Goal: Information Seeking & Learning: Learn about a topic

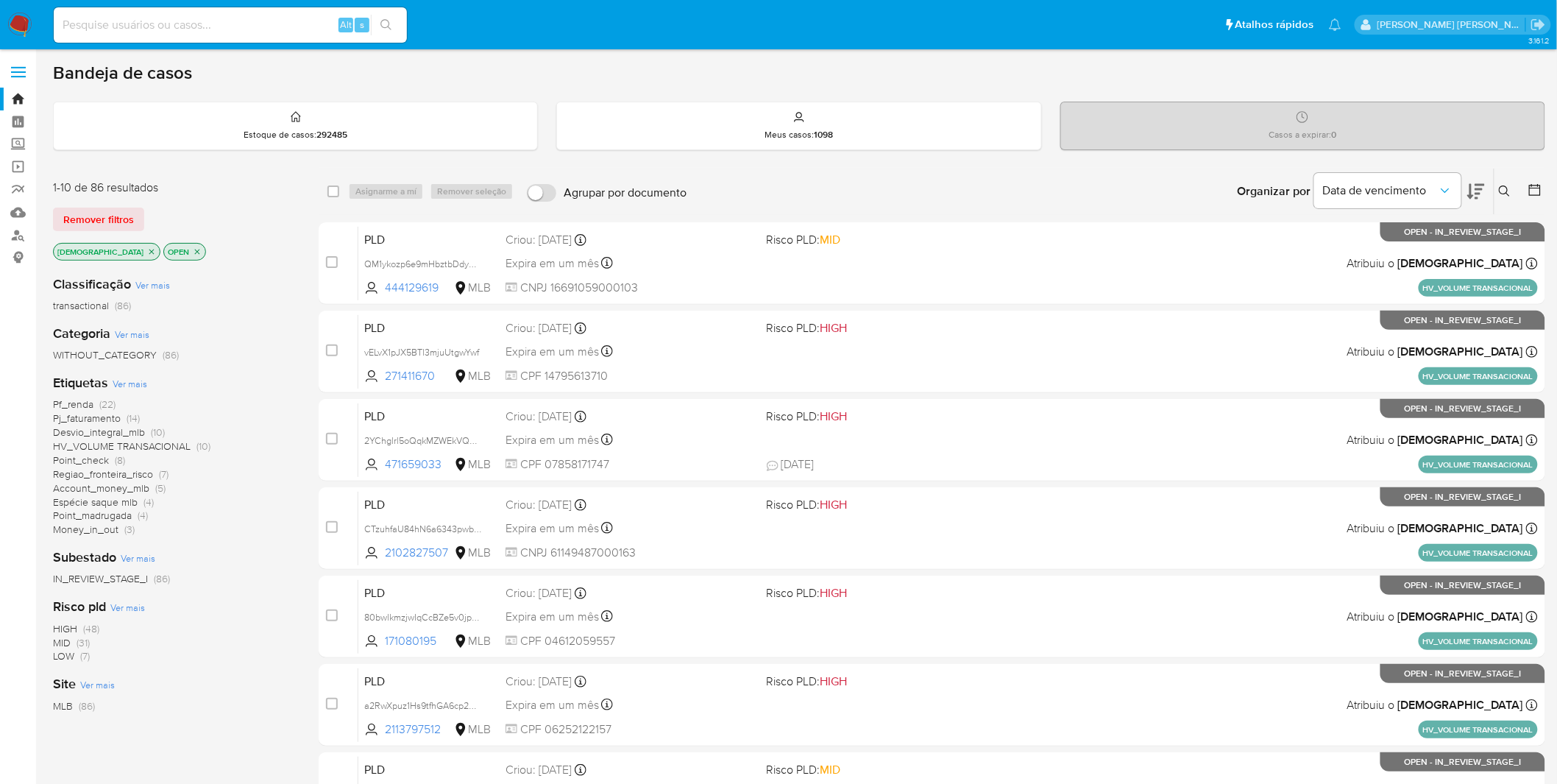
click at [127, 387] on span "Ver mais" at bounding box center [129, 383] width 35 height 13
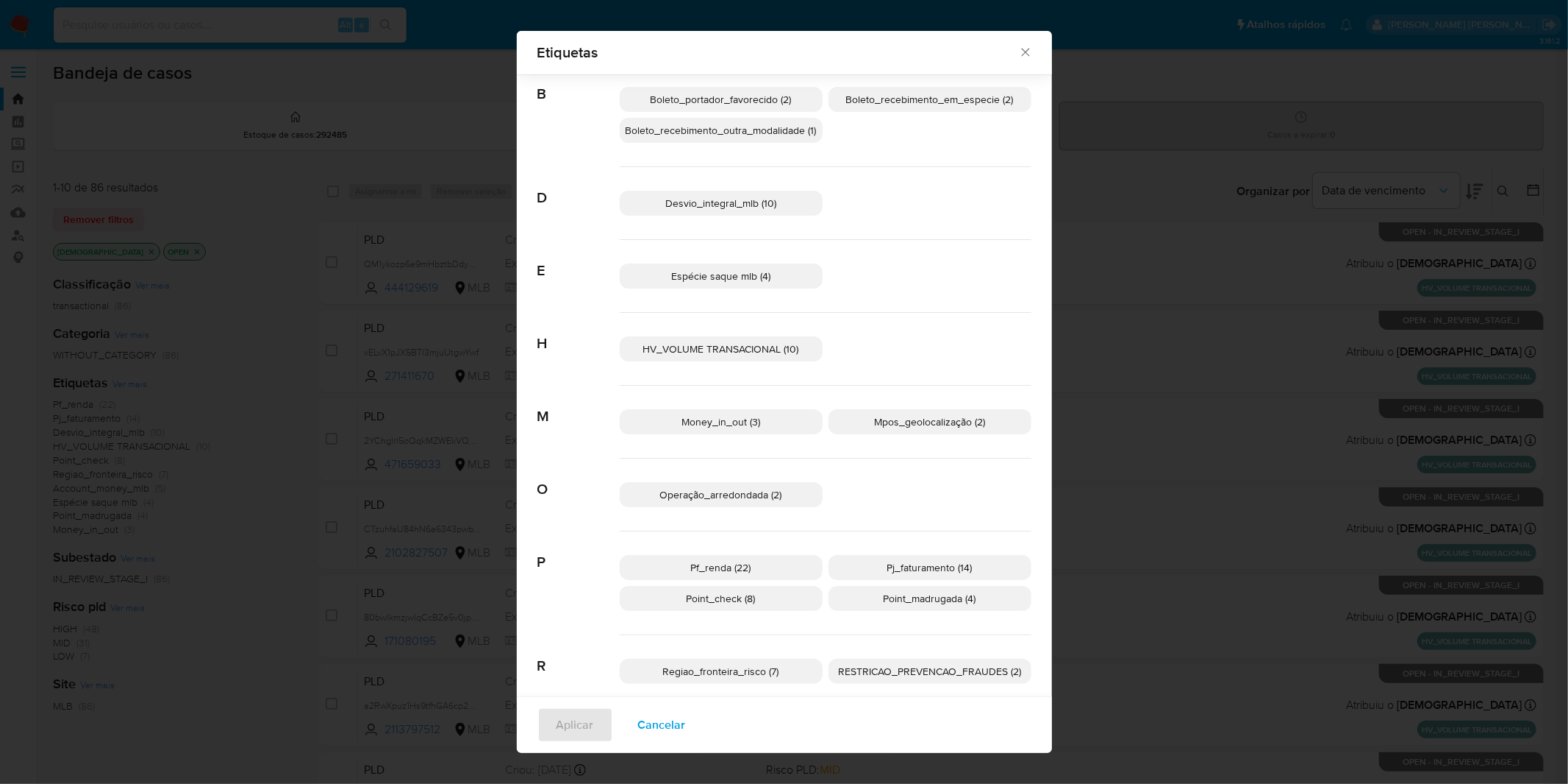
scroll to position [129, 0]
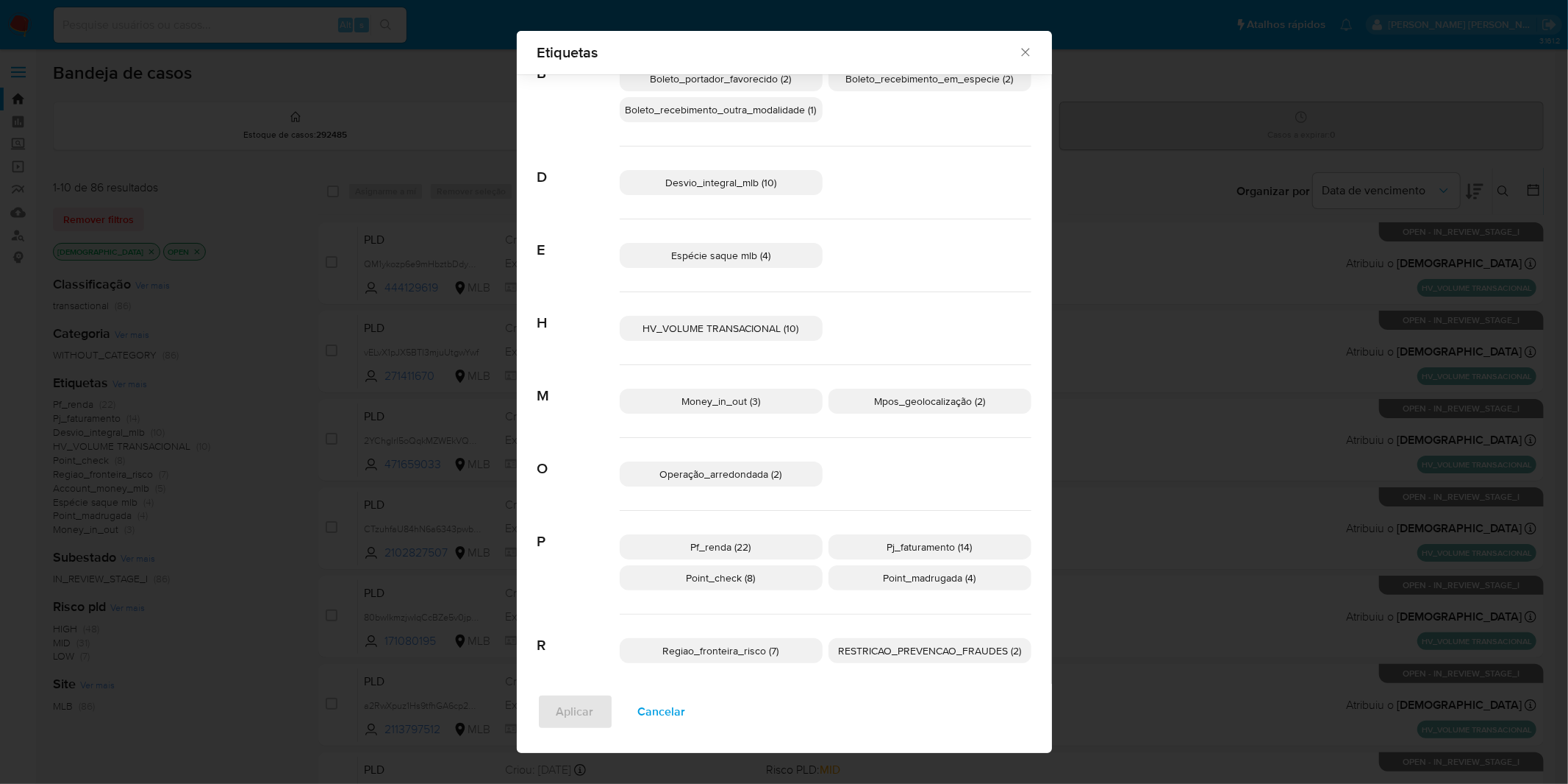
click at [638, 515] on span "Cancelar" at bounding box center [662, 711] width 48 height 32
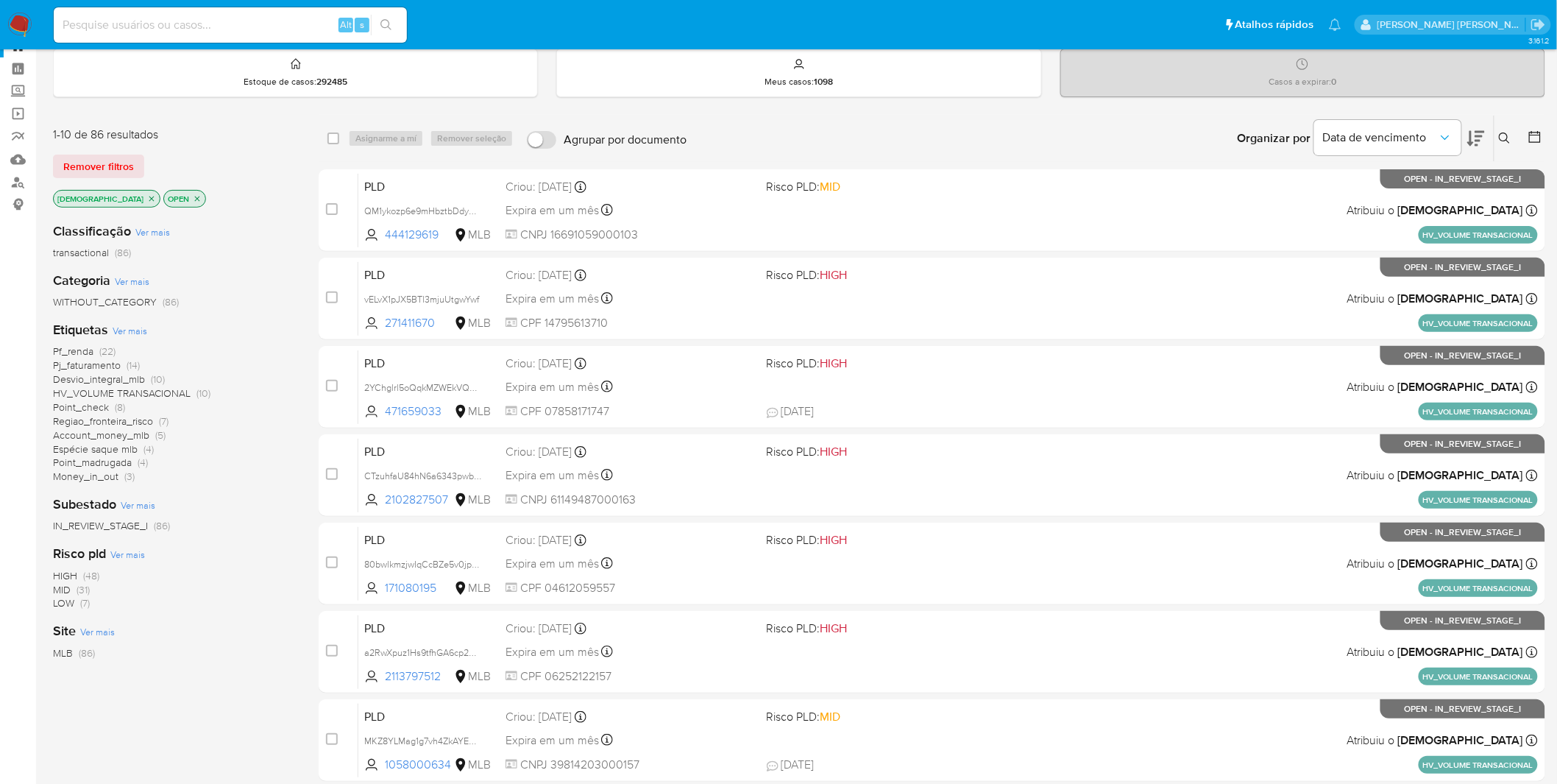
scroll to position [81, 0]
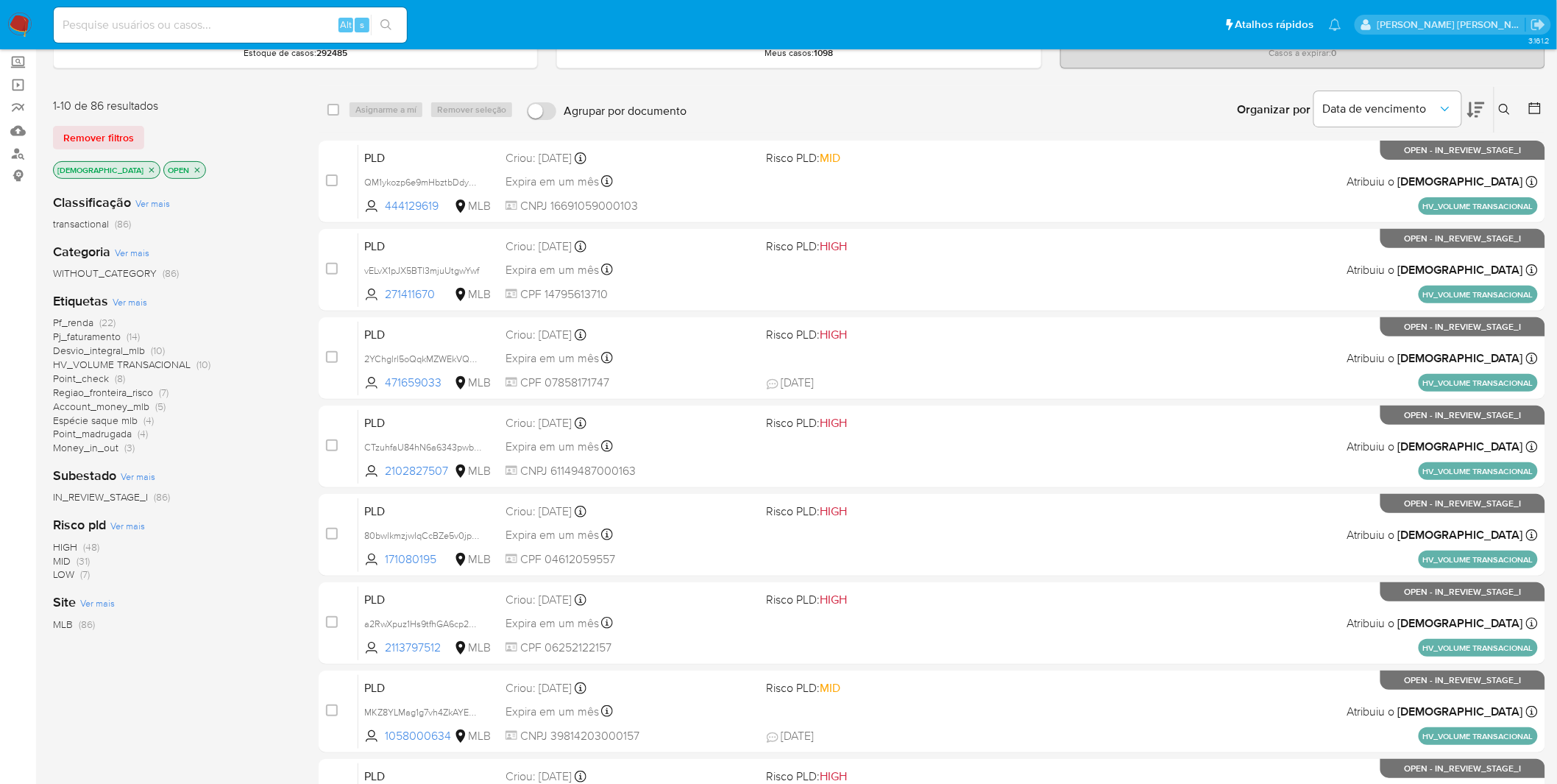
click at [275, 26] on input at bounding box center [231, 25] width 353 height 19
paste input "MKZ8YLMag1g7vh4ZkAYEHL4H"
type input "MKZ8YLMag1g7vh4ZkAYEHL4H"
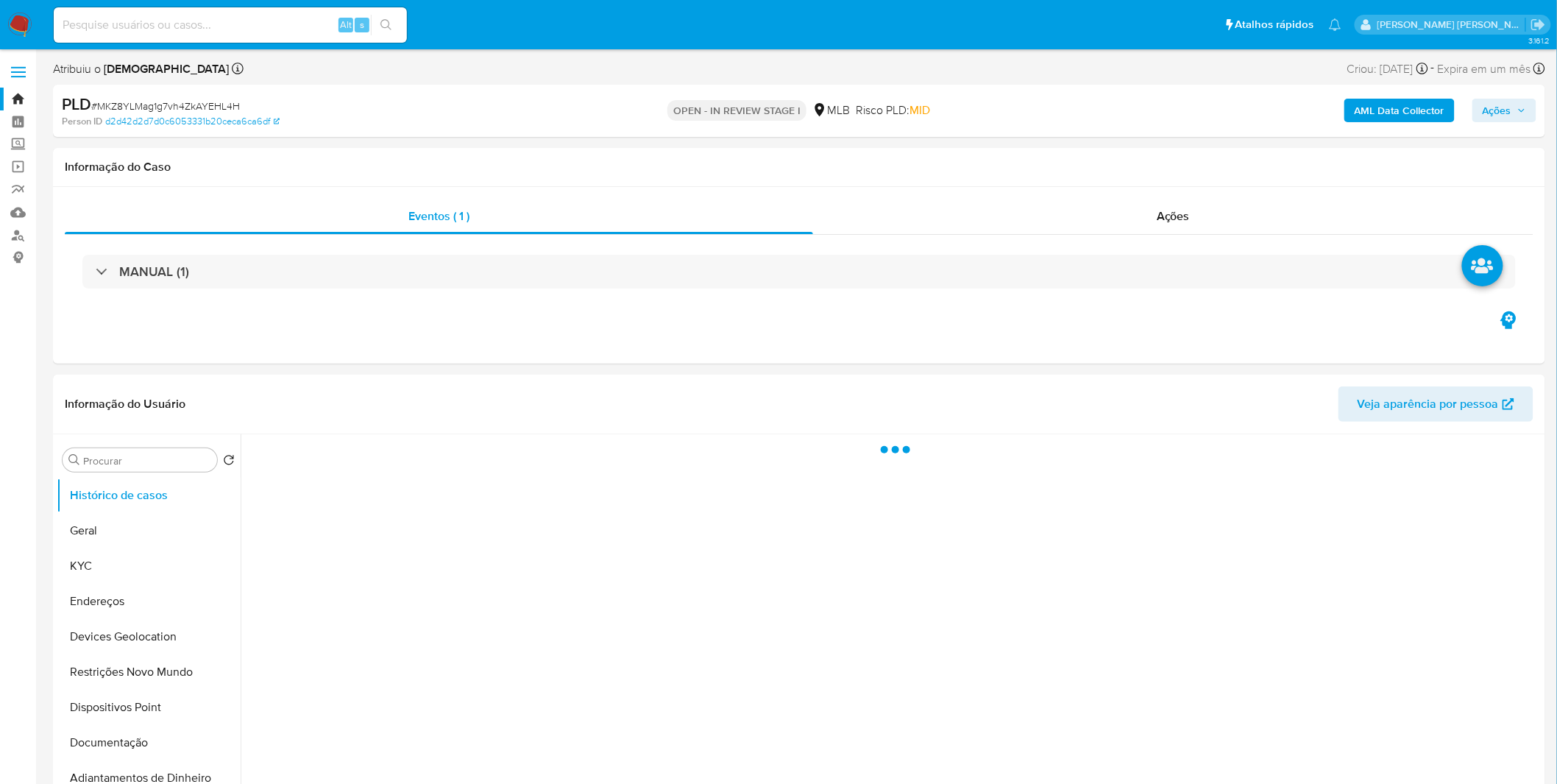
select select "10"
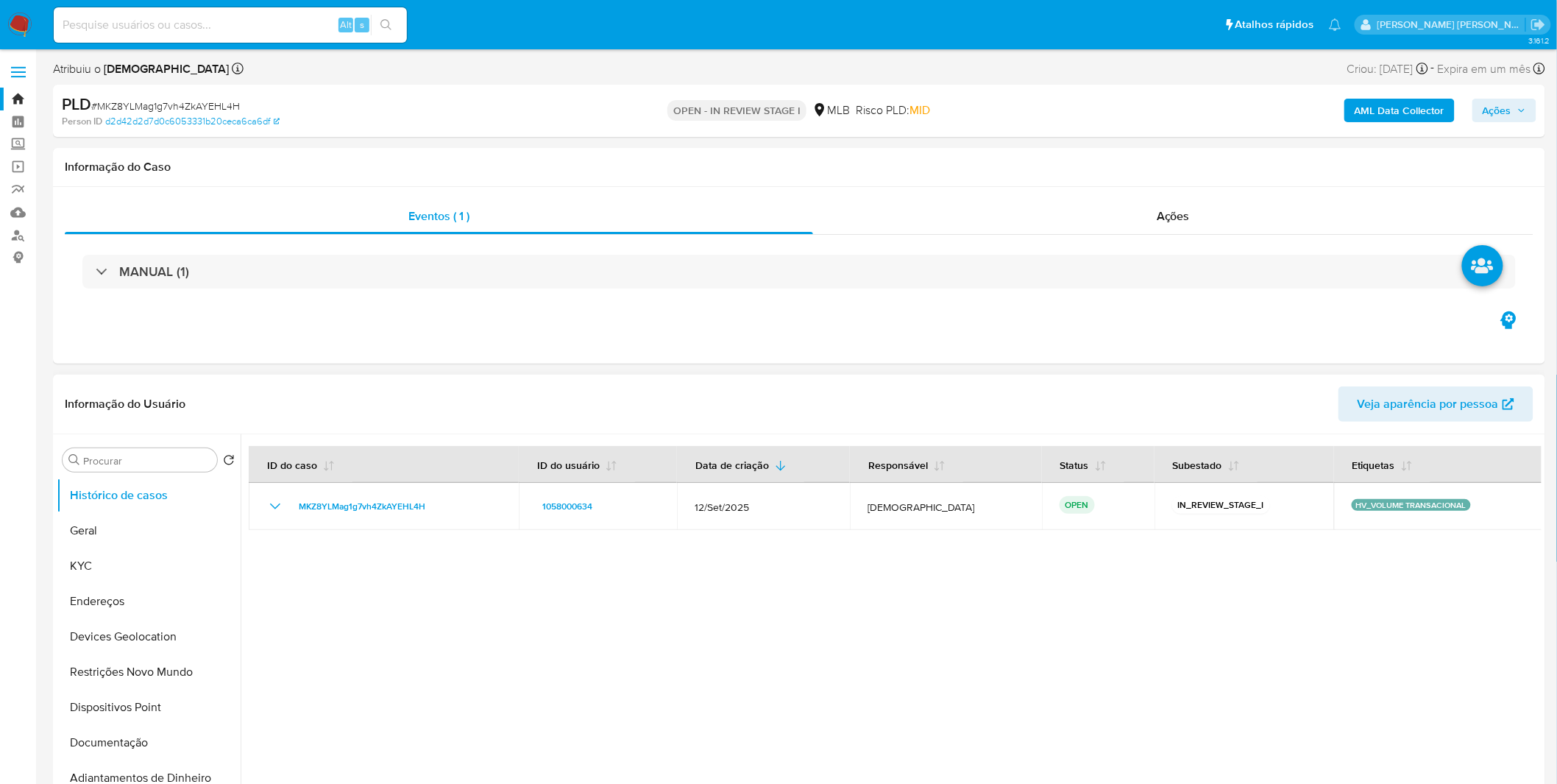
click at [905, 515] on div at bounding box center [891, 622] width 1301 height 377
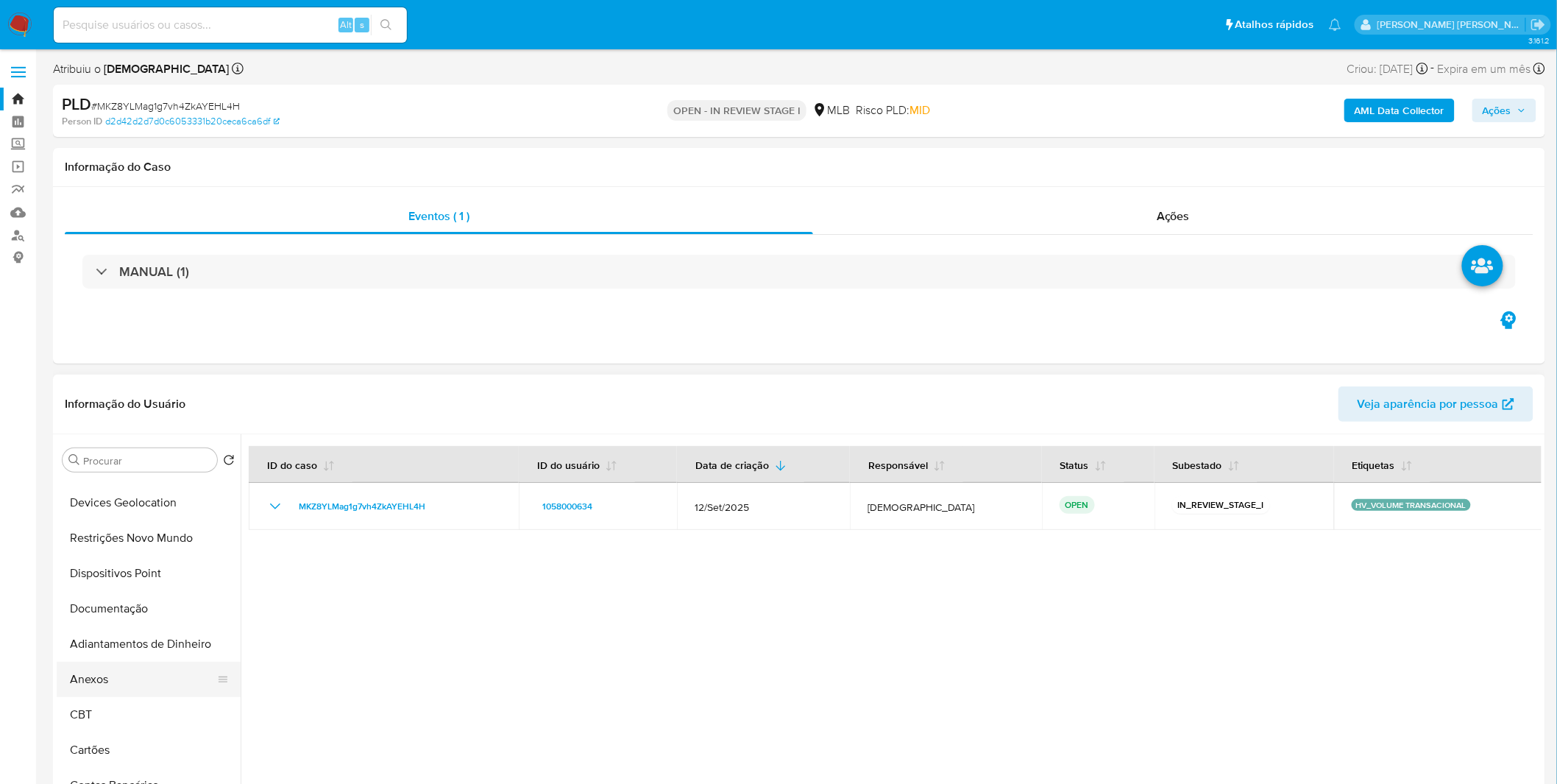
scroll to position [163, 0]
click at [123, 515] on button "Anexos" at bounding box center [143, 649] width 172 height 35
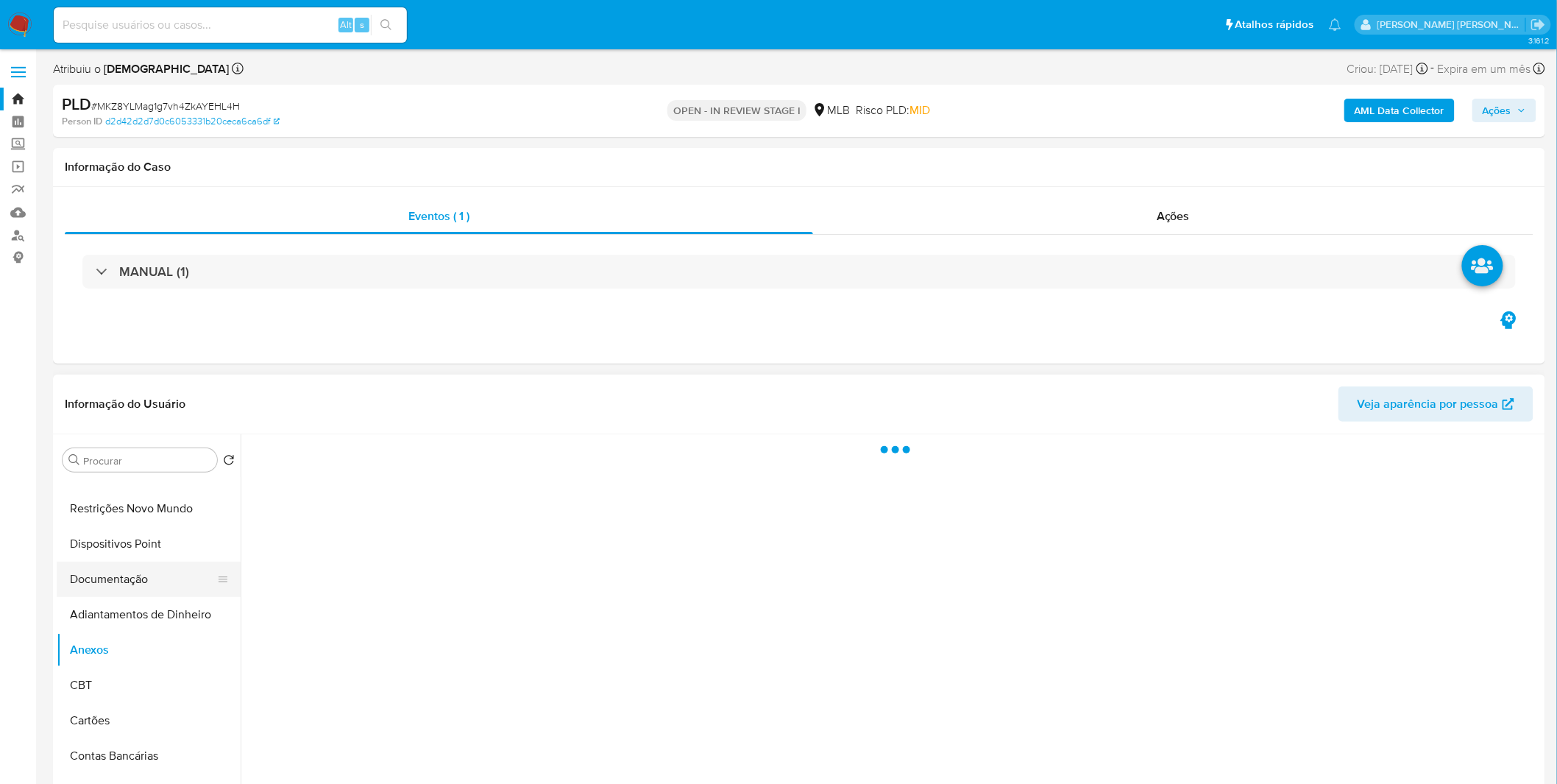
click at [138, 515] on button "Documentação" at bounding box center [143, 578] width 172 height 35
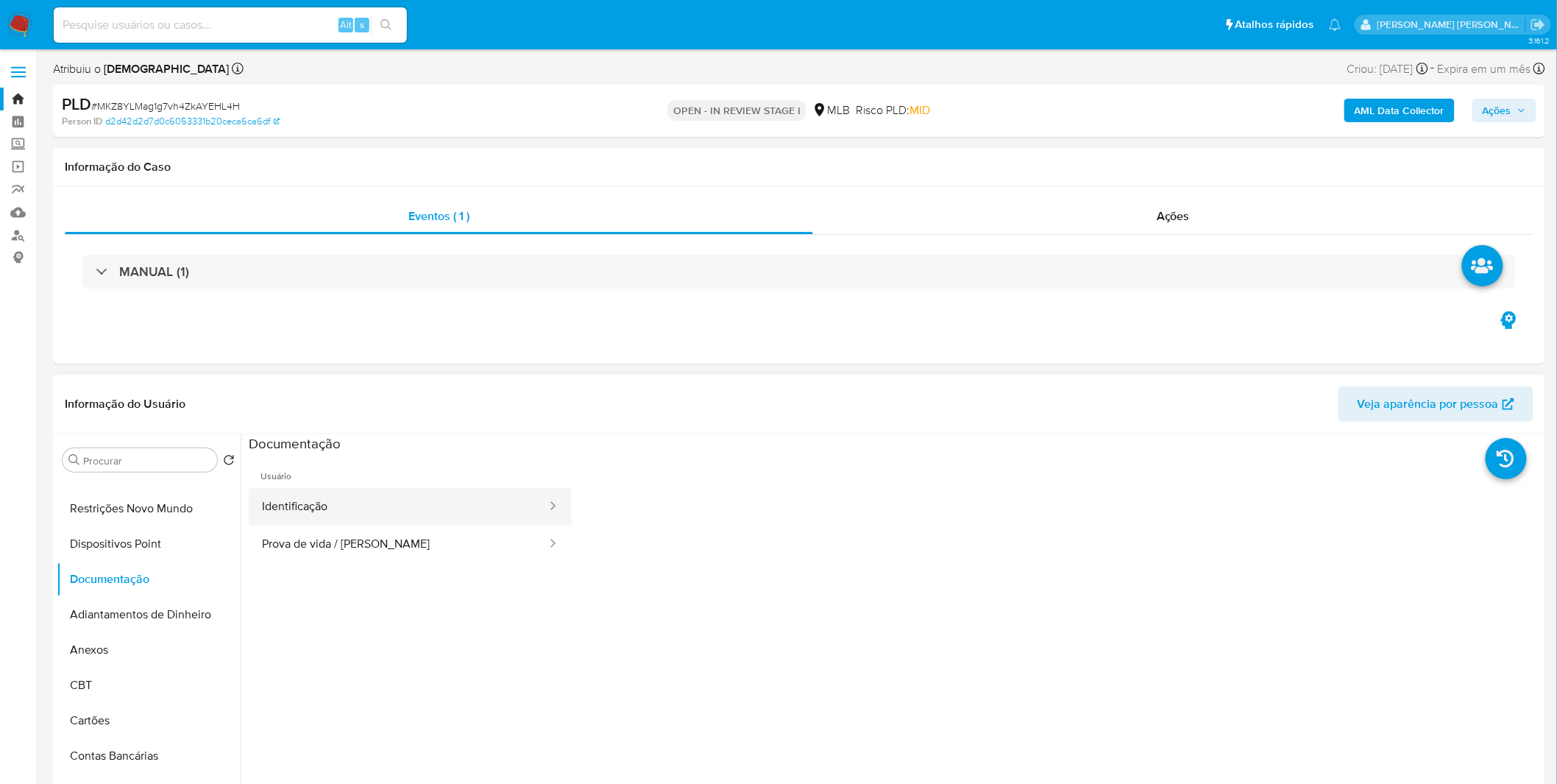
click at [474, 515] on button "Identificação" at bounding box center [398, 506] width 299 height 38
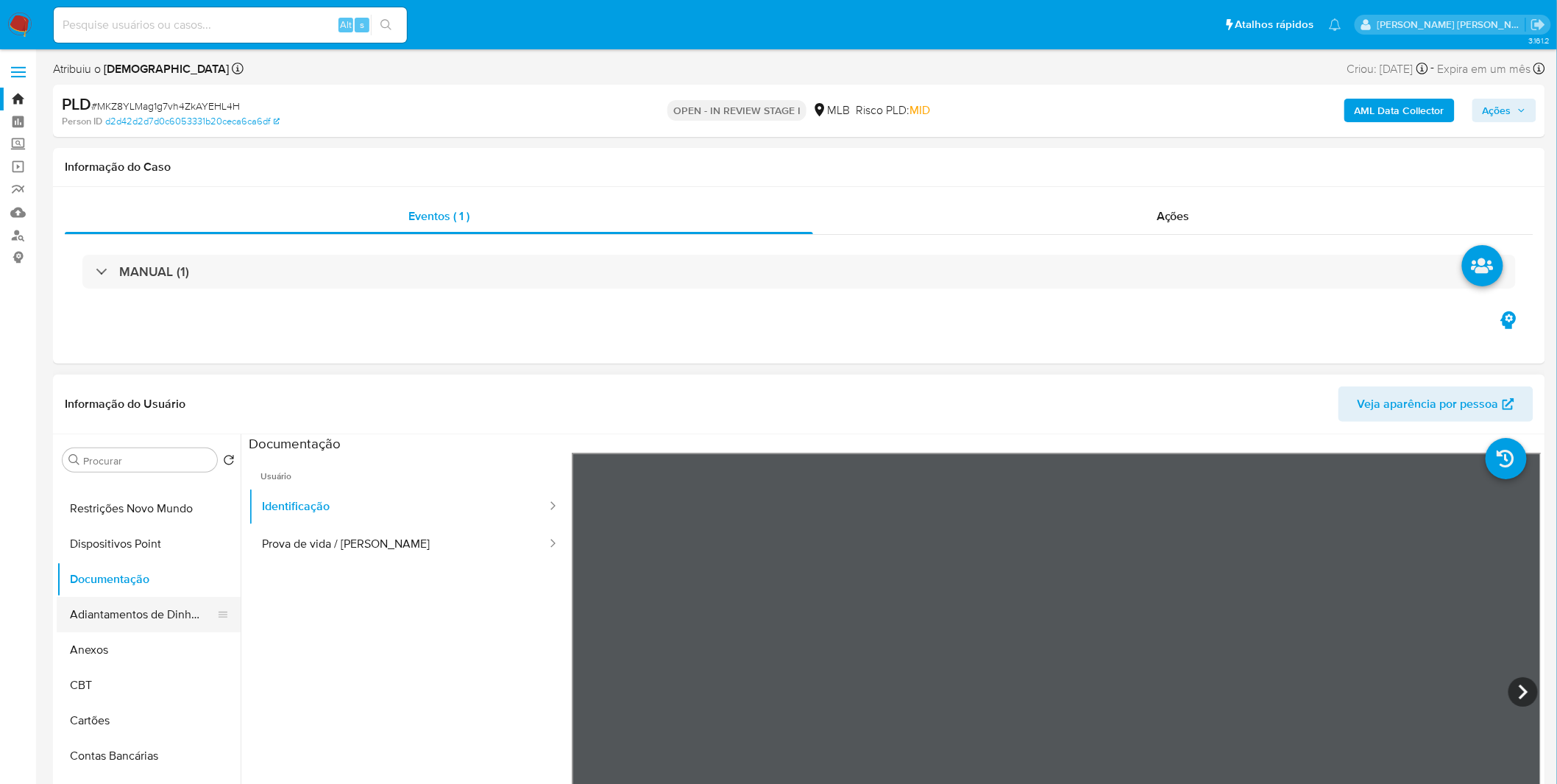
scroll to position [0, 0]
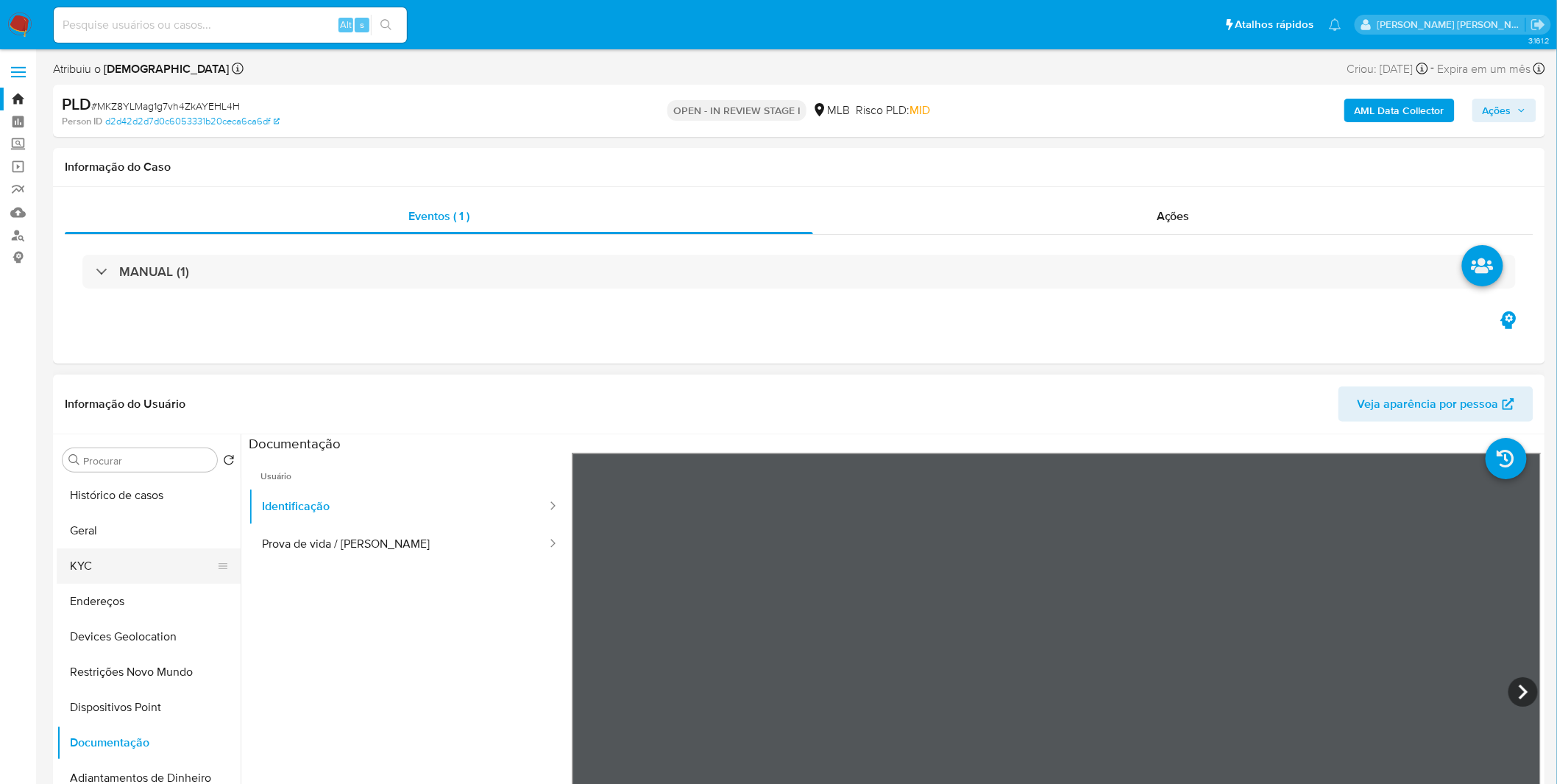
click at [125, 515] on button "KYC" at bounding box center [143, 565] width 172 height 35
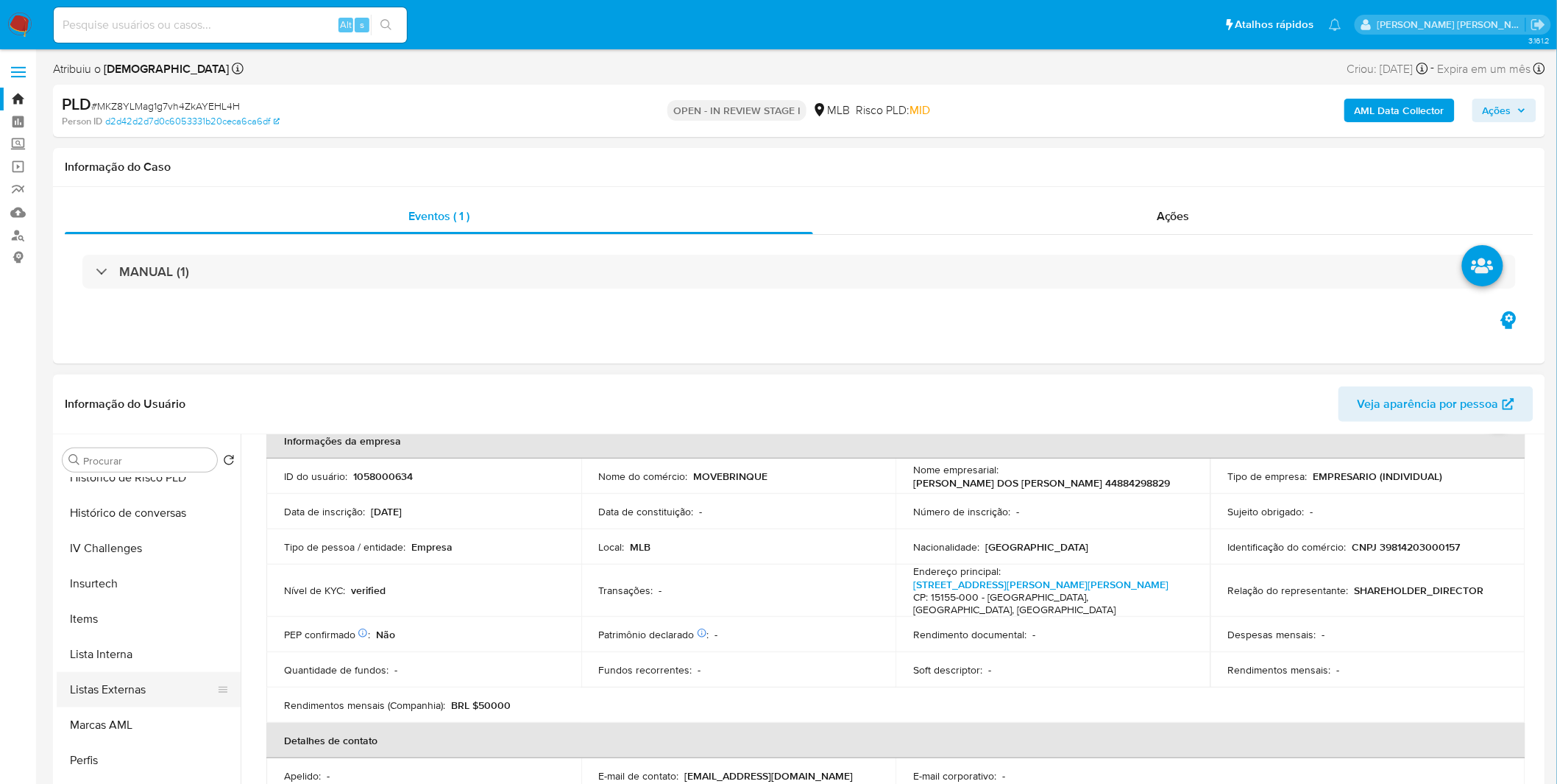
scroll to position [653, 0]
click at [145, 515] on button "Items" at bounding box center [143, 619] width 172 height 35
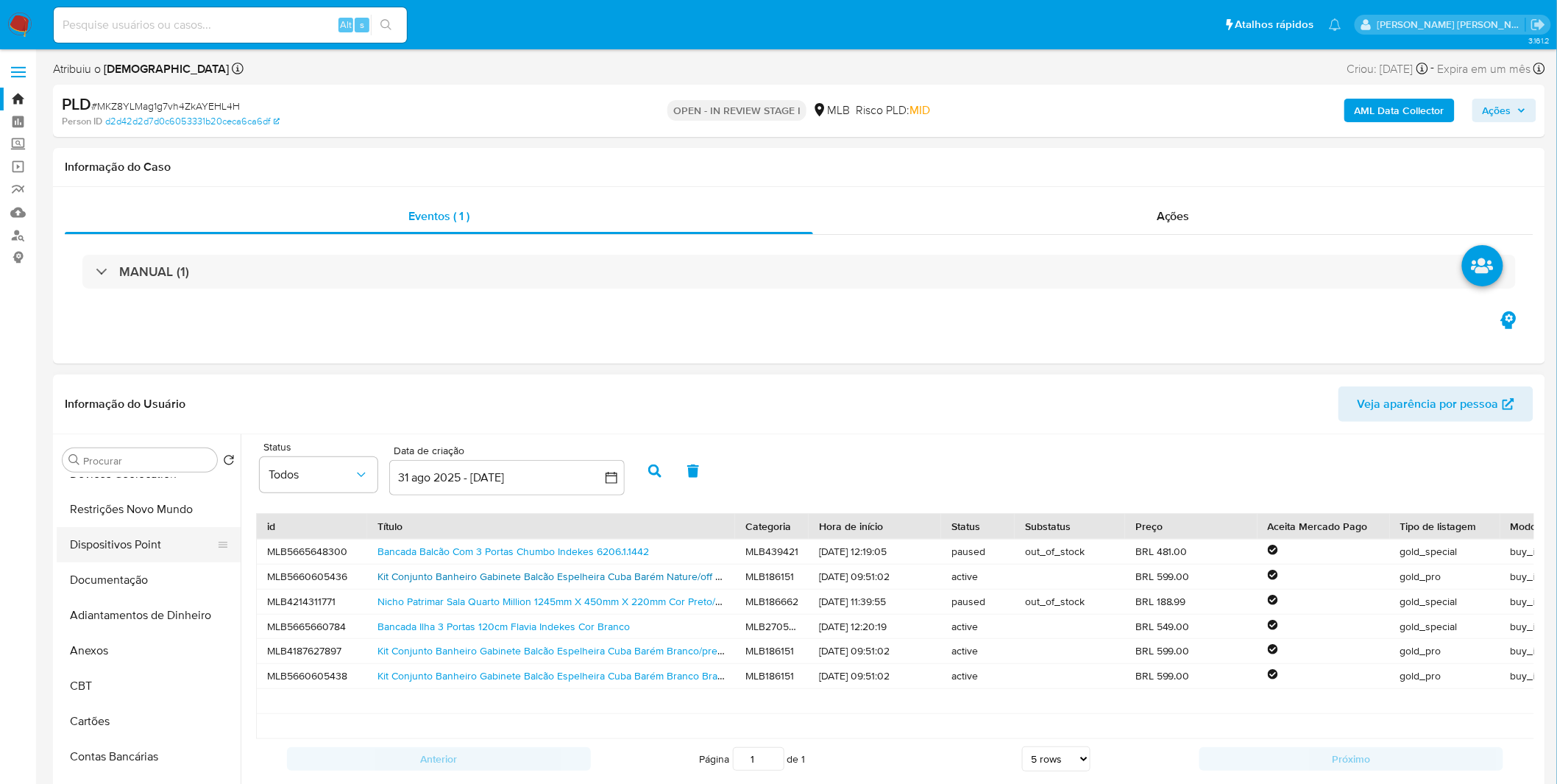
scroll to position [0, 0]
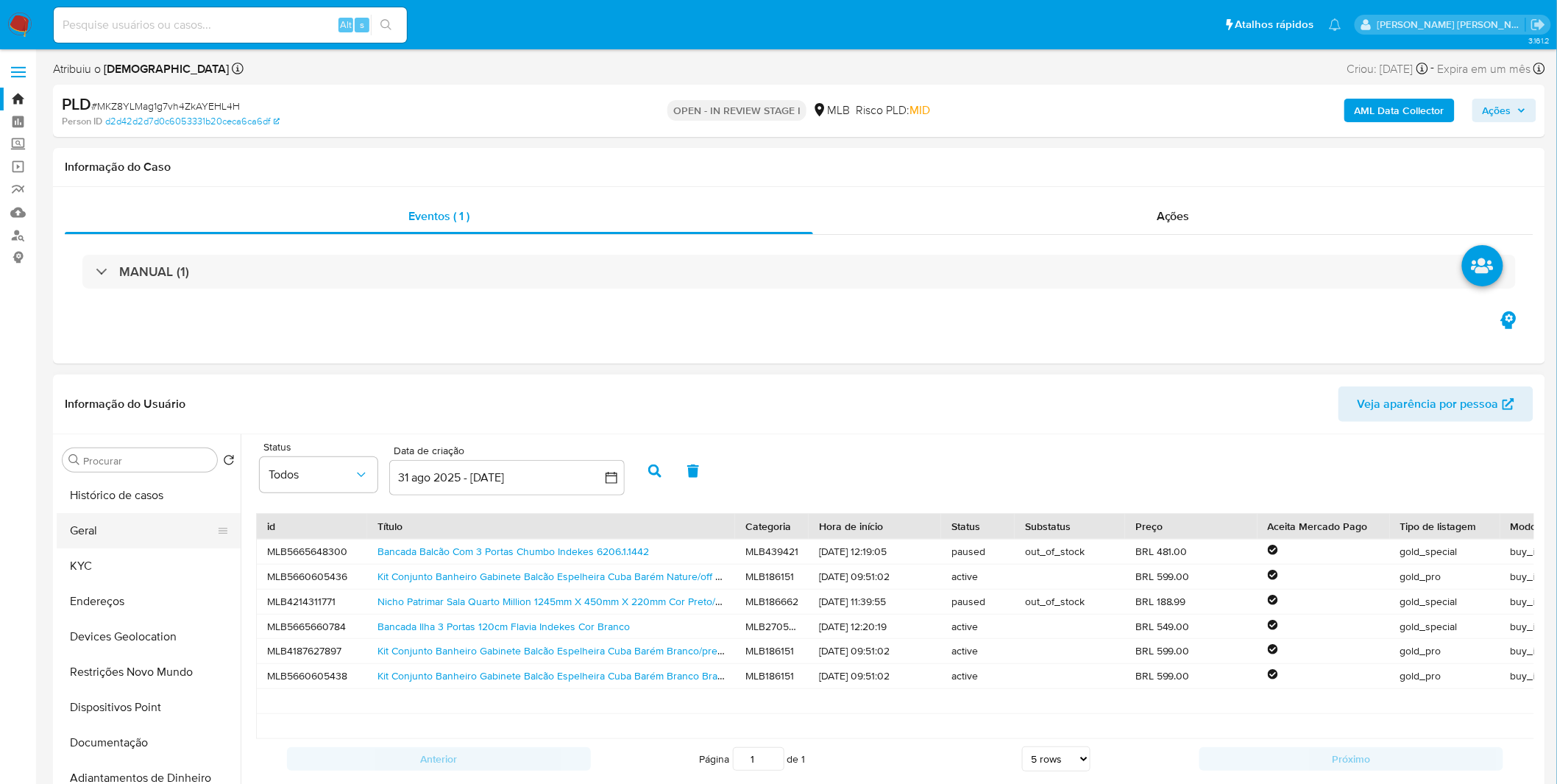
click at [142, 515] on button "Geral" at bounding box center [143, 530] width 172 height 35
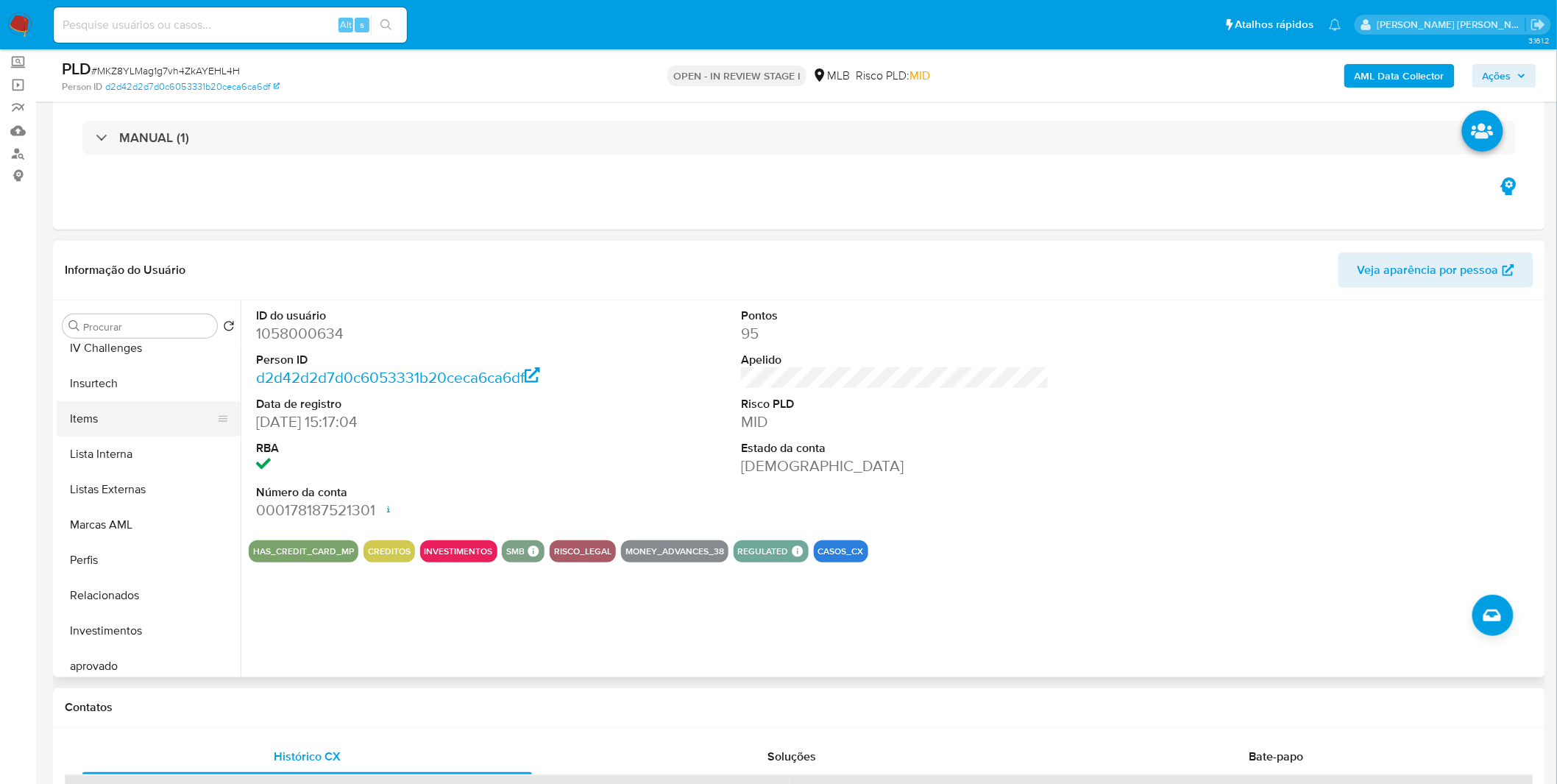
scroll to position [736, 0]
click at [97, 394] on button "Items" at bounding box center [143, 401] width 172 height 35
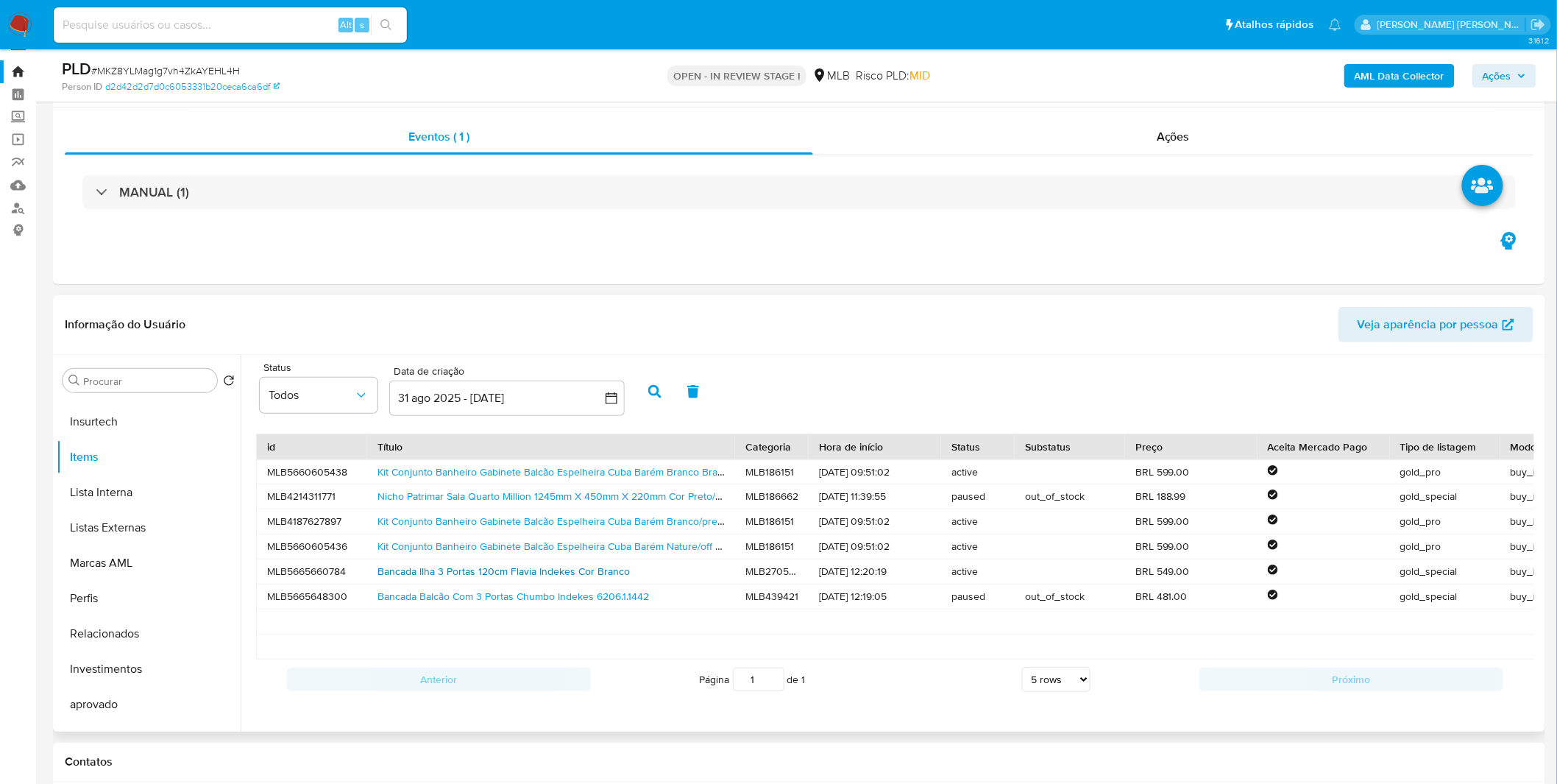
scroll to position [0, 0]
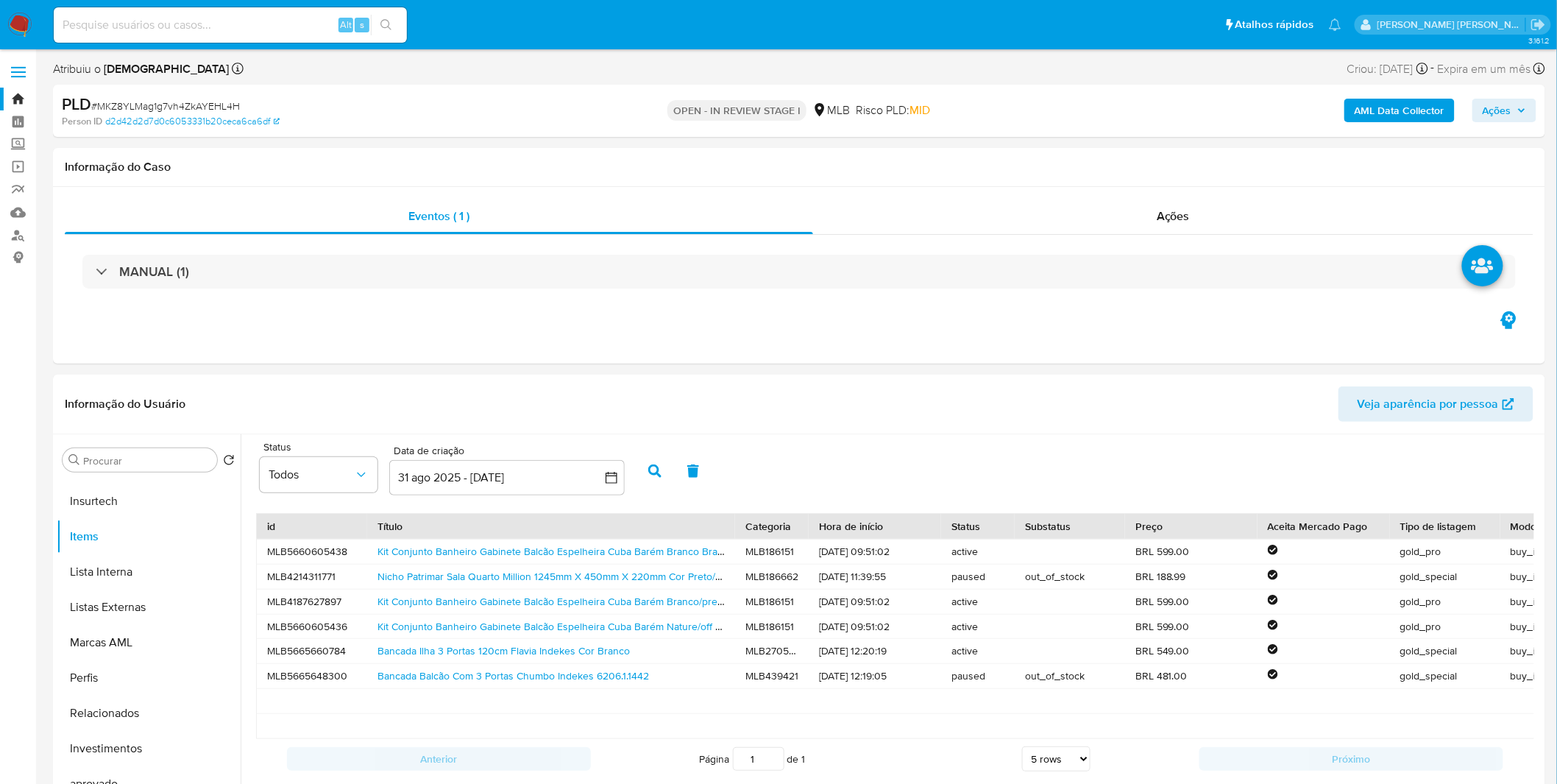
click at [32, 29] on nav "Pausado Ver notificaciones Alt s Atalhos rápidos Presiona las siguientes teclas…" at bounding box center [778, 25] width 1557 height 49
click at [25, 26] on img at bounding box center [20, 25] width 25 height 25
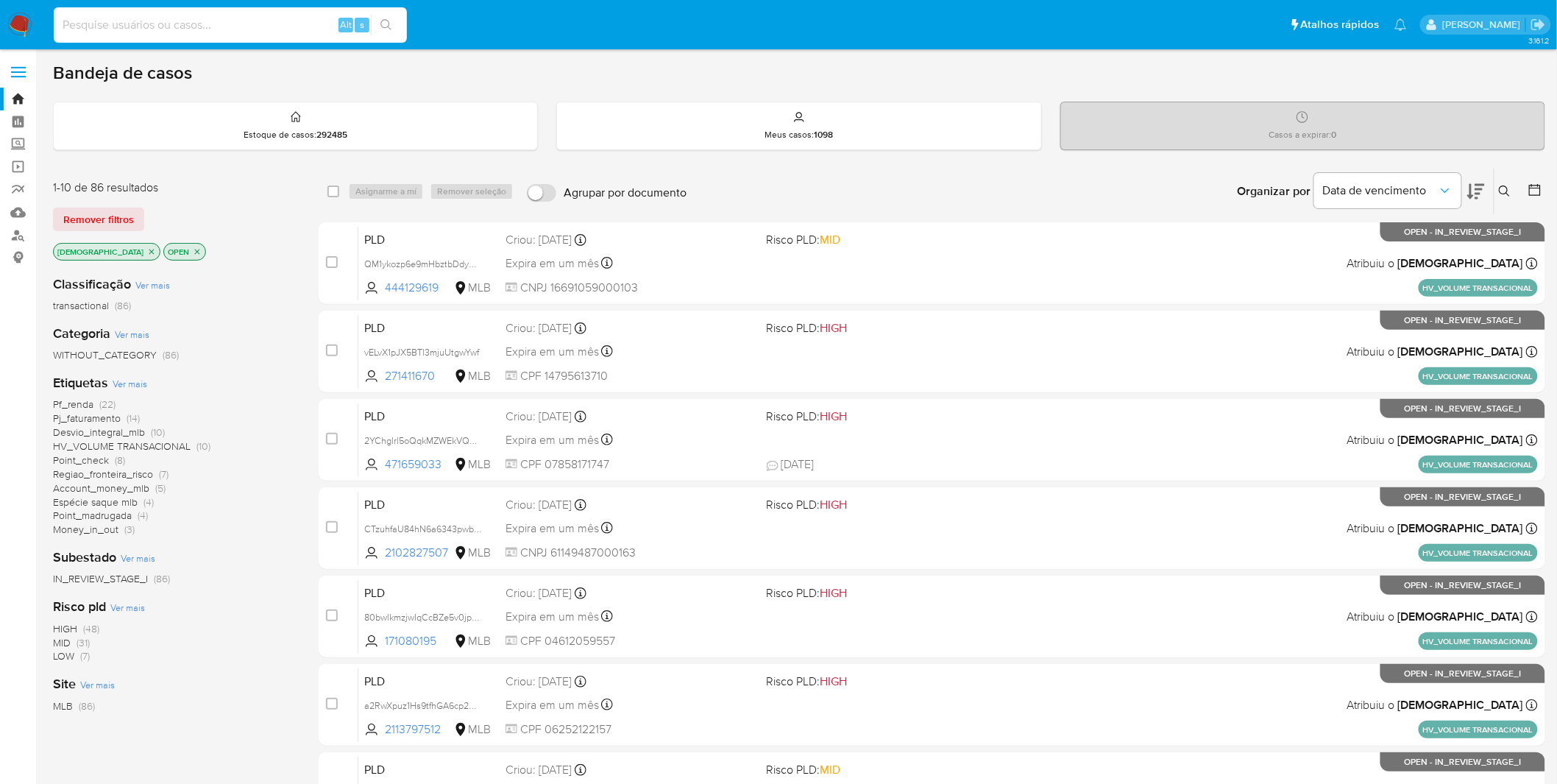
click at [241, 31] on input at bounding box center [231, 25] width 353 height 19
paste input "CTzuhfaU84hN6a6343pwbsoV"
type input "CTzuhfaU84hN6a6343pwbsoV"
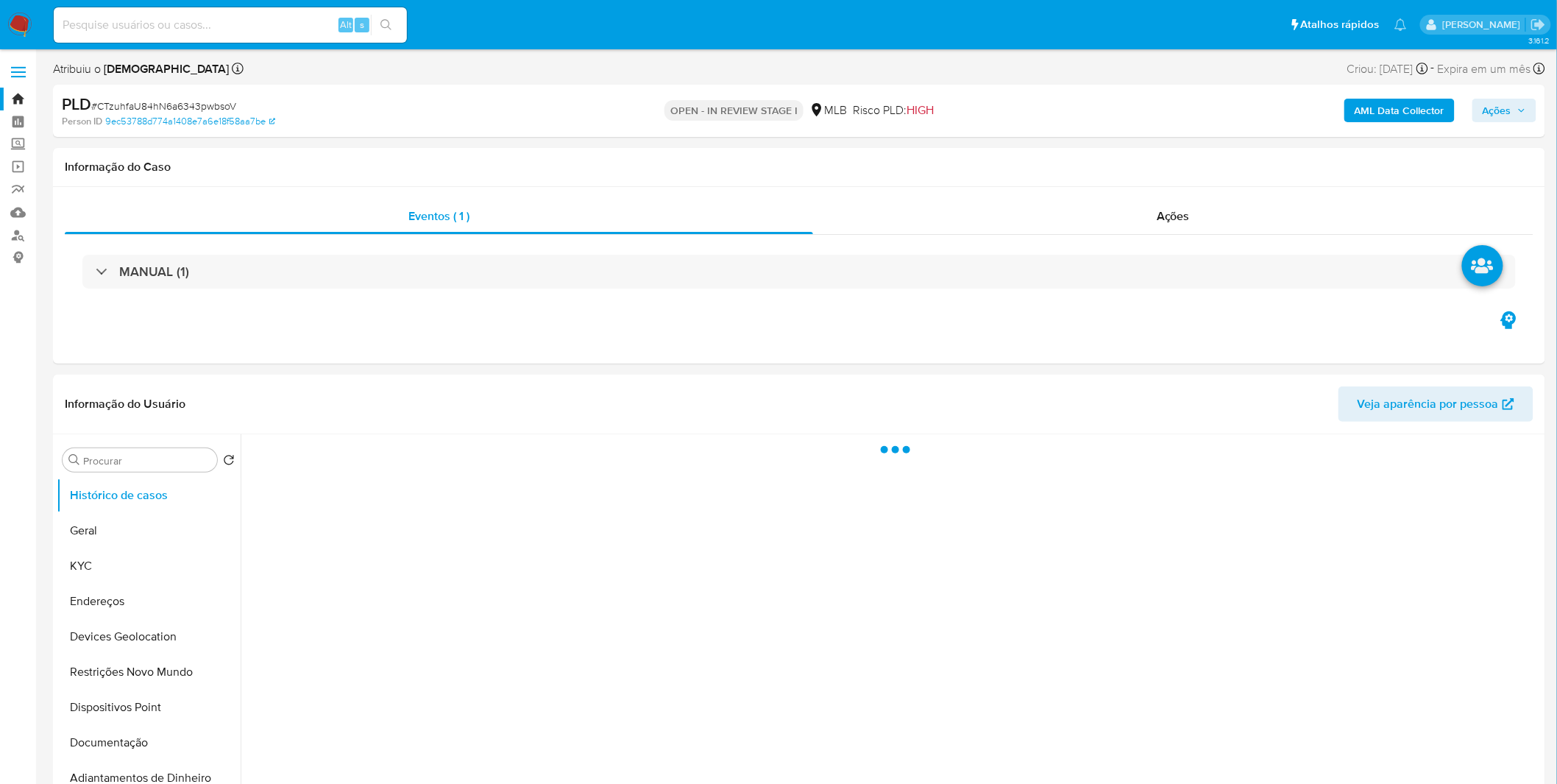
select select "10"
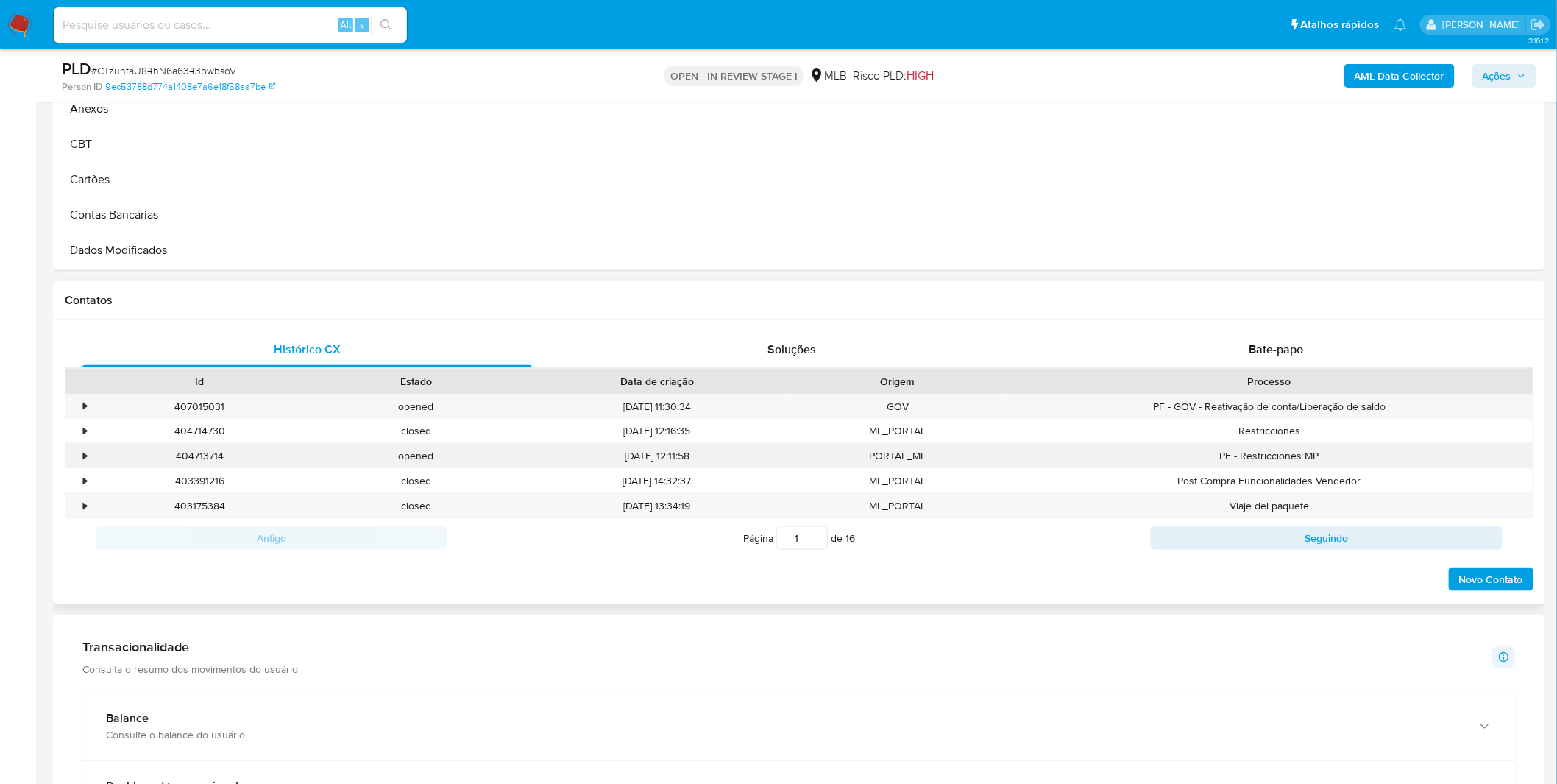
scroll to position [571, 0]
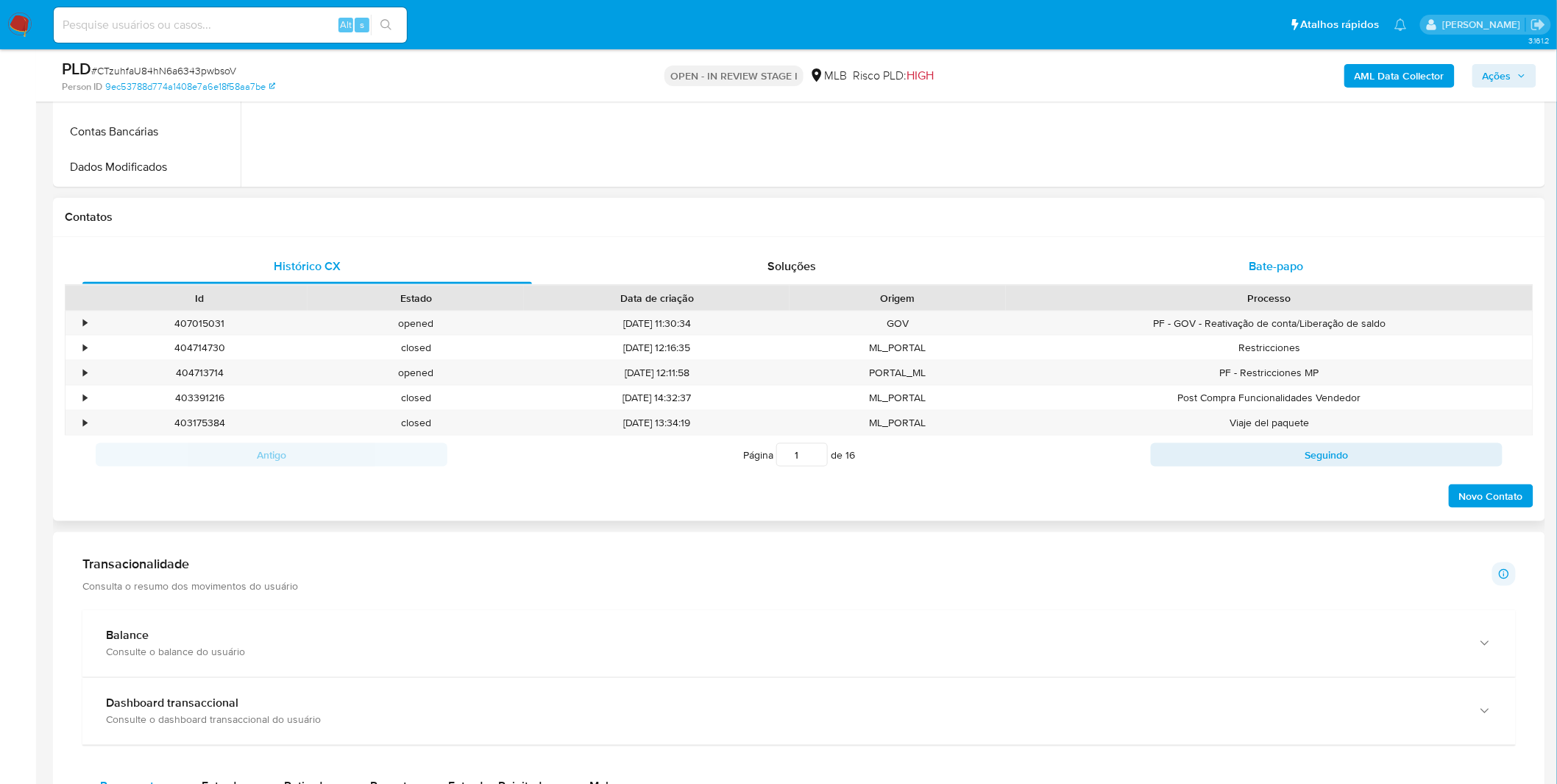
click at [1206, 267] on div "Bate-papo" at bounding box center [1276, 265] width 450 height 35
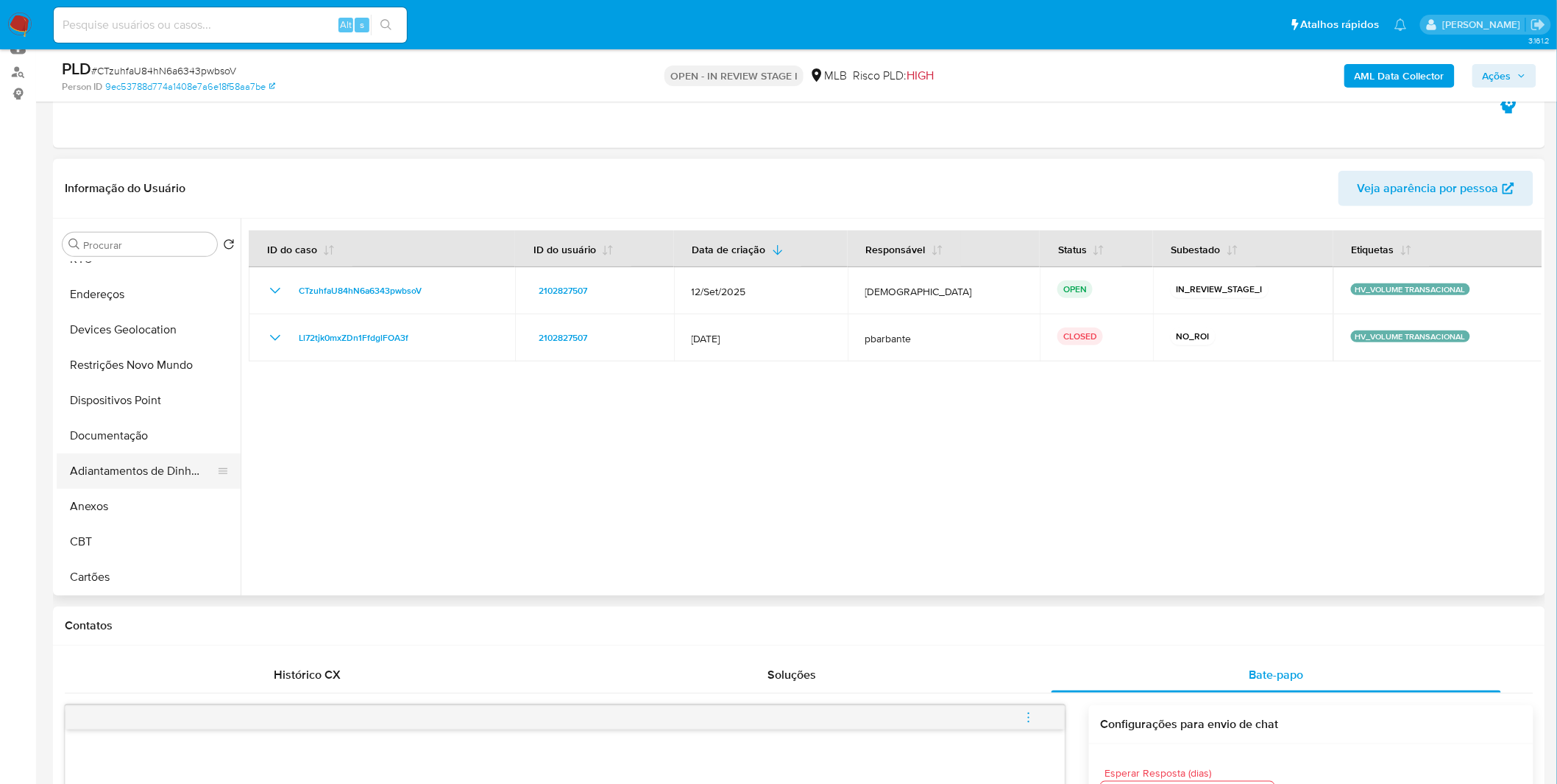
scroll to position [0, 0]
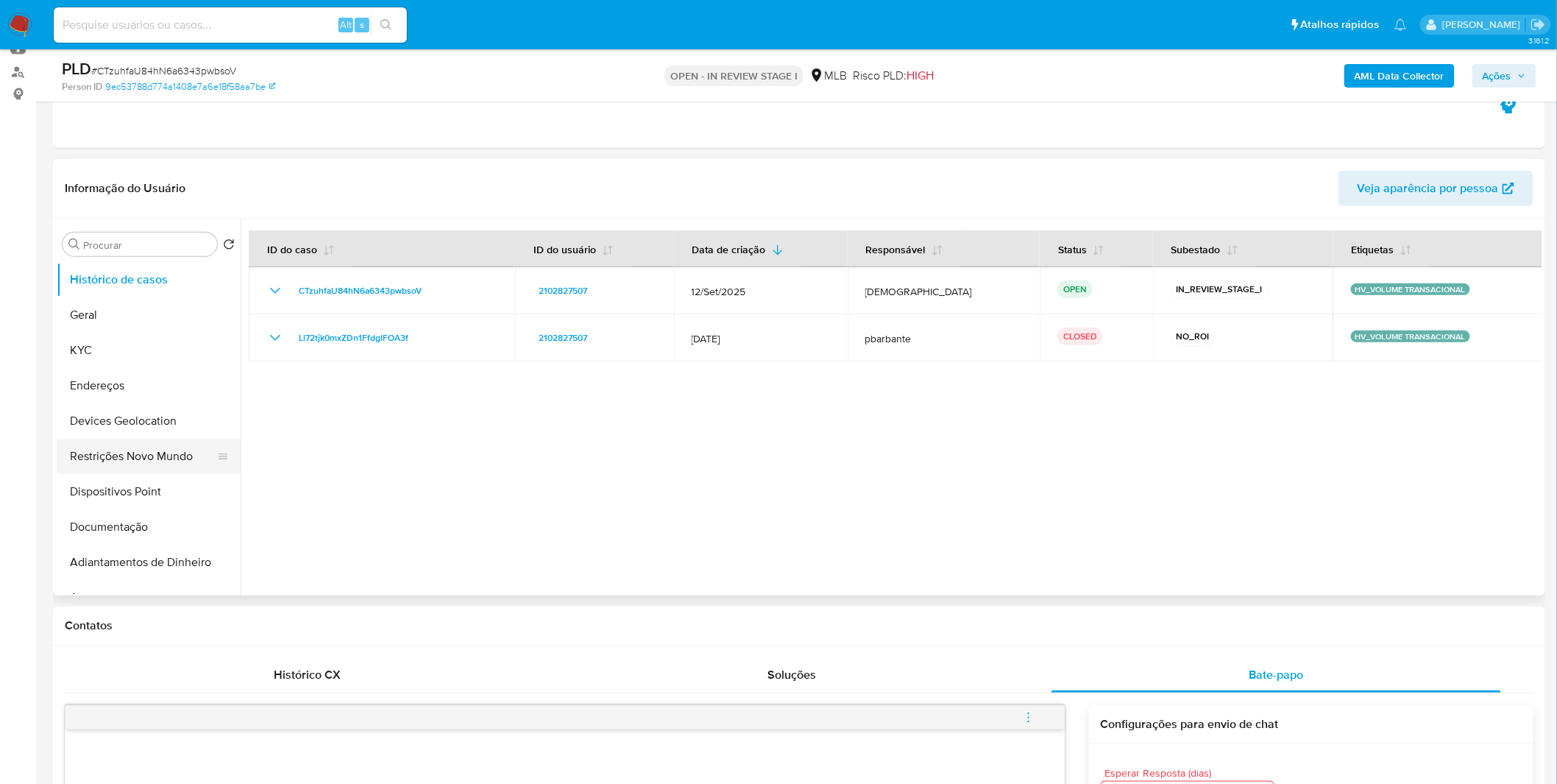
click at [127, 453] on button "Restrições Novo Mundo" at bounding box center [143, 455] width 172 height 35
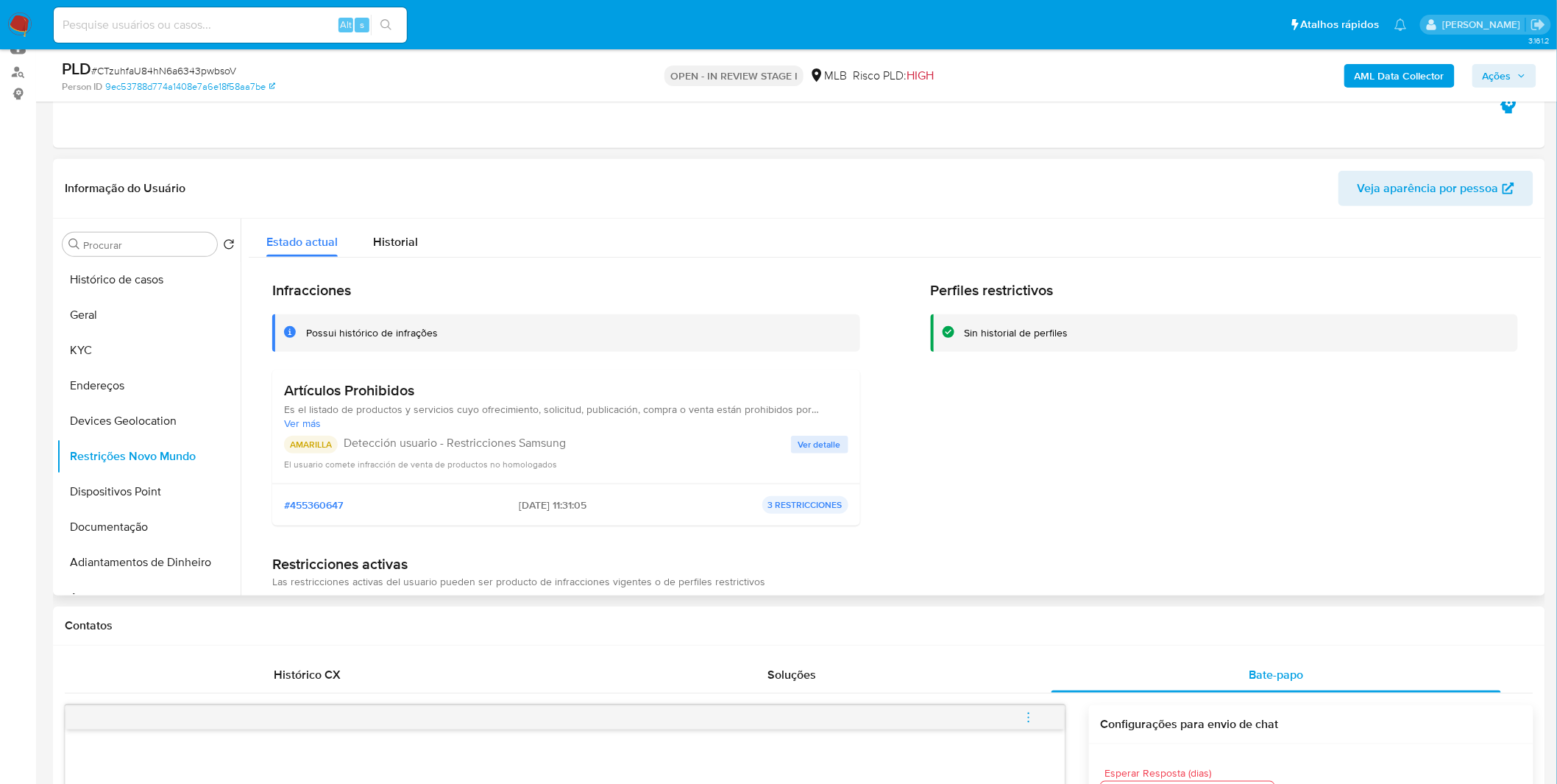
drag, startPoint x: 565, startPoint y: 449, endPoint x: 435, endPoint y: 440, distance: 130.3
click at [435, 440] on p "Detección usuario - Restricciones Samsung" at bounding box center [568, 443] width 448 height 15
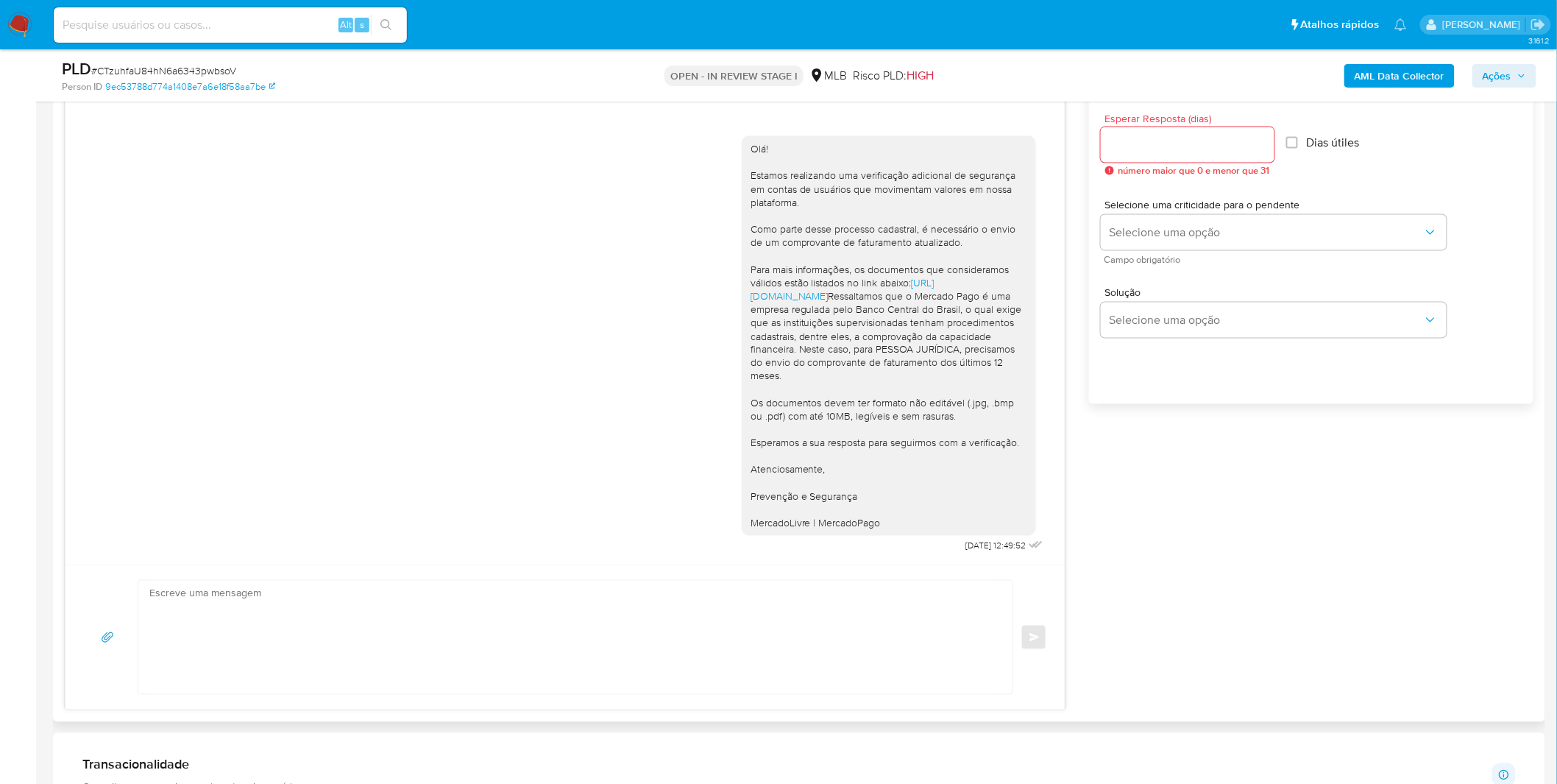
scroll to position [1226, 0]
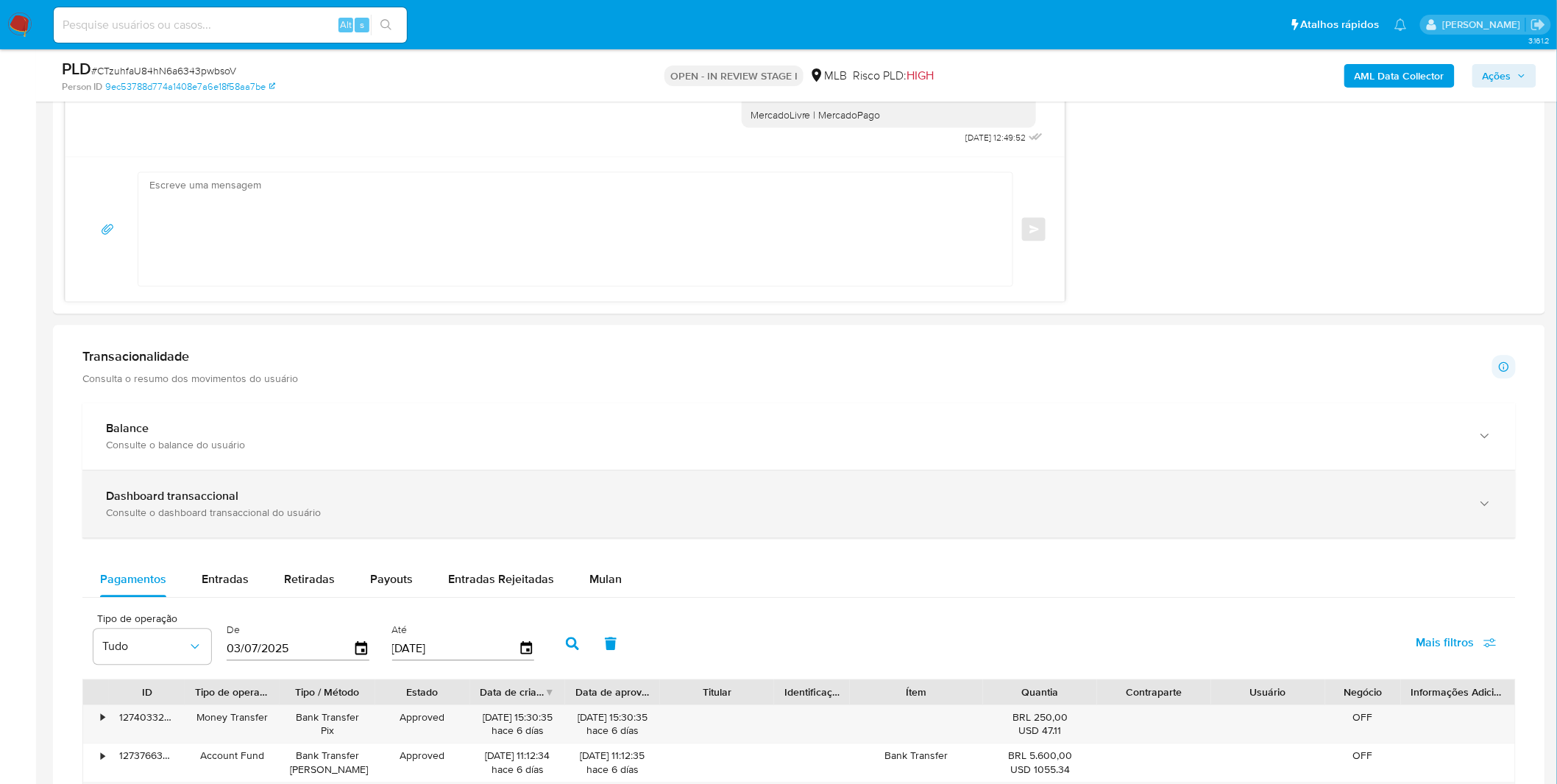
click at [288, 520] on div "Dashboard transaccional Consulte o dashboard transaccional do usuário" at bounding box center [798, 503] width 1433 height 67
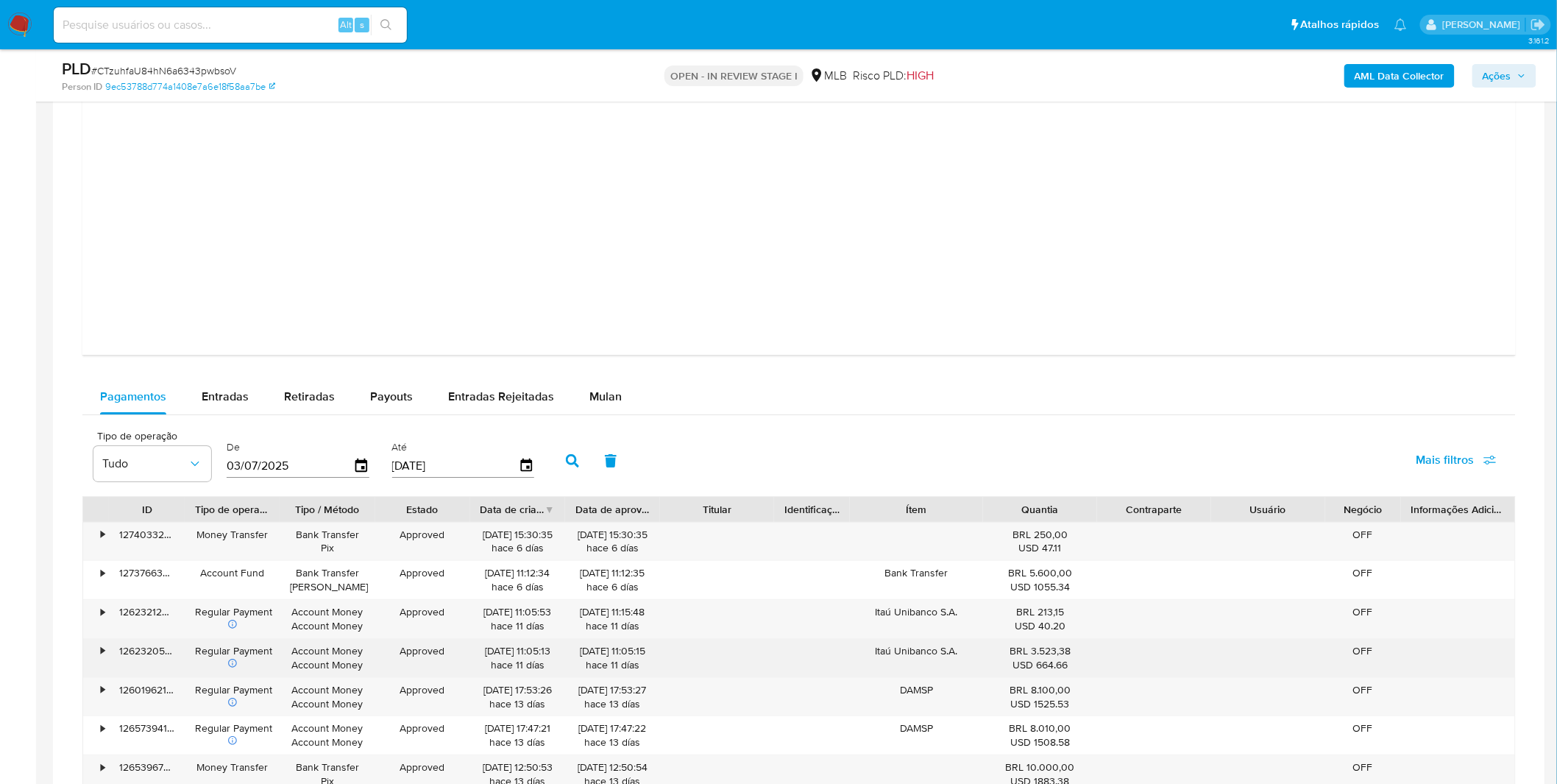
scroll to position [2207, 0]
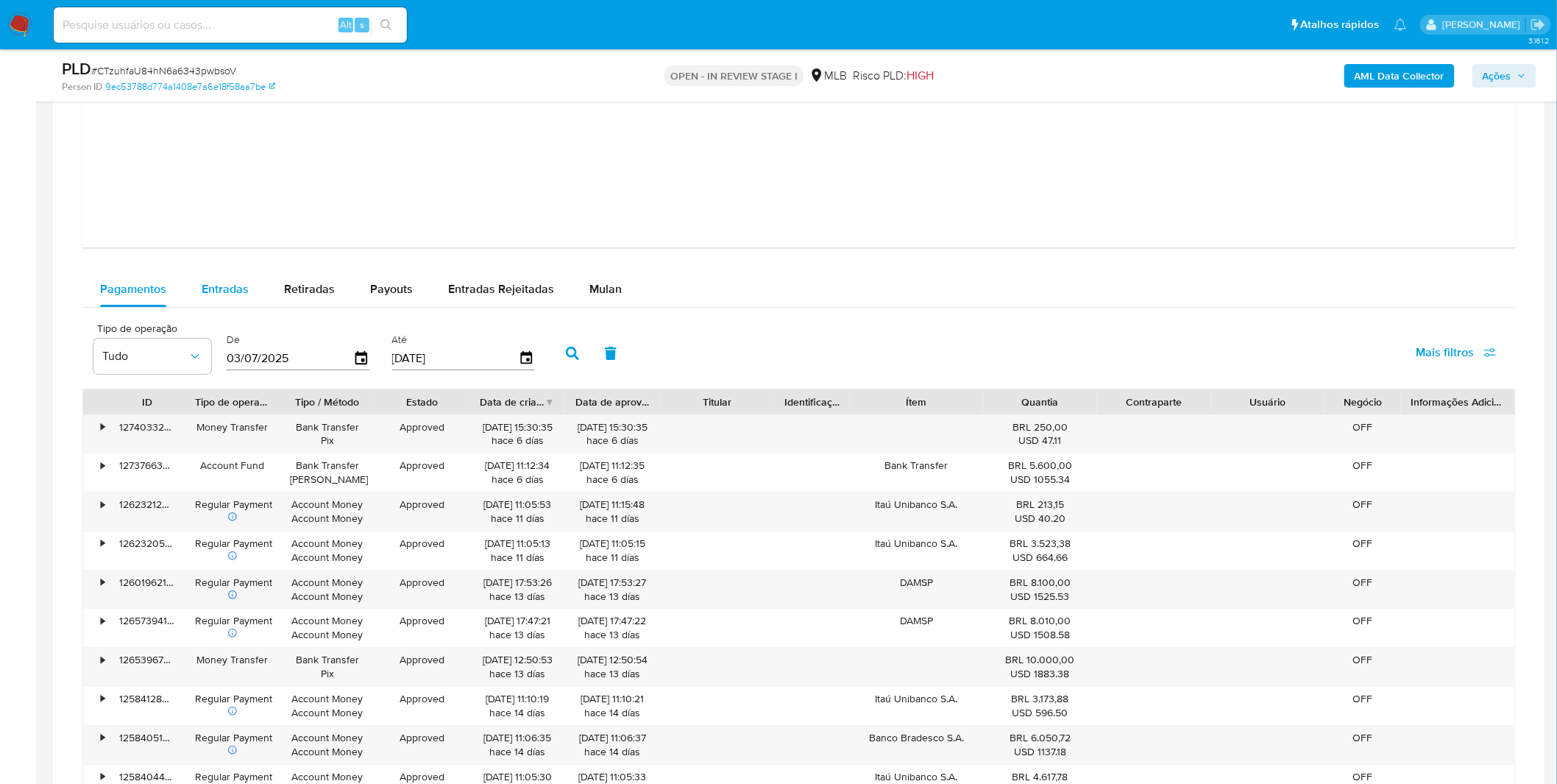
click at [218, 298] on div "Entradas" at bounding box center [225, 288] width 47 height 35
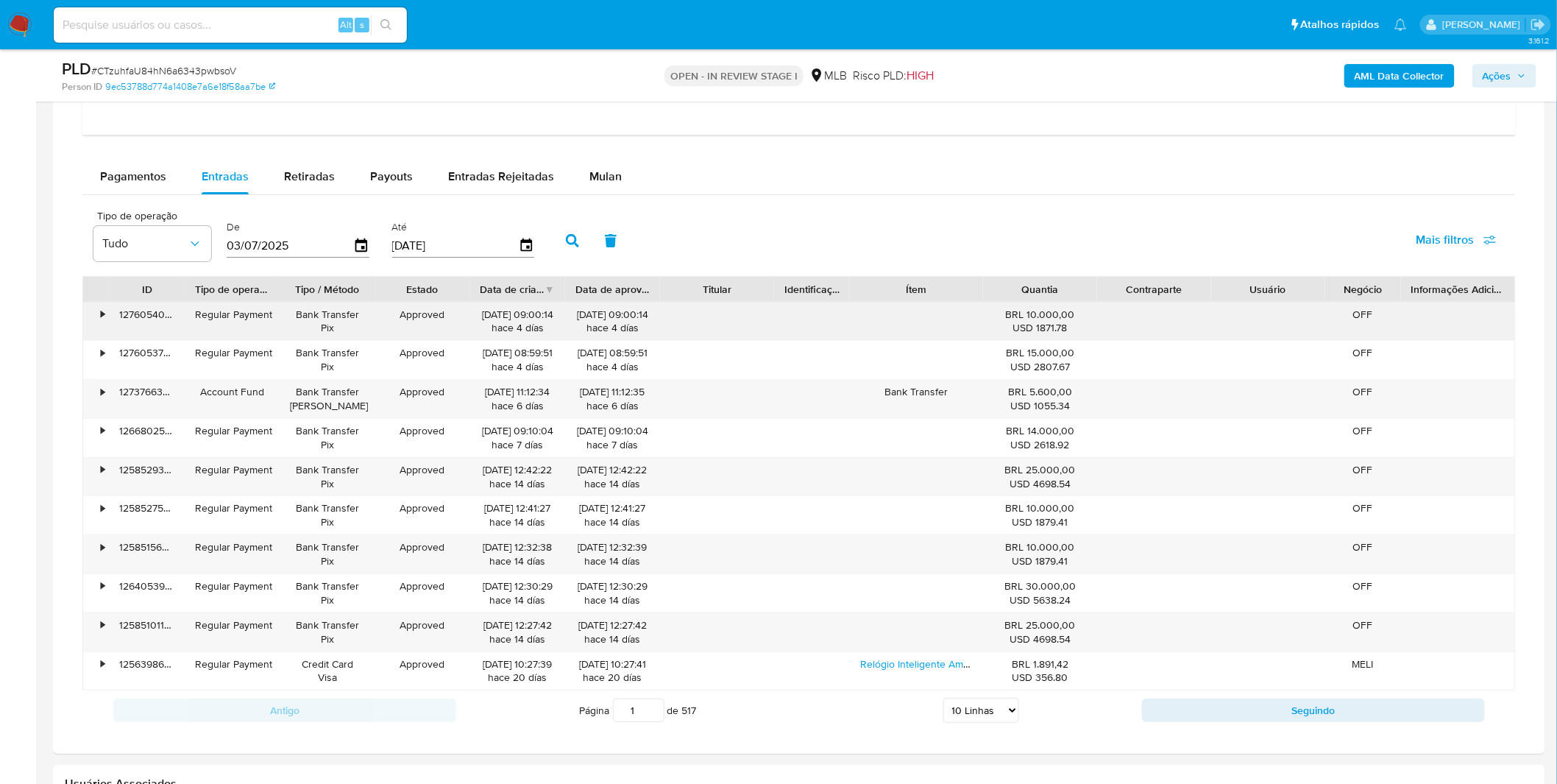
scroll to position [2534, 0]
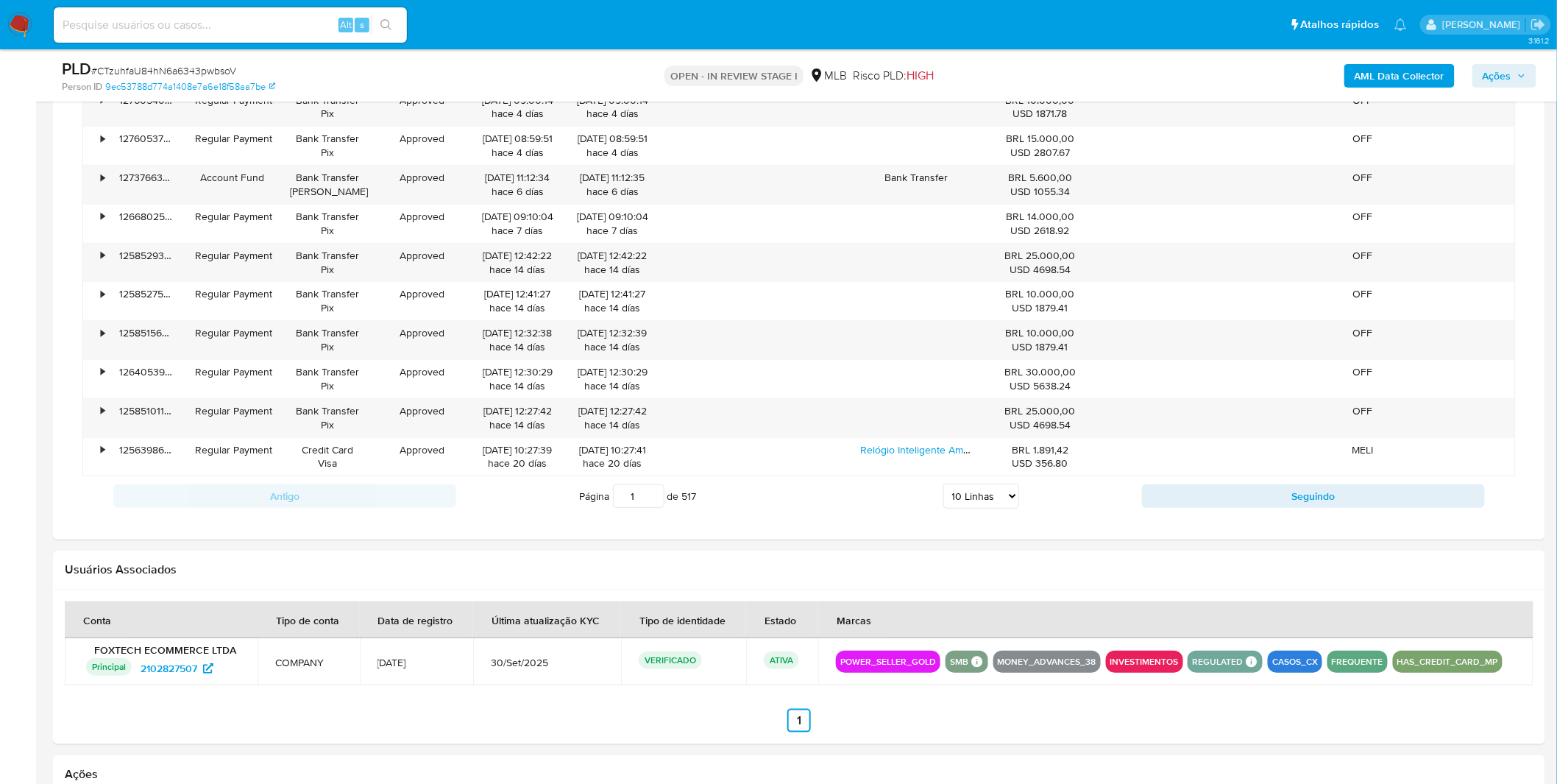
click at [995, 511] on div "Página 1 de 517 5 Linhas 10 Linhas 20 Linhas 25 Linhas 50 Linhas 100 Linhas" at bounding box center [799, 495] width 686 height 29
click at [996, 508] on select "5 Linhas 10 Linhas 20 Linhas 25 Linhas 50 Linhas 100 Linhas" at bounding box center [982, 496] width 76 height 25
select select "20"
click at [944, 486] on select "5 Linhas 10 Linhas 20 Linhas 25 Linhas 50 Linhas 100 Linhas" at bounding box center [982, 496] width 76 height 25
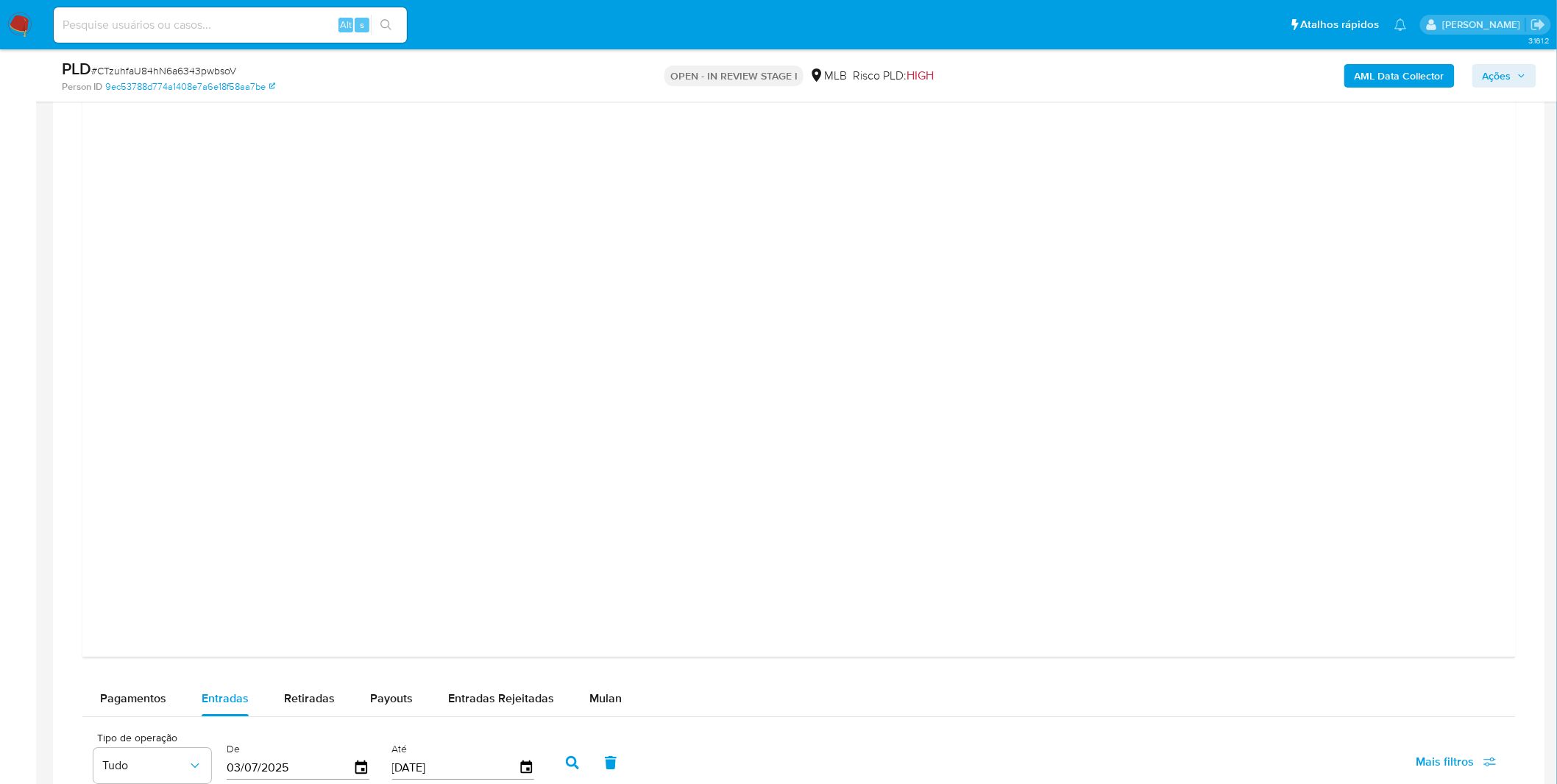
scroll to position [2289, 0]
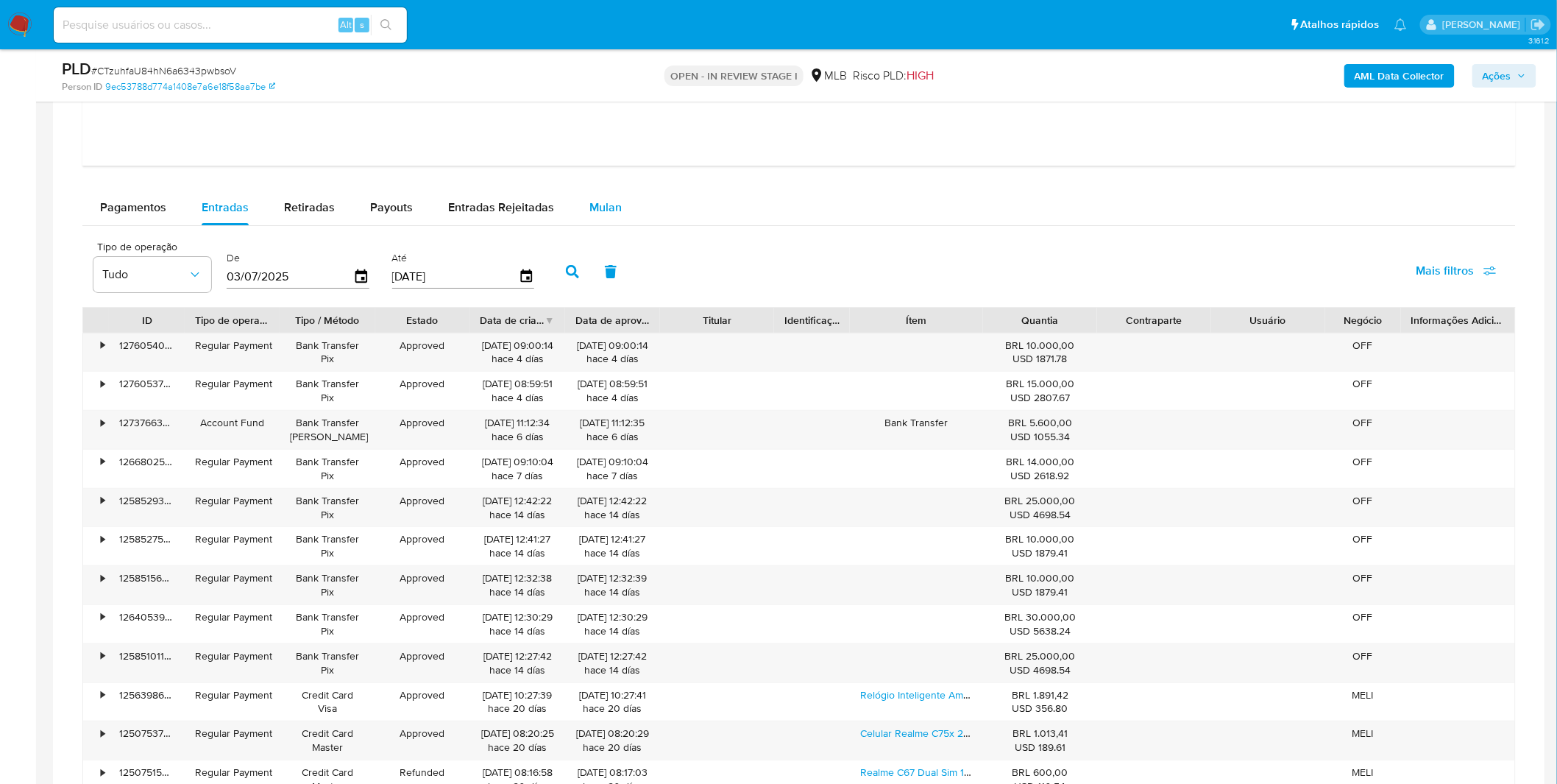
click at [614, 202] on span "Mulan" at bounding box center [606, 207] width 32 height 17
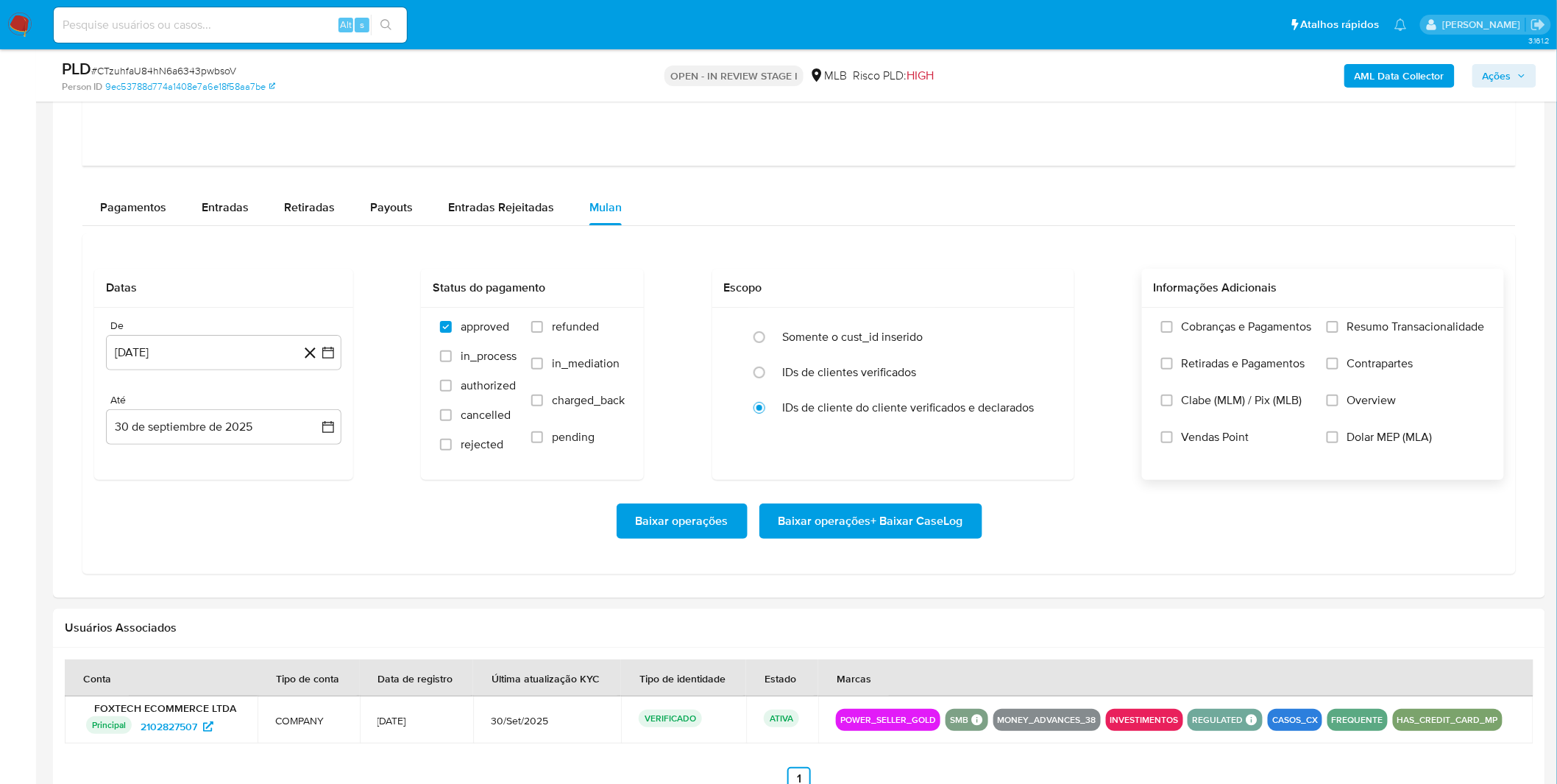
click at [1285, 319] on span "Cobranças e Pagamentos" at bounding box center [1247, 327] width 130 height 15
click at [1173, 321] on input "Cobranças e Pagamentos" at bounding box center [1167, 327] width 11 height 11
click at [1276, 361] on span "Retiradas e Pagamentos" at bounding box center [1243, 364] width 124 height 15
click at [1173, 361] on input "Retiradas e Pagamentos" at bounding box center [1167, 364] width 11 height 11
click at [1355, 347] on label "Resumo Transacionalidade" at bounding box center [1405, 337] width 158 height 37
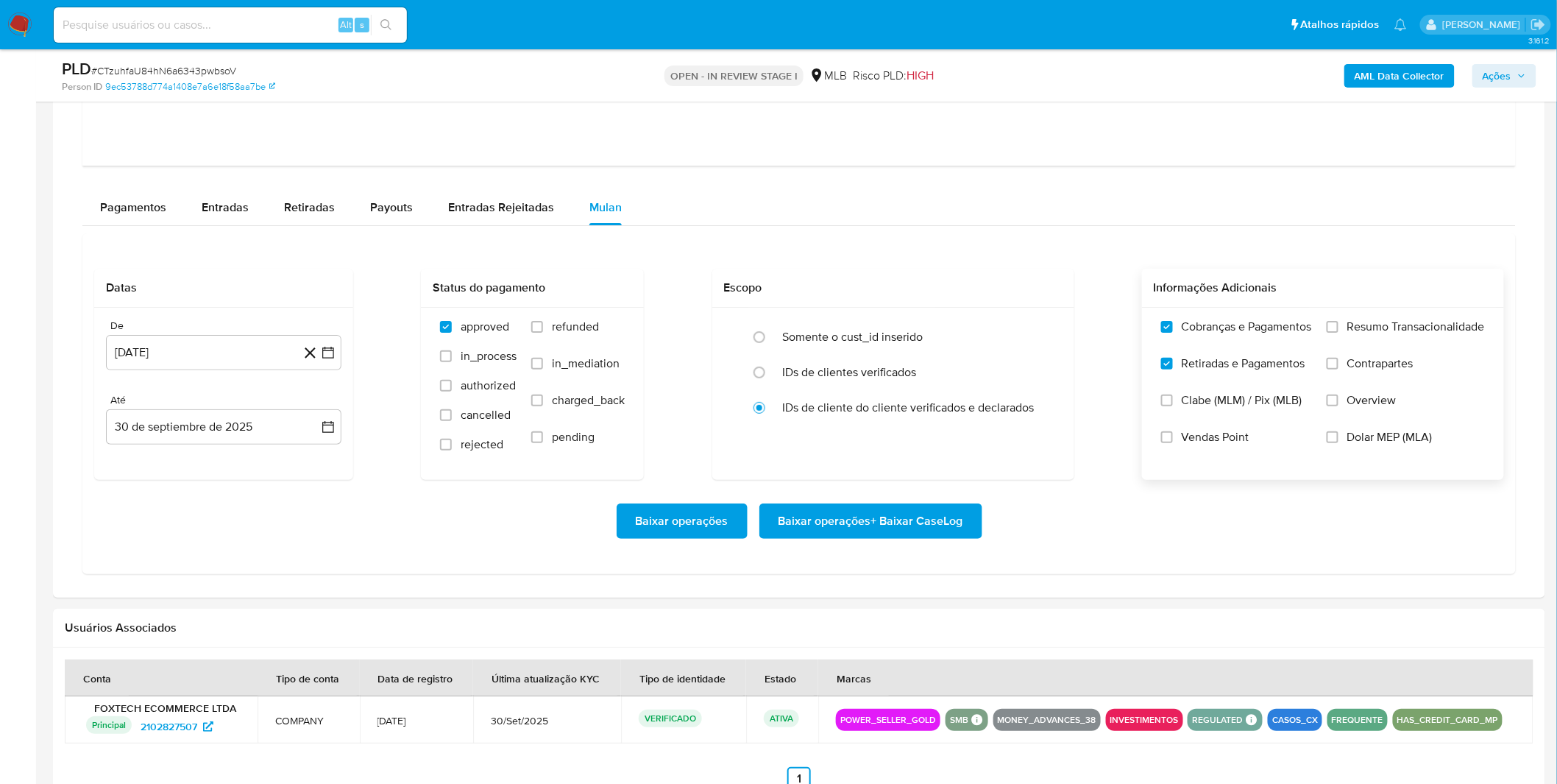
click at [1339, 332] on input "Resumo Transacionalidade" at bounding box center [1332, 327] width 11 height 11
click at [1355, 365] on span "Contrapartes" at bounding box center [1380, 364] width 66 height 15
click at [1339, 365] on input "Contrapartes" at bounding box center [1332, 364] width 11 height 11
click at [211, 373] on div "De 30 de agosto de 2024 30-08-2024 Até 30 de septiembre de 2025 30-09-2025" at bounding box center [224, 394] width 259 height 172
click at [209, 361] on button "30 [PERSON_NAME] de 2024" at bounding box center [223, 351] width 235 height 35
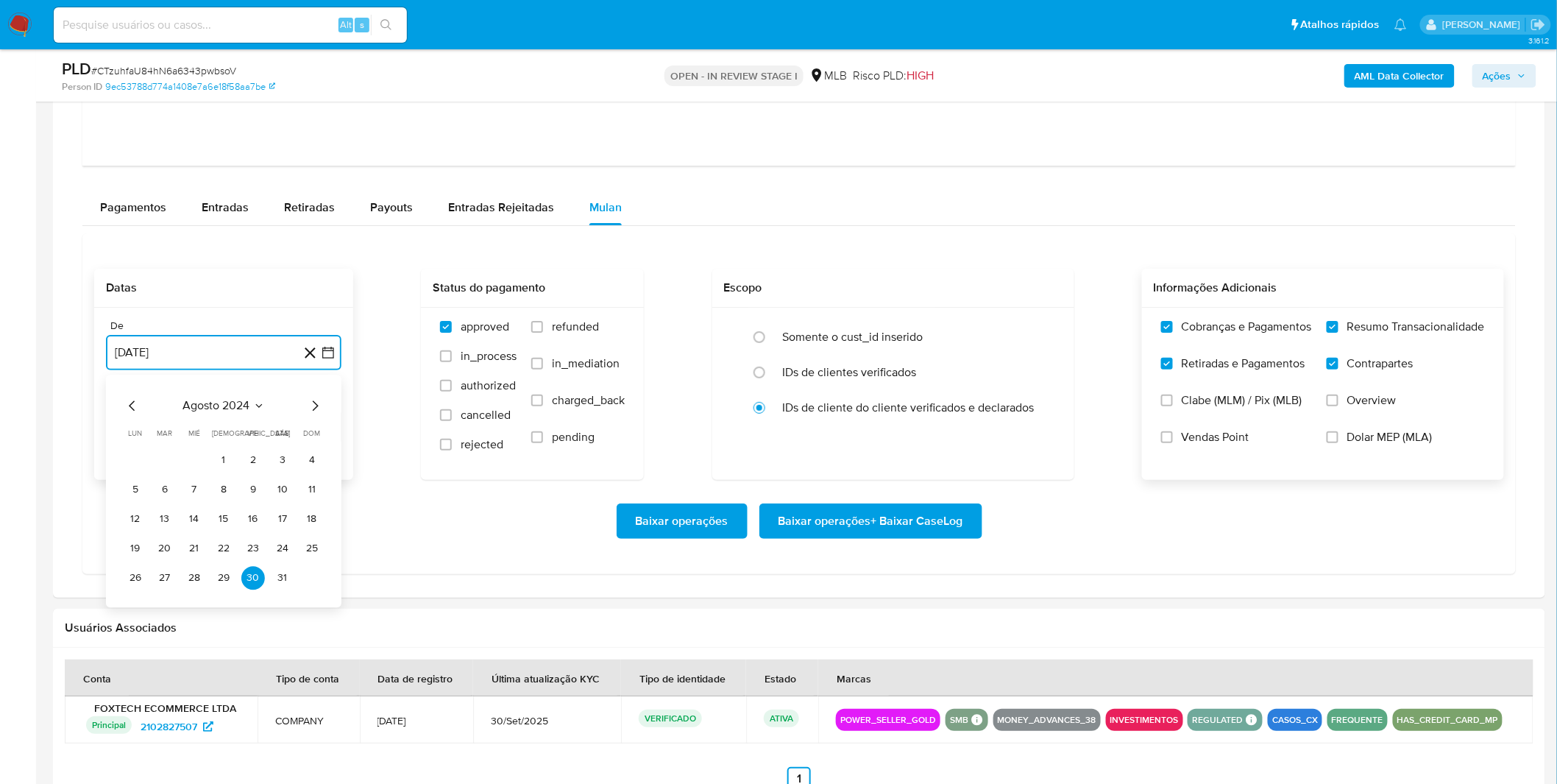
click at [231, 404] on span "agosto 2024" at bounding box center [216, 405] width 67 height 15
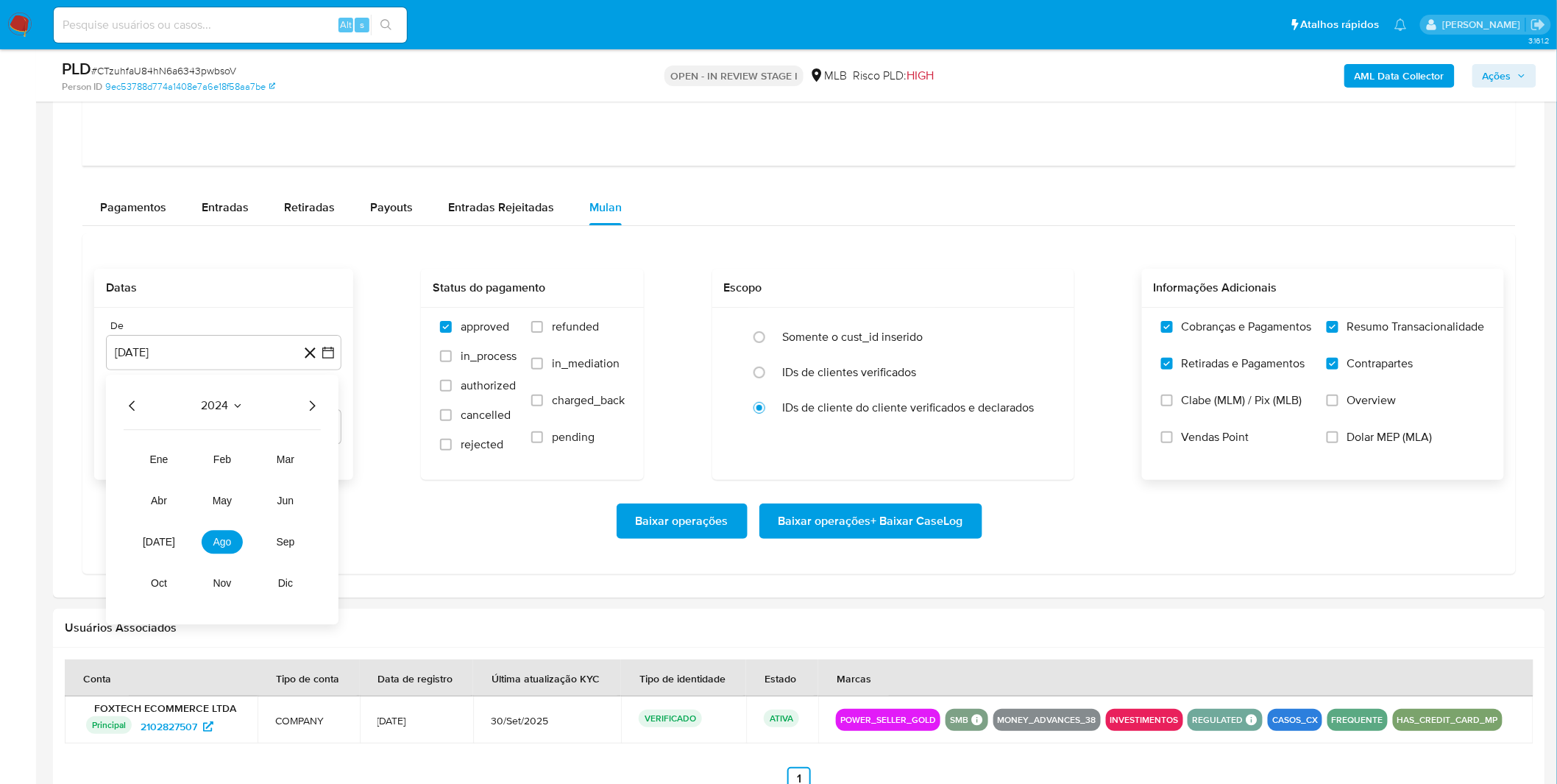
click at [298, 415] on div "2024" at bounding box center [222, 405] width 197 height 18
click at [305, 415] on icon "Año siguiente" at bounding box center [312, 405] width 18 height 18
click at [143, 538] on button "[DATE]" at bounding box center [159, 541] width 42 height 24
click at [173, 453] on button "1" at bounding box center [164, 459] width 24 height 24
click at [179, 481] on div "Baixar operações Baixar operações + Baixar CaseLog" at bounding box center [799, 520] width 1410 height 82
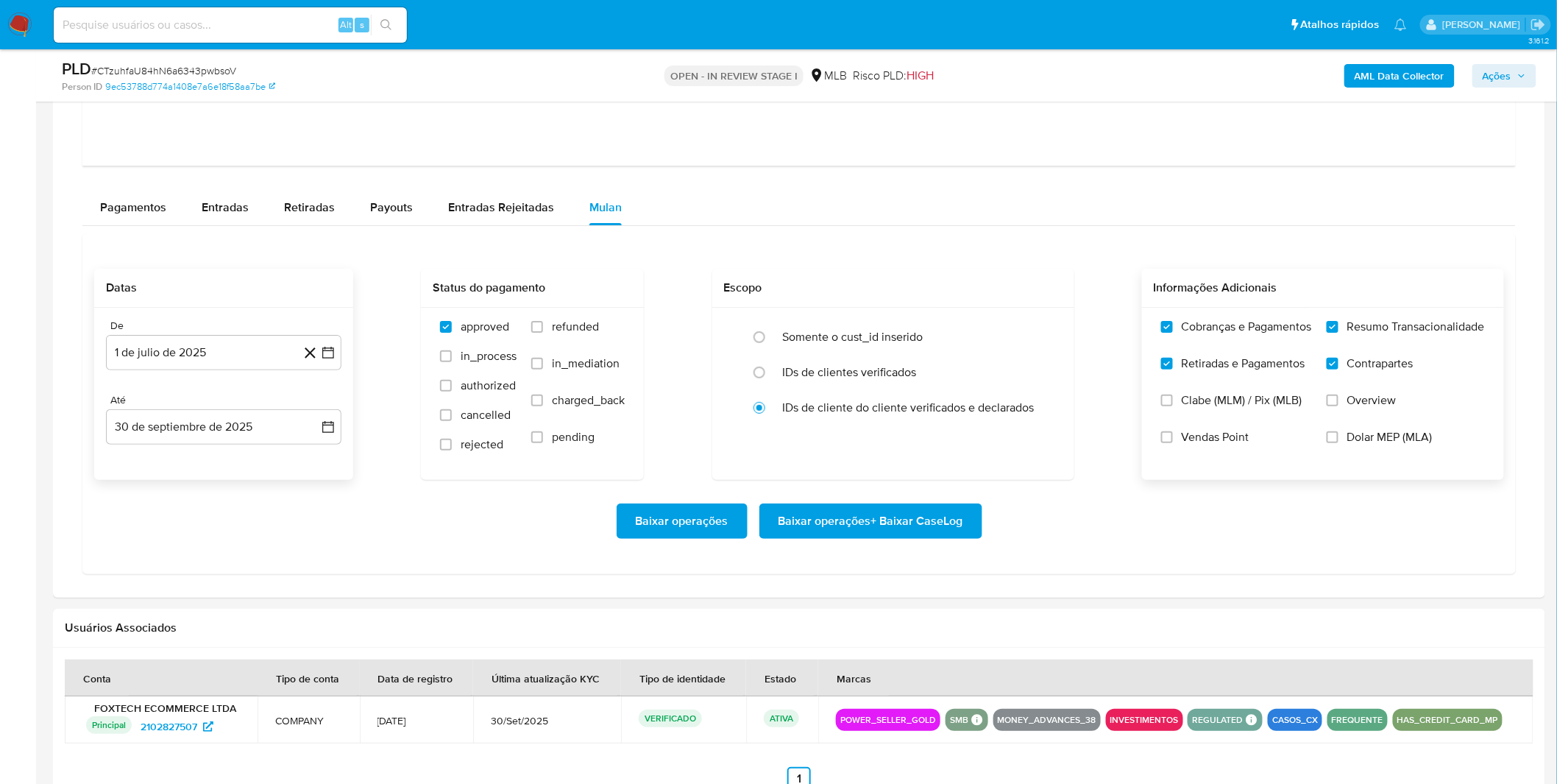
click at [830, 524] on span "Baixar operações + Baixar CaseLog" at bounding box center [871, 520] width 185 height 32
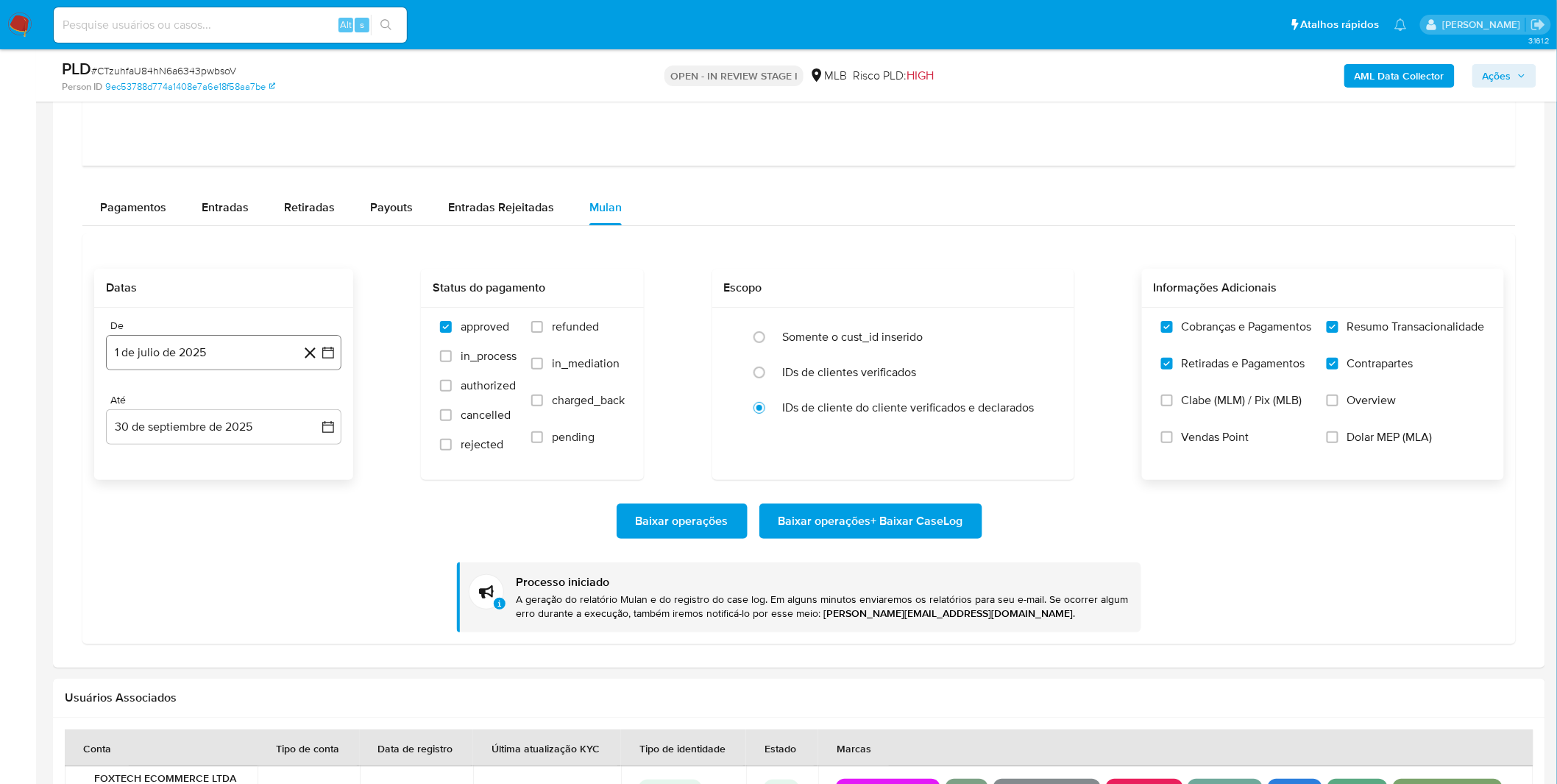
click at [145, 342] on button "1 de julio de 2025" at bounding box center [223, 351] width 235 height 35
click at [142, 406] on div "julio 2025" at bounding box center [224, 405] width 200 height 18
click at [138, 405] on icon "Mes anterior" at bounding box center [132, 405] width 18 height 18
click at [305, 464] on button "1" at bounding box center [312, 459] width 24 height 24
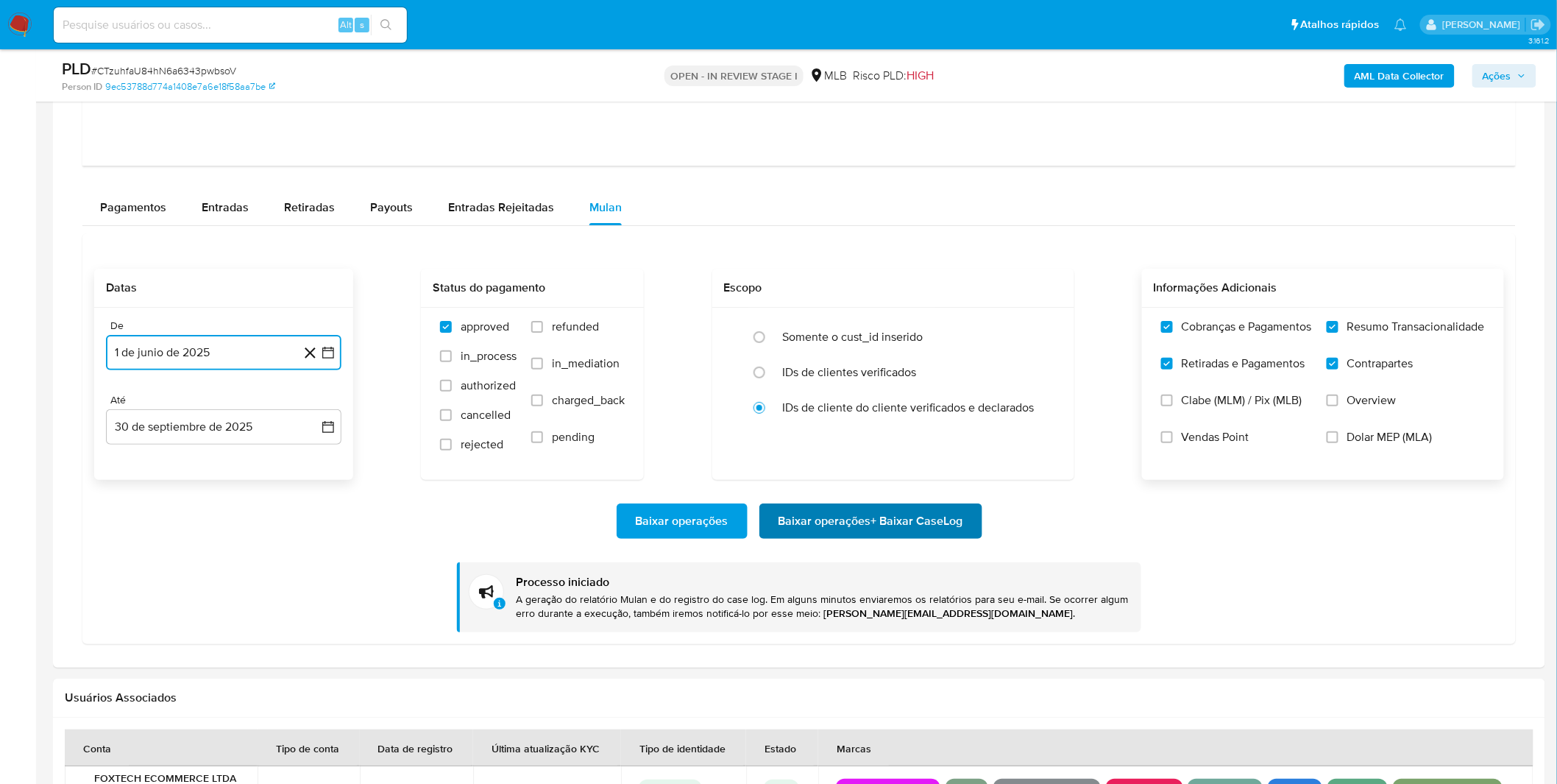
click at [821, 511] on span "Baixar operações + Baixar CaseLog" at bounding box center [871, 520] width 185 height 32
click at [125, 349] on button "1 de junio de 2025" at bounding box center [223, 351] width 235 height 35
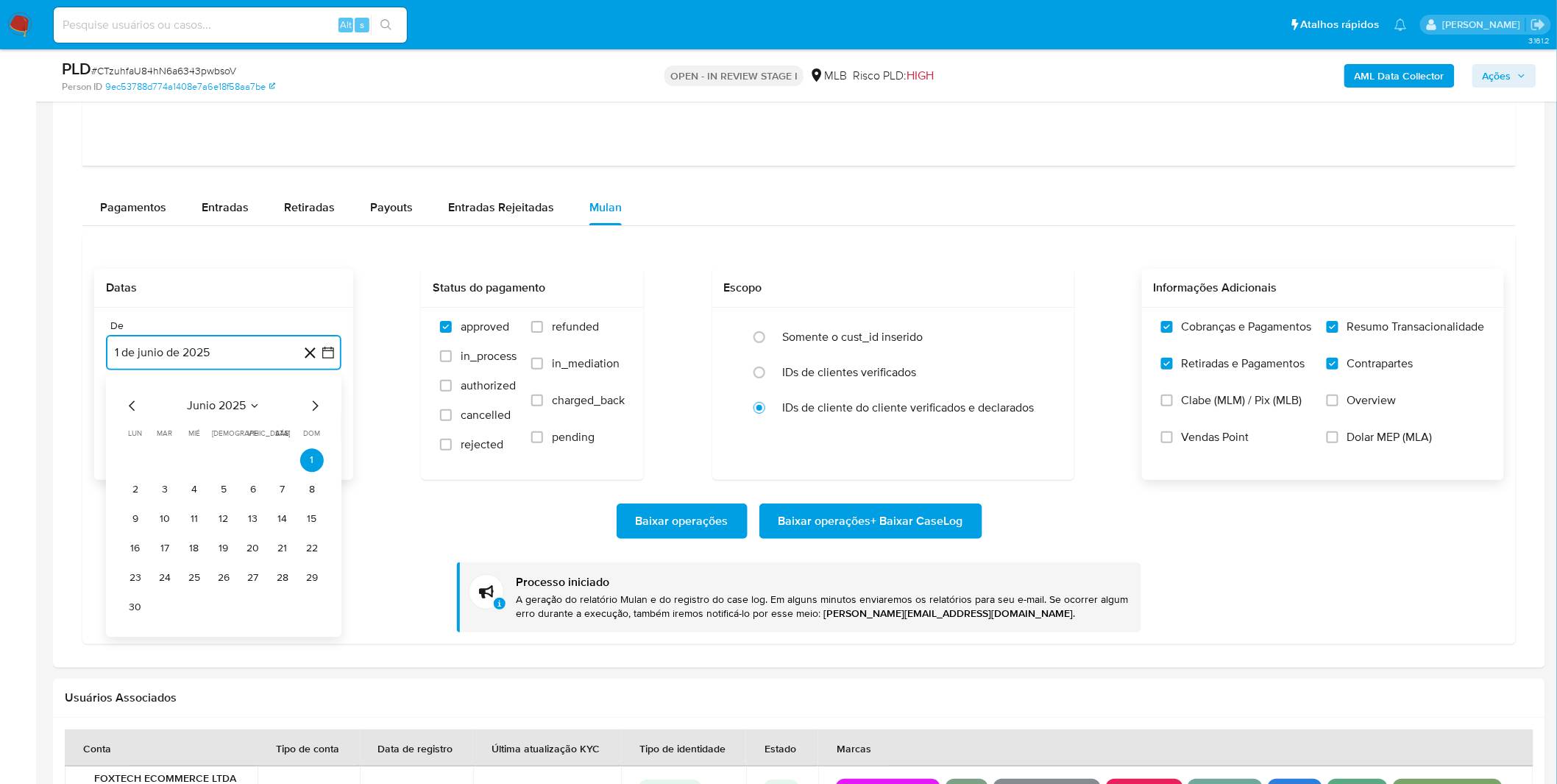
click at [129, 401] on icon "Mes anterior" at bounding box center [132, 405] width 18 height 18
drag, startPoint x: 226, startPoint y: 462, endPoint x: 262, endPoint y: 473, distance: 37.6
click at [227, 462] on button "1" at bounding box center [223, 459] width 24 height 24
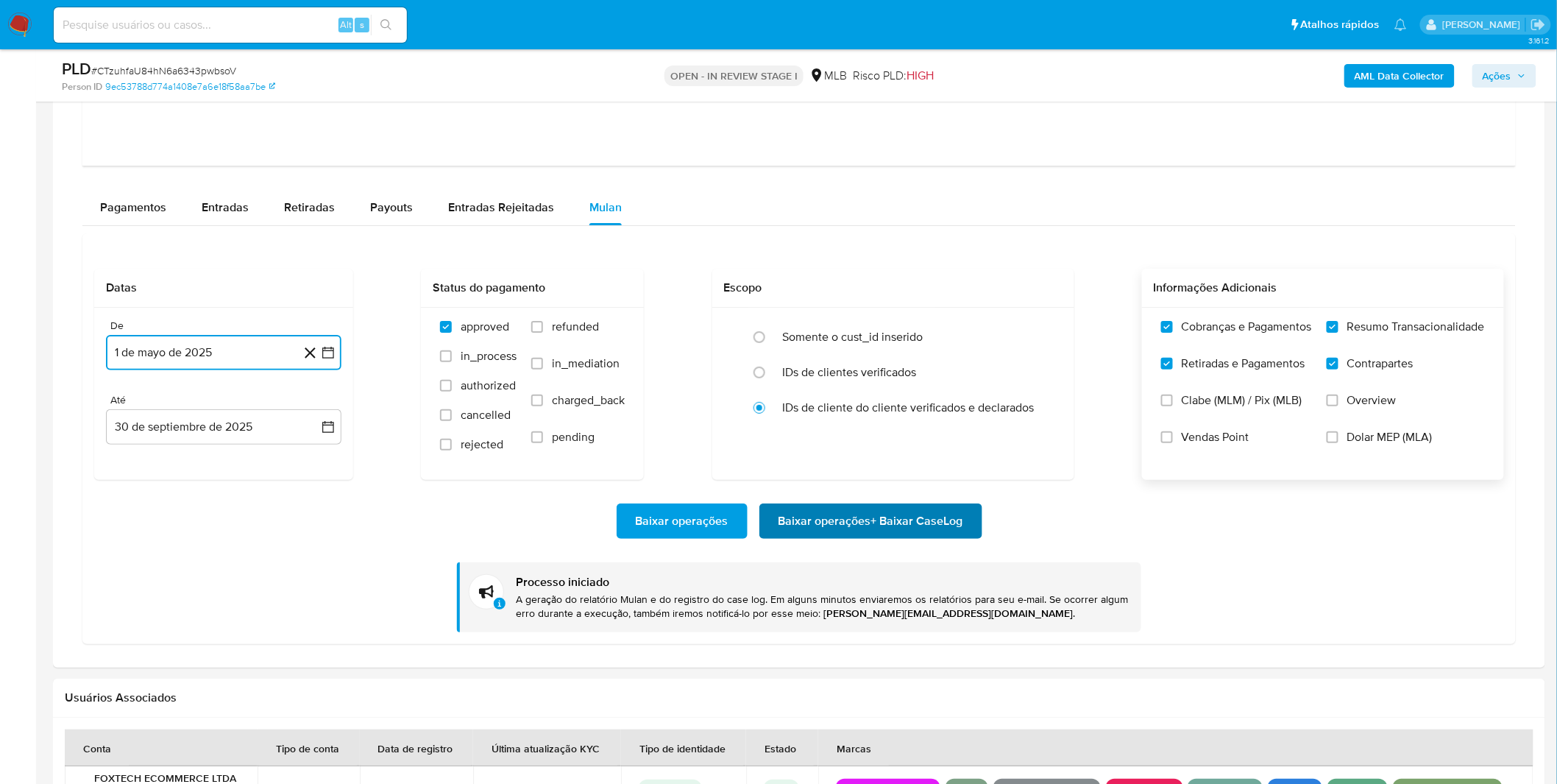
click at [887, 520] on span "Baixar operações + Baixar CaseLog" at bounding box center [871, 520] width 185 height 32
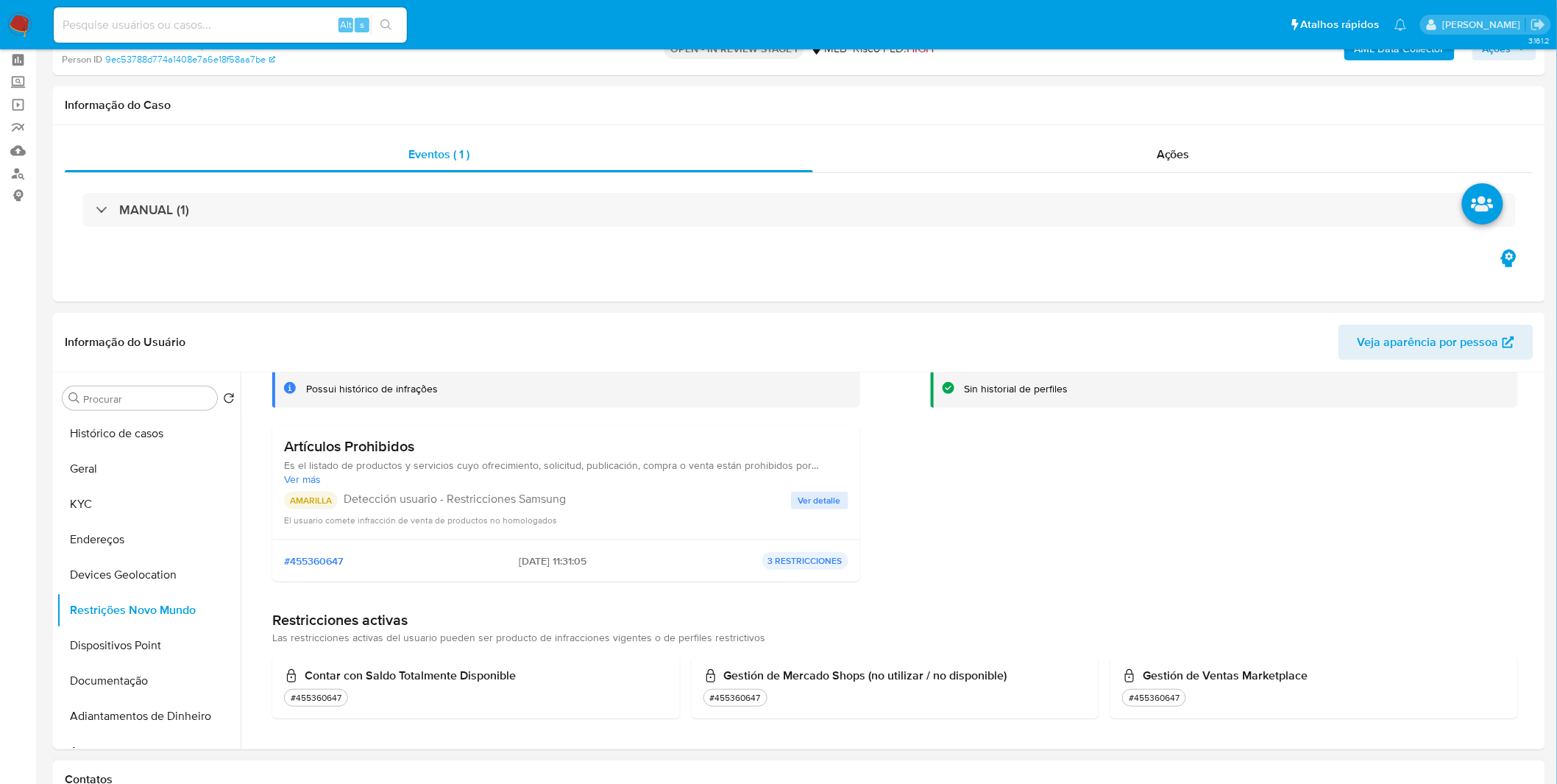
scroll to position [0, 0]
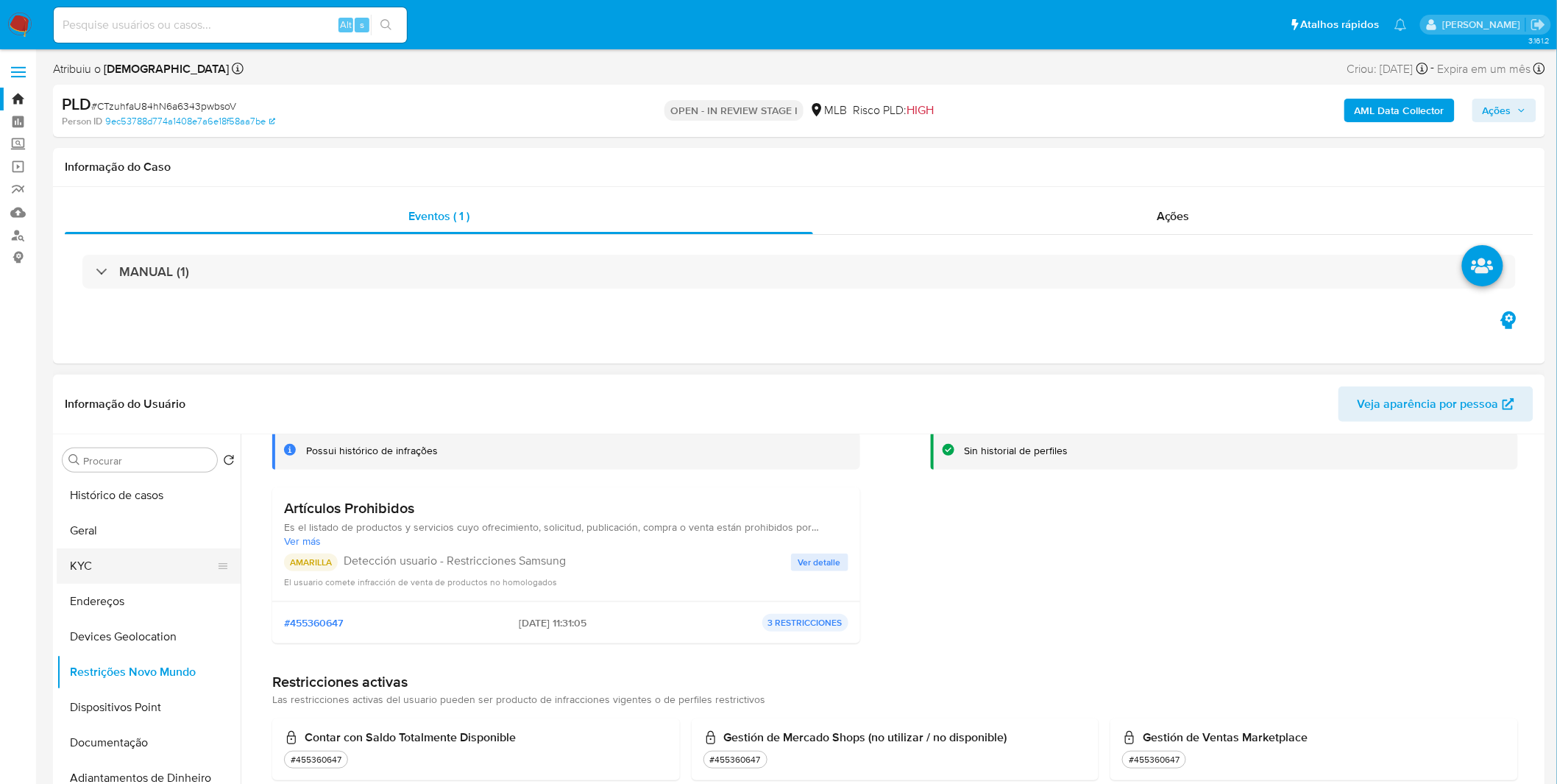
click at [116, 569] on button "KYC" at bounding box center [143, 565] width 172 height 35
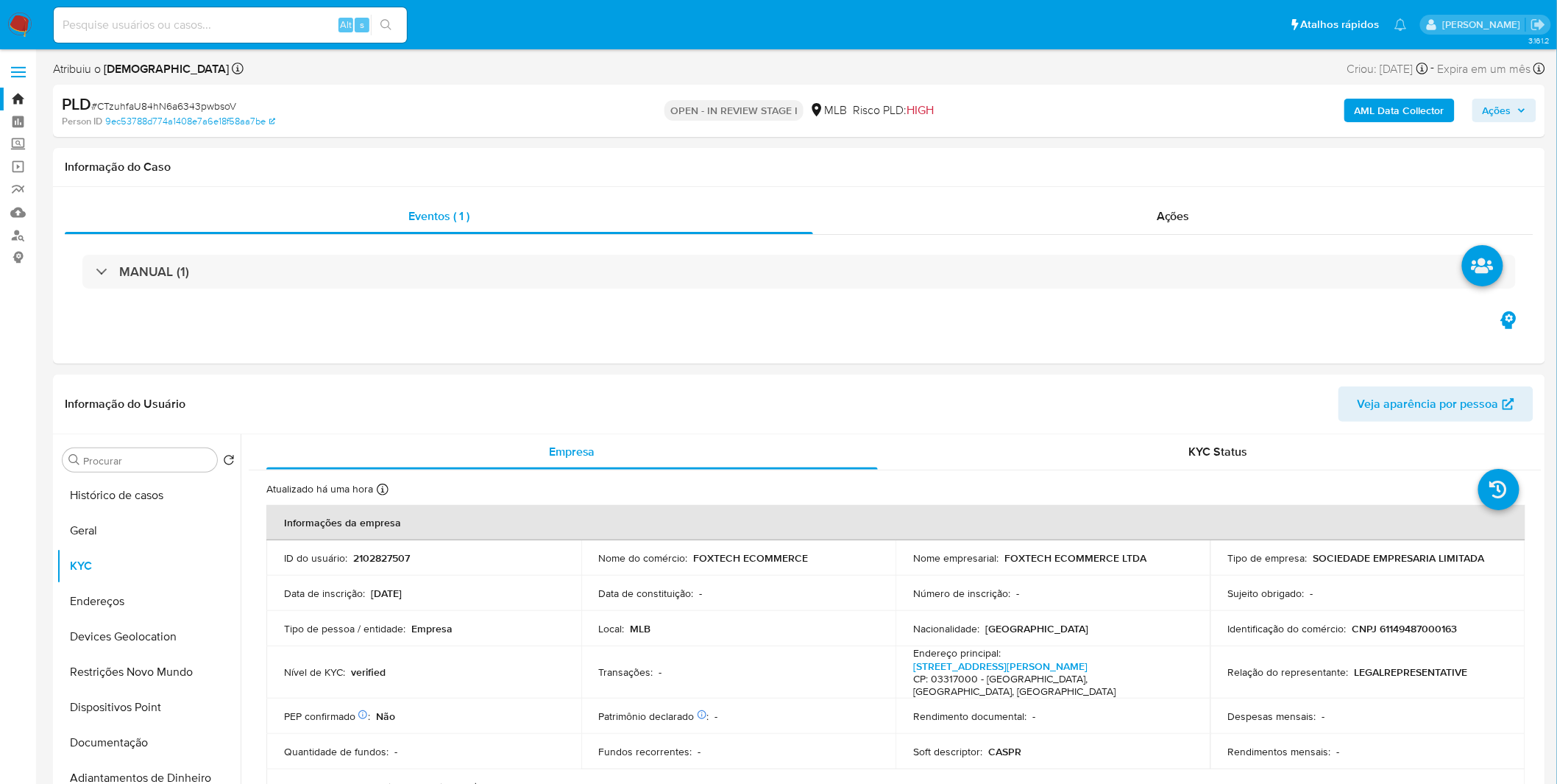
click at [15, 21] on img at bounding box center [20, 25] width 25 height 25
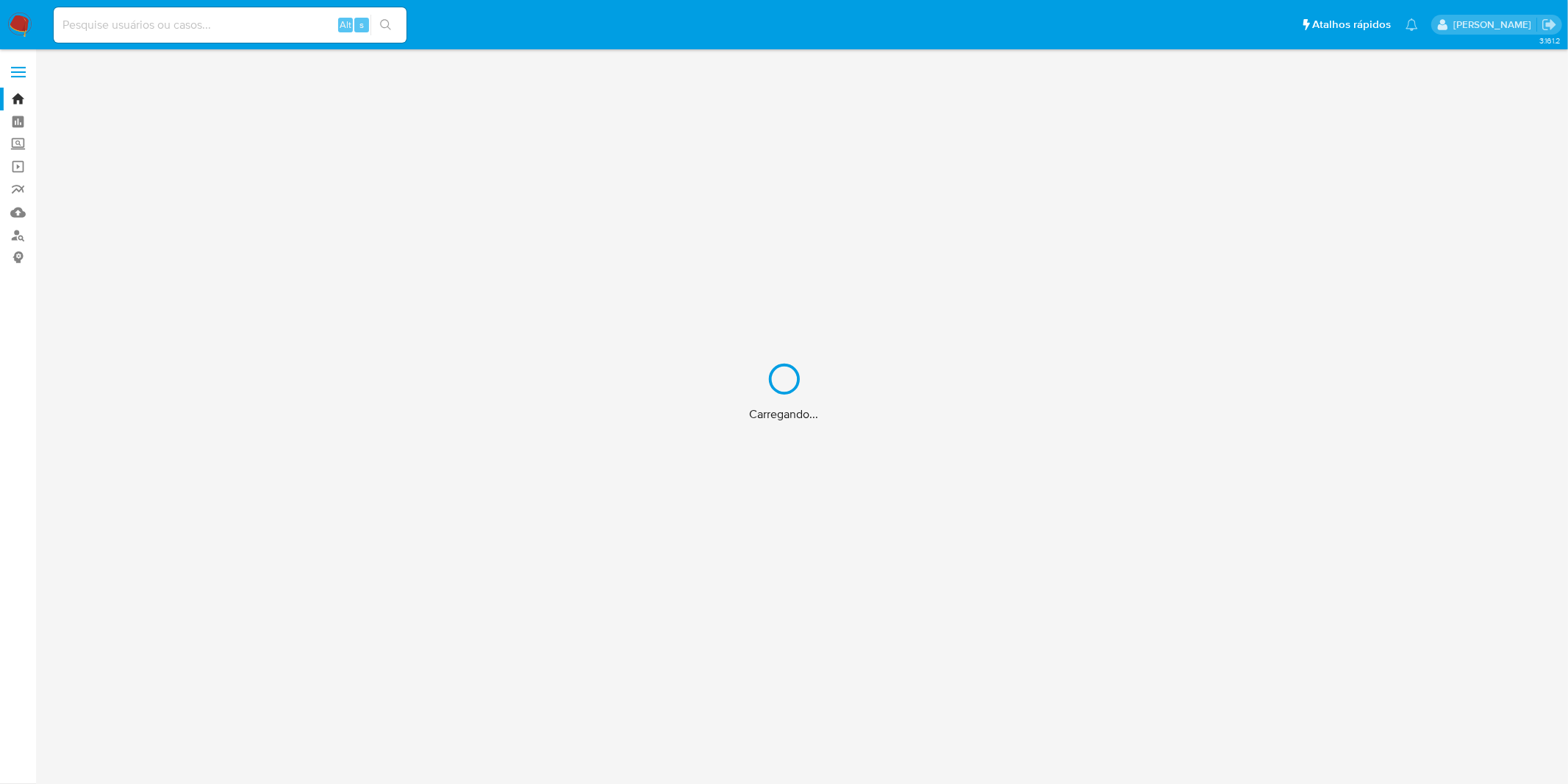
click at [251, 37] on div "Carregando..." at bounding box center [784, 392] width 1568 height 784
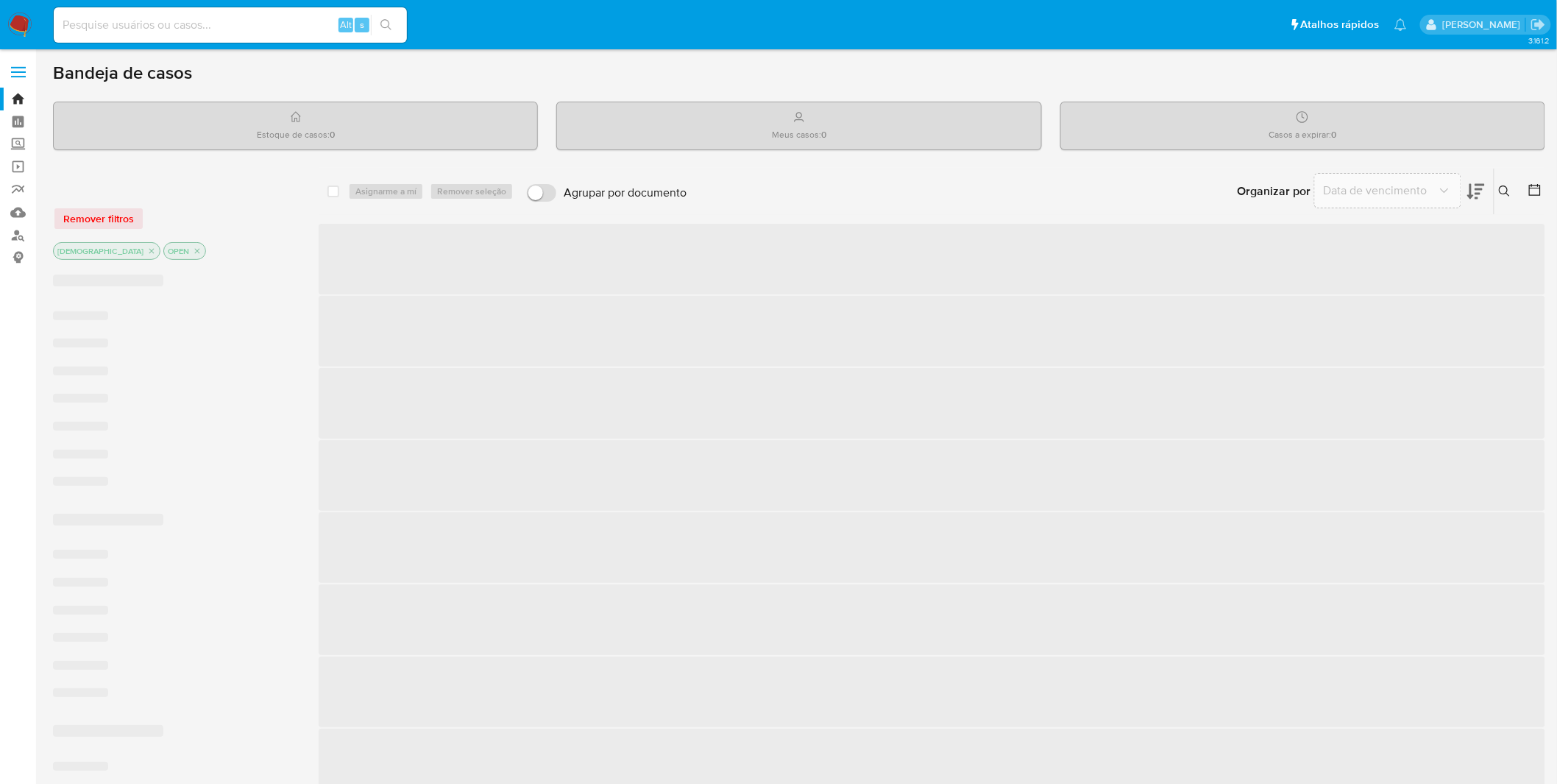
click at [241, 35] on div "Alt s" at bounding box center [231, 25] width 353 height 35
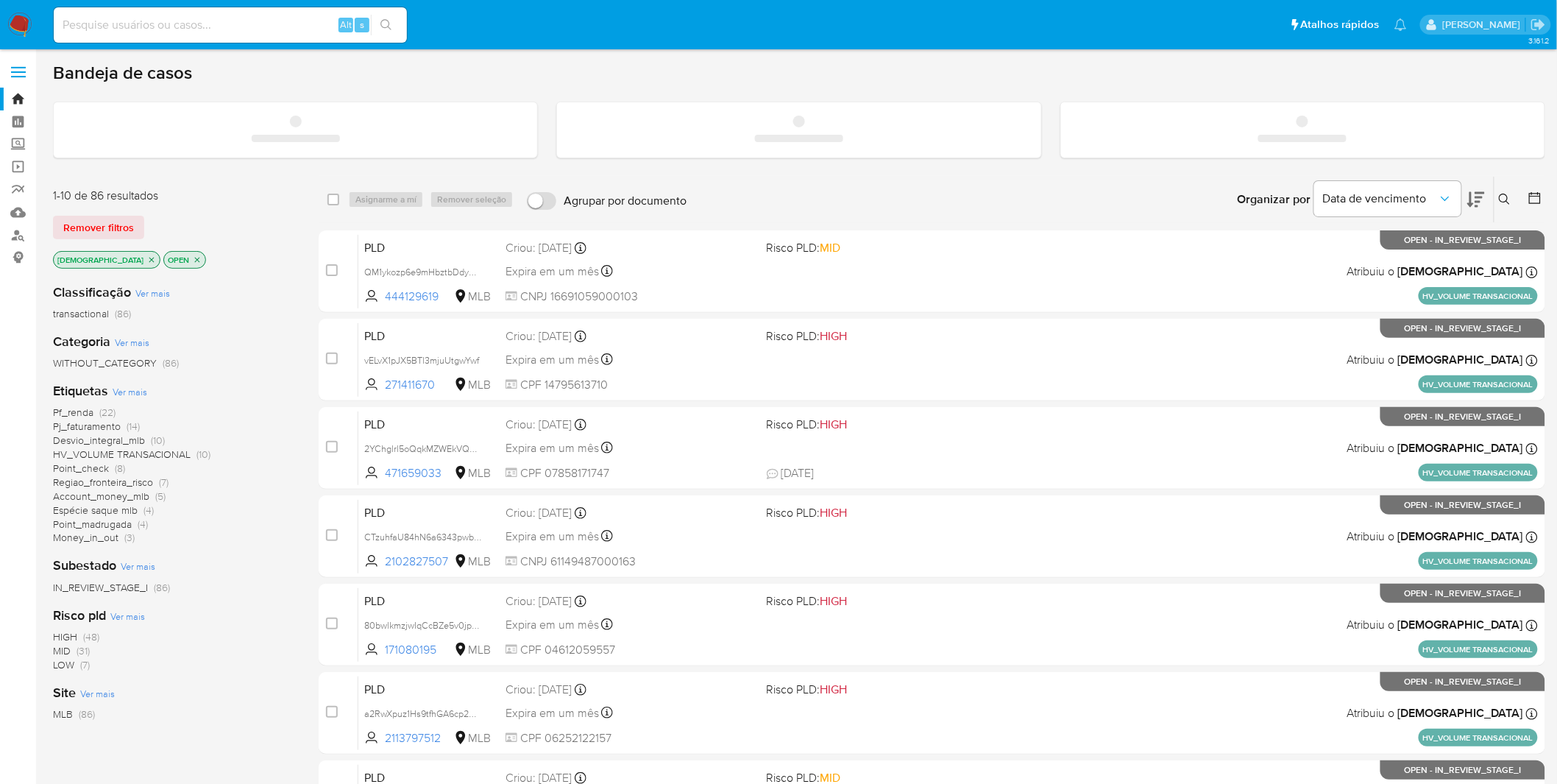
click at [237, 32] on input at bounding box center [231, 25] width 353 height 19
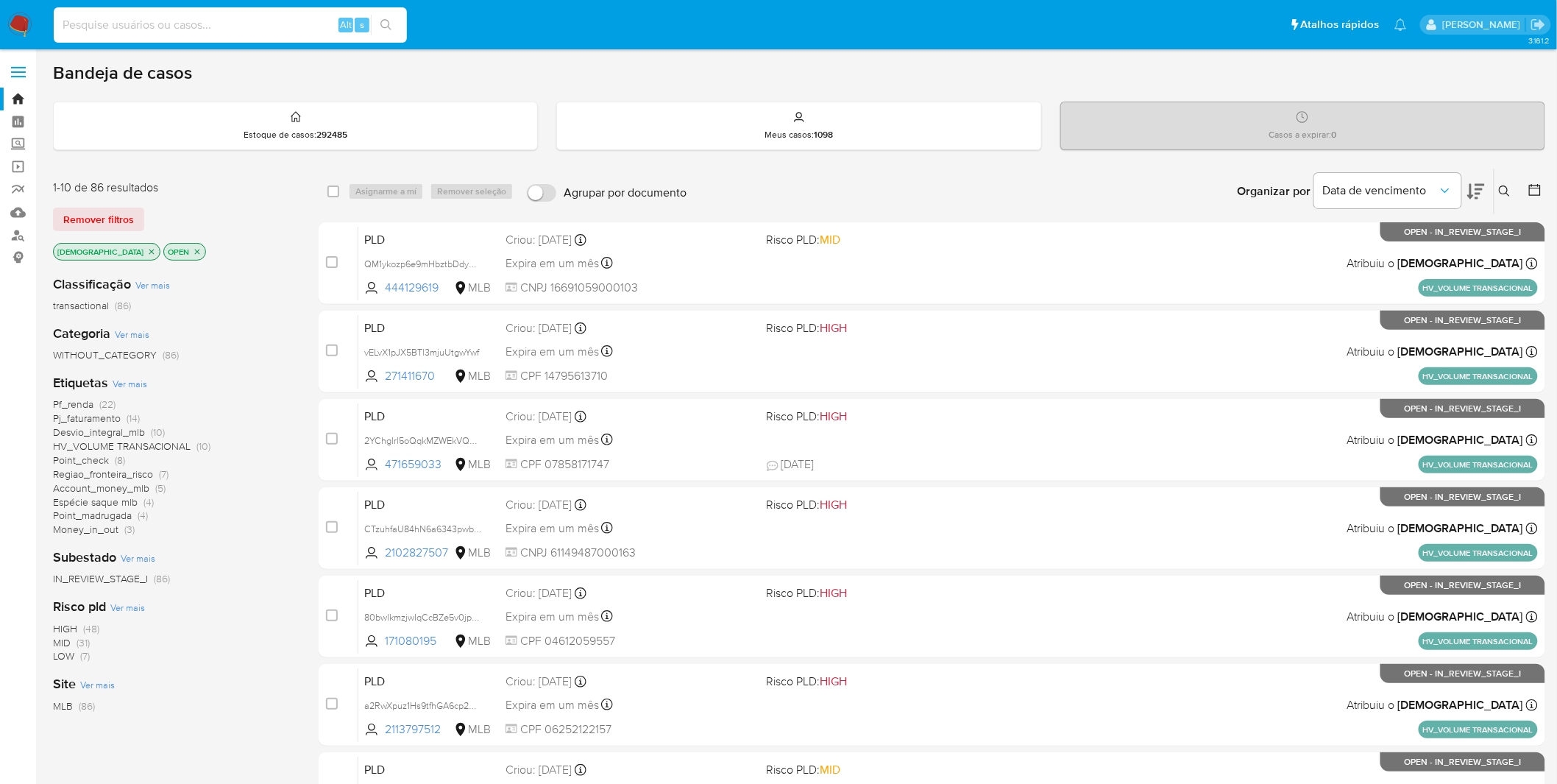
paste input "QM1ykozp6e9mHbztbDdyCPAj"
type input "QM1ykozp6e9mHbztbDdyCPAj"
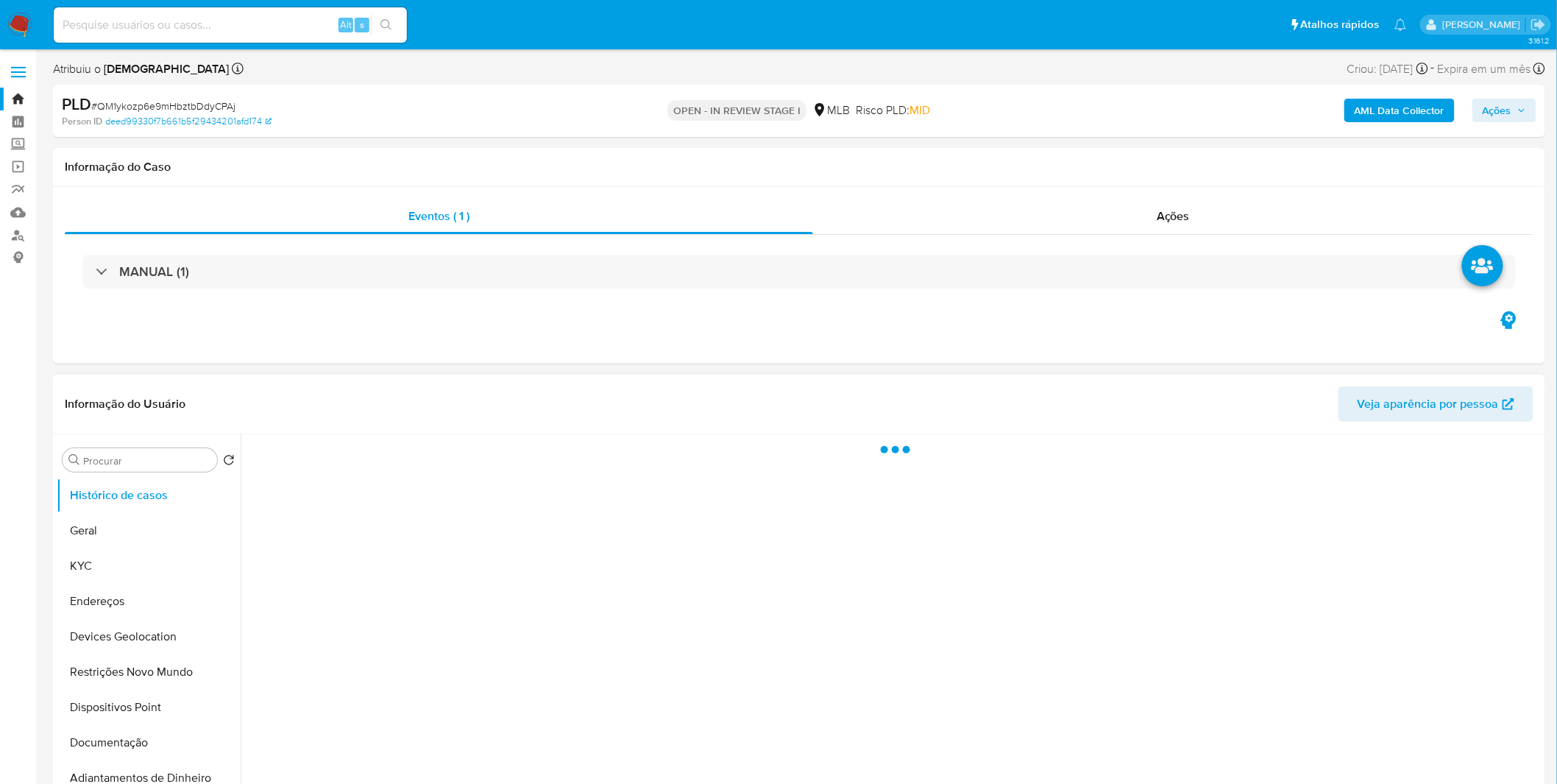
select select "10"
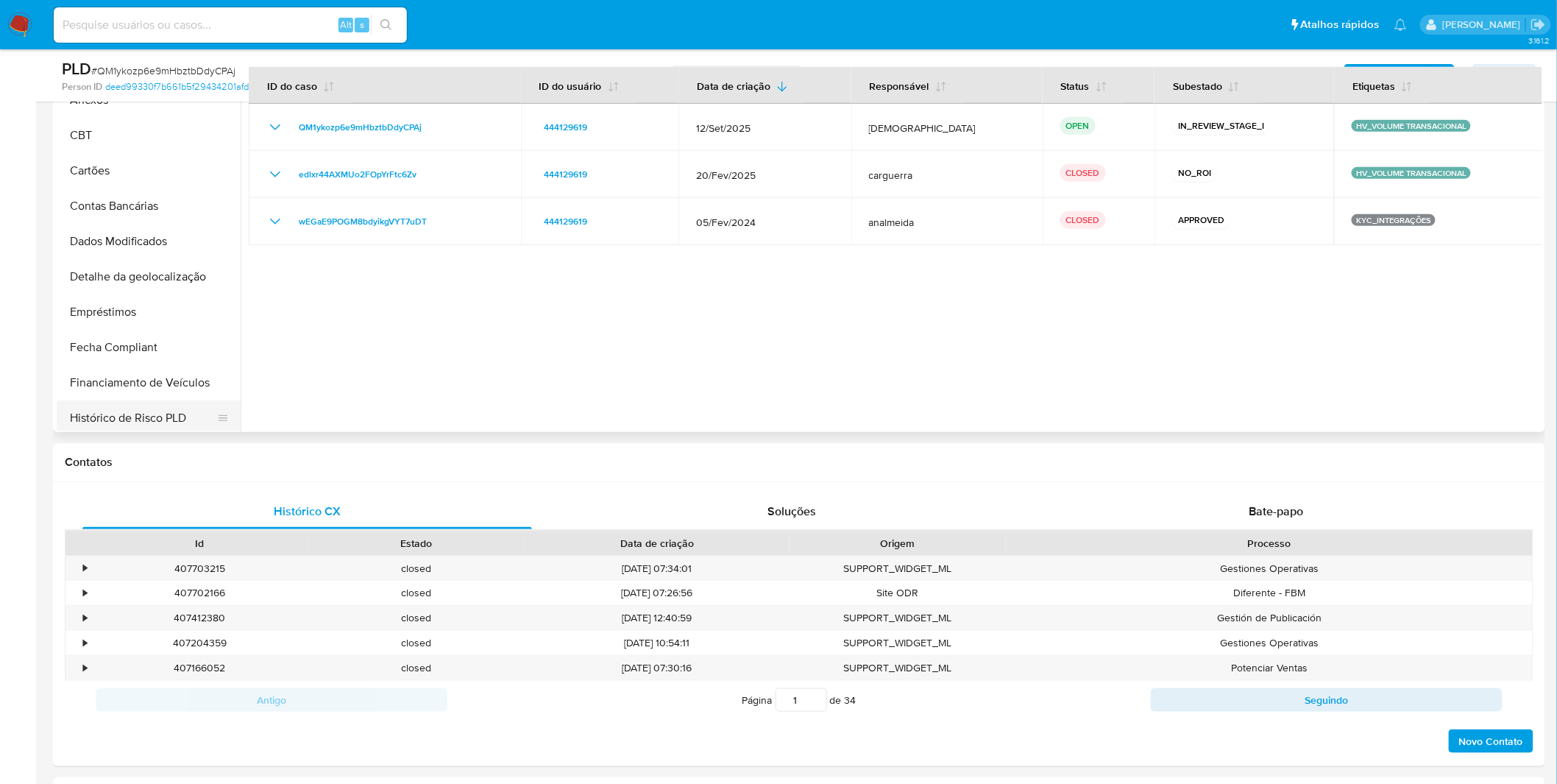
scroll to position [192, 0]
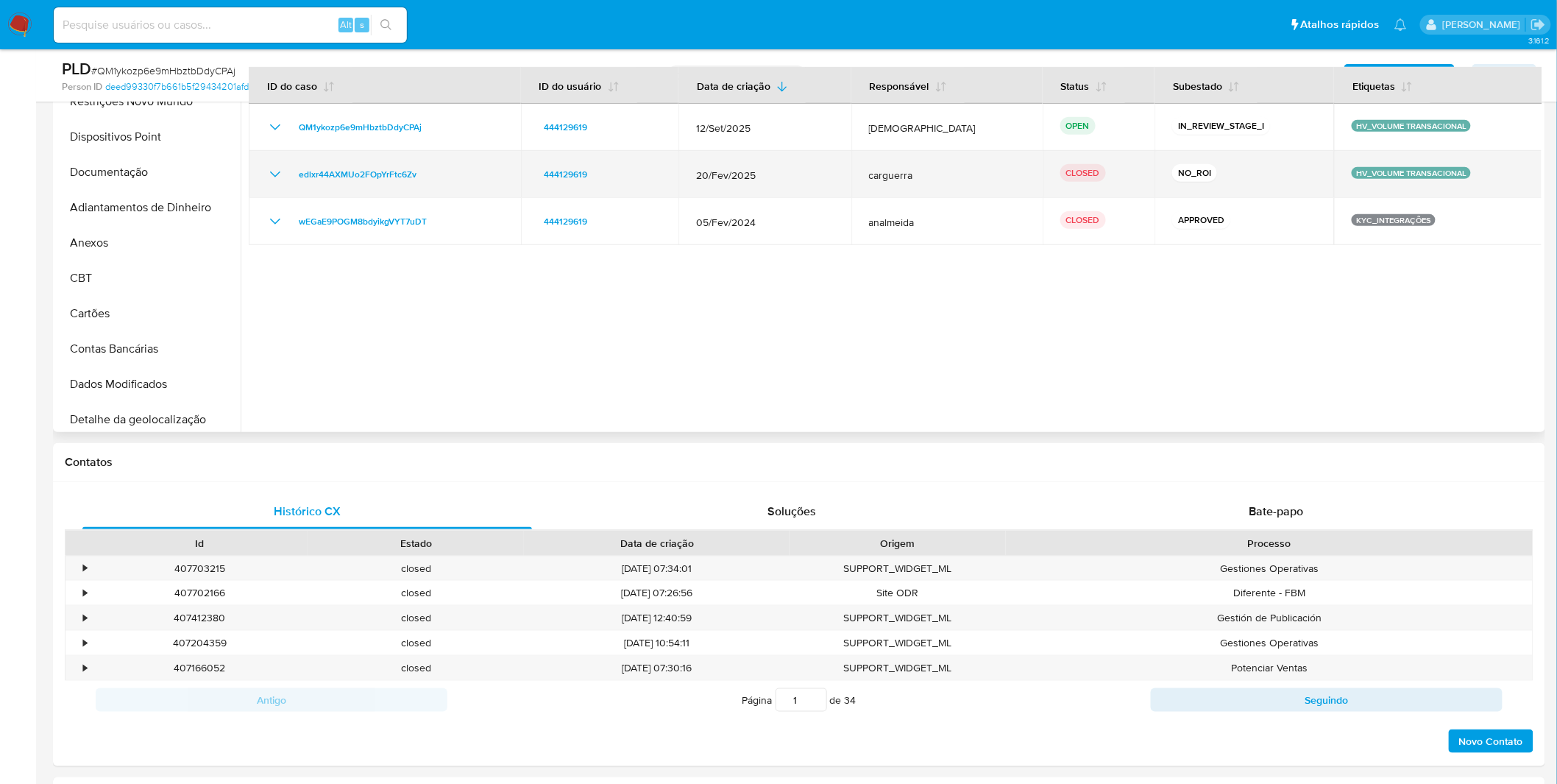
drag, startPoint x: 1204, startPoint y: 174, endPoint x: 1164, endPoint y: 169, distance: 40.3
click at [1172, 169] on div "NO_ROI" at bounding box center [1244, 175] width 145 height 21
click at [1172, 169] on p "NO_ROI" at bounding box center [1195, 173] width 45 height 18
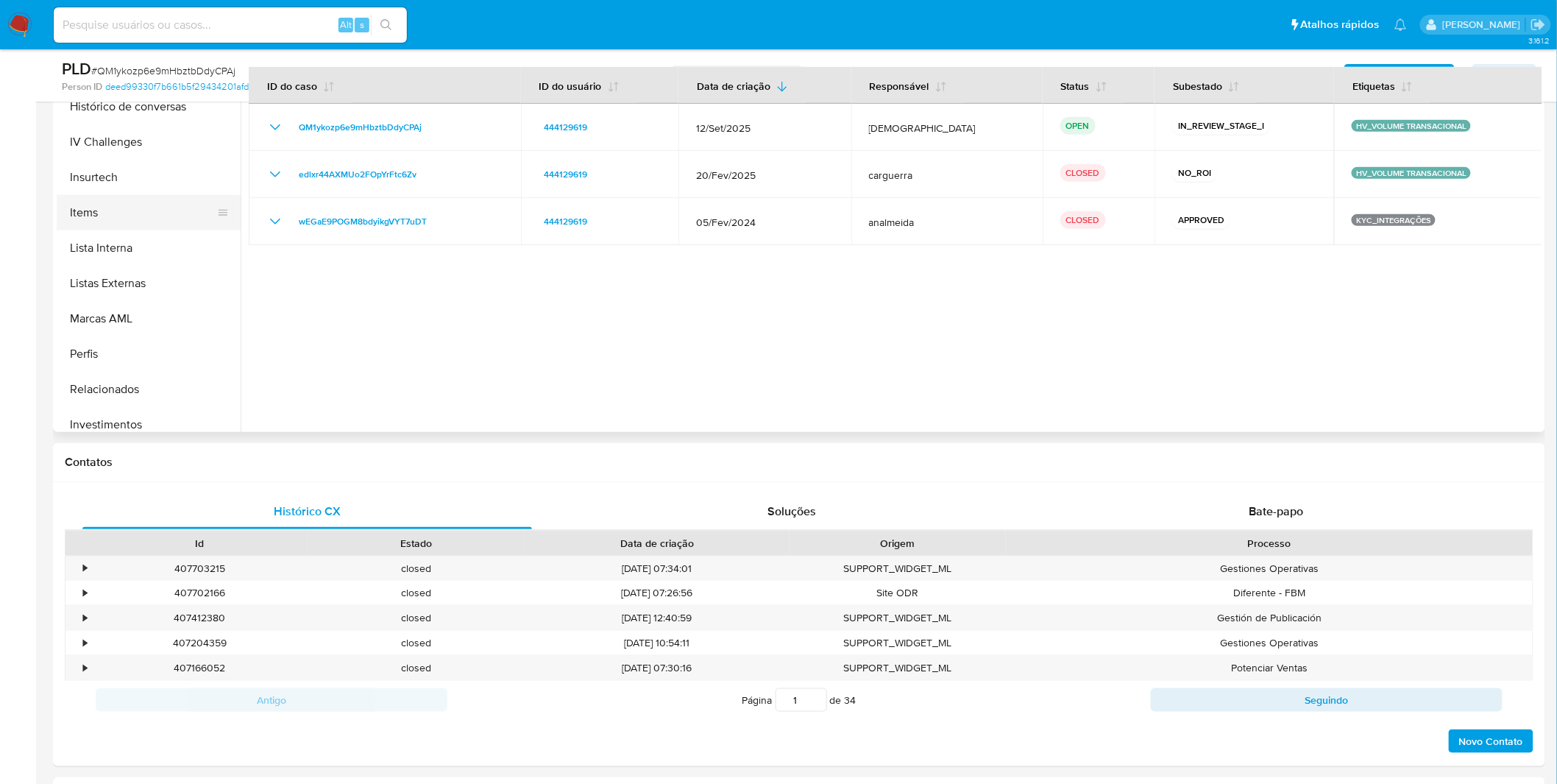
scroll to position [681, 0]
click at [112, 219] on button "Items" at bounding box center [143, 212] width 172 height 35
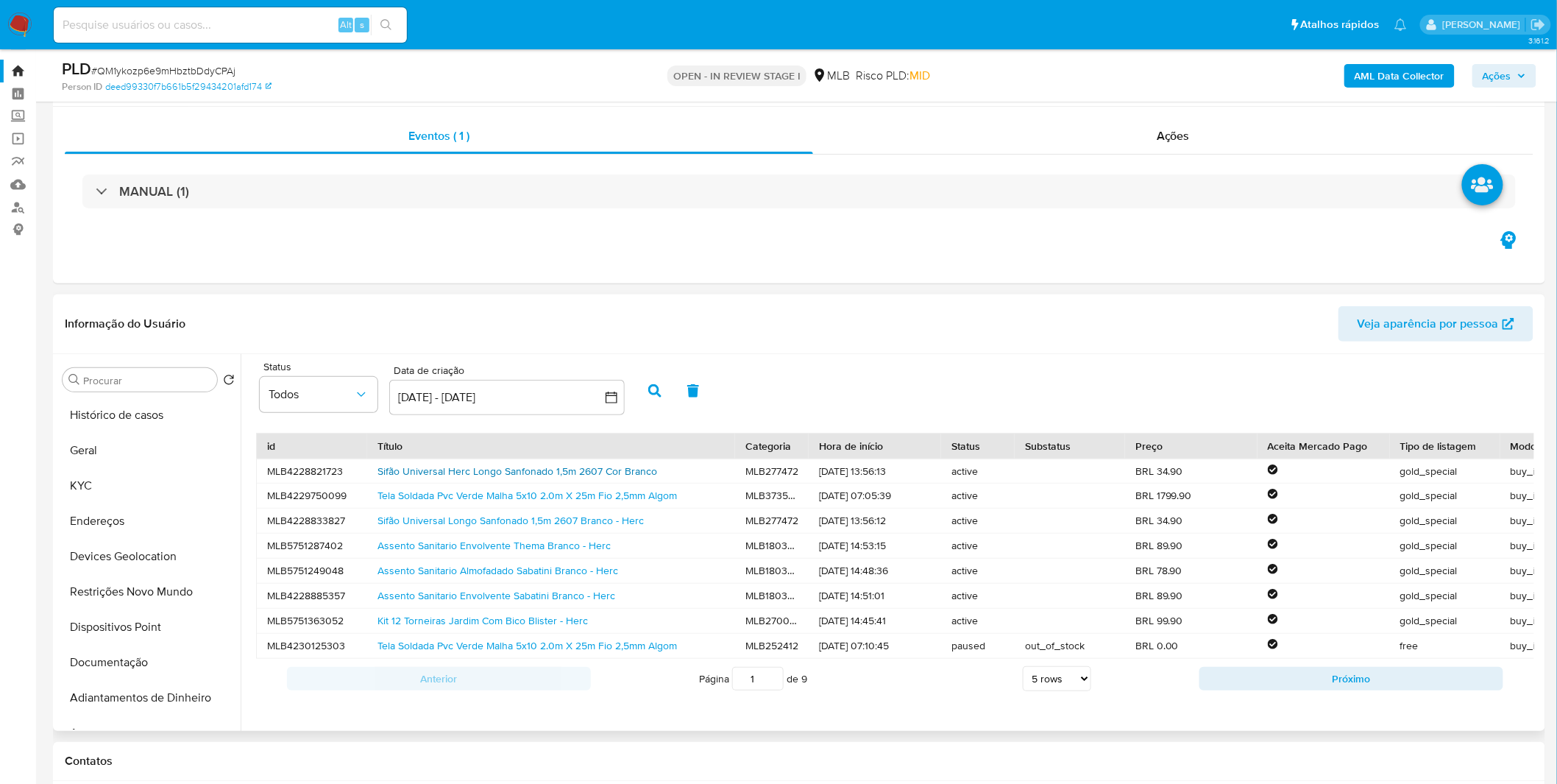
scroll to position [0, 0]
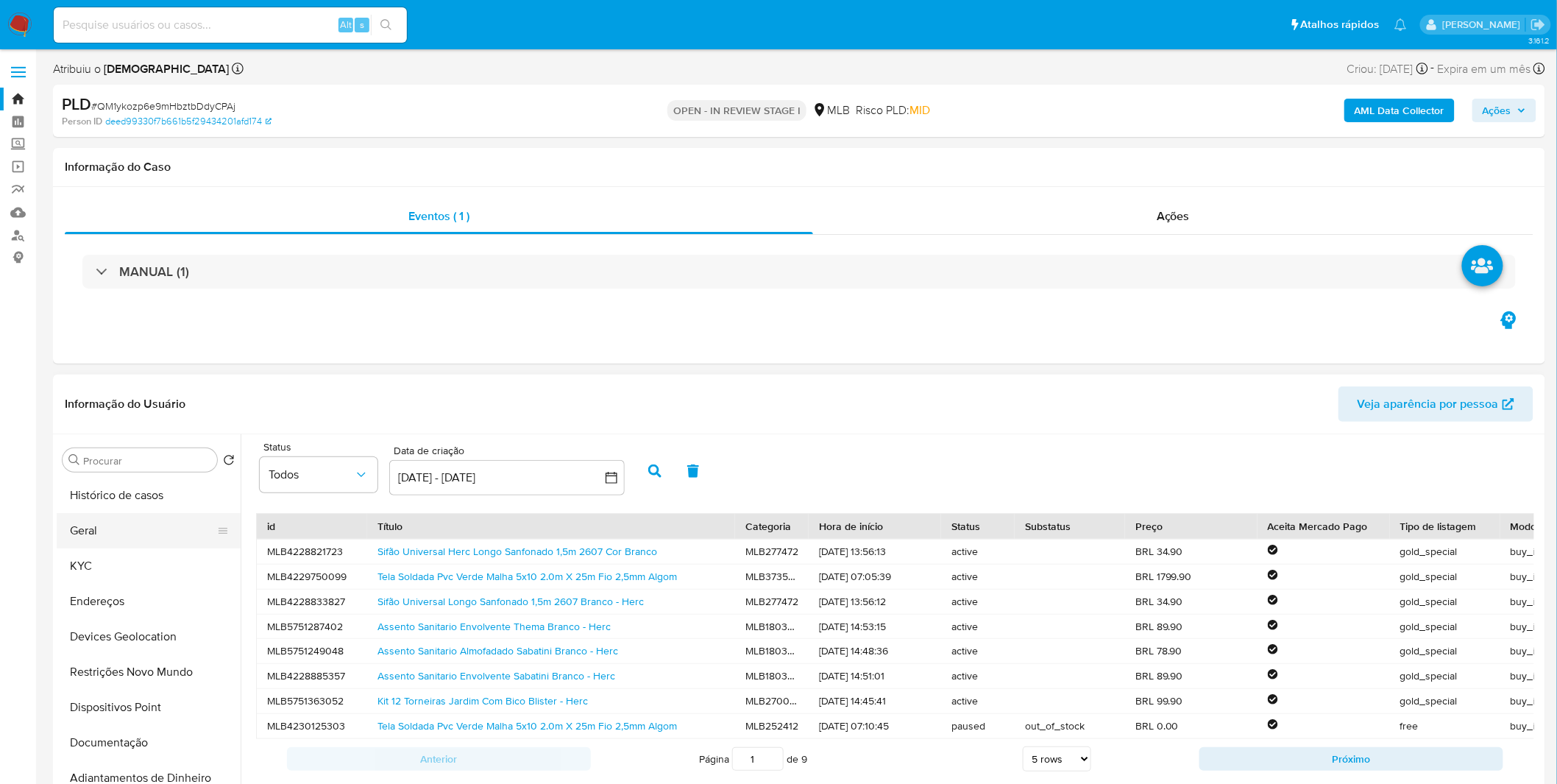
click at [81, 540] on button "Geral" at bounding box center [143, 530] width 172 height 35
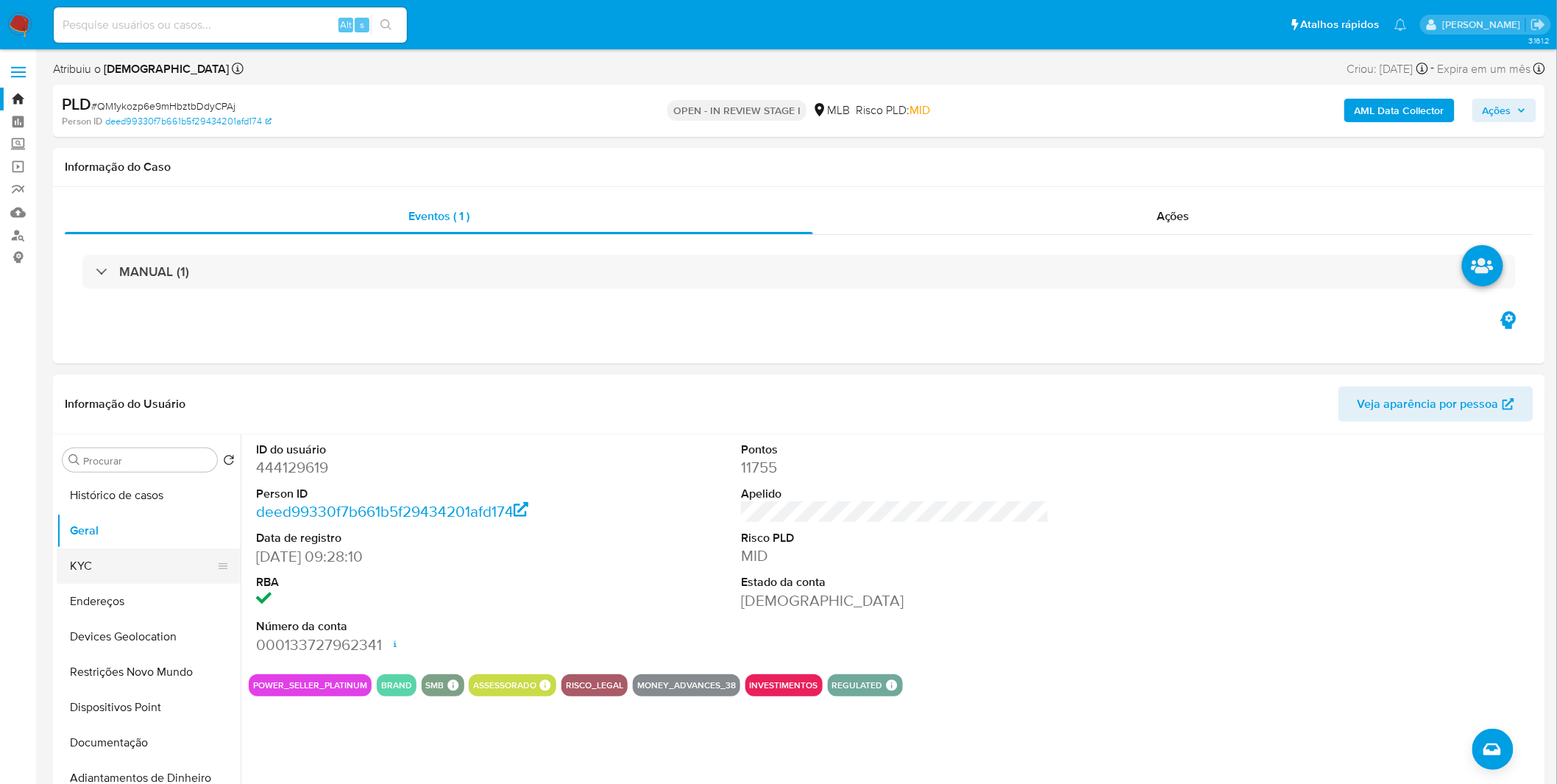
click at [132, 567] on button "KYC" at bounding box center [143, 565] width 172 height 35
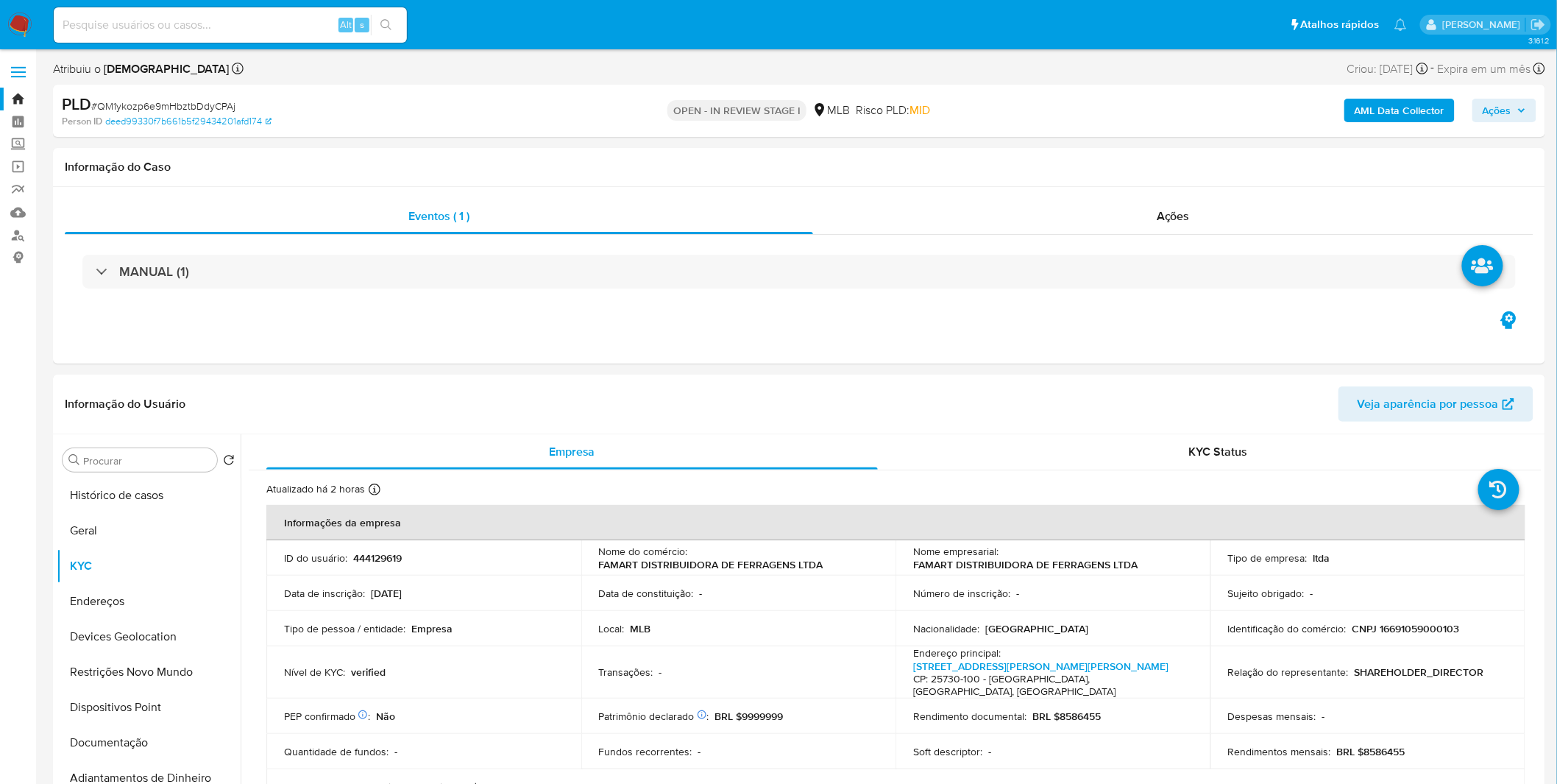
click at [262, 11] on div "Alt s" at bounding box center [231, 25] width 353 height 35
click at [261, 18] on input at bounding box center [231, 25] width 353 height 19
paste input "CTzuhfaU84hN6a6343pwbsoV"
type input "CTzuhfaU84hN6a6343pwbsoV"
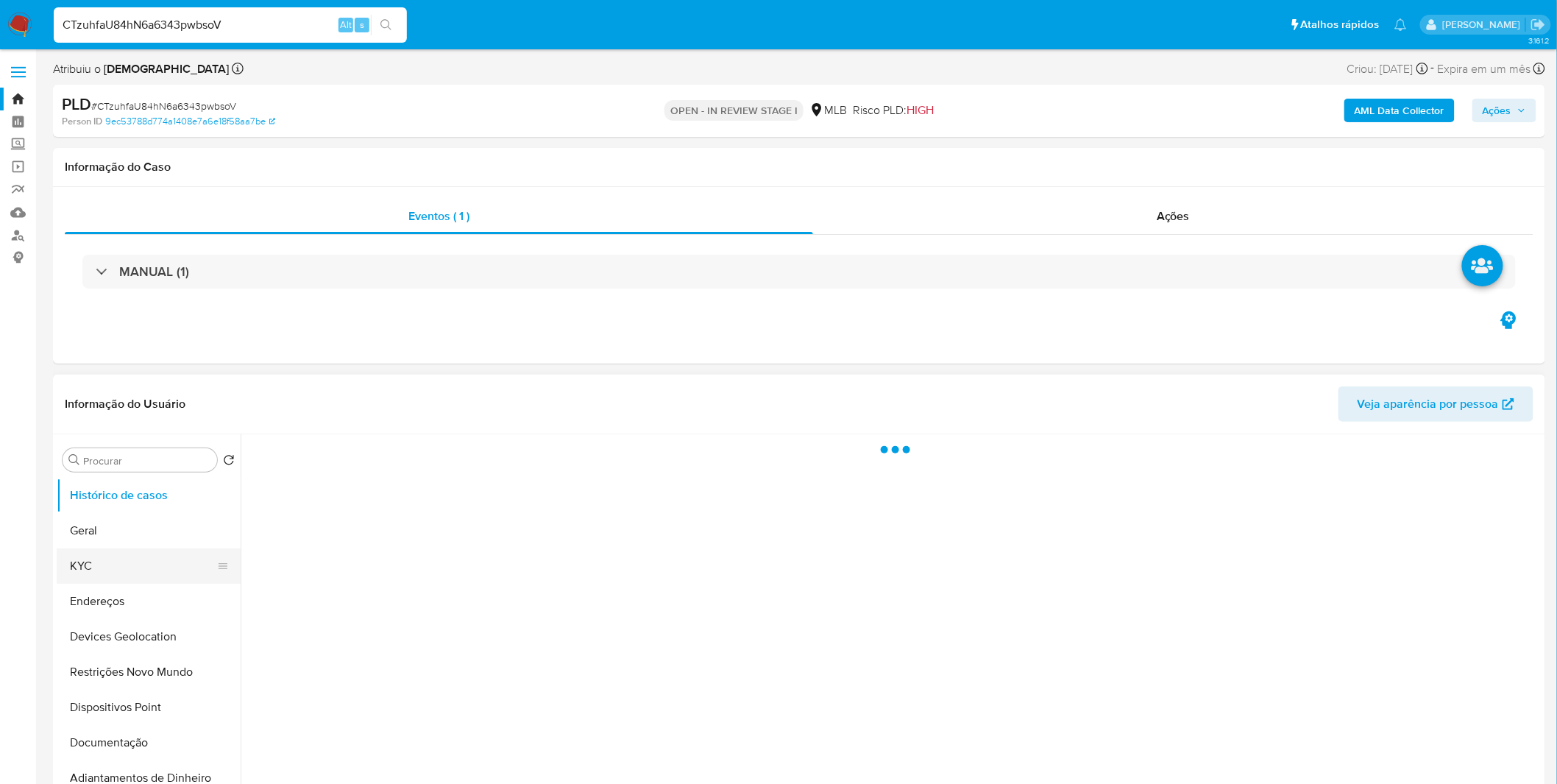
click at [125, 564] on button "KYC" at bounding box center [143, 565] width 172 height 35
select select "10"
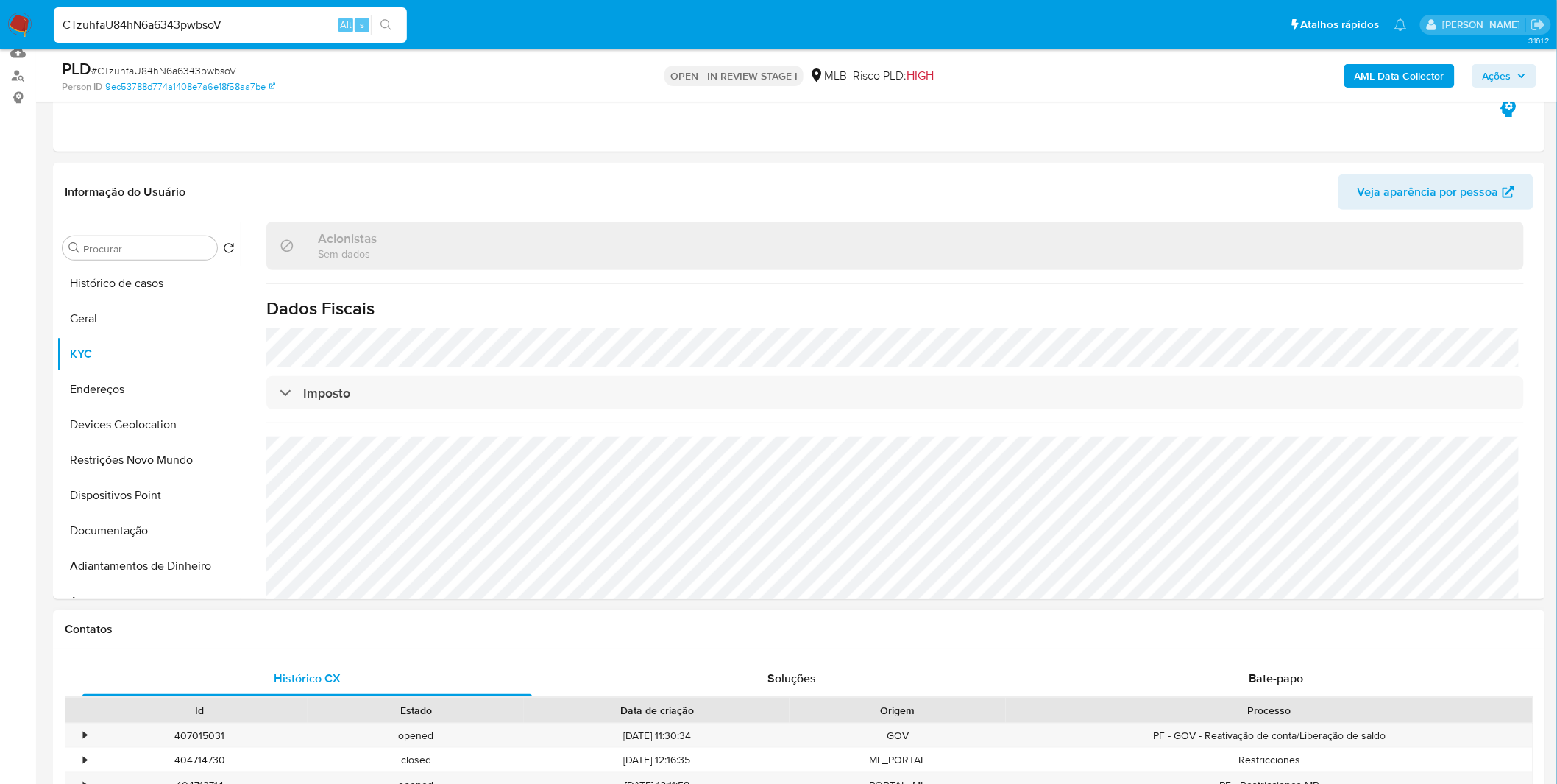
scroll to position [408, 0]
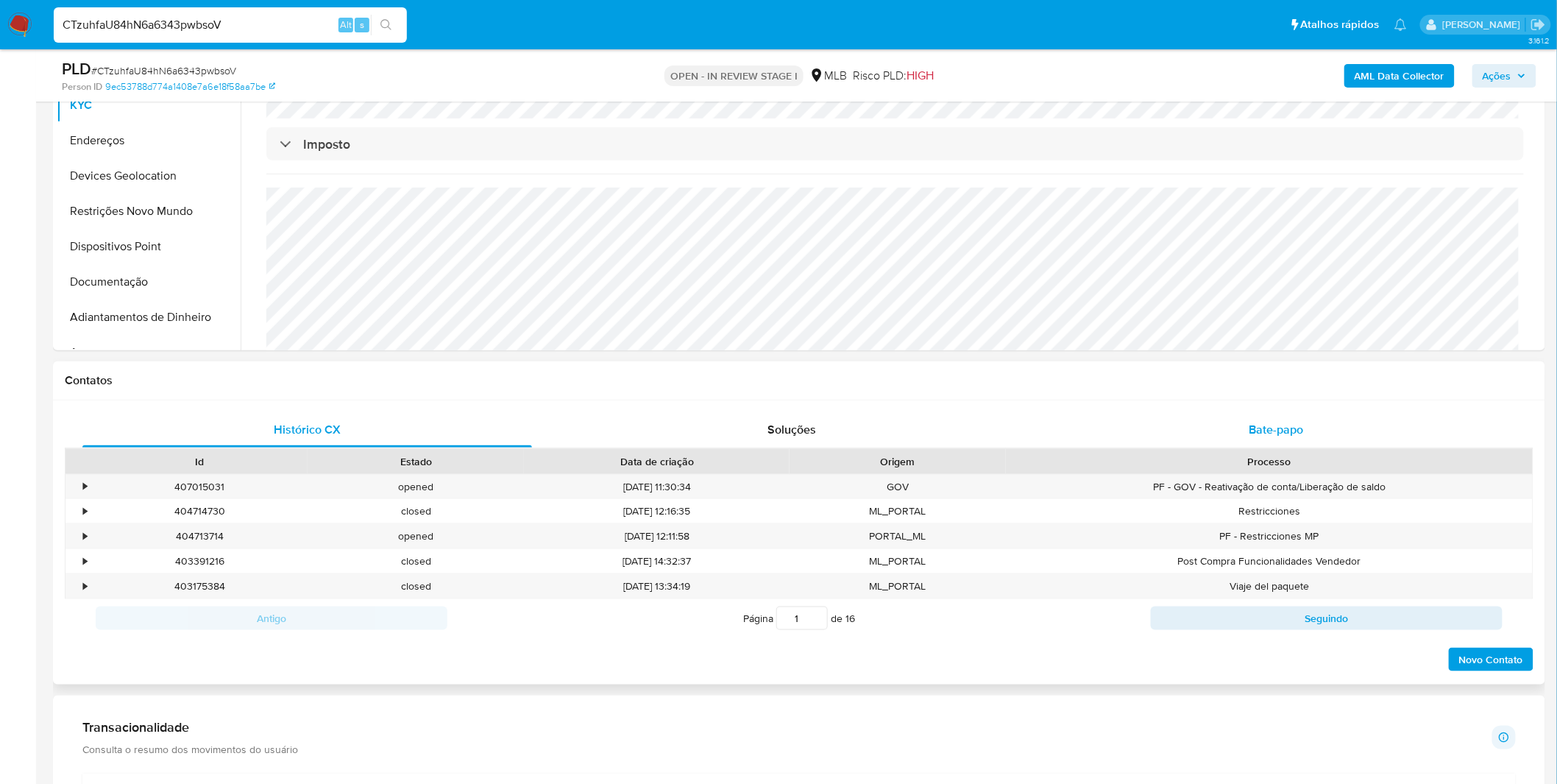
click at [1163, 412] on div "Bate-papo" at bounding box center [1276, 429] width 450 height 35
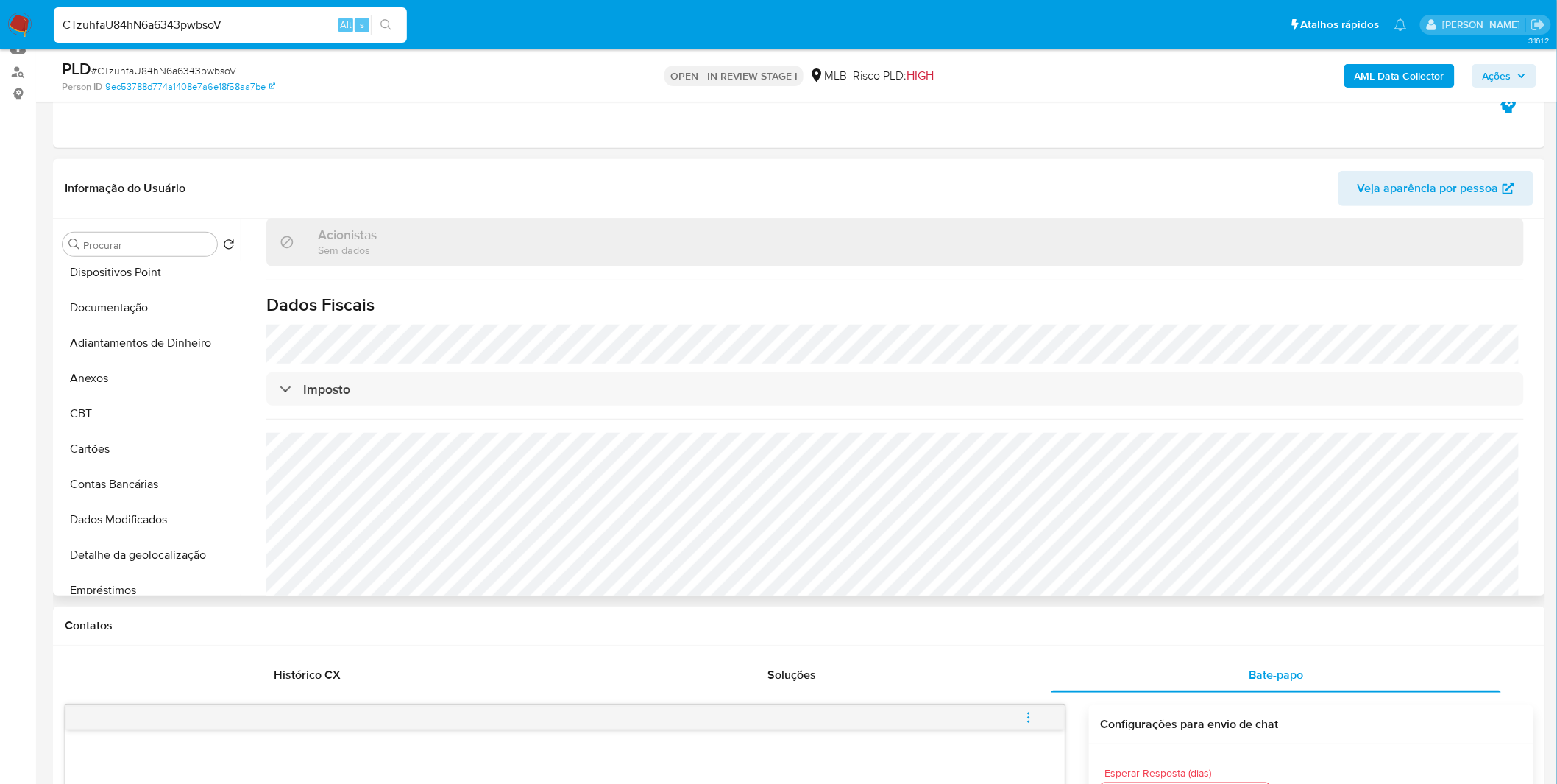
scroll to position [654, 0]
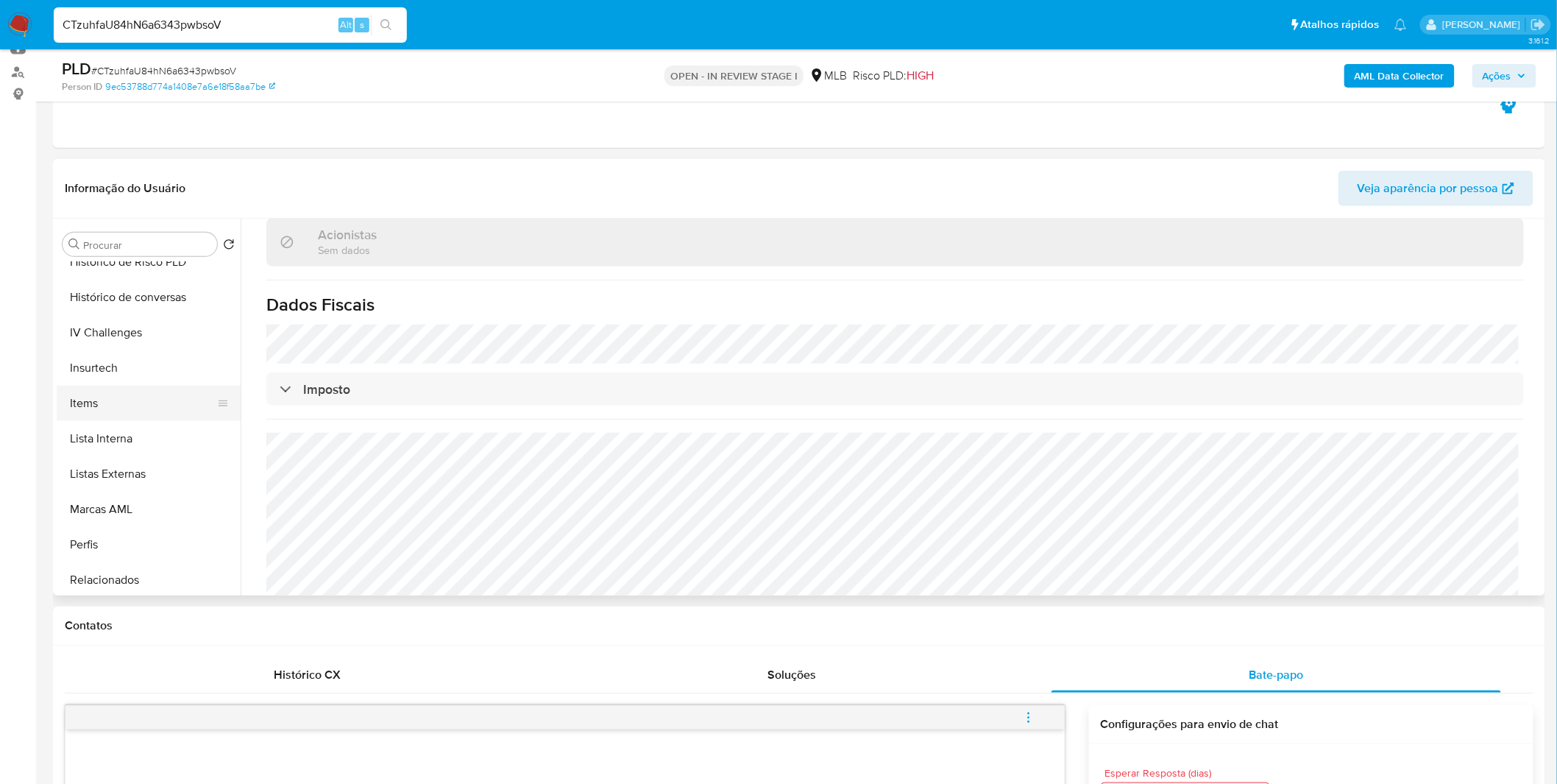
click at [119, 401] on button "Items" at bounding box center [143, 402] width 172 height 35
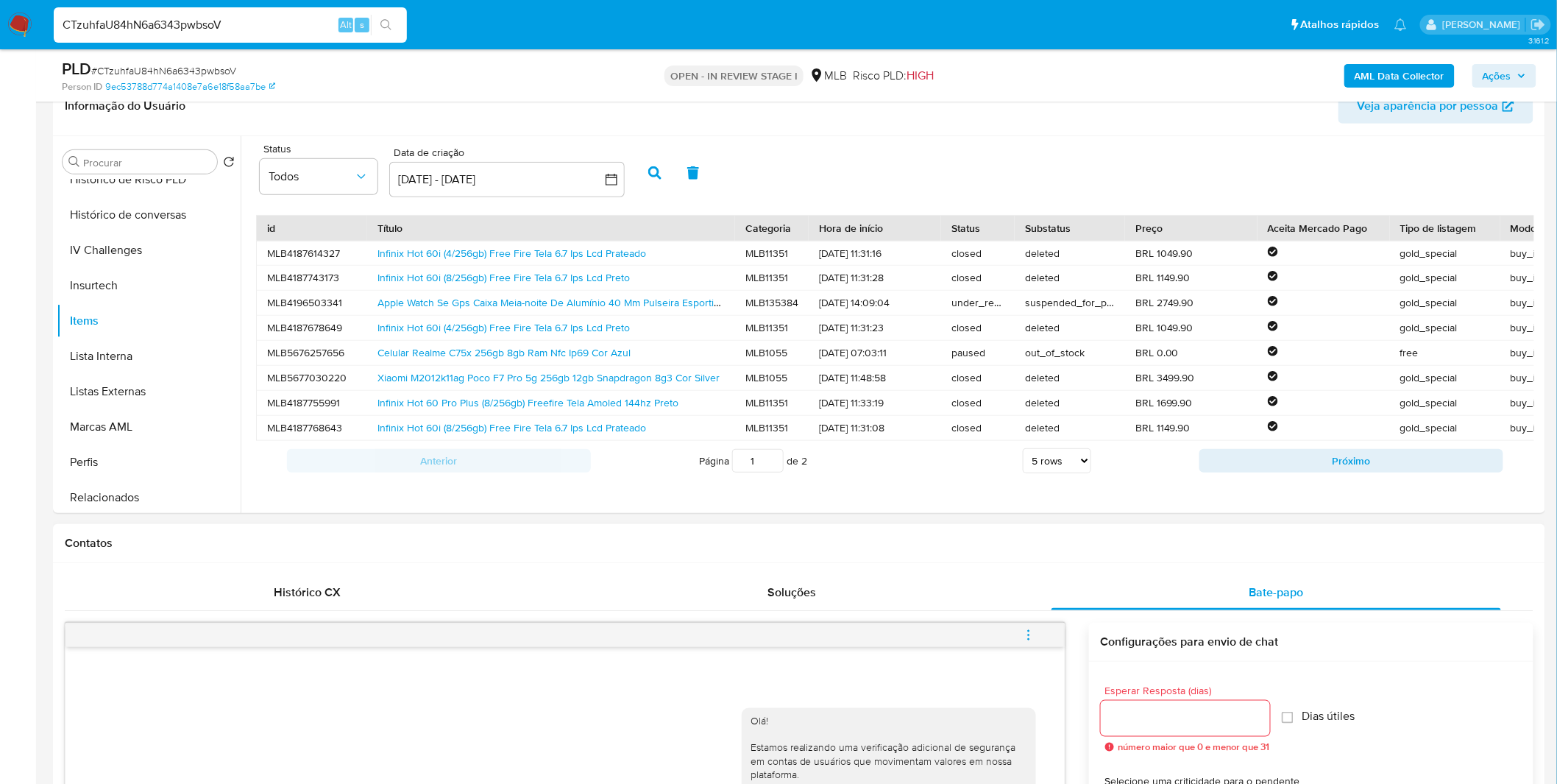
scroll to position [245, 0]
click at [1048, 474] on select "5 rows 10 rows 20 rows 25 rows 50 rows 100 rows" at bounding box center [1057, 461] width 68 height 25
click at [1023, 461] on select "5 rows 10 rows 20 rows 25 rows 50 rows 100 rows" at bounding box center [1057, 461] width 68 height 25
select select "5"
click at [944, 476] on div "Página 1 de 2 5 rows 10 rows 20 rows 25 rows 50 rows 100 rows" at bounding box center [895, 461] width 608 height 29
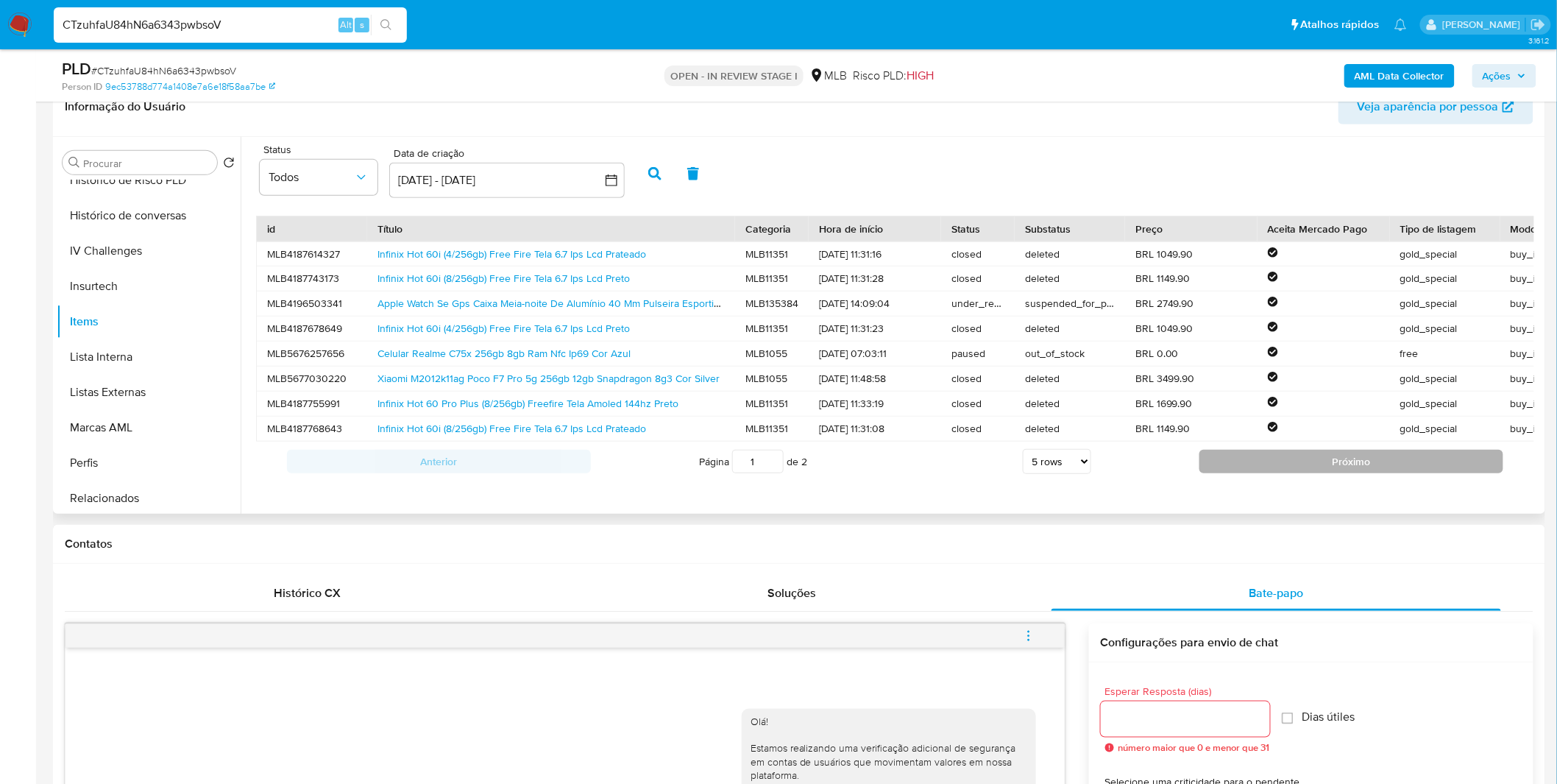
click at [1316, 473] on button "Próximo" at bounding box center [1352, 461] width 304 height 24
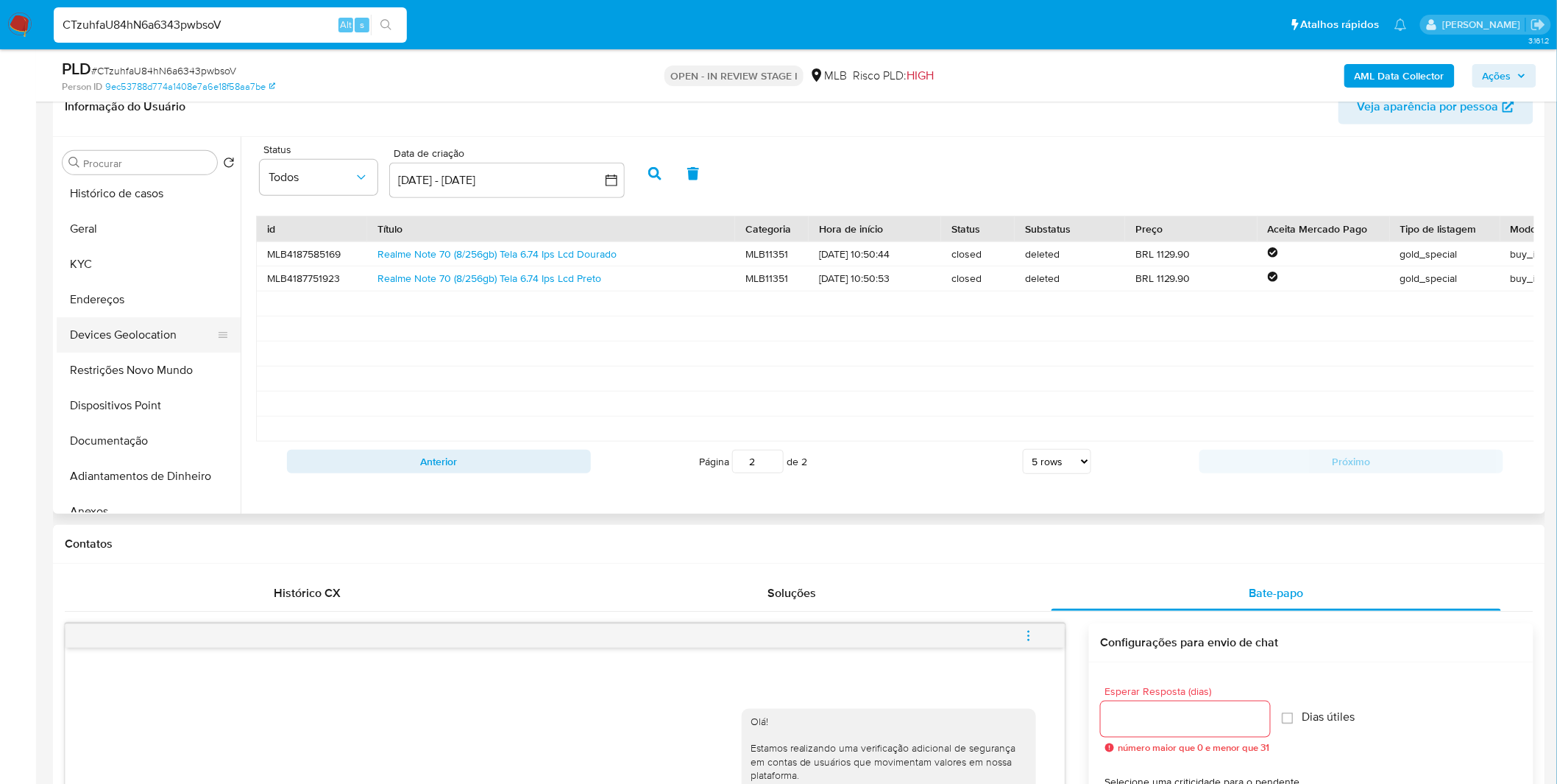
scroll to position [0, 0]
click at [148, 241] on button "Geral" at bounding box center [143, 232] width 172 height 35
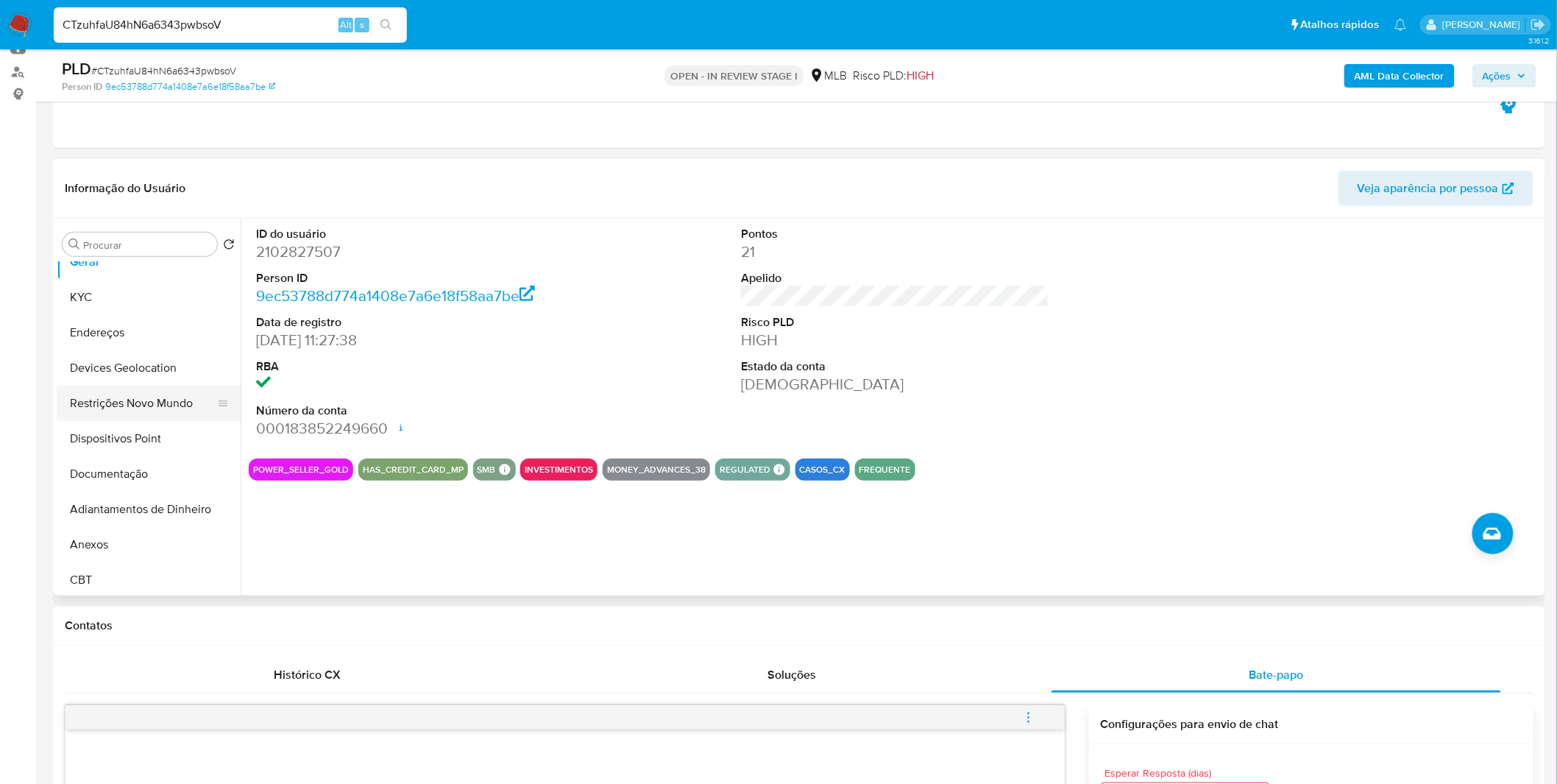
scroll to position [81, 0]
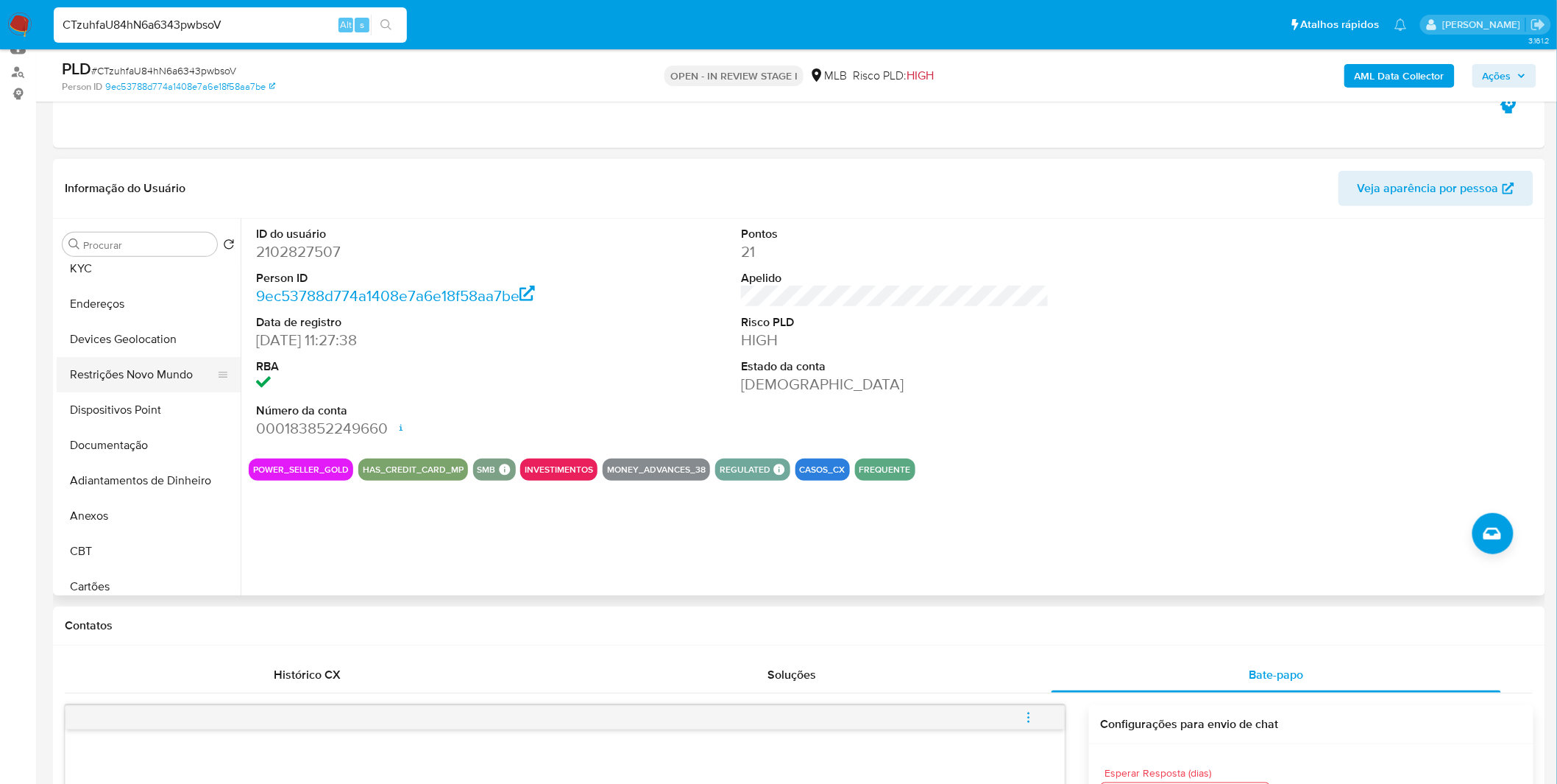
click at [188, 371] on button "Restrições Novo Mundo" at bounding box center [143, 374] width 172 height 35
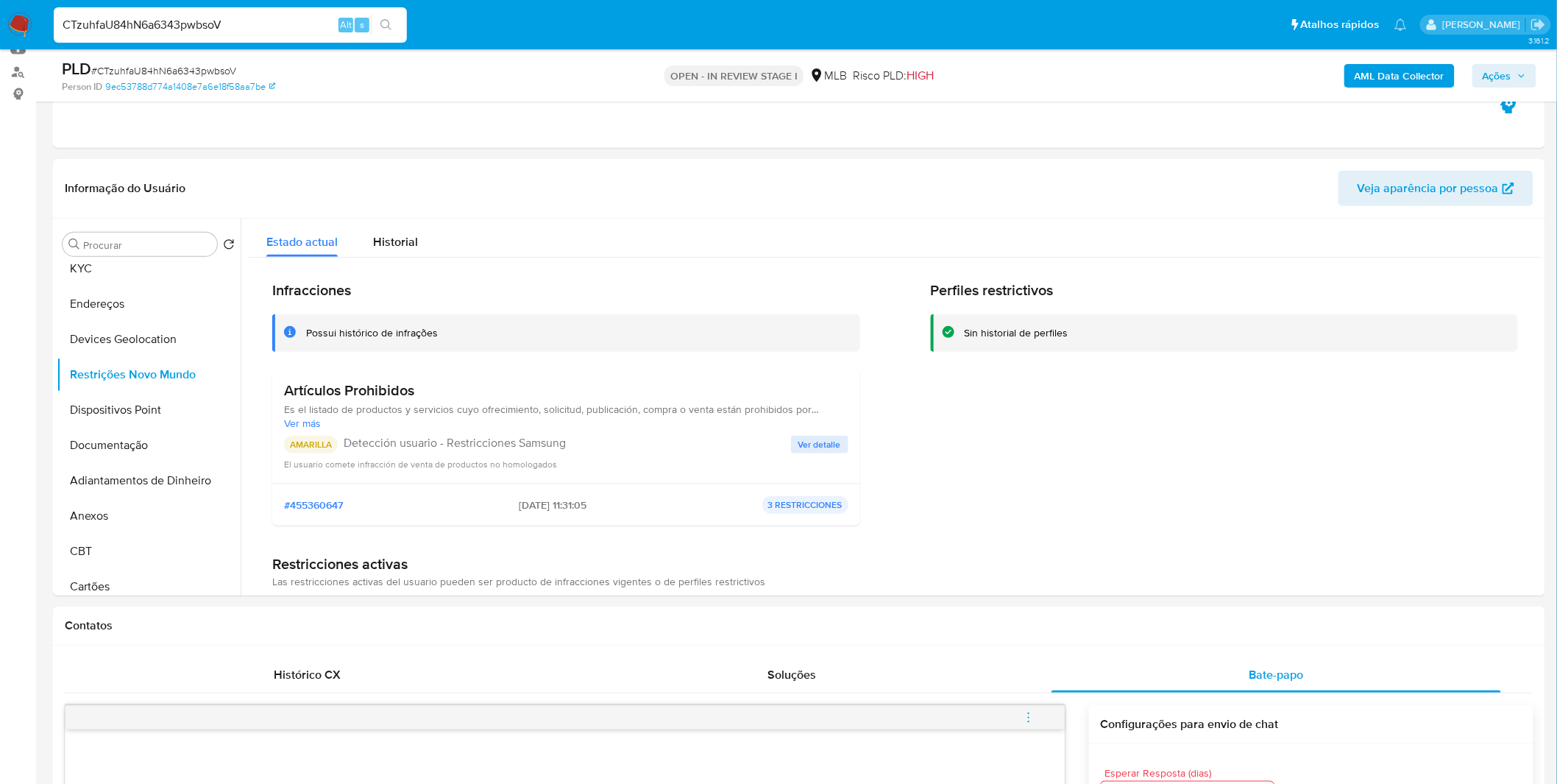
click at [834, 437] on span "Ver detalle" at bounding box center [819, 445] width 43 height 15
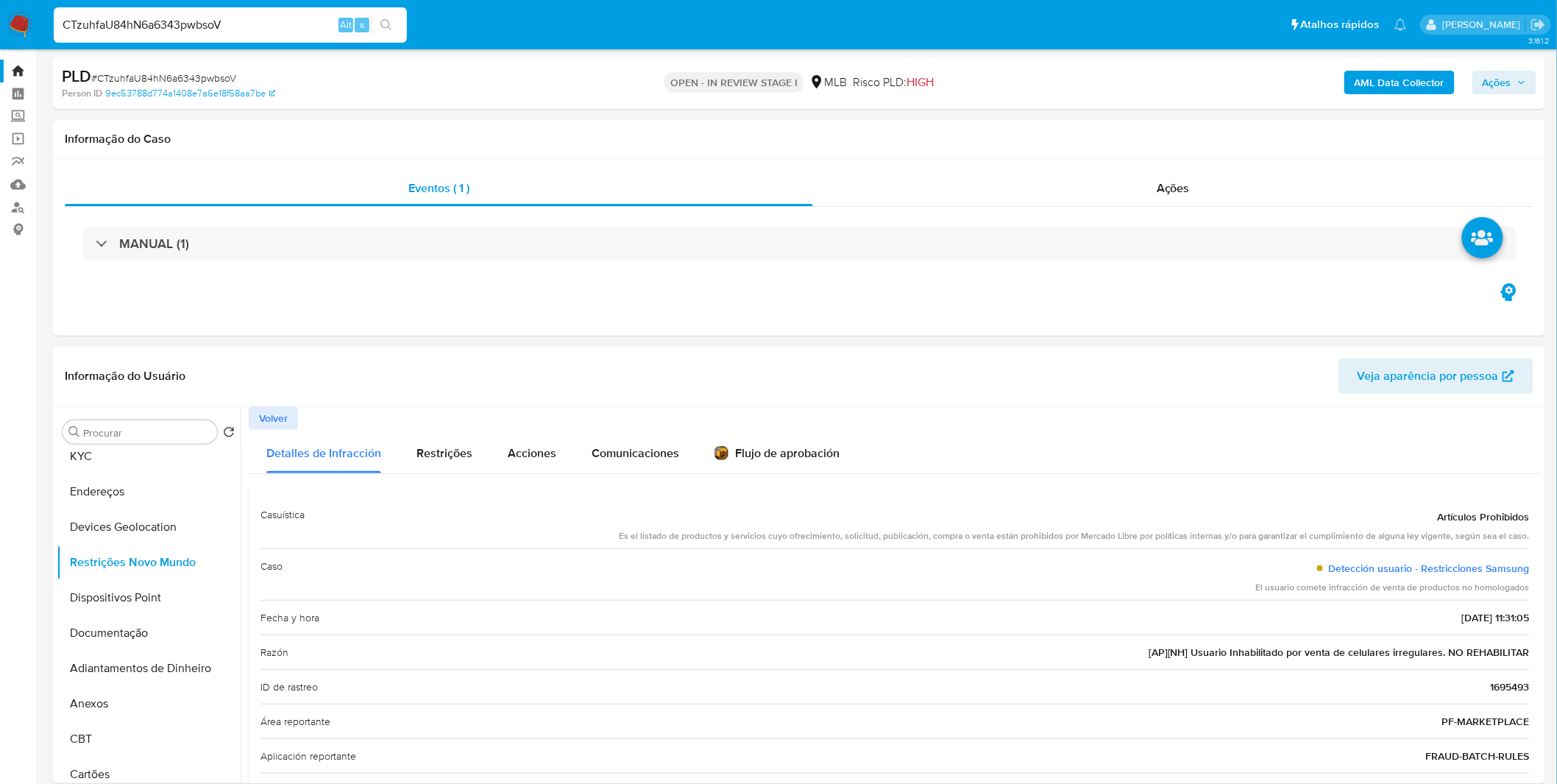
scroll to position [0, 0]
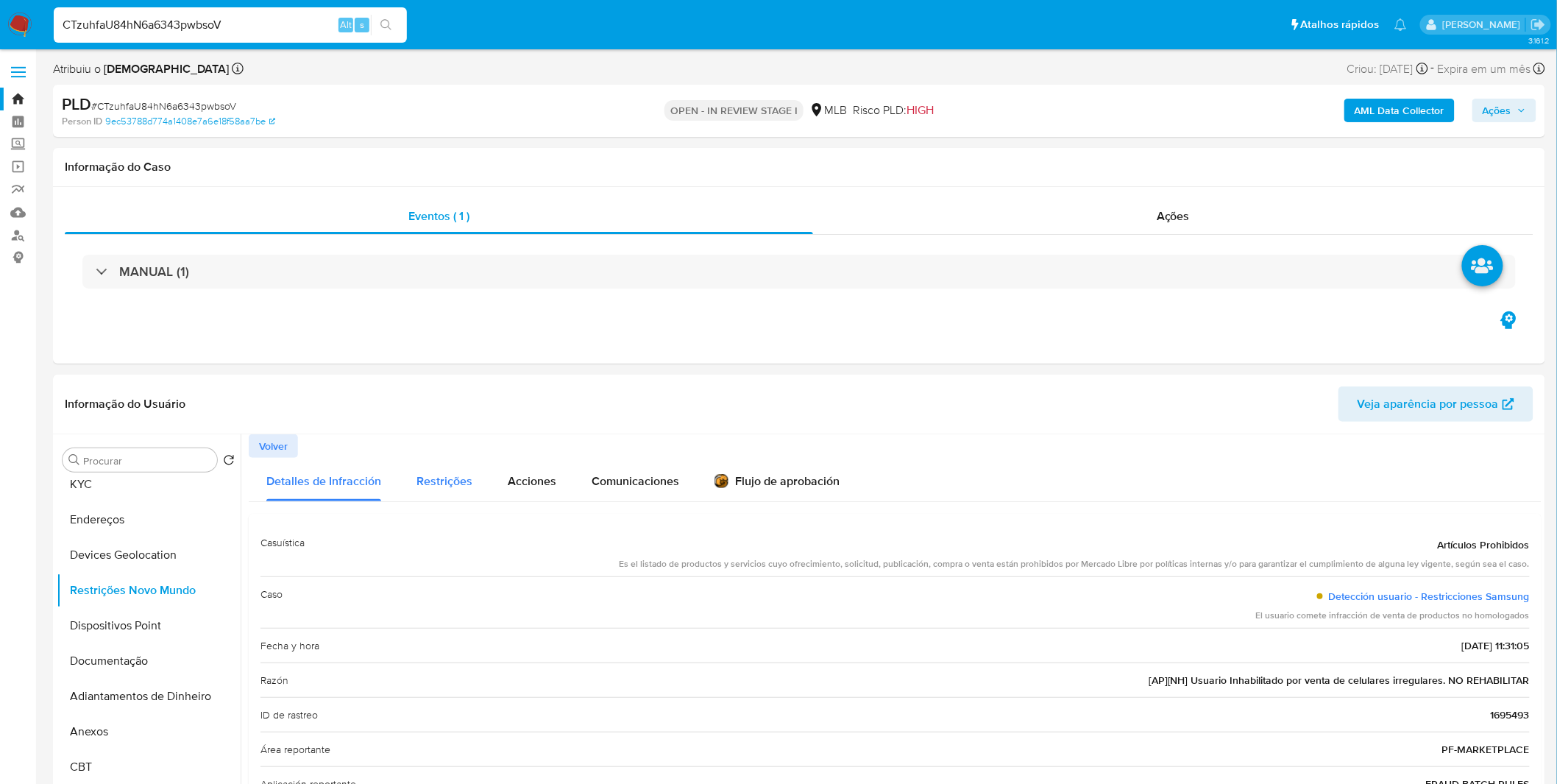
click at [452, 489] on div "Restrições" at bounding box center [444, 479] width 56 height 43
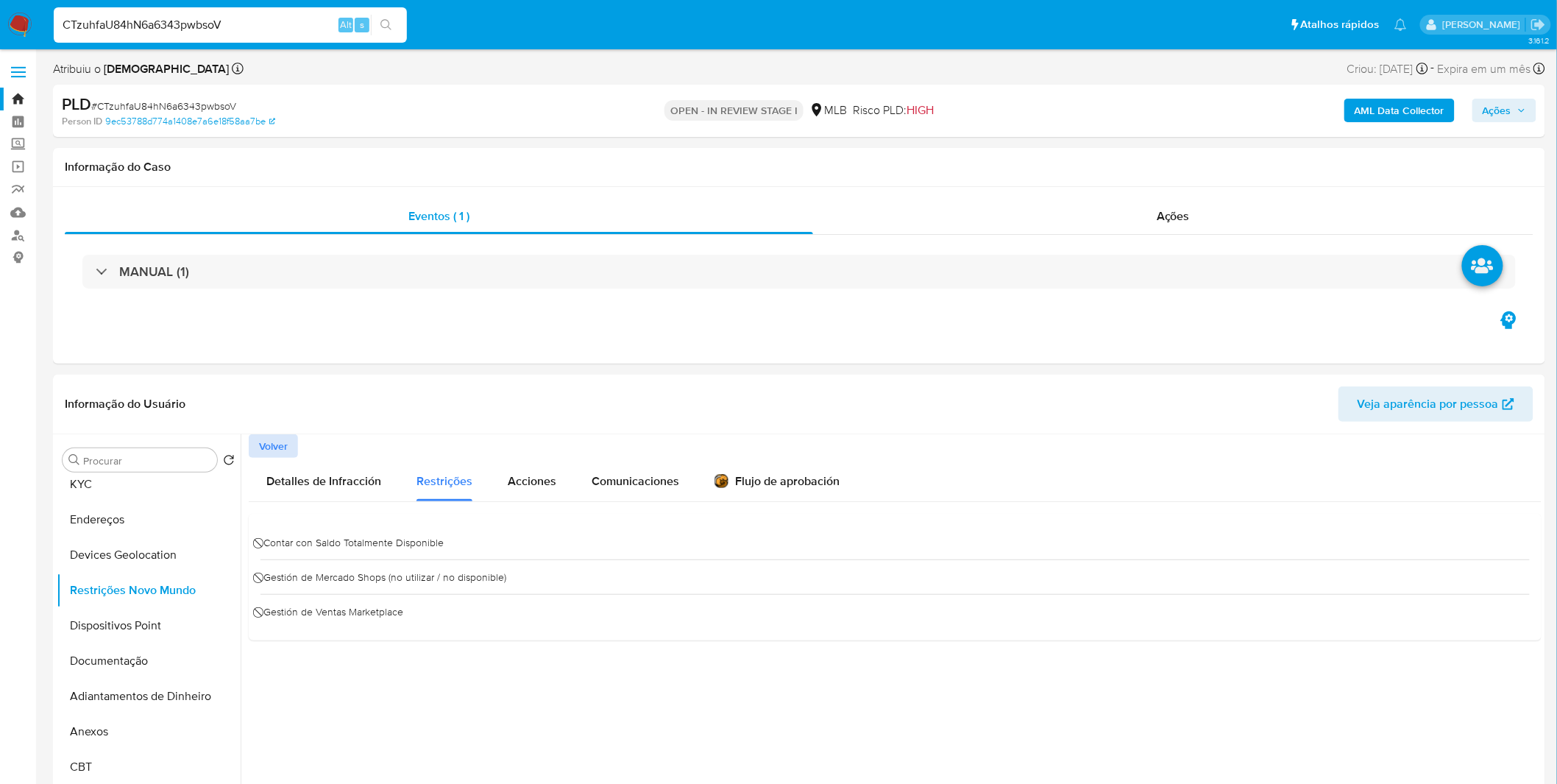
click at [288, 448] on button "Volver" at bounding box center [273, 446] width 49 height 24
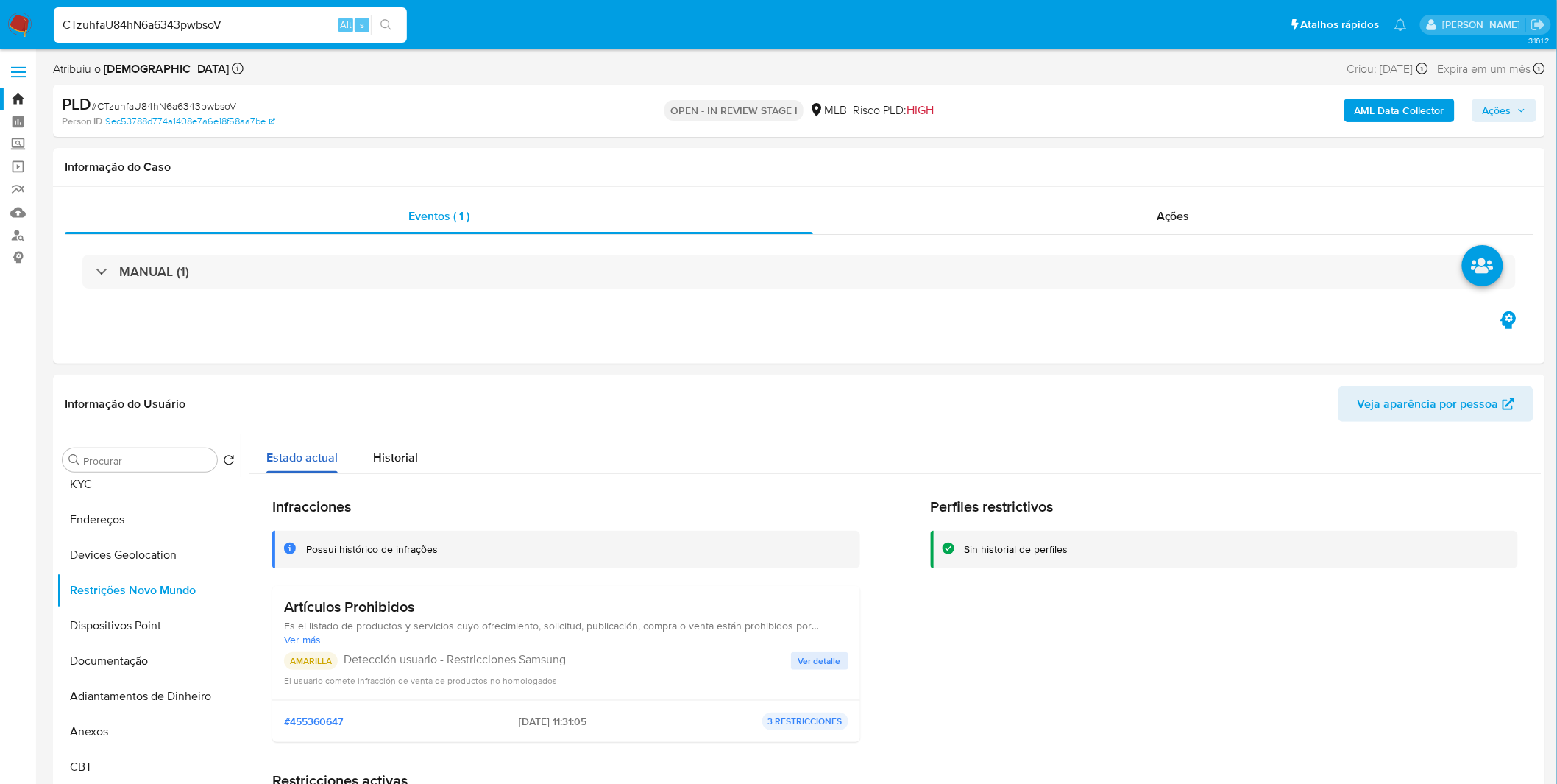
click at [298, 469] on div "Estado actual" at bounding box center [302, 453] width 72 height 39
drag, startPoint x: 580, startPoint y: 665, endPoint x: 472, endPoint y: 657, distance: 108.3
click at [475, 657] on p "Detección usuario - Restricciones Samsung" at bounding box center [568, 659] width 448 height 15
click at [472, 657] on p "Detección usuario - Restricciones Samsung" at bounding box center [568, 659] width 448 height 15
drag, startPoint x: 553, startPoint y: 683, endPoint x: 282, endPoint y: 680, distance: 271.0
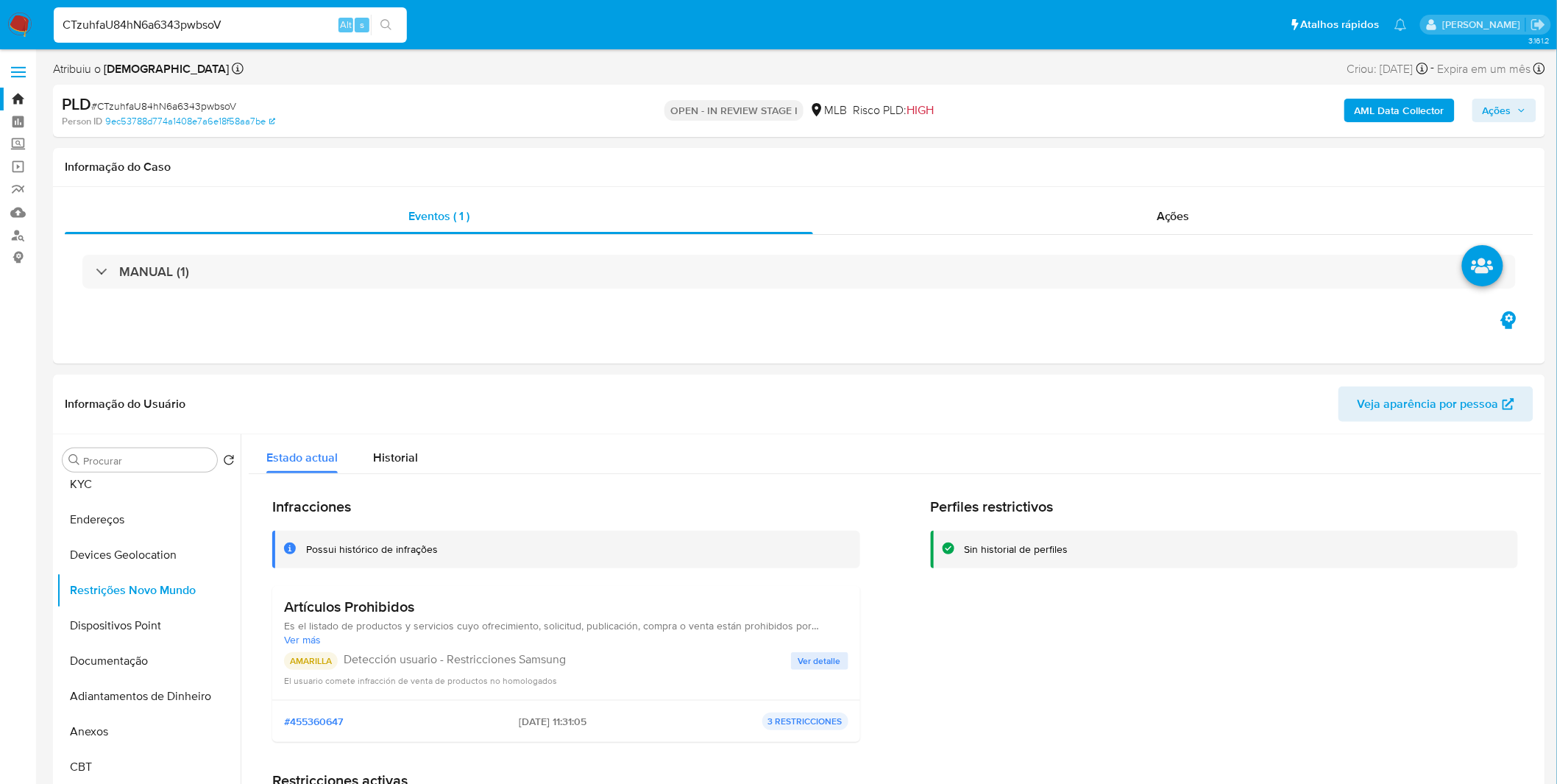
click at [282, 680] on div "Artículos Prohibidos Es el listado de productos y servicios cuyo ofrecimiento, …" at bounding box center [566, 642] width 588 height 114
click at [827, 657] on span "Ver detalle" at bounding box center [819, 661] width 43 height 15
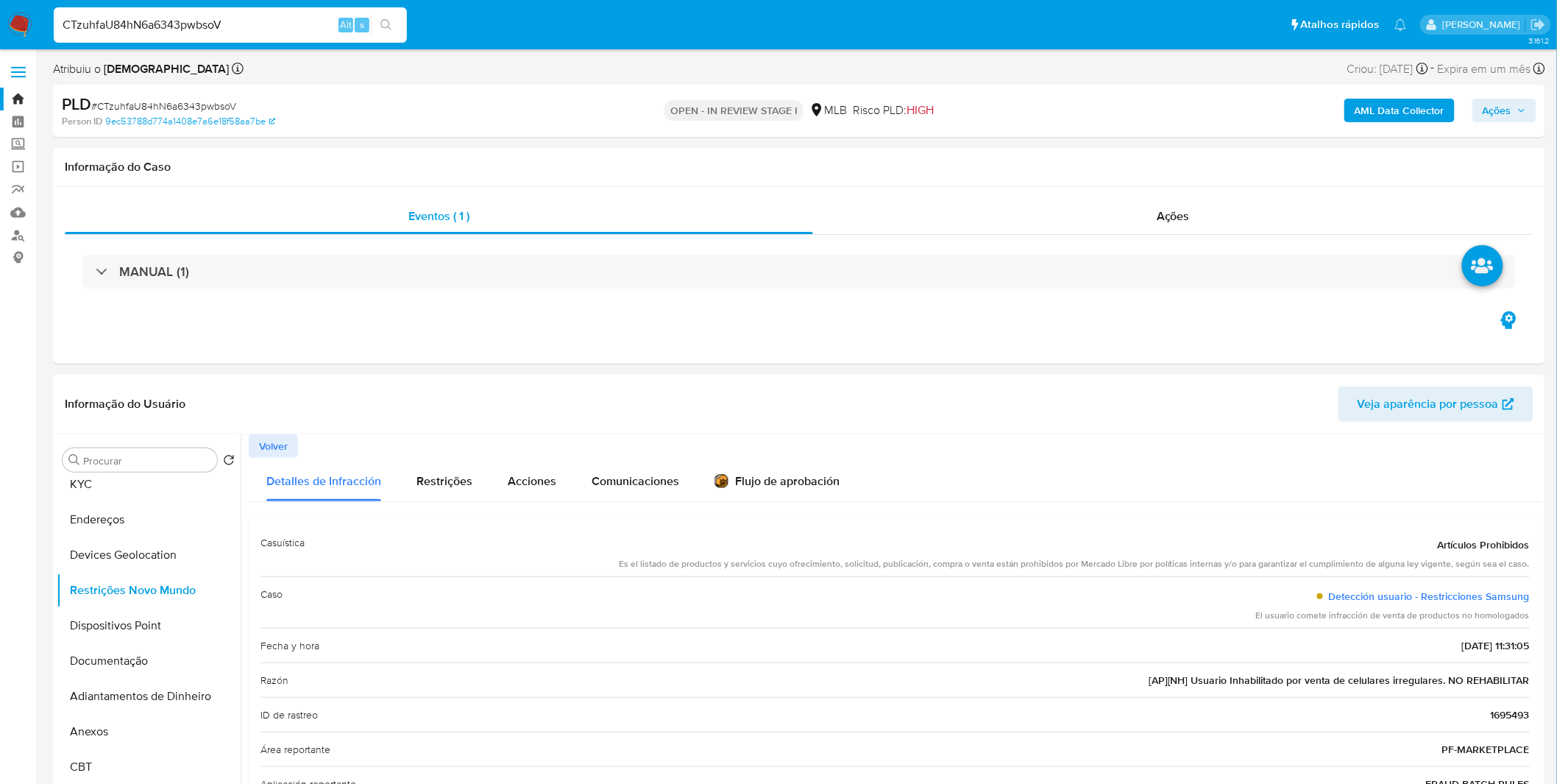
click at [1344, 619] on div "El usuario comete infracción de venta de productos no homologados" at bounding box center [1394, 615] width 274 height 12
click at [1271, 690] on div "Razón [AP][NH] Usuario Inhabilitado por venta de celulares irregulares. NO REHA…" at bounding box center [896, 679] width 1270 height 35
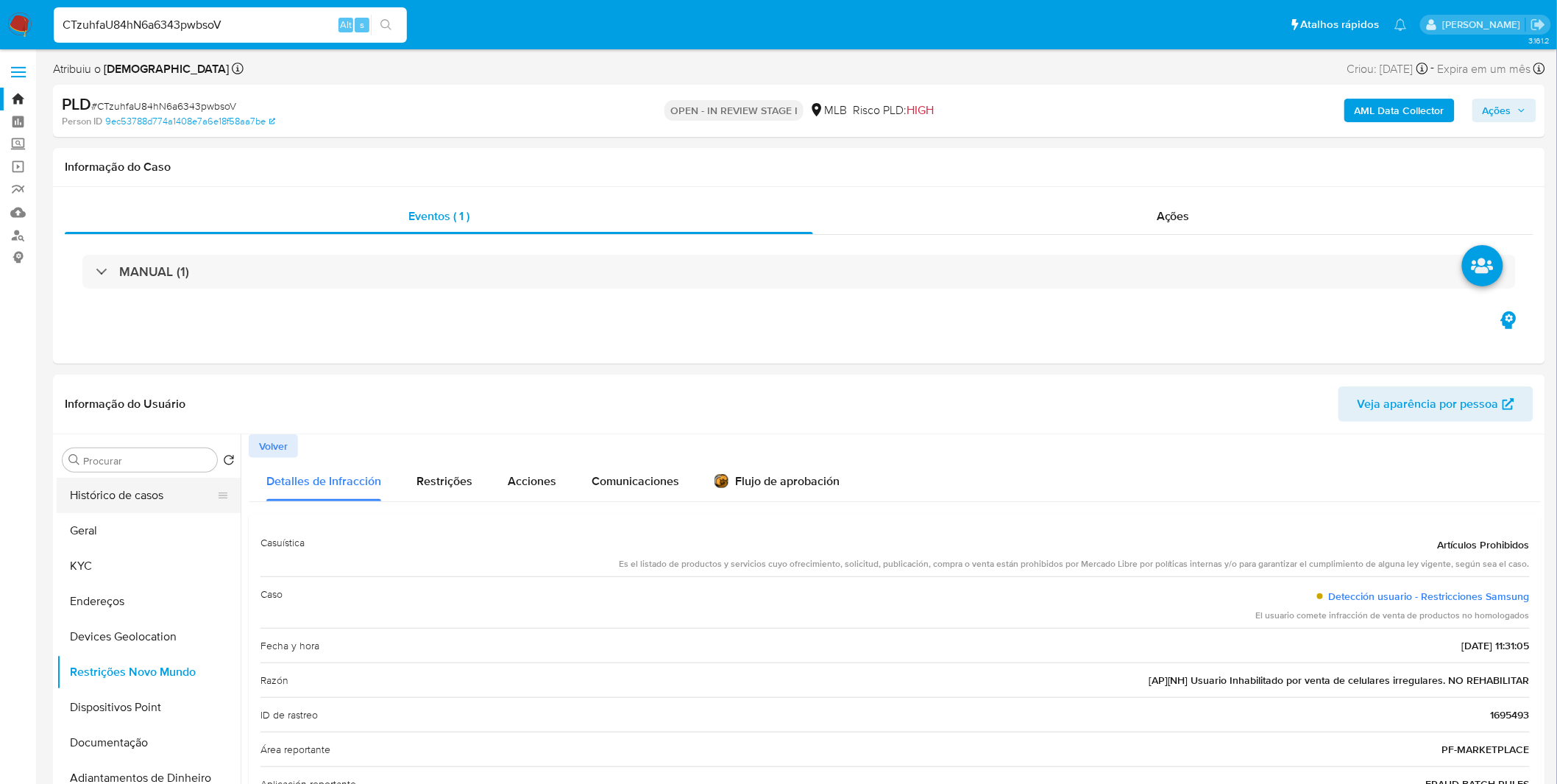
click at [175, 511] on button "Histórico de casos" at bounding box center [143, 495] width 172 height 35
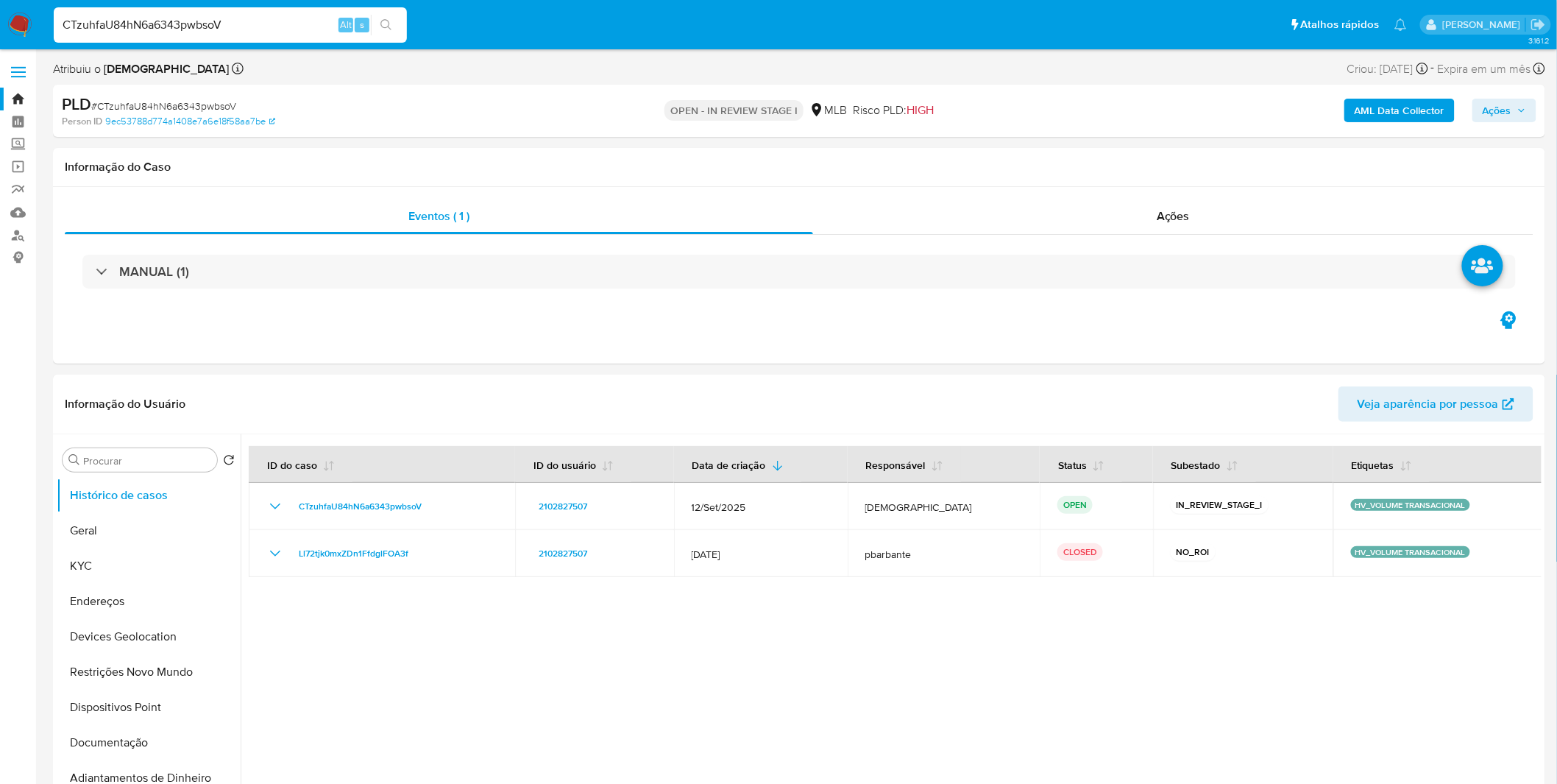
drag, startPoint x: 23, startPoint y: 17, endPoint x: 30, endPoint y: 11, distance: 9.2
click at [23, 16] on img at bounding box center [20, 25] width 25 height 25
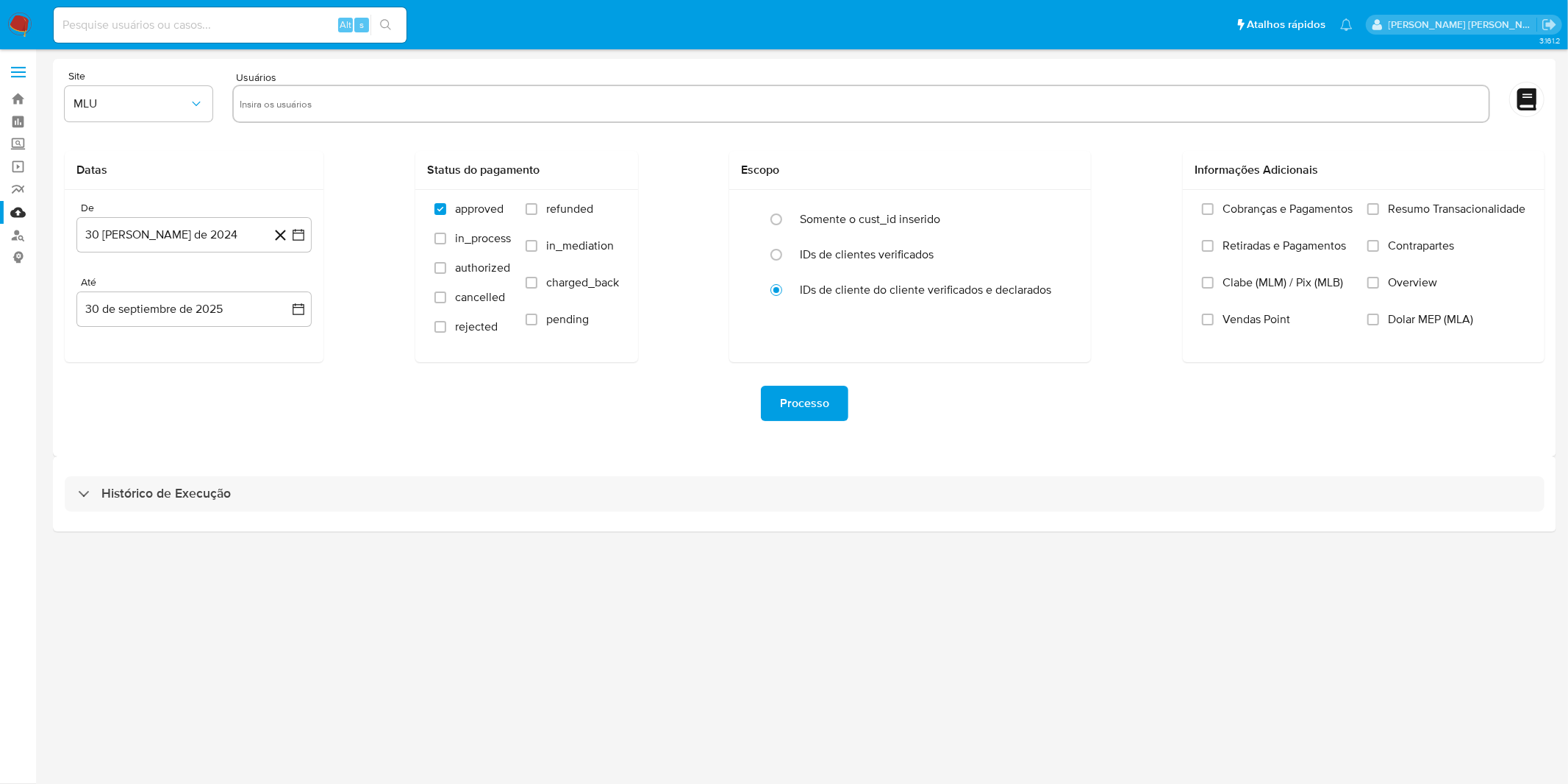
click at [374, 468] on div "Histórico de Execução" at bounding box center [804, 493] width 1504 height 75
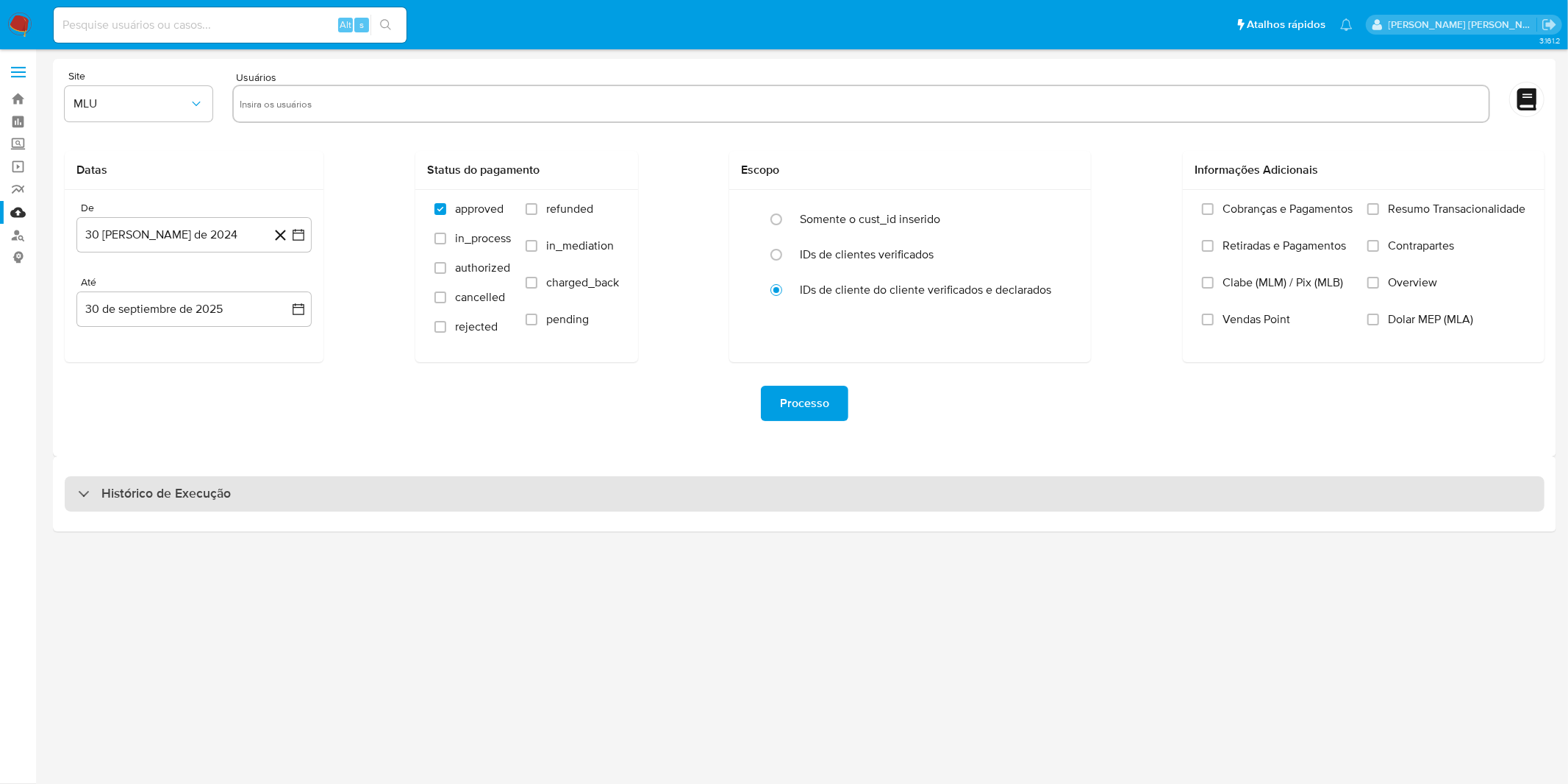
click at [371, 482] on div "Histórico de Execução" at bounding box center [805, 493] width 1480 height 35
select select "10"
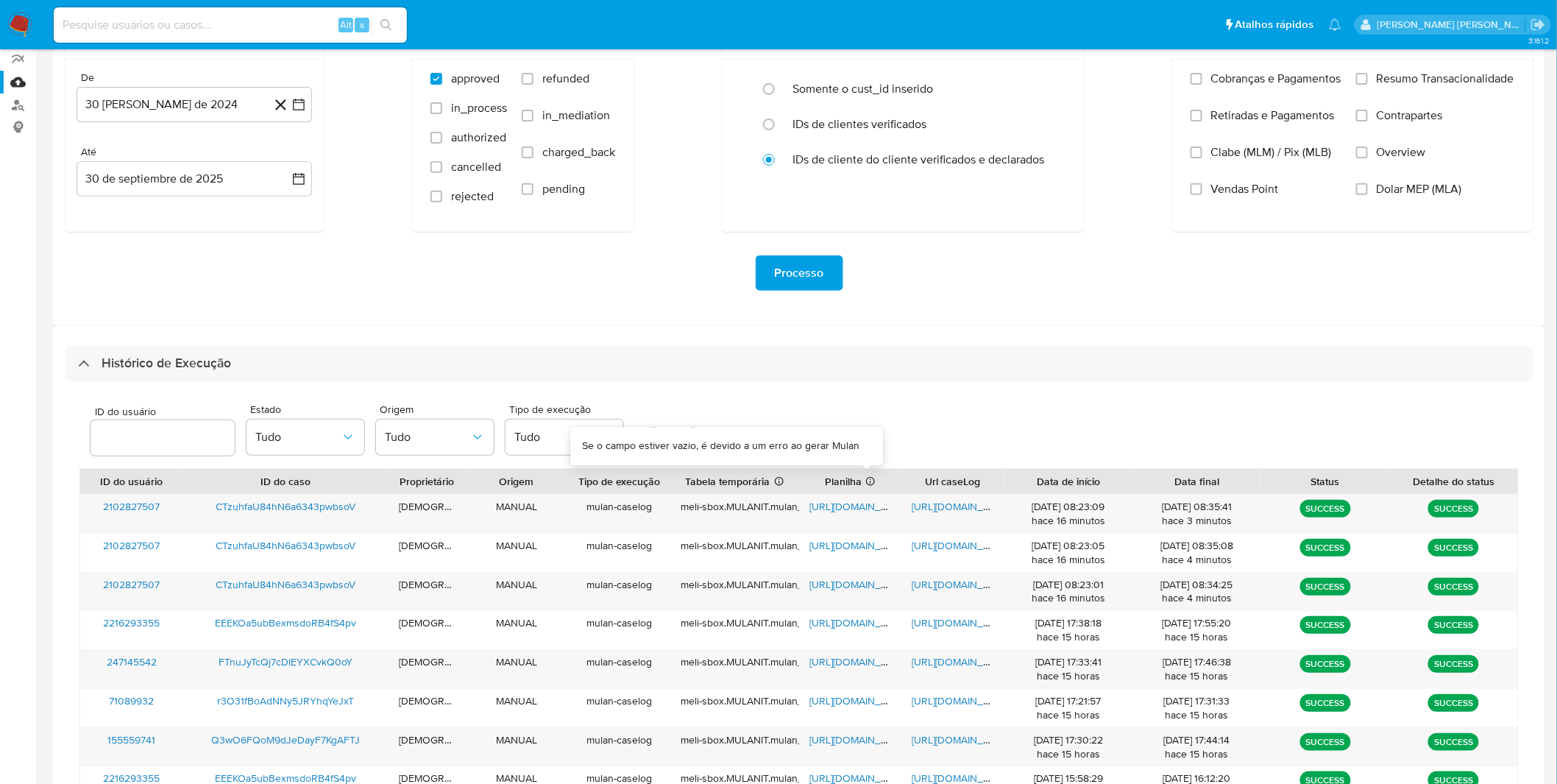
scroll to position [163, 0]
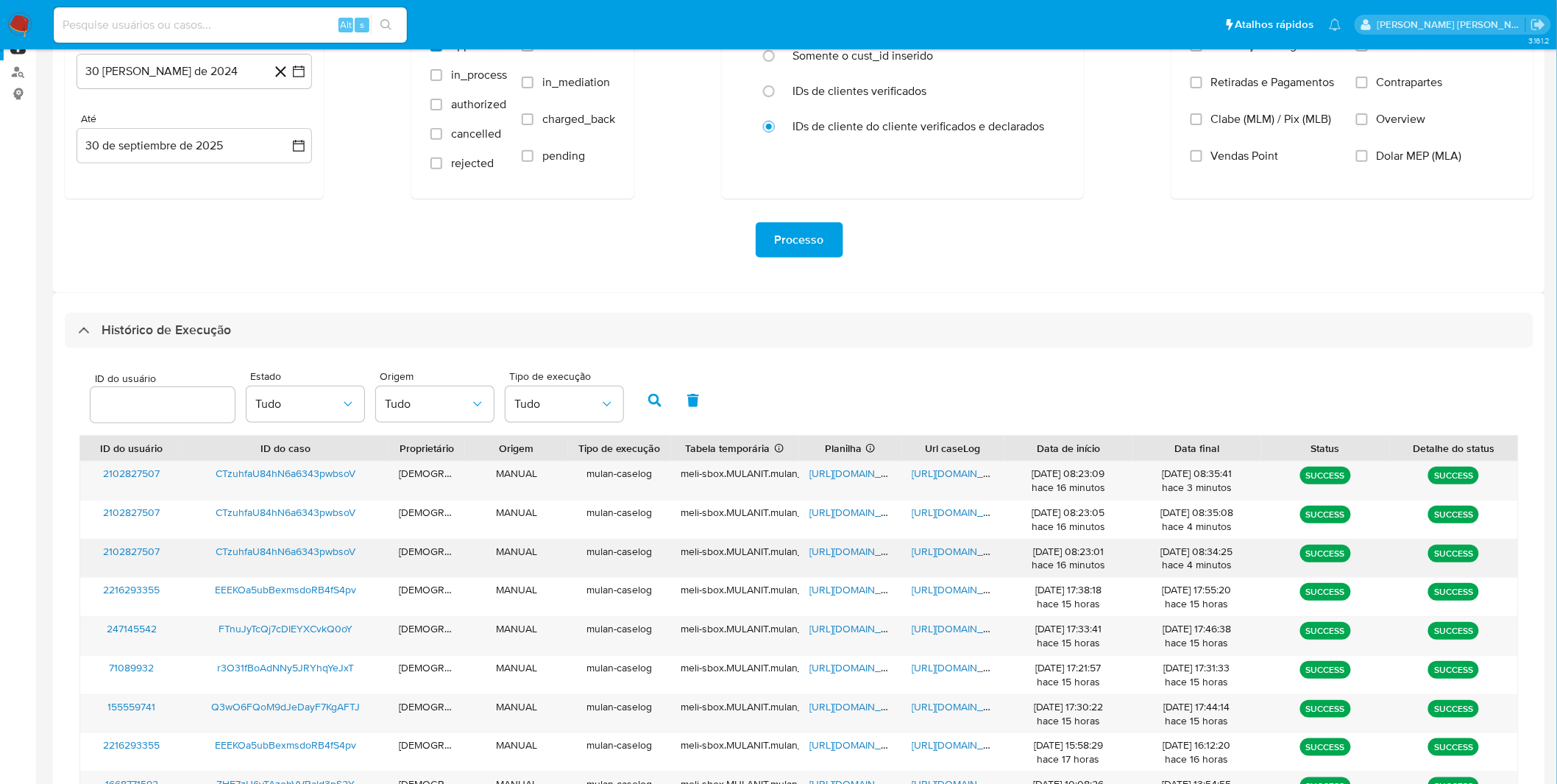
click at [934, 559] on div "https://docs.google.com/document/d/1E8MSgxHri0sNZfSjWOBgyFT8w9pEYNeC-eQ2JYo3HJg…" at bounding box center [953, 558] width 103 height 39
click at [936, 557] on span "https://docs.google.com/document/d/1E8MSgxHri0sNZfSjWOBgyFT8w9pEYNeC-eQ2JYo3HJg…" at bounding box center [963, 552] width 101 height 15
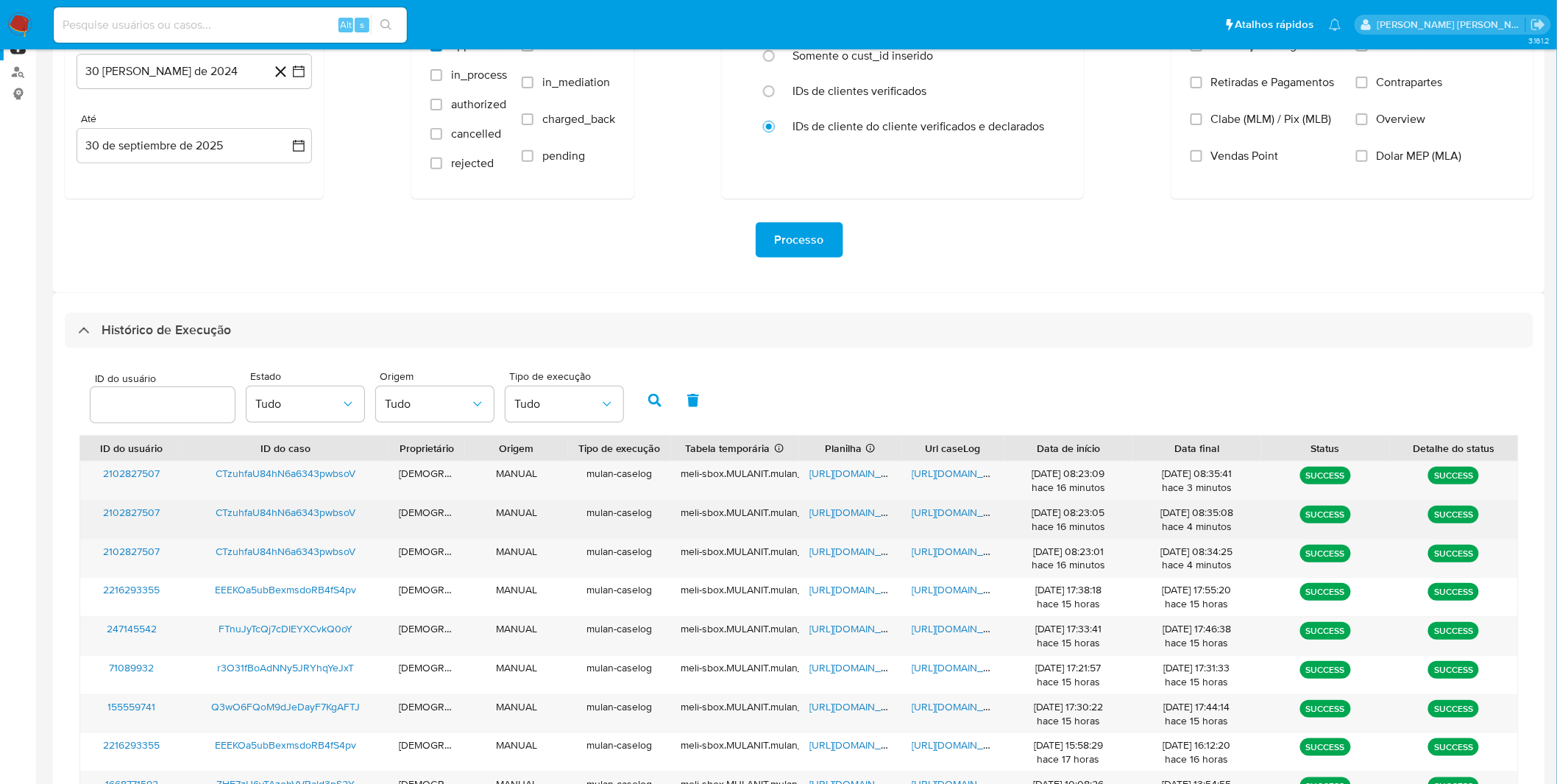
click at [963, 518] on span "https://docs.google.com/document/d/1EtiKcOIVmMOBBkl4NfwDVKCuzYfVUsdriYHcBD47NBM…" at bounding box center [963, 512] width 101 height 15
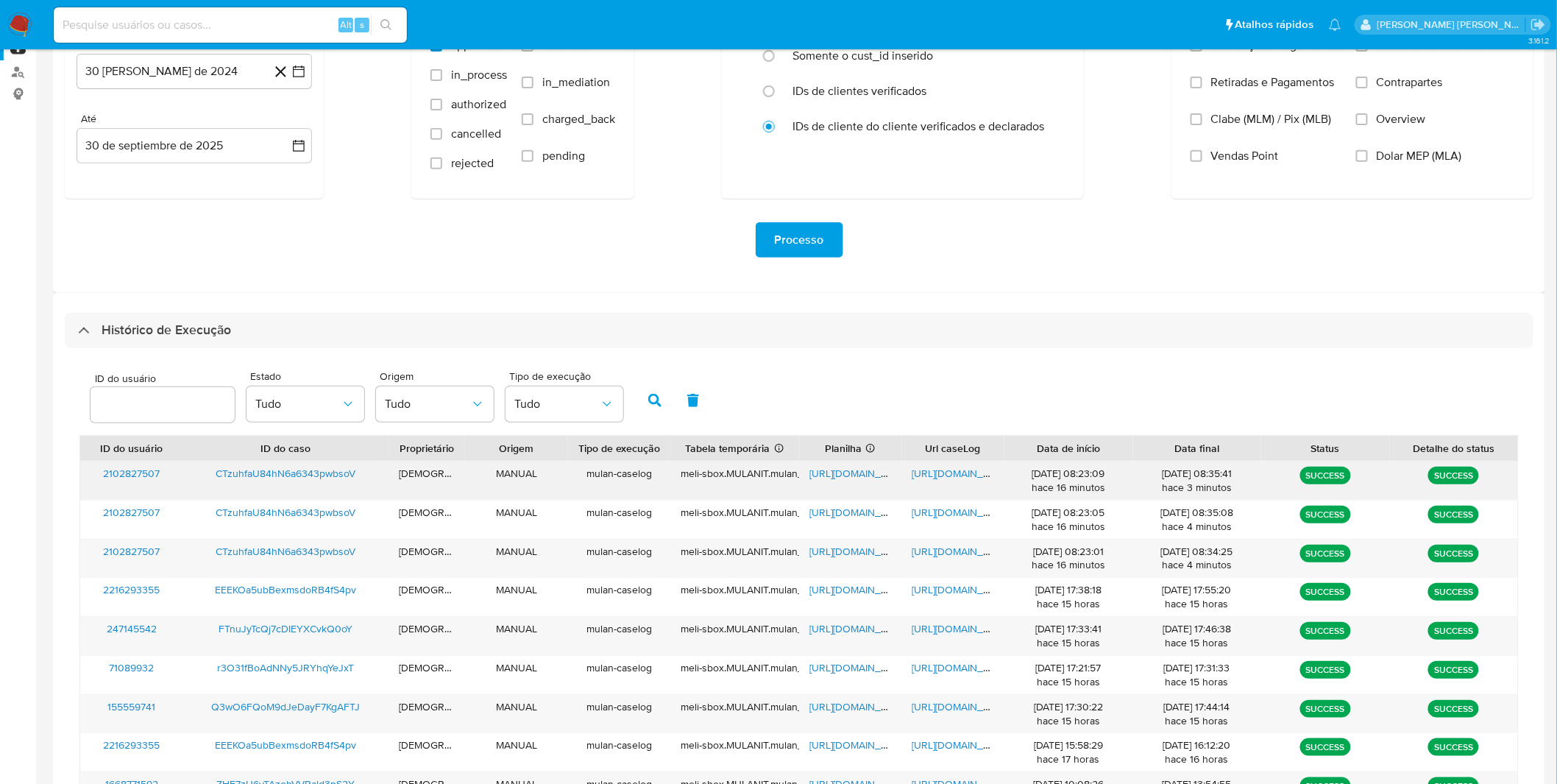
click at [924, 482] on div "https://docs.google.com/document/d/1r9uUismJ7dWUxelVfWNA7BmlO0905lXSx1zxykF8vfE…" at bounding box center [953, 480] width 103 height 39
click at [925, 481] on div "https://docs.google.com/document/d/1r9uUismJ7dWUxelVfWNA7BmlO0905lXSx1zxykF8vfE…" at bounding box center [953, 480] width 103 height 39
click at [929, 481] on span "https://docs.google.com/document/d/1r9uUismJ7dWUxelVfWNA7BmlO0905lXSx1zxykF8vfE…" at bounding box center [963, 473] width 101 height 15
click at [942, 546] on span "https://docs.google.com/document/d/1E8MSgxHri0sNZfSjWOBgyFT8w9pEYNeC-eQ2JYo3HJg…" at bounding box center [963, 552] width 101 height 15
click at [867, 556] on span "https://docs.google.com/spreadsheets/d/1H5ri7Agap-rLnCMn762x0tYCZhq34iLU14MarCE…" at bounding box center [860, 552] width 101 height 15
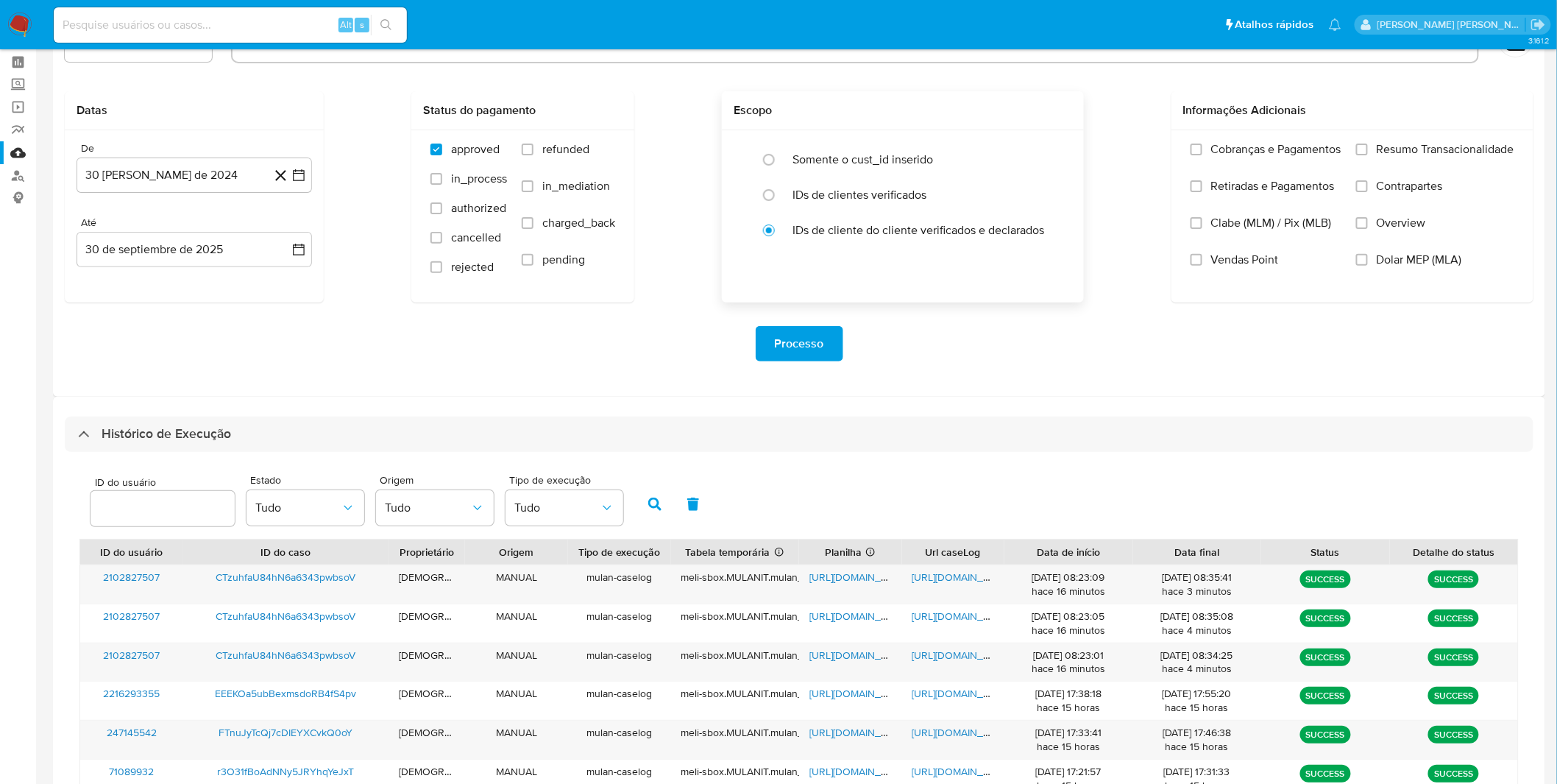
scroll to position [0, 0]
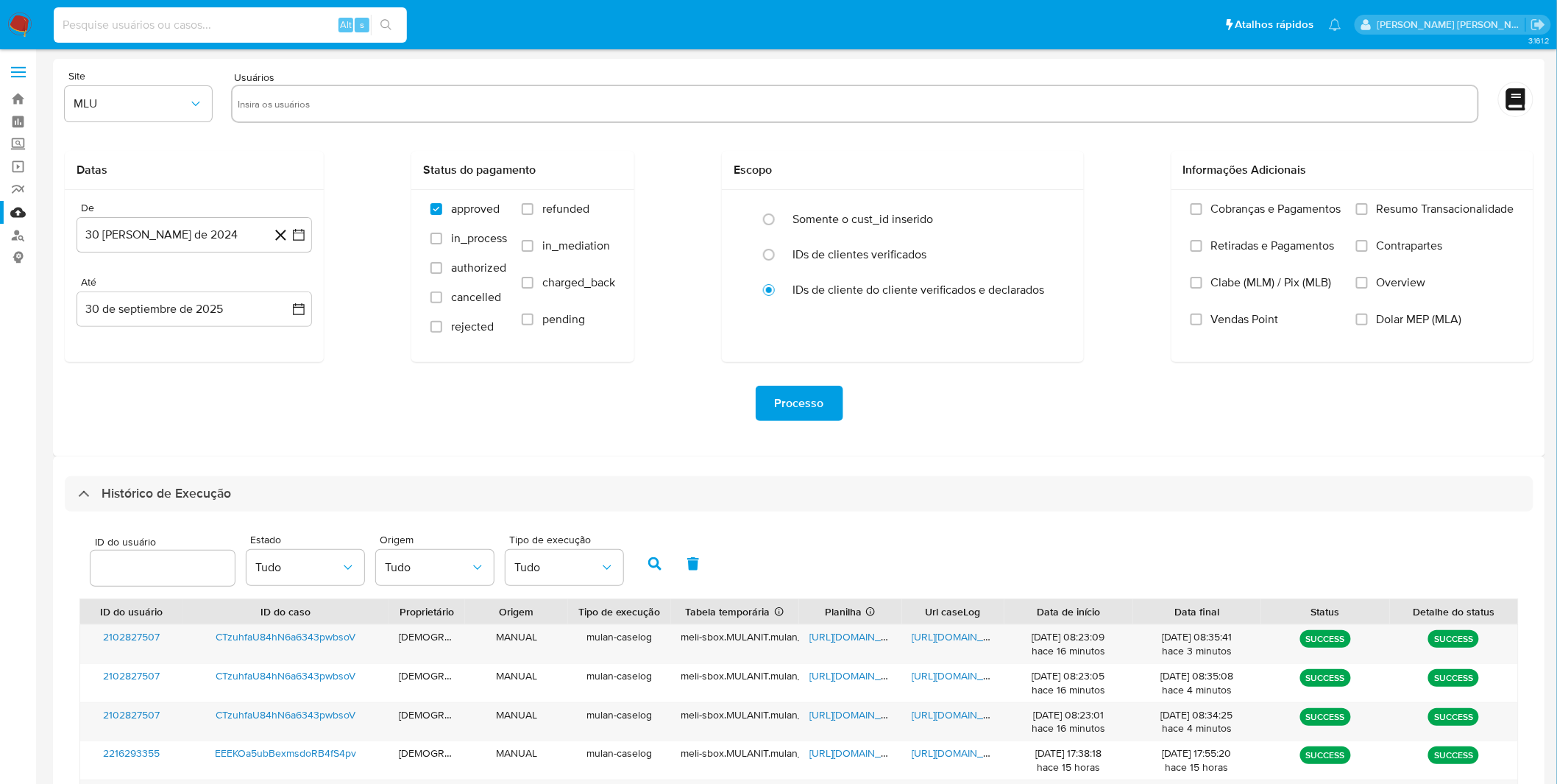
click at [149, 15] on input at bounding box center [231, 25] width 353 height 19
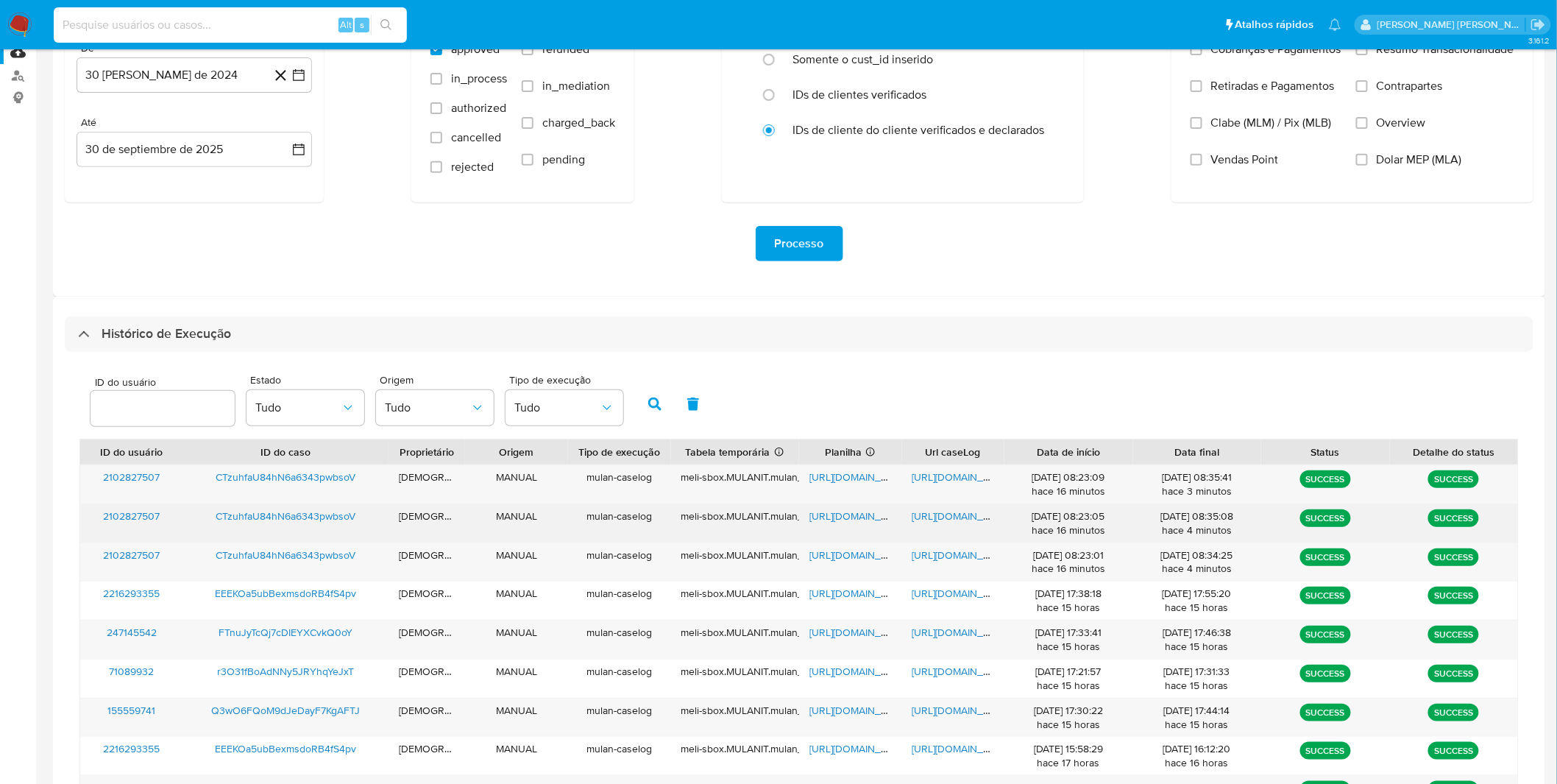
scroll to position [163, 0]
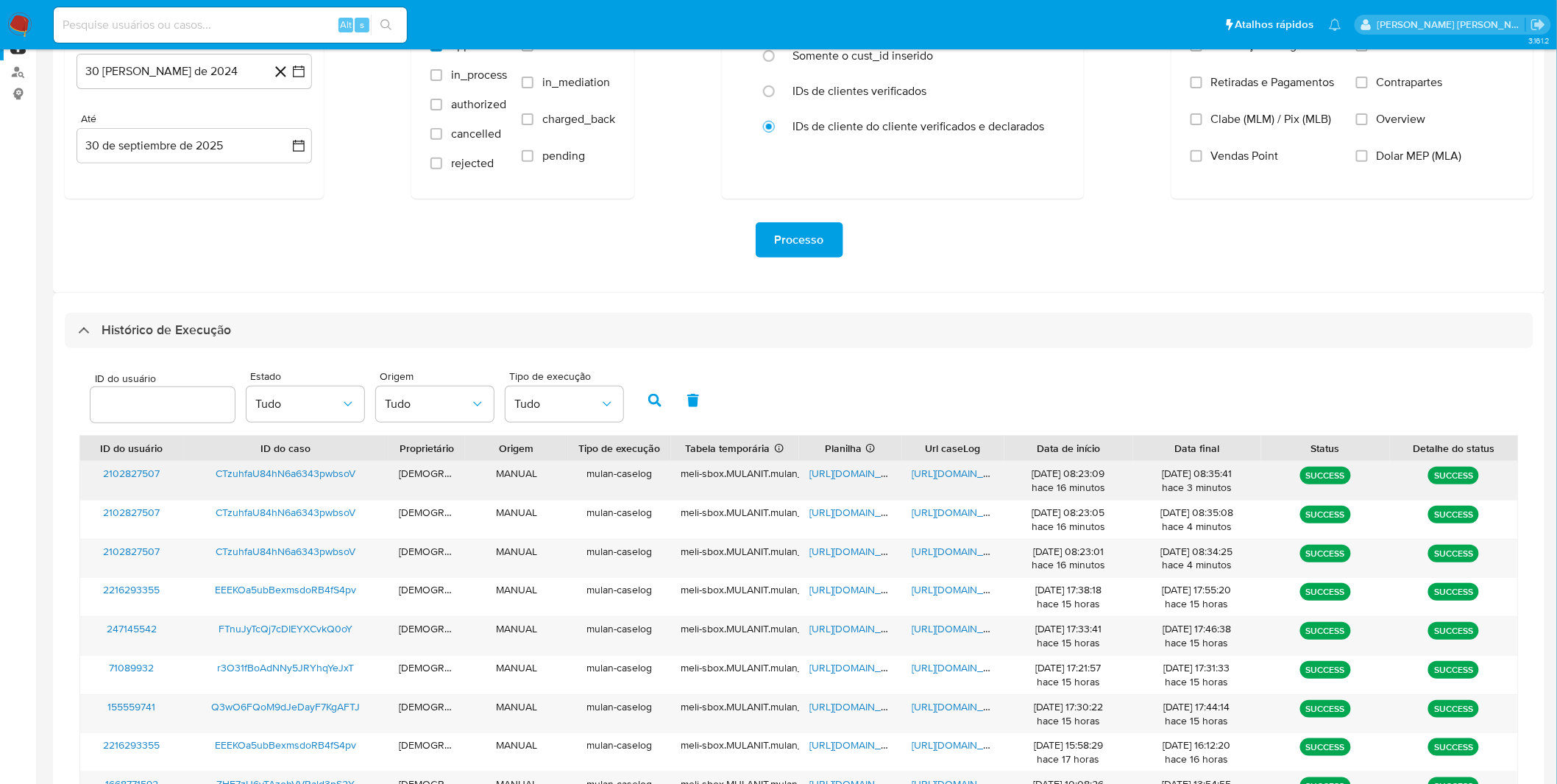
click at [967, 479] on span "https://docs.google.com/document/d/1r9uUismJ7dWUxelVfWNA7BmlO0905lXSx1zxykF8vfE…" at bounding box center [963, 473] width 101 height 15
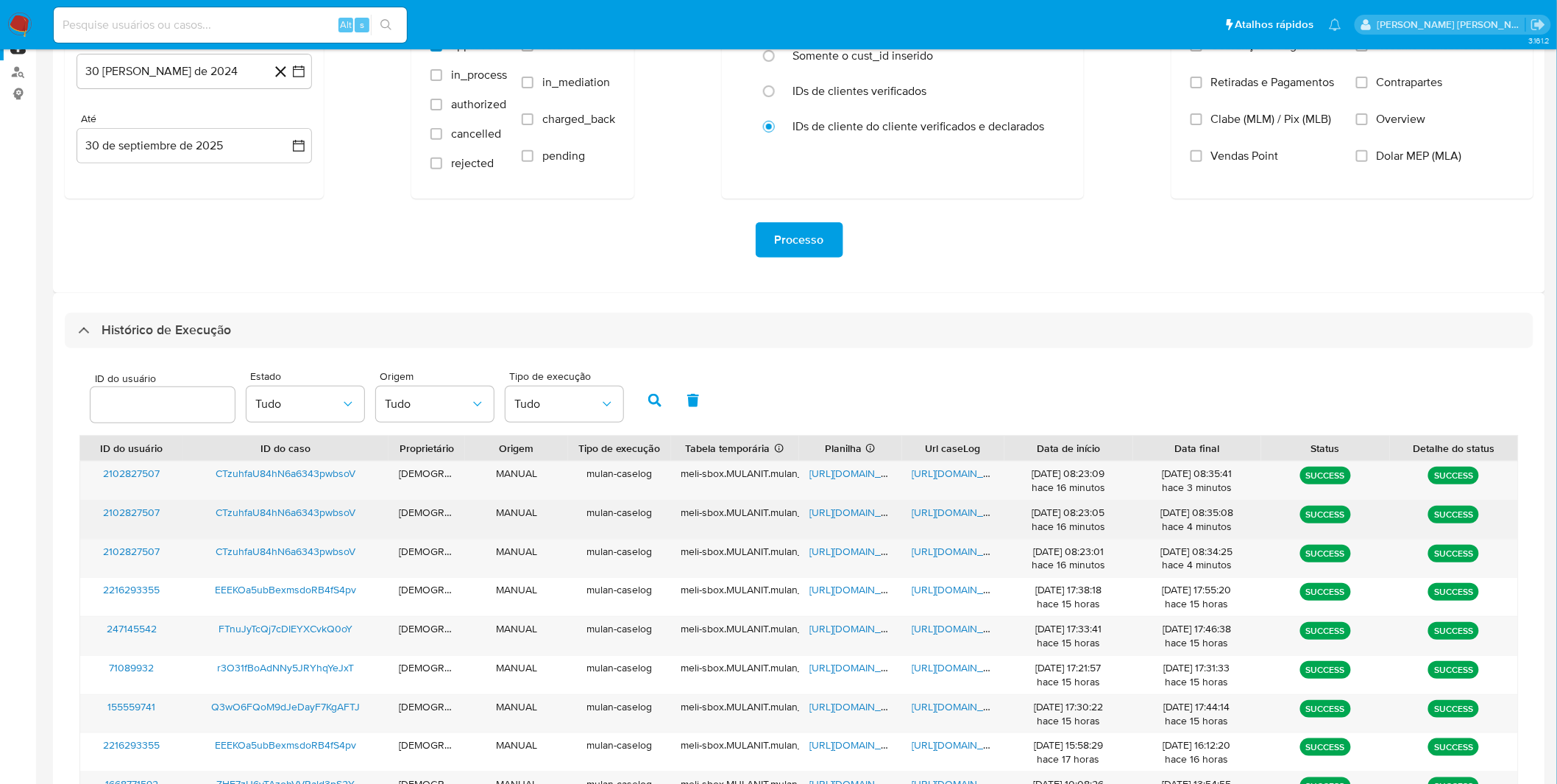
click at [927, 506] on span "https://docs.google.com/document/d/1EtiKcOIVmMOBBkl4NfwDVKCuzYfVUsdriYHcBD47NBM…" at bounding box center [963, 512] width 101 height 15
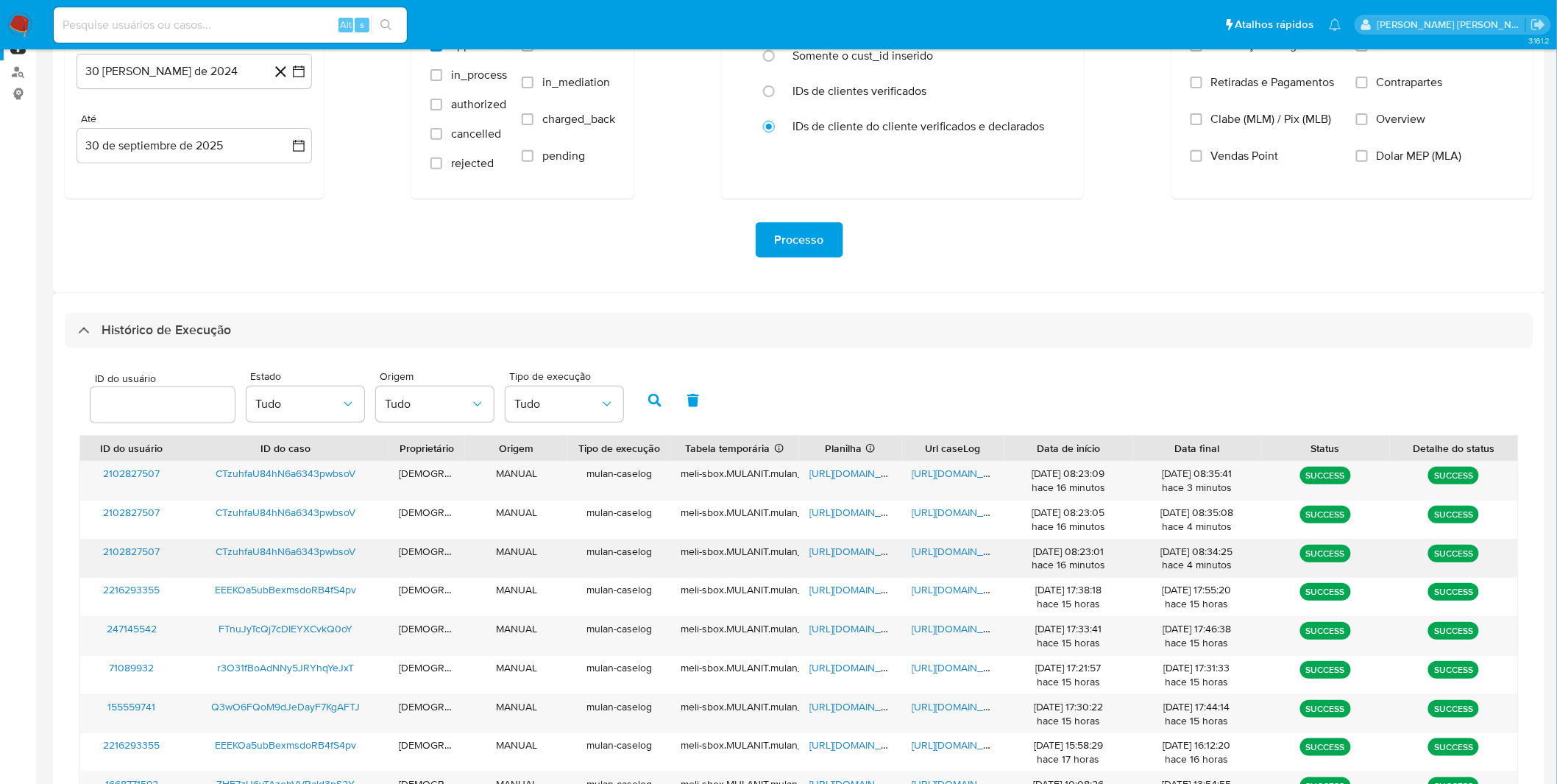
click at [952, 555] on span "https://docs.google.com/document/d/1E8MSgxHri0sNZfSjWOBgyFT8w9pEYNeC-eQ2JYo3HJg…" at bounding box center [963, 552] width 101 height 15
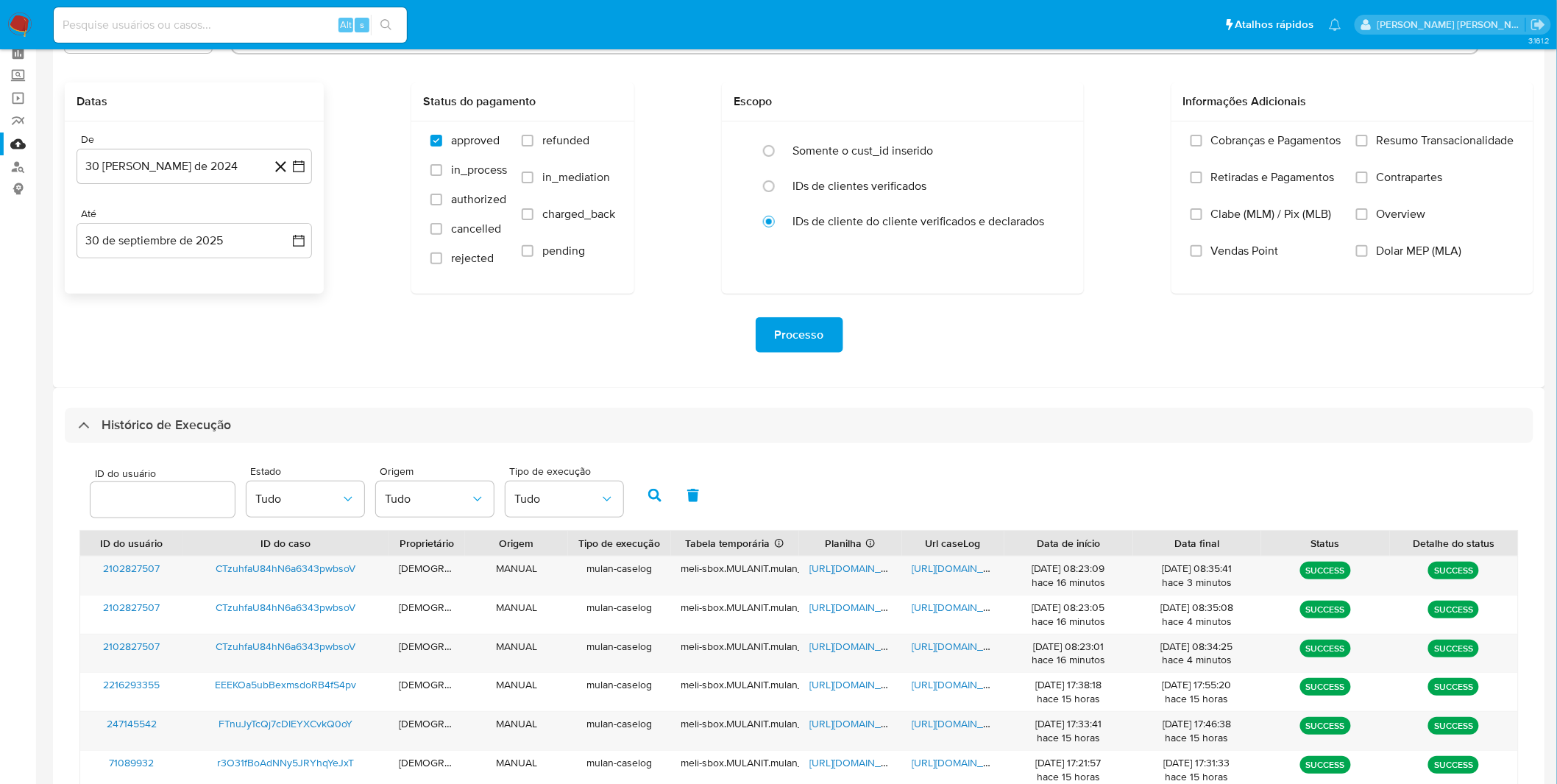
scroll to position [0, 0]
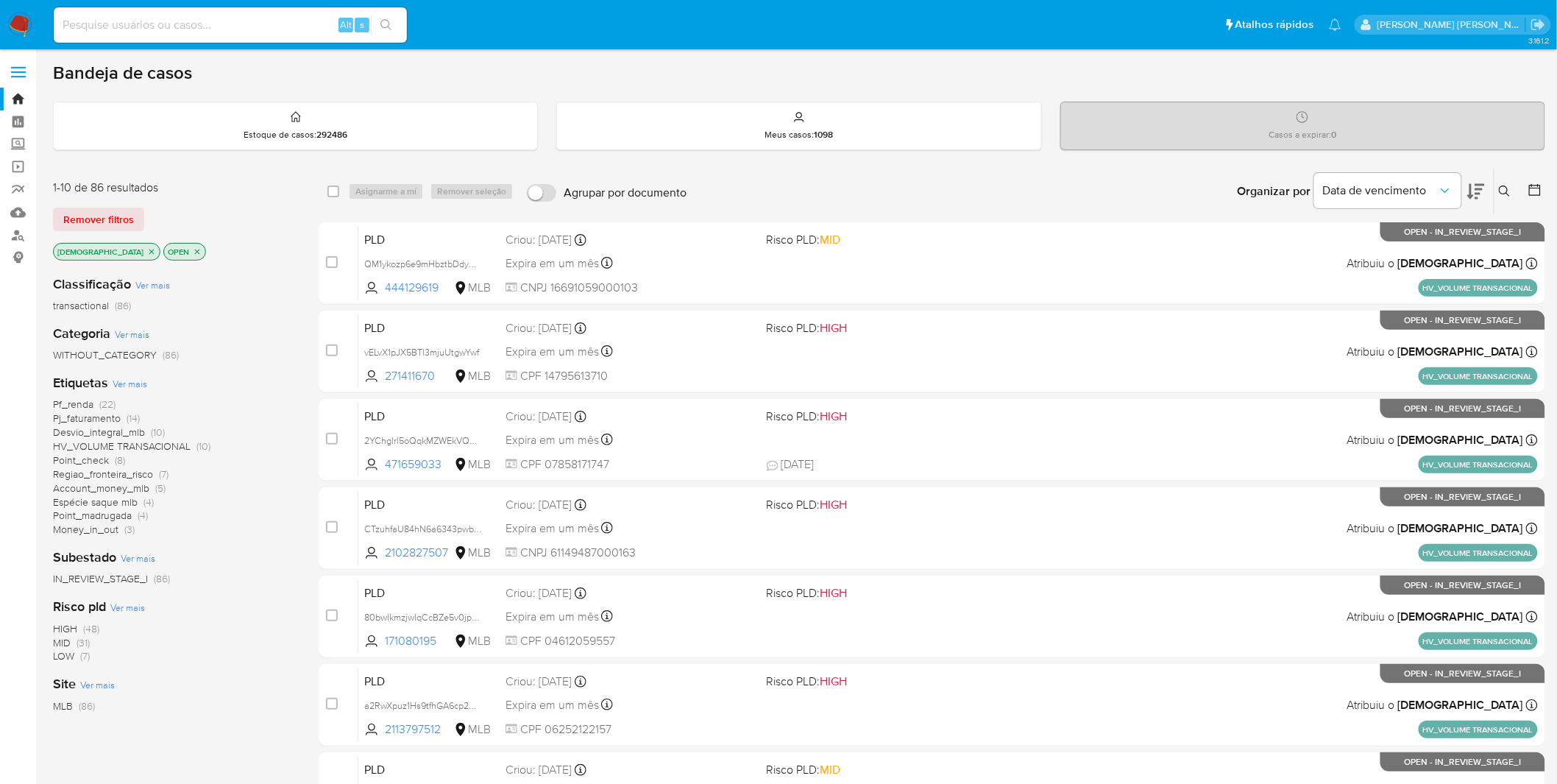
click at [142, 27] on input at bounding box center [231, 25] width 353 height 19
paste input "vELvX1pJX5BTl3mjuUtgwYwf"
type input "vELvX1pJX5BTl3mjuUtgwYwf"
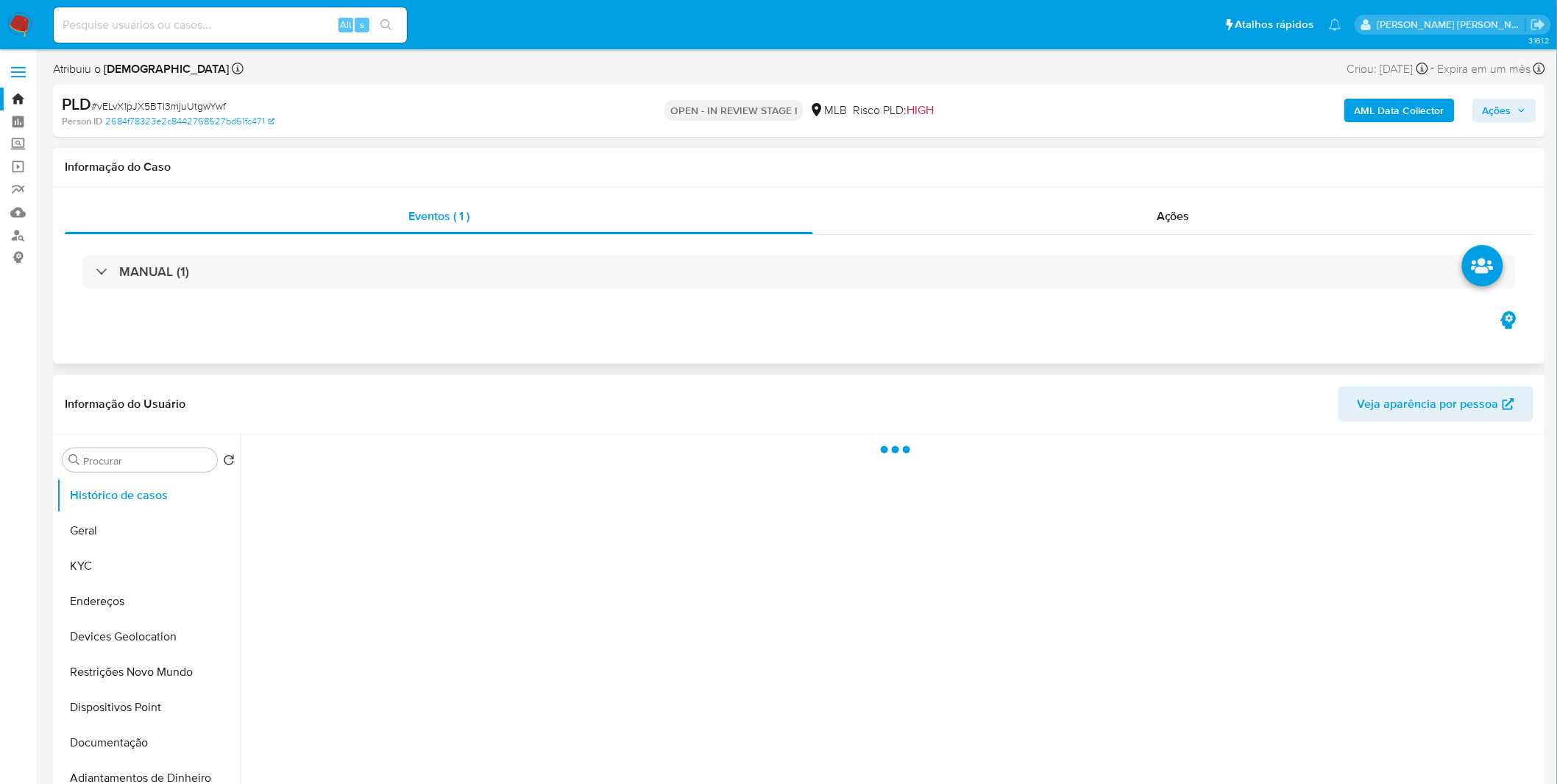
select select "10"
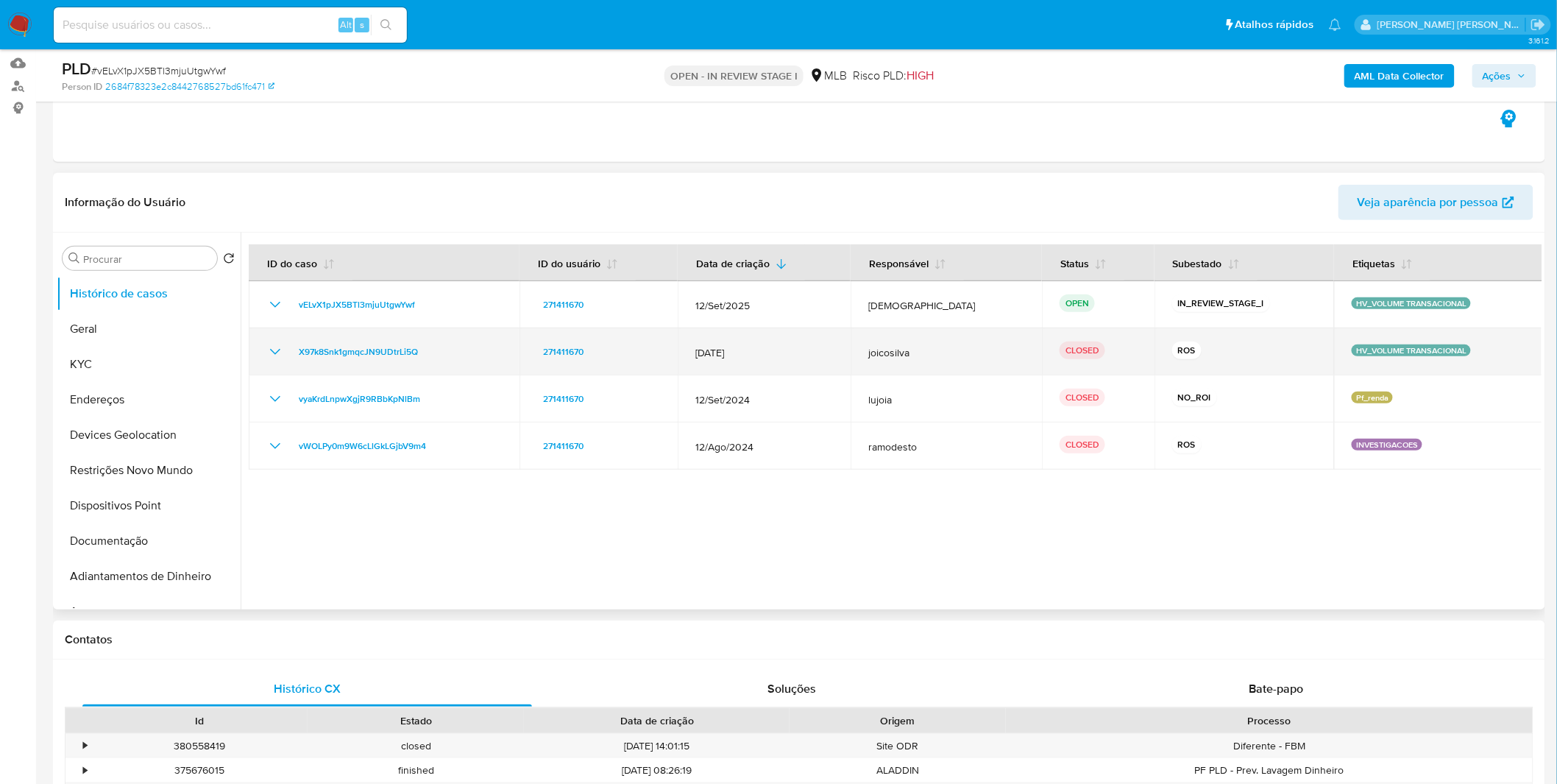
scroll to position [163, 0]
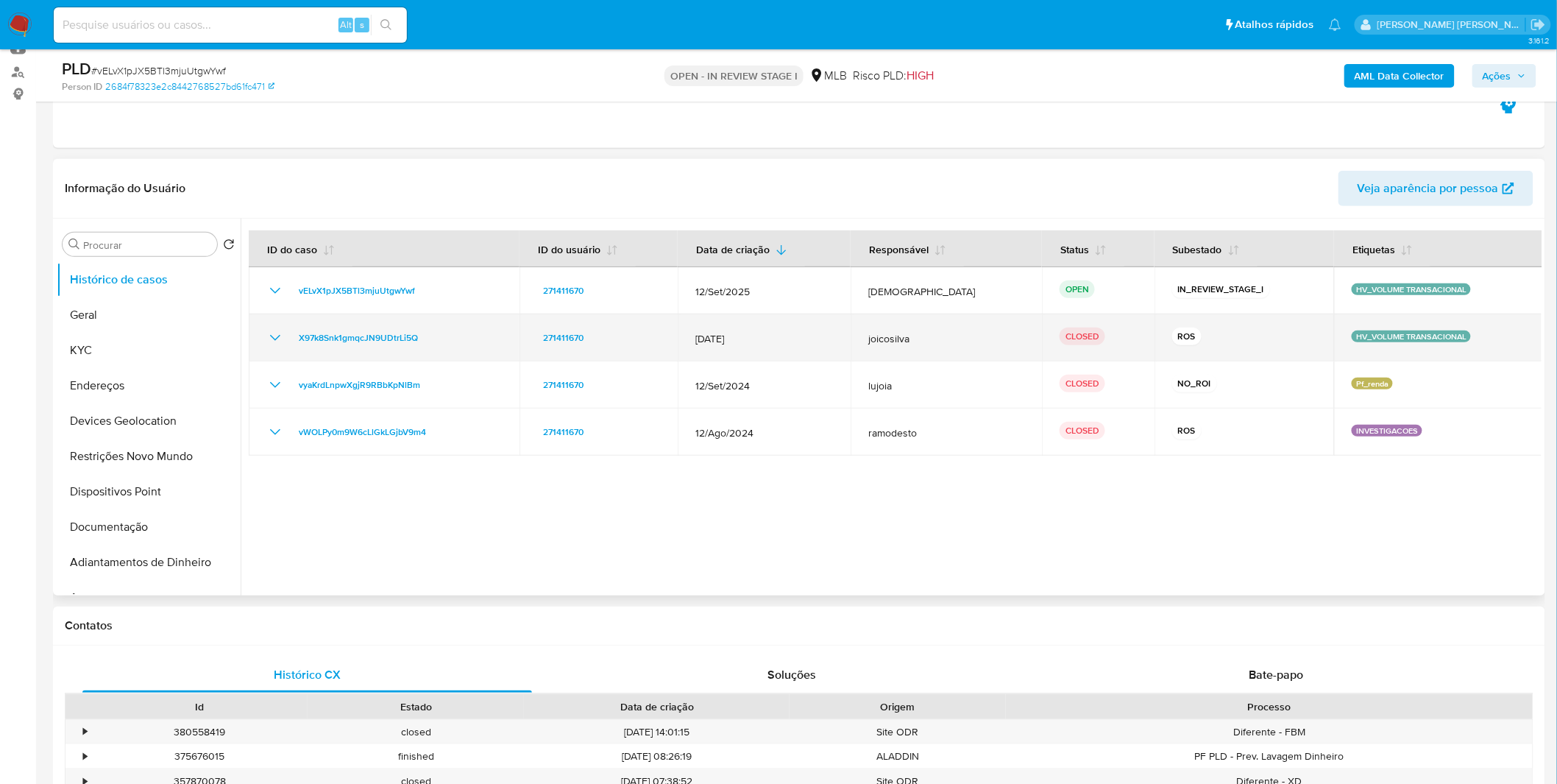
click at [268, 332] on icon "Mostrar/Ocultar" at bounding box center [275, 337] width 18 height 18
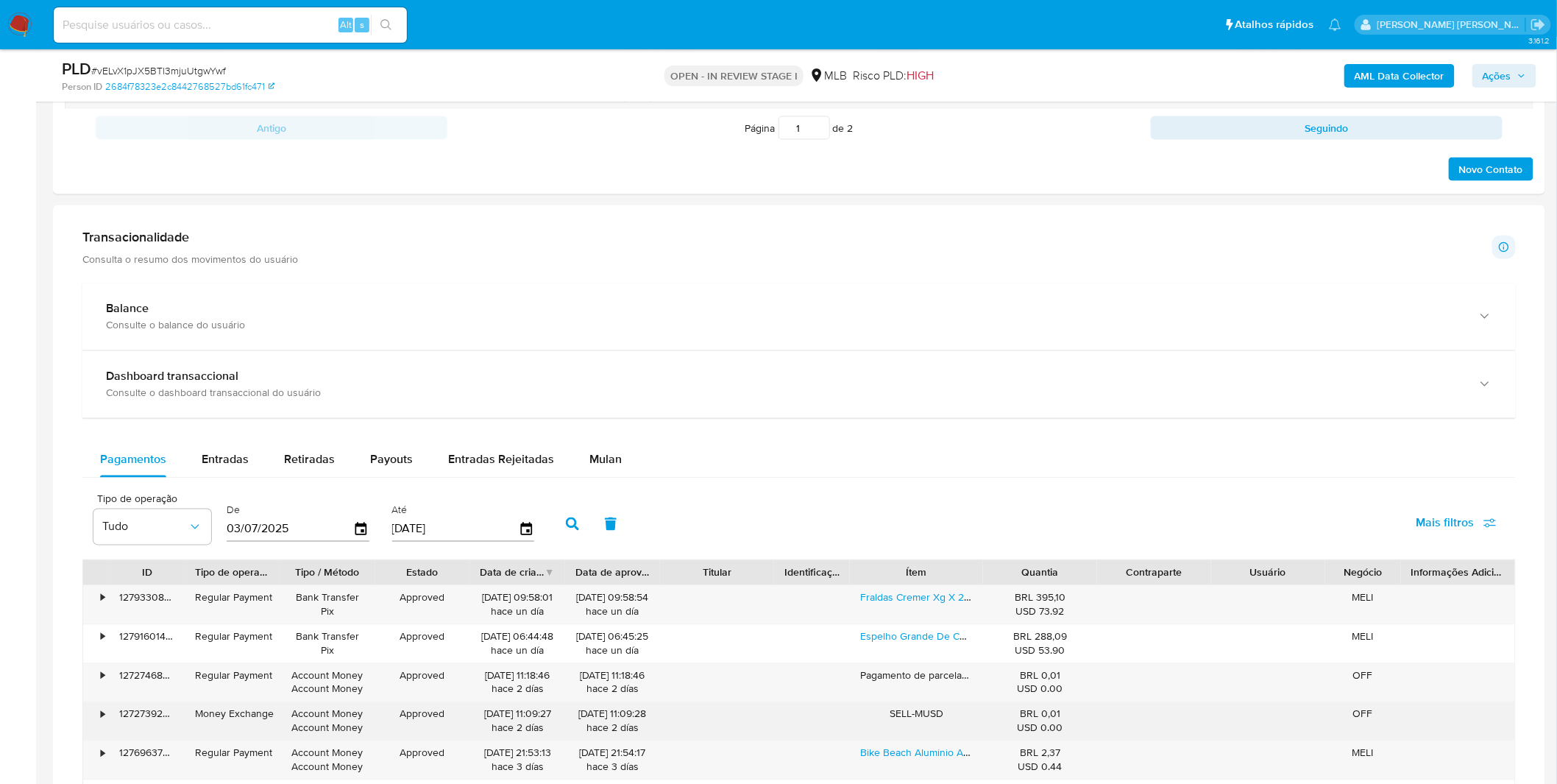
scroll to position [1063, 0]
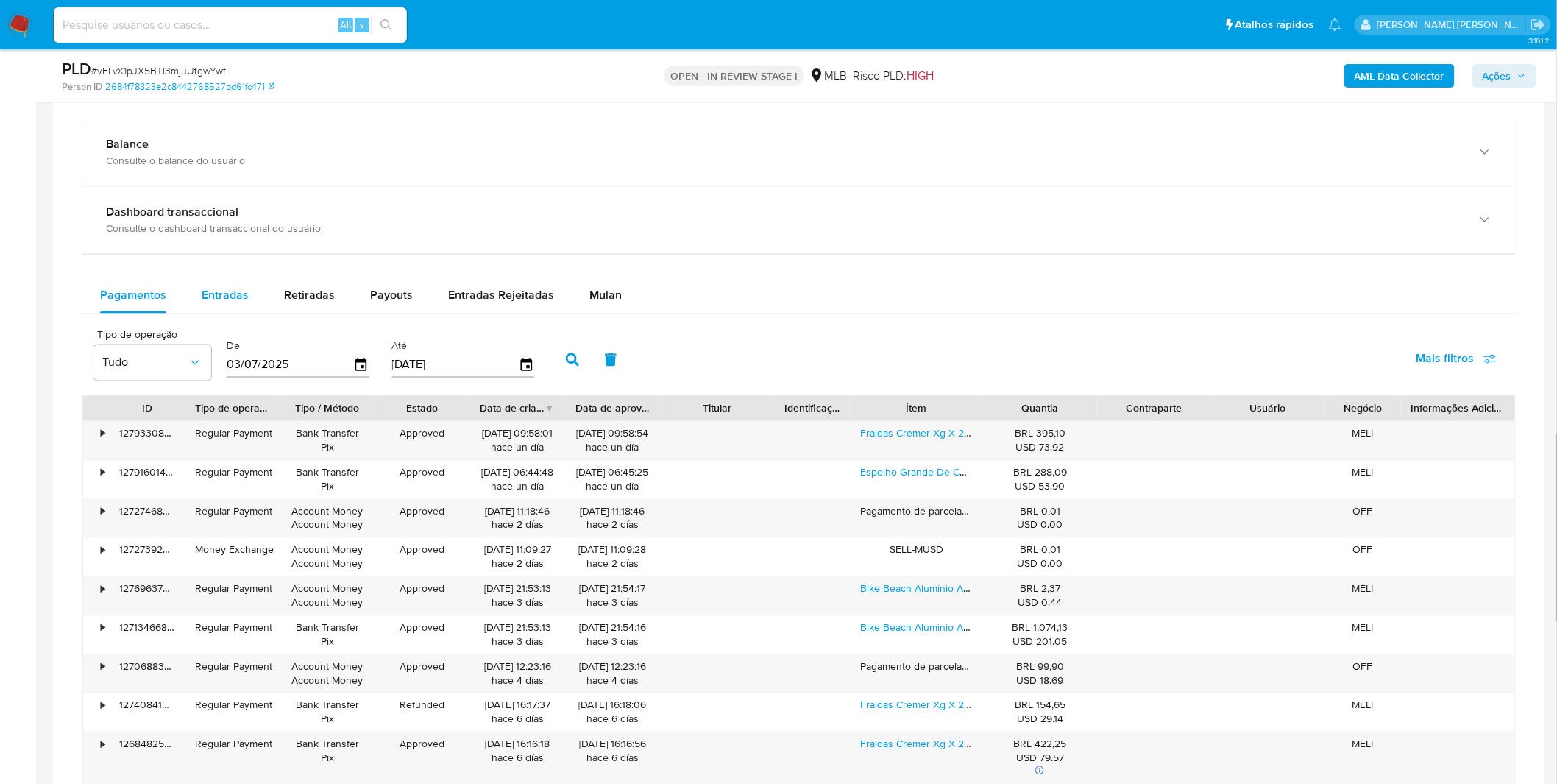
click at [226, 297] on span "Entradas" at bounding box center [225, 296] width 47 height 17
select select "10"
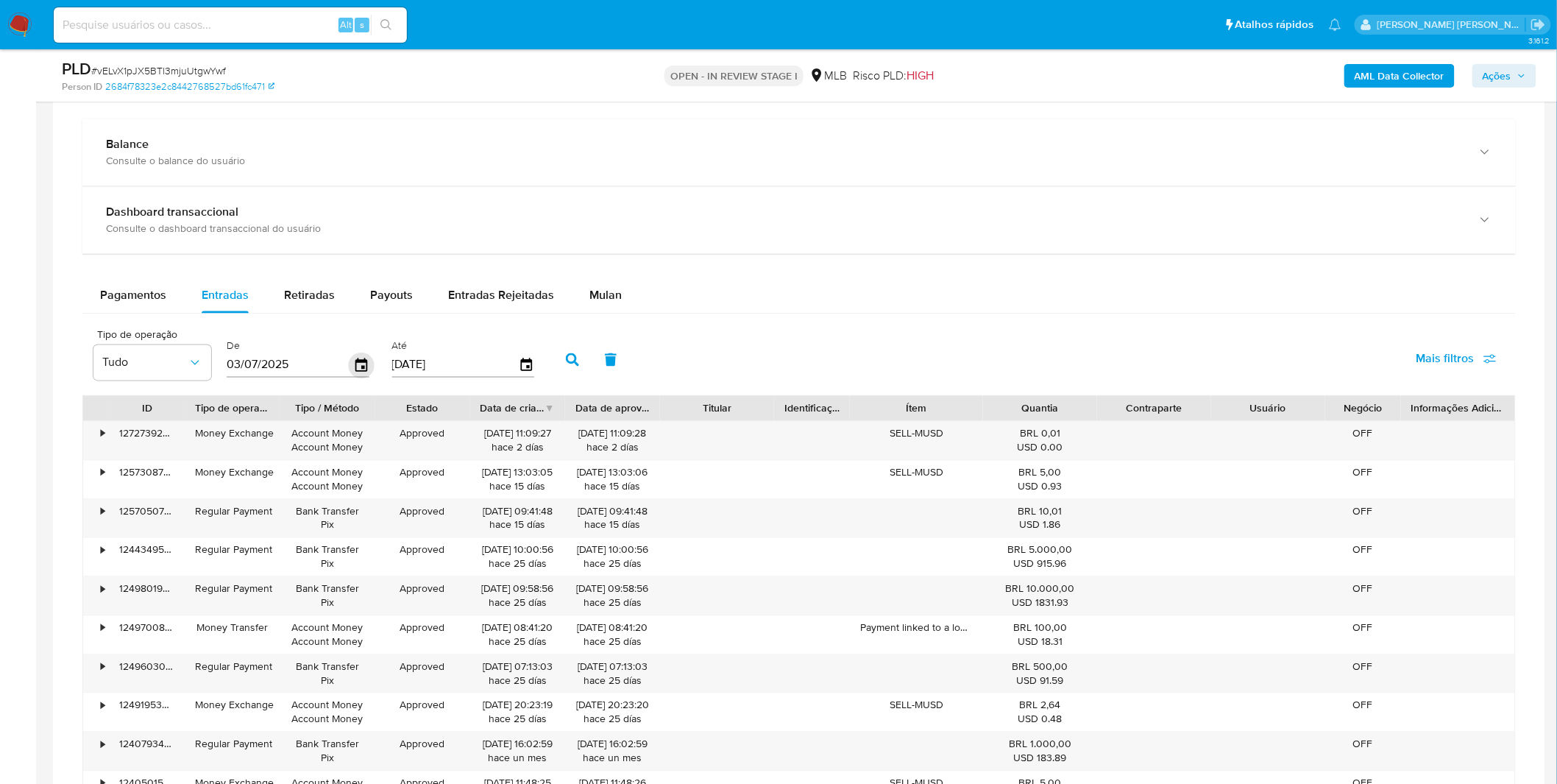
click at [358, 371] on icon "button" at bounding box center [361, 365] width 11 height 13
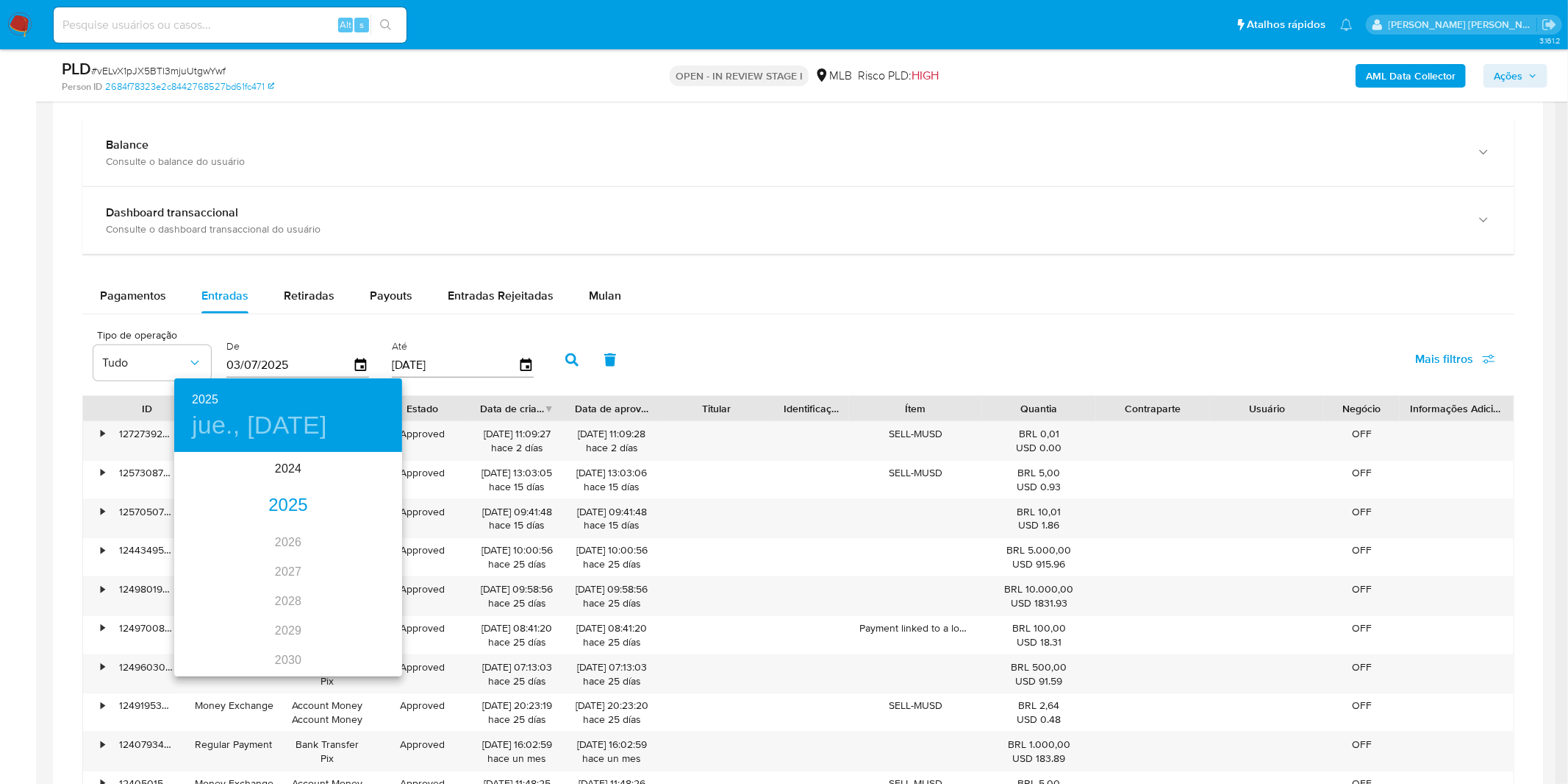
click at [295, 507] on div "2025" at bounding box center [288, 505] width 228 height 29
click at [219, 464] on div "ene." at bounding box center [212, 482] width 76 height 55
click at [269, 535] on span "1" at bounding box center [259, 530] width 26 height 15
type input "[DATE]"
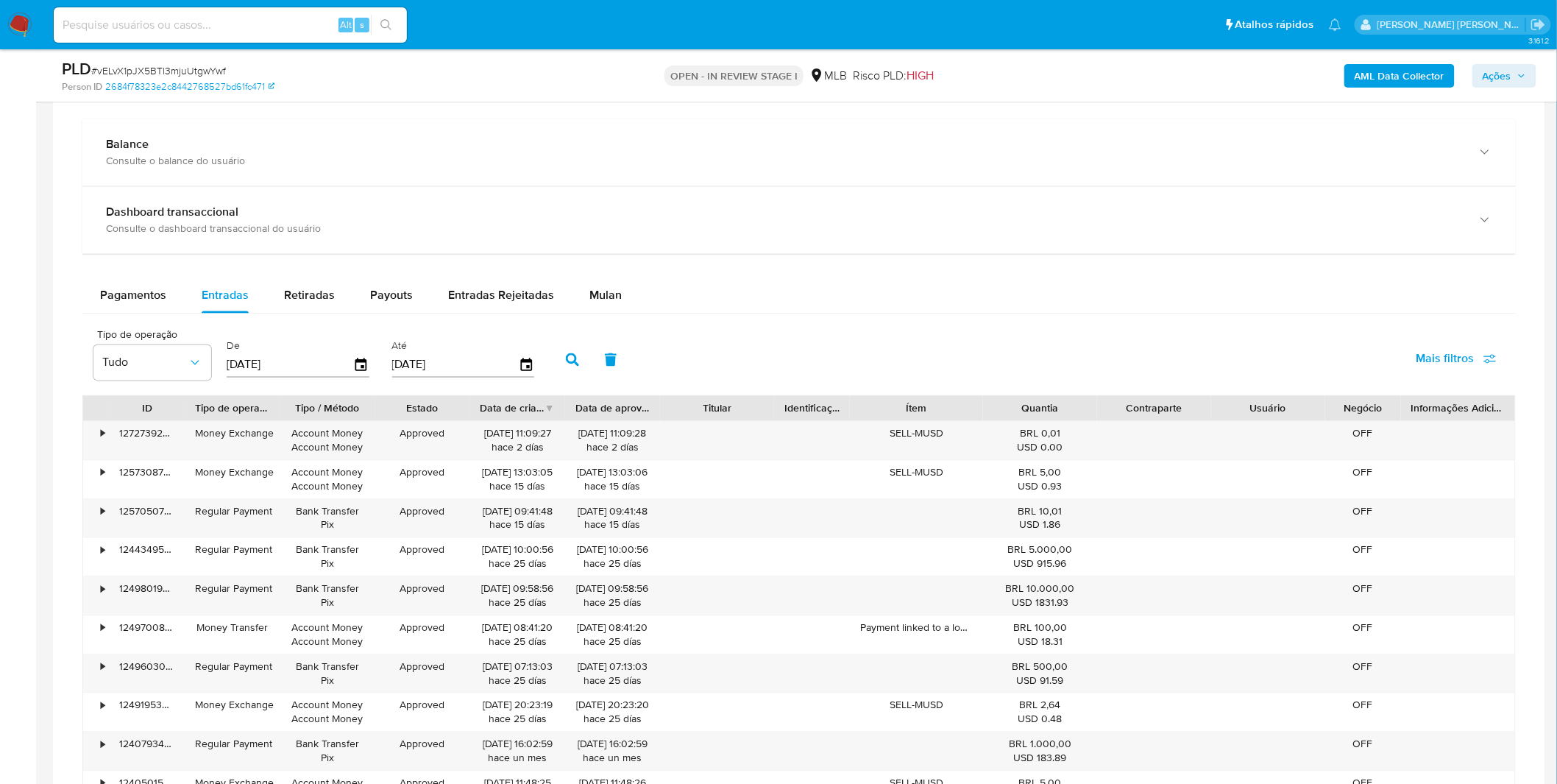
click at [574, 366] on button "button" at bounding box center [573, 359] width 39 height 35
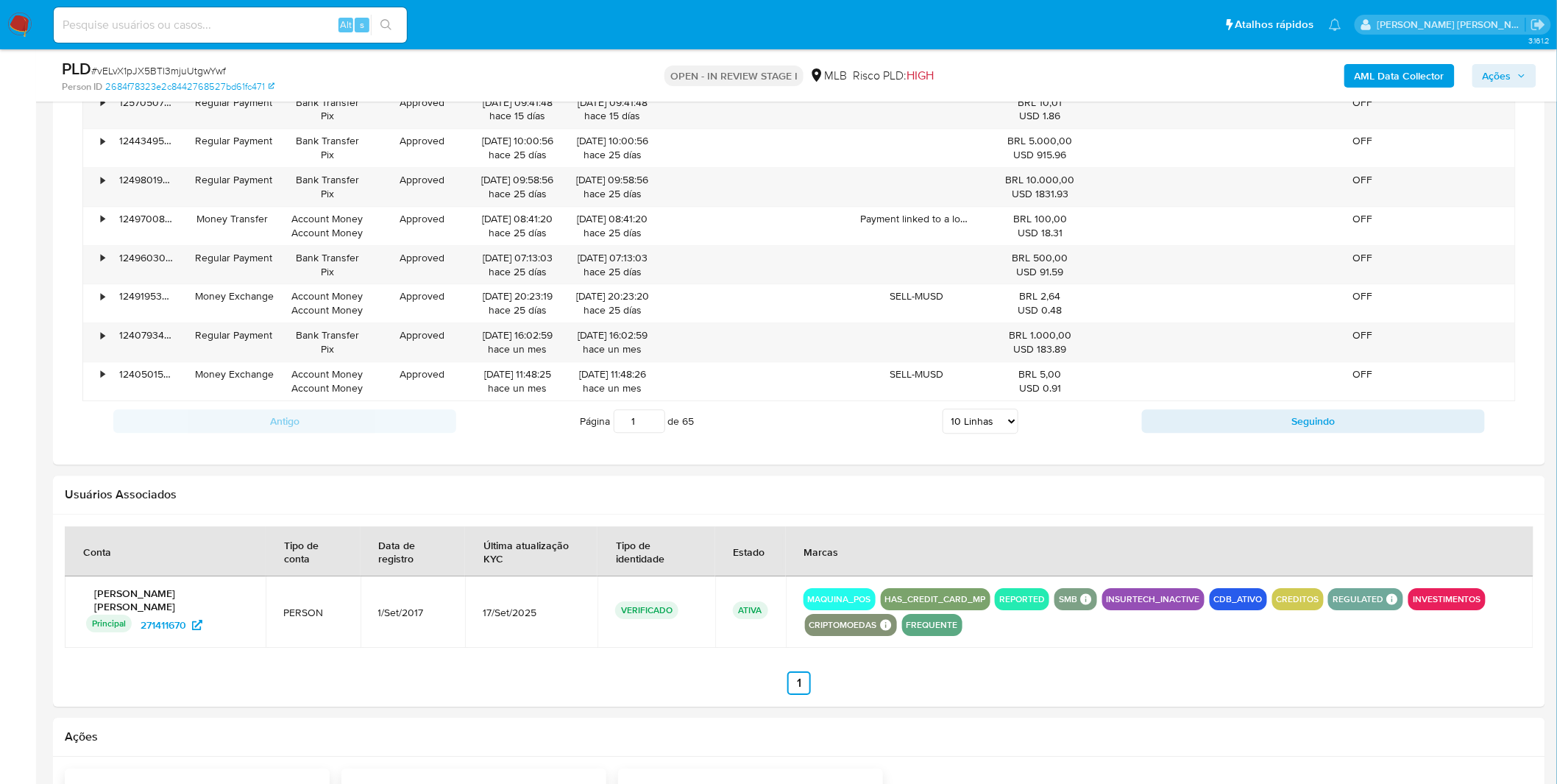
click at [977, 421] on select "5 Linhas 10 Linhas 20 Linhas 25 Linhas 50 Linhas 100 Linhas" at bounding box center [981, 420] width 76 height 25
select select "100"
click at [943, 411] on select "5 Linhas 10 Linhas 20 Linhas 25 Linhas 50 Linhas 100 Linhas" at bounding box center [981, 420] width 76 height 25
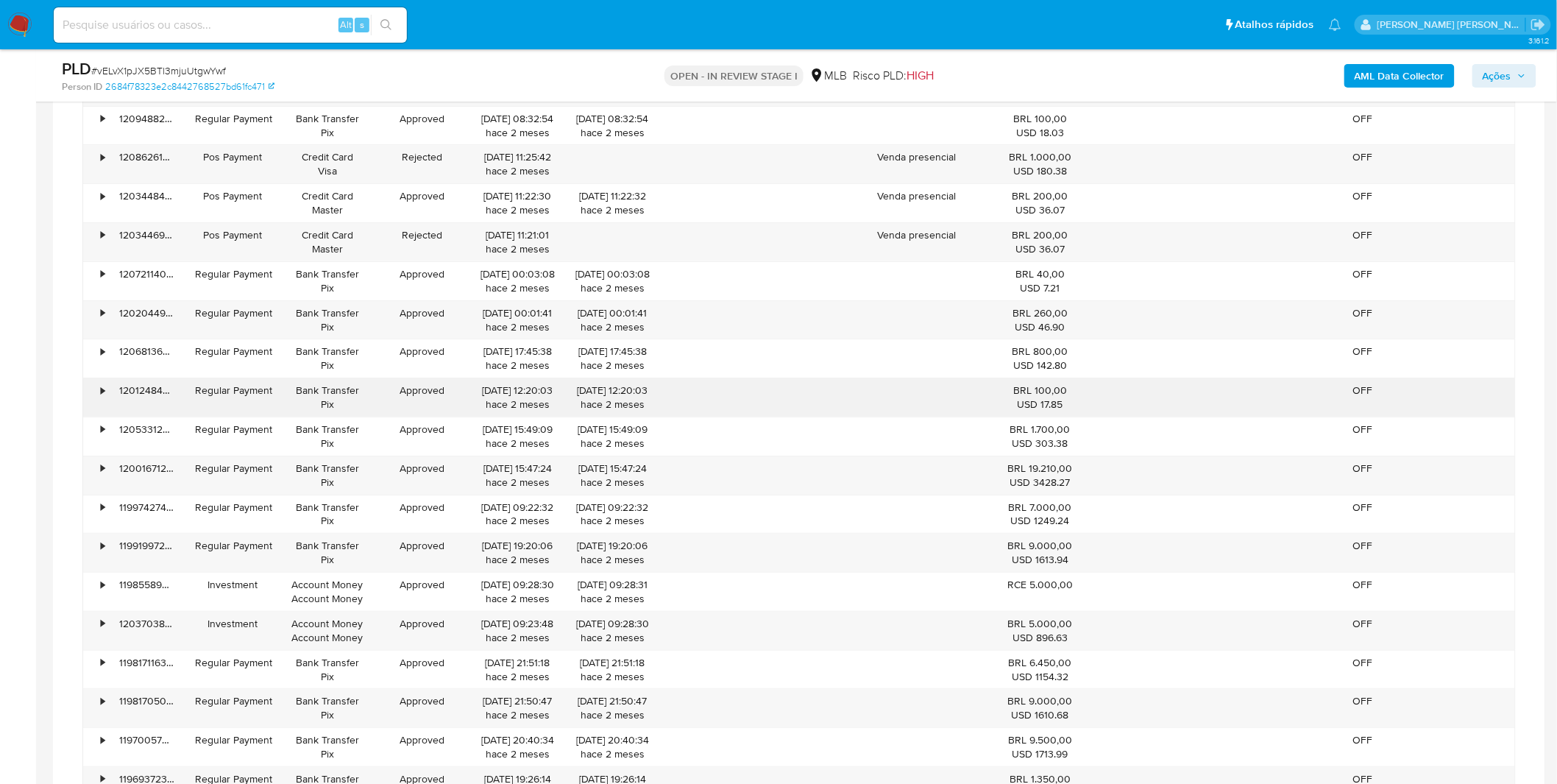
scroll to position [4660, 0]
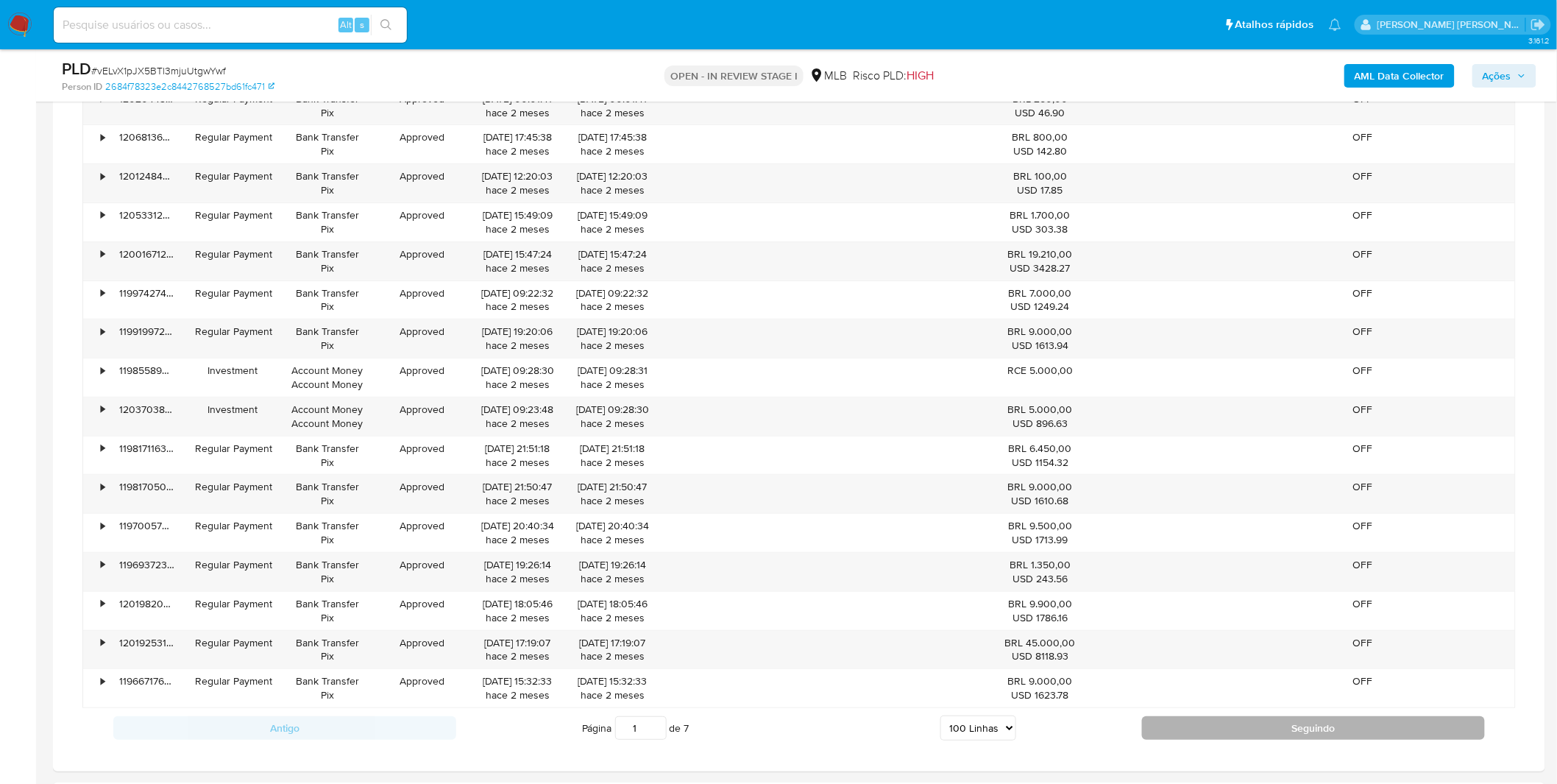
click at [1282, 730] on button "Seguindo" at bounding box center [1313, 727] width 343 height 24
type input "2"
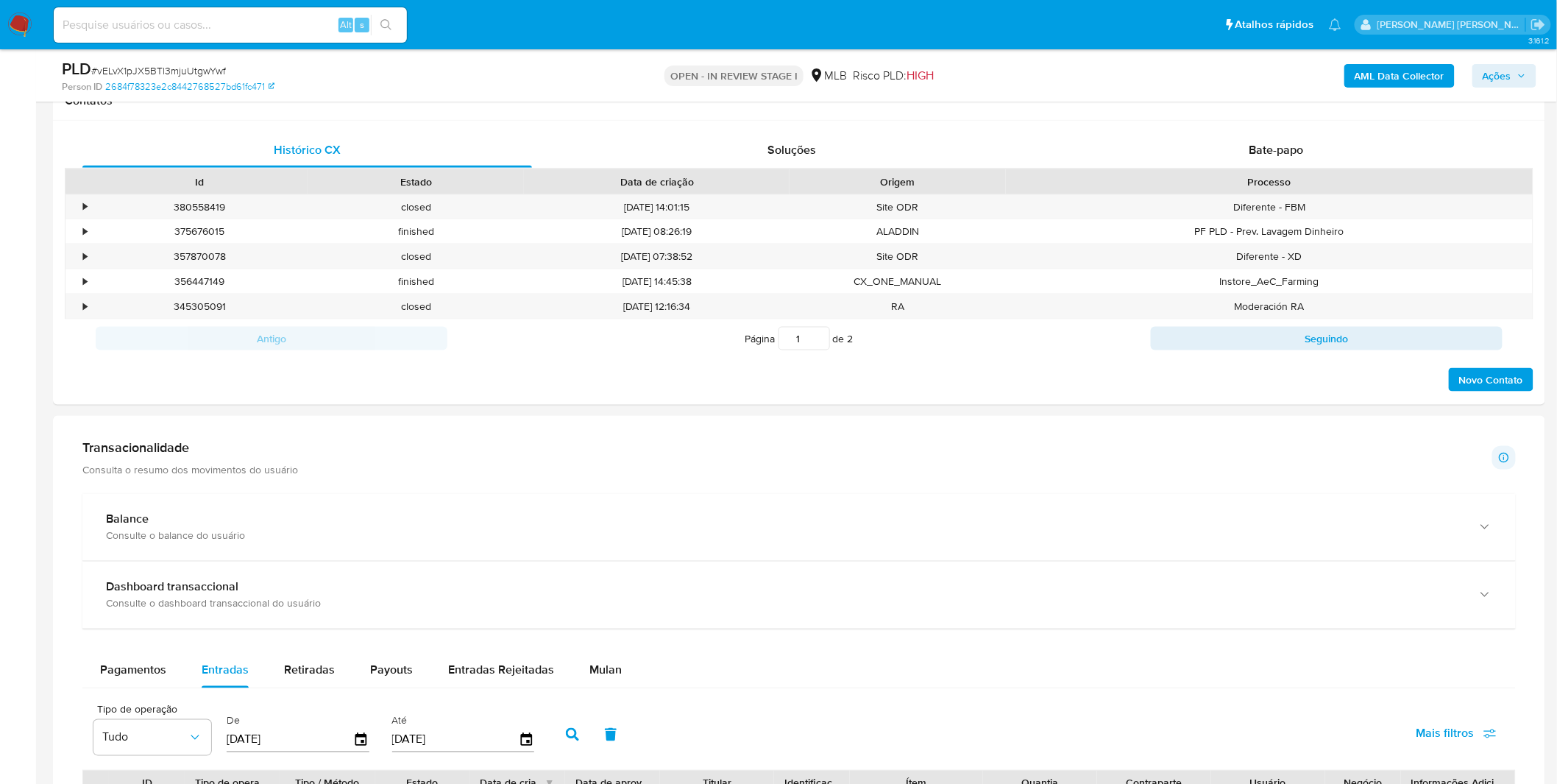
scroll to position [768, 0]
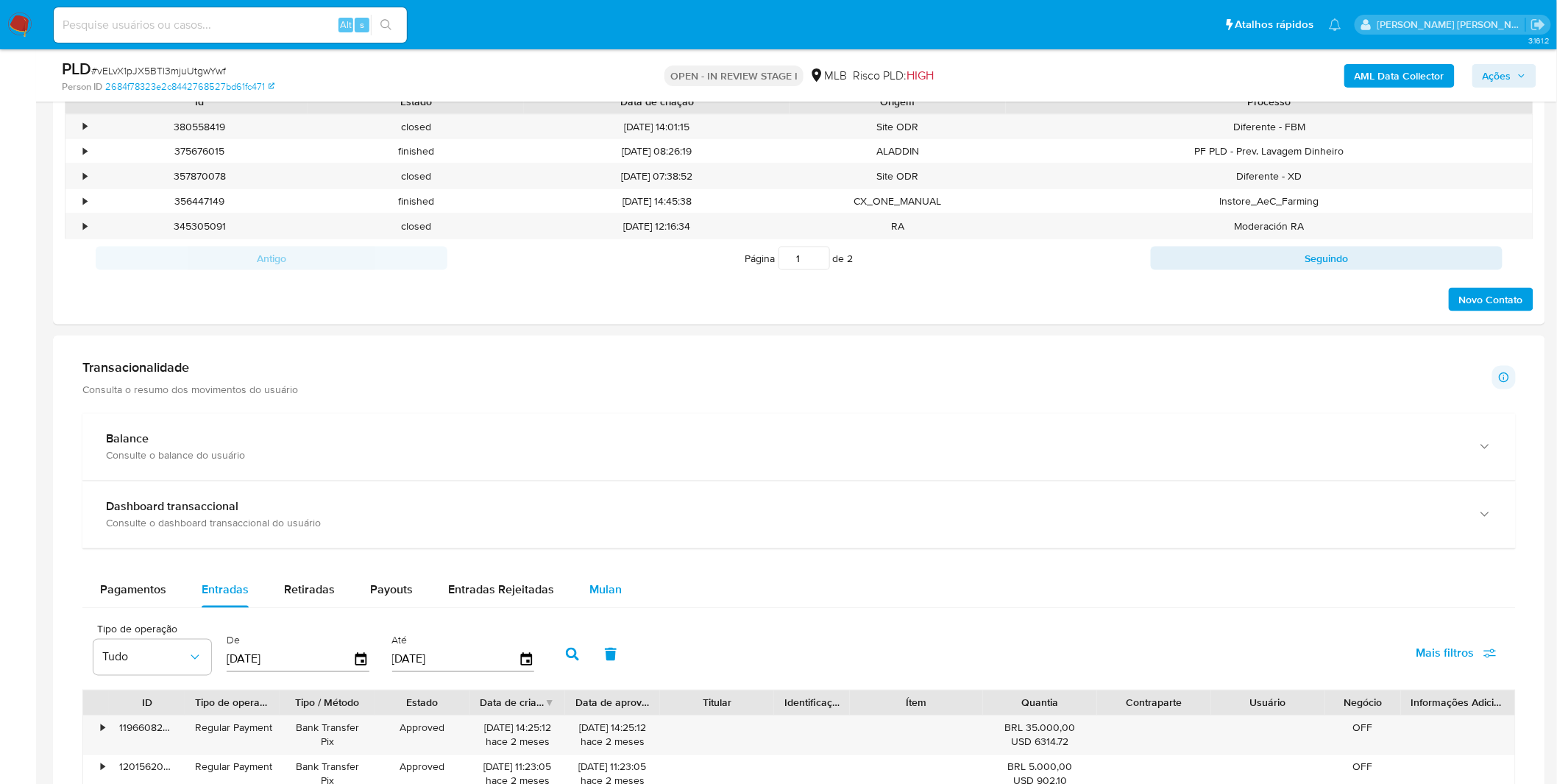
click at [604, 593] on span "Mulan" at bounding box center [606, 589] width 32 height 17
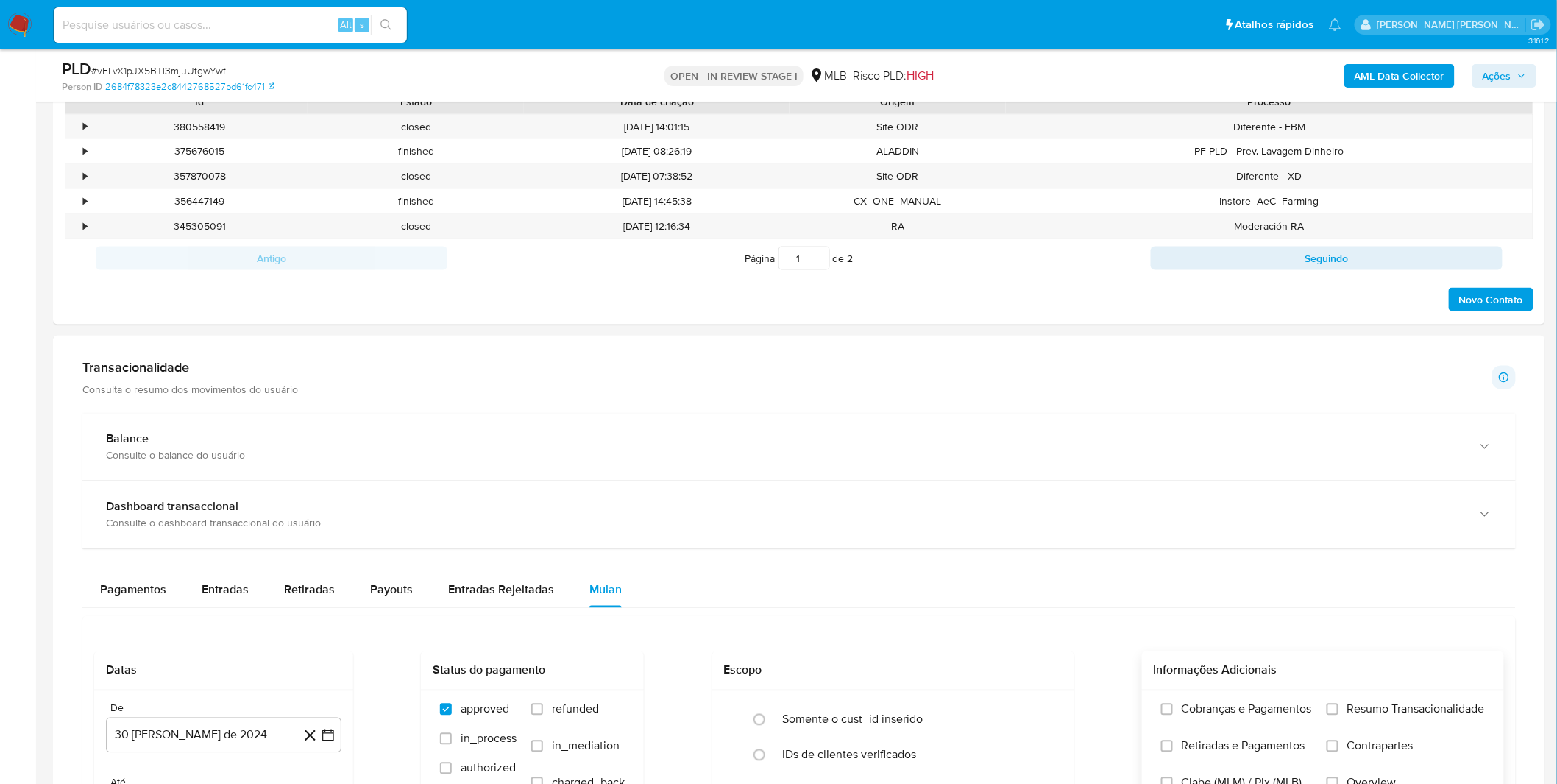
scroll to position [1014, 0]
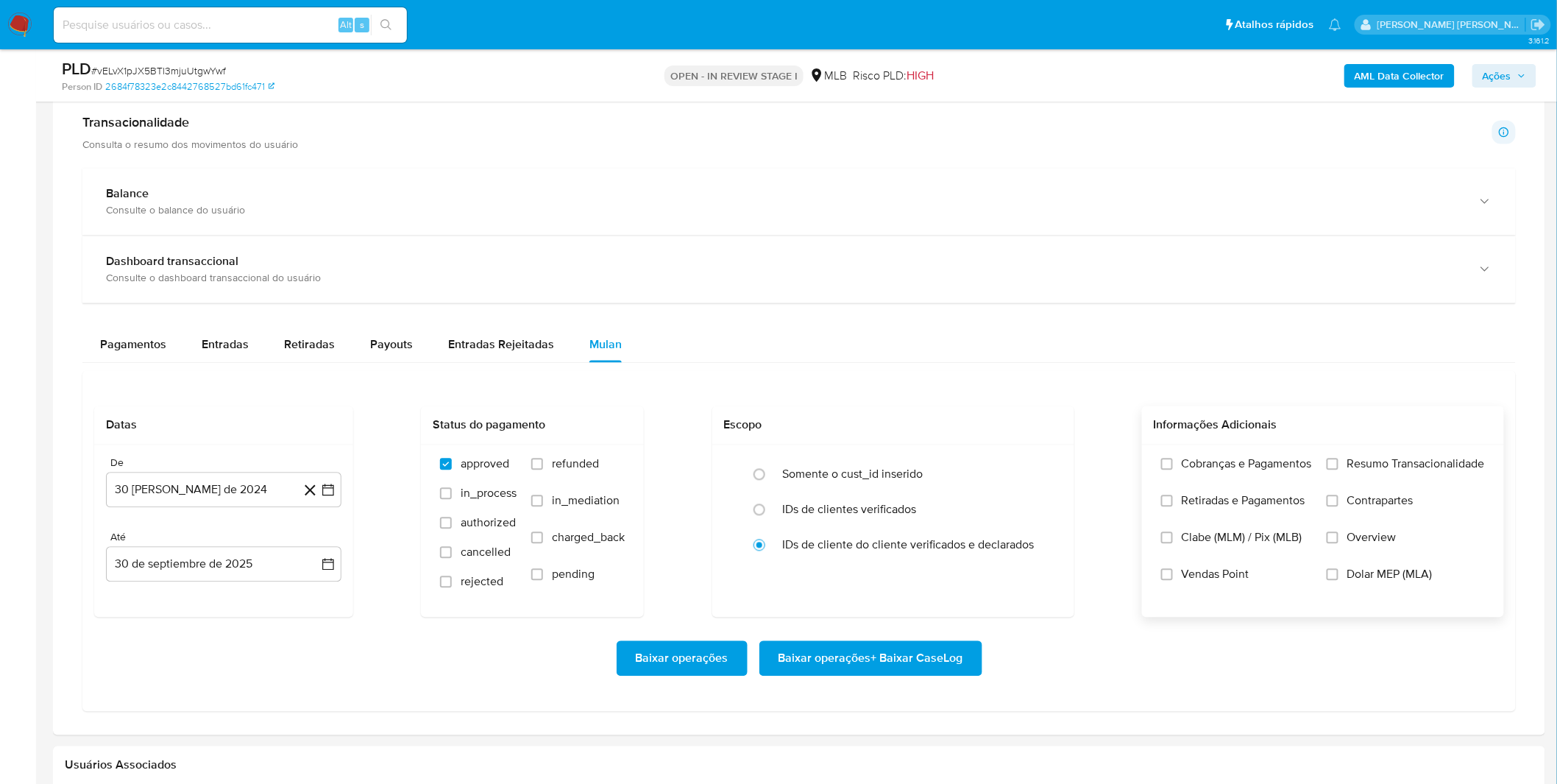
click at [1219, 482] on label "Cobranças e Pagamentos" at bounding box center [1237, 475] width 151 height 37
click at [1173, 470] on input "Cobranças e Pagamentos" at bounding box center [1167, 464] width 11 height 11
click at [1222, 506] on span "Retiradas e Pagamentos" at bounding box center [1243, 502] width 124 height 15
click at [1173, 506] on input "Retiradas e Pagamentos" at bounding box center [1167, 501] width 11 height 11
click at [1360, 471] on span "Resumo Transacionalidade" at bounding box center [1416, 465] width 138 height 15
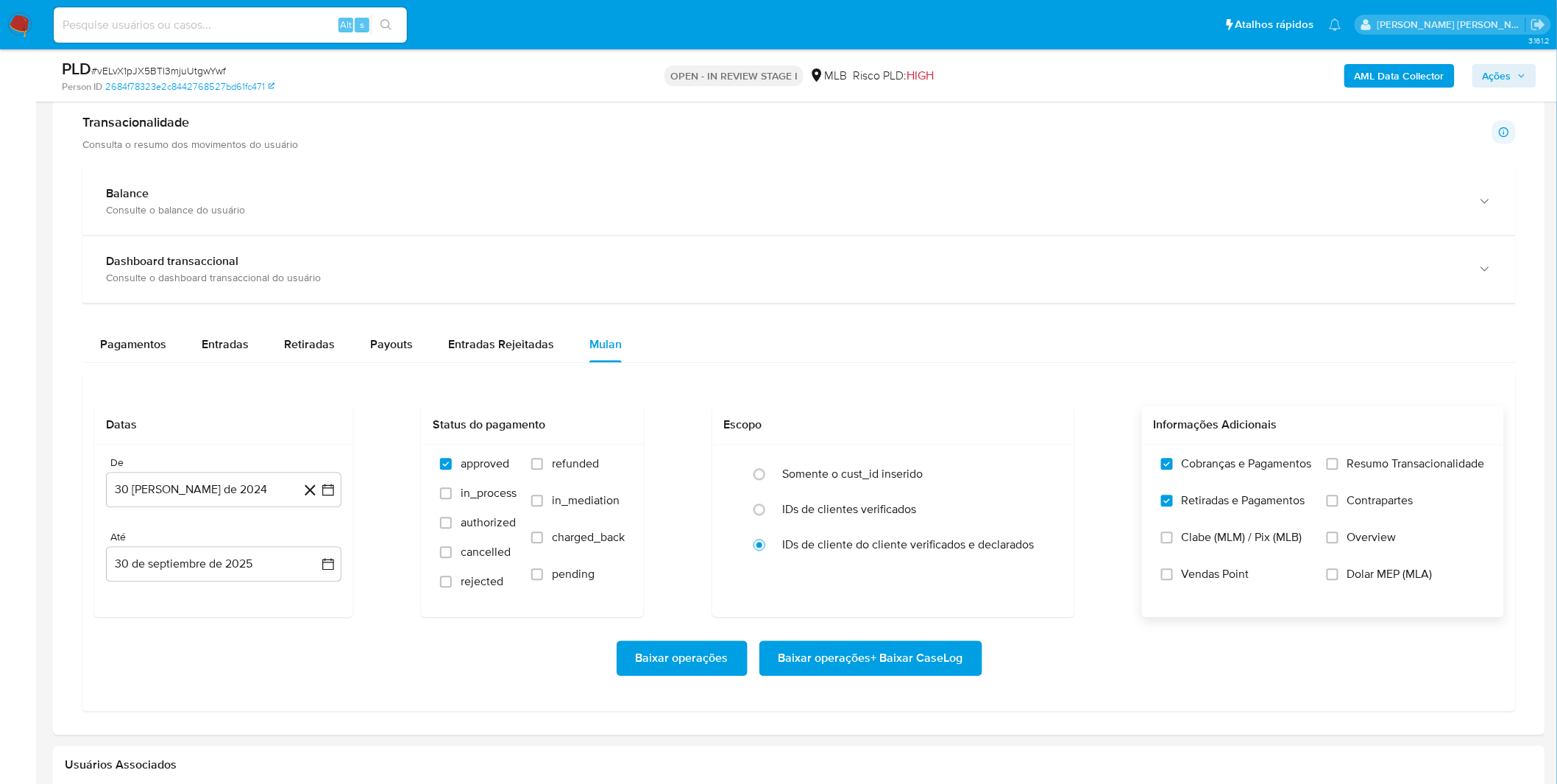
click at [1339, 470] on input "Resumo Transacionalidade" at bounding box center [1332, 464] width 11 height 11
click at [1362, 505] on span "Contrapartes" at bounding box center [1380, 502] width 66 height 15
click at [1339, 505] on input "Contrapartes" at bounding box center [1332, 501] width 11 height 11
click at [250, 497] on button "30 de agosto de 2024" at bounding box center [223, 489] width 235 height 35
click at [236, 556] on div "agosto 2024 agosto 2024 lun lunes mar martes mié miércoles jue jueves vie viern…" at bounding box center [224, 630] width 200 height 193
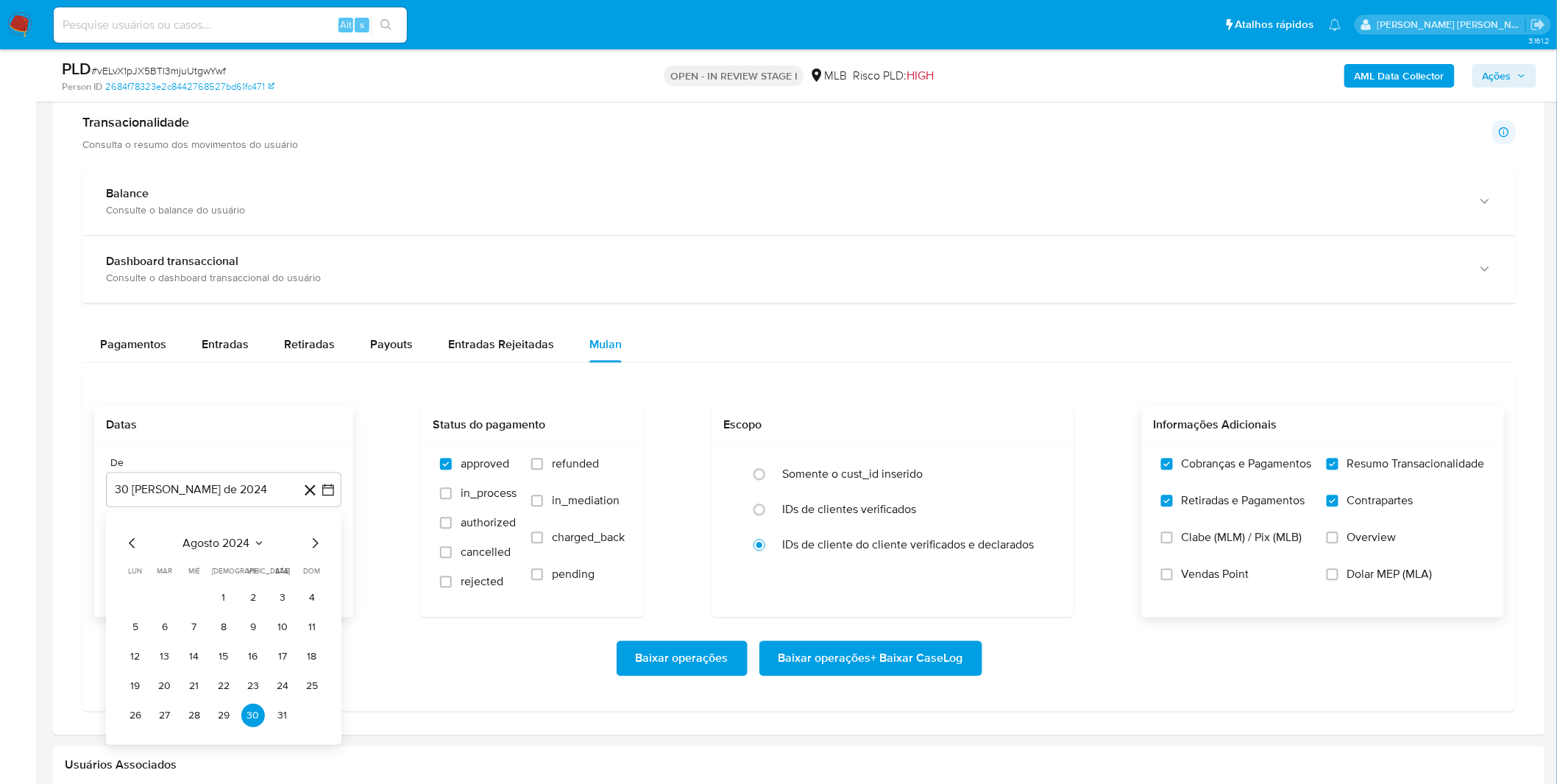
click at [243, 540] on span "agosto 2024" at bounding box center [216, 543] width 67 height 15
click at [317, 543] on icon "Año siguiente" at bounding box center [312, 542] width 18 height 18
click at [163, 679] on span "jul" at bounding box center [159, 679] width 32 height 11
click at [307, 662] on button "20" at bounding box center [312, 656] width 24 height 24
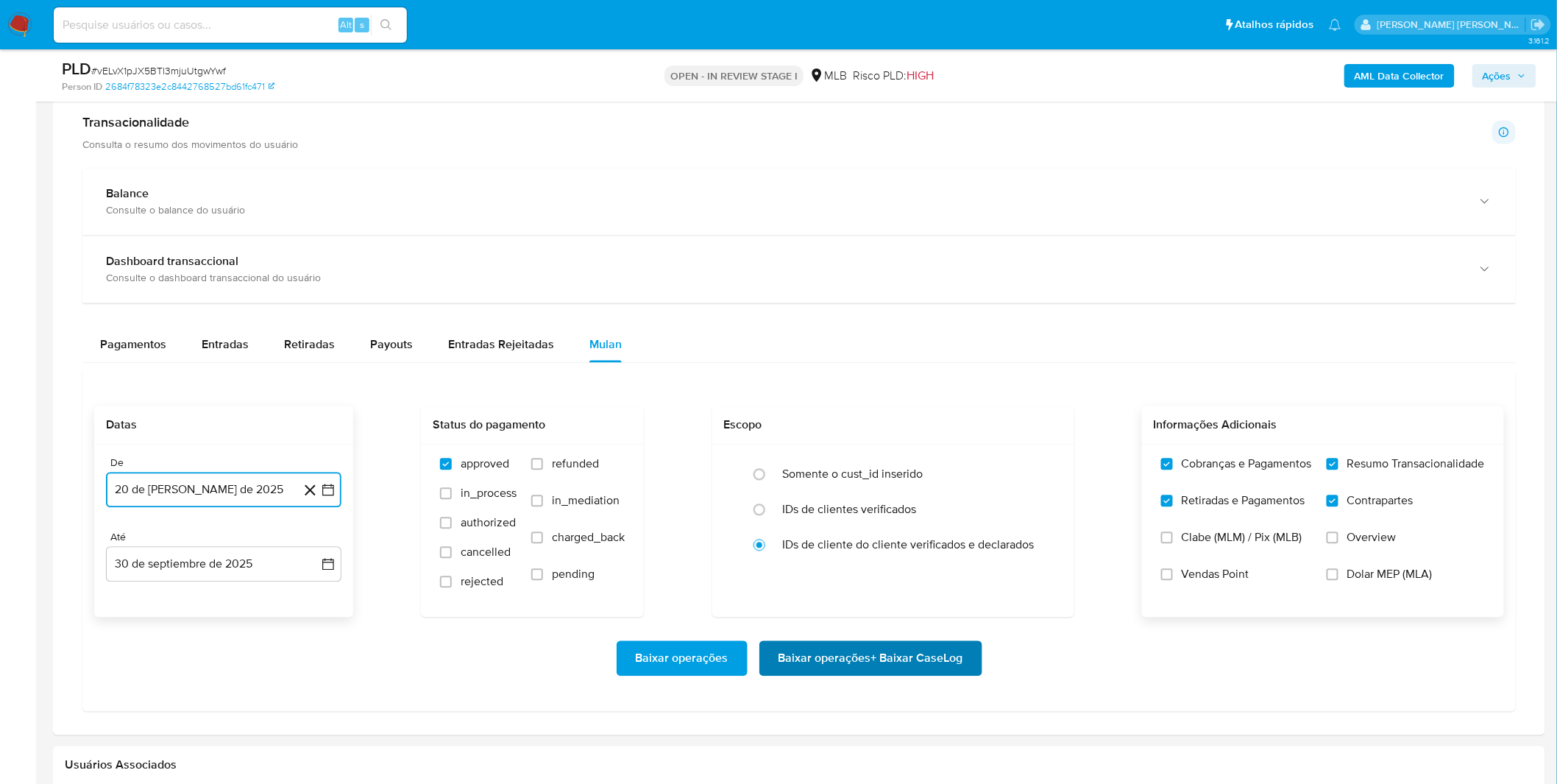
click at [944, 670] on span "Baixar operações + Baixar CaseLog" at bounding box center [871, 658] width 185 height 32
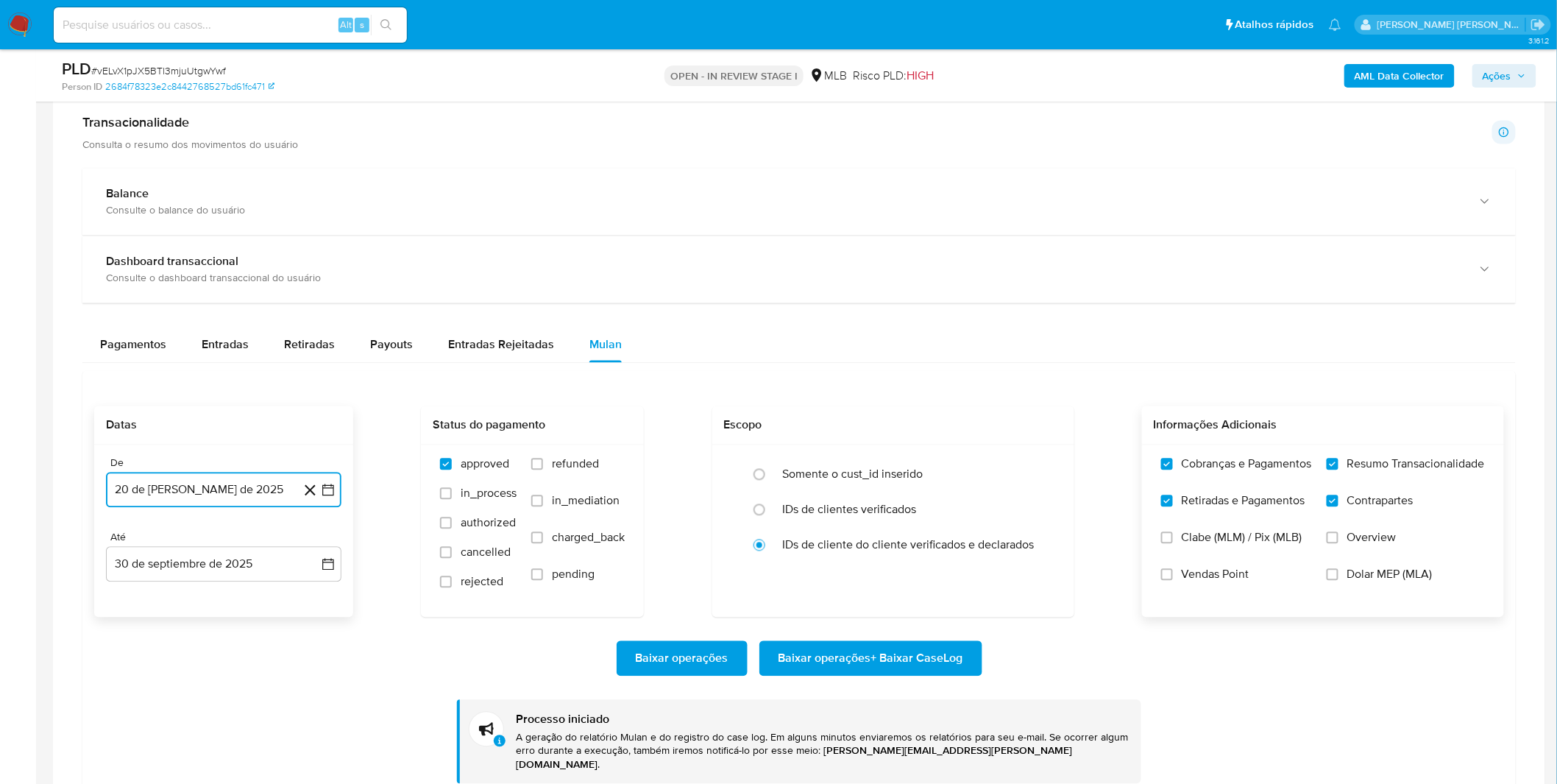
click at [148, 488] on button "20 de julio de 2025" at bounding box center [223, 489] width 235 height 35
click at [164, 657] on button "15" at bounding box center [164, 656] width 24 height 24
click at [134, 493] on button "15 de julio de 2025" at bounding box center [223, 489] width 235 height 35
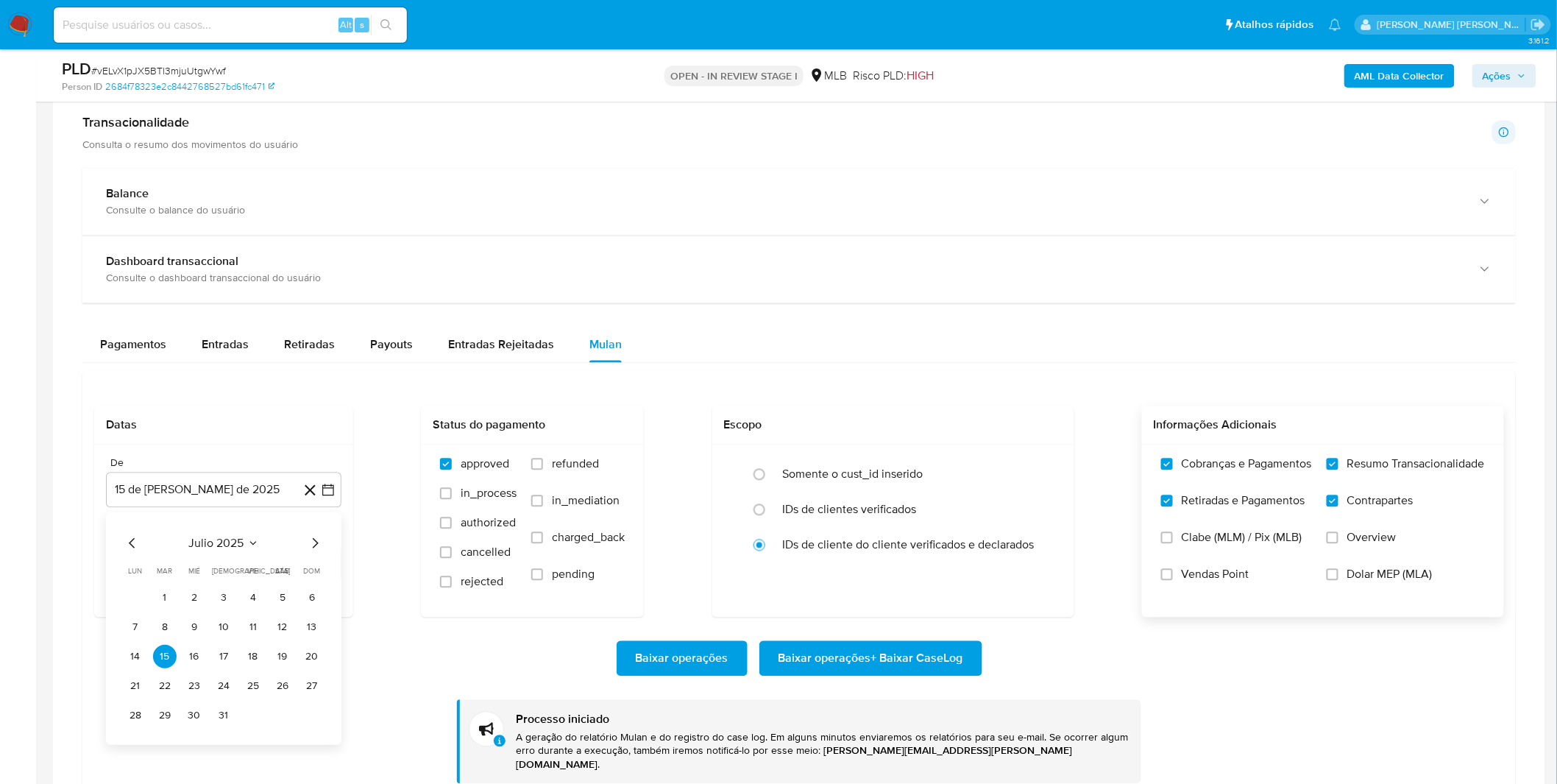
click at [454, 636] on div "Baixar operações Baixar operações + Baixar CaseLog Processo iniciado A geração …" at bounding box center [799, 701] width 1410 height 166
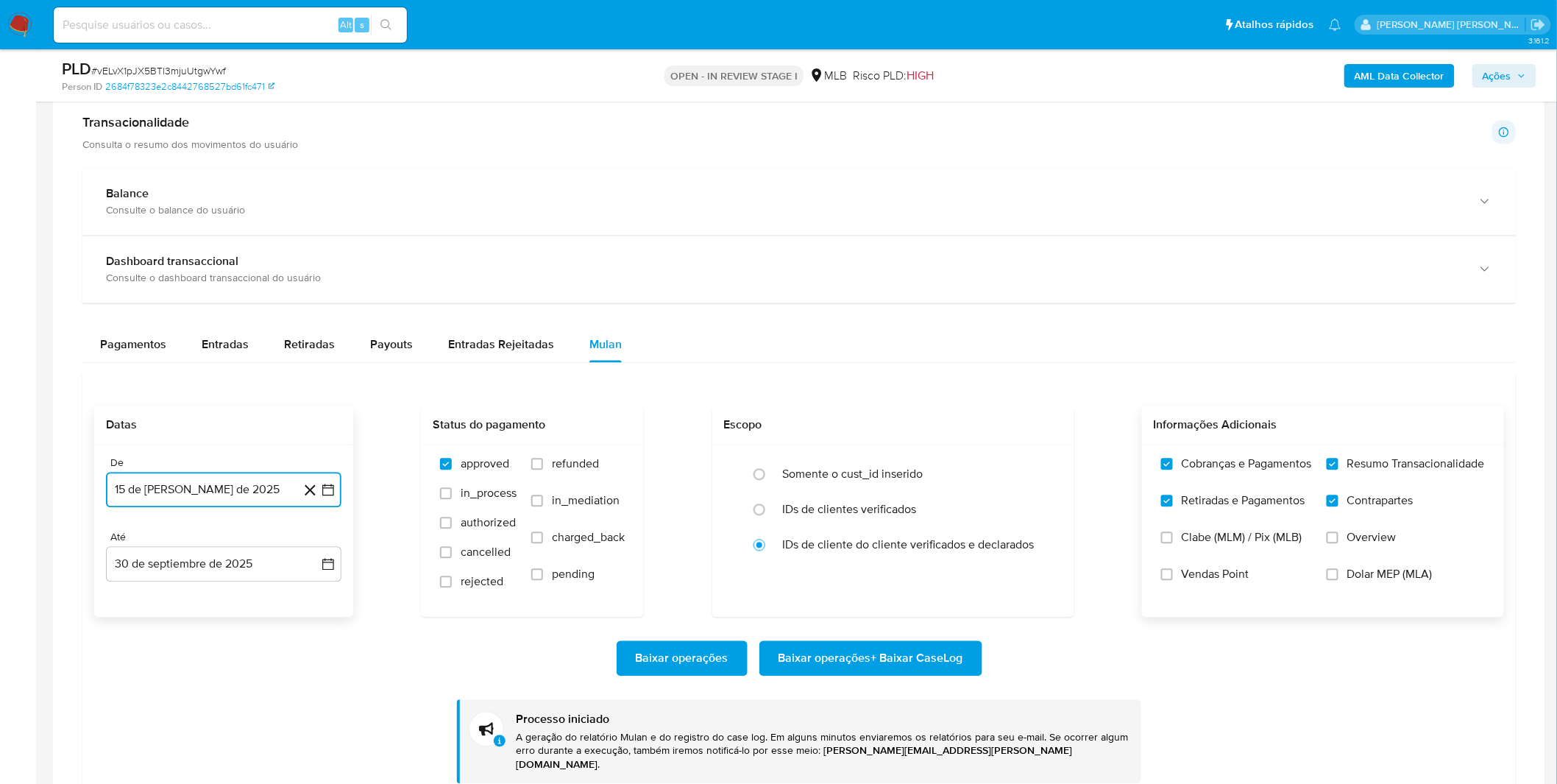
click at [238, 501] on button "15 de julio de 2025" at bounding box center [223, 489] width 235 height 35
click at [214, 622] on button "10" at bounding box center [223, 626] width 24 height 24
click at [856, 660] on span "Baixar operações + Baixar CaseLog" at bounding box center [871, 658] width 185 height 32
click at [175, 503] on button "10 de julio de 2025" at bounding box center [223, 489] width 235 height 35
click at [170, 591] on button "1" at bounding box center [164, 597] width 24 height 24
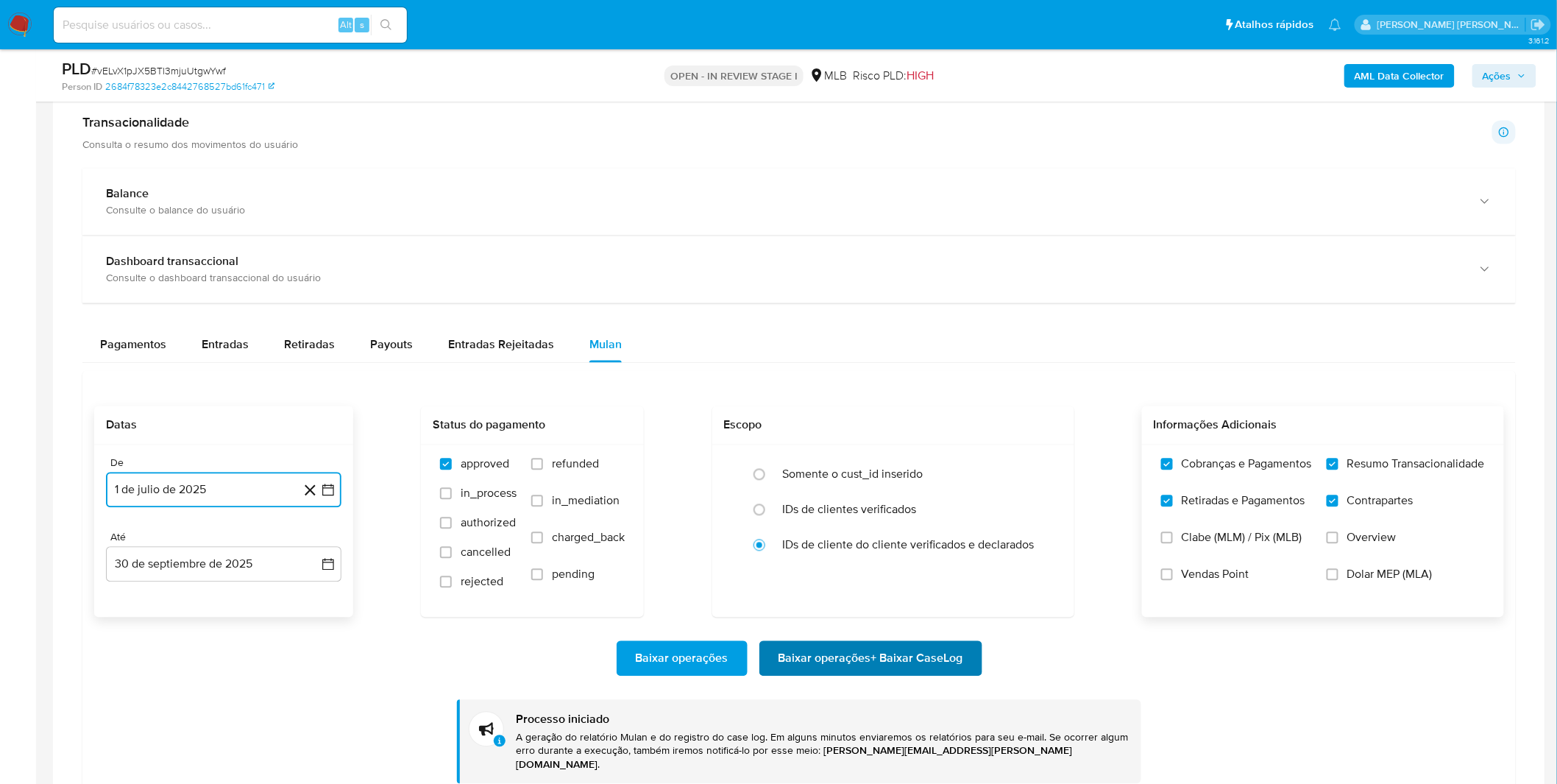
click at [848, 656] on span "Baixar operações + Baixar CaseLog" at bounding box center [871, 658] width 185 height 32
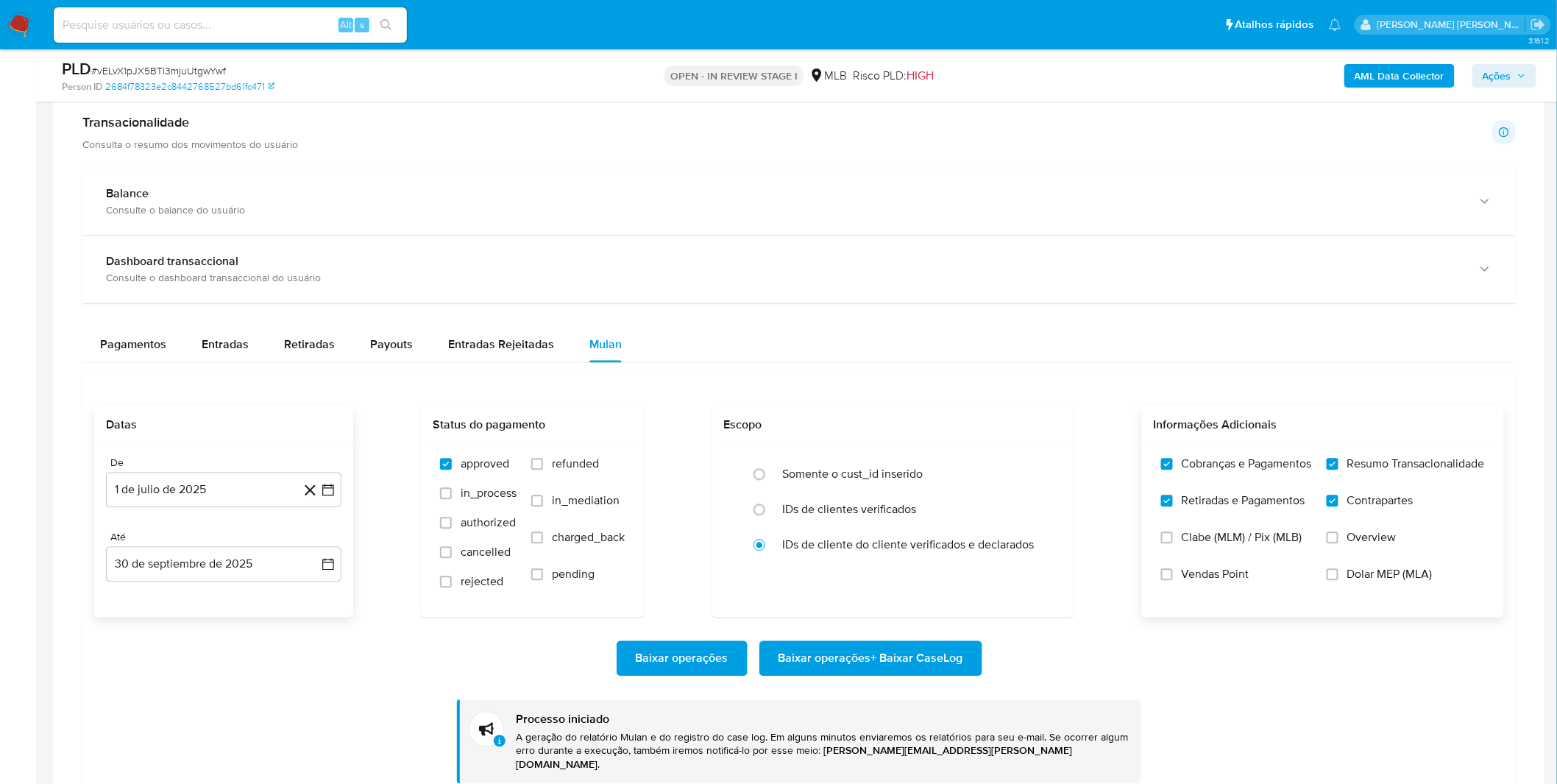
click at [30, 25] on img at bounding box center [20, 25] width 25 height 25
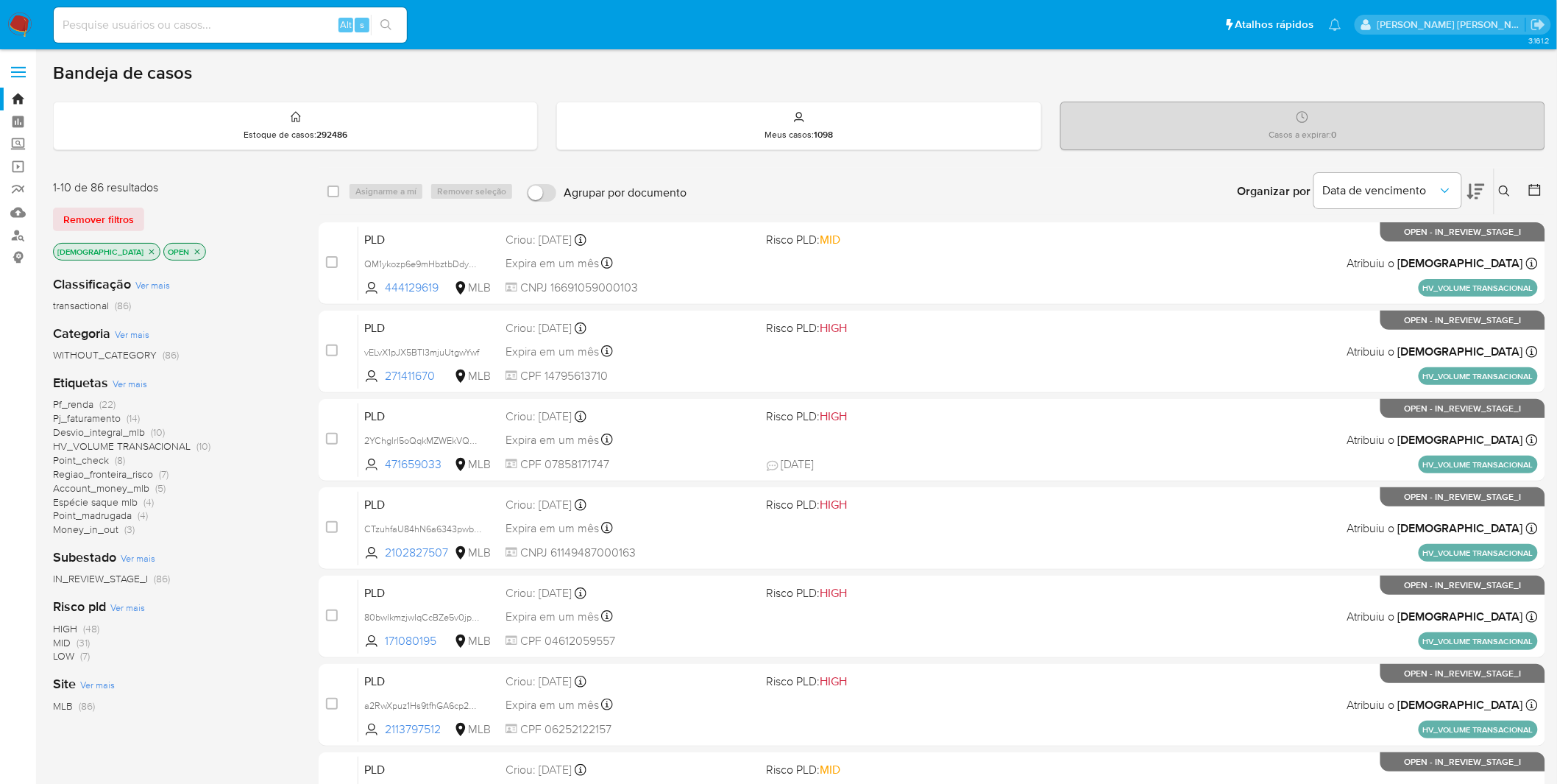
click at [172, 26] on input at bounding box center [231, 25] width 353 height 19
paste input "JzPJXKxodcZBwYQVcs3pvxQR"
type input "JzPJXKxodcZBwYQVcs3pvxQR"
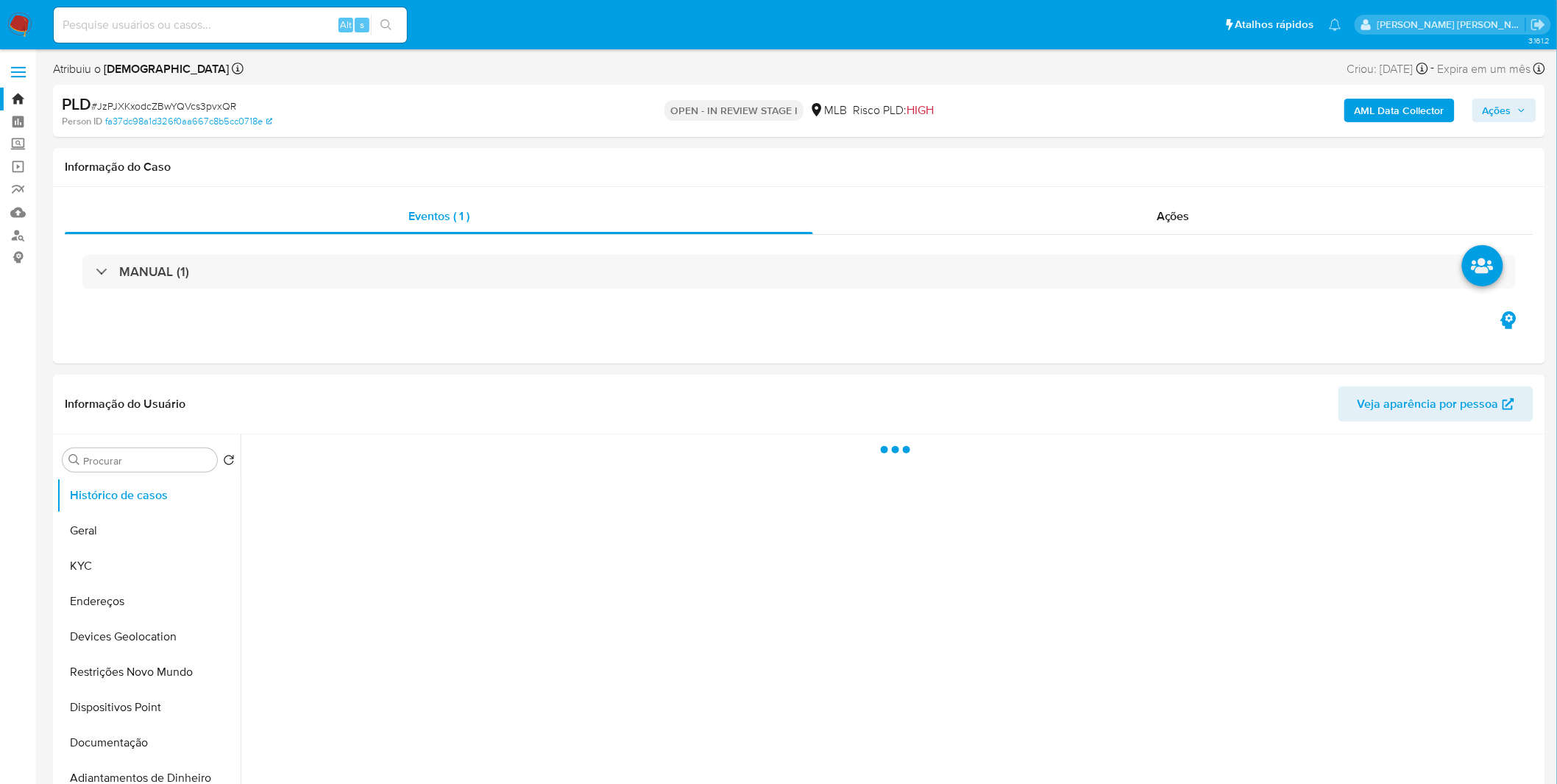
select select "10"
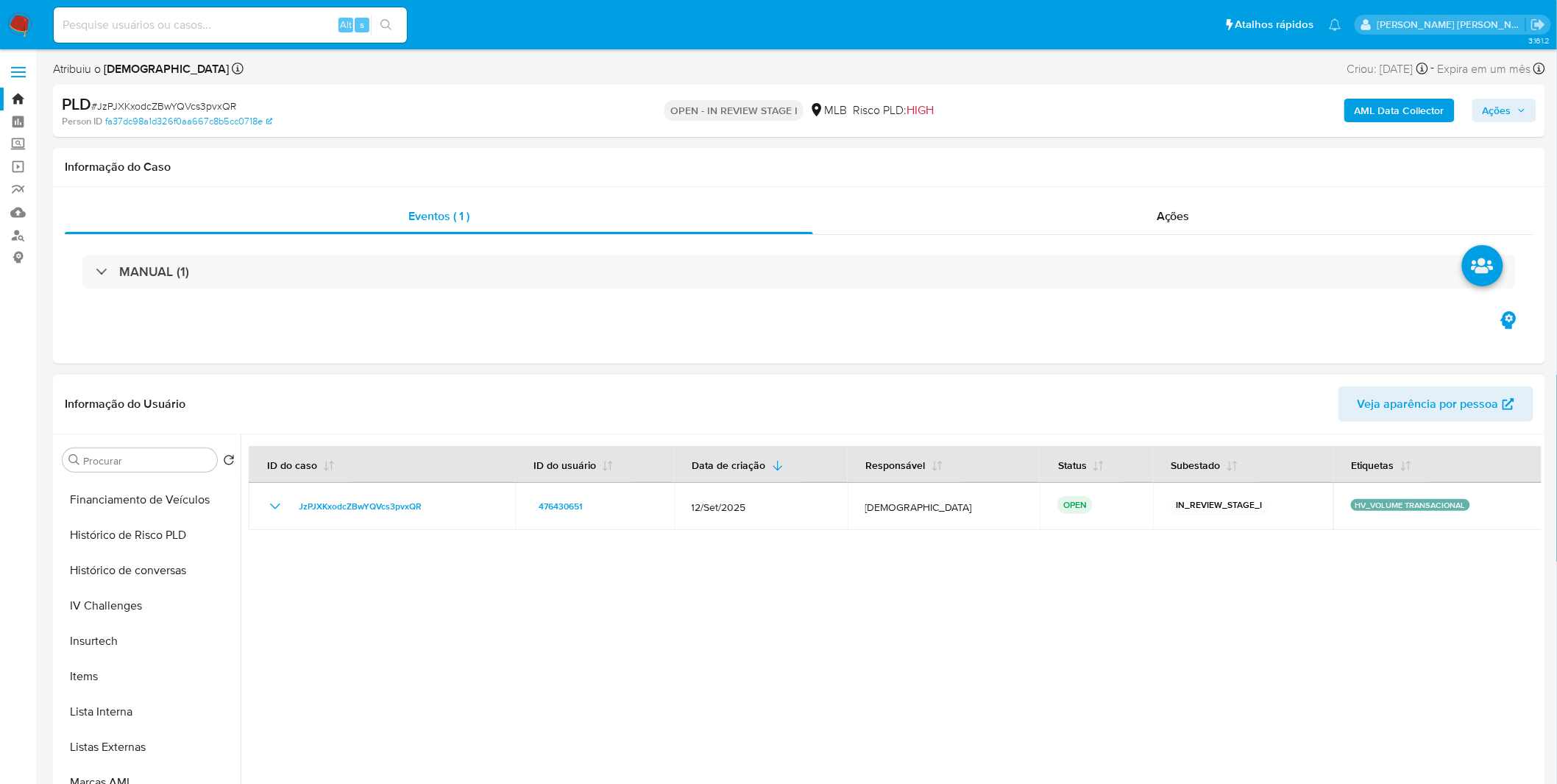
scroll to position [734, 0]
click at [114, 533] on button "Items" at bounding box center [143, 537] width 172 height 35
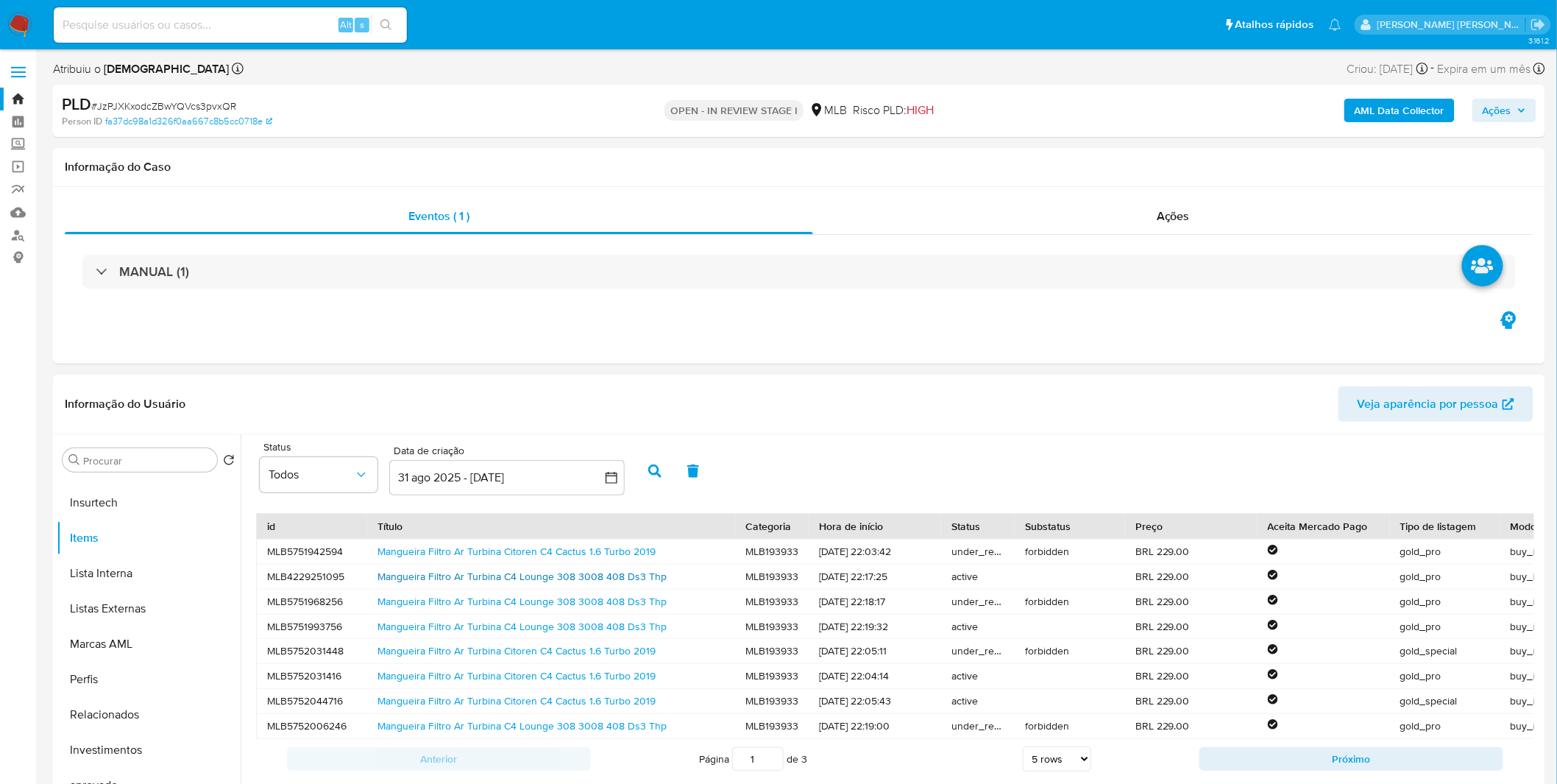
click at [608, 571] on link "Mangueira Filtro Ar Turbina C4 Lounge 308 3008 408 Ds3 Thp" at bounding box center [522, 576] width 289 height 15
click at [138, 547] on button "Geral" at bounding box center [143, 530] width 172 height 35
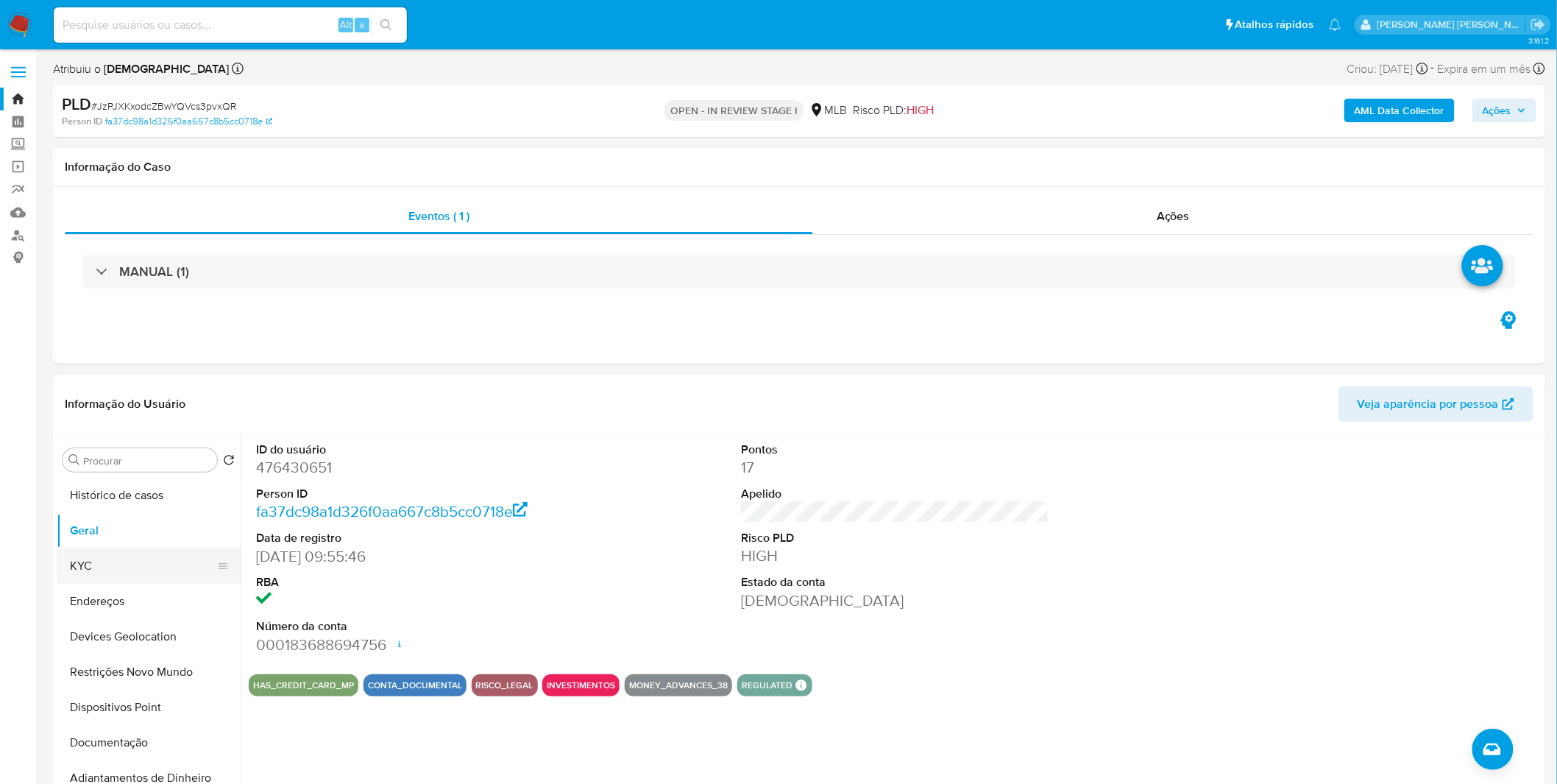
click at [116, 559] on button "KYC" at bounding box center [143, 565] width 172 height 35
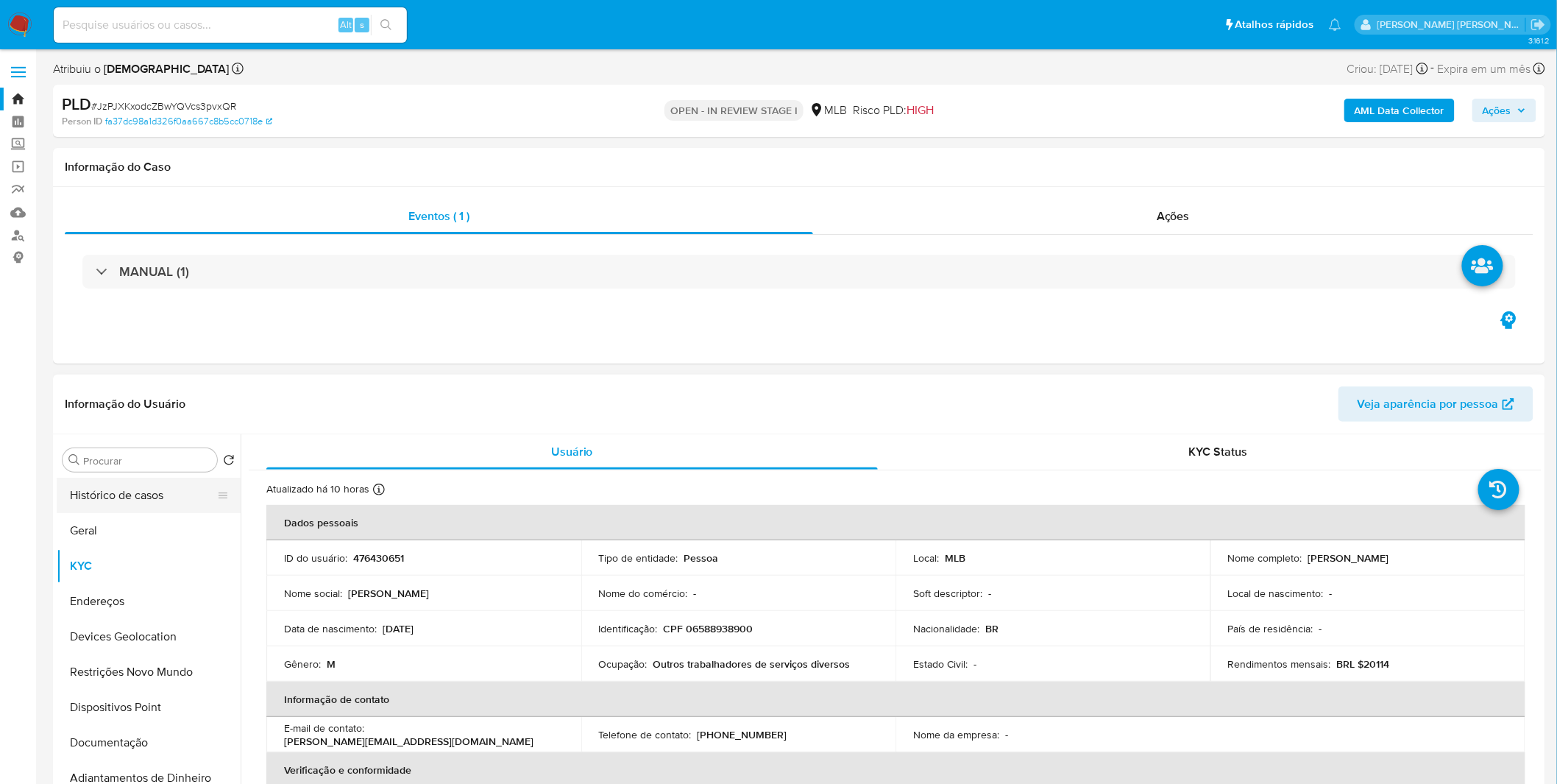
click at [155, 488] on button "Histórico de casos" at bounding box center [143, 495] width 172 height 35
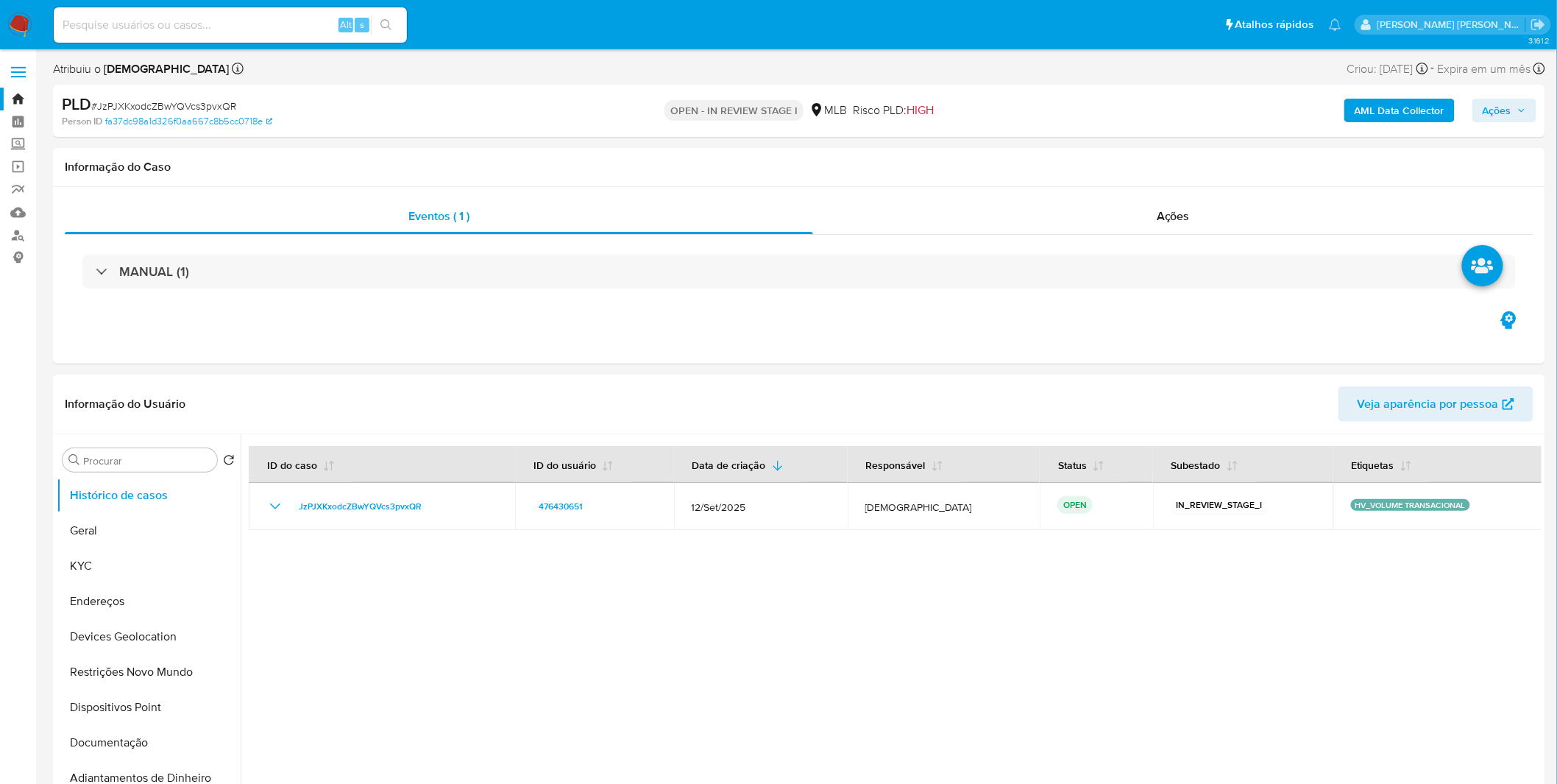
click at [155, 12] on div "Alt s" at bounding box center [231, 25] width 353 height 35
click at [157, 23] on input at bounding box center [231, 25] width 353 height 19
paste input "MKZ8YLMag1g7vh4ZkAYEHL4H"
type input "MKZ8YLMag1g7vh4ZkAYEHL4H"
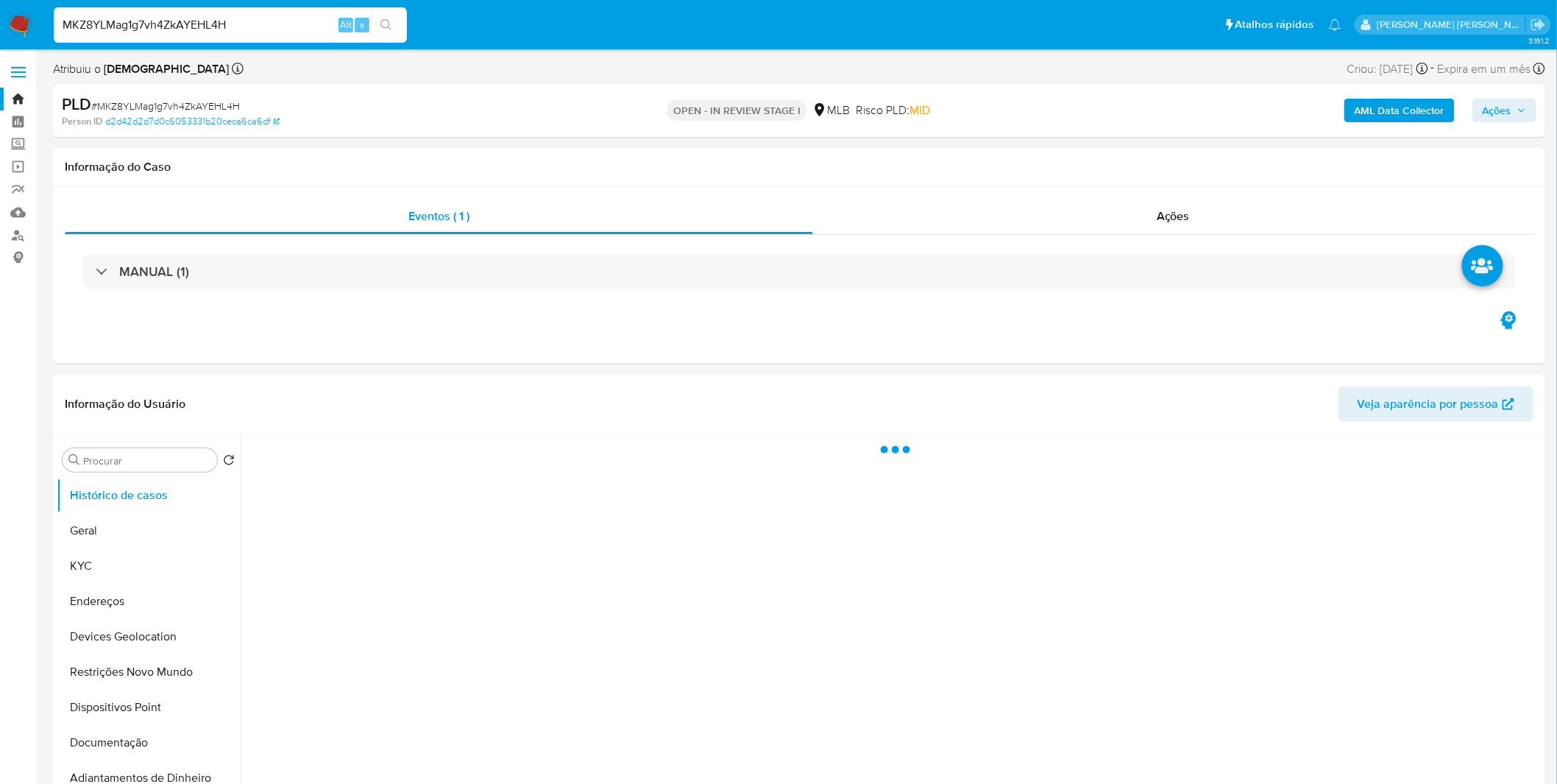
select select "10"
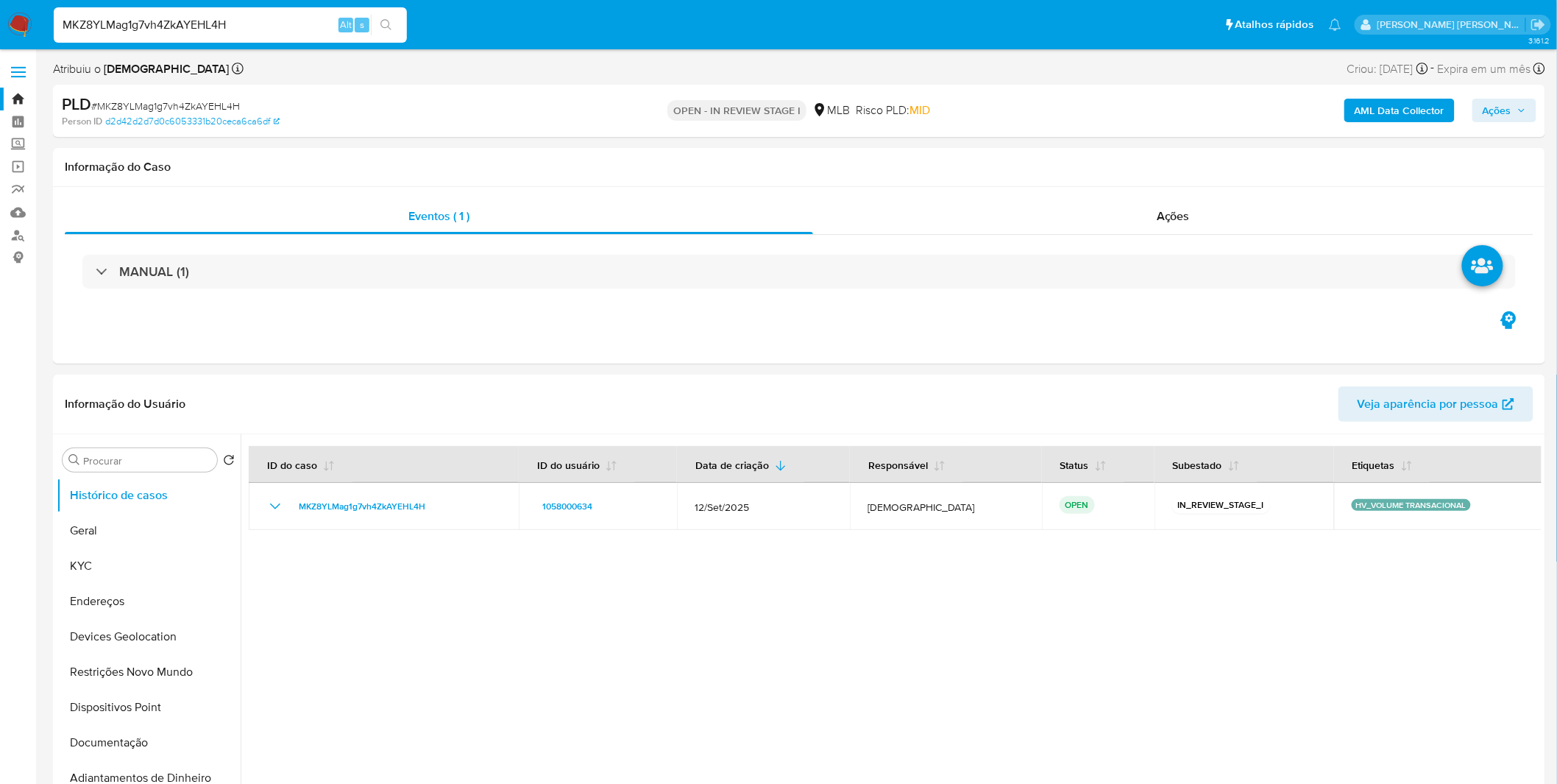
click at [248, 26] on input "MKZ8YLMag1g7vh4ZkAYEHL4H" at bounding box center [231, 25] width 353 height 19
paste input "SuJN2JkTbh8siKIbZfKV6xxs"
type input "SuJN2JkTbh8siKIbZfKV6xxs"
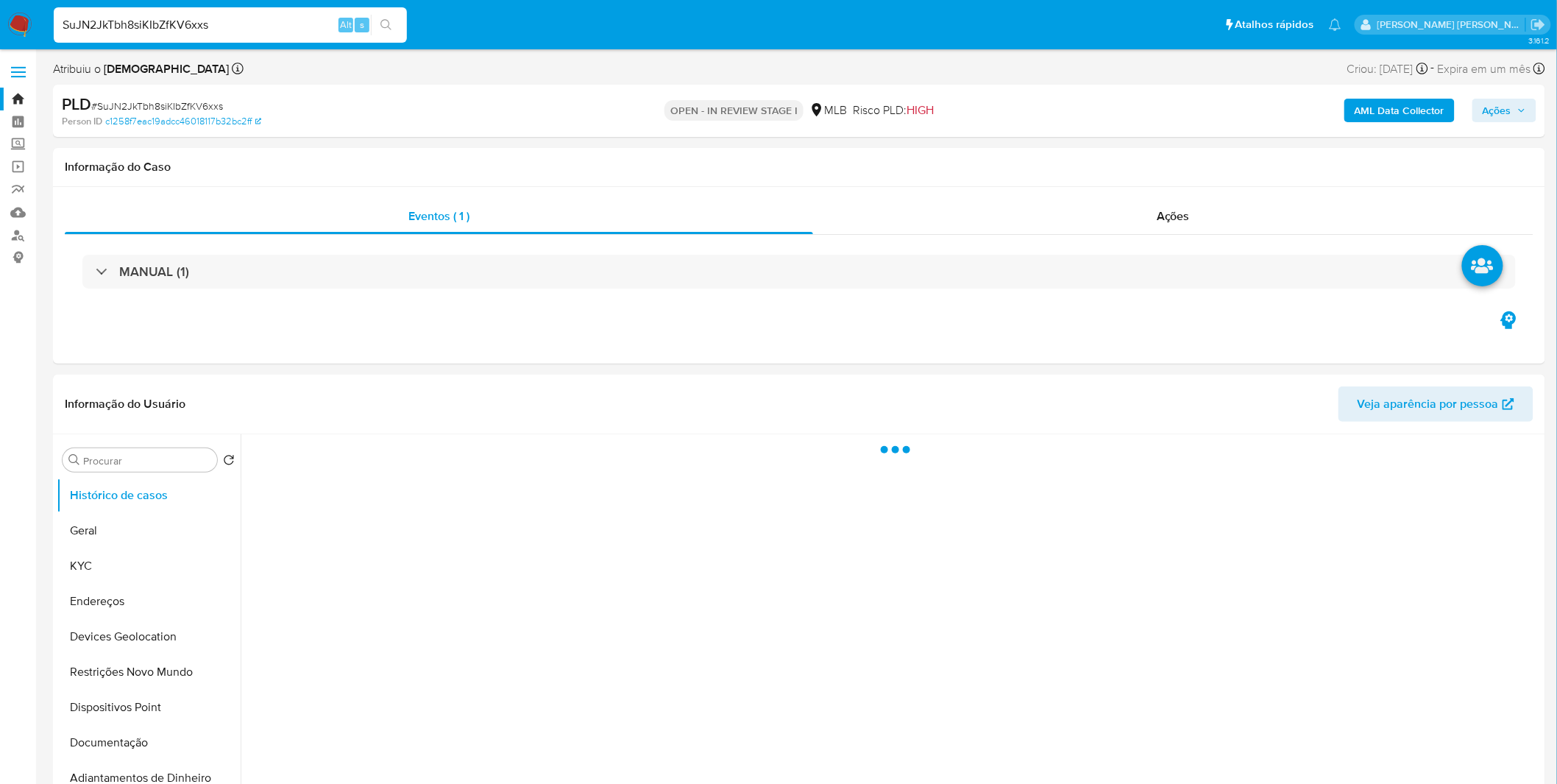
select select "10"
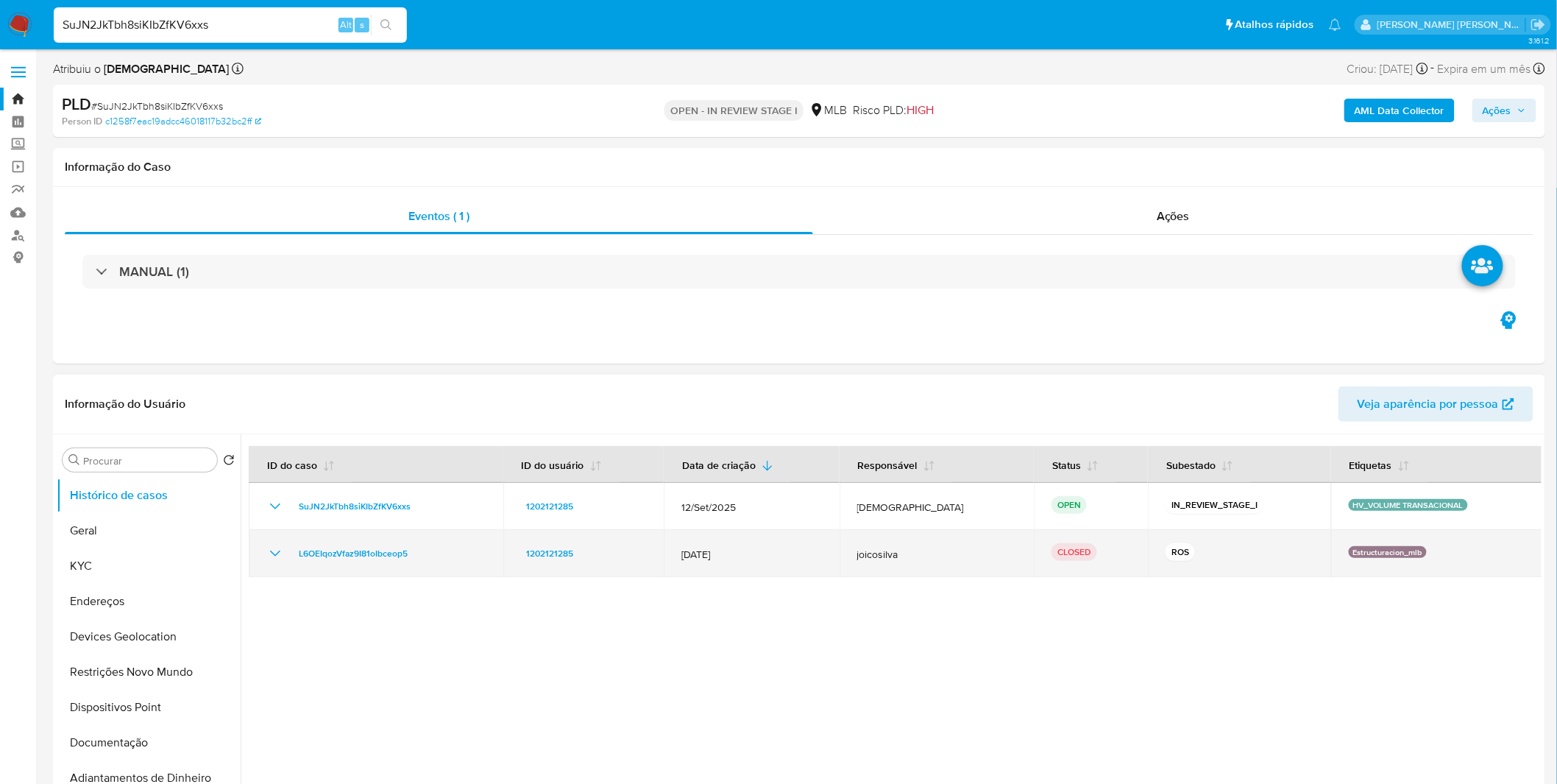
click at [277, 552] on icon "Mostrar/Ocultar" at bounding box center [275, 553] width 18 height 18
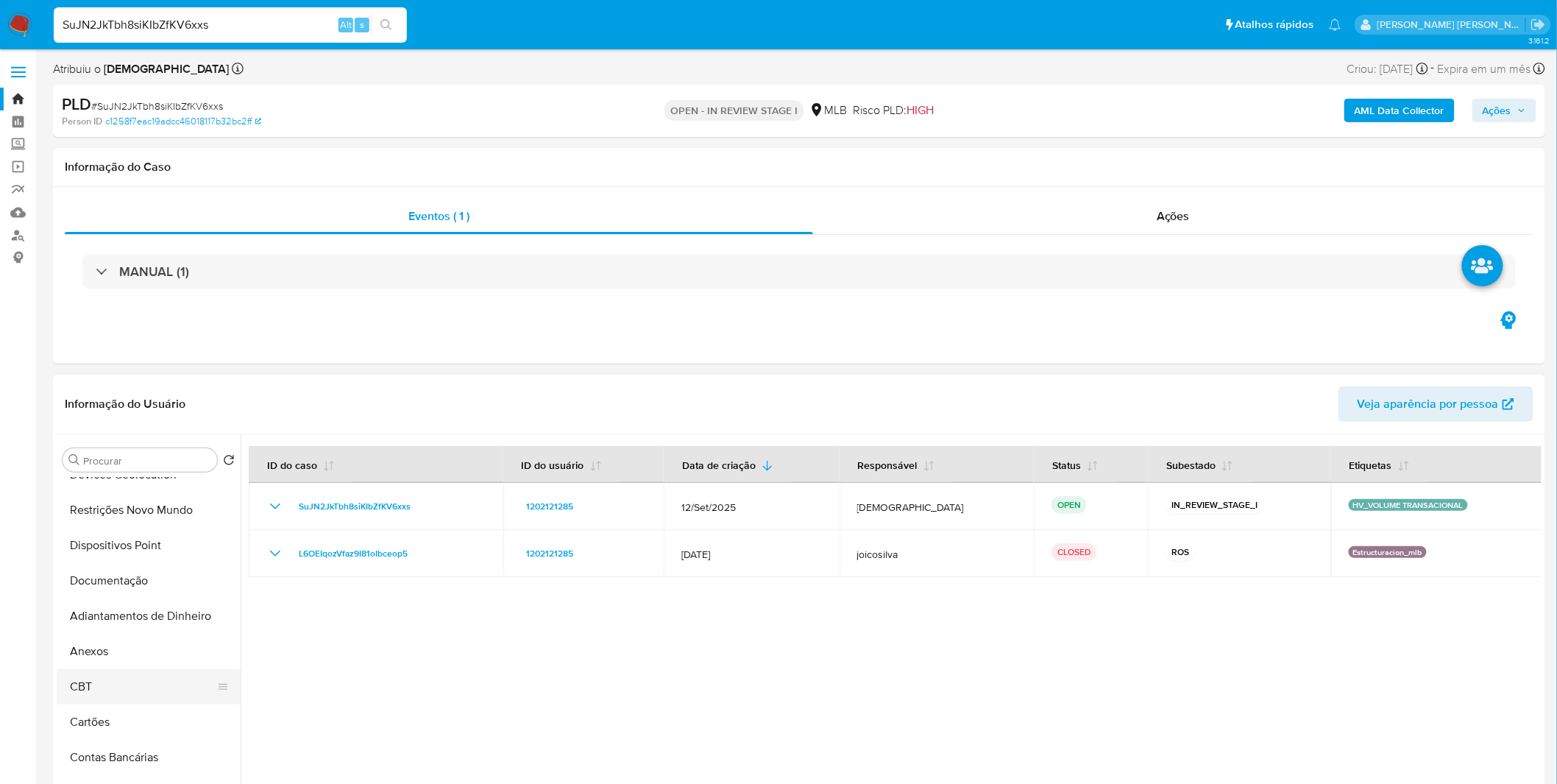
scroll to position [163, 0]
click at [128, 584] on button "Documentação" at bounding box center [143, 578] width 172 height 35
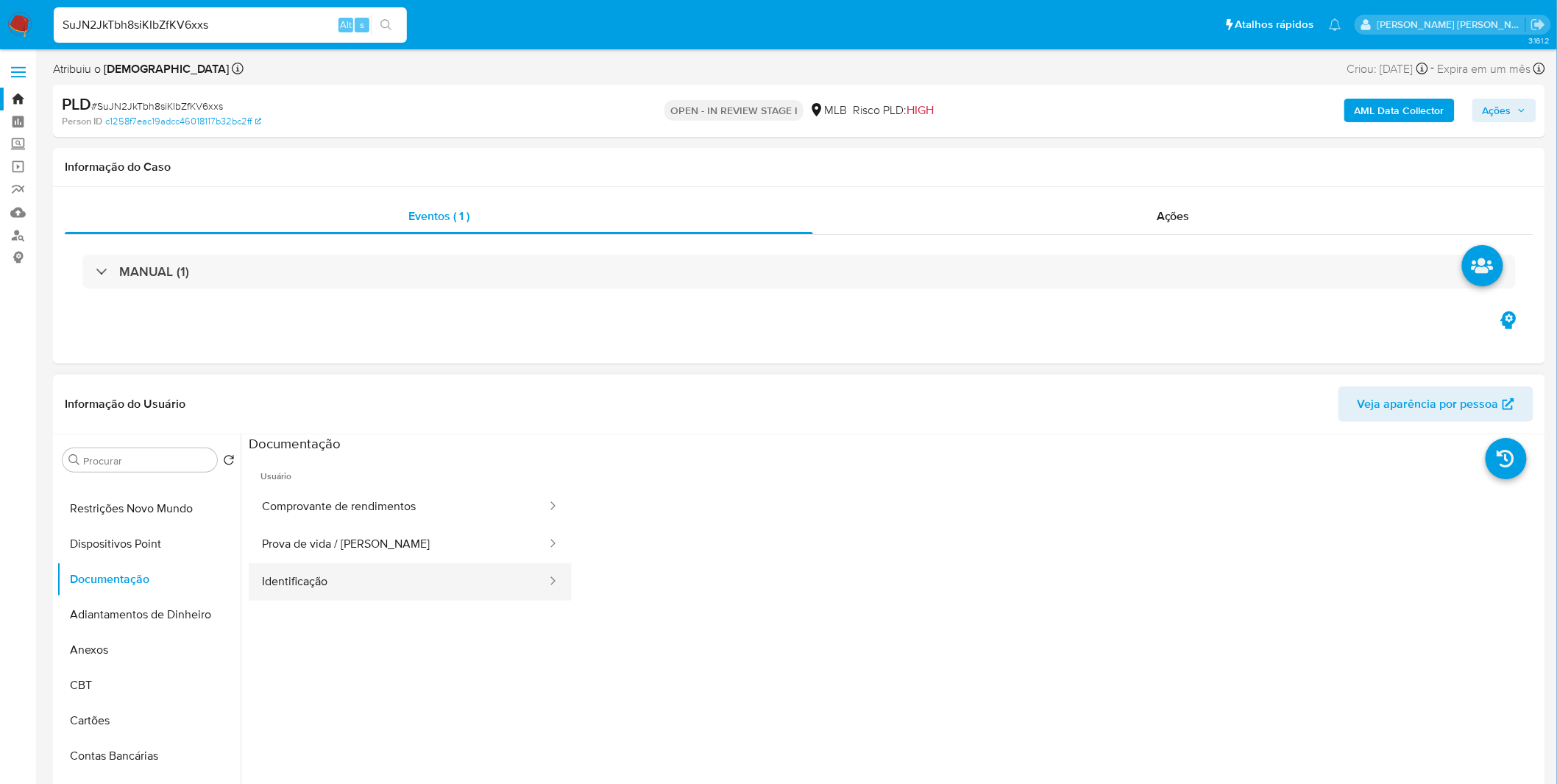
click at [444, 563] on button "Identificação" at bounding box center [398, 582] width 299 height 38
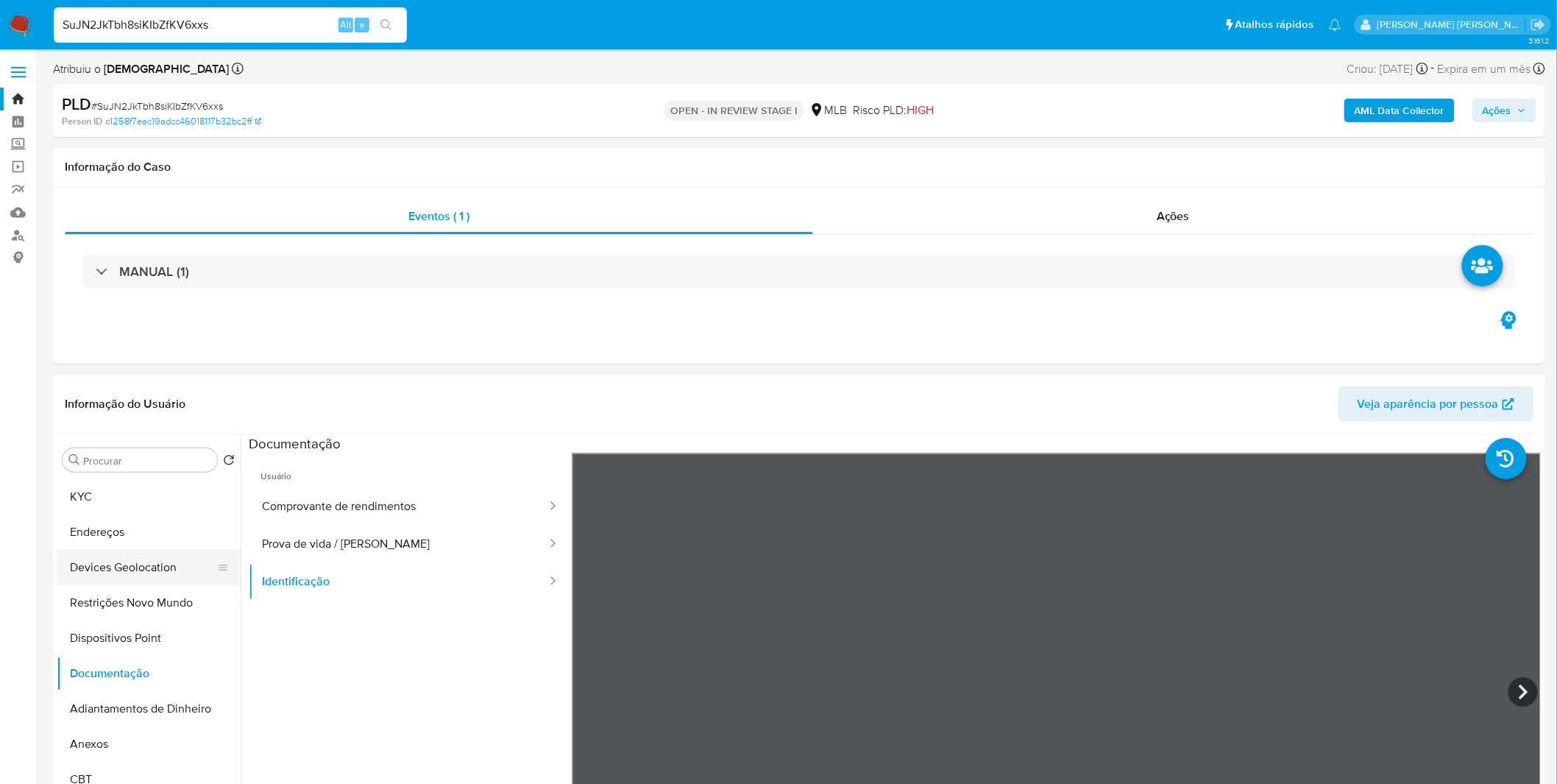
scroll to position [0, 0]
click at [111, 598] on button "Endereços" at bounding box center [143, 601] width 172 height 35
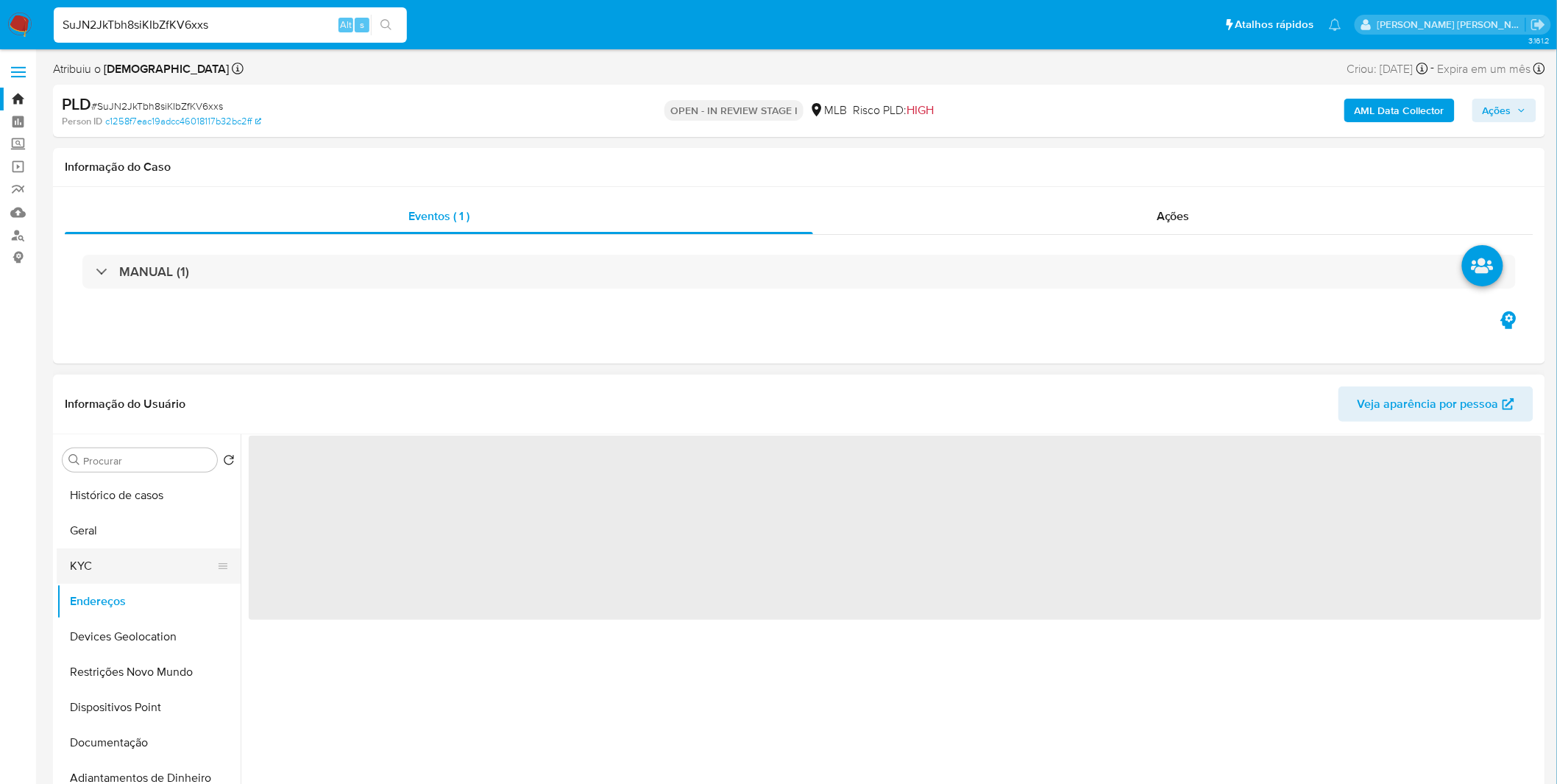
click at [111, 574] on button "KYC" at bounding box center [143, 565] width 172 height 35
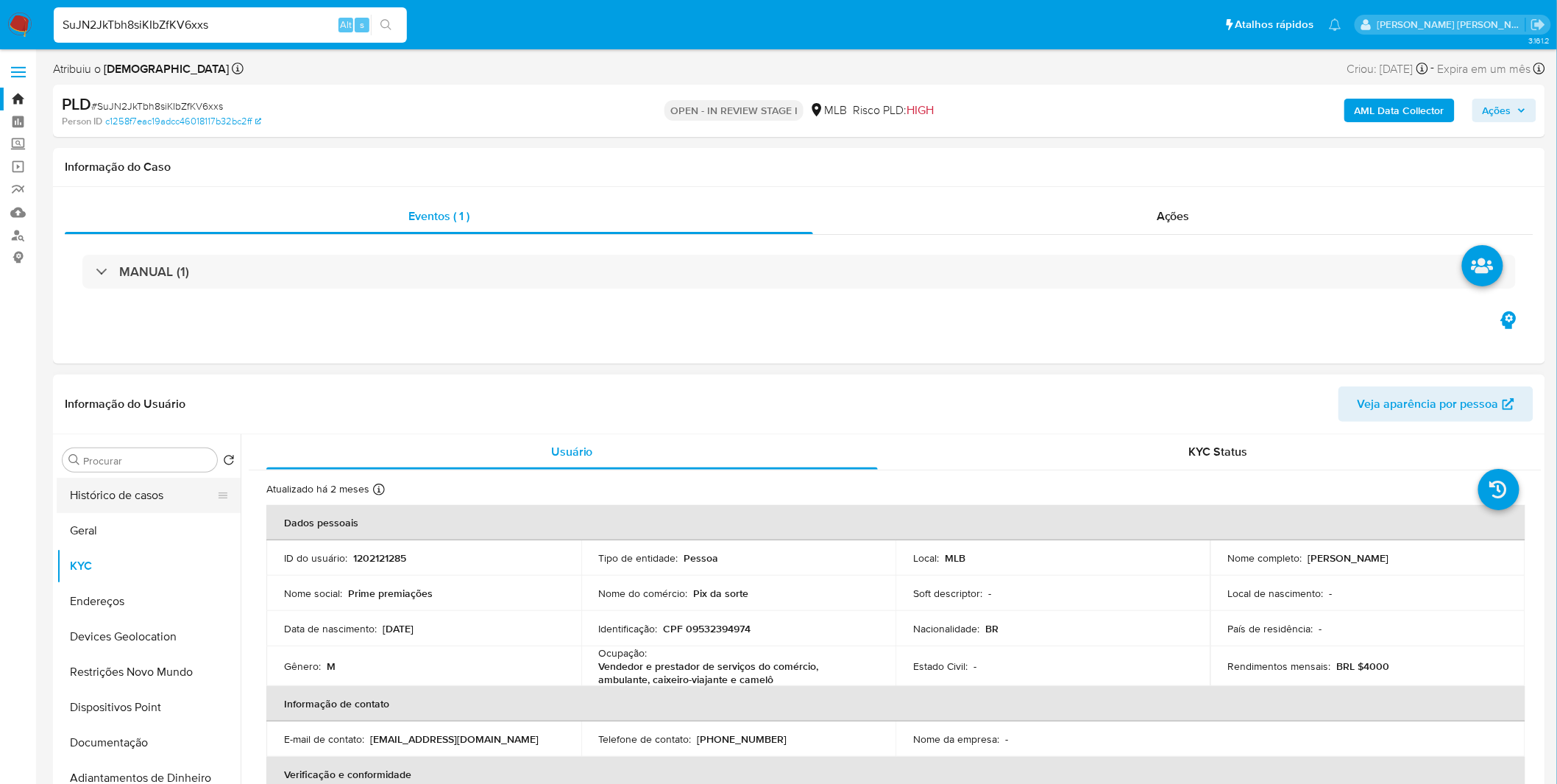
click at [162, 502] on button "Histórico de casos" at bounding box center [143, 495] width 172 height 35
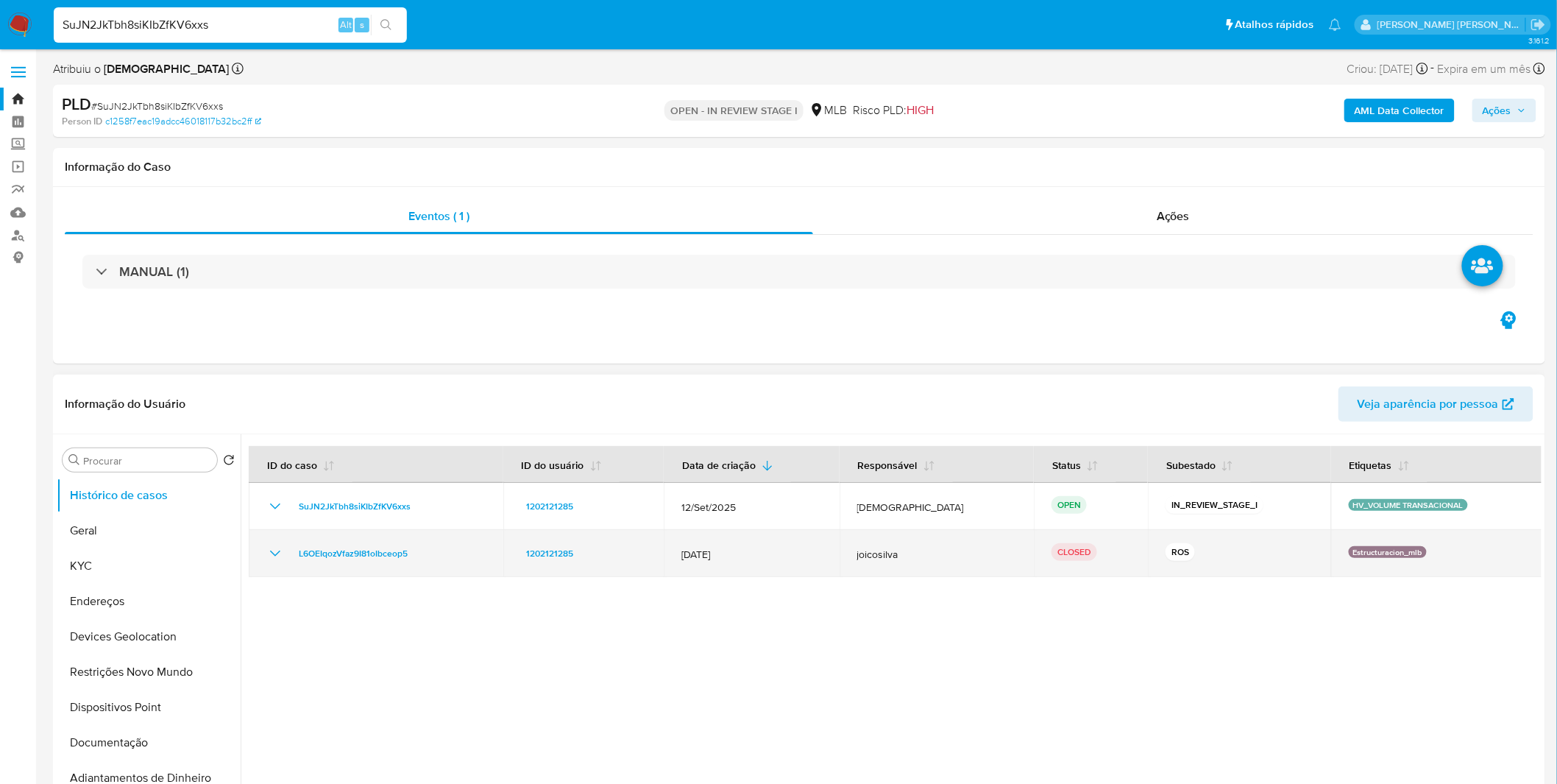
drag, startPoint x: 432, startPoint y: 561, endPoint x: 282, endPoint y: 553, distance: 150.2
click at [282, 553] on div "L6OEIqozVfaz9I81oIbceop5" at bounding box center [376, 553] width 219 height 18
click at [284, 551] on div "L6OEIqozVfaz9I81oIbceop5" at bounding box center [376, 553] width 219 height 18
click at [280, 550] on icon "Mostrar/Ocultar" at bounding box center [275, 553] width 18 height 18
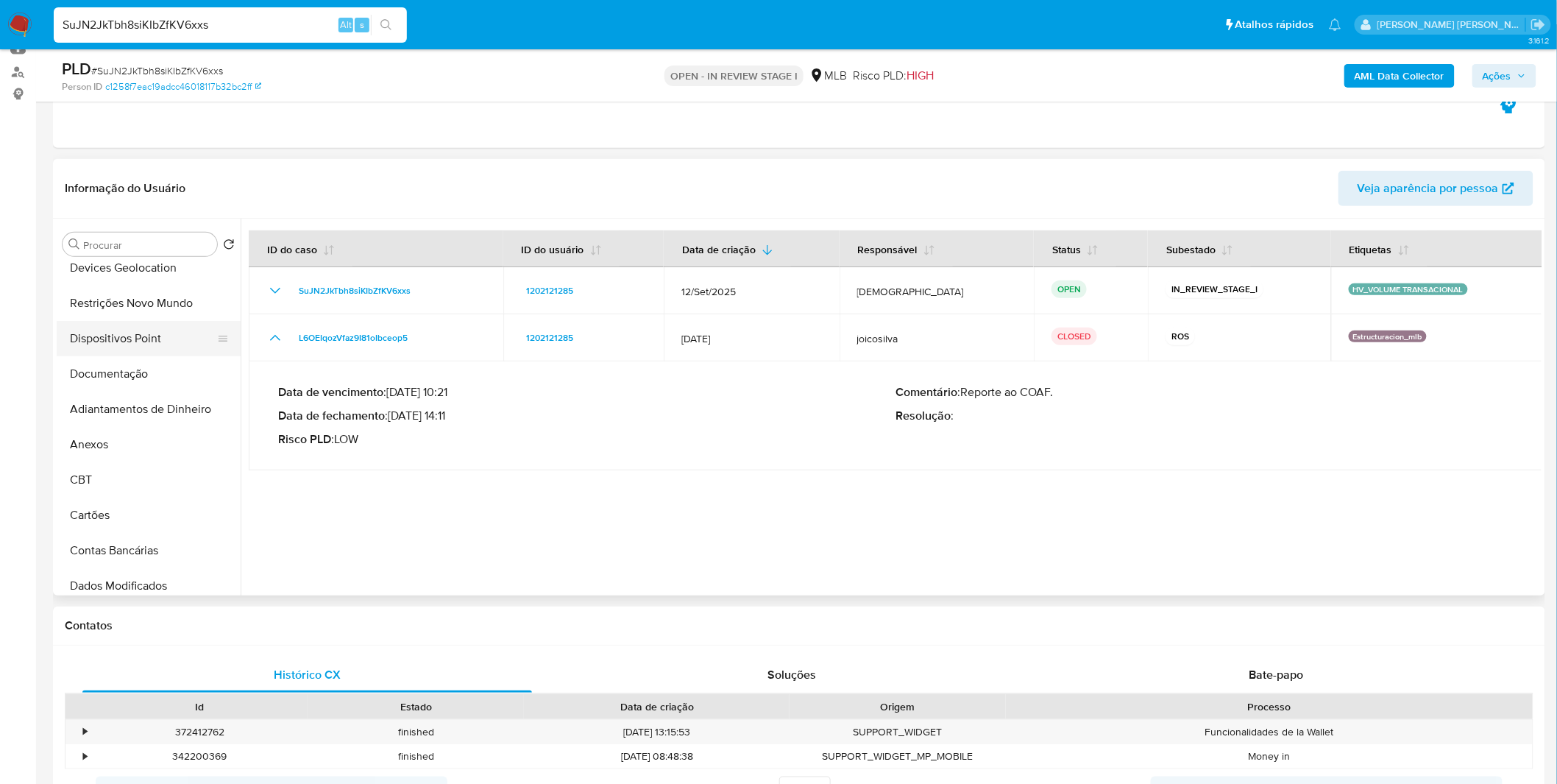
scroll to position [163, 0]
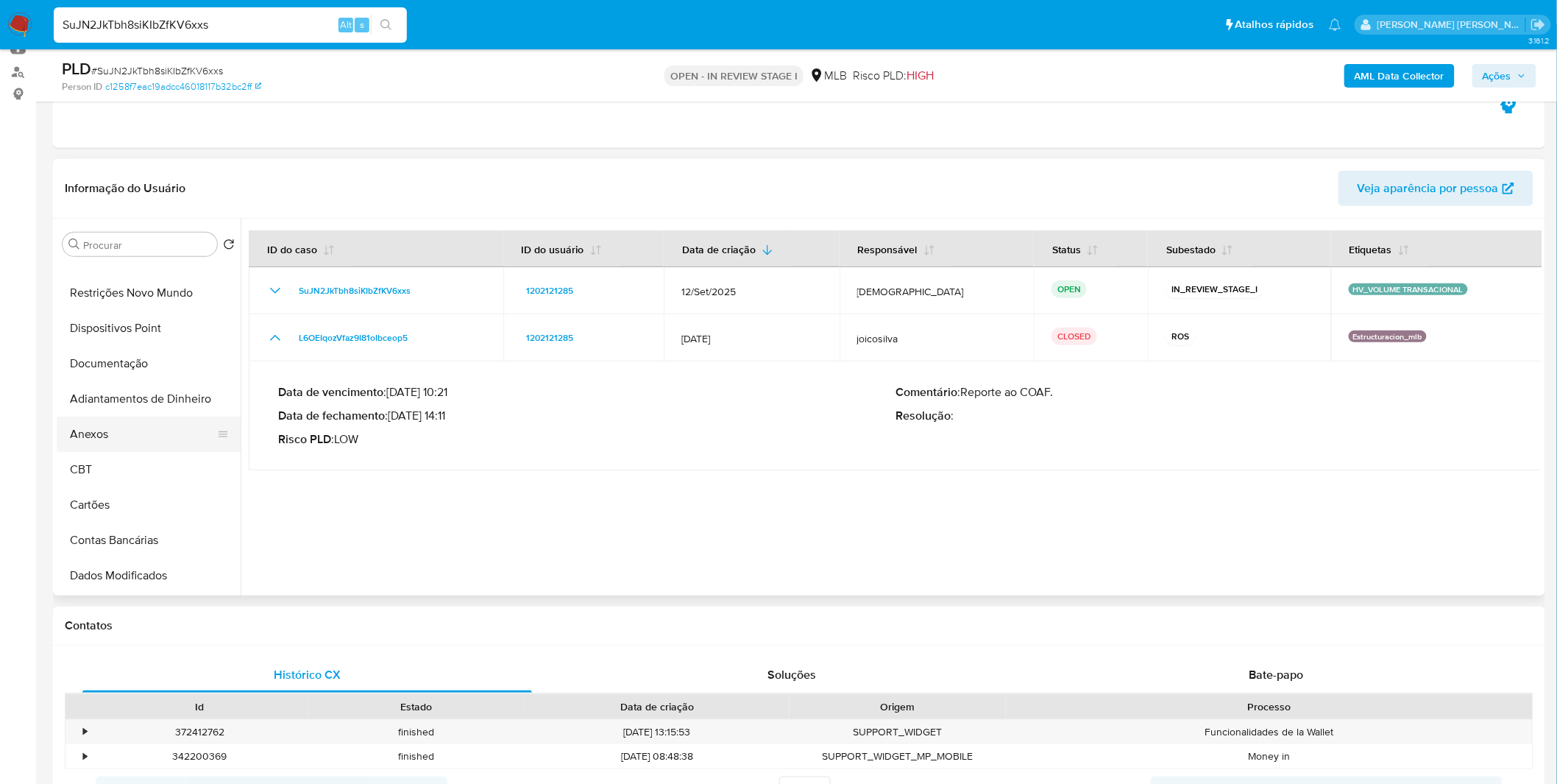
click at [131, 445] on button "Anexos" at bounding box center [143, 434] width 172 height 35
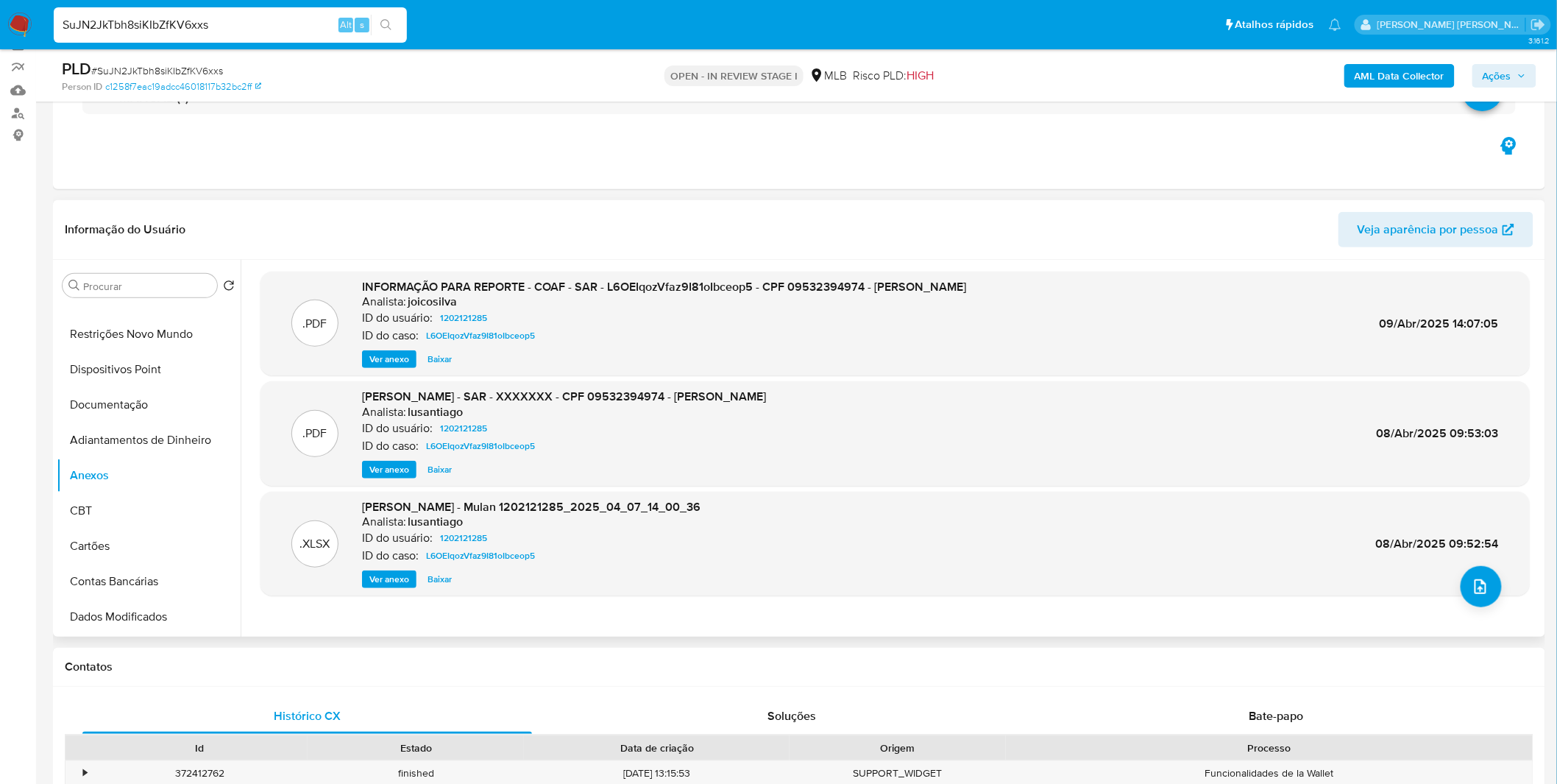
scroll to position [81, 0]
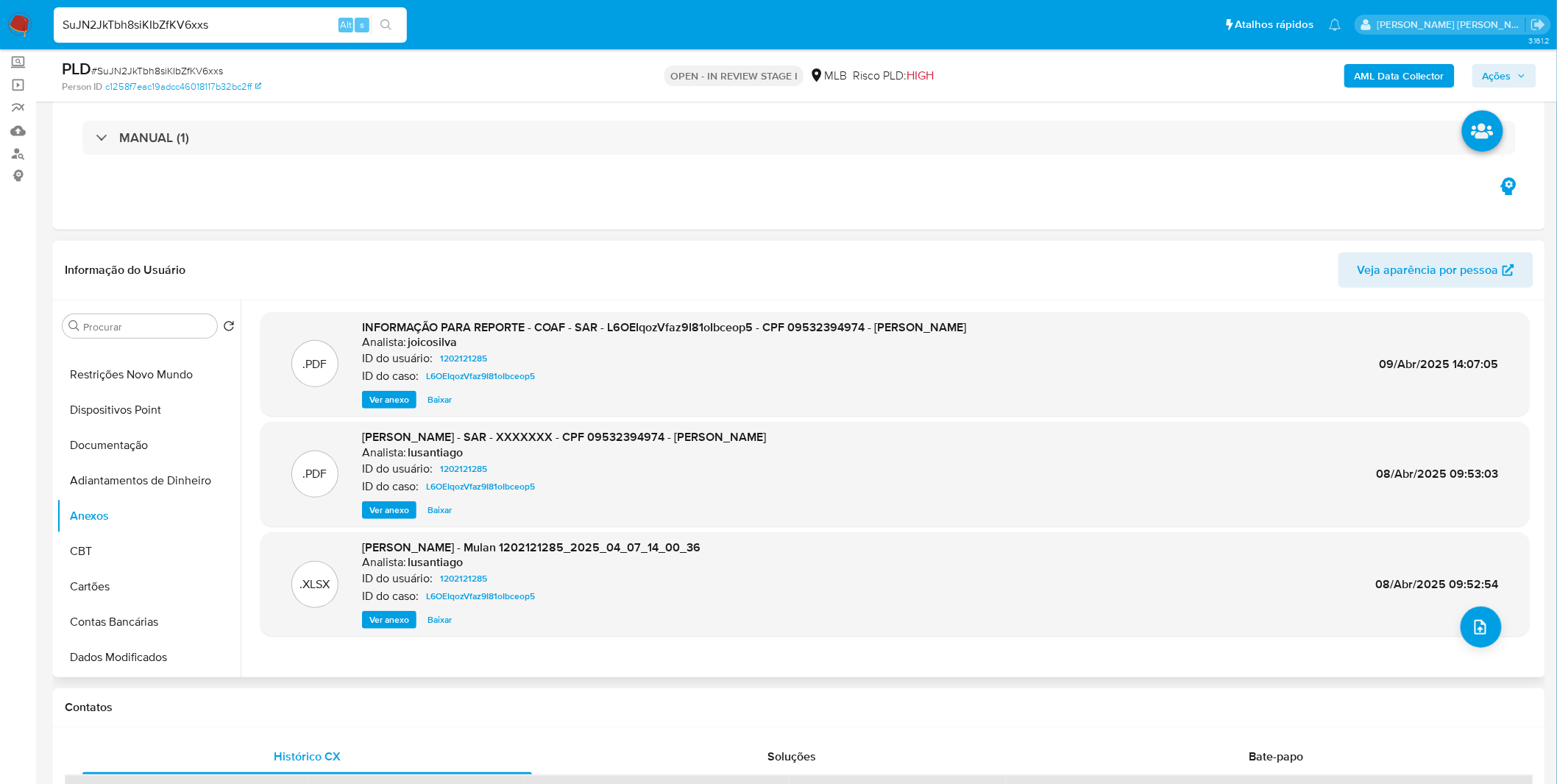
click at [381, 399] on span "Ver anexo" at bounding box center [389, 400] width 40 height 15
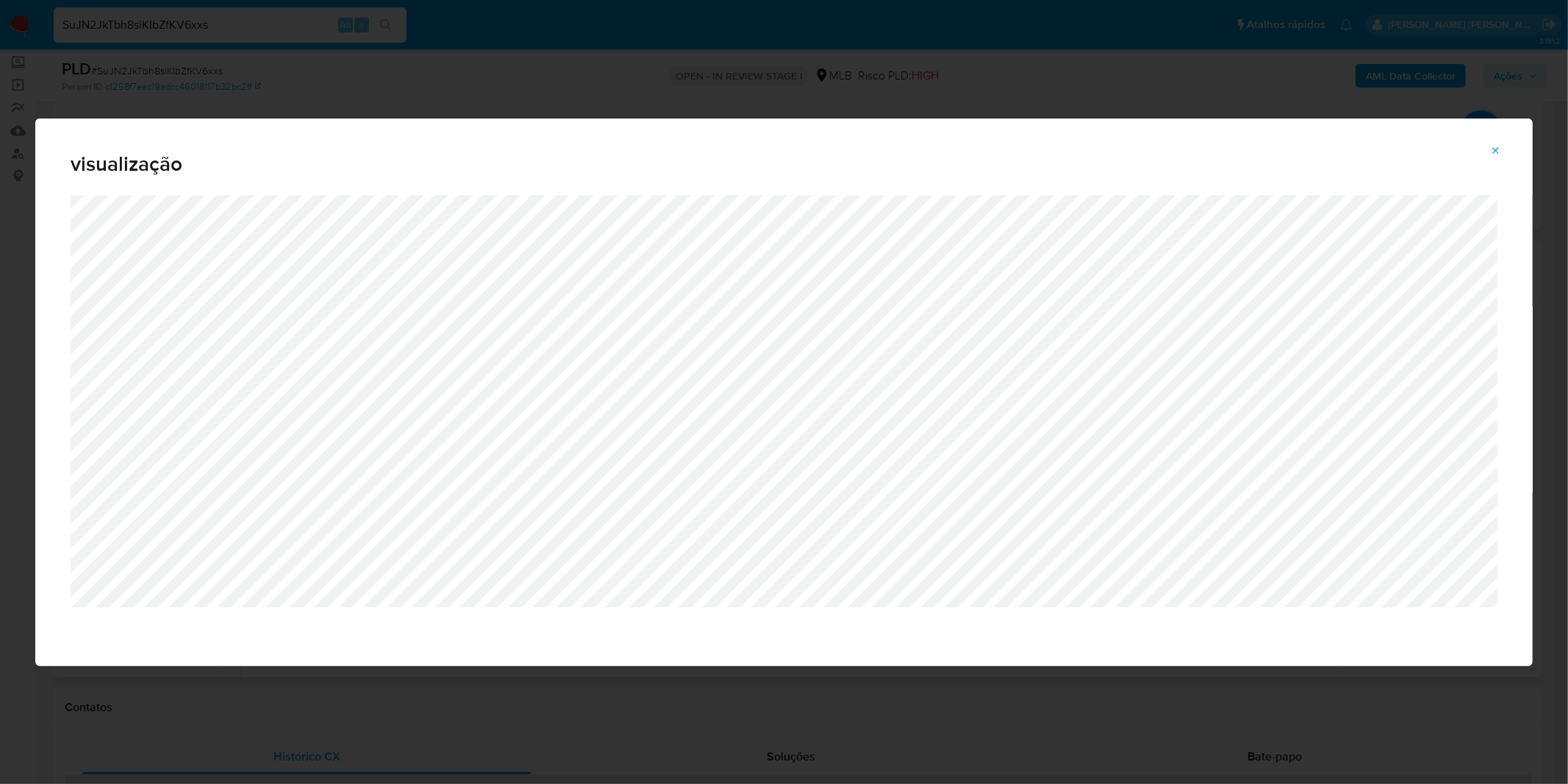
click at [1493, 144] on span "Attachment preview" at bounding box center [1496, 151] width 11 height 21
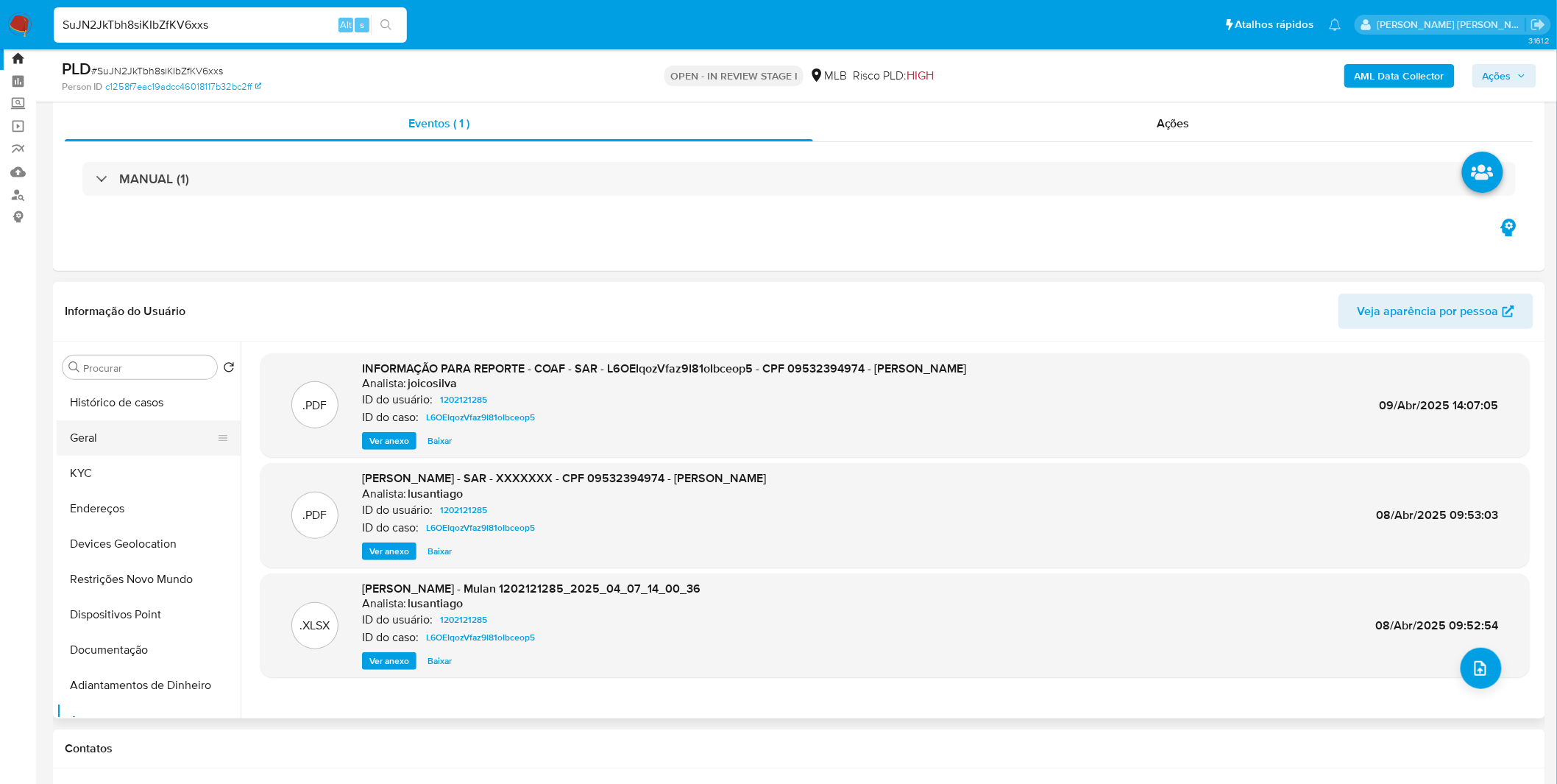
scroll to position [0, 0]
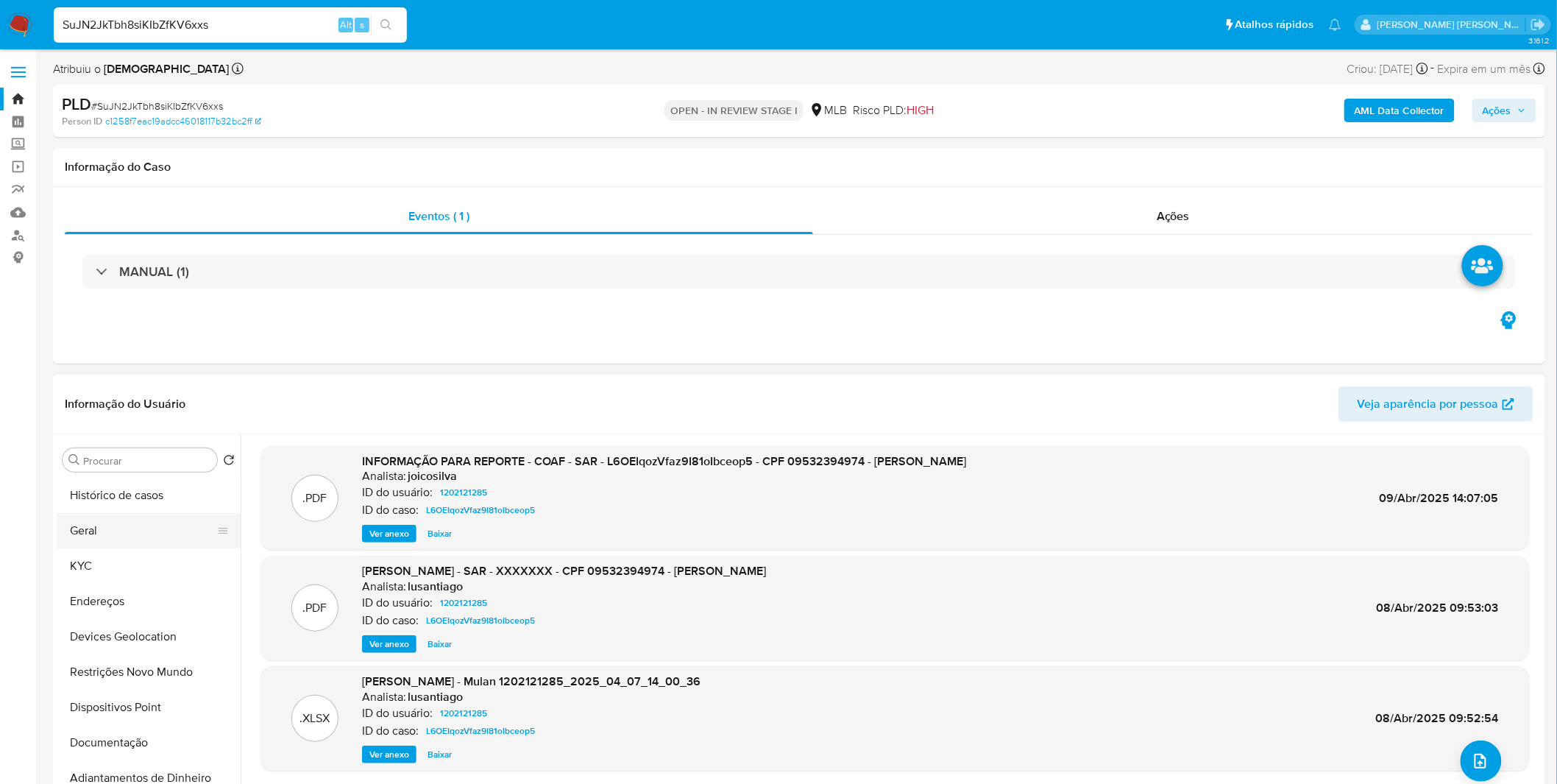
click at [122, 548] on button "Geral" at bounding box center [143, 530] width 172 height 35
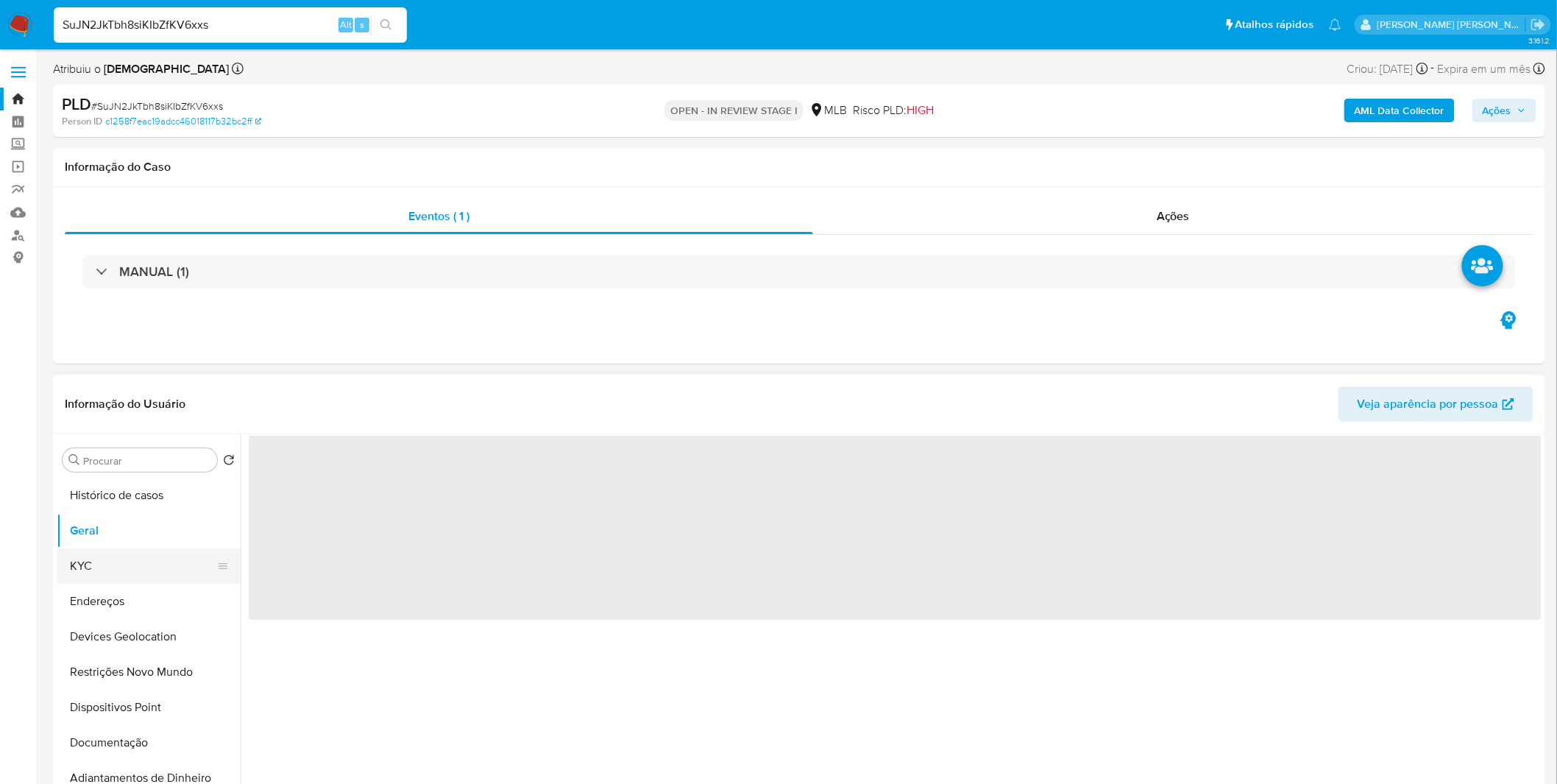
click at [207, 557] on button "KYC" at bounding box center [143, 565] width 172 height 35
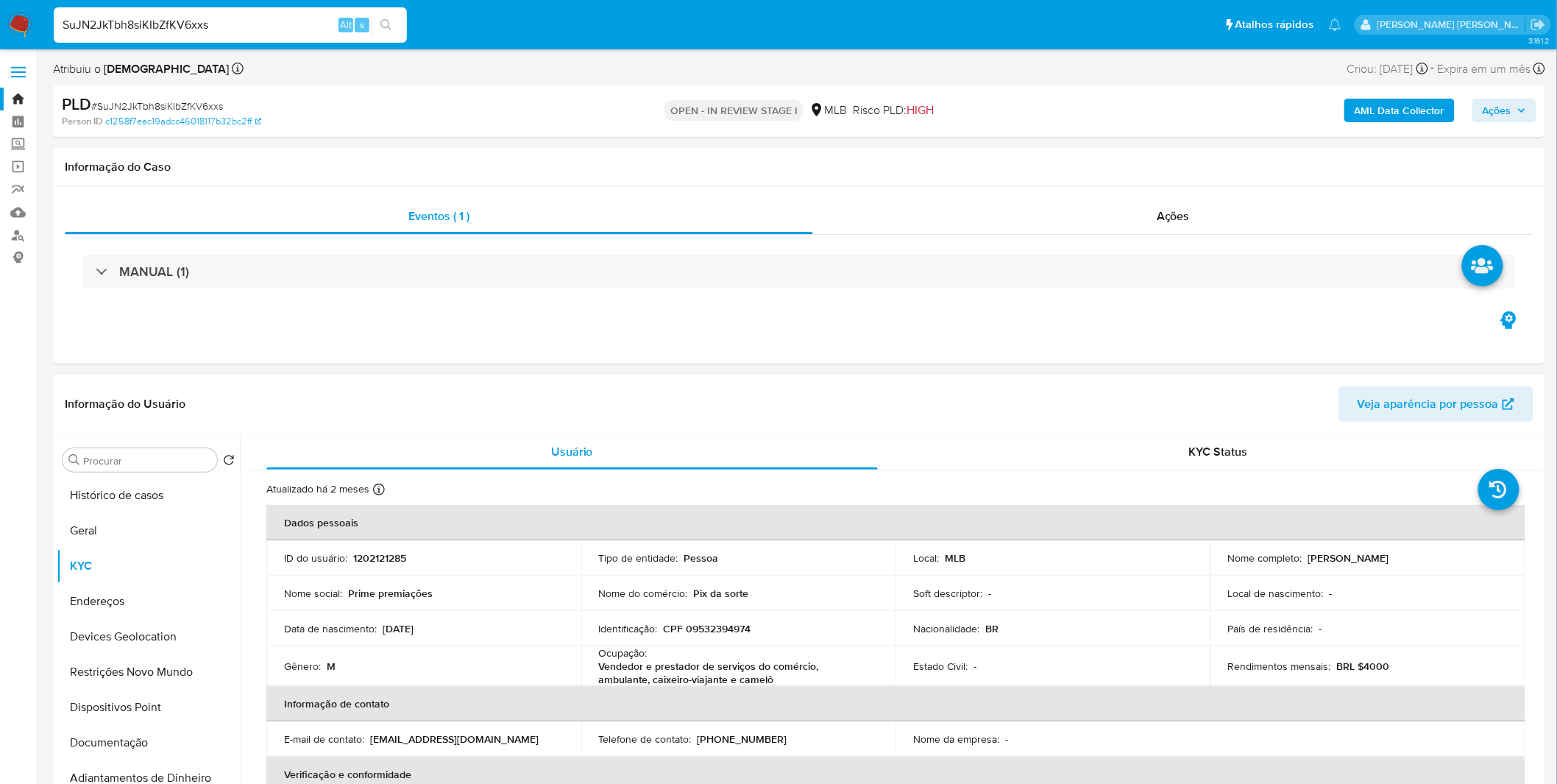
click at [258, 25] on input "SuJN2JkTbh8siKIbZfKV6xxs" at bounding box center [231, 25] width 353 height 19
paste input "a2RwXpuz1Hs9tfhGA6cp2CWY"
type input "a2RwXpuz1Hs9tfhGA6cp2CWY"
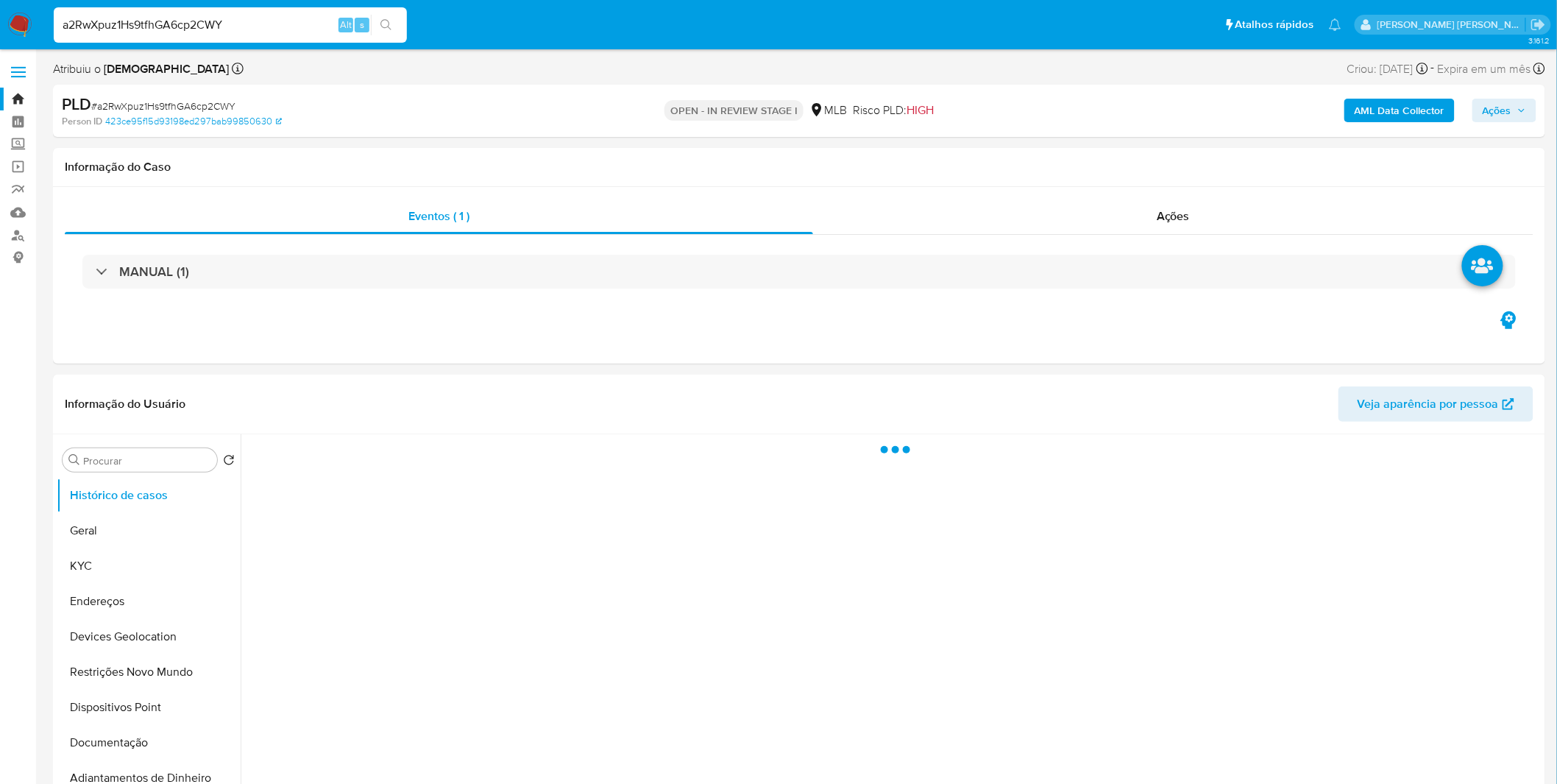
select select "10"
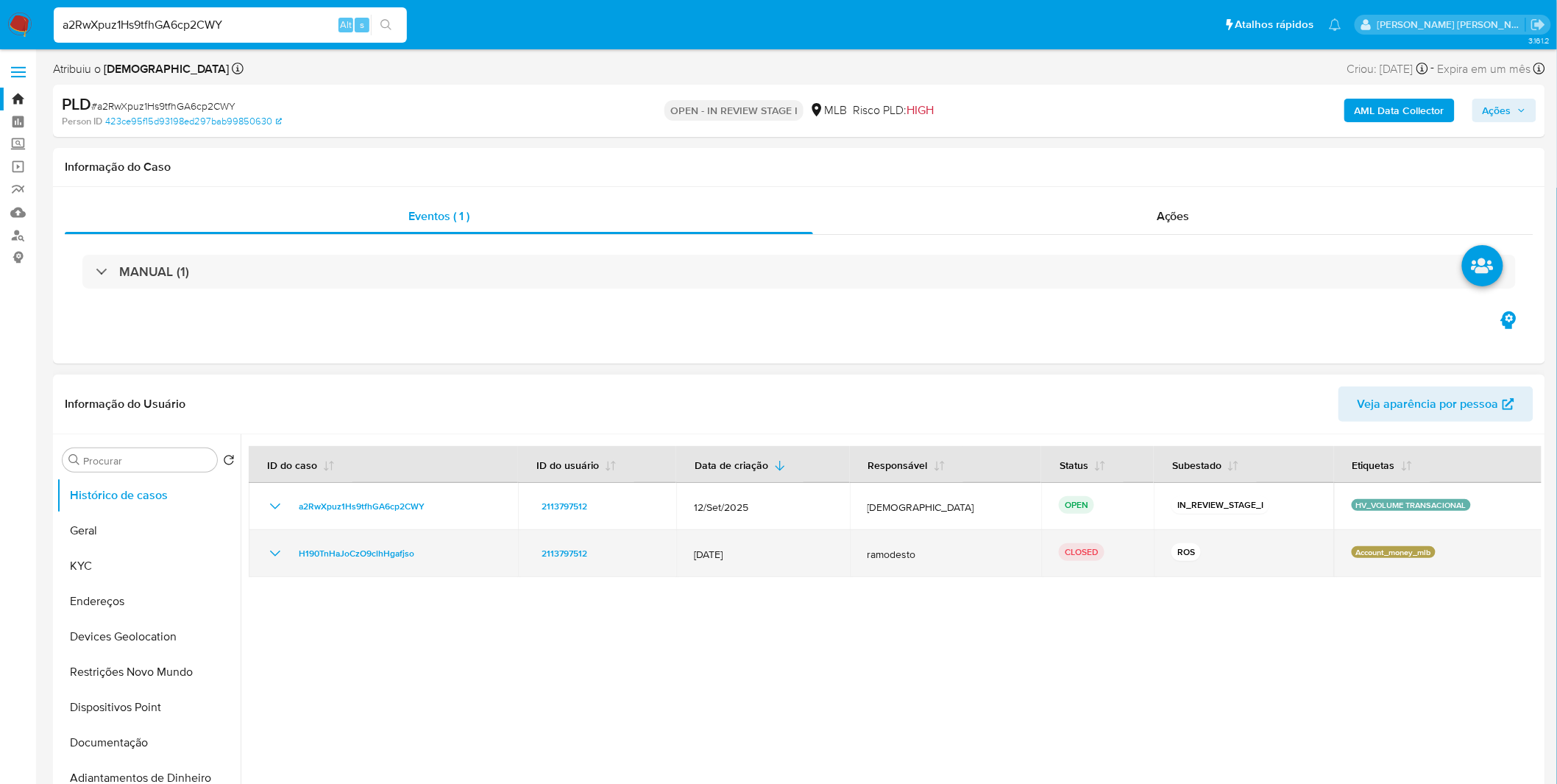
click at [282, 548] on icon "Mostrar/Ocultar" at bounding box center [275, 553] width 18 height 18
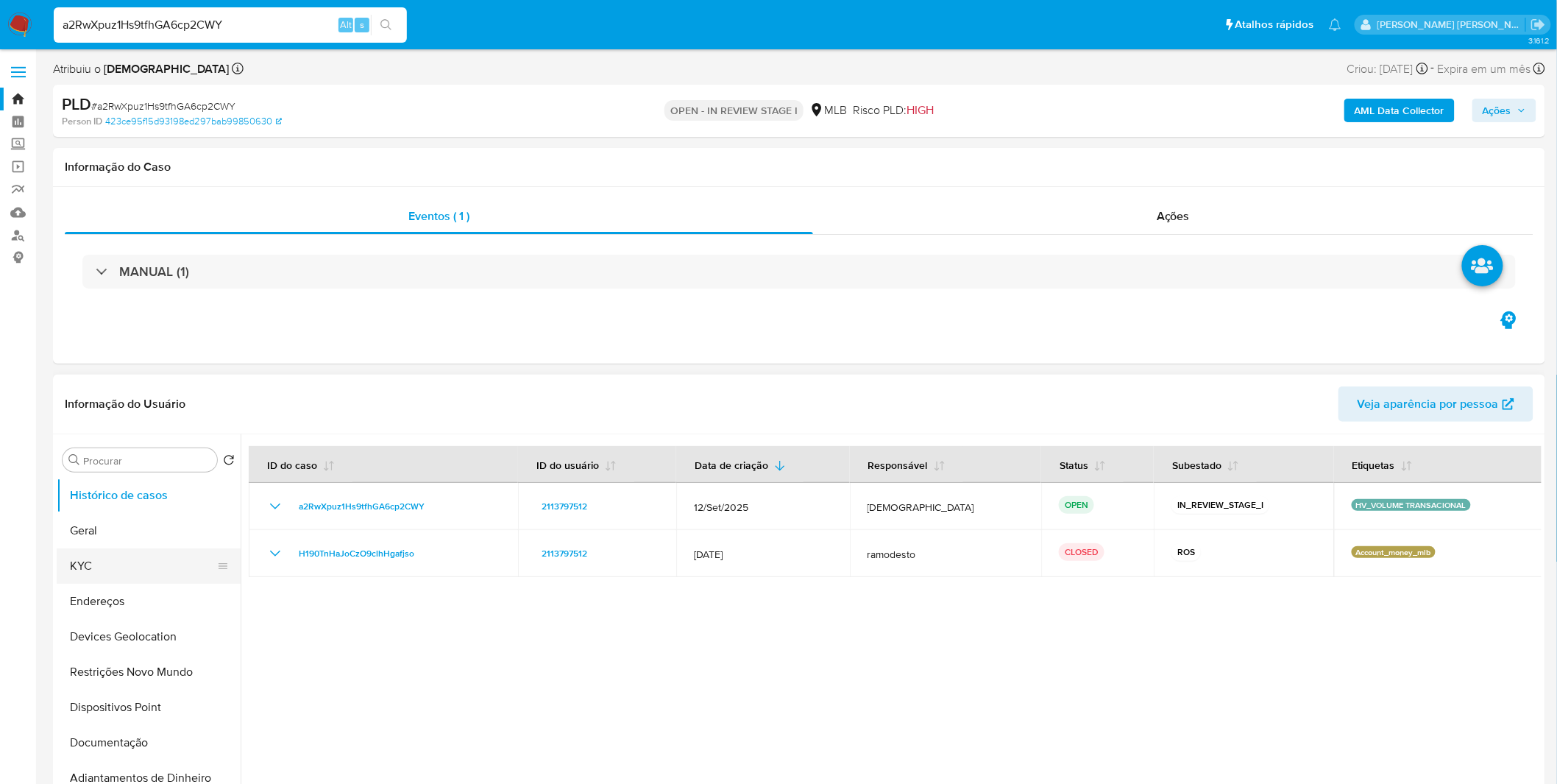
click at [82, 568] on button "KYC" at bounding box center [143, 565] width 172 height 35
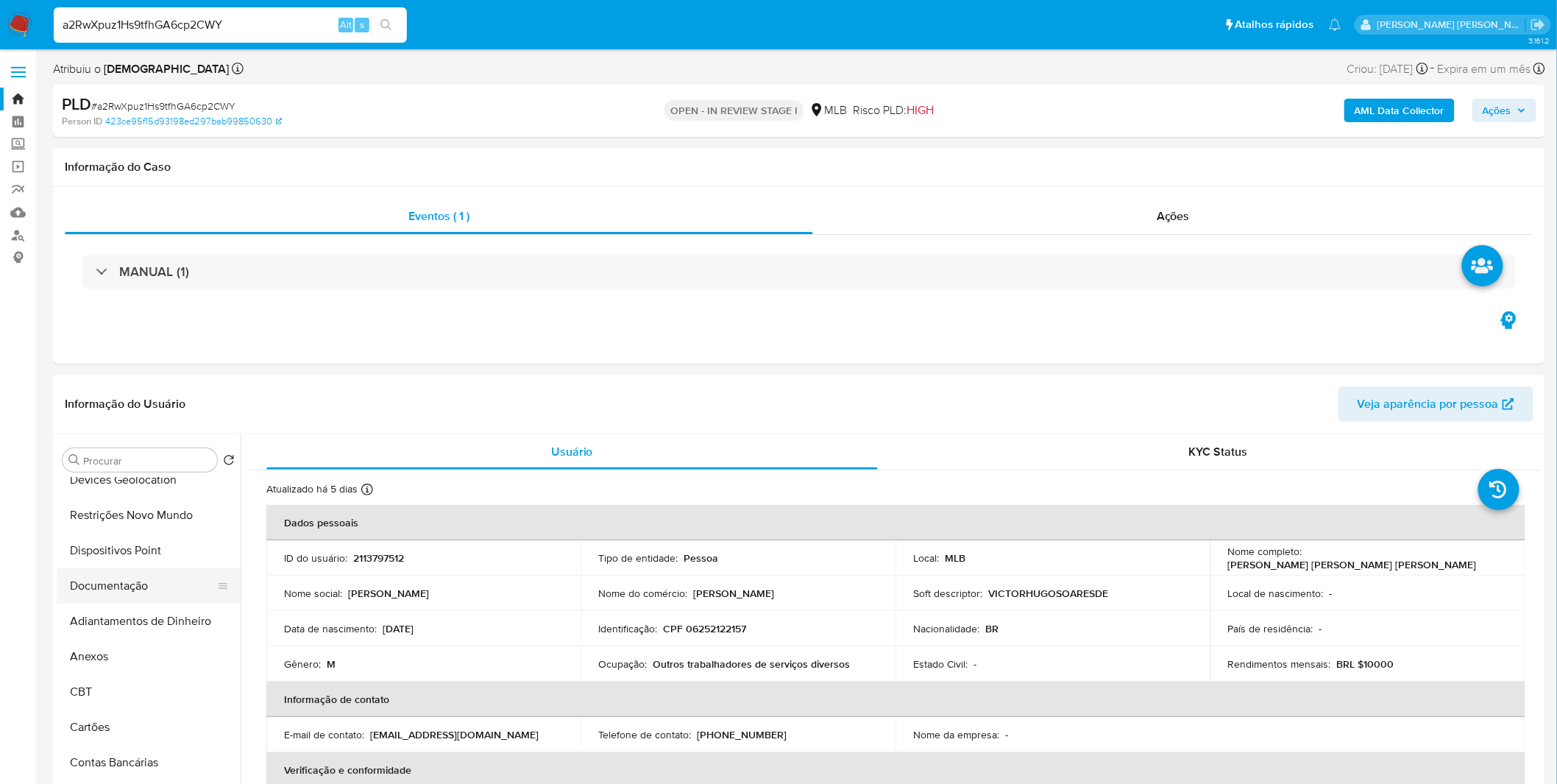
scroll to position [163, 0]
click at [128, 646] on button "Anexos" at bounding box center [143, 649] width 172 height 35
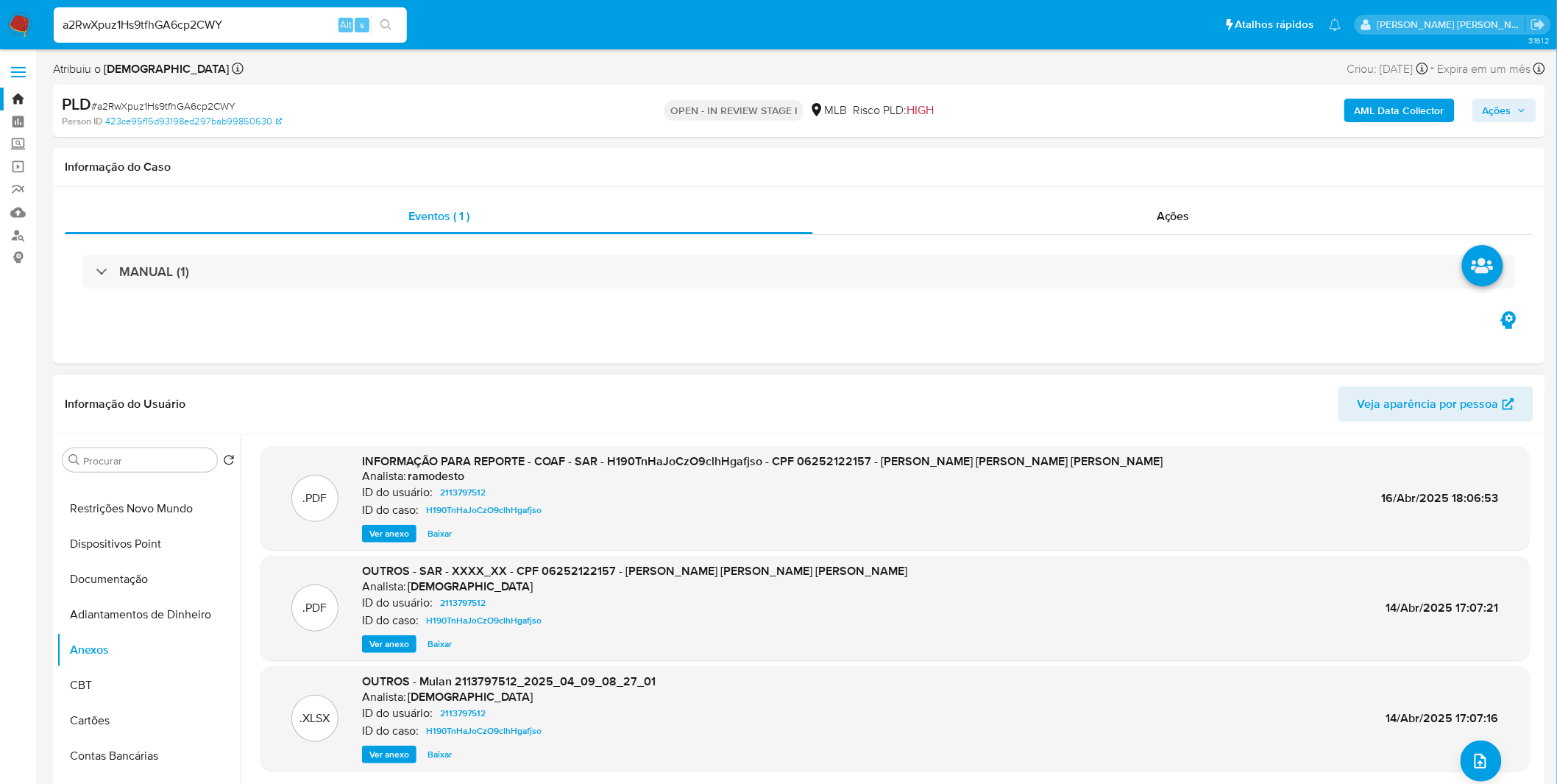
click at [398, 528] on span "Ver anexo" at bounding box center [389, 534] width 40 height 15
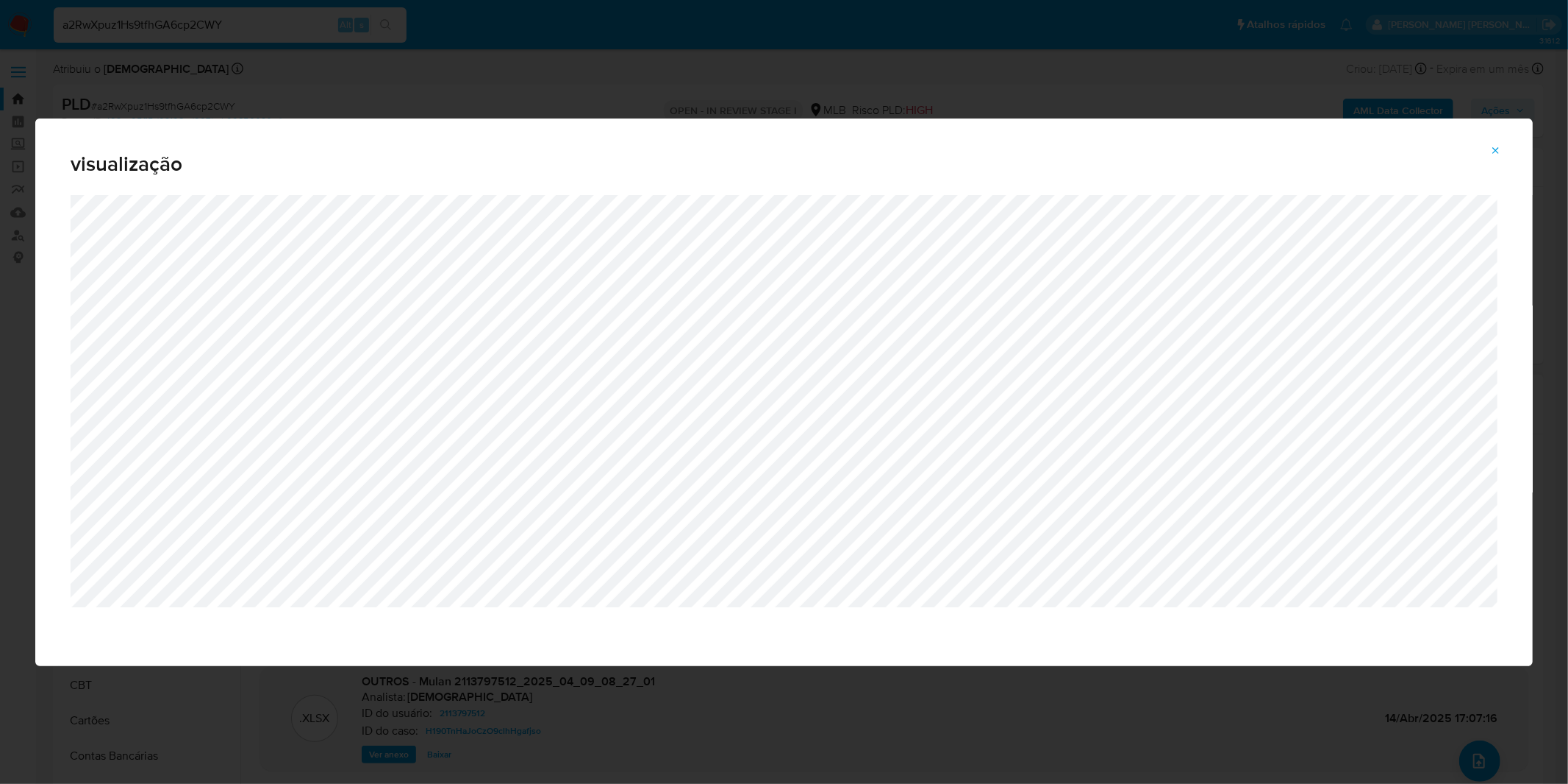
click at [1491, 145] on icon "Attachment preview" at bounding box center [1496, 150] width 11 height 11
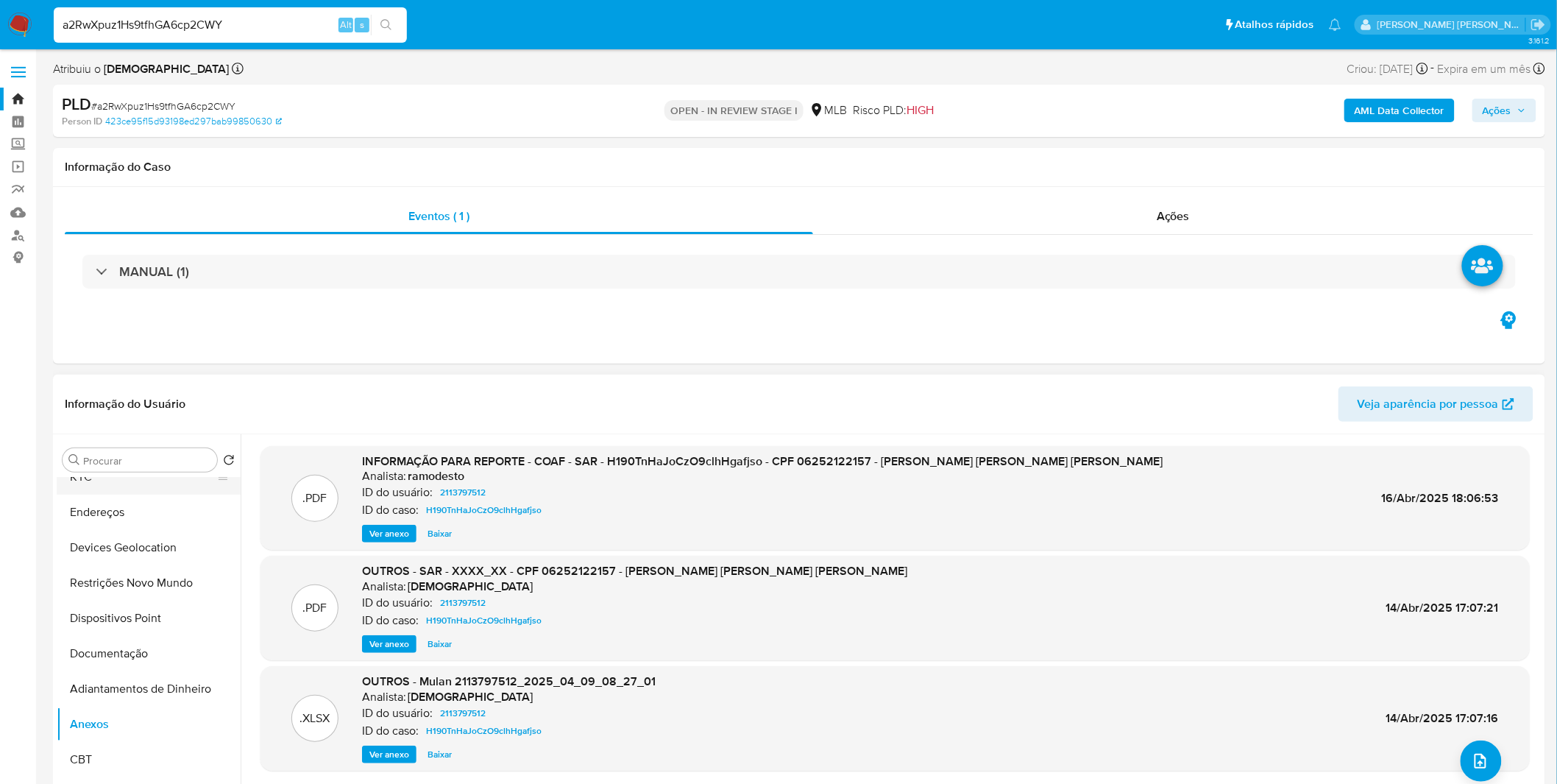
scroll to position [0, 0]
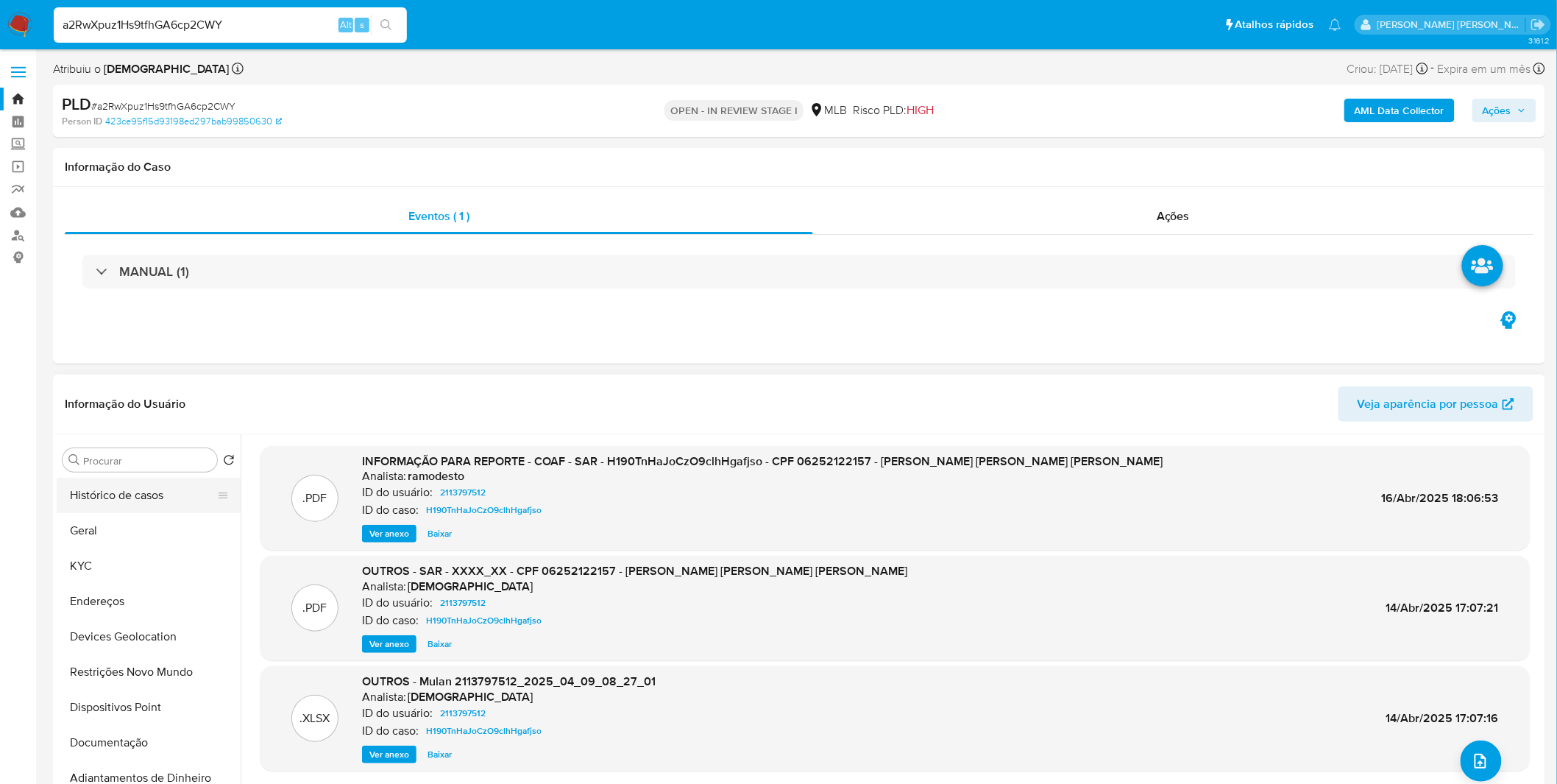
click at [119, 503] on button "Histórico de casos" at bounding box center [143, 495] width 172 height 35
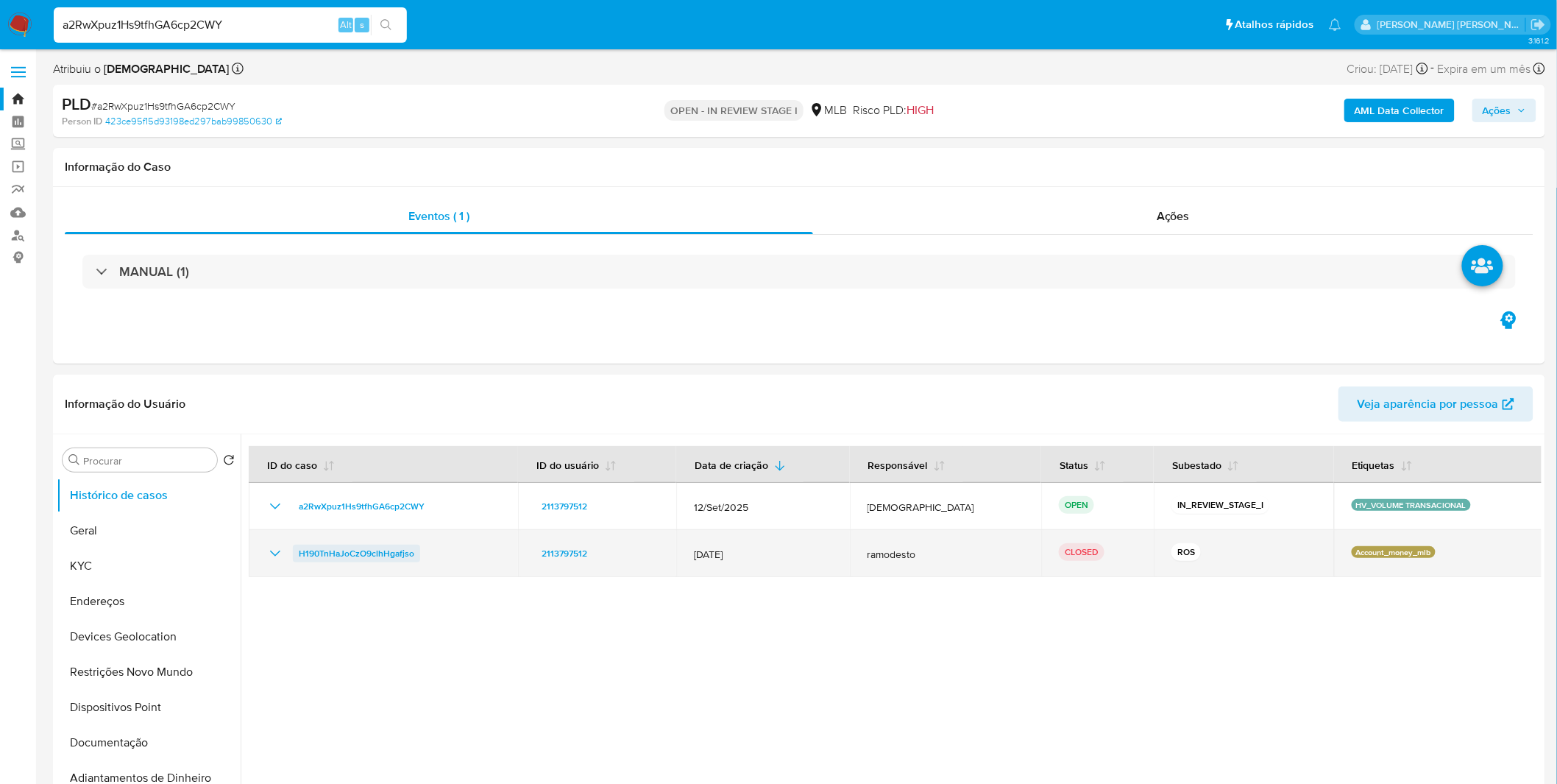
drag, startPoint x: 423, startPoint y: 547, endPoint x: 295, endPoint y: 552, distance: 128.1
click at [295, 552] on div "H190TnHaJoCzO9clhHgafjso" at bounding box center [384, 553] width 234 height 18
click at [267, 551] on icon "Mostrar/Ocultar" at bounding box center [275, 553] width 18 height 18
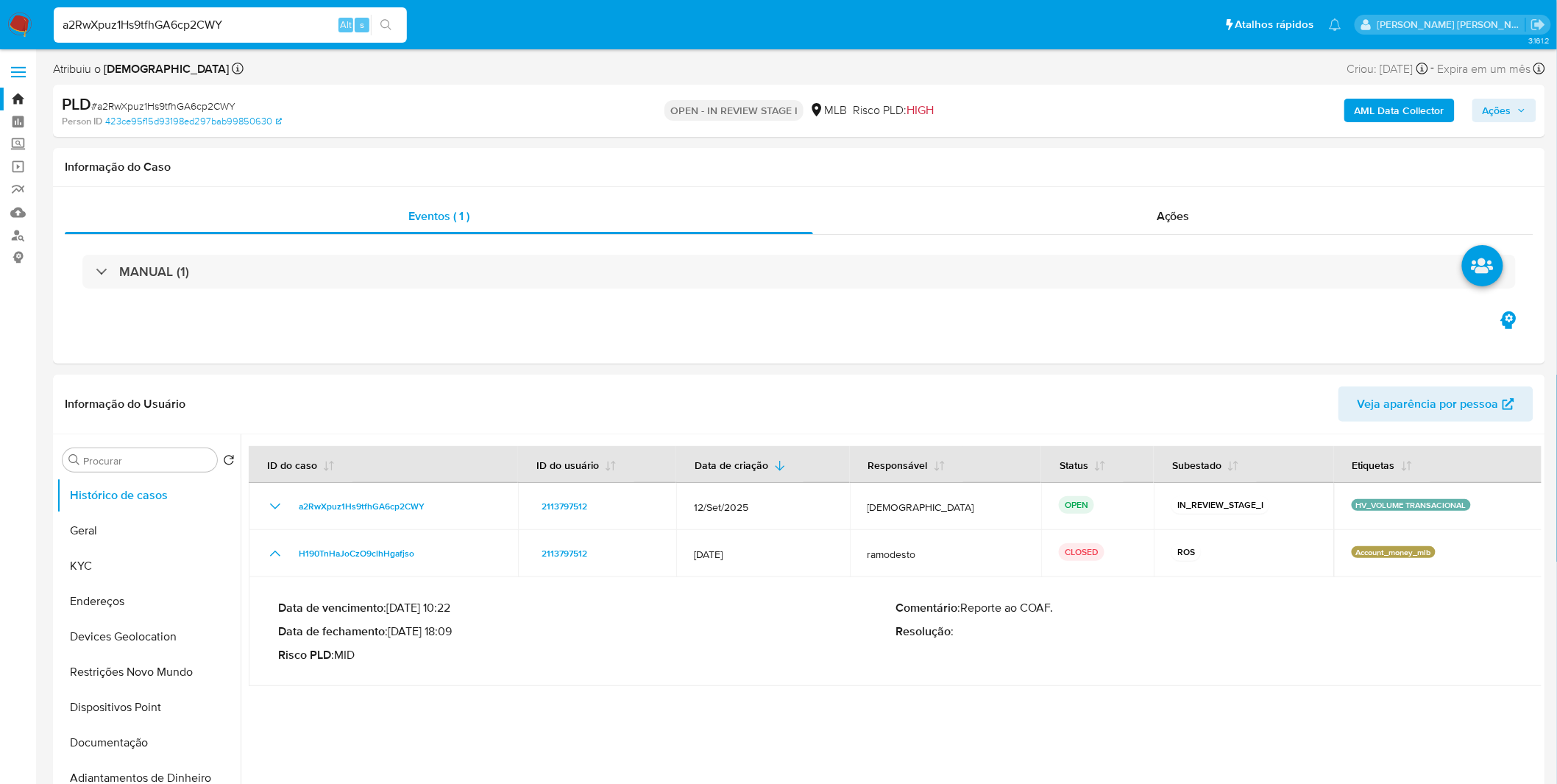
click at [454, 657] on p "Risco PLD : MID" at bounding box center [587, 655] width 618 height 15
click at [243, 16] on input "a2RwXpuz1Hs9tfhGA6cp2CWY" at bounding box center [231, 25] width 353 height 19
paste input "mdNNm2Z1SA6rm8JKls3R51fF"
type input "mdNNm2Z1SA6rm8JKls3R51fF"
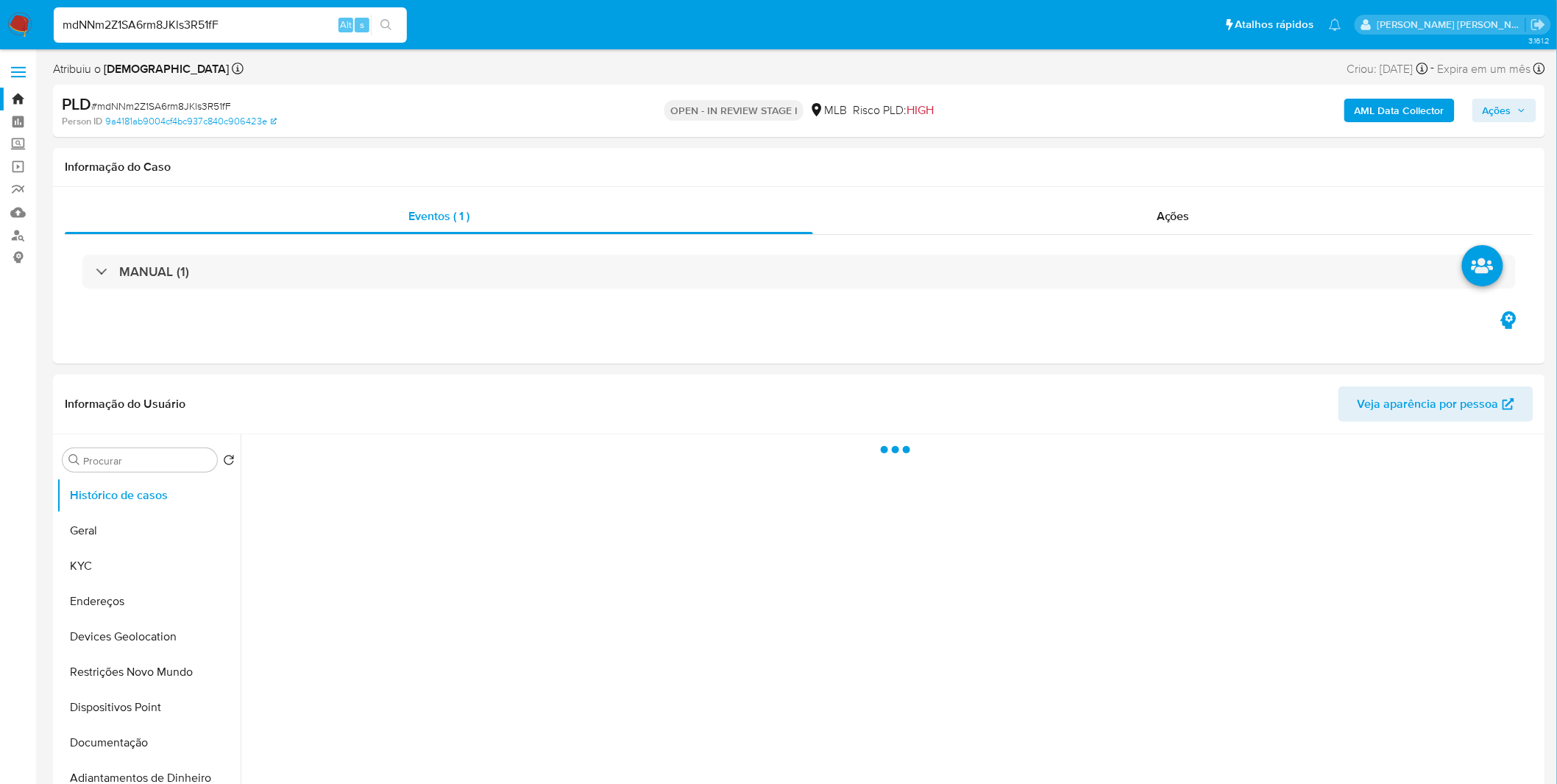
select select "10"
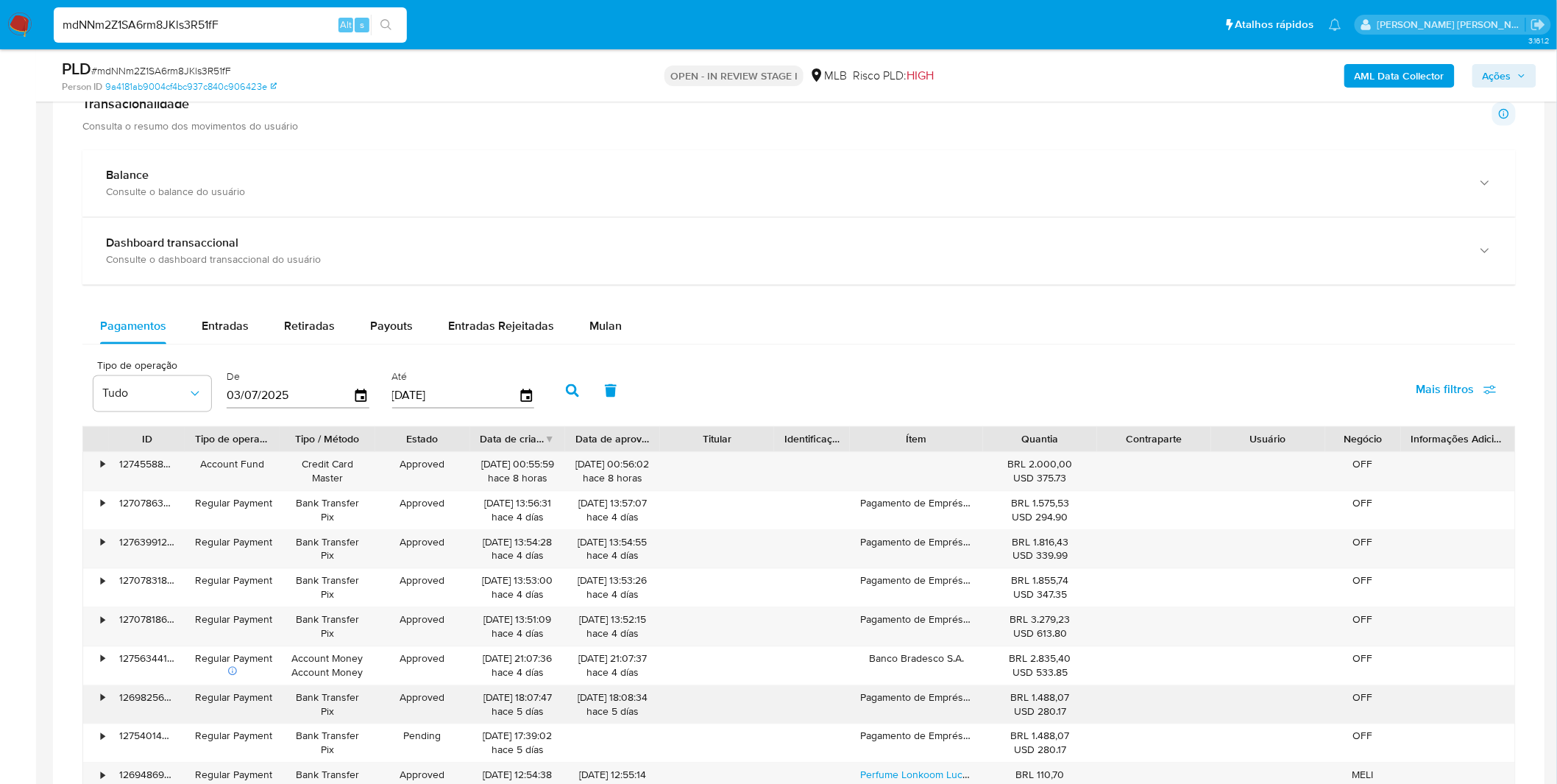
scroll to position [1226, 0]
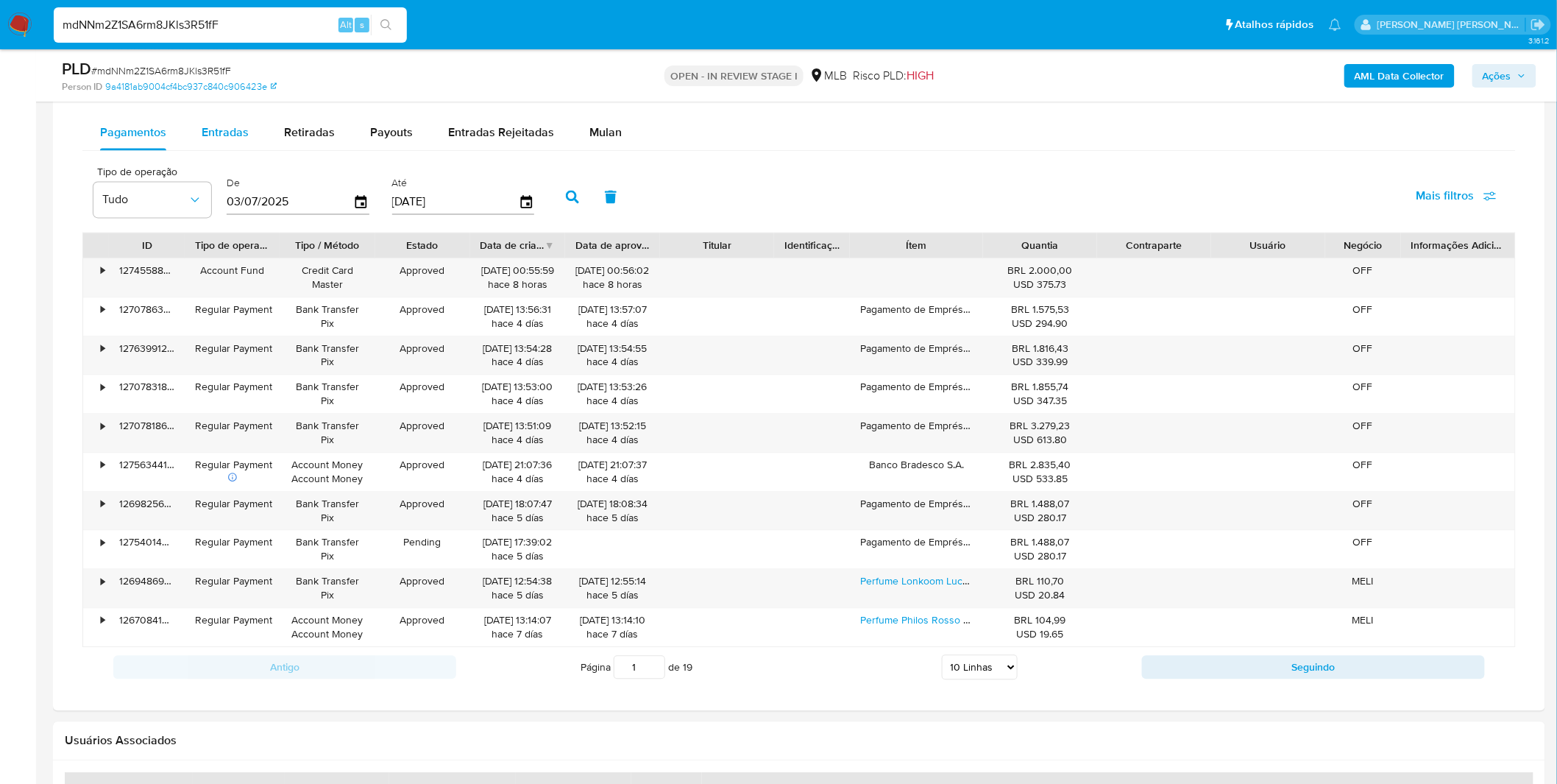
click at [233, 134] on span "Entradas" at bounding box center [225, 132] width 47 height 17
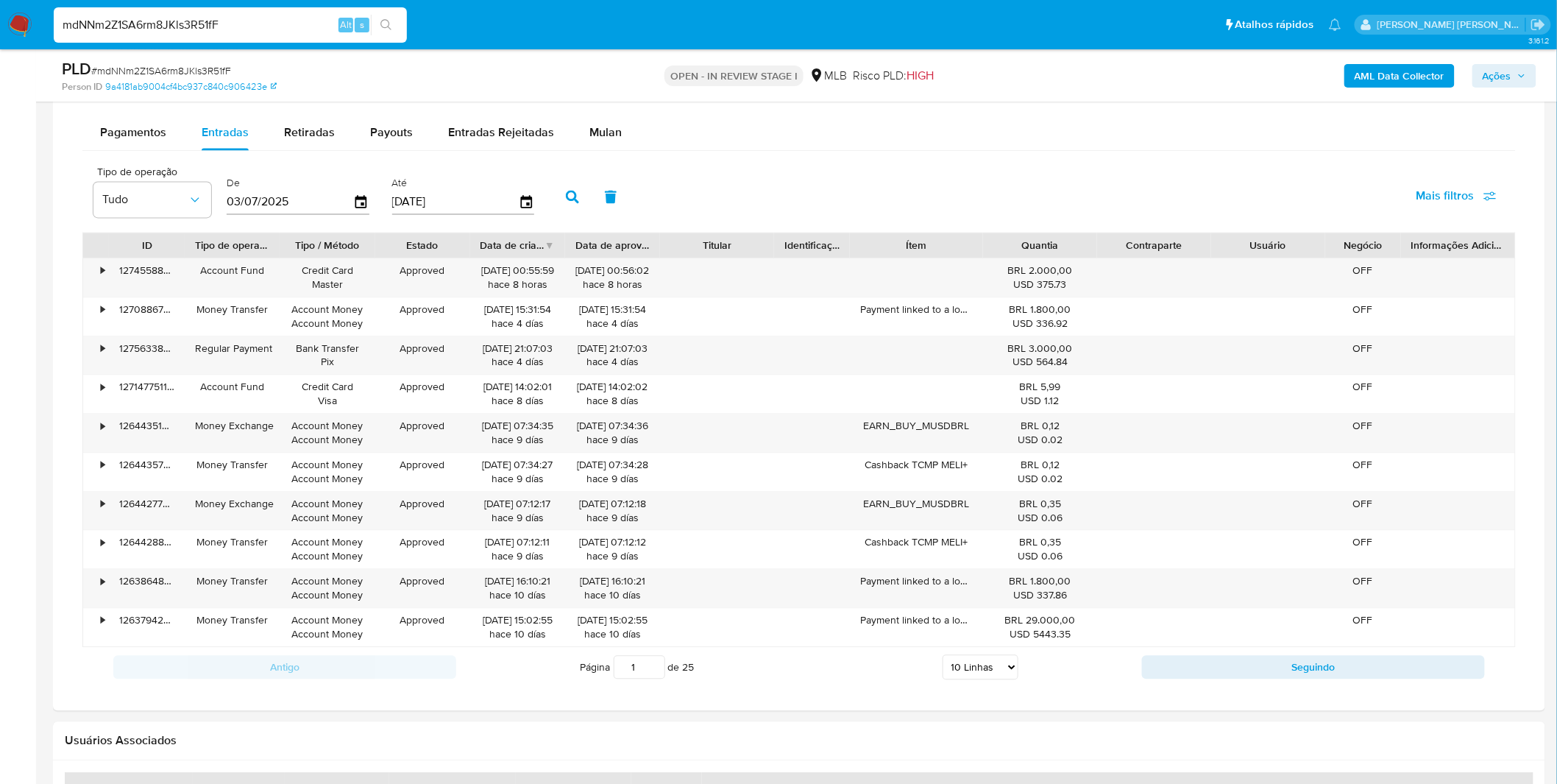
click at [994, 677] on select "5 Linhas 10 Linhas 20 Linhas 25 Linhas 50 Linhas 100 Linhas" at bounding box center [981, 666] width 76 height 25
select select "100"
click at [943, 656] on select "5 Linhas 10 Linhas 20 Linhas 25 Linhas 50 Linhas 100 Linhas" at bounding box center [981, 666] width 76 height 25
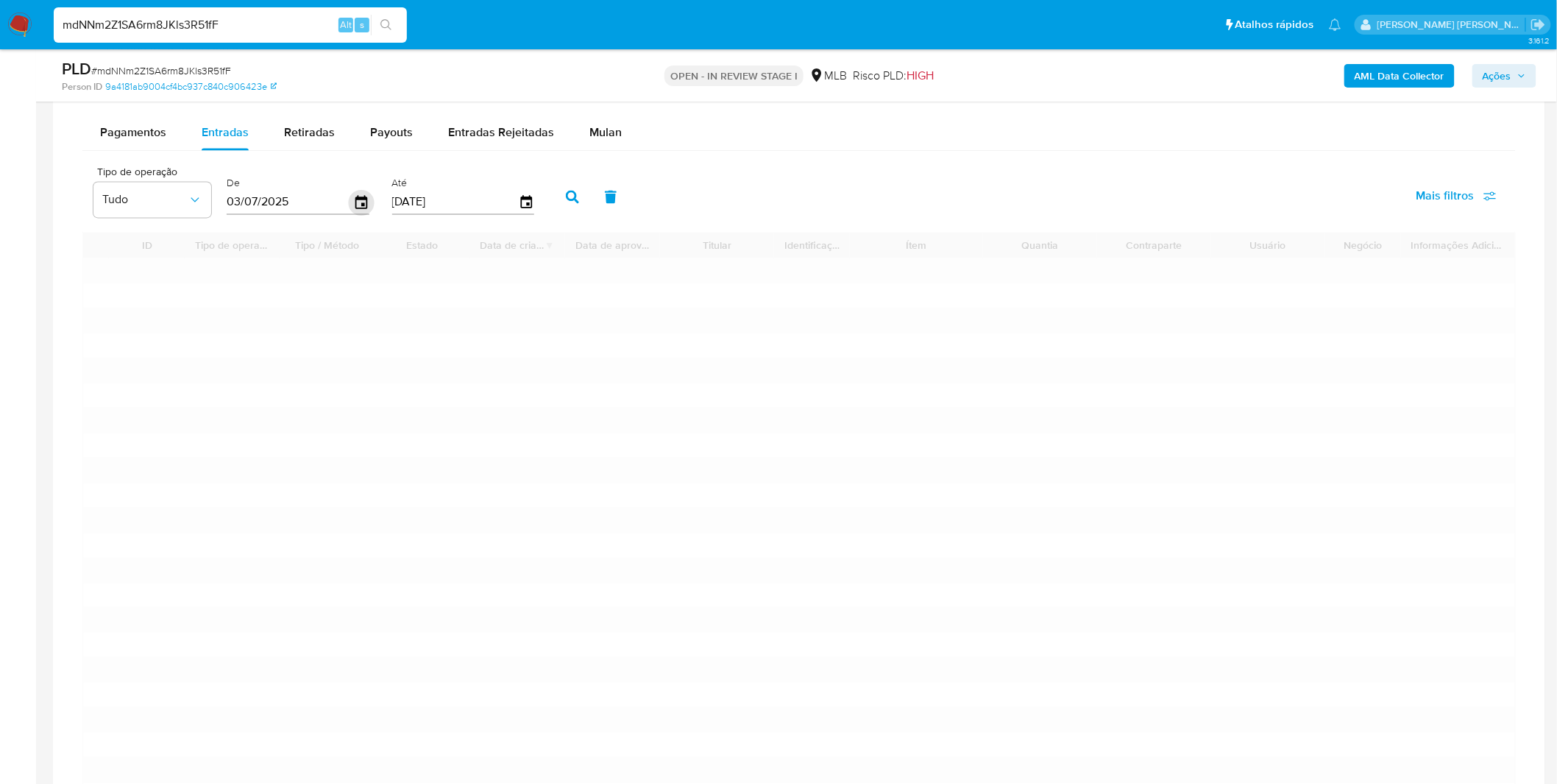
click at [351, 204] on icon "button" at bounding box center [361, 201] width 26 height 26
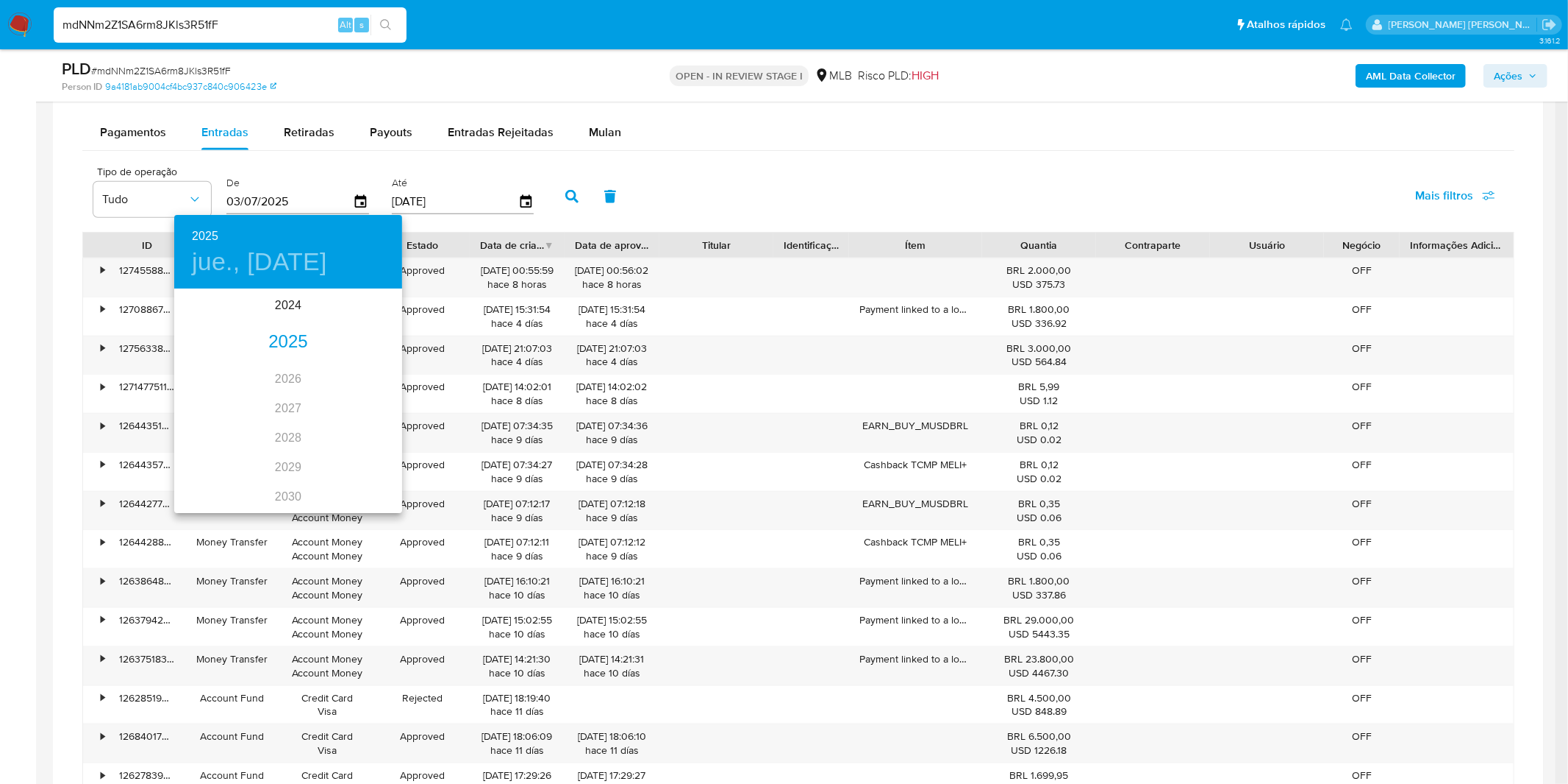
click at [295, 347] on div "2025" at bounding box center [288, 342] width 228 height 29
click at [228, 322] on div "ene." at bounding box center [212, 318] width 76 height 55
click at [264, 359] on span "1" at bounding box center [259, 366] width 26 height 15
type input "01/01/2025"
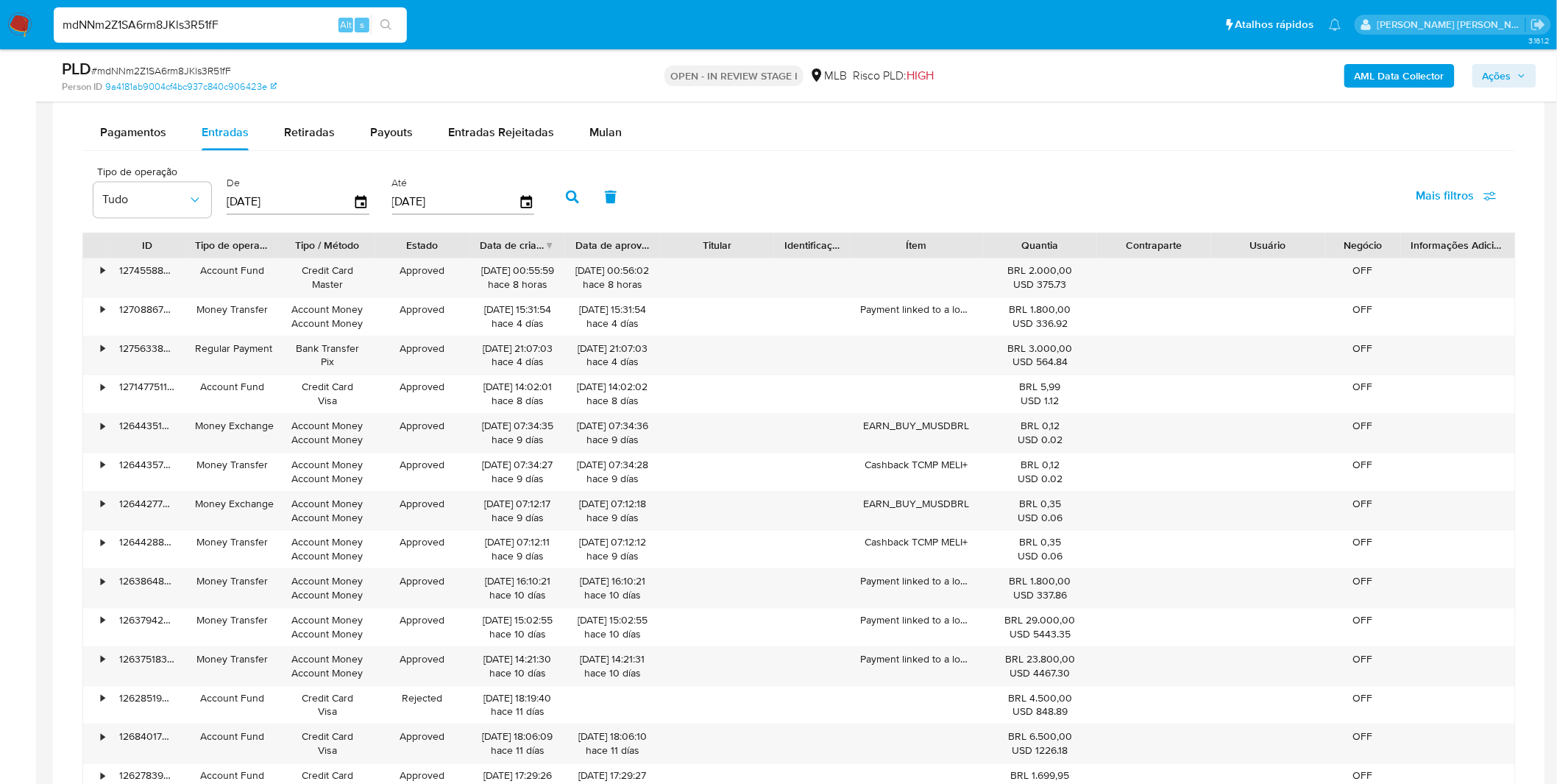
click at [566, 201] on icon "button" at bounding box center [573, 196] width 13 height 13
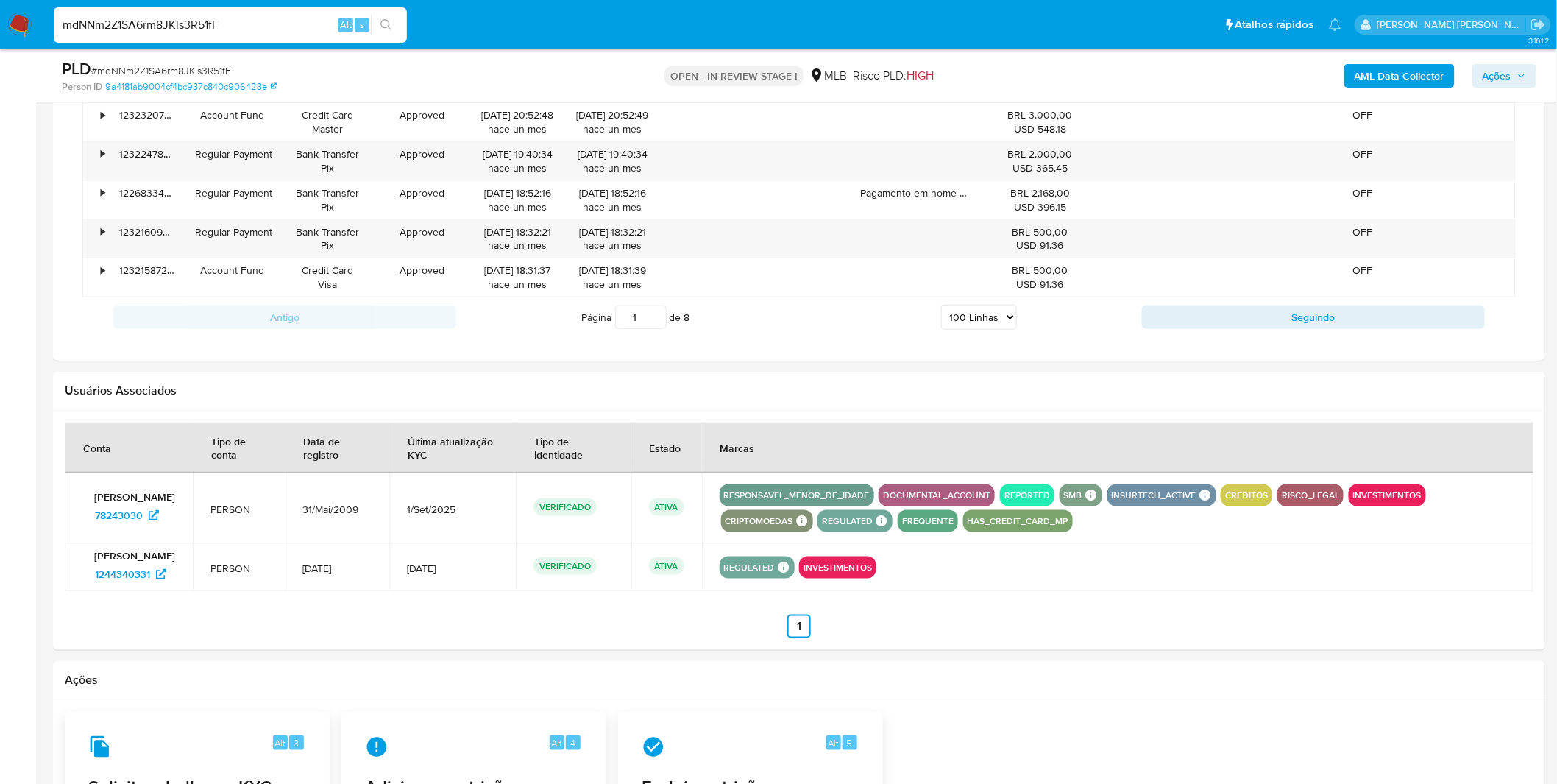
scroll to position [5070, 0]
click at [1160, 317] on button "Seguindo" at bounding box center [1313, 317] width 343 height 24
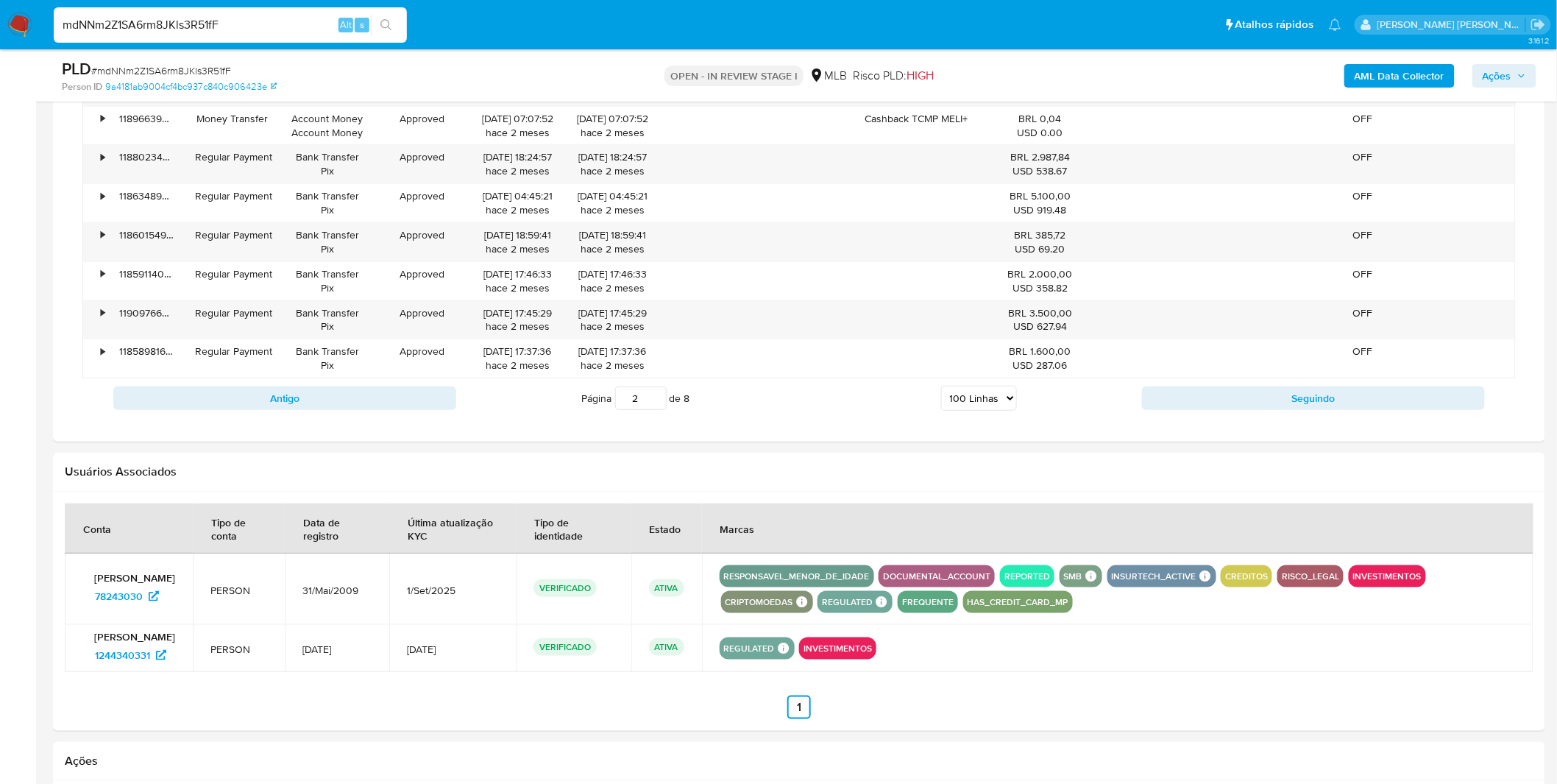
scroll to position [4824, 0]
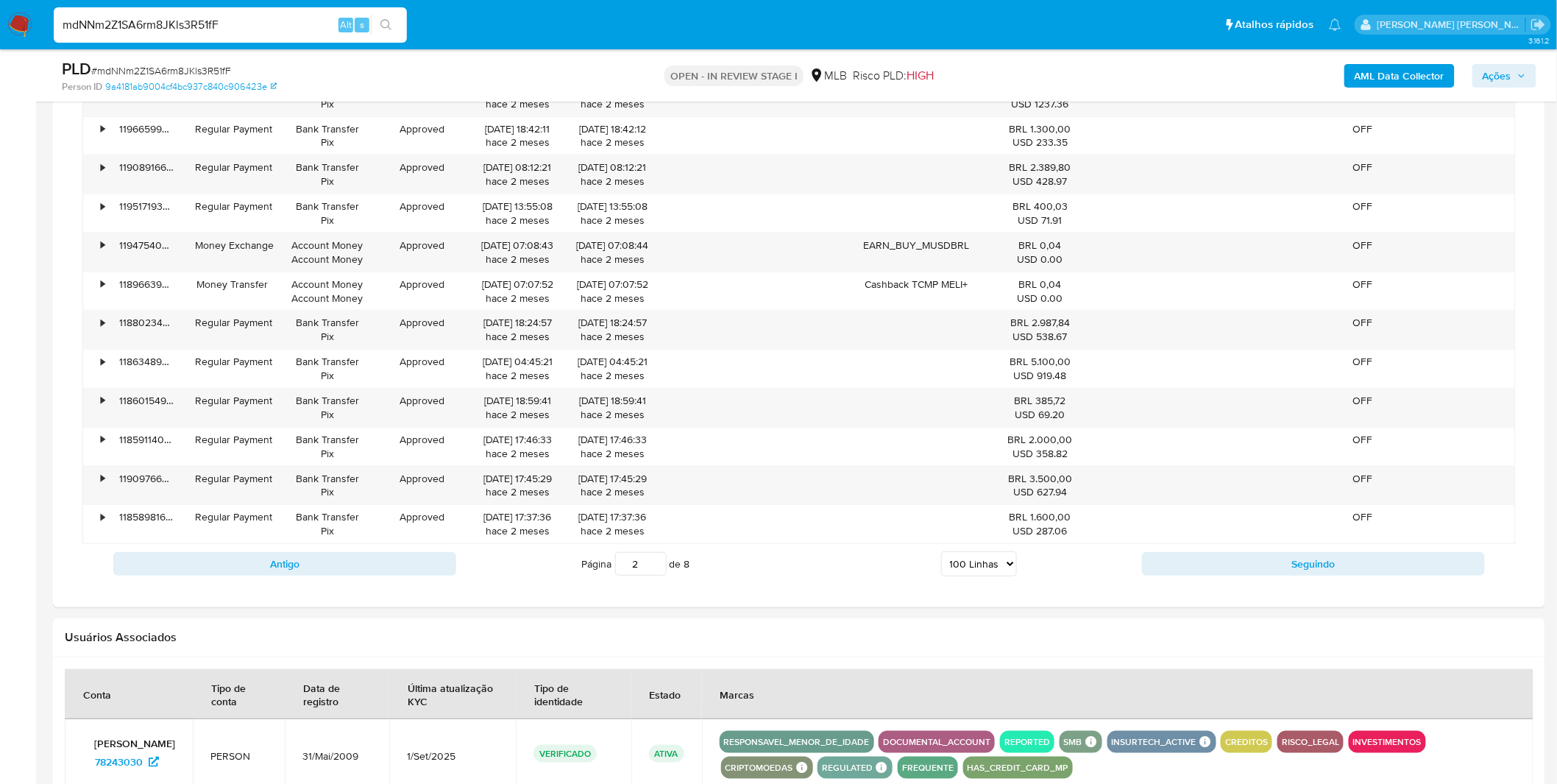
click at [1244, 555] on div "Antigo Página 2 de 8 5 Linhas 10 Linhas 20 Linhas 25 Linhas 50 Linhas 100 Linha…" at bounding box center [798, 564] width 1433 height 40
click at [1243, 568] on button "Seguindo" at bounding box center [1313, 563] width 343 height 24
type input "3"
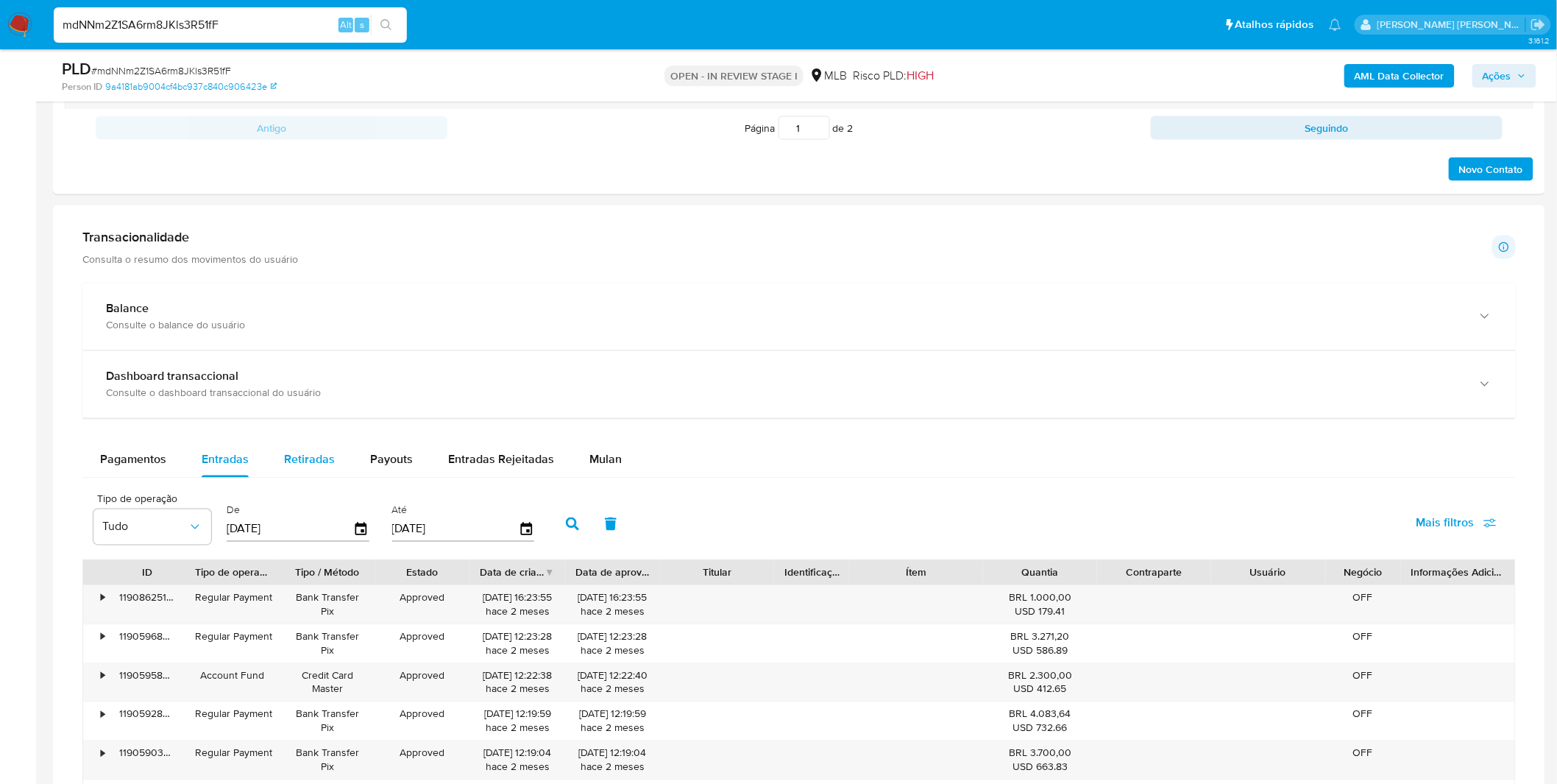
scroll to position [900, 0]
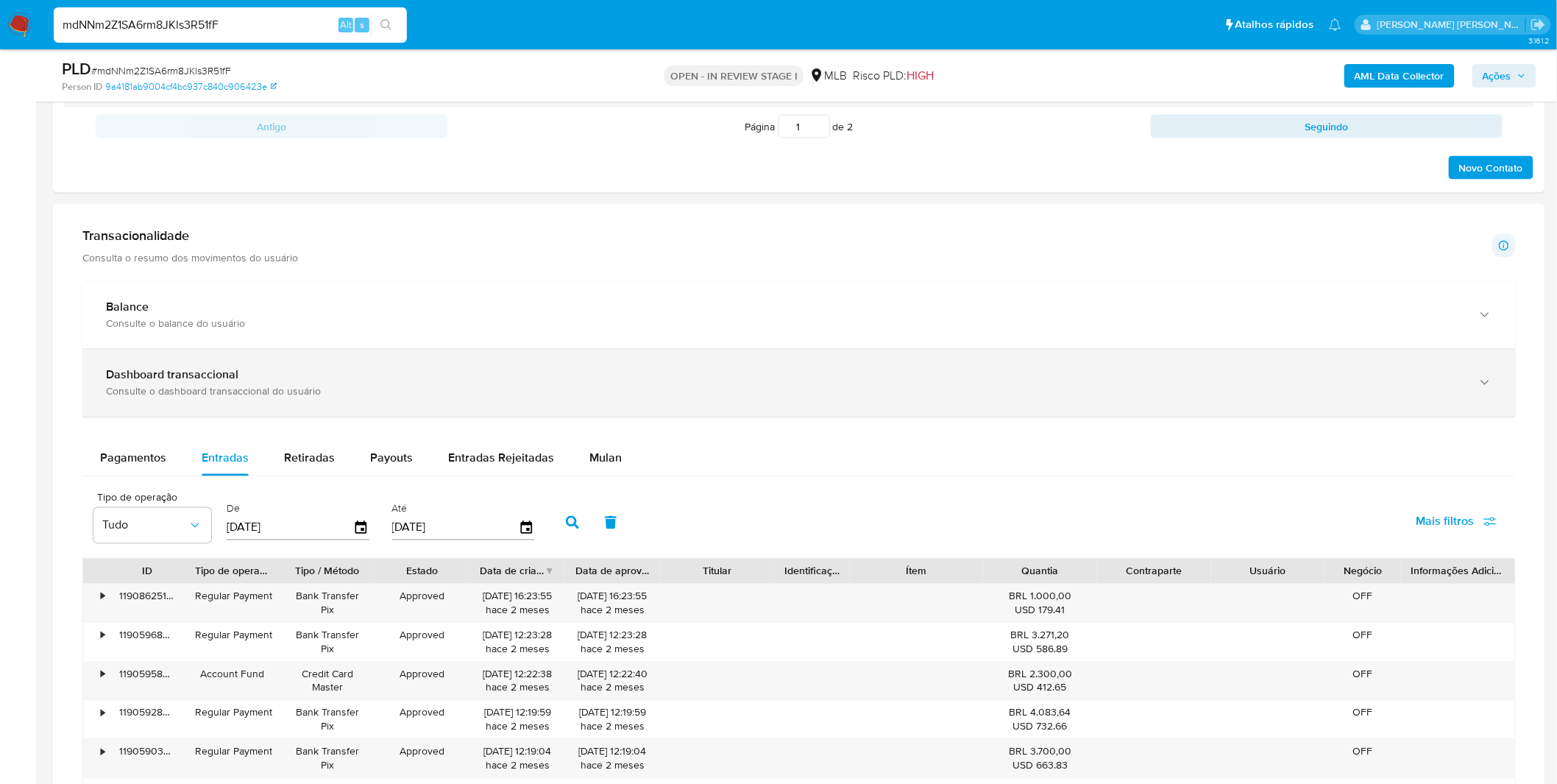
click at [356, 378] on div "Dashboard transaccional" at bounding box center [784, 375] width 1357 height 15
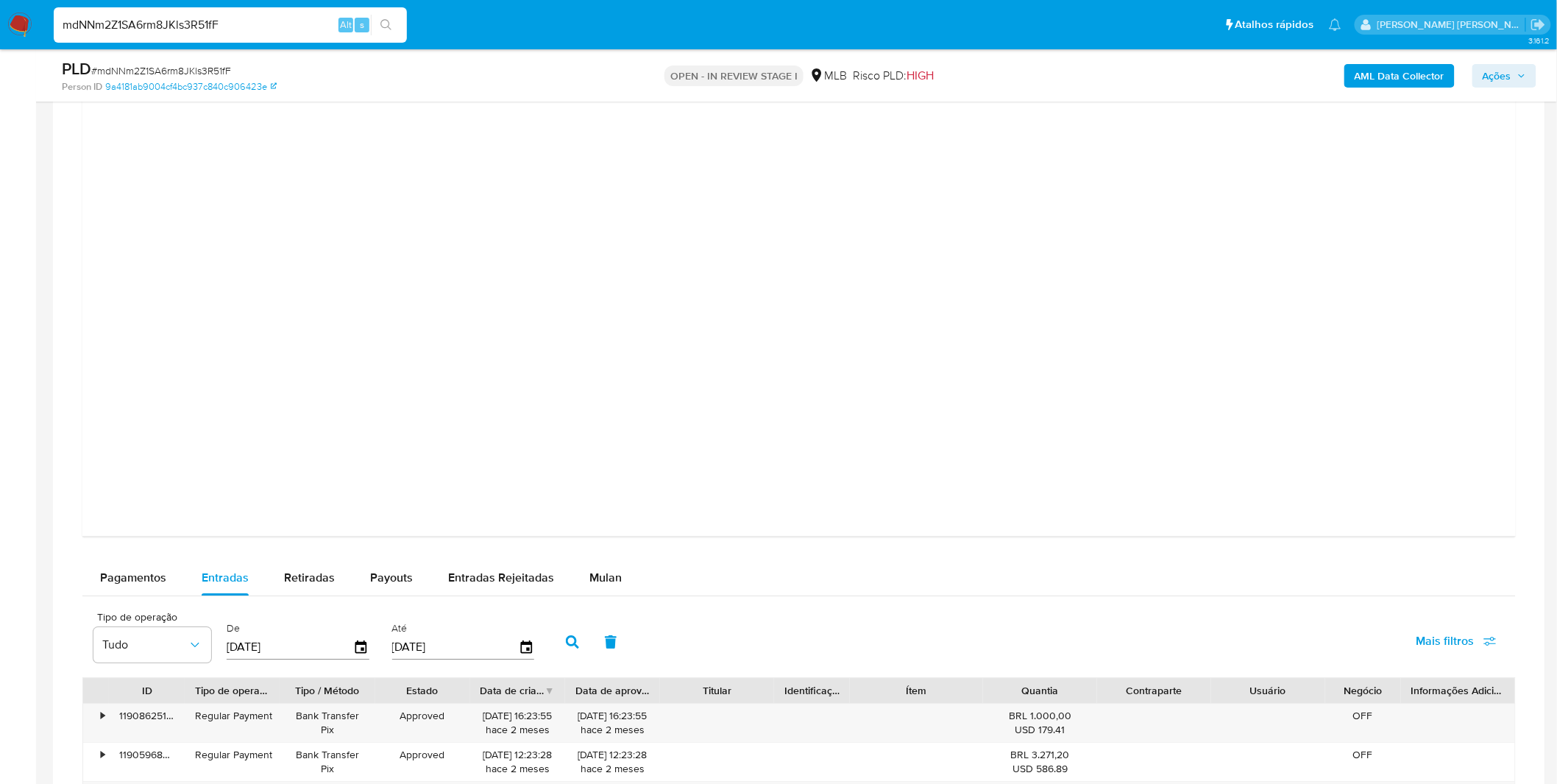
click at [600, 577] on span "Mulan" at bounding box center [606, 577] width 32 height 17
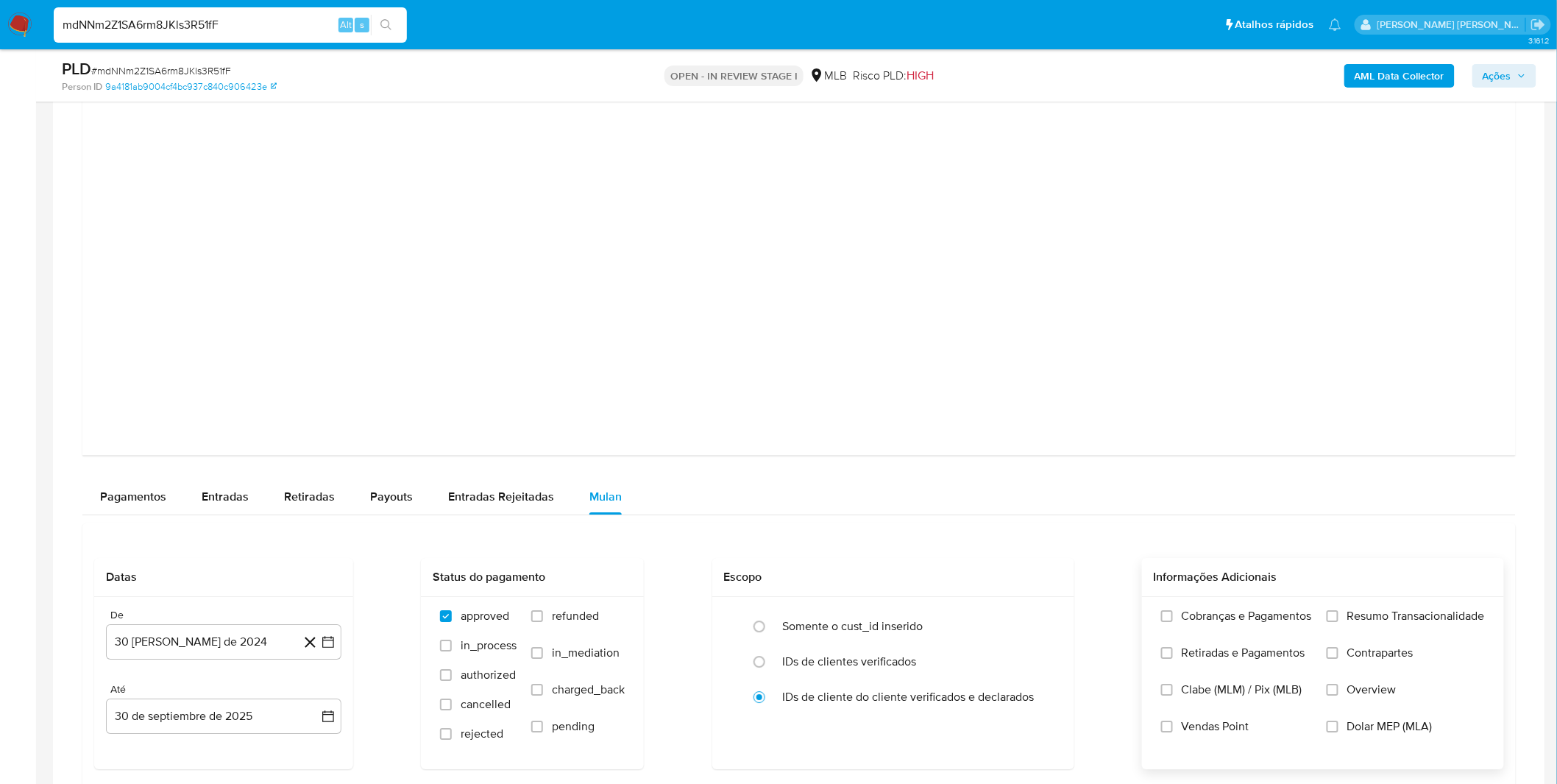
scroll to position [1554, 0]
click at [1225, 622] on span "Cobranças e Pagamentos" at bounding box center [1247, 615] width 130 height 15
click at [1173, 621] on input "Cobranças e Pagamentos" at bounding box center [1167, 615] width 11 height 11
click at [1241, 659] on span "Retiradas e Pagamentos" at bounding box center [1243, 652] width 124 height 15
click at [1173, 657] on input "Retiradas e Pagamentos" at bounding box center [1167, 652] width 11 height 11
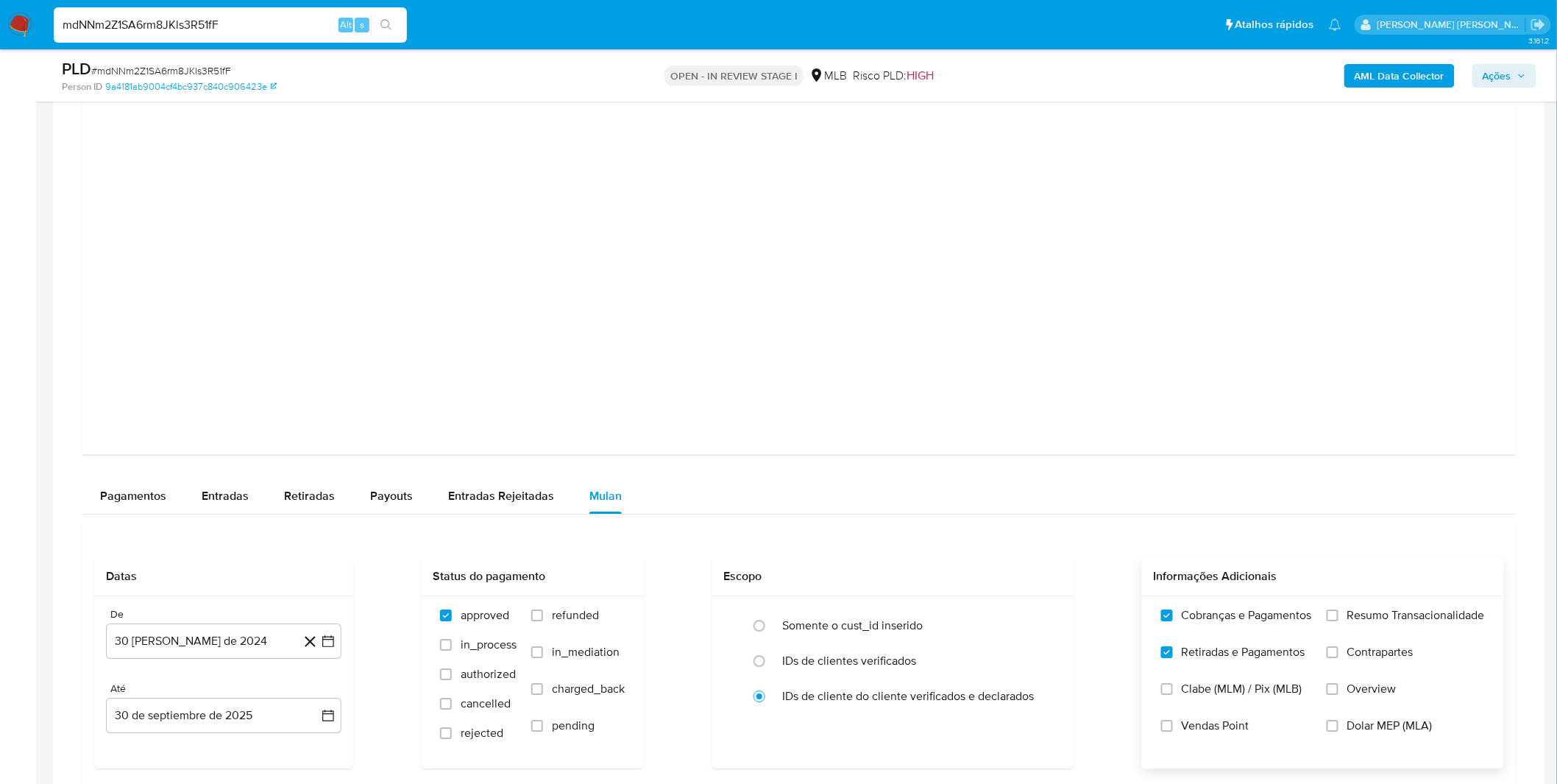
click at [1364, 629] on label "Resumo Transacionalidade" at bounding box center [1405, 625] width 158 height 37
click at [1339, 621] on input "Resumo Transacionalidade" at bounding box center [1332, 615] width 11 height 11
click at [1362, 656] on span "Contrapartes" at bounding box center [1380, 652] width 66 height 15
click at [1339, 656] on input "Contrapartes" at bounding box center [1332, 652] width 11 height 11
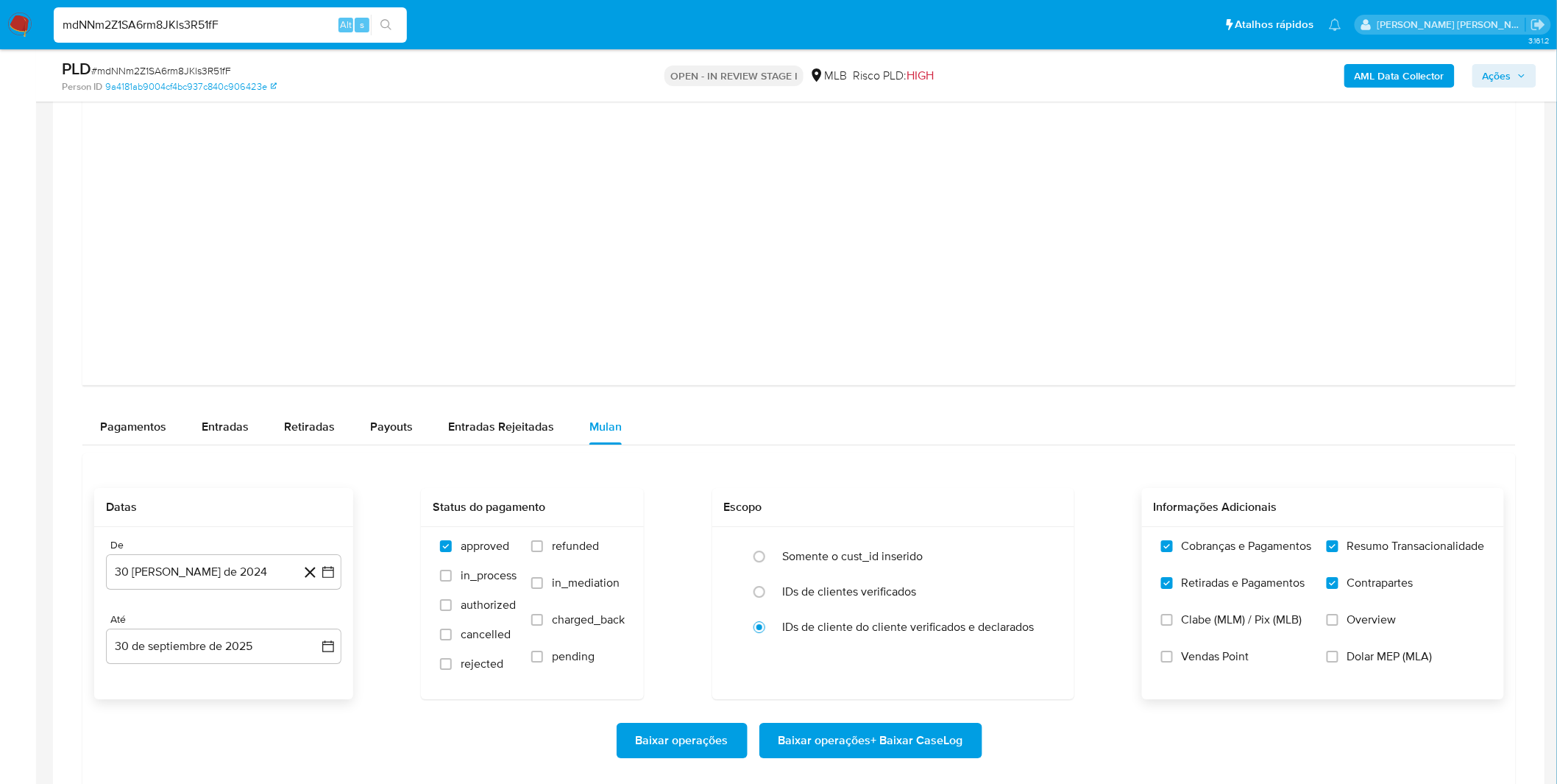
scroll to position [1717, 0]
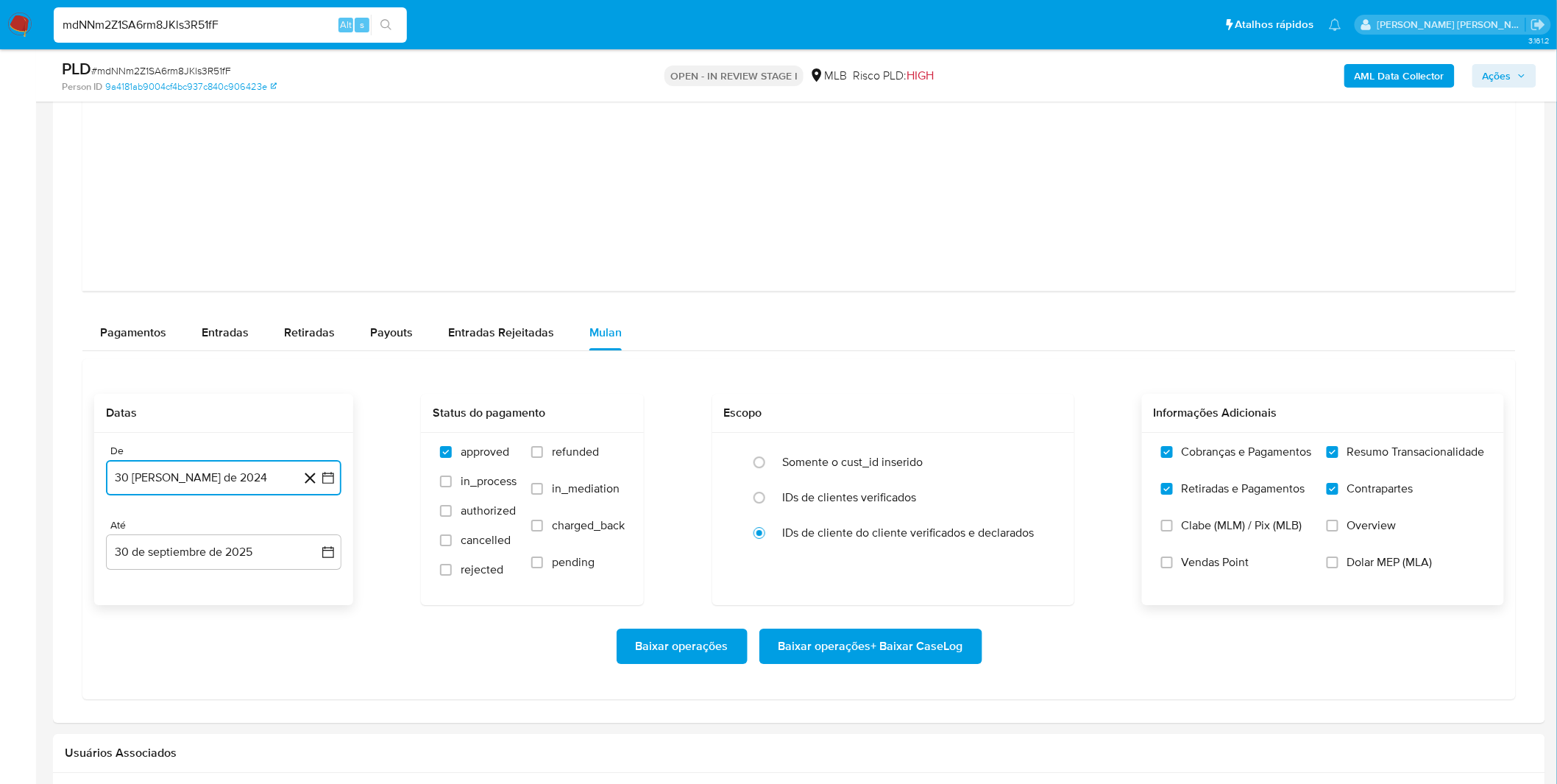
click at [138, 474] on button "30 de agosto de 2024" at bounding box center [223, 477] width 235 height 35
click at [188, 537] on span "agosto 2024" at bounding box center [216, 531] width 67 height 15
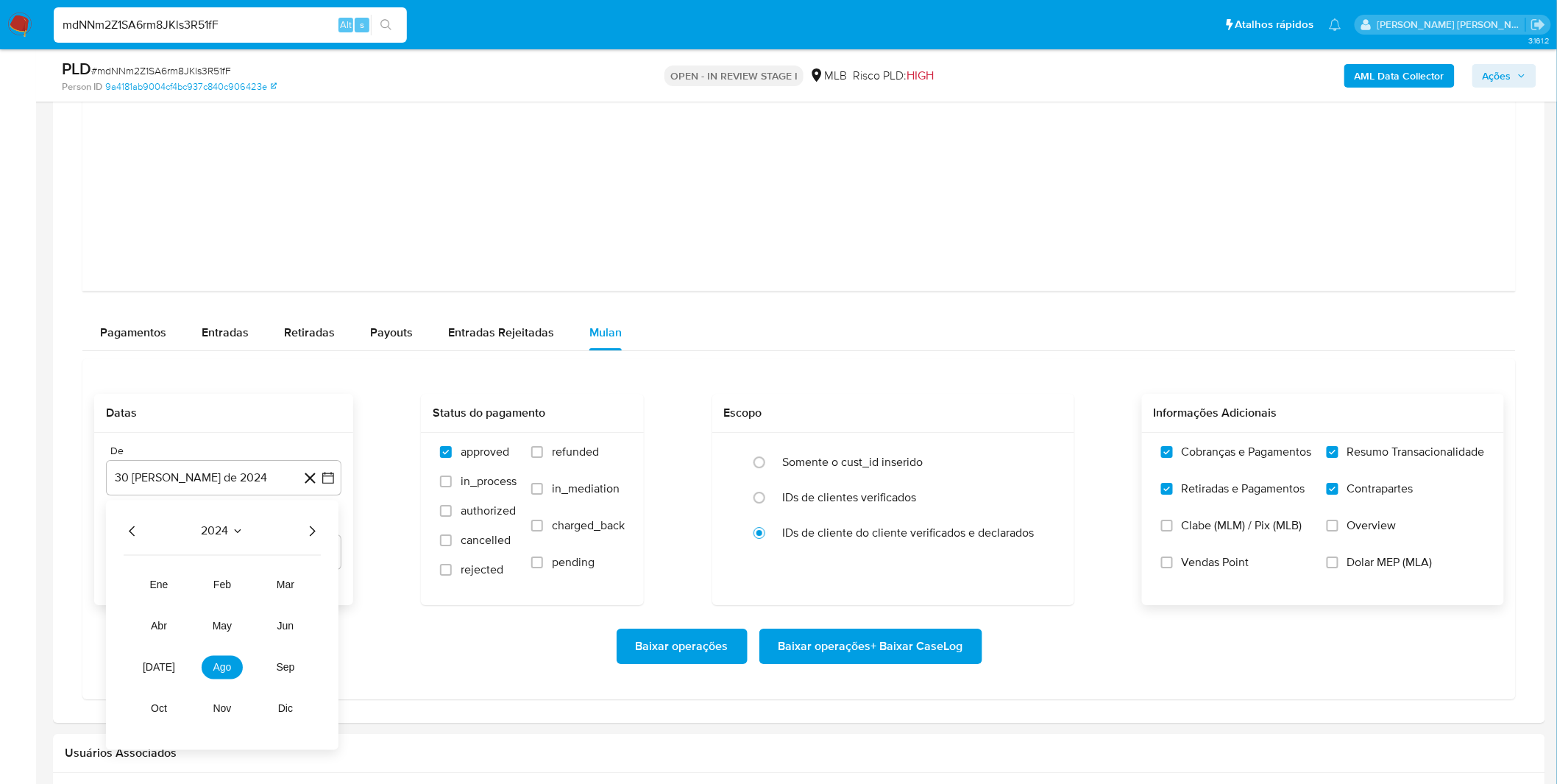
click at [312, 533] on icon "Año siguiente" at bounding box center [312, 530] width 18 height 18
click at [167, 657] on button "jul" at bounding box center [159, 666] width 42 height 24
click at [164, 588] on button "1" at bounding box center [164, 585] width 24 height 24
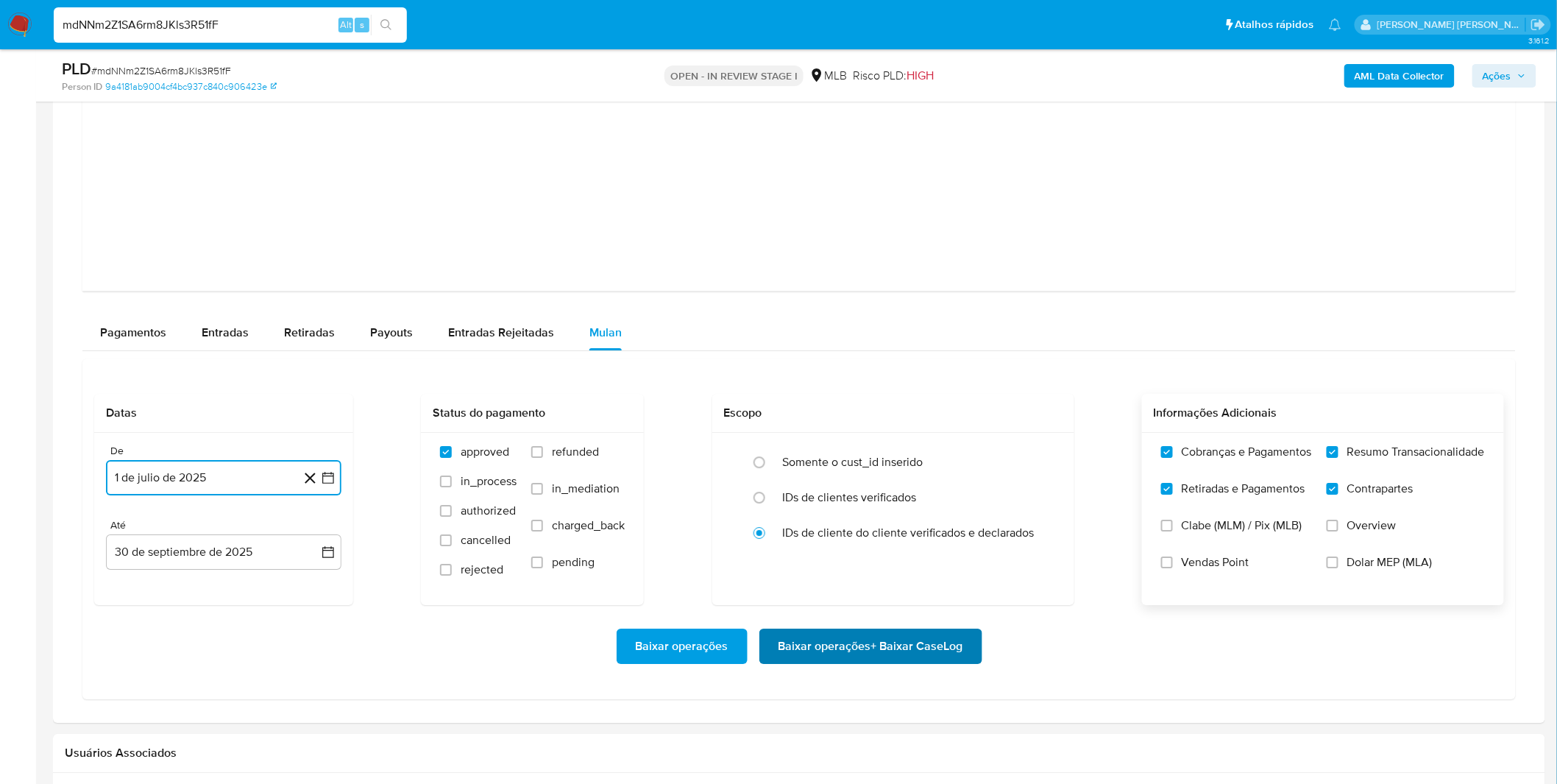
click at [937, 660] on span "Baixar operações + Baixar CaseLog" at bounding box center [871, 646] width 185 height 32
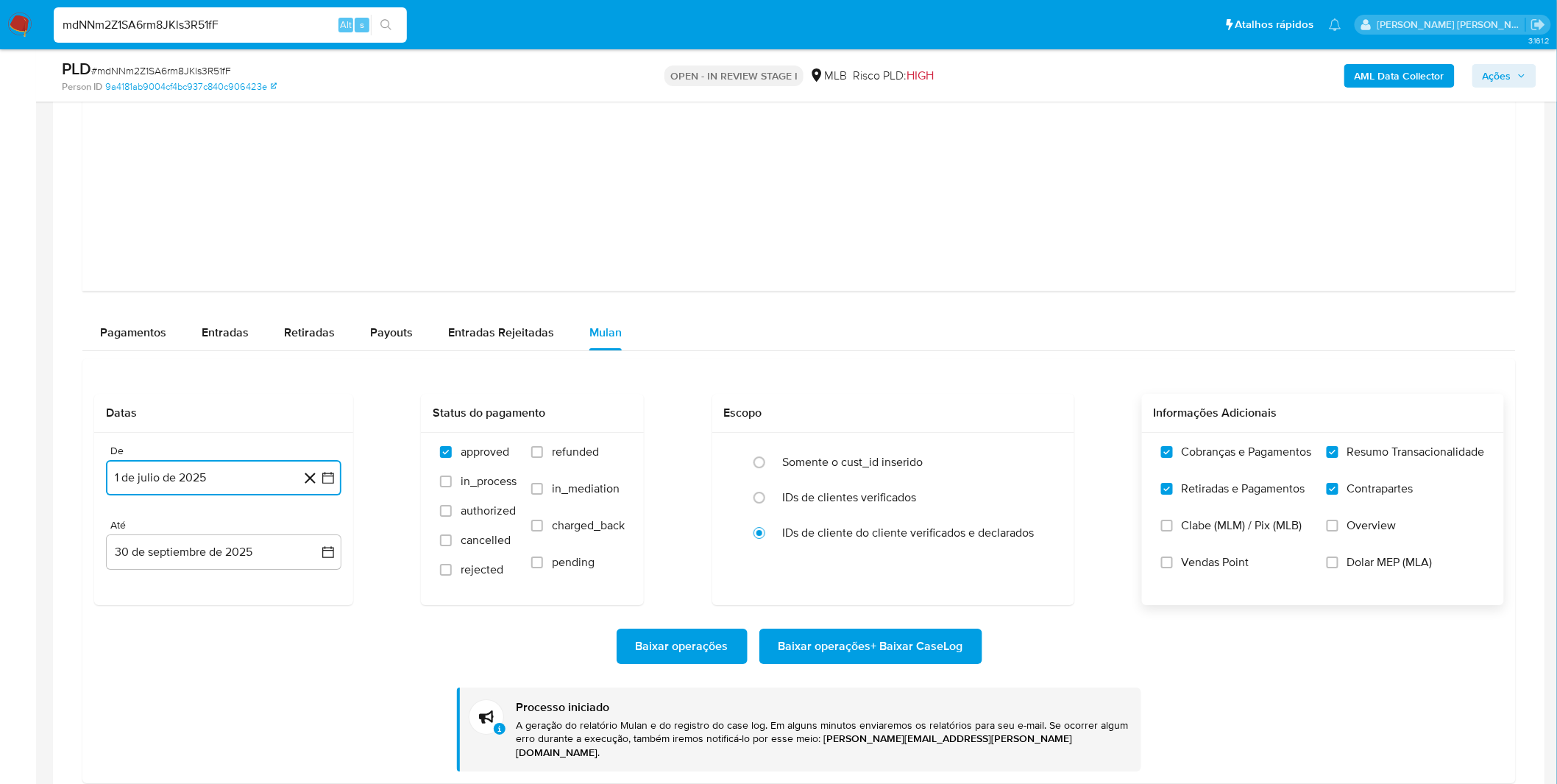
click at [164, 486] on button "1 de julio de 2025" at bounding box center [223, 477] width 235 height 35
click at [128, 531] on icon "Mes anterior" at bounding box center [132, 530] width 18 height 18
click at [304, 580] on button "1" at bounding box center [312, 585] width 24 height 24
click at [907, 623] on div "Baixar operações Baixar operações + Baixar CaseLog Processo iniciado A geração …" at bounding box center [799, 688] width 1410 height 166
click at [900, 639] on span "Baixar operações + Baixar CaseLog" at bounding box center [871, 646] width 185 height 32
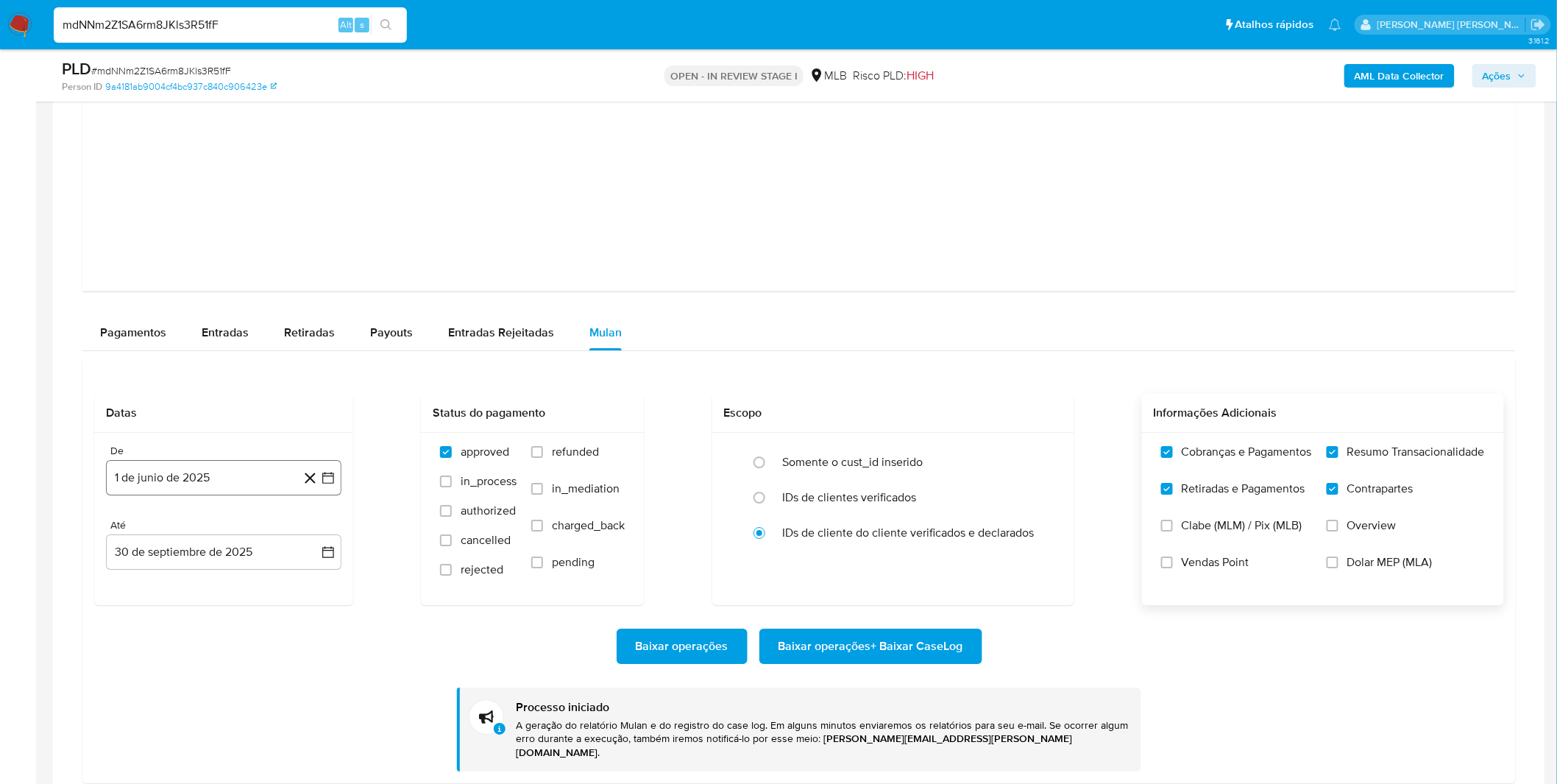
click at [164, 475] on button "1 de junio de 2025" at bounding box center [223, 477] width 235 height 35
click at [141, 533] on div "junio 2025" at bounding box center [224, 530] width 200 height 18
click at [130, 537] on icon "Mes anterior" at bounding box center [132, 530] width 18 height 18
click at [231, 590] on button "1" at bounding box center [223, 585] width 24 height 24
click at [212, 594] on div "De 1 de mayo de 2025 1-05-2025 Até 30 de septiembre de 2025 30-09-2025" at bounding box center [224, 519] width 259 height 172
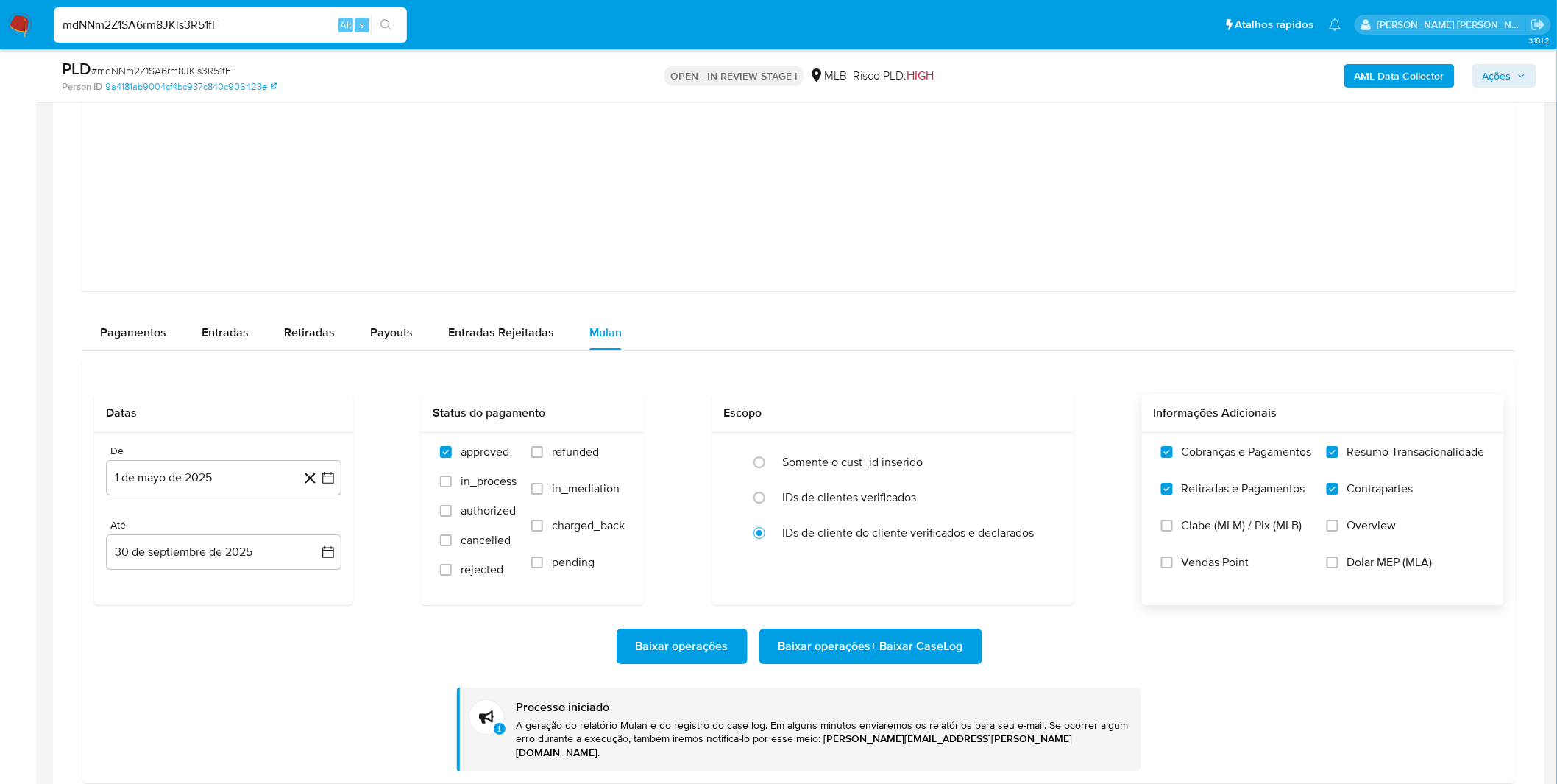
click at [917, 662] on span "Baixar operações + Baixar CaseLog" at bounding box center [871, 646] width 185 height 32
click at [231, 642] on div "Baixar operações Baixar operações + Baixar CaseLog" at bounding box center [799, 645] width 1410 height 35
click at [34, 12] on nav "Pausado Ver notificaciones mdNNm2Z1SA6rm8JKls3R51fF Alt s Atalhos rápidos Presi…" at bounding box center [778, 25] width 1557 height 49
click at [26, 18] on img at bounding box center [20, 25] width 25 height 25
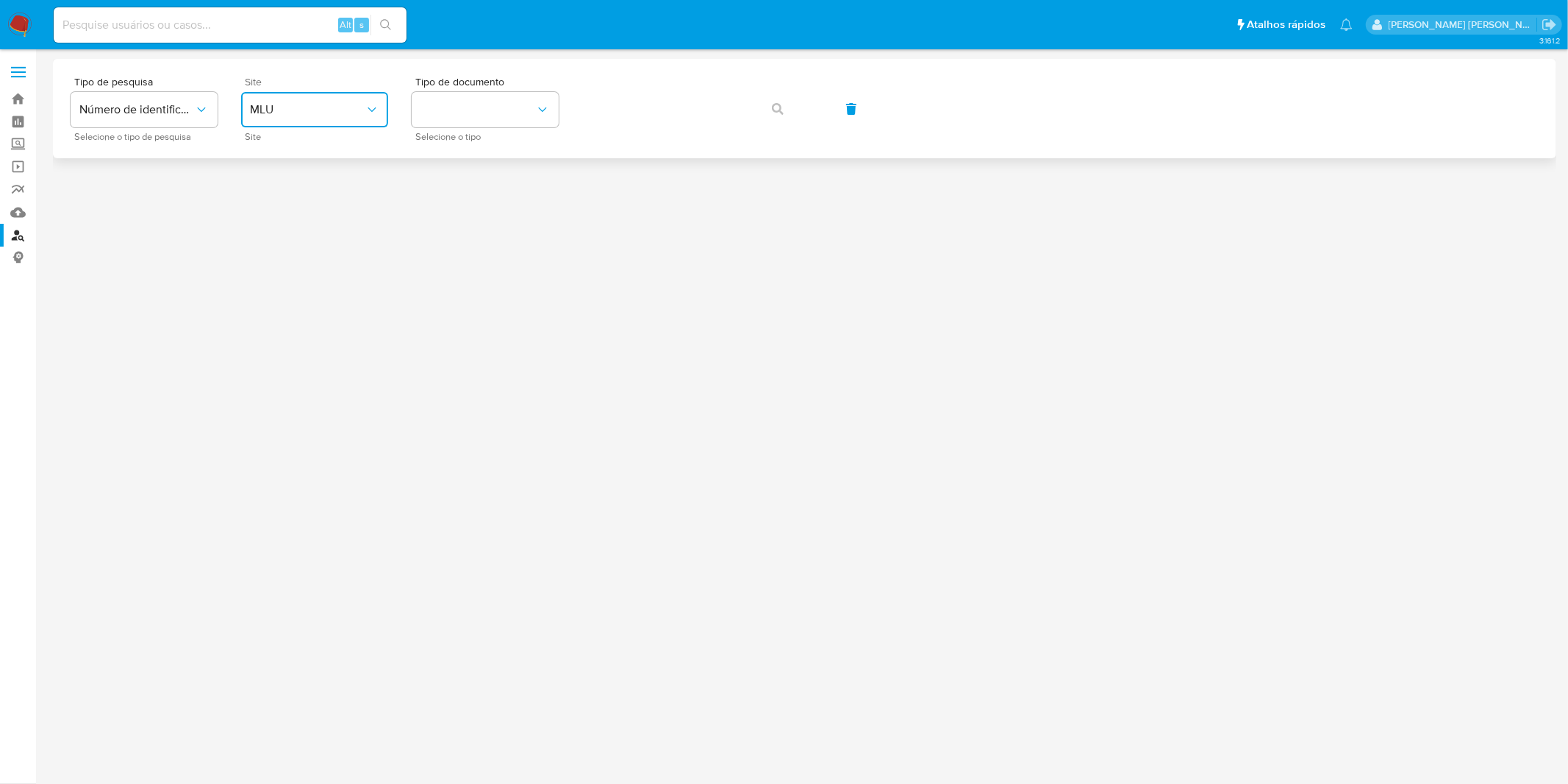
click at [324, 105] on span "MLU" at bounding box center [308, 110] width 115 height 15
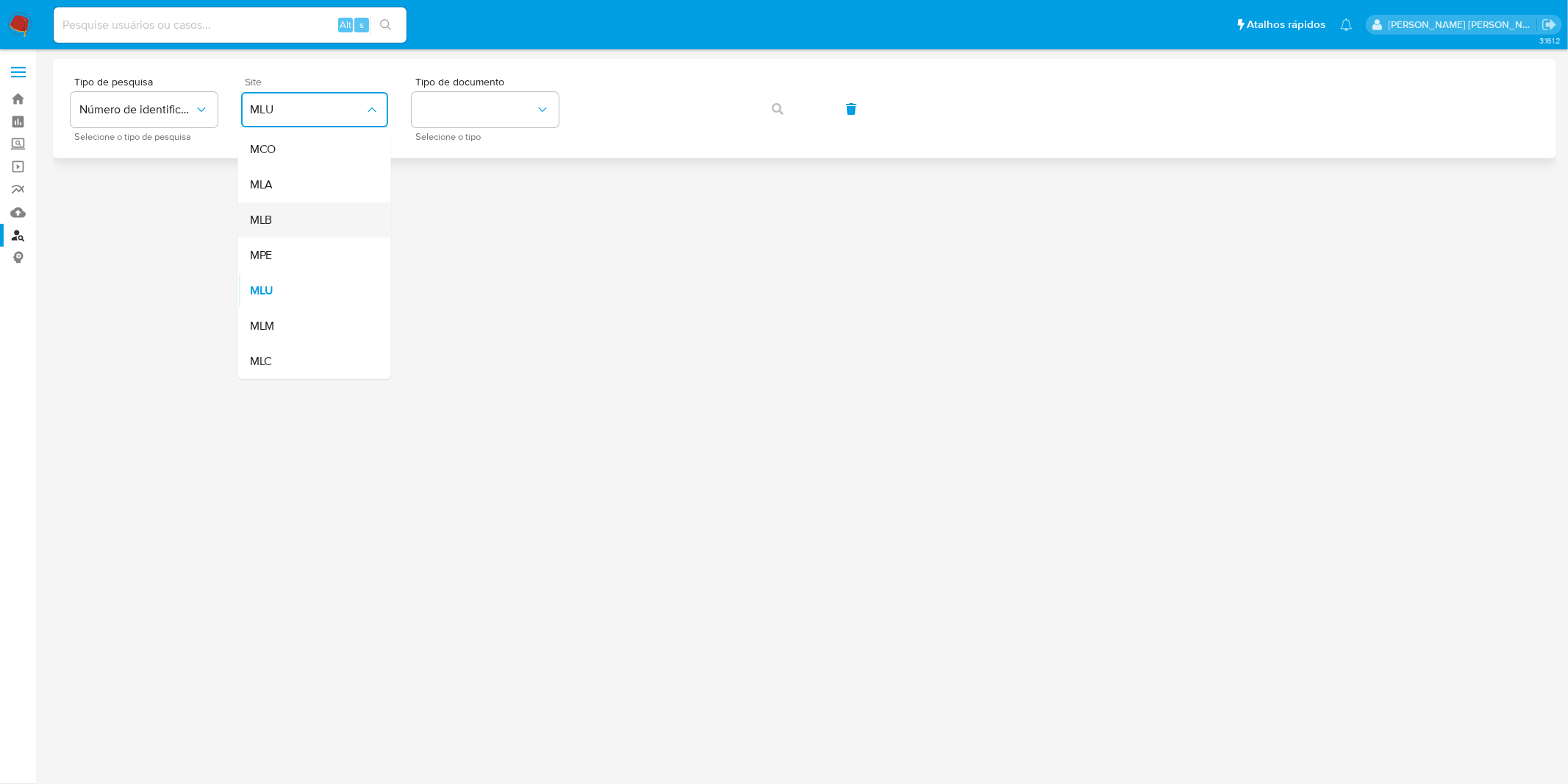
click at [320, 230] on div "MLB" at bounding box center [311, 219] width 121 height 35
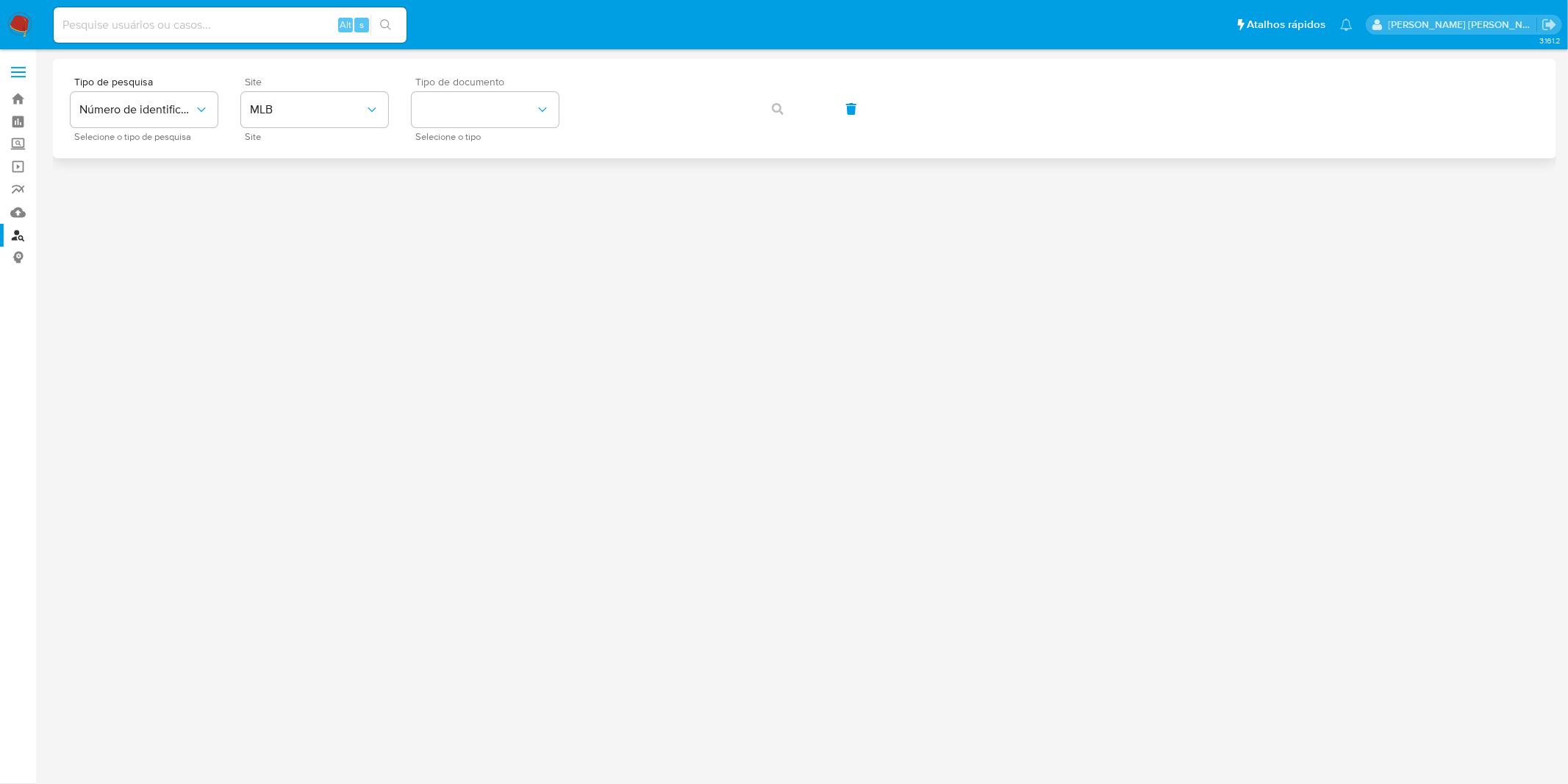
click at [443, 133] on span "Selecione o tipo" at bounding box center [489, 137] width 147 height 8
click at [459, 118] on button "identificationType" at bounding box center [485, 109] width 147 height 35
drag, startPoint x: 474, startPoint y: 208, endPoint x: 481, endPoint y: 204, distance: 8.1
click at [476, 208] on div "CPF CPF" at bounding box center [481, 206] width 121 height 50
click at [770, 121] on button "button" at bounding box center [778, 109] width 50 height 35
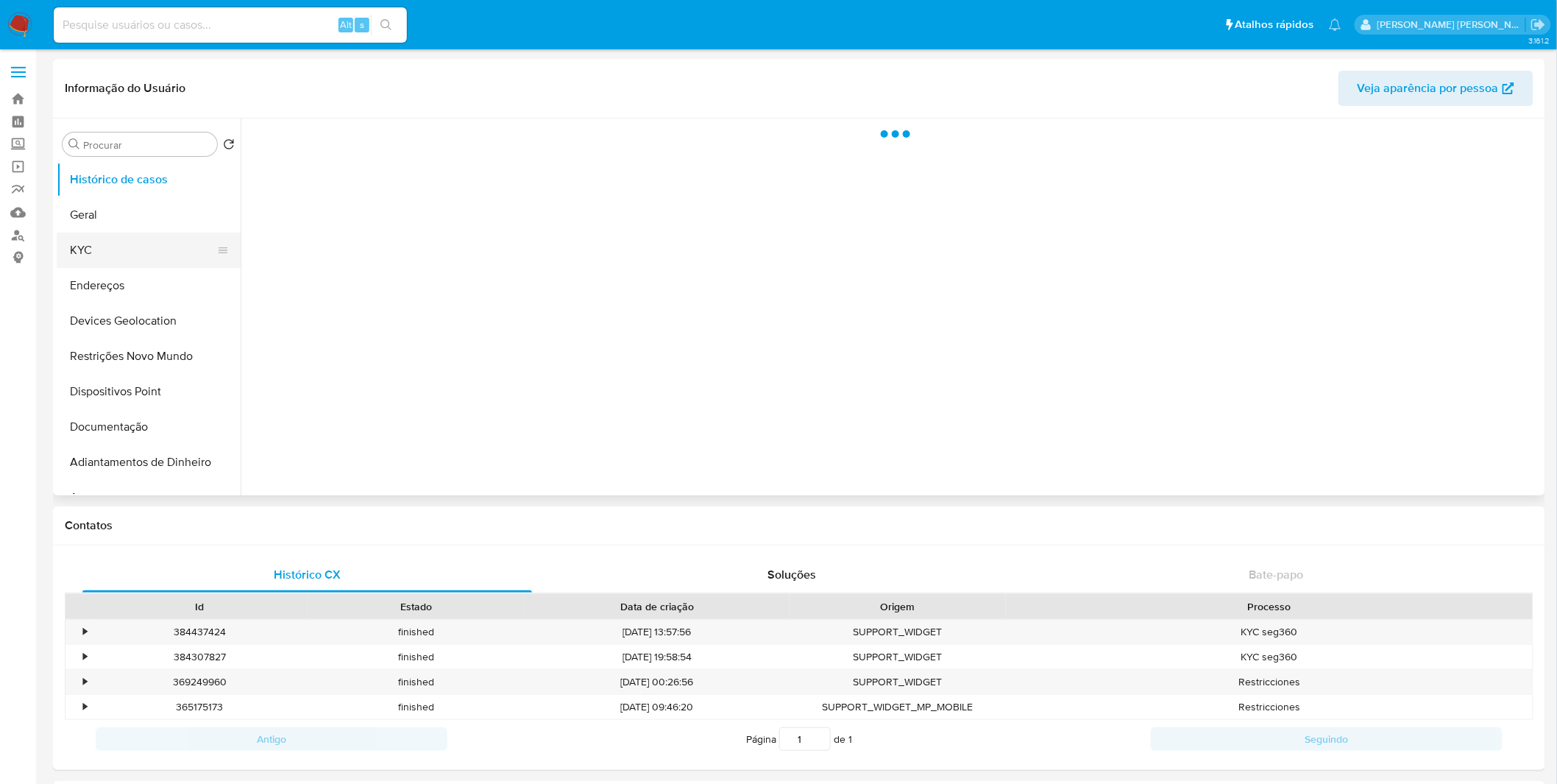
select select "10"
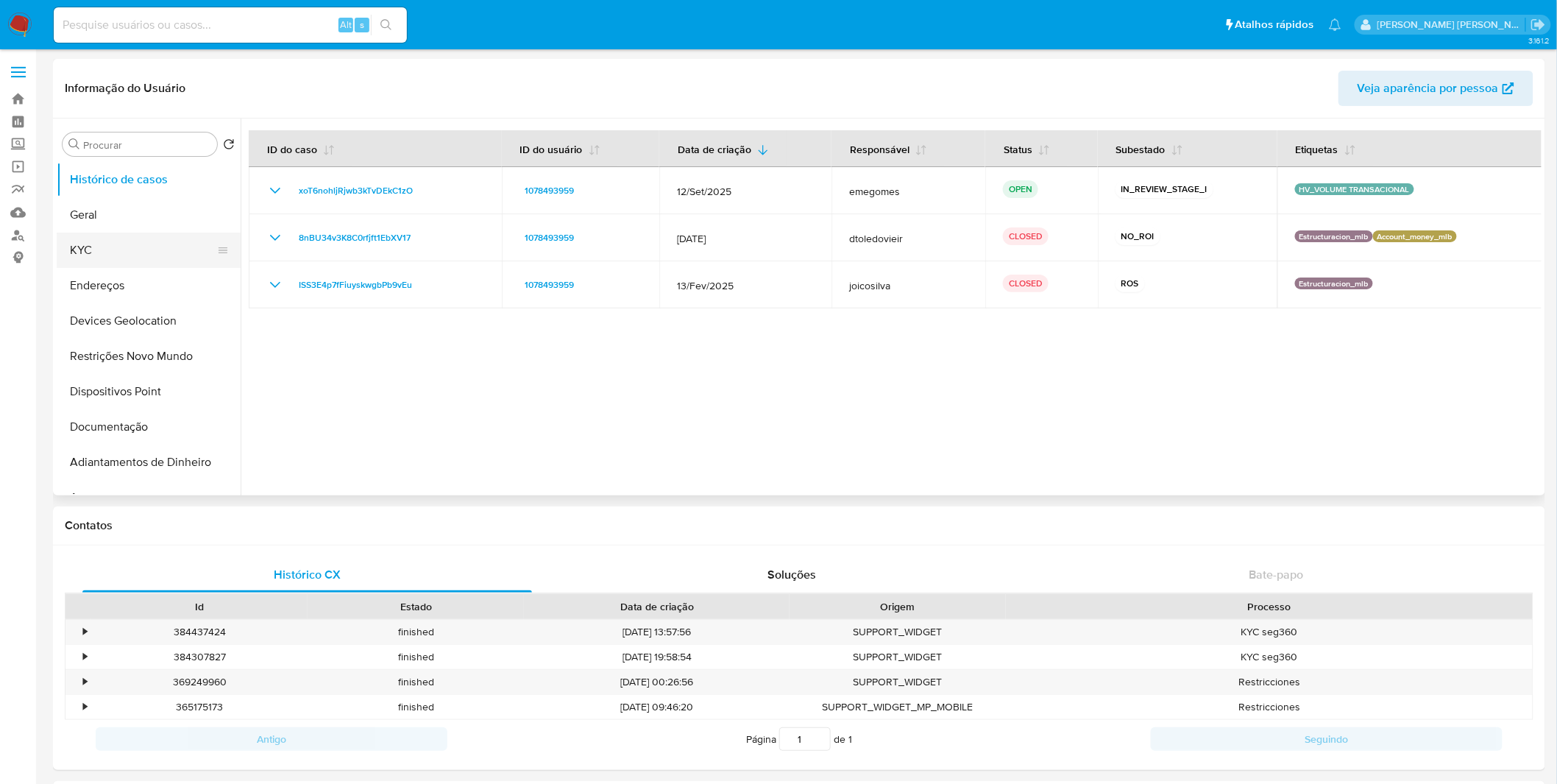
click at [109, 253] on button "KYC" at bounding box center [143, 249] width 172 height 35
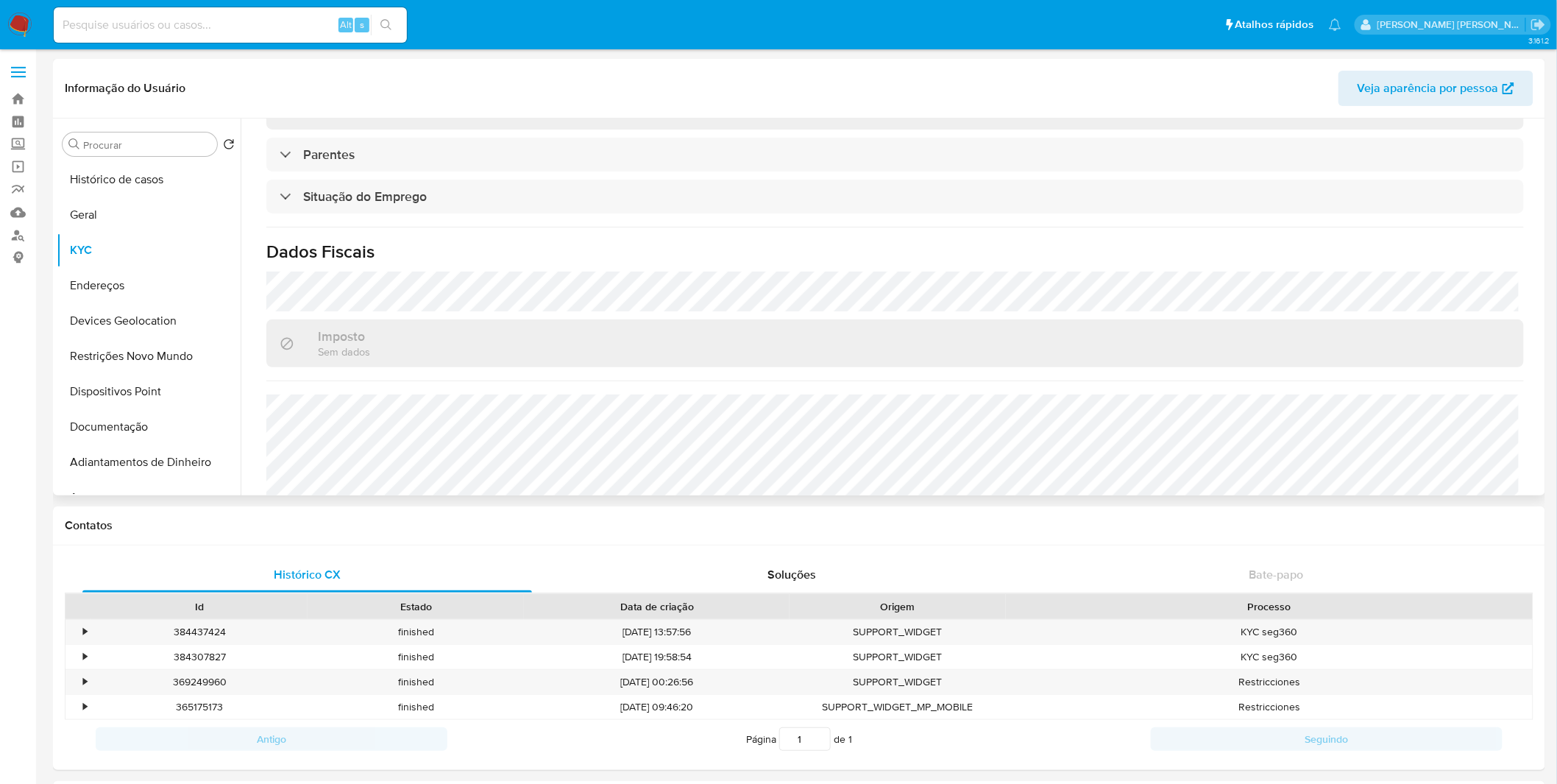
scroll to position [612, 0]
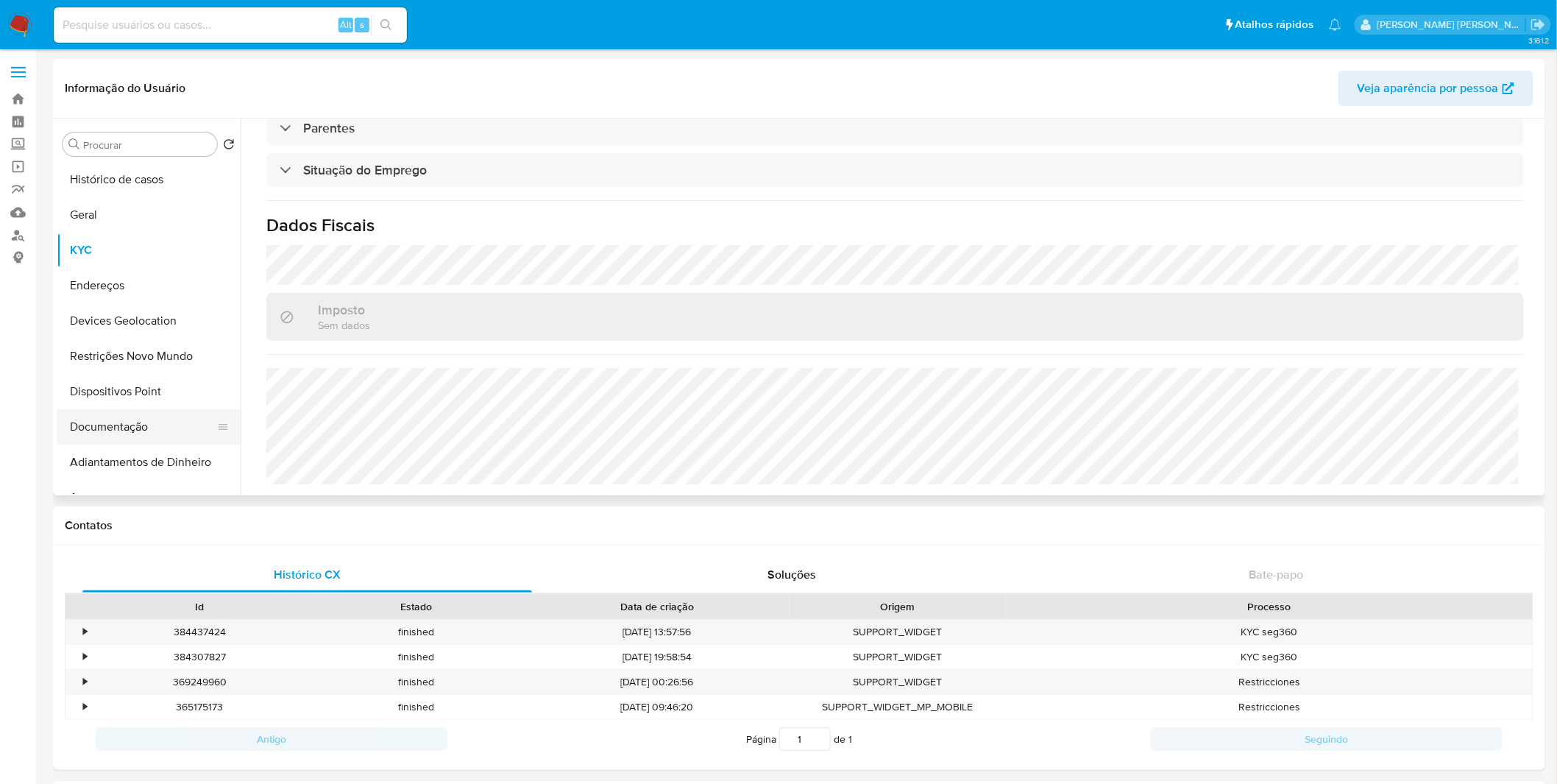
click at [111, 420] on button "Documentação" at bounding box center [143, 426] width 172 height 35
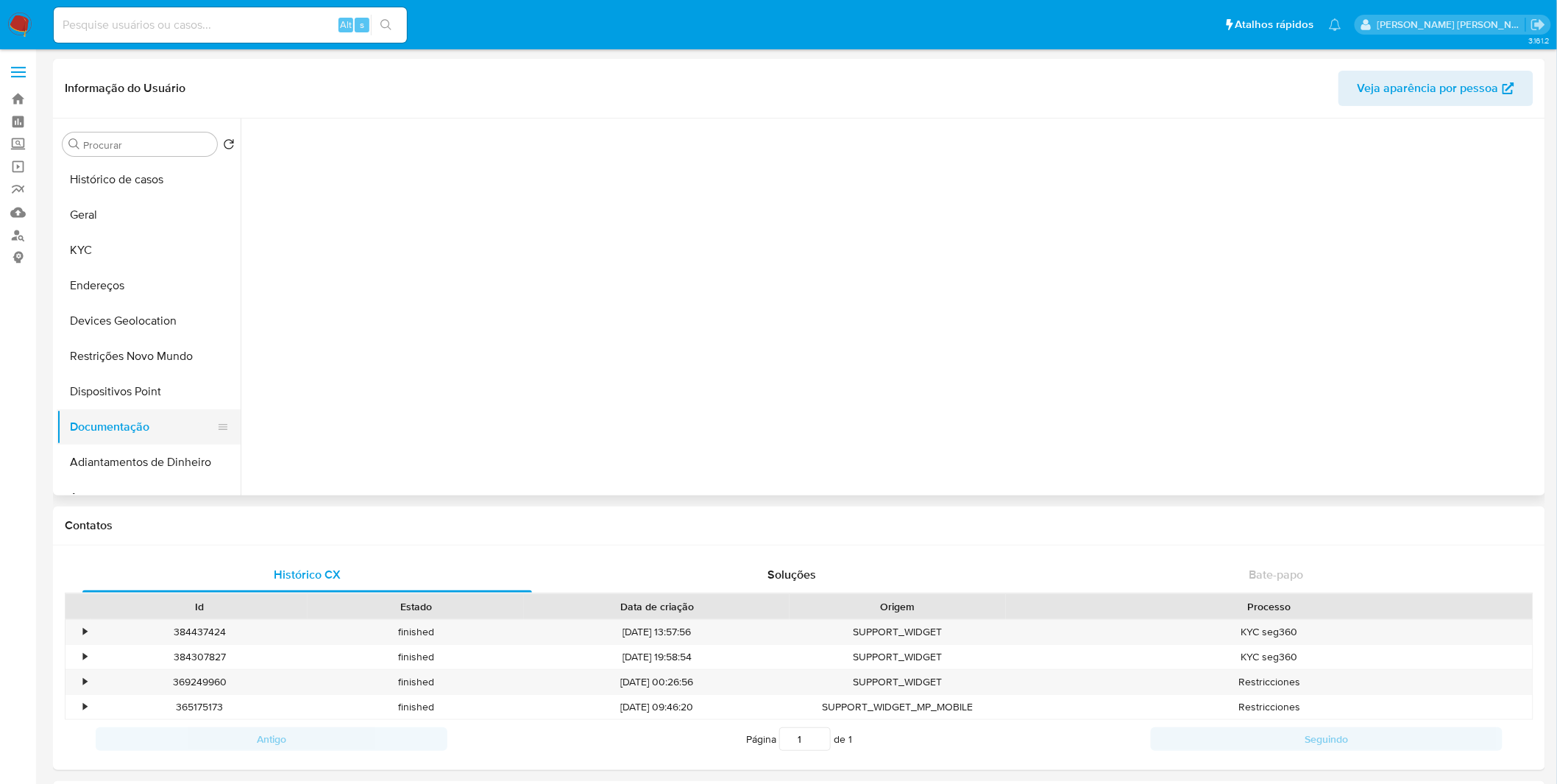
scroll to position [0, 0]
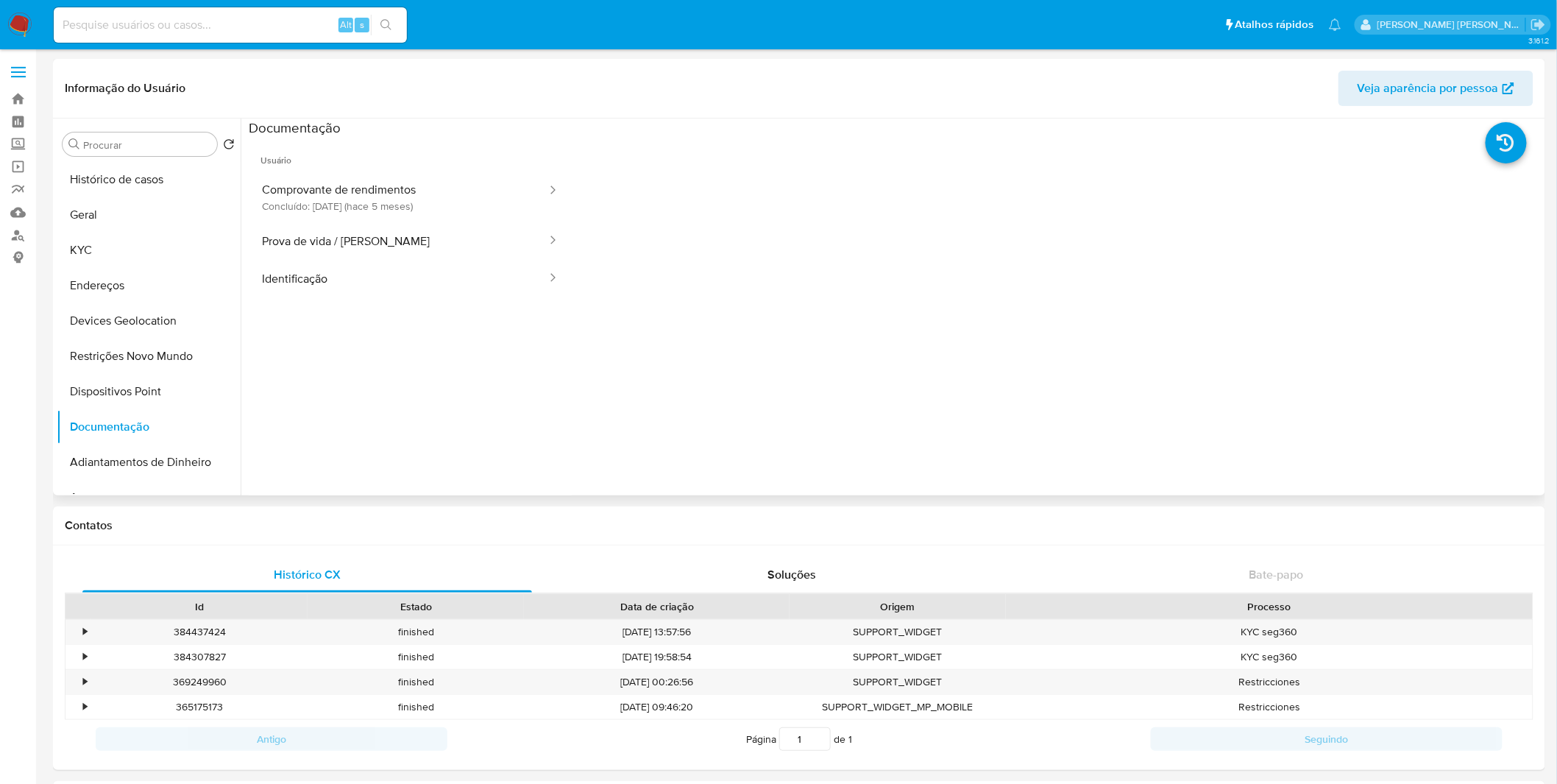
click at [381, 299] on ul "Usuário Comprovante de rendimentos Concluído: [DATE] (hace 5 meses) Prova de vi…" at bounding box center [410, 349] width 323 height 424
click at [387, 291] on button "Identificação" at bounding box center [398, 279] width 299 height 38
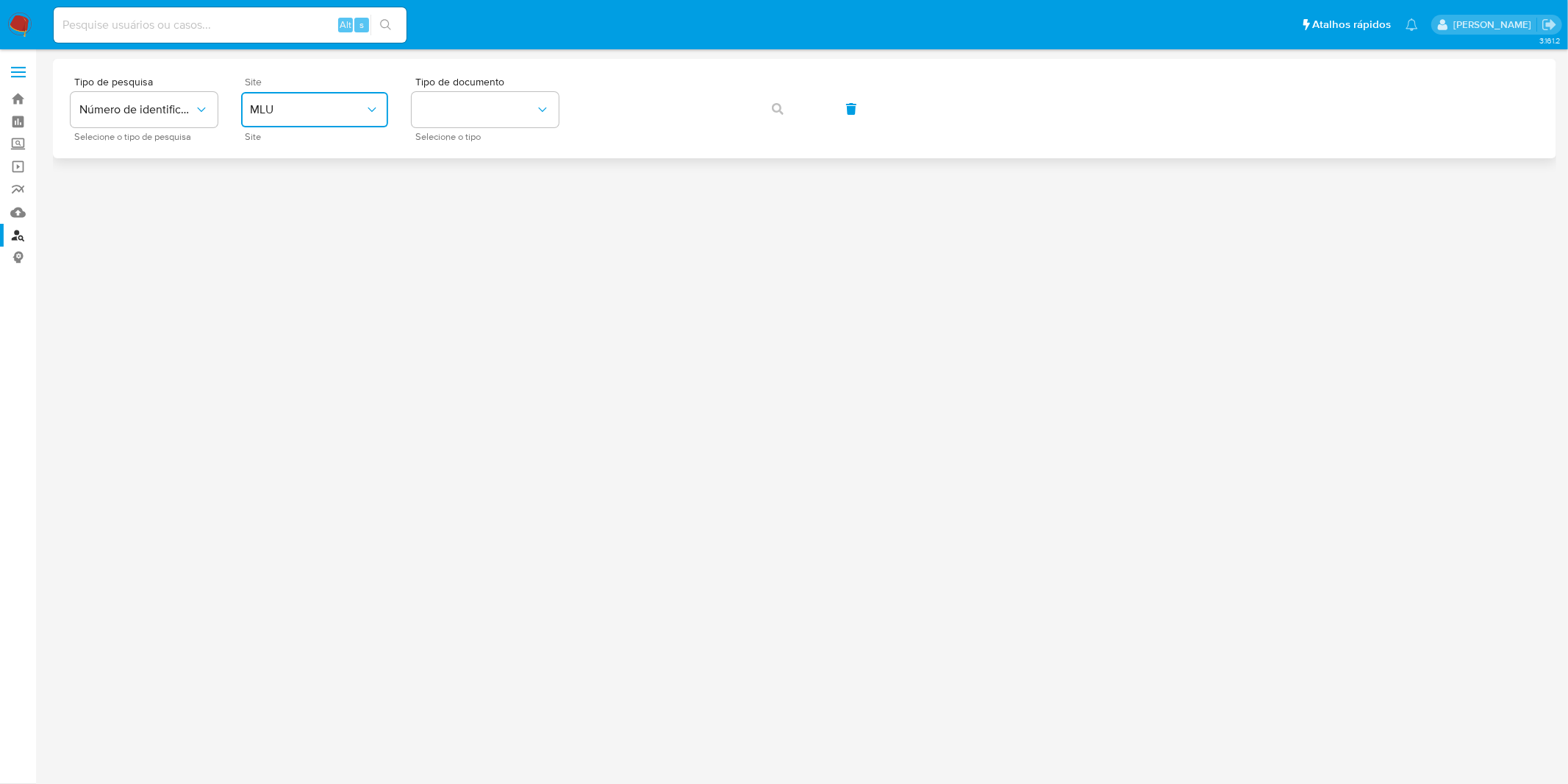
click at [272, 116] on button "MLU" at bounding box center [314, 109] width 147 height 35
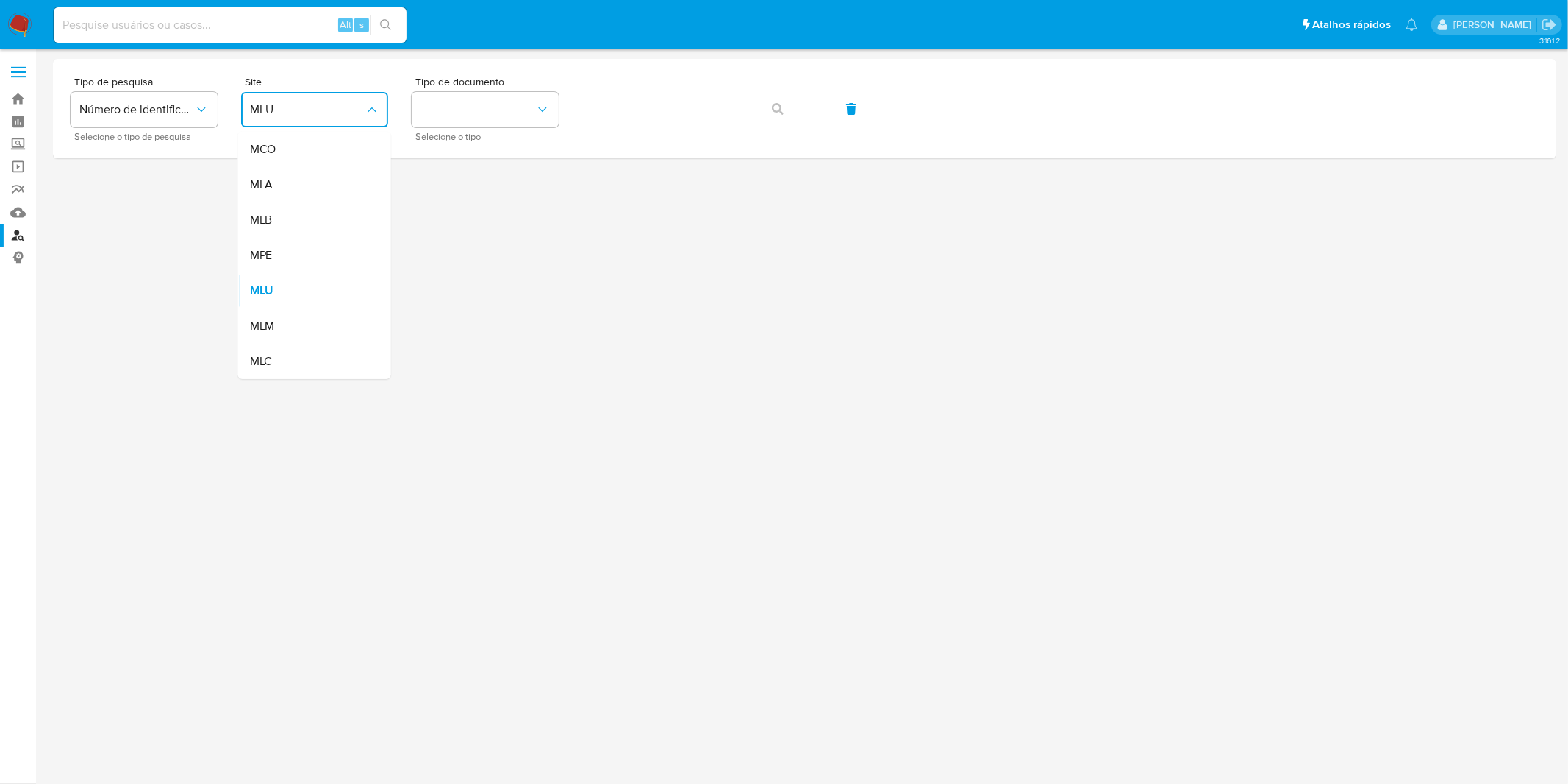
drag, startPoint x: 304, startPoint y: 204, endPoint x: 366, endPoint y: 182, distance: 65.8
click at [305, 204] on div "MLB" at bounding box center [311, 219] width 121 height 35
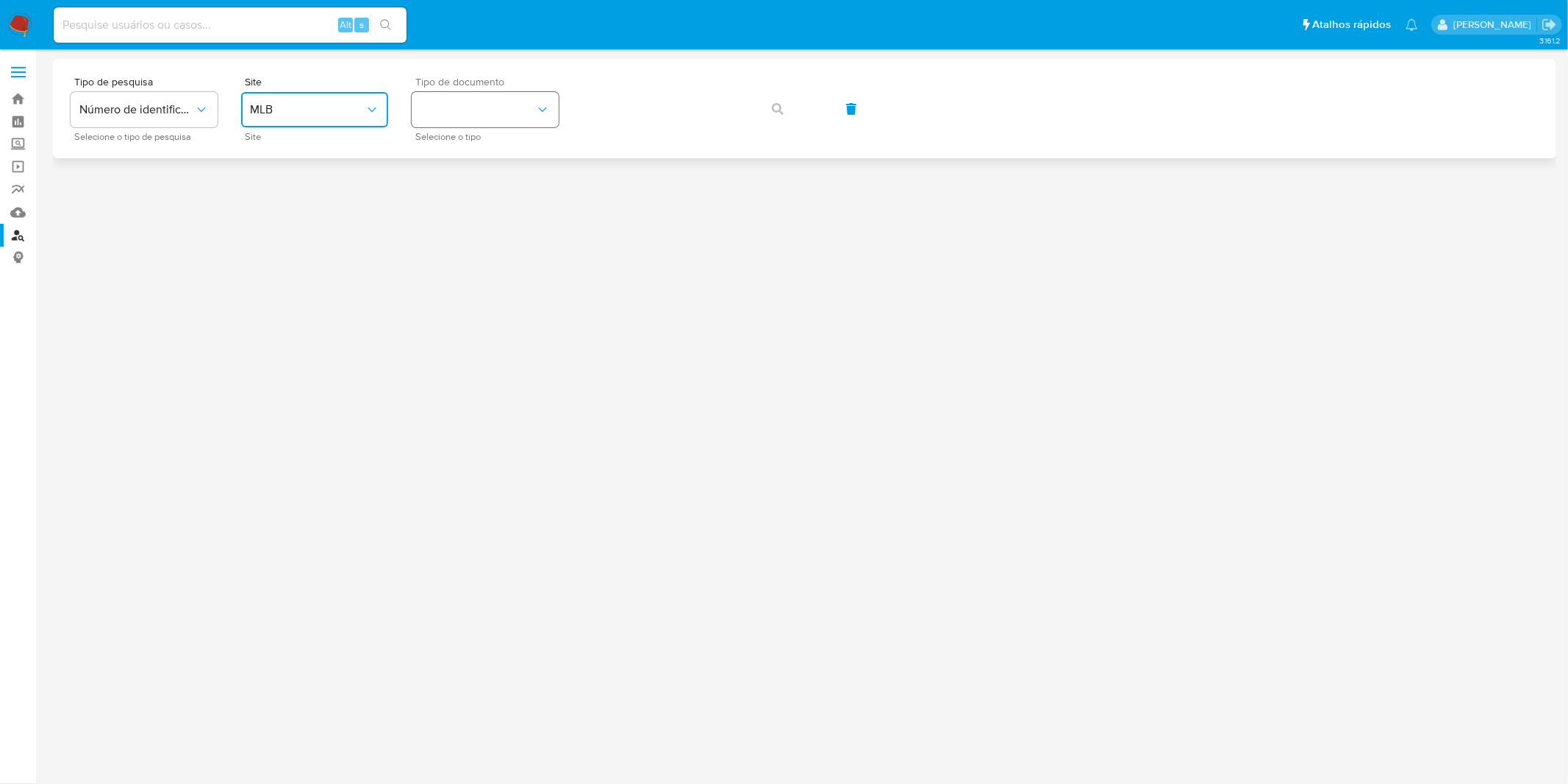
click at [460, 107] on button "identificationType" at bounding box center [485, 109] width 147 height 35
click at [465, 211] on div "CPF CPF" at bounding box center [481, 206] width 121 height 50
click at [778, 114] on span "button" at bounding box center [778, 109] width 11 height 32
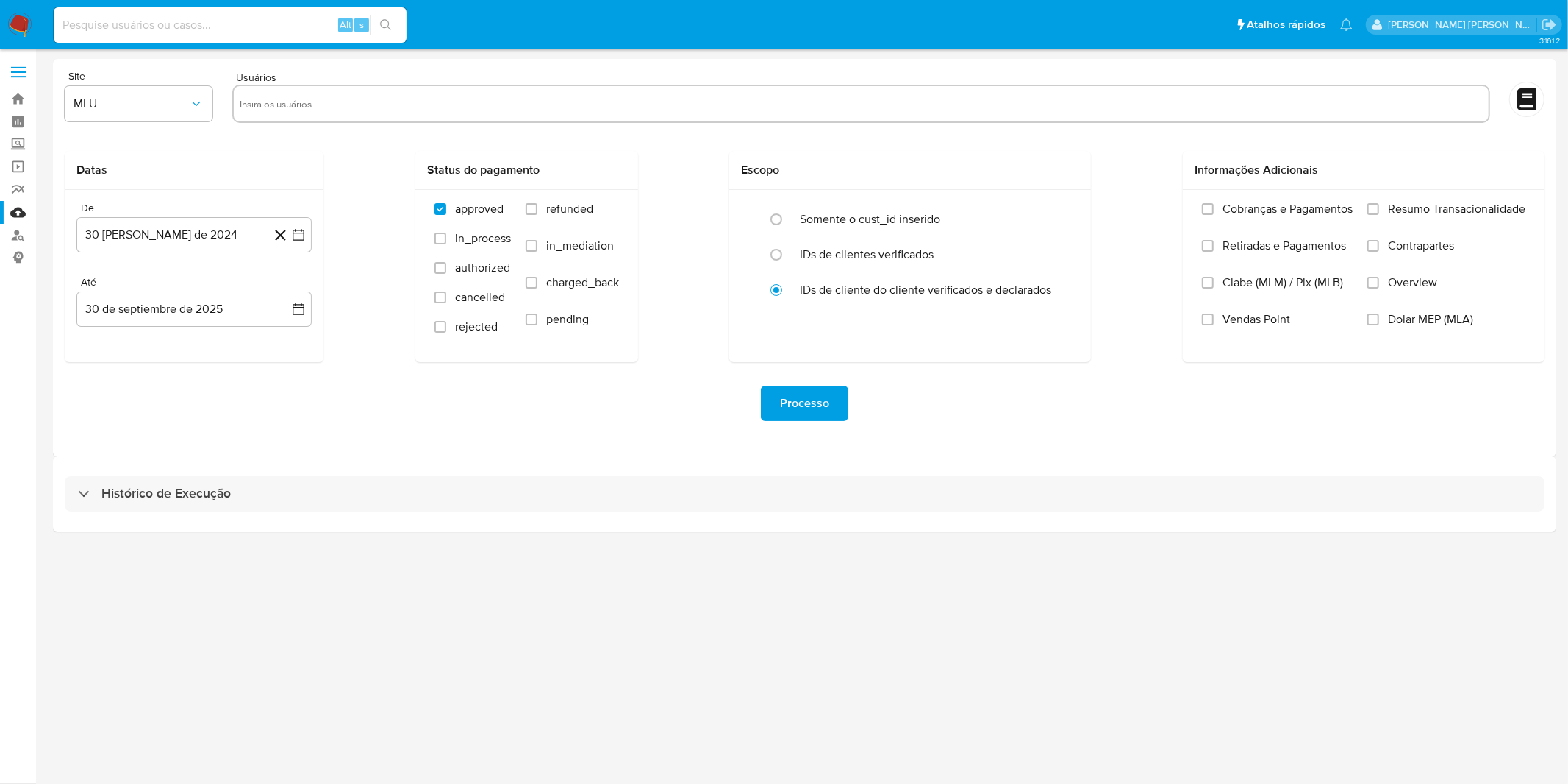
click at [281, 518] on div "Histórico de Execução" at bounding box center [804, 493] width 1504 height 75
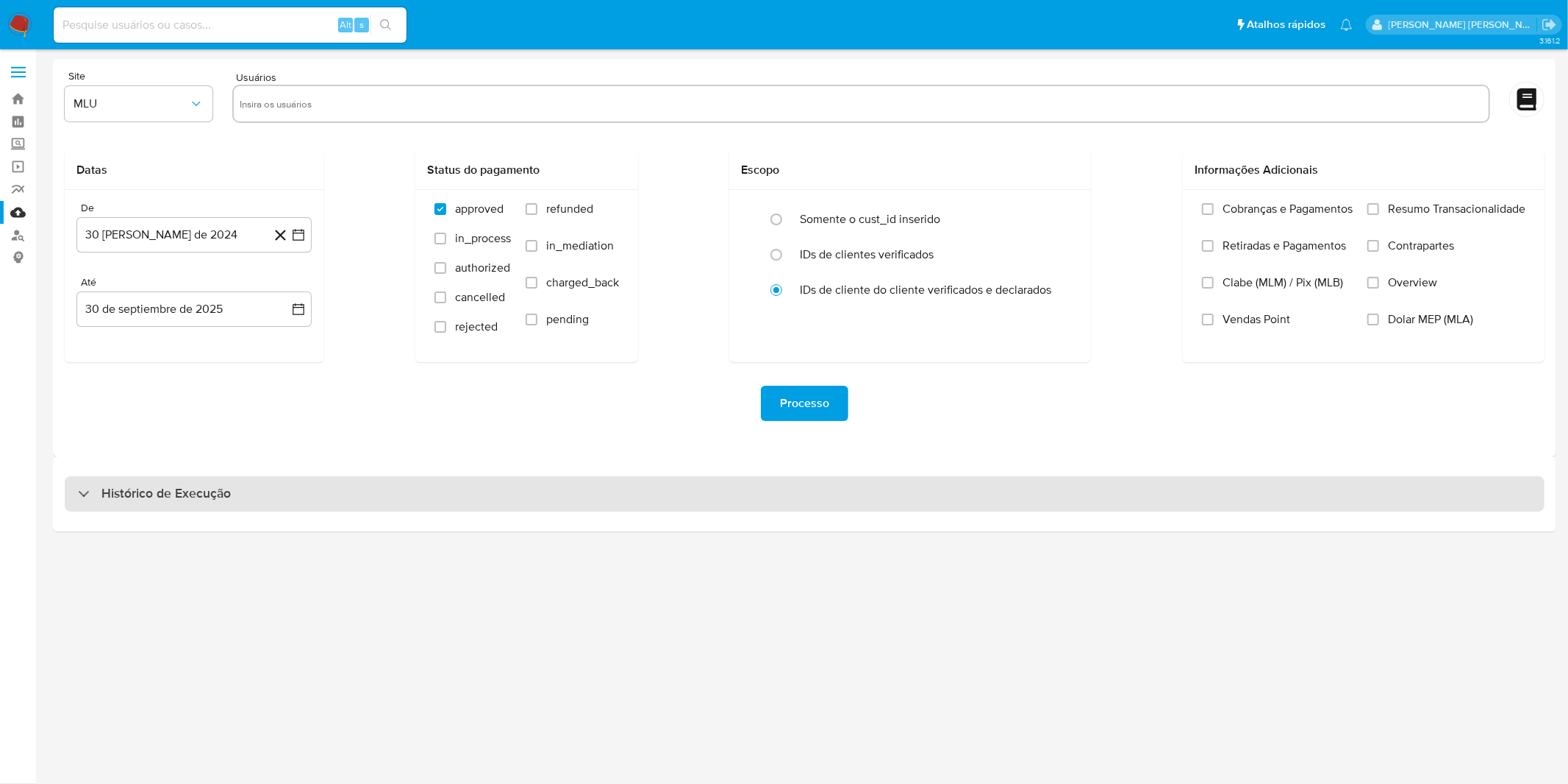
click at [267, 498] on div "Histórico de Execução" at bounding box center [805, 493] width 1480 height 35
select select "10"
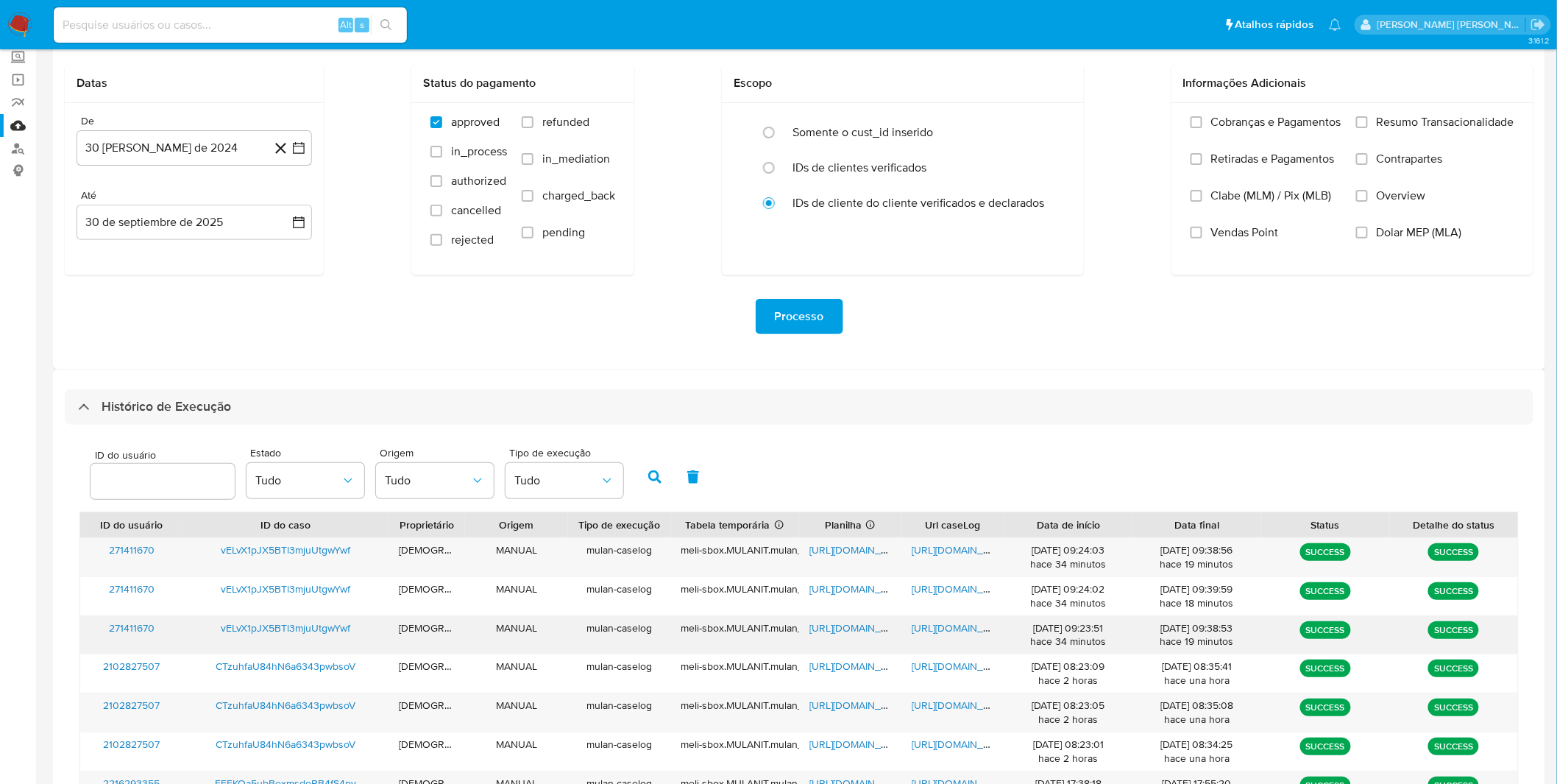
scroll to position [163, 0]
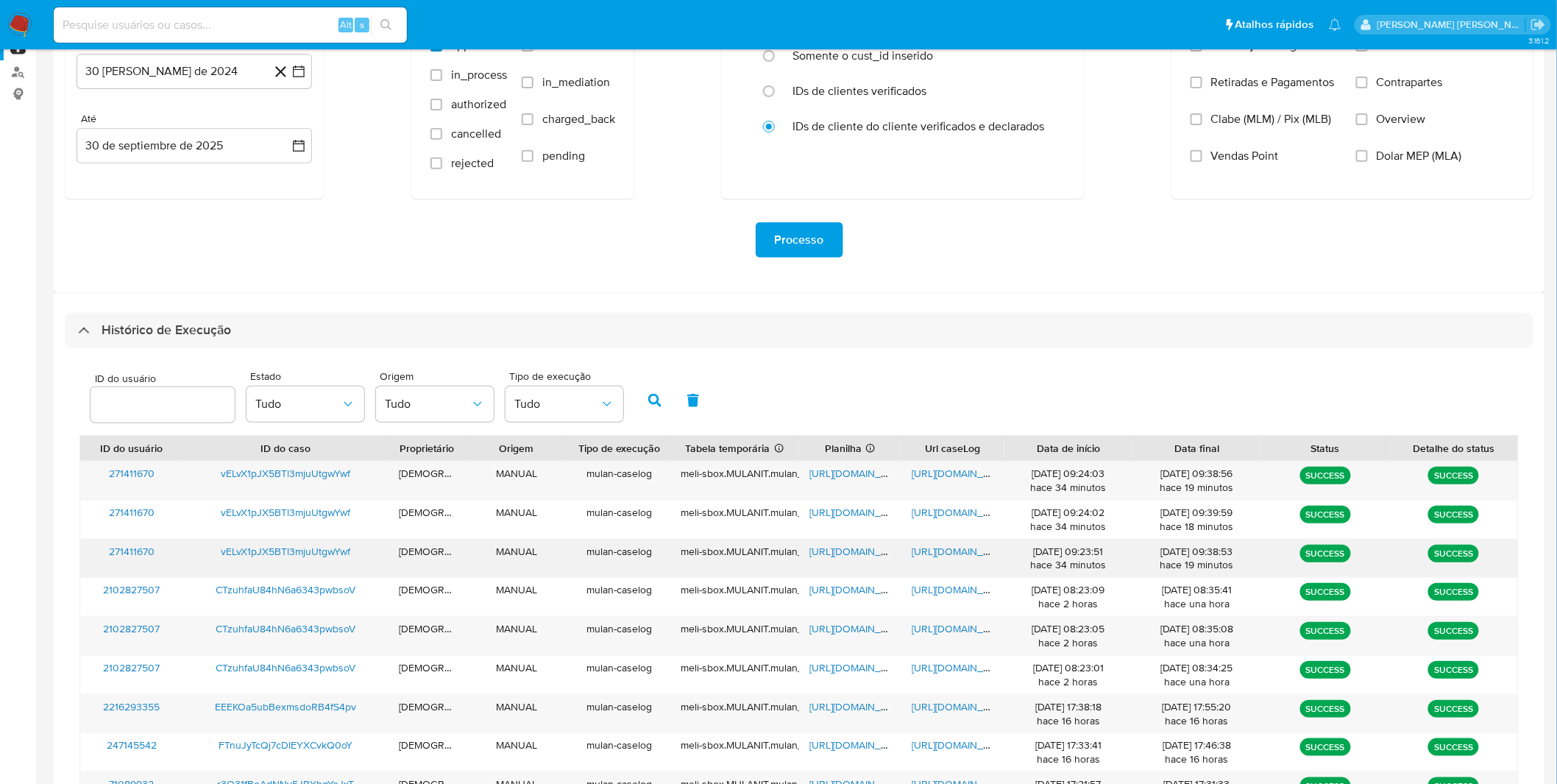
click at [960, 546] on span "https://docs.google.com/document/d/1Uhj32vN_UdRaiOy7GOz3TcRkWNsO_BQYRK8f4uEOEEY…" at bounding box center [963, 552] width 101 height 15
click at [851, 550] on span "https://docs.google.com/spreadsheets/d/17WyRXaWB1fE6AZYRoUKrElAwWk2-N_-fbp2xfZS…" at bounding box center [860, 552] width 101 height 15
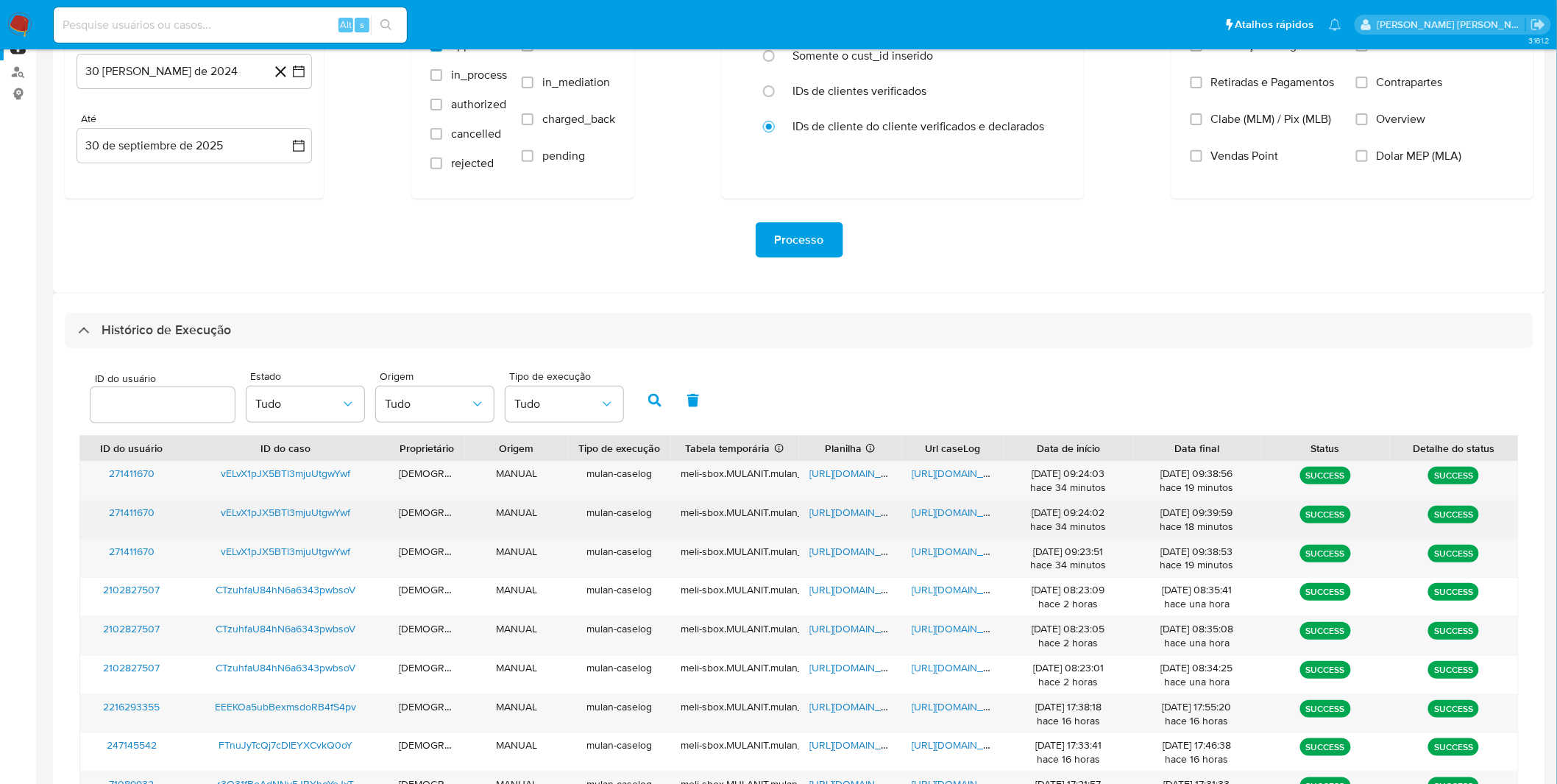
click at [981, 510] on span "https://docs.google.com/document/d/1UJhzMXoyijKf3gp22JZEdUmW-yjvk-qdxoGWnLGakiU…" at bounding box center [963, 512] width 101 height 15
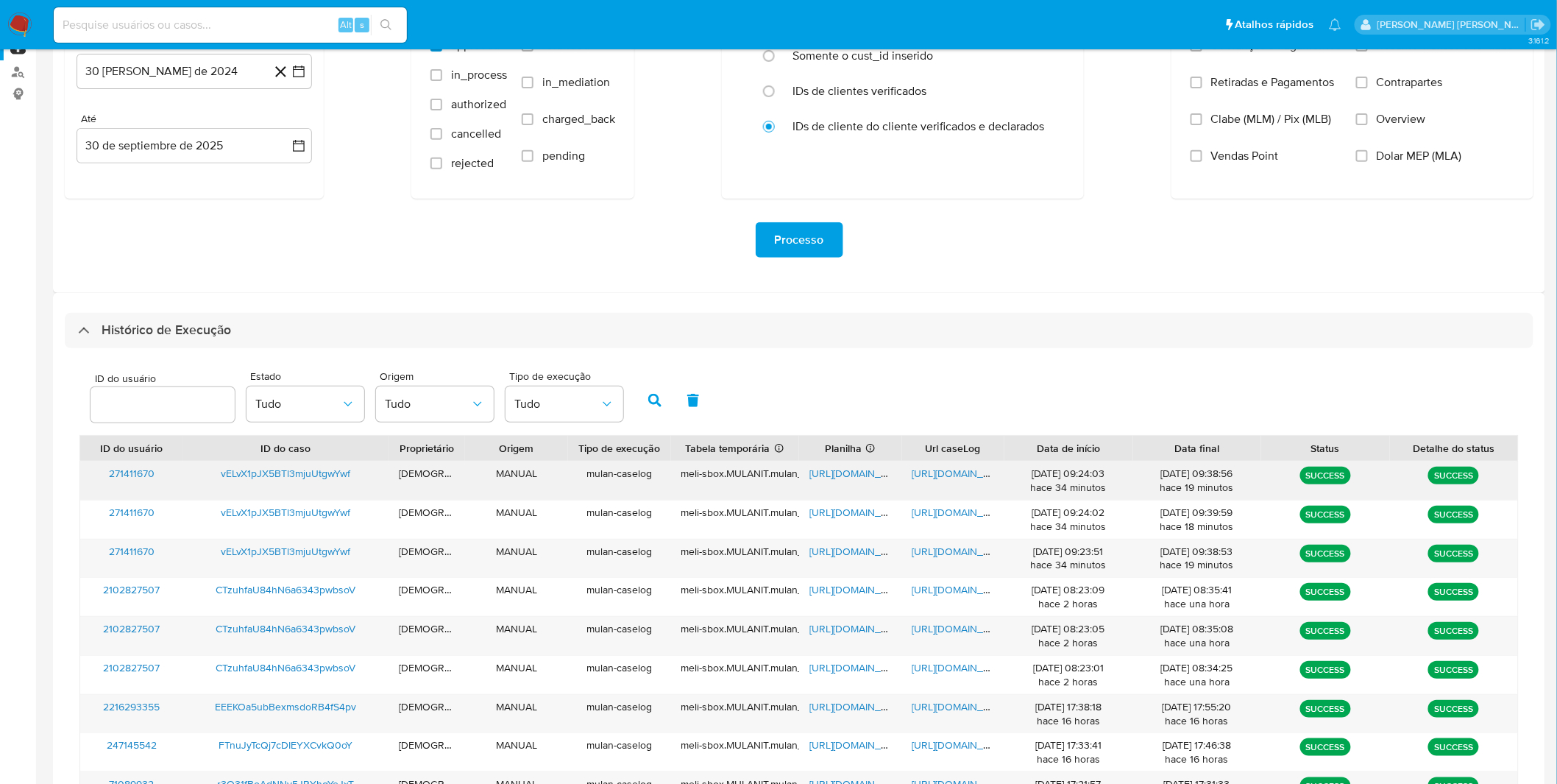
click at [969, 474] on span "https://docs.google.com/document/d/1OZQKnBQvXiKjgsFTdPtVZ3hyRfhZcwisFQnnmYtfcfg…" at bounding box center [963, 473] width 101 height 15
click at [864, 556] on span "https://docs.google.com/spreadsheets/d/17WyRXaWB1fE6AZYRoUKrElAwWk2-N_-fbp2xfZS…" at bounding box center [860, 552] width 101 height 15
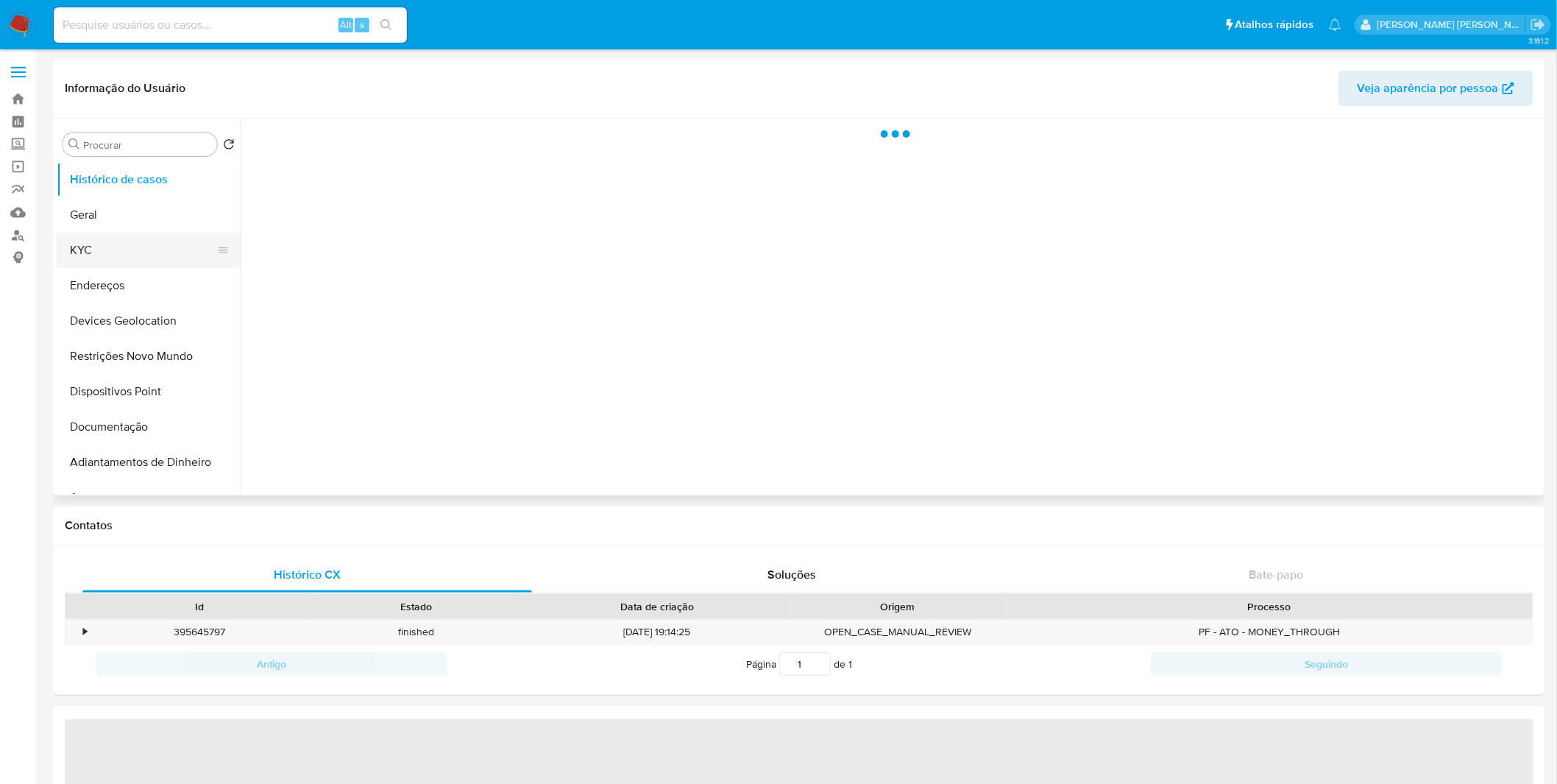
click at [157, 243] on button "KYC" at bounding box center [143, 249] width 172 height 35
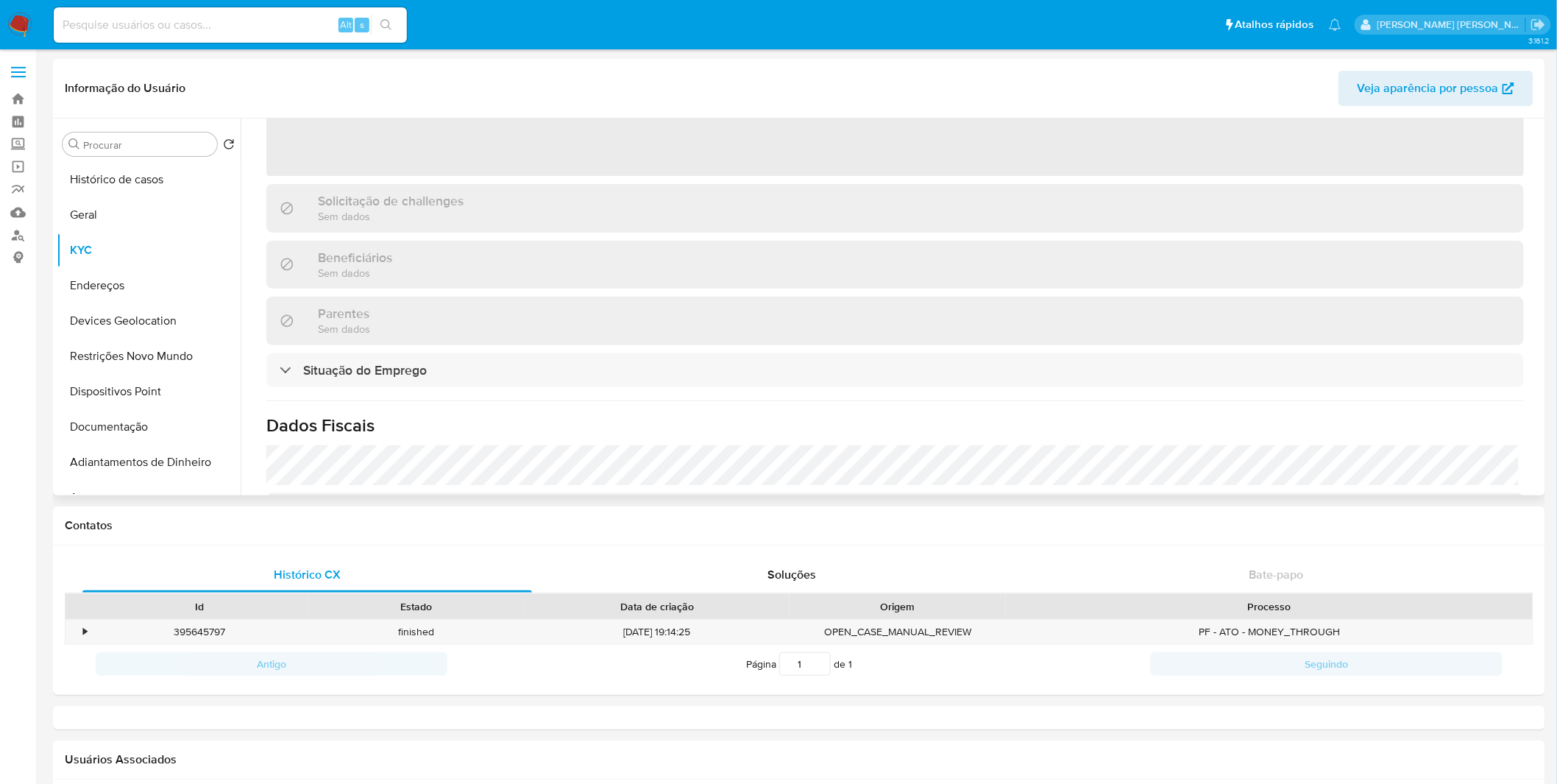
scroll to position [401, 0]
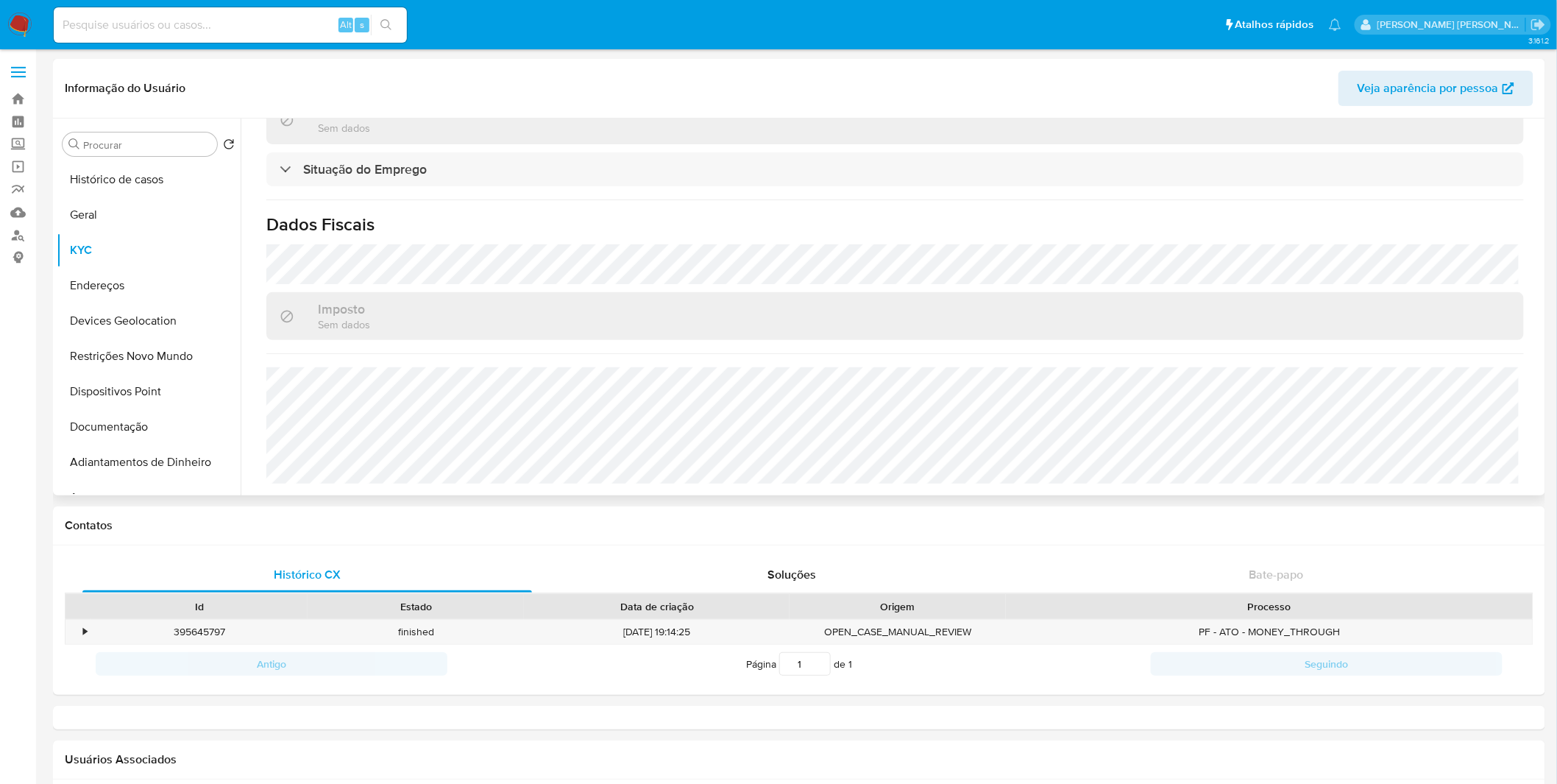
select select "10"
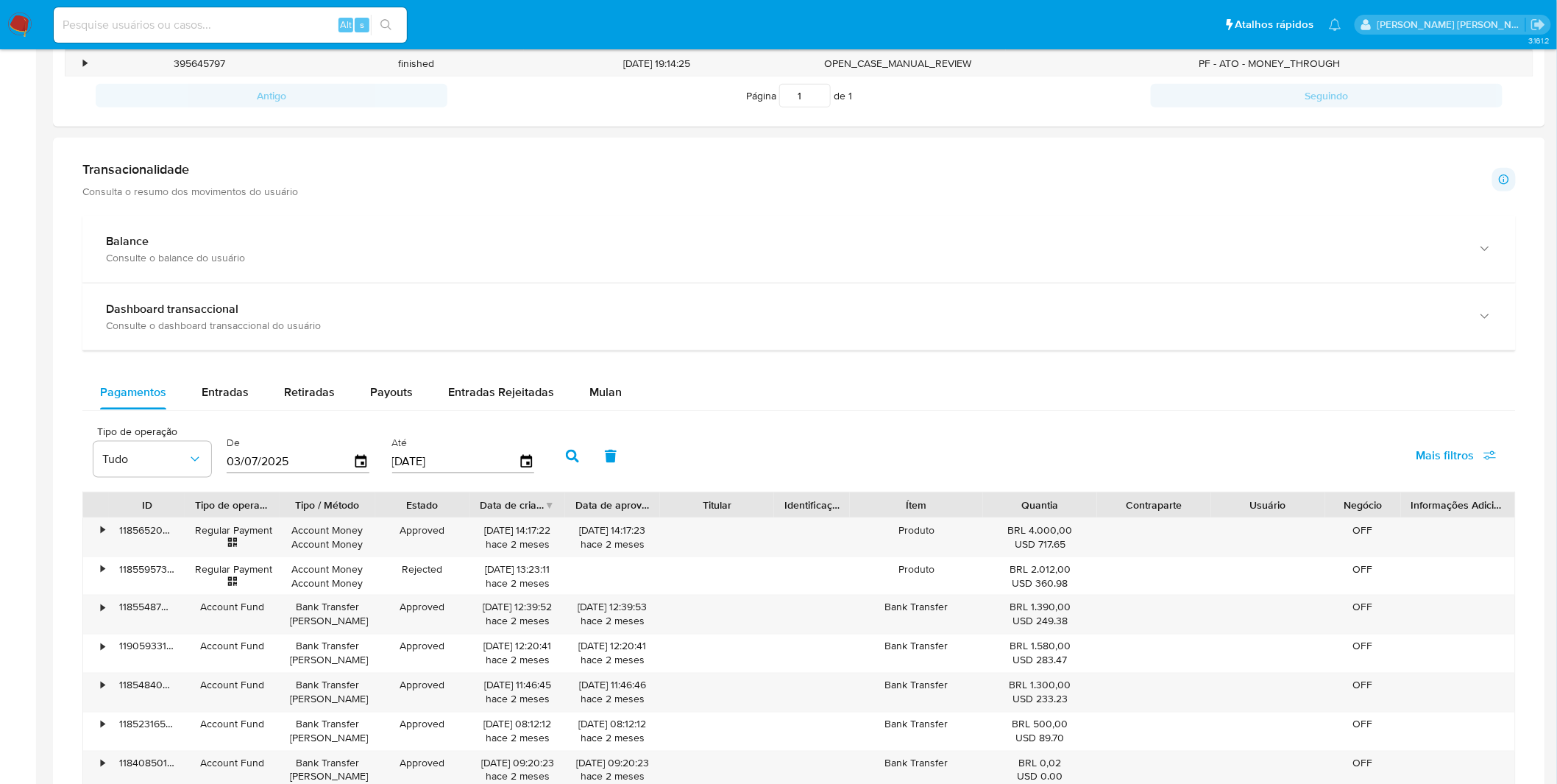
scroll to position [654, 0]
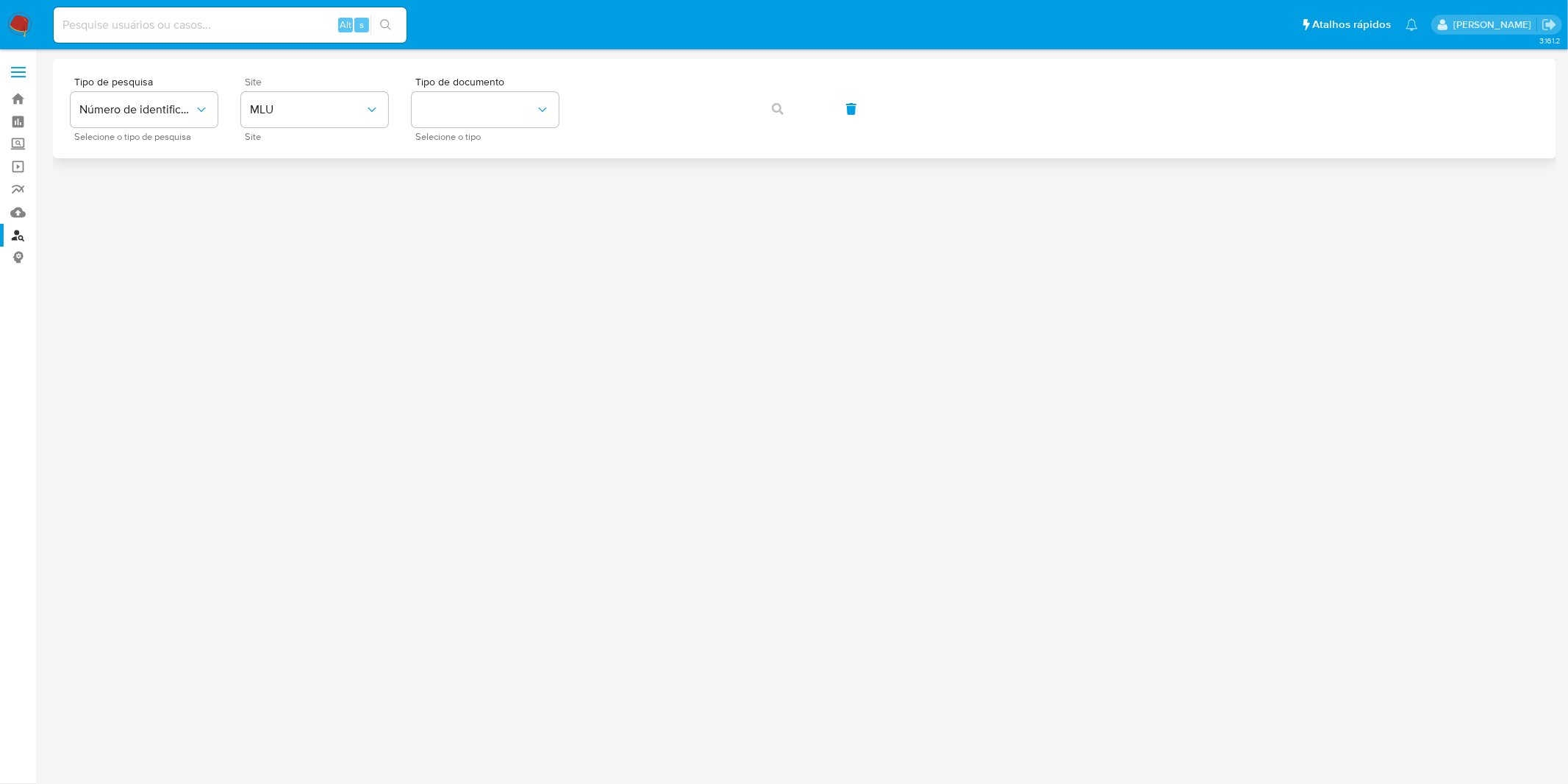
click at [337, 128] on div "Site MLU Site" at bounding box center [314, 109] width 147 height 64
click at [329, 113] on span "MLU" at bounding box center [308, 110] width 115 height 15
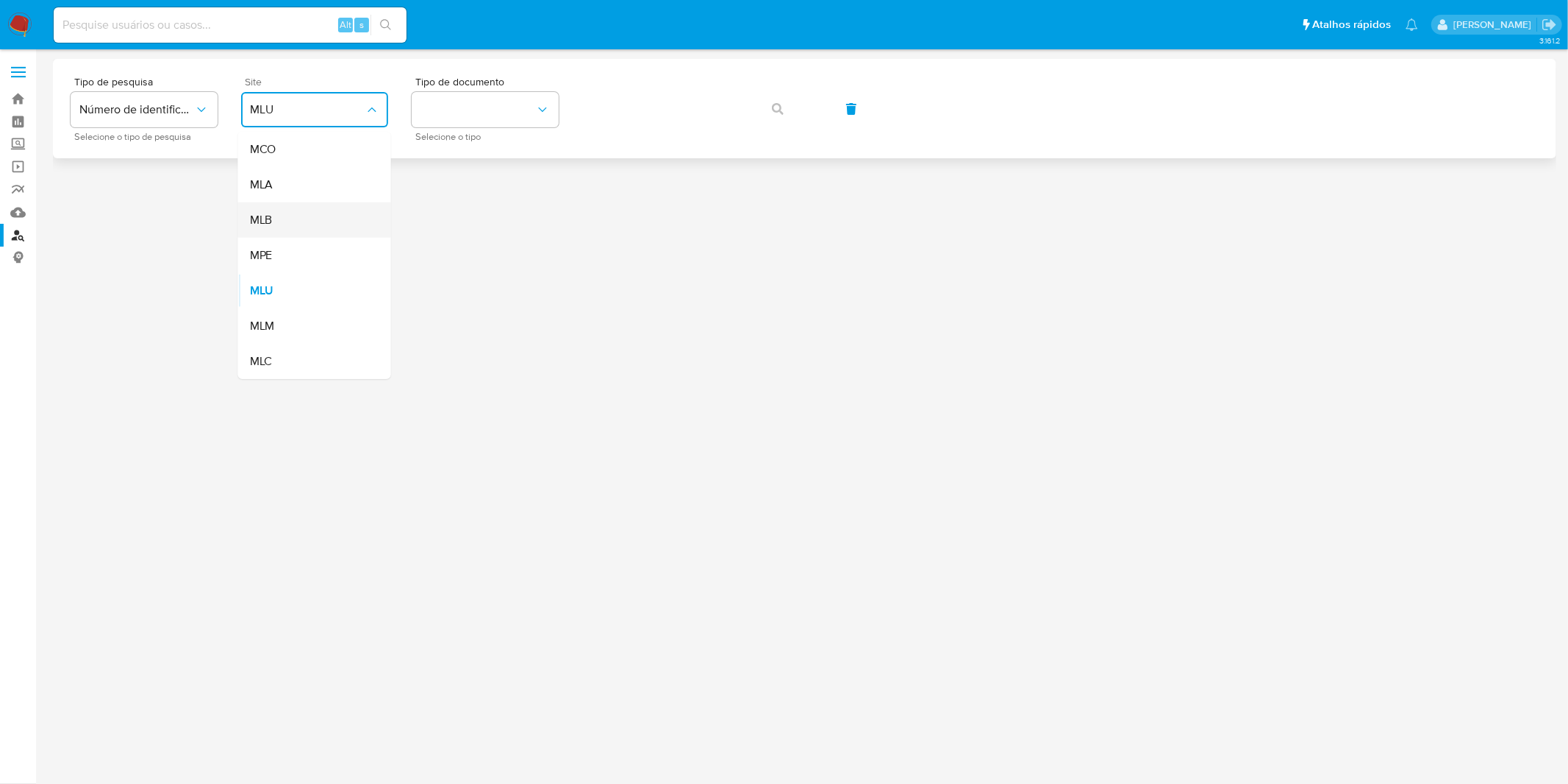
click at [325, 204] on div "MLB" at bounding box center [311, 219] width 121 height 35
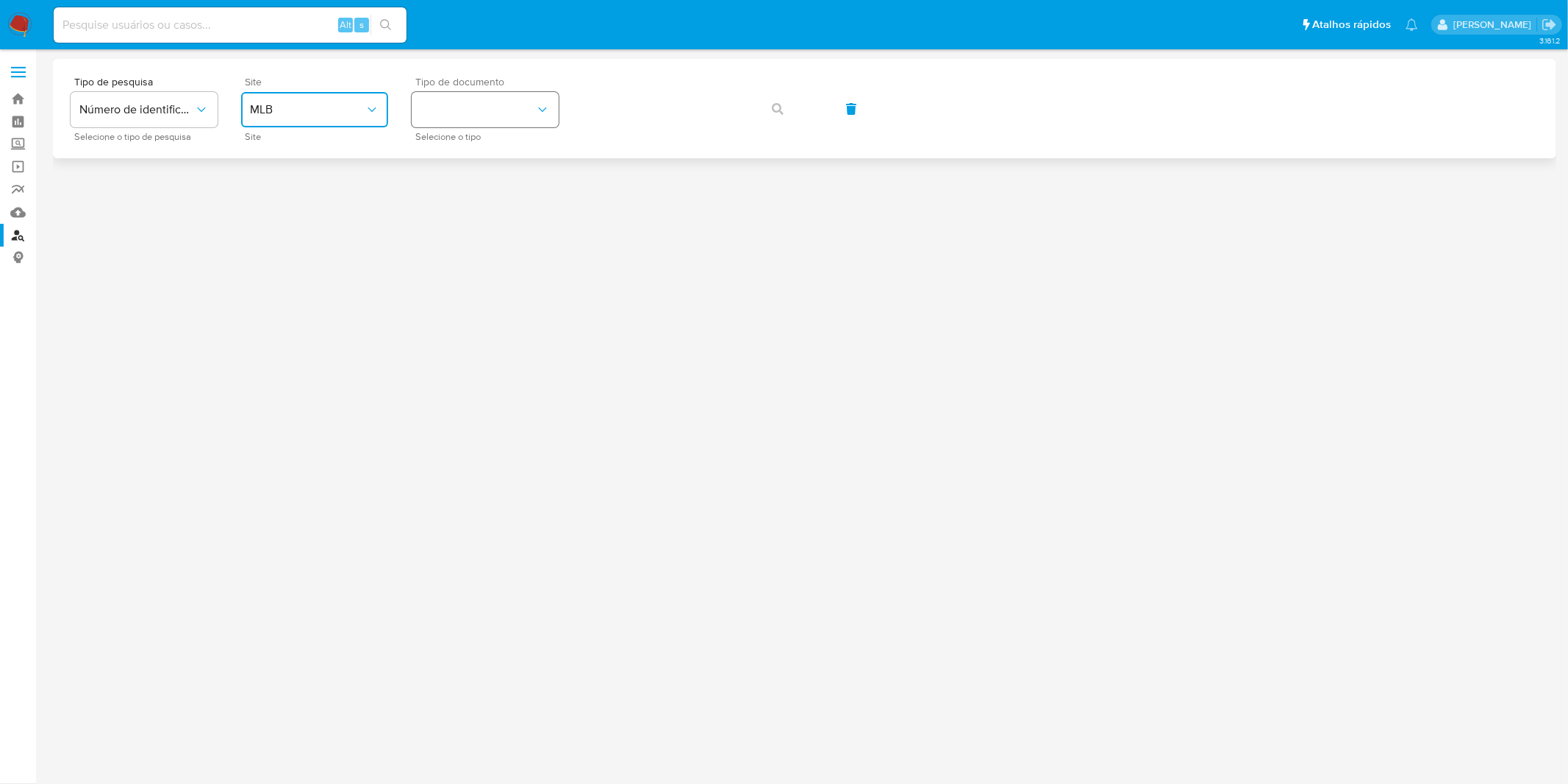
click at [495, 111] on button "identificationType" at bounding box center [485, 109] width 147 height 35
click at [503, 188] on div "CPF CPF" at bounding box center [481, 206] width 121 height 50
click at [772, 116] on span "button" at bounding box center [778, 109] width 11 height 32
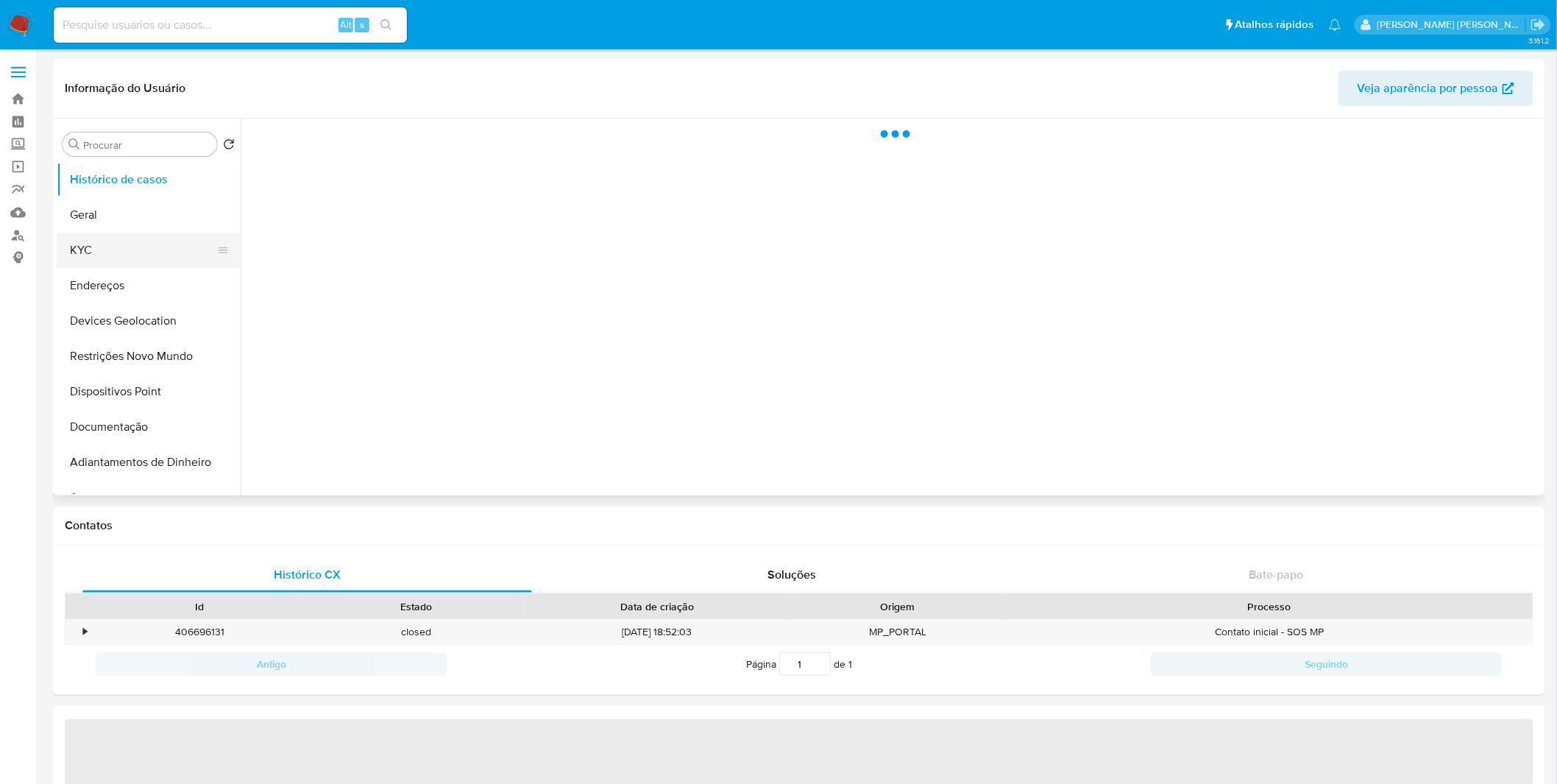
click at [119, 245] on button "KYC" at bounding box center [143, 249] width 172 height 35
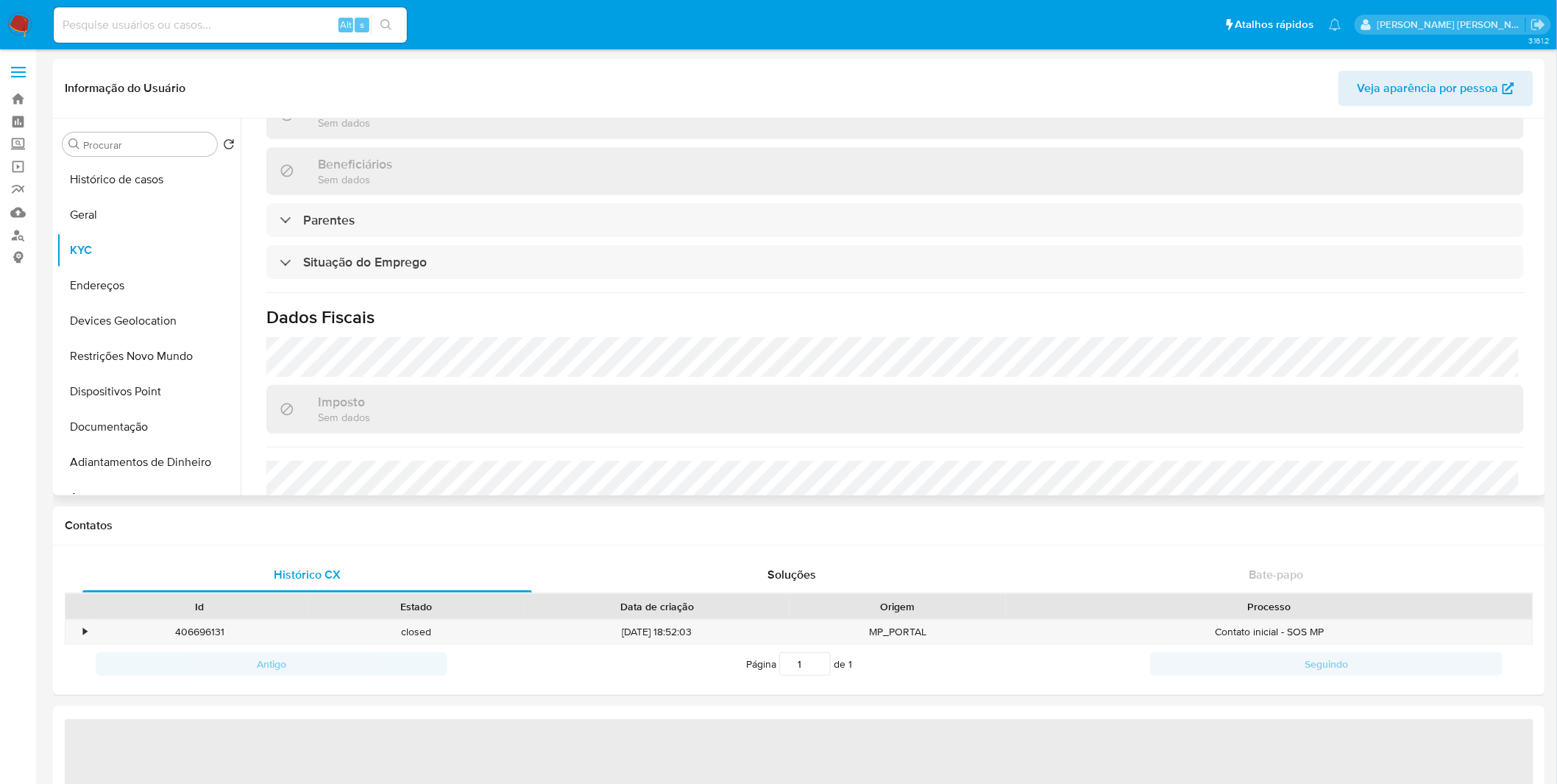
select select "10"
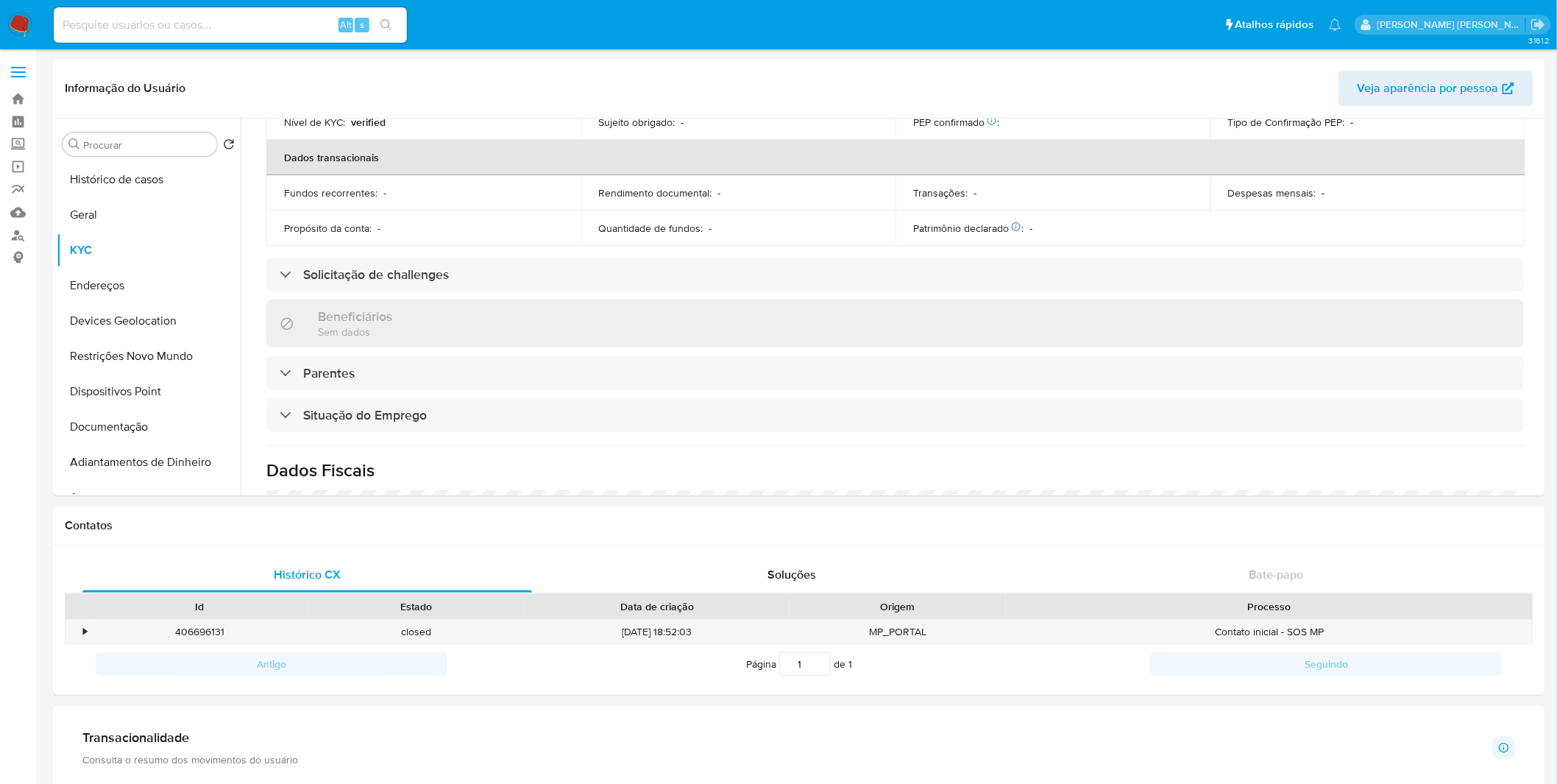
scroll to position [617, 0]
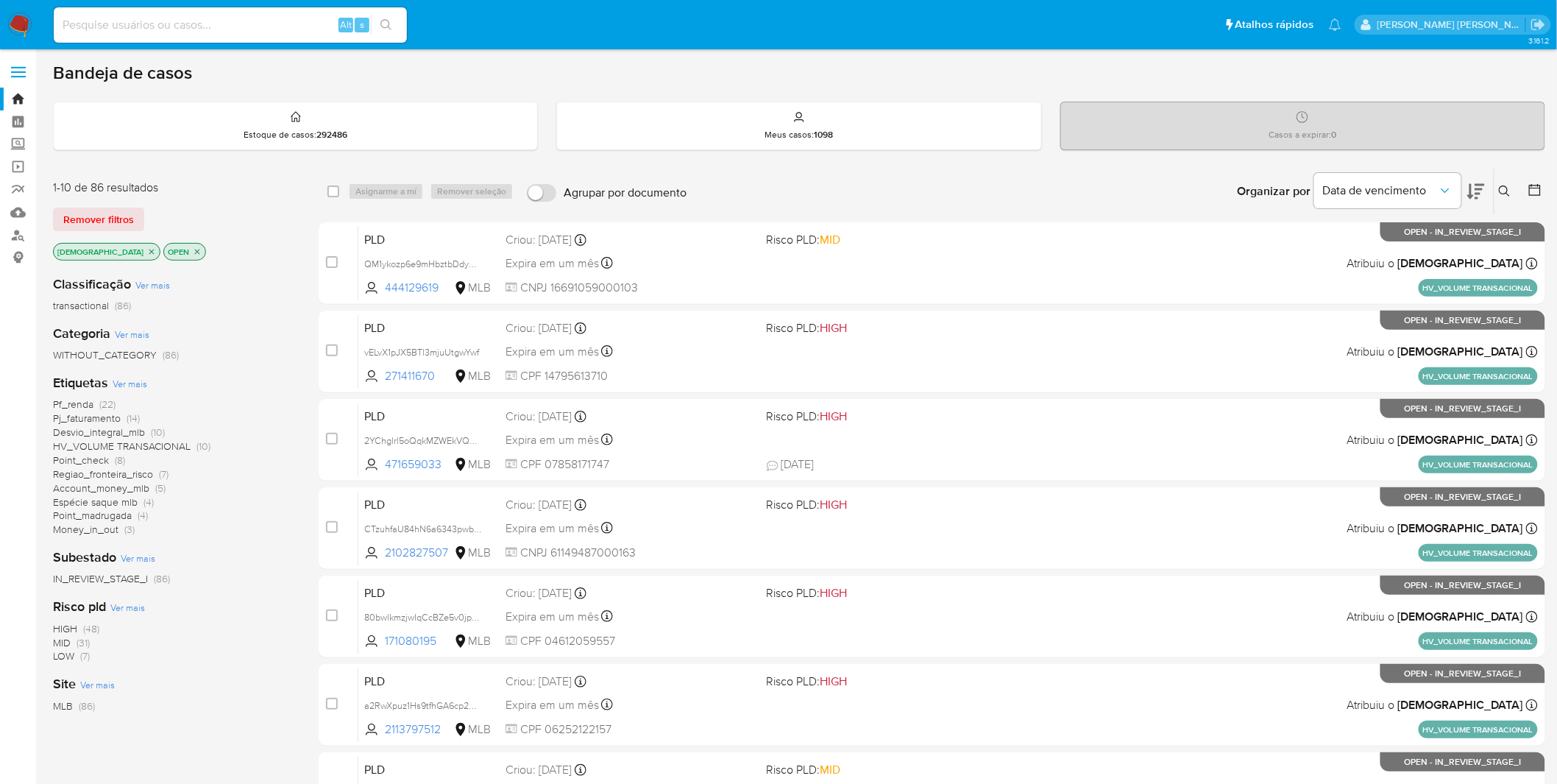
click at [171, 44] on div "Alt s" at bounding box center [231, 26] width 353 height 42
click at [168, 24] on input at bounding box center [231, 25] width 353 height 19
paste input "vELvX1pJX5BTl3mjuUtgwYwf"
type input "vELvX1pJX5BTl3mjuUtgwYwf"
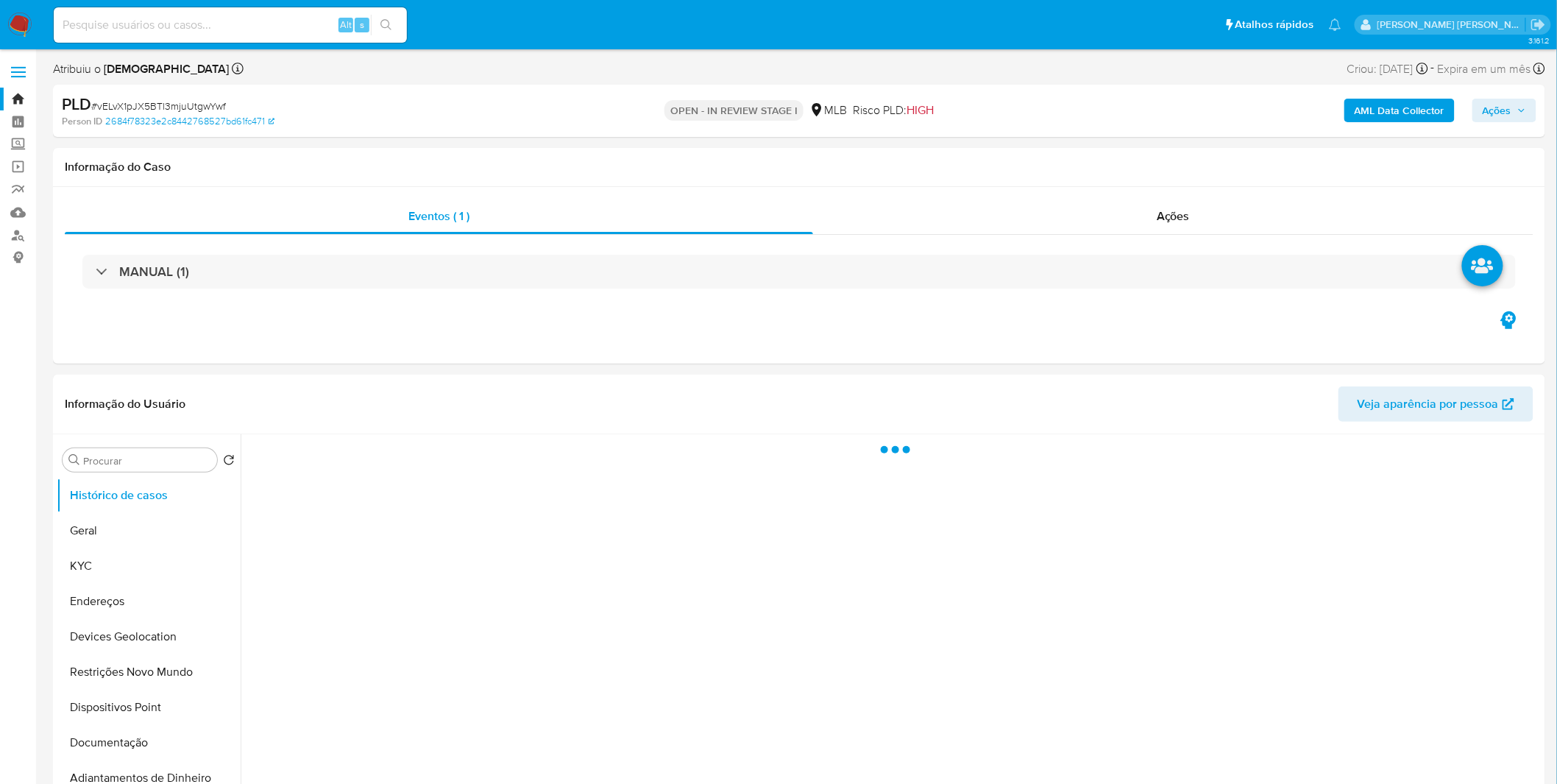
select select "10"
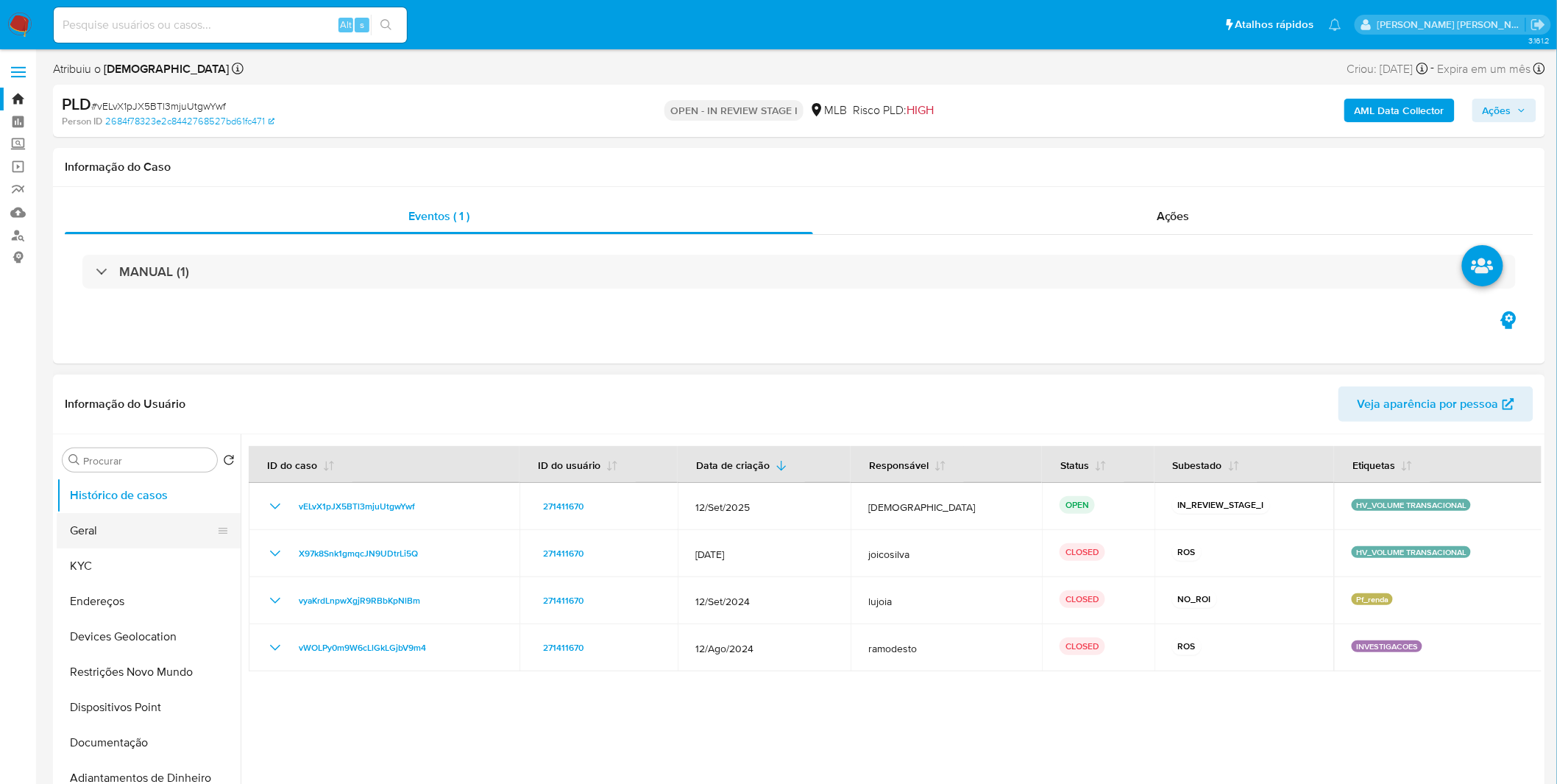
click at [118, 548] on button "Geral" at bounding box center [143, 530] width 172 height 35
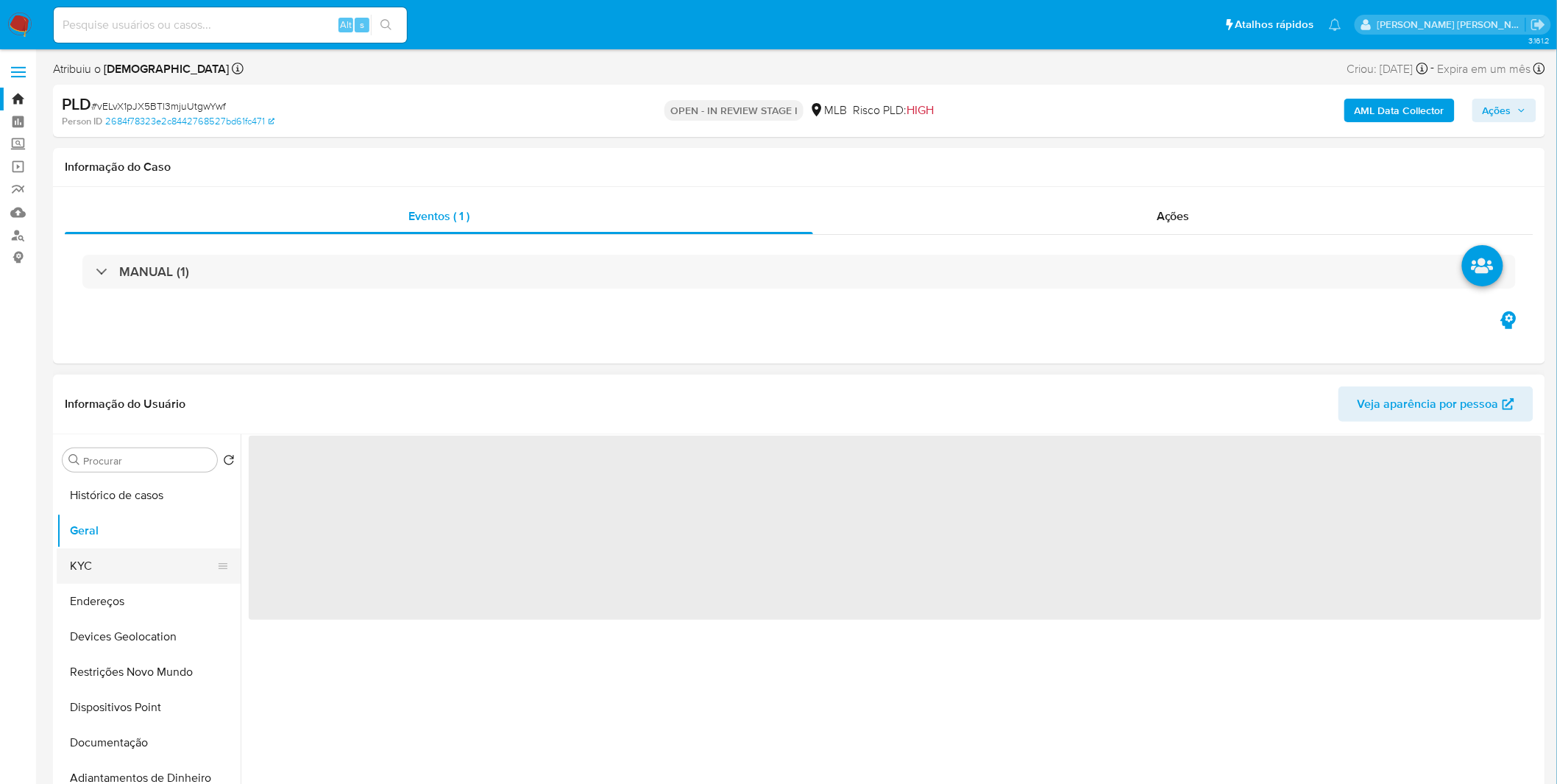
click at [118, 556] on button "KYC" at bounding box center [143, 565] width 172 height 35
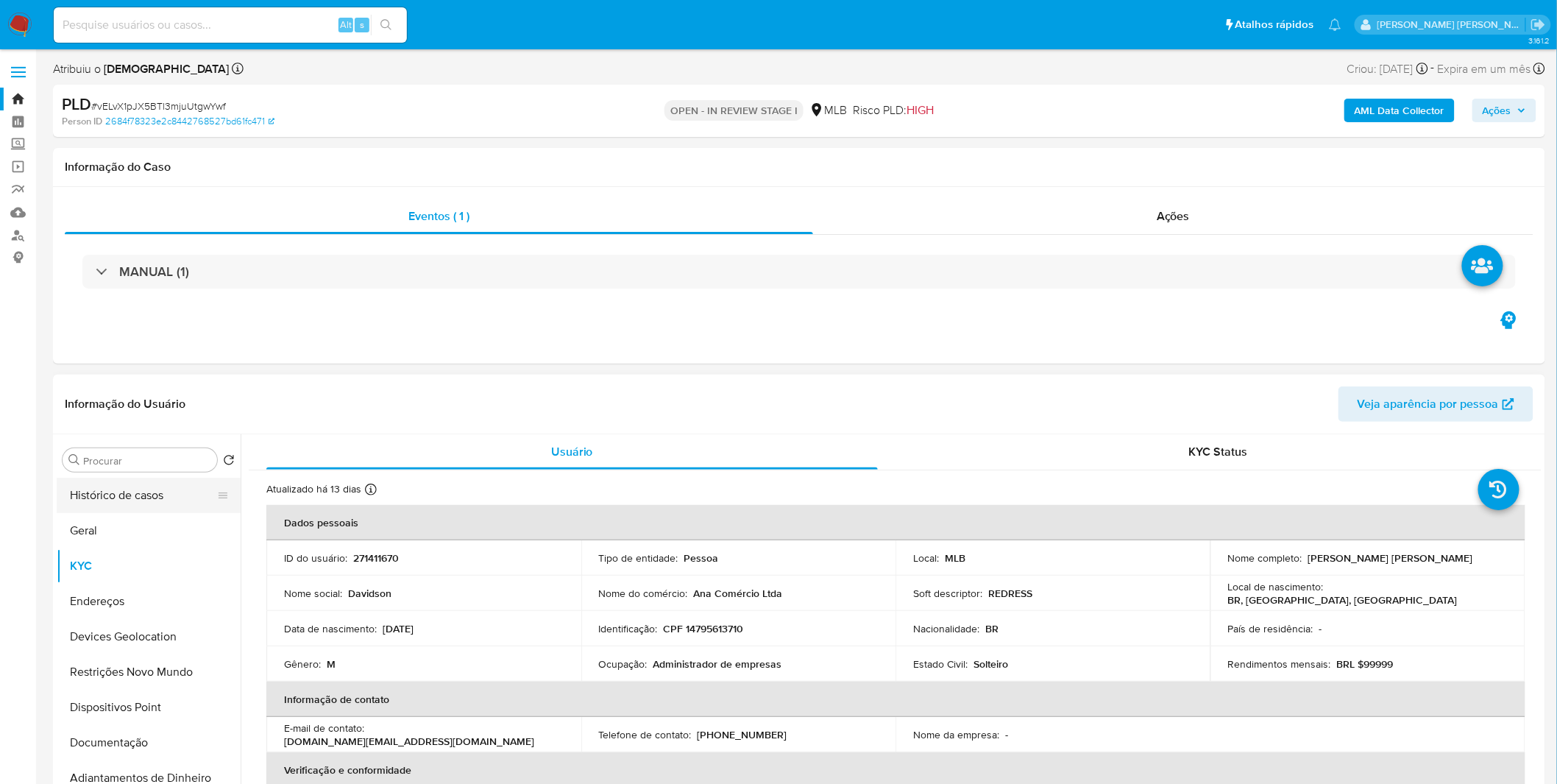
click at [122, 503] on button "Histórico de casos" at bounding box center [143, 495] width 172 height 35
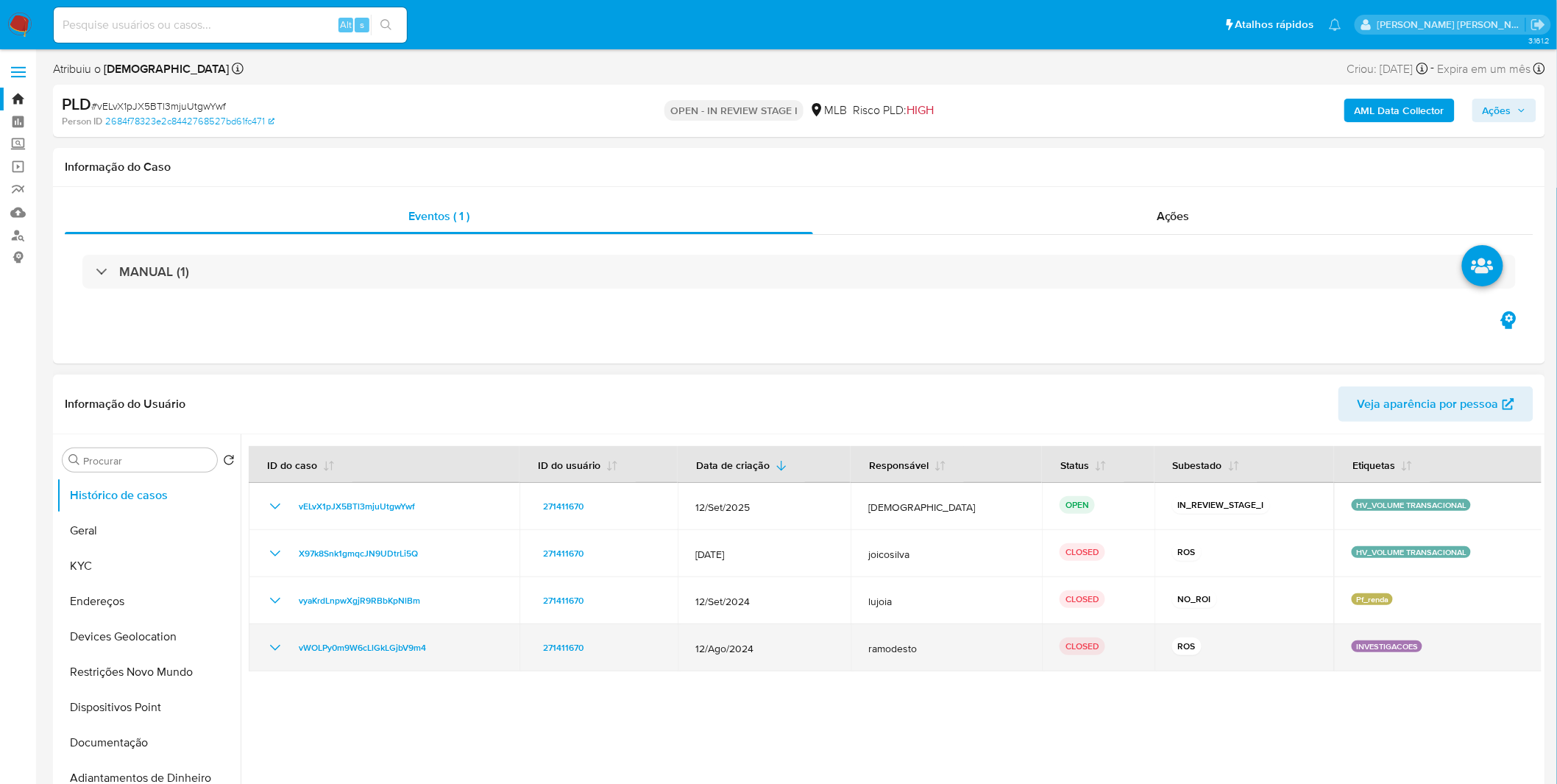
drag, startPoint x: 267, startPoint y: 648, endPoint x: 271, endPoint y: 638, distance: 10.8
click at [267, 648] on icon "Mostrar/Ocultar" at bounding box center [275, 647] width 18 height 18
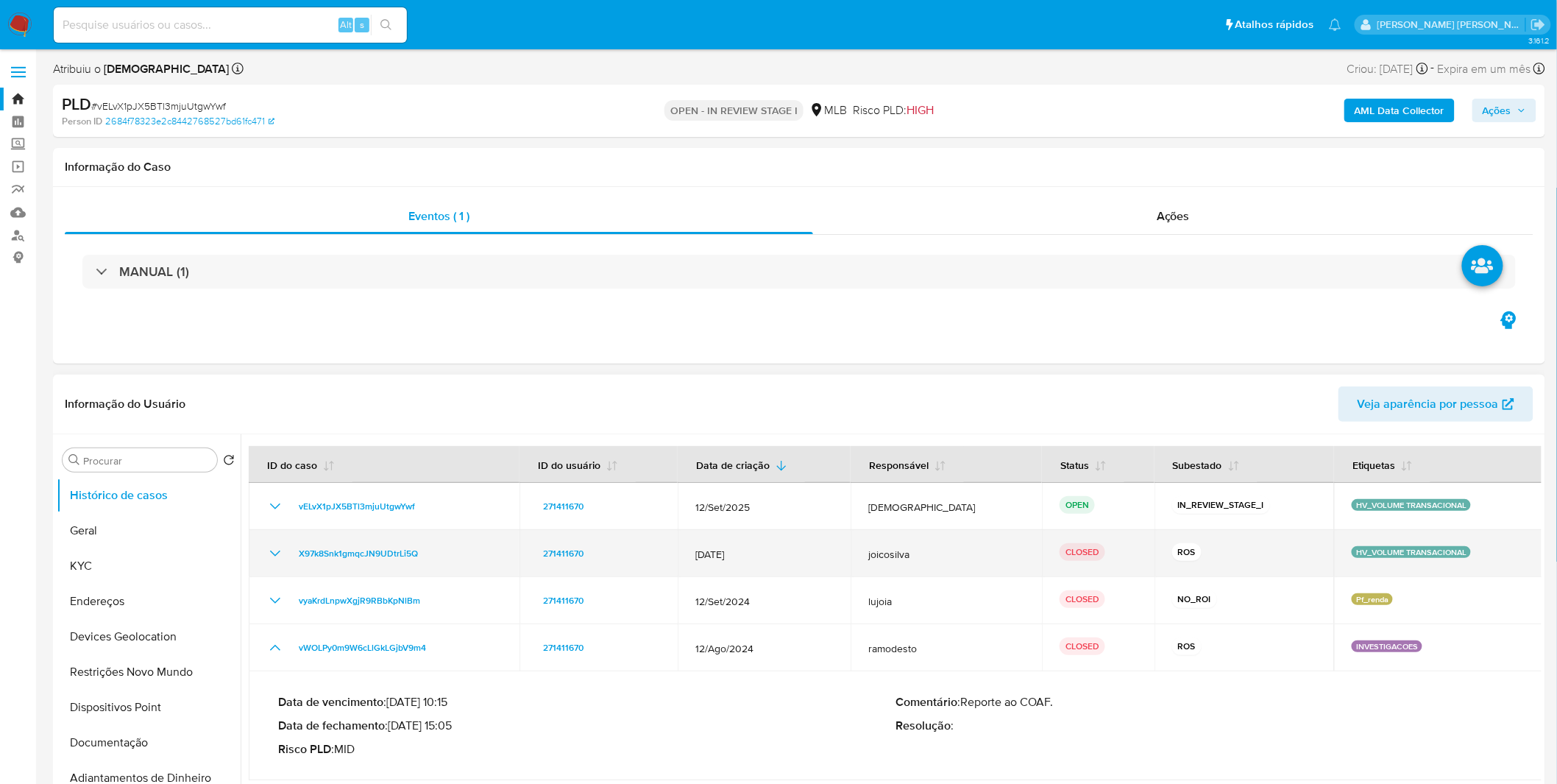
click at [275, 554] on icon "Mostrar/Ocultar" at bounding box center [275, 553] width 18 height 18
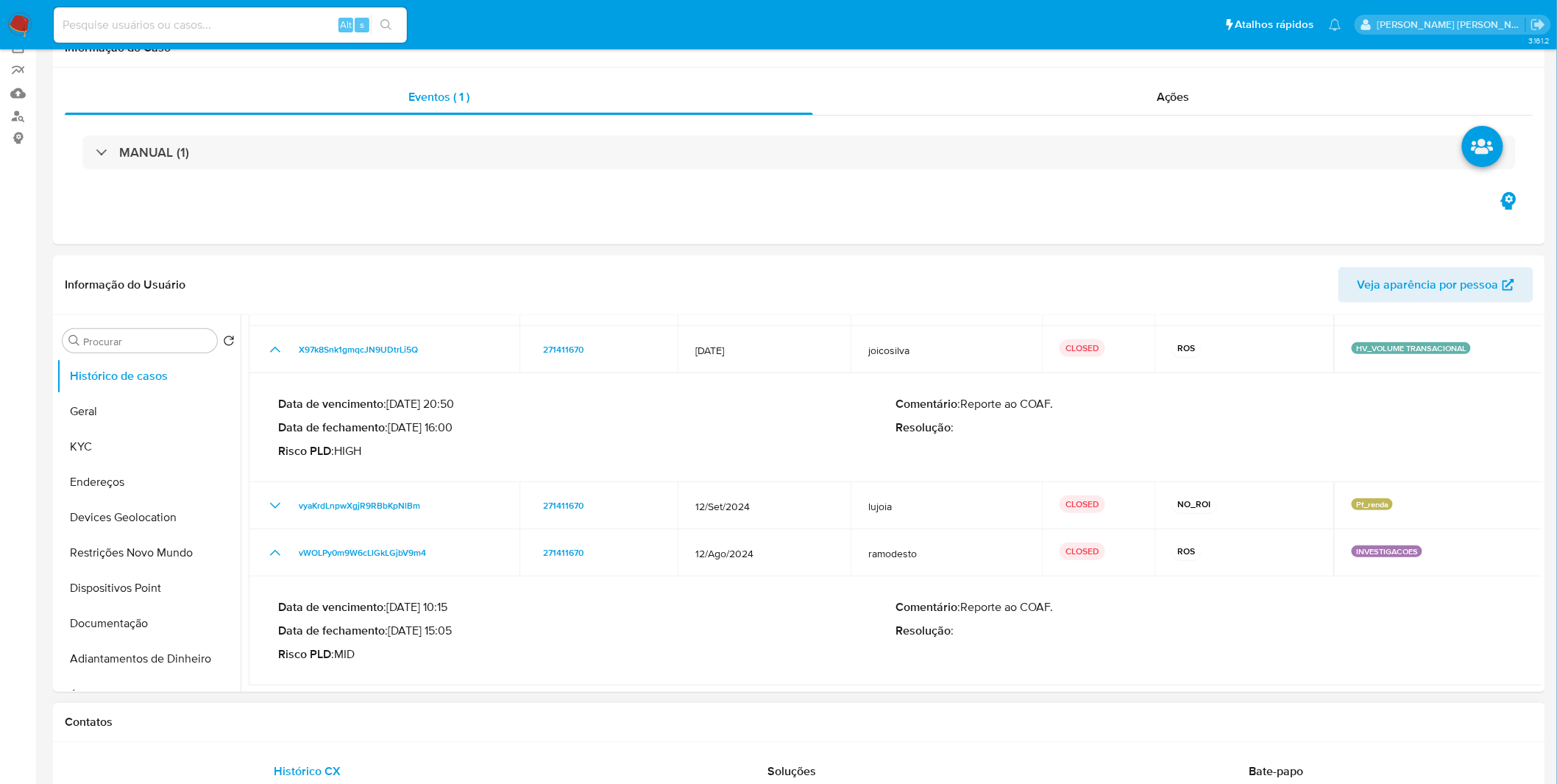
scroll to position [327, 0]
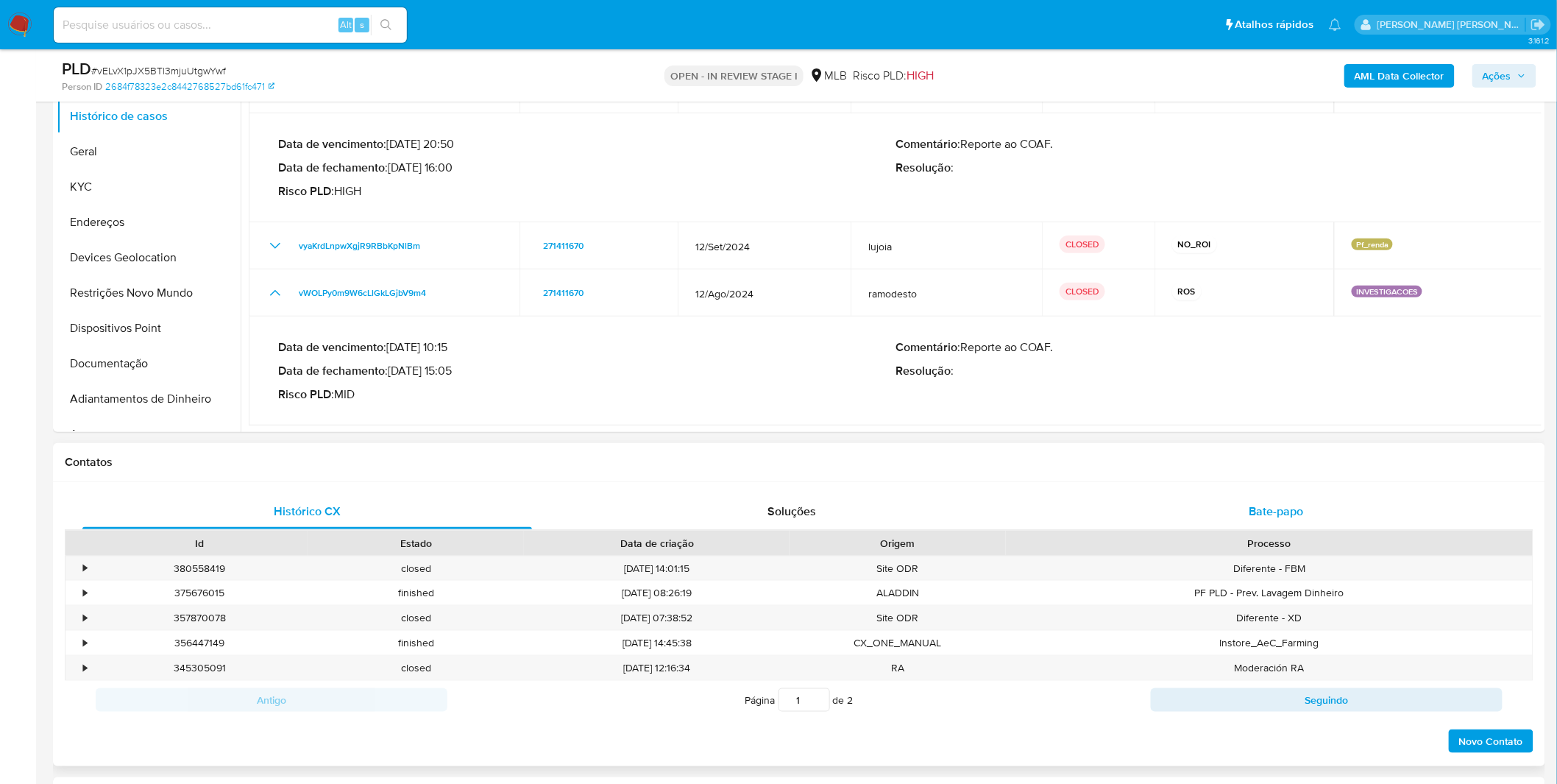
click at [1357, 516] on div "Bate-papo" at bounding box center [1276, 511] width 450 height 35
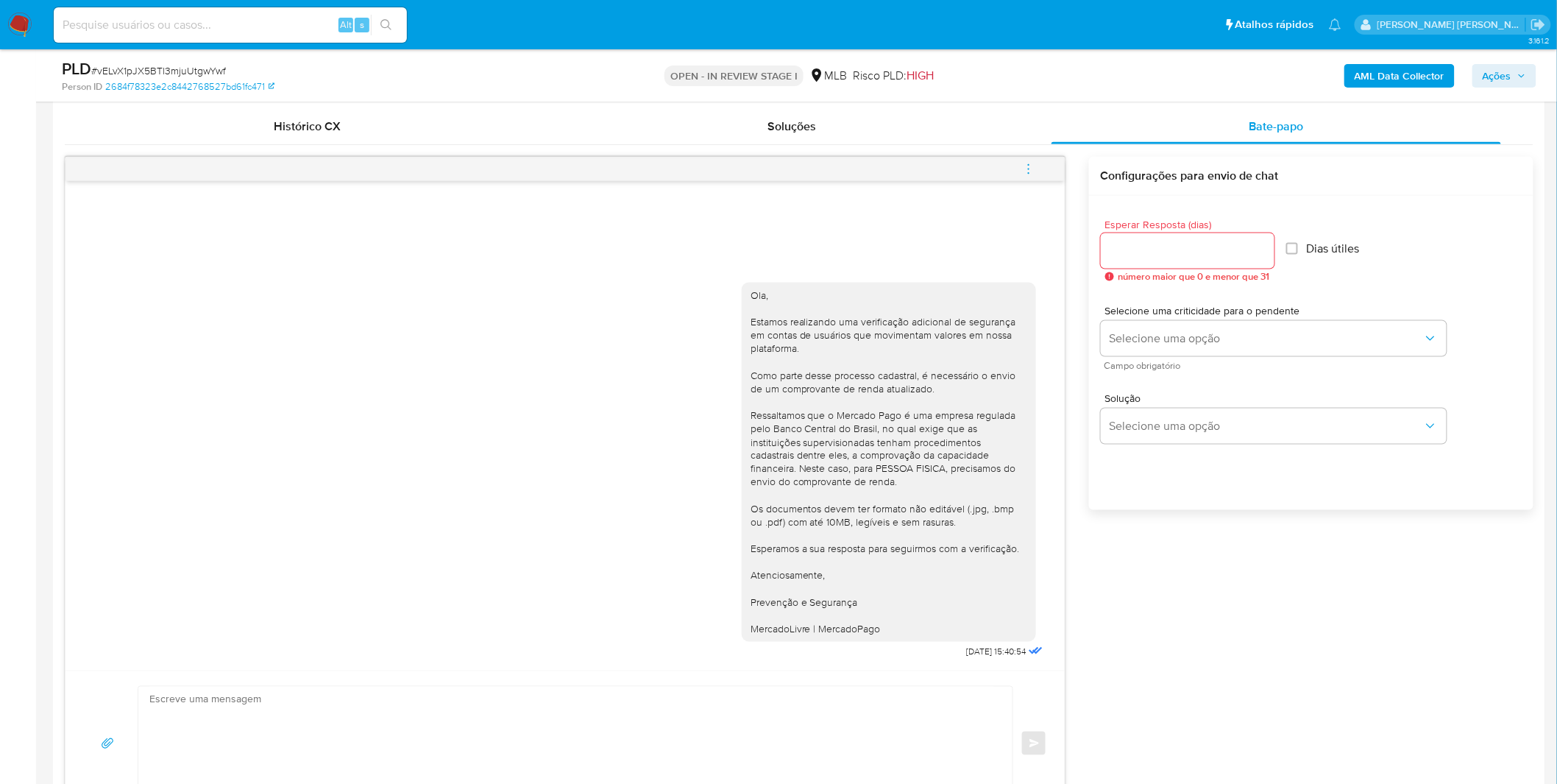
scroll to position [708, 0]
click at [1395, 505] on div "Esperar Resposta (dias) número maior que 0 e menor que 31 Dias útiles Selecione…" at bounding box center [1311, 375] width 444 height 353
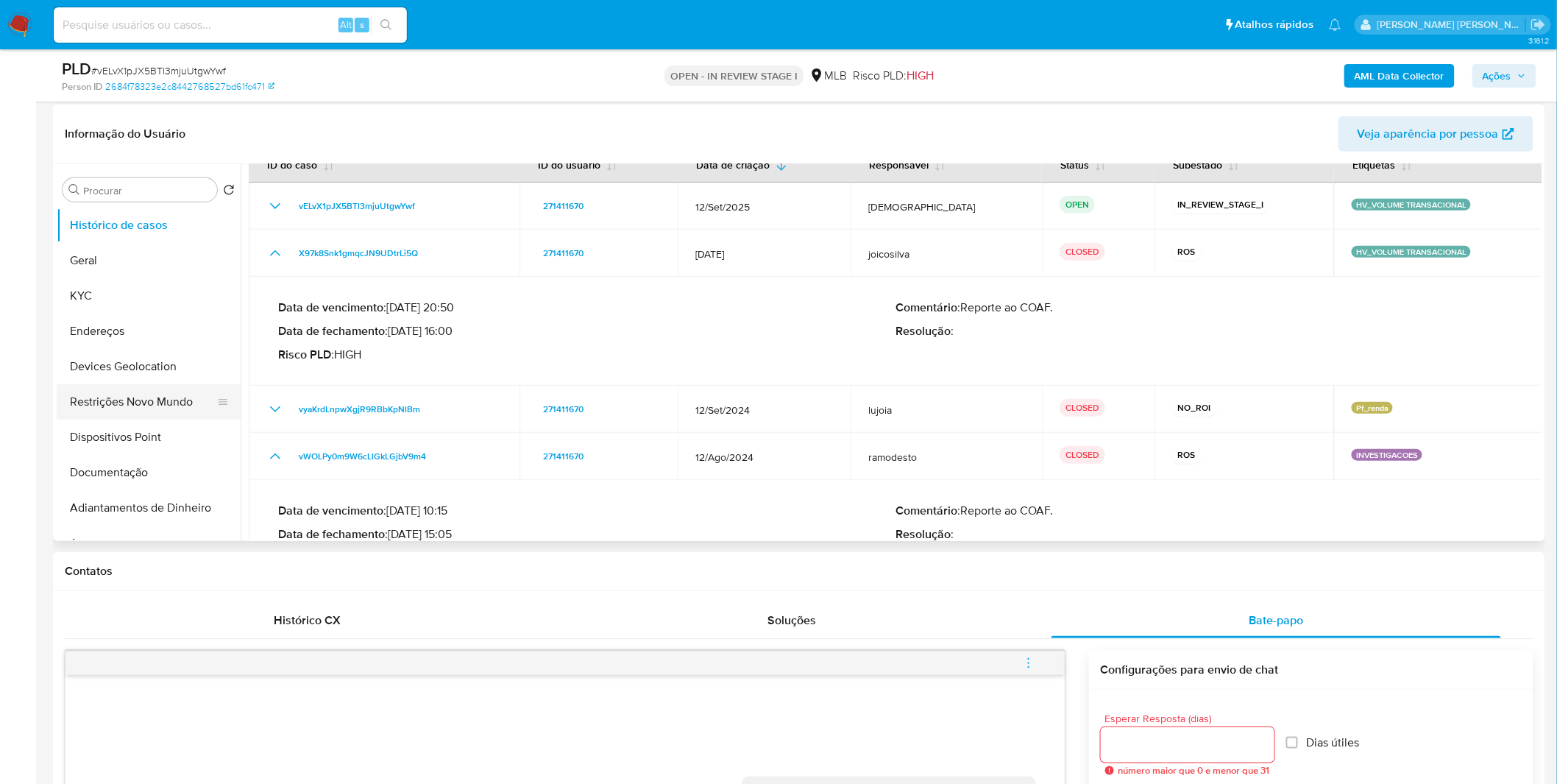
scroll to position [0, 0]
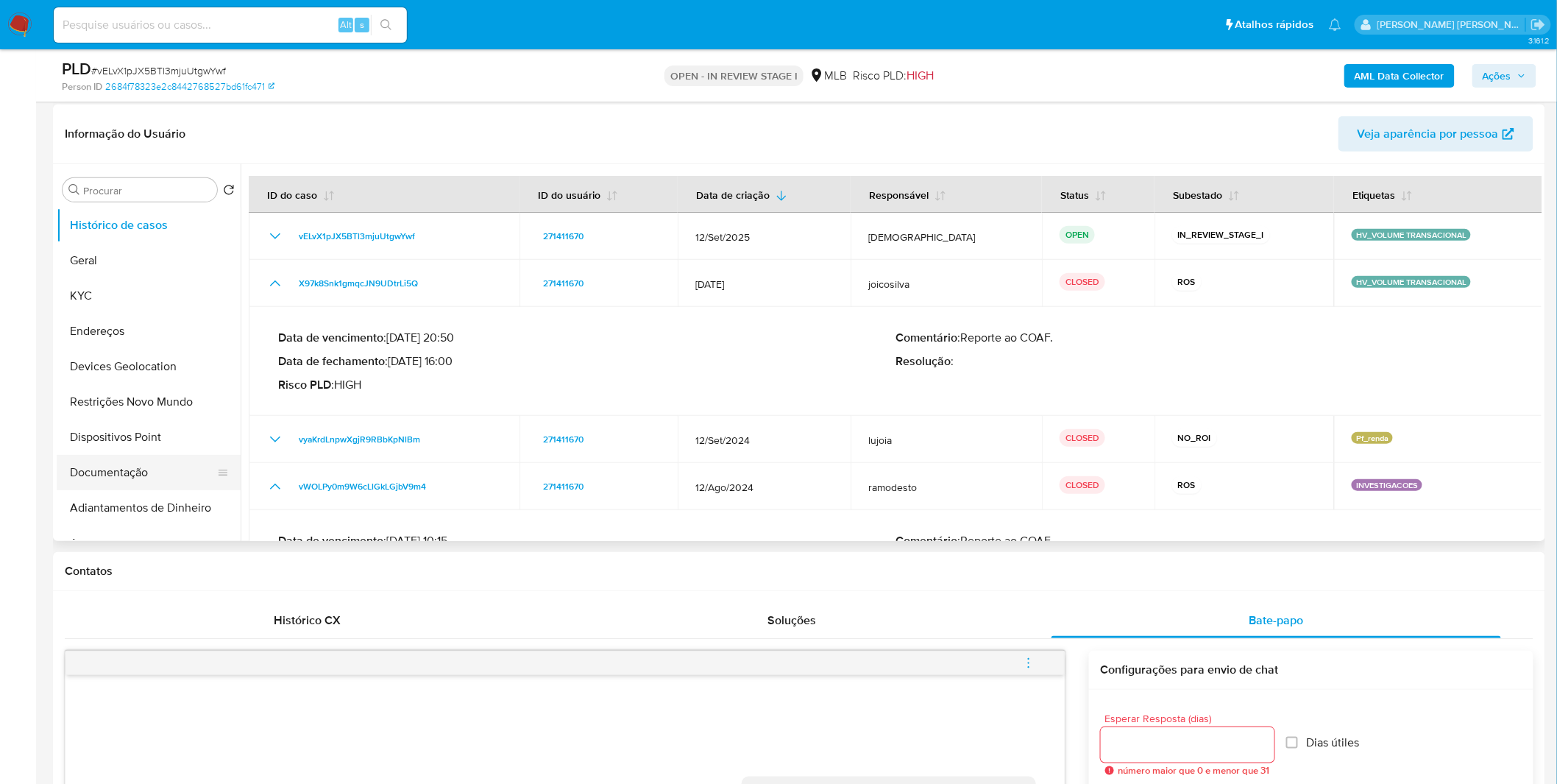
click at [137, 464] on button "Documentação" at bounding box center [143, 471] width 172 height 35
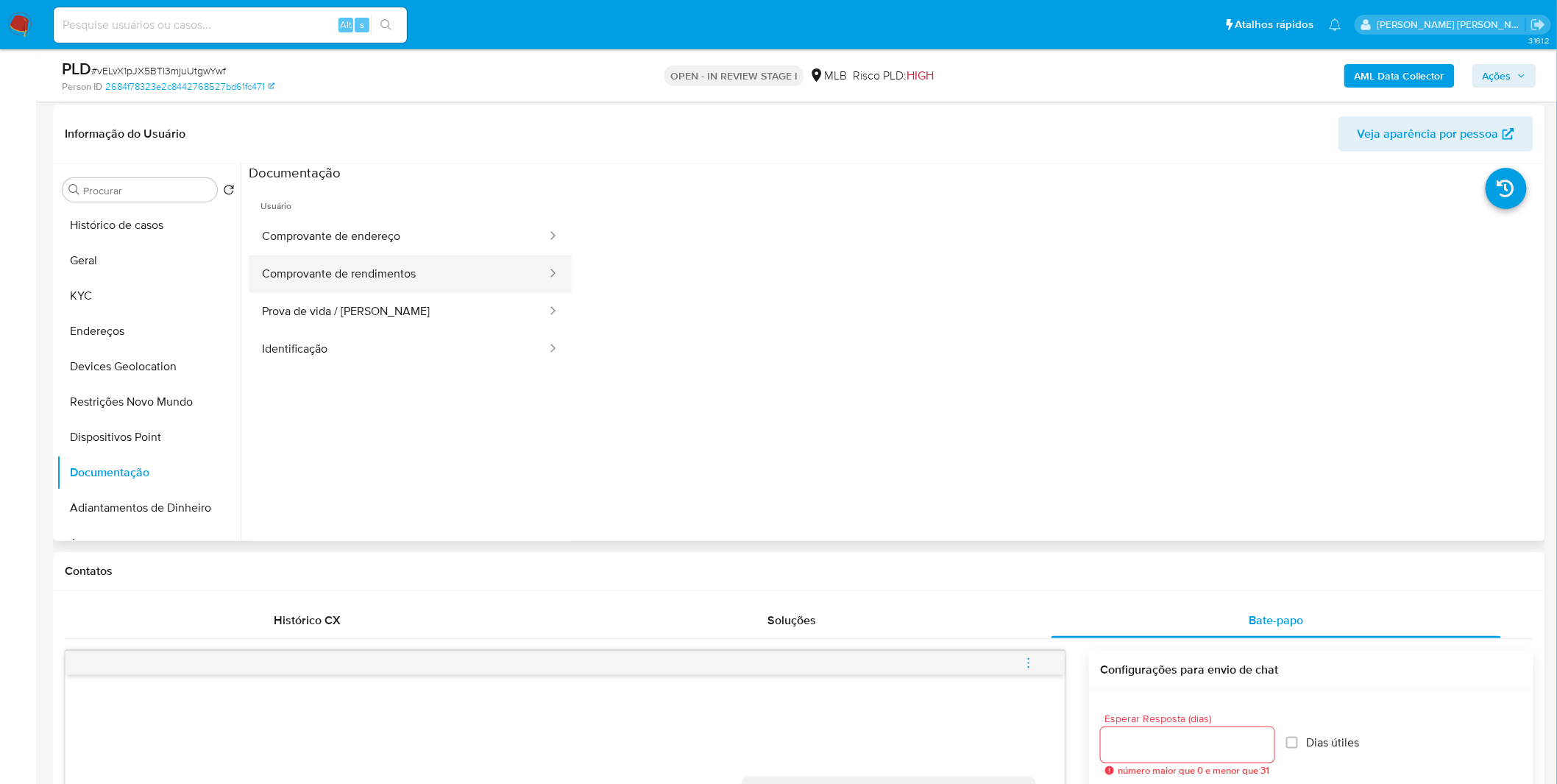
click at [351, 263] on button "Comprovante de rendimentos" at bounding box center [398, 274] width 299 height 38
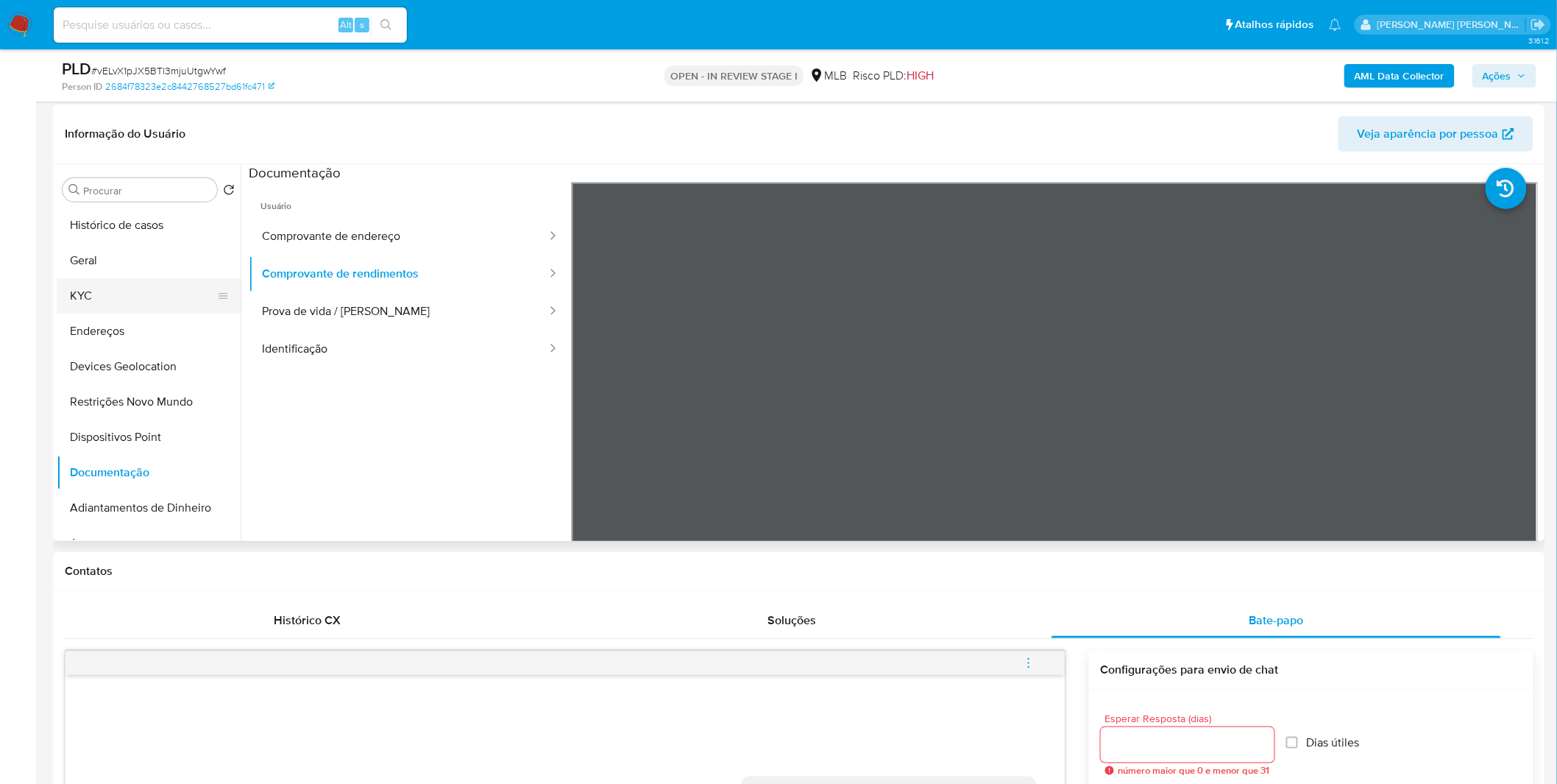
click at [144, 298] on button "KYC" at bounding box center [143, 295] width 172 height 35
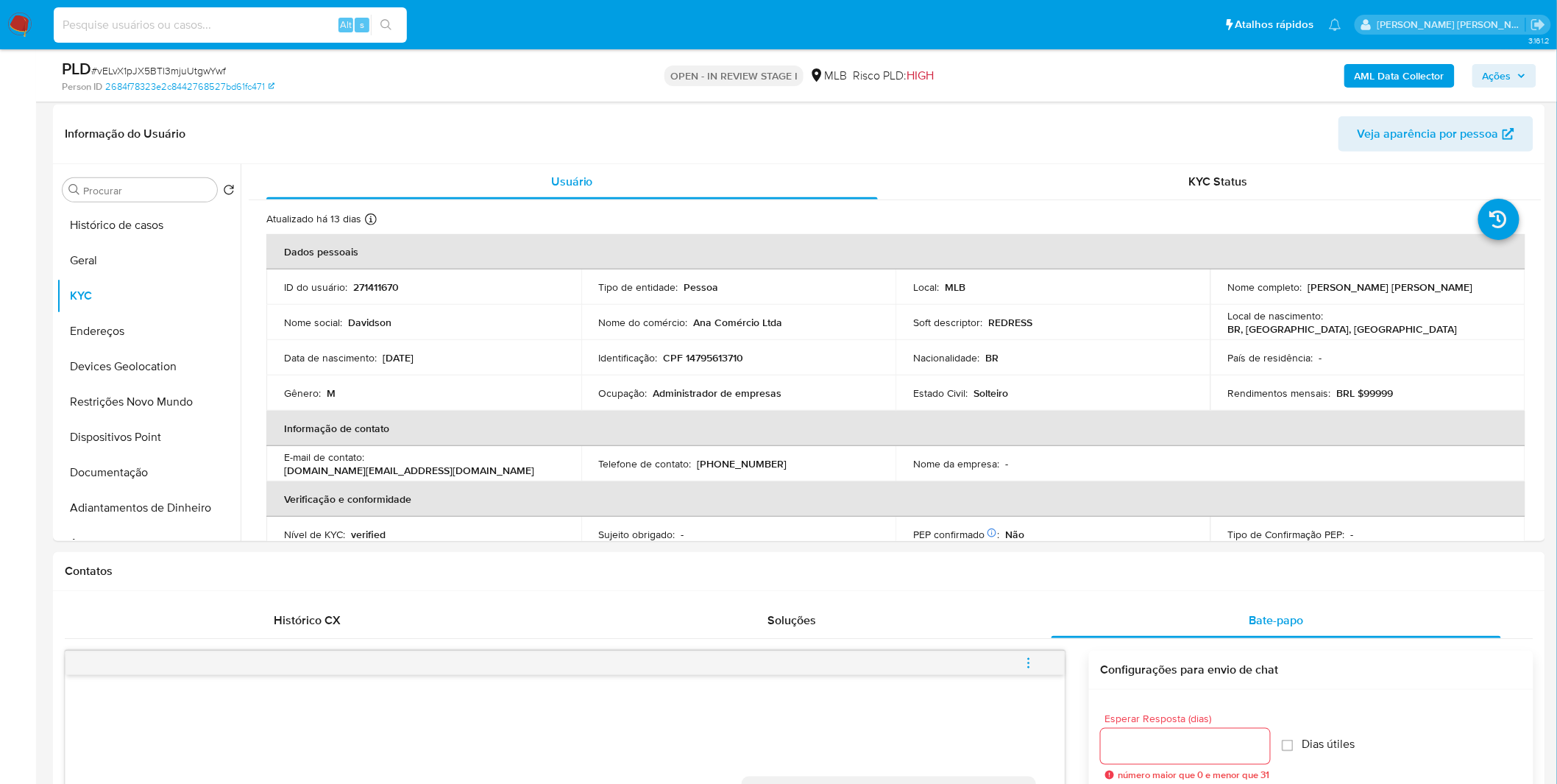
click at [122, 29] on input at bounding box center [231, 25] width 353 height 19
paste input "mdNNm2Z1SA6rm8JKls3R51fF"
type input "mdNNm2Z1SA6rm8JKls3R51fF"
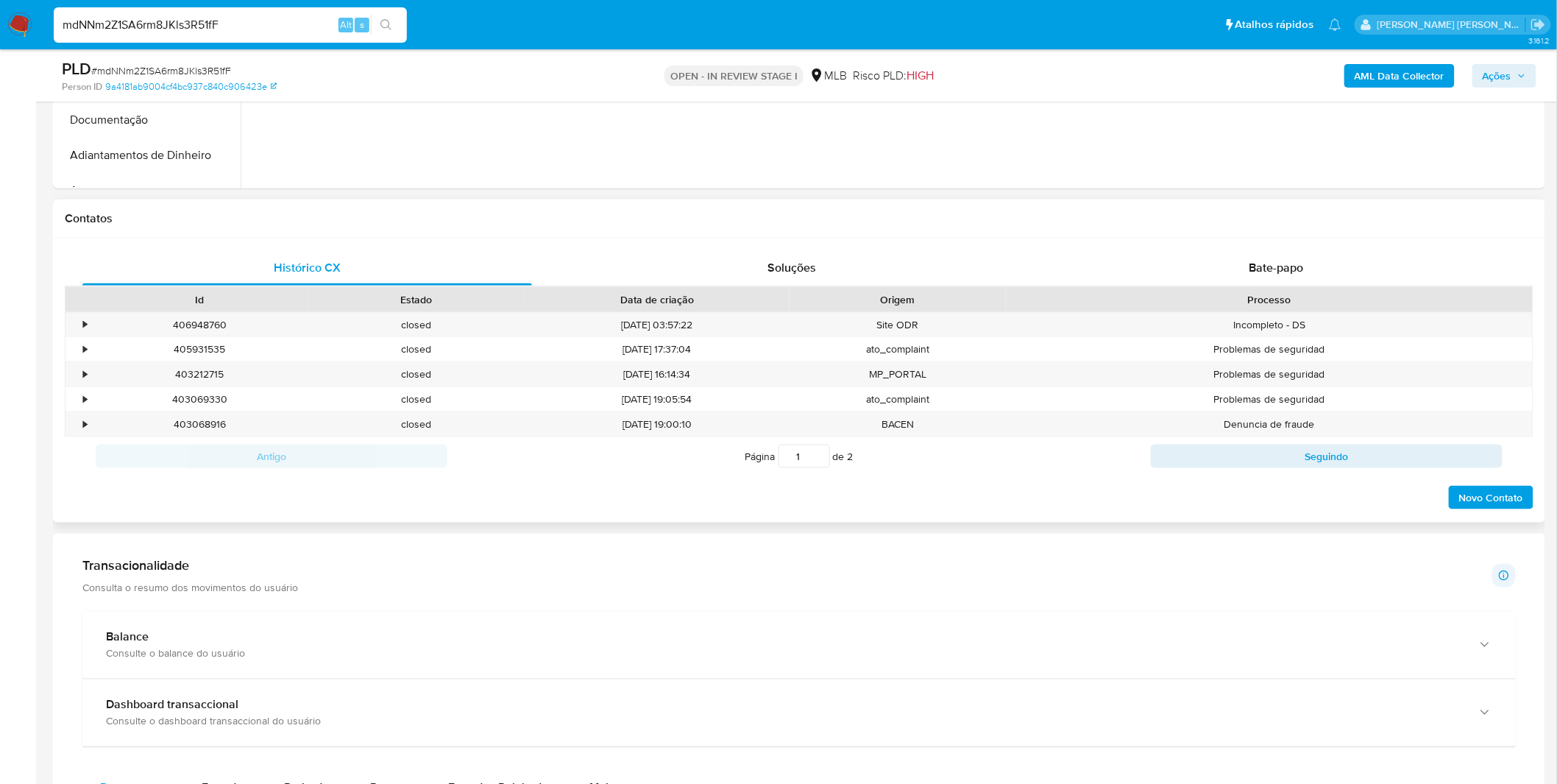
scroll to position [490, 0]
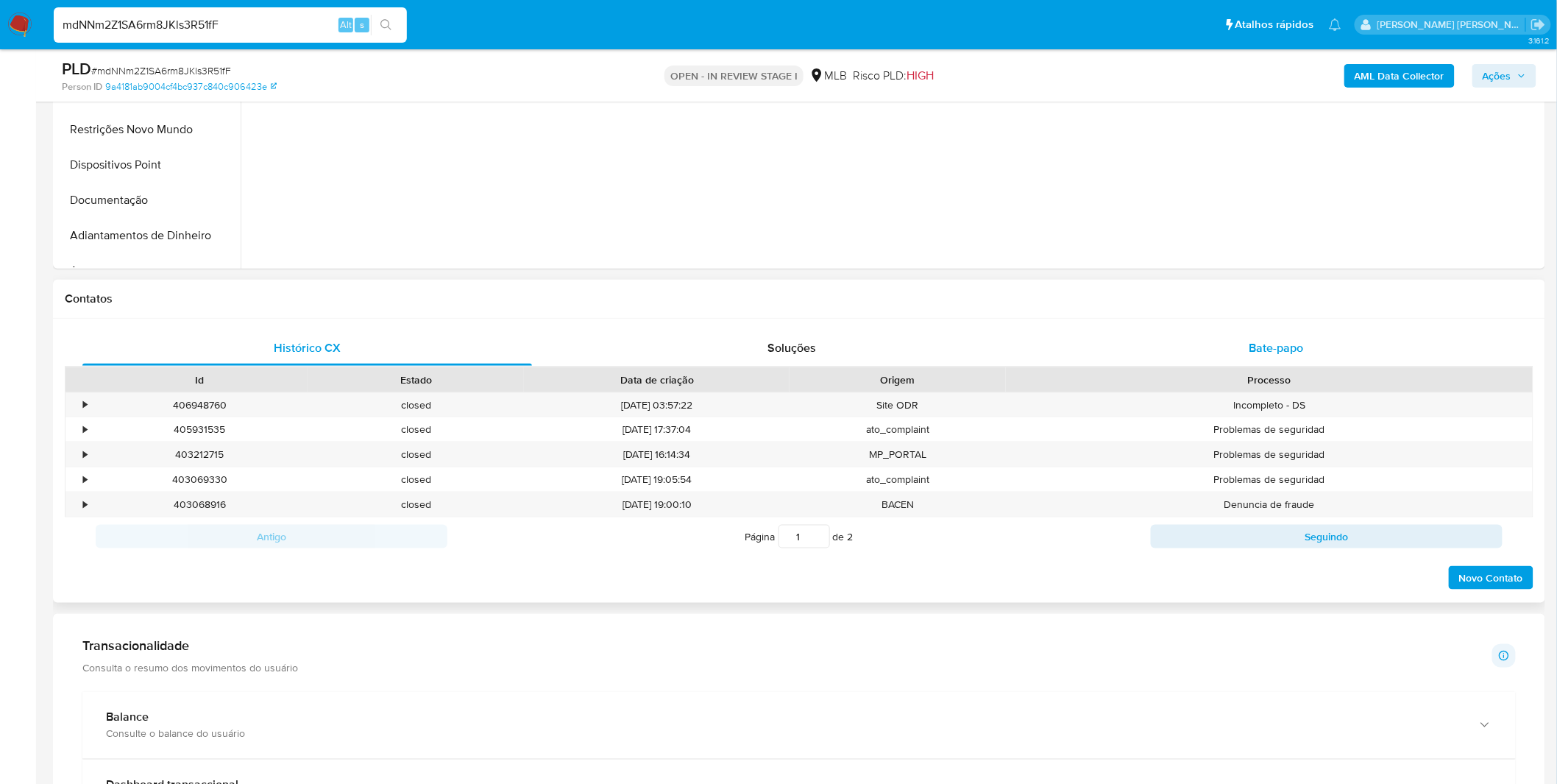
click at [1102, 350] on div "Bate-papo" at bounding box center [1276, 348] width 450 height 35
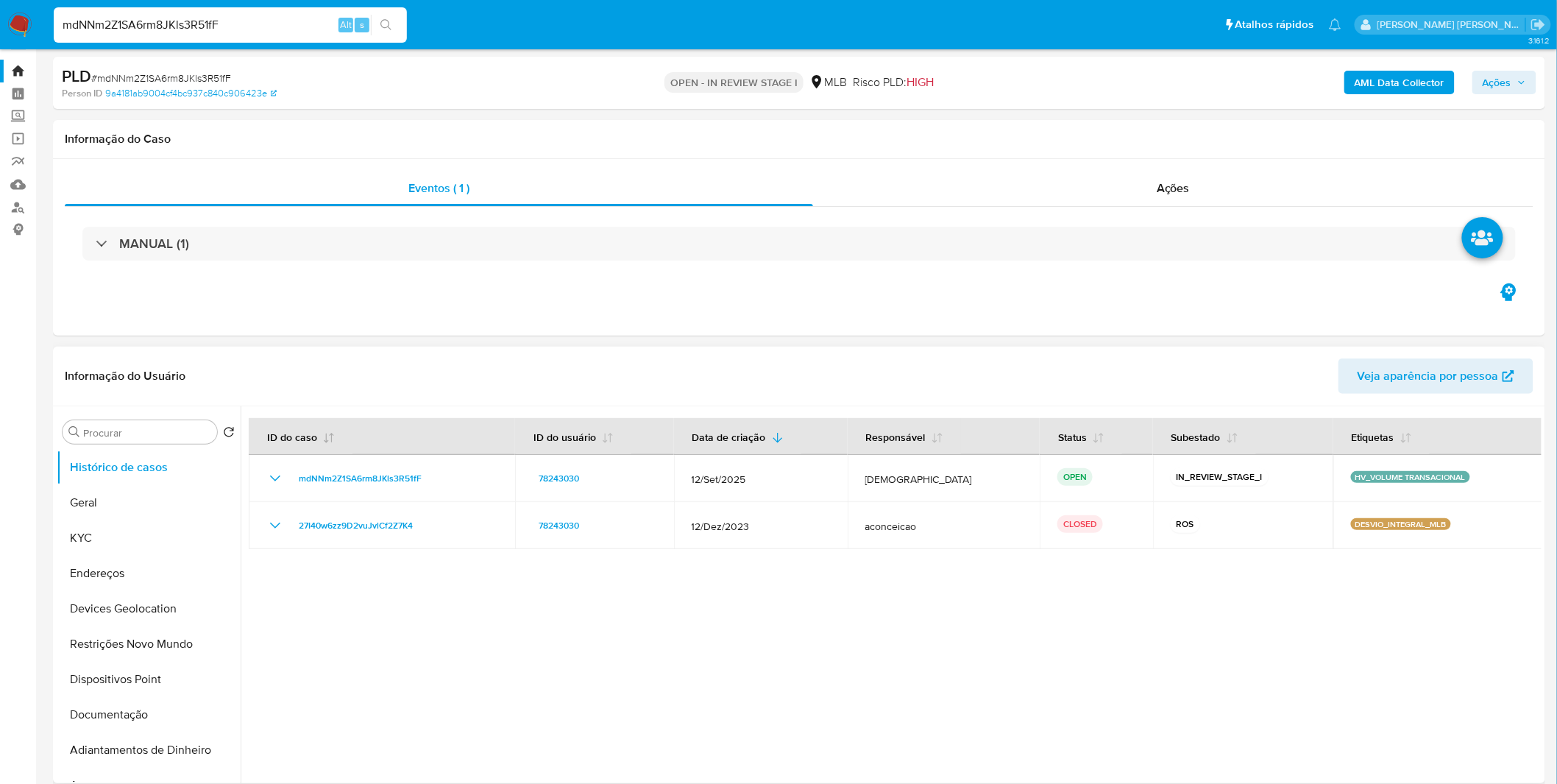
scroll to position [0, 0]
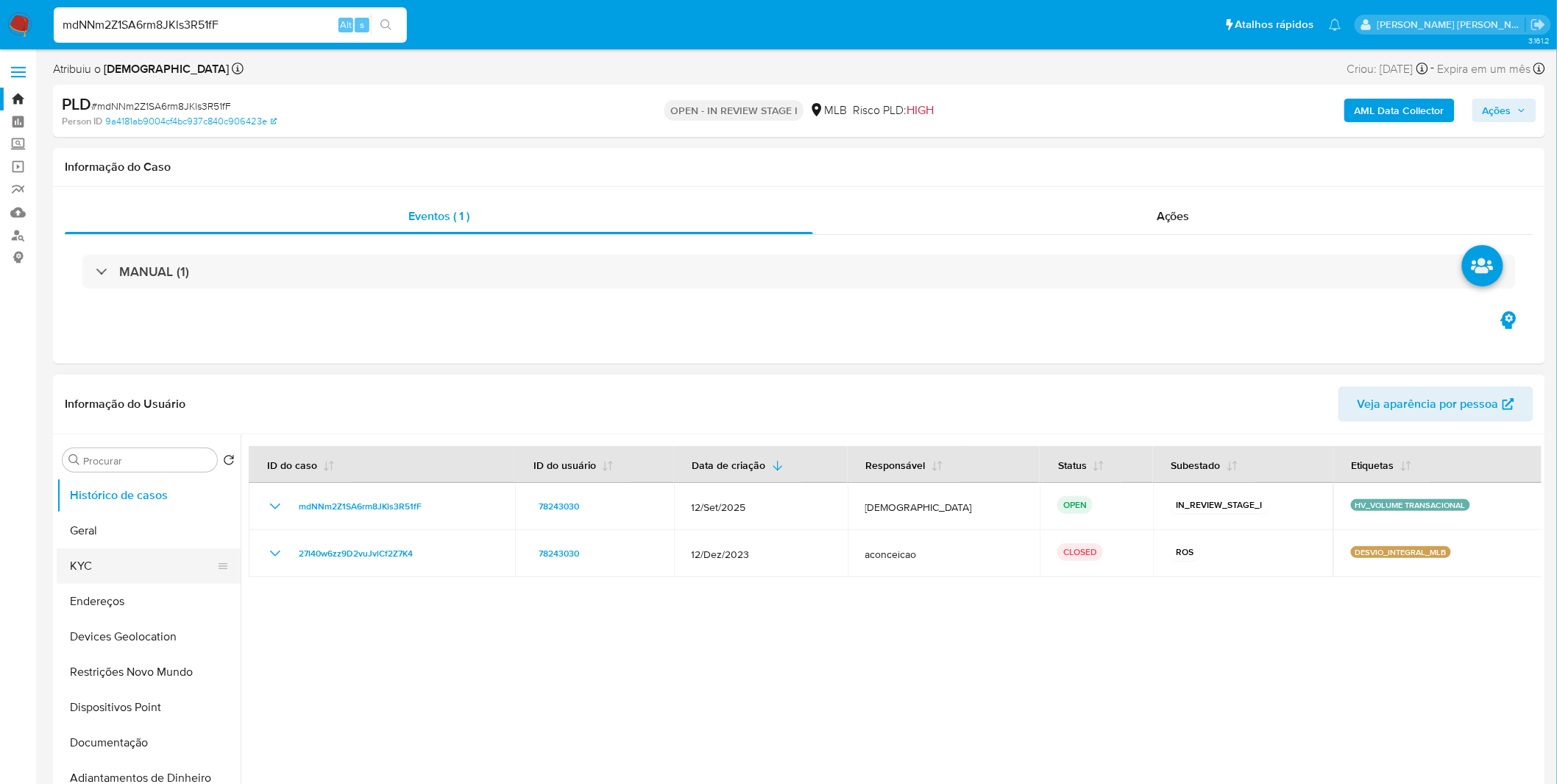
click at [89, 569] on button "KYC" at bounding box center [143, 565] width 172 height 35
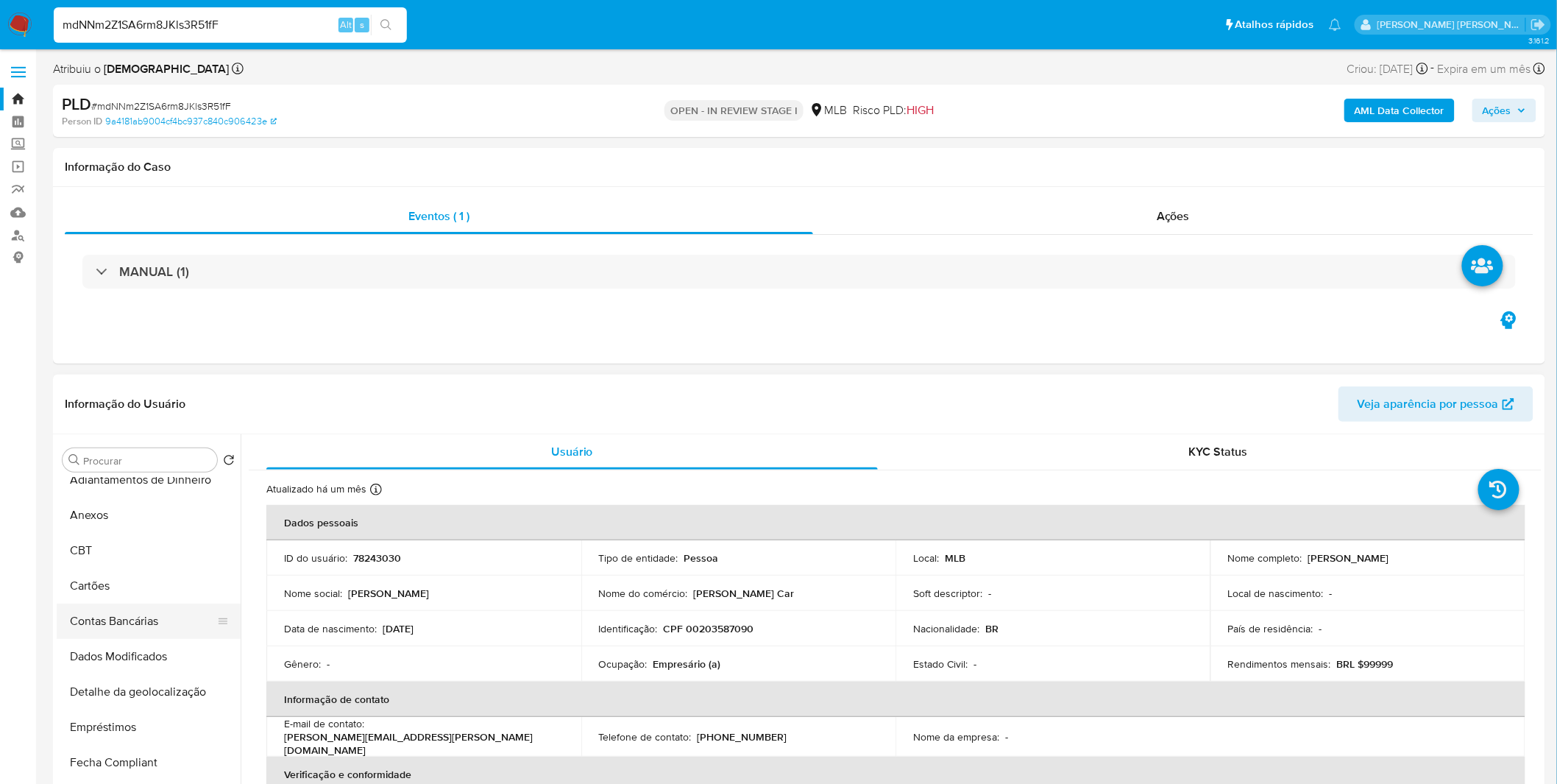
scroll to position [327, 0]
click at [145, 696] on button "Empréstimos" at bounding box center [143, 697] width 172 height 35
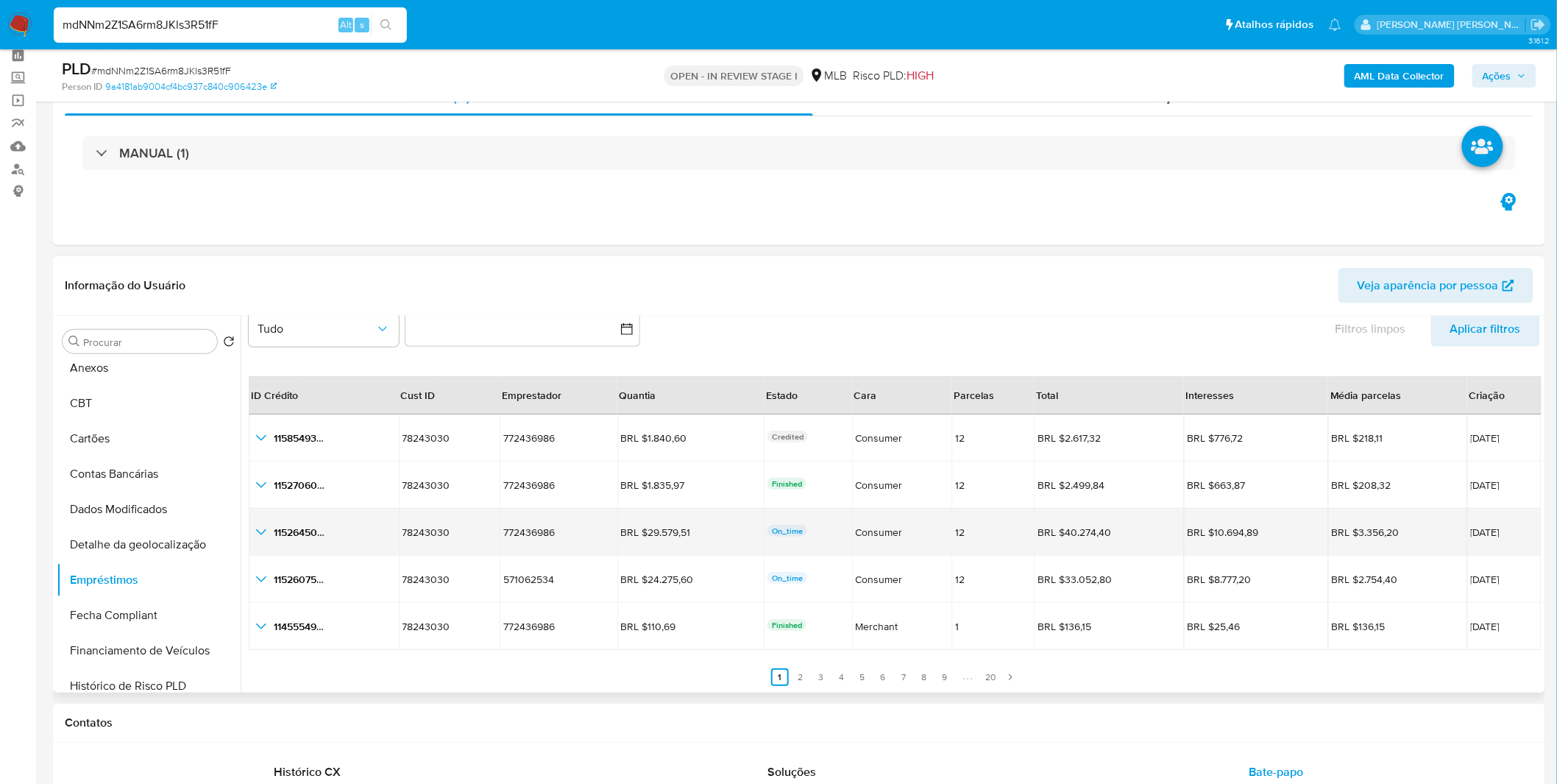
scroll to position [163, 0]
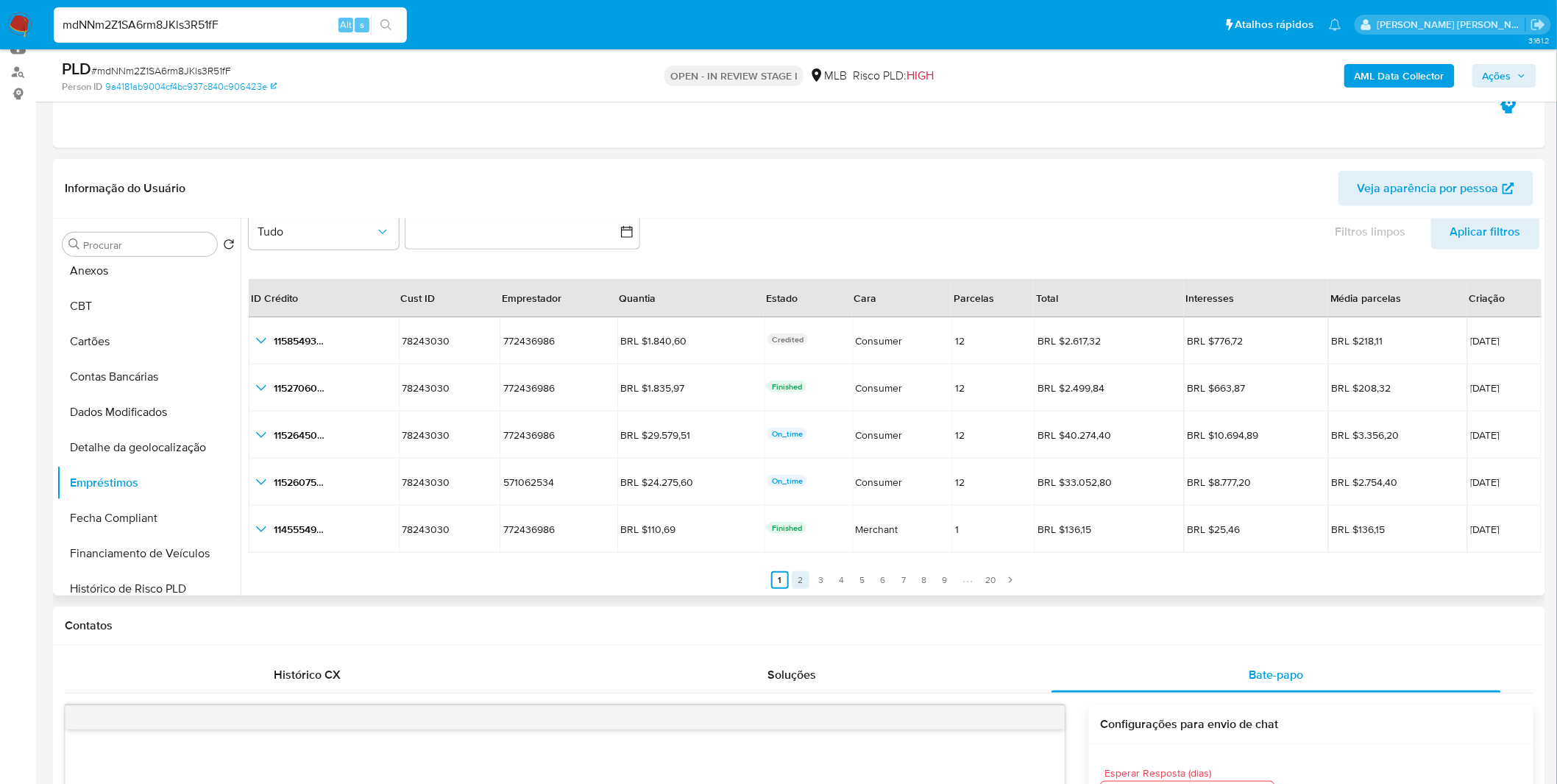
click at [804, 581] on link "2" at bounding box center [800, 579] width 18 height 18
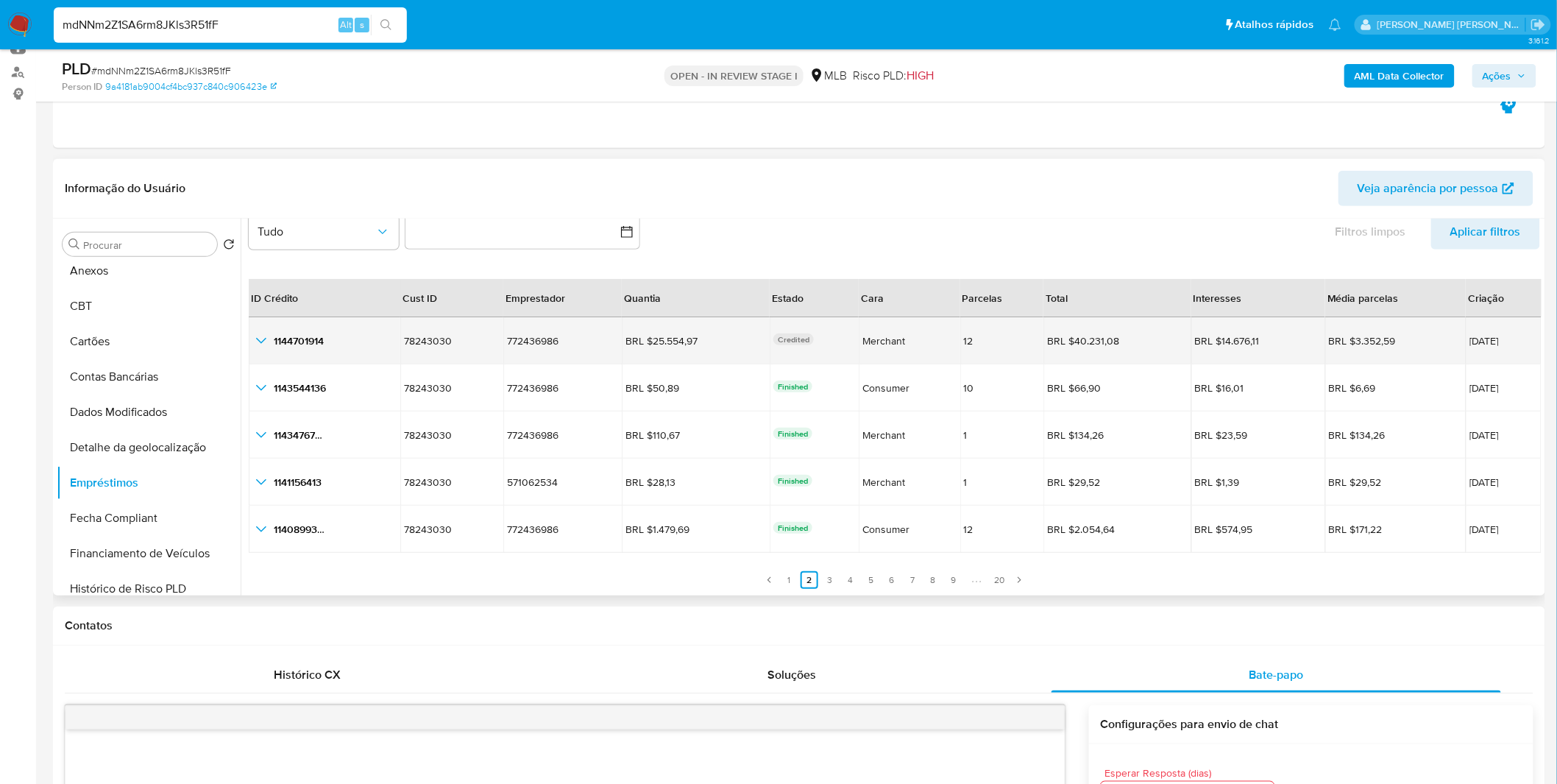
click at [268, 346] on icon "button_show_hidden_detail_by_id_0" at bounding box center [261, 340] width 18 height 18
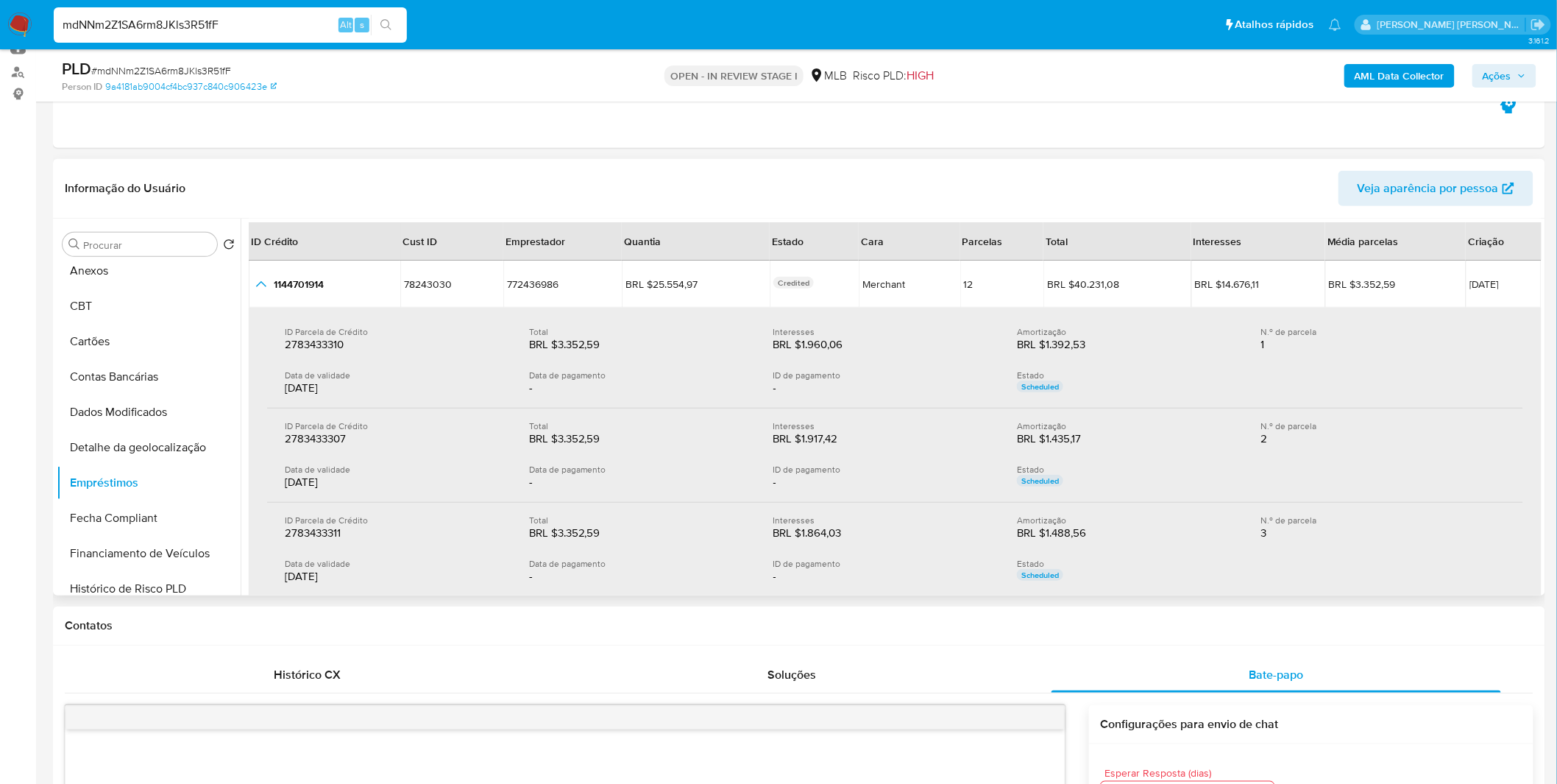
scroll to position [115, 0]
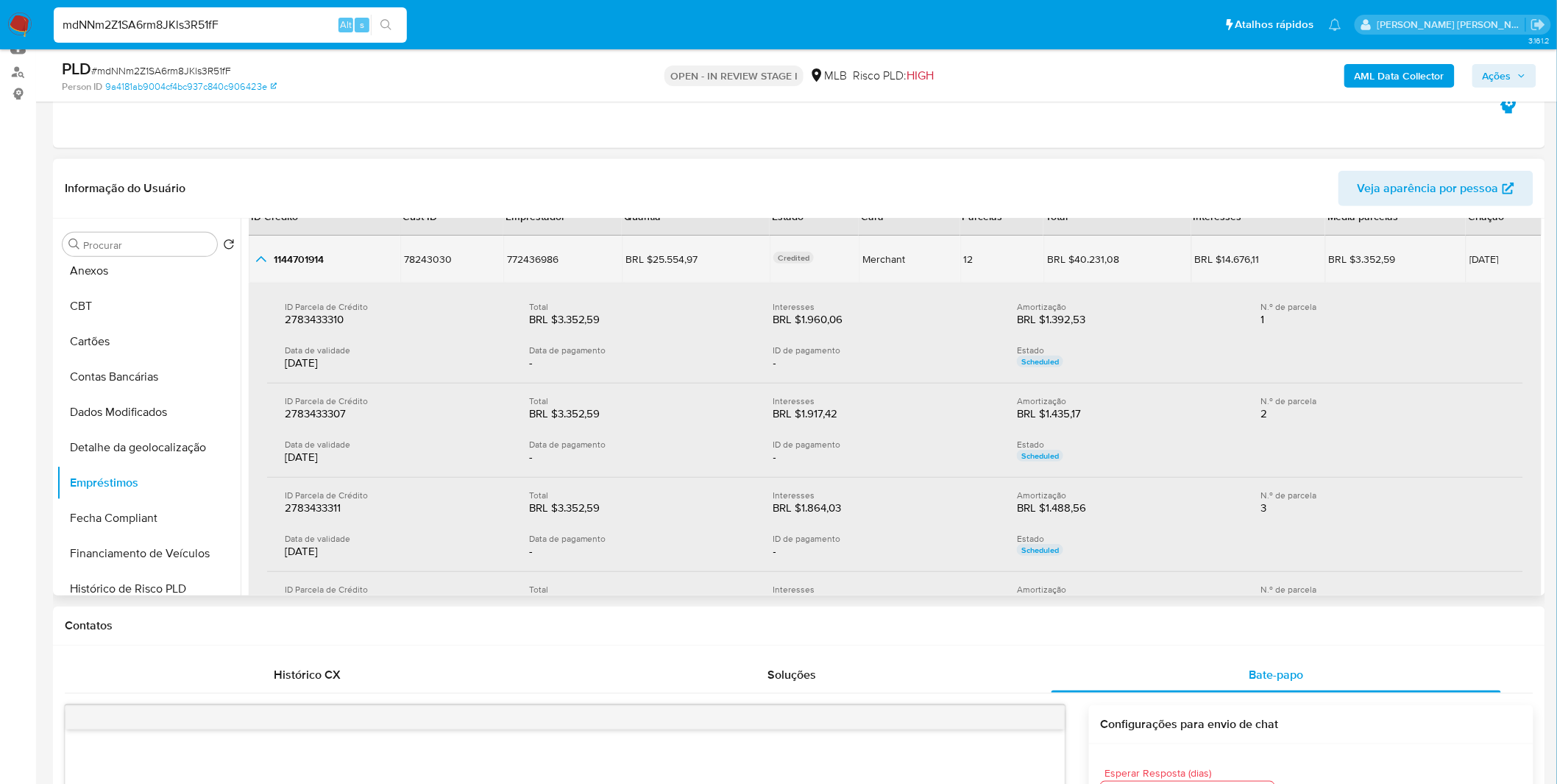
click at [275, 271] on td "1144701914 1144701914" at bounding box center [324, 259] width 151 height 47
click at [265, 266] on icon "button_show_hidden_detail_by_id_0" at bounding box center [261, 259] width 18 height 18
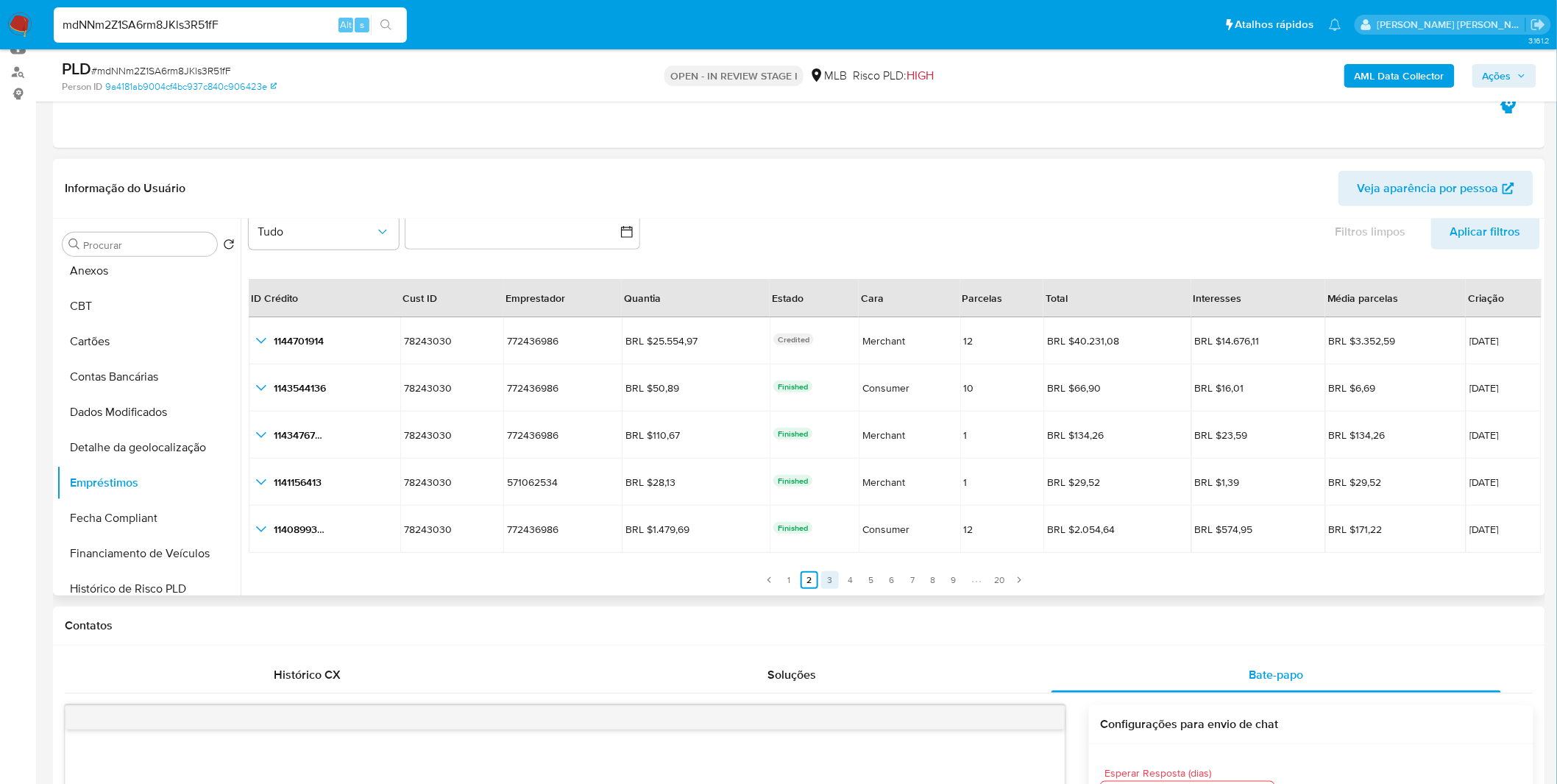
click at [836, 579] on link "3" at bounding box center [830, 579] width 18 height 18
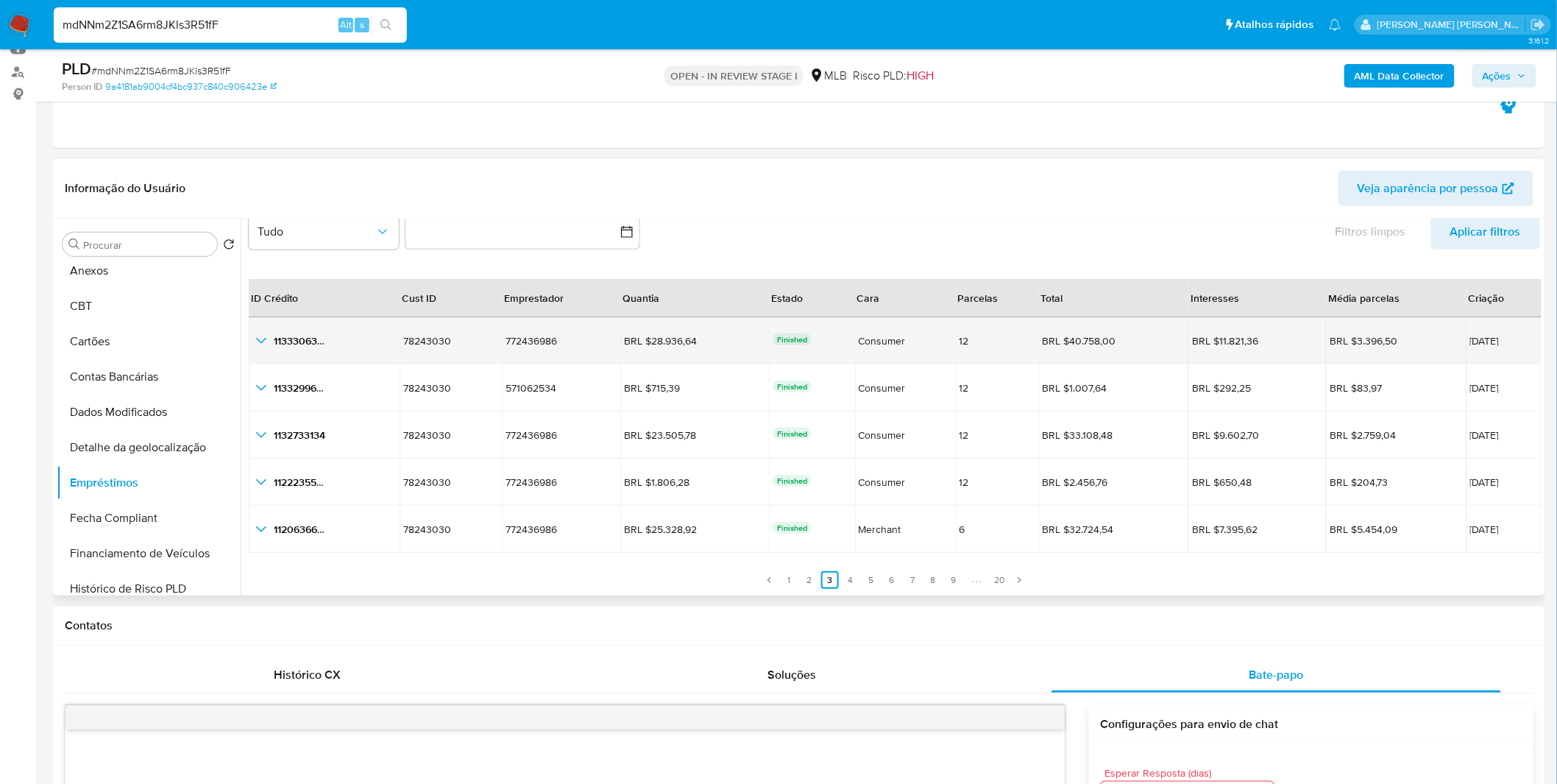
click at [268, 340] on icon "button_show_hidden_detail_by_id_0" at bounding box center [261, 340] width 18 height 18
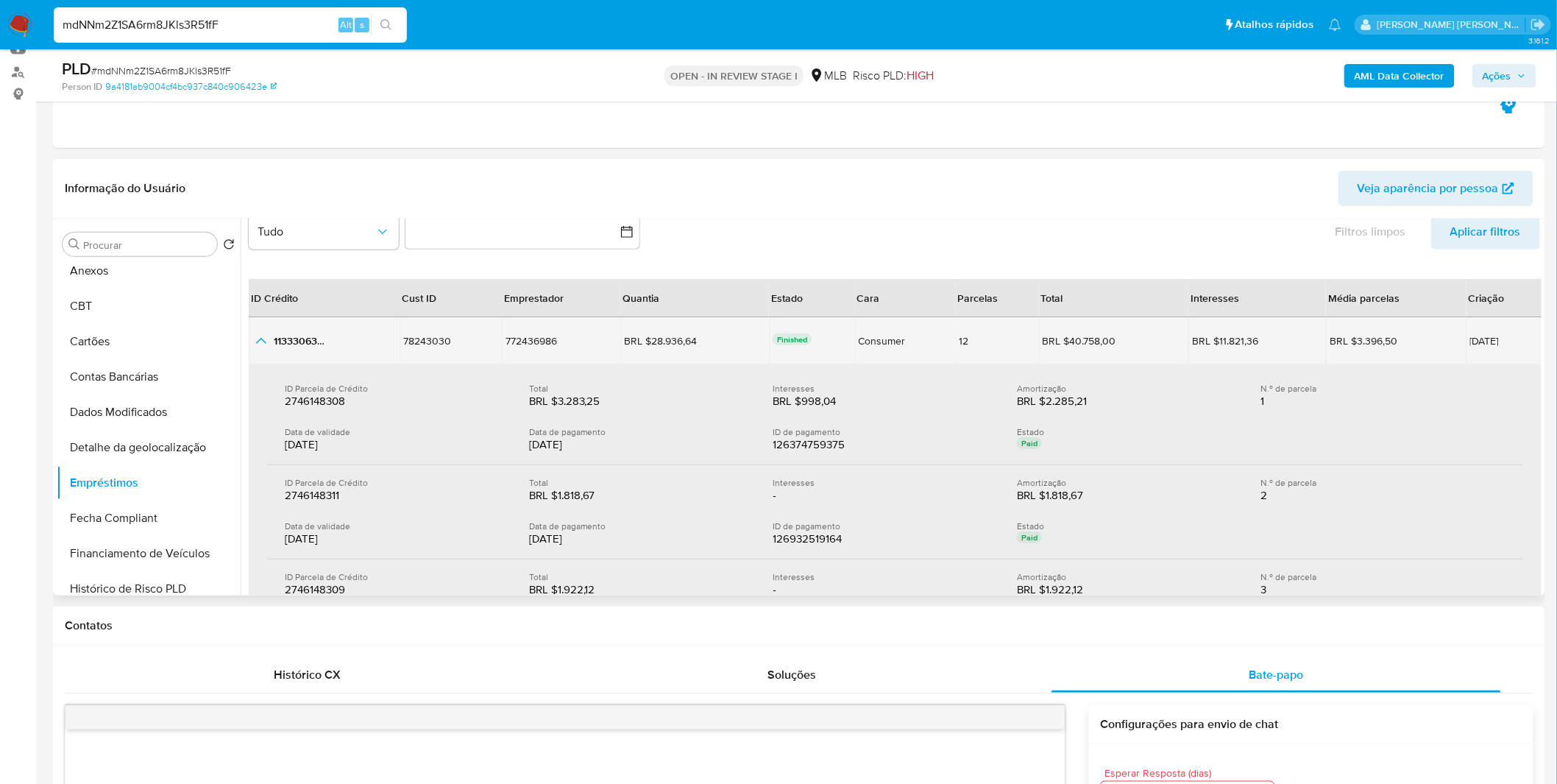
click at [268, 340] on icon "button_show_hidden_detail_by_id_0" at bounding box center [261, 340] width 18 height 18
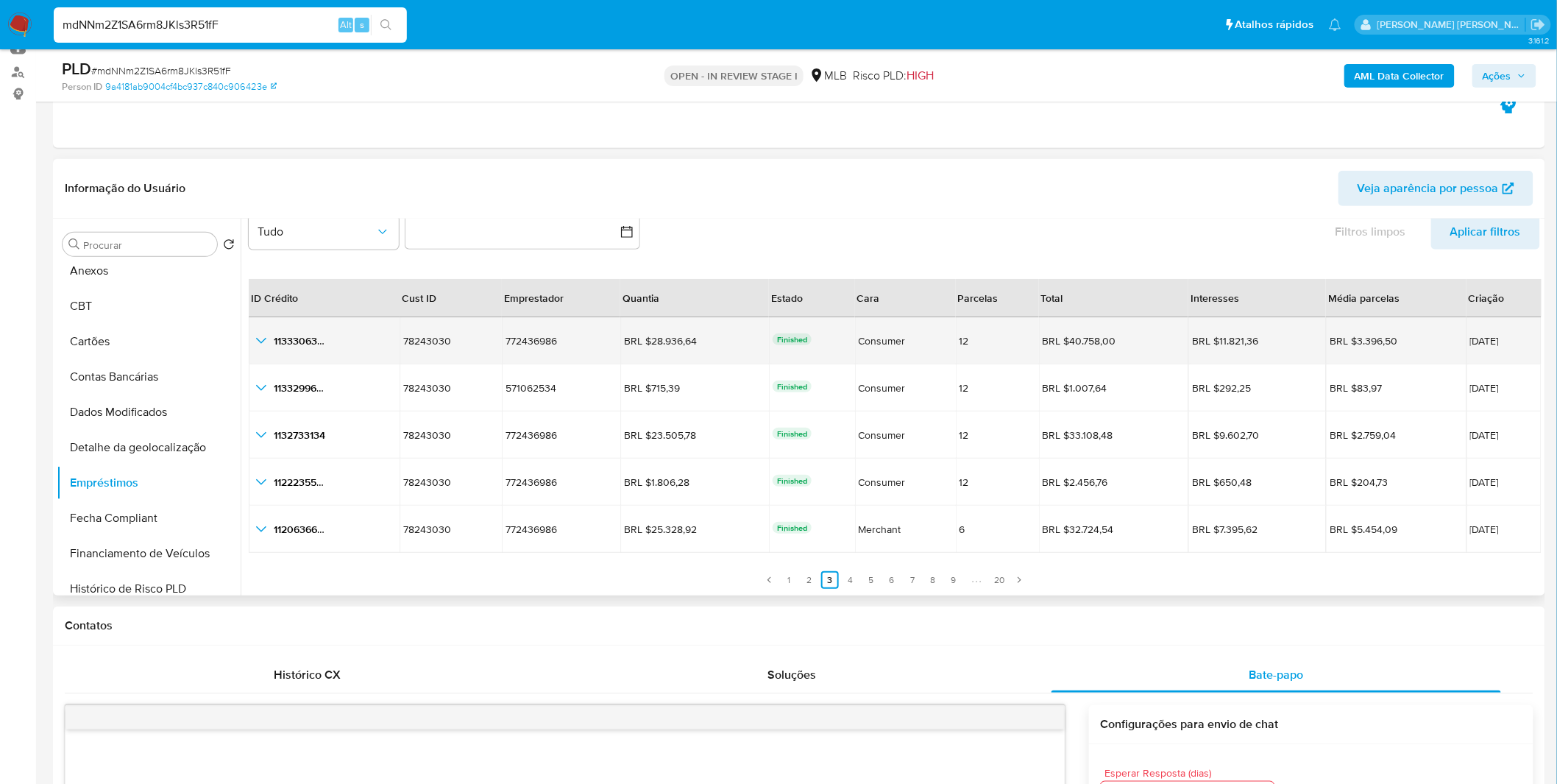
click at [261, 347] on icon "button_show_hidden_detail_by_id_0" at bounding box center [261, 340] width 18 height 18
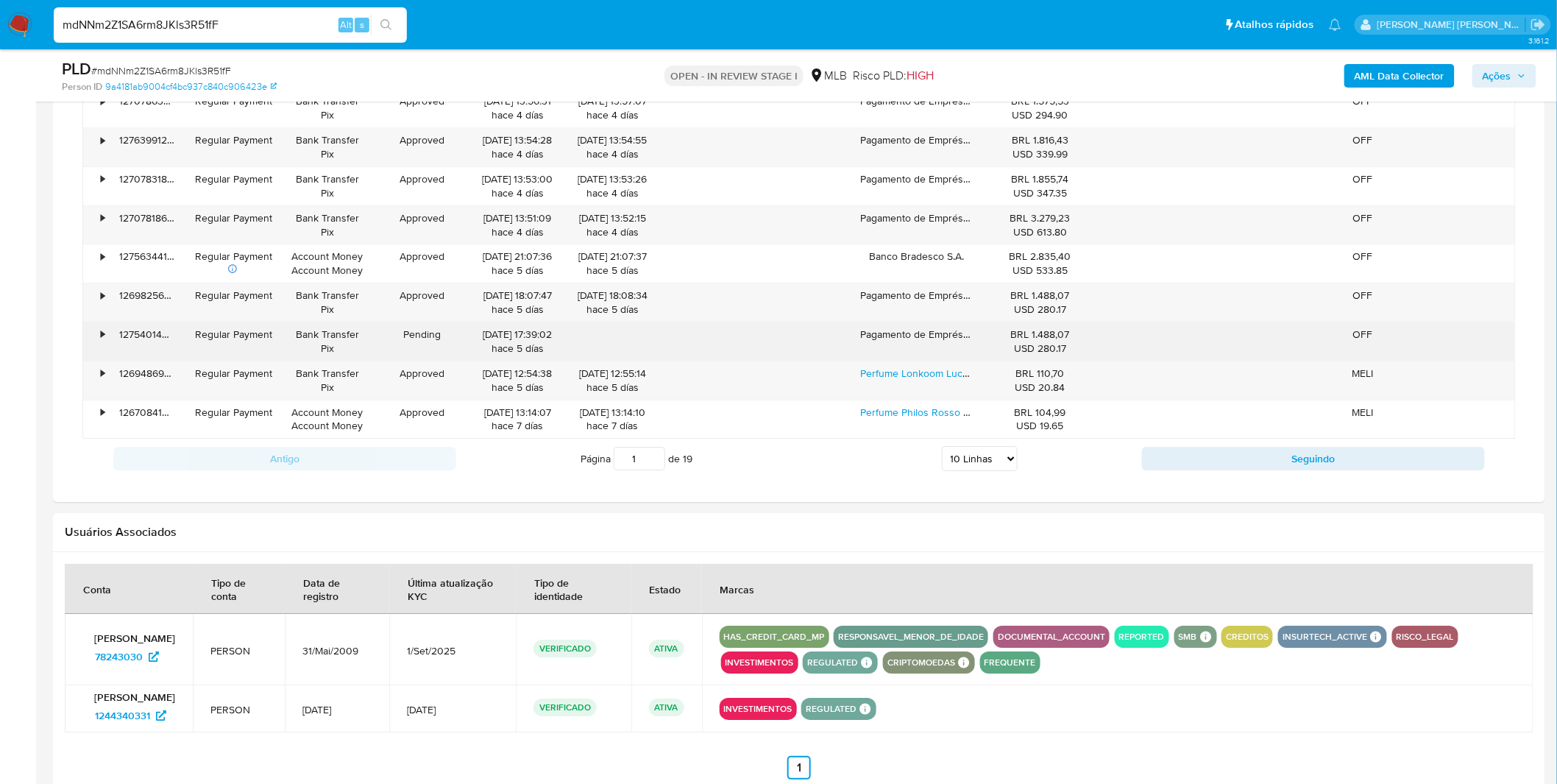
scroll to position [1798, 0]
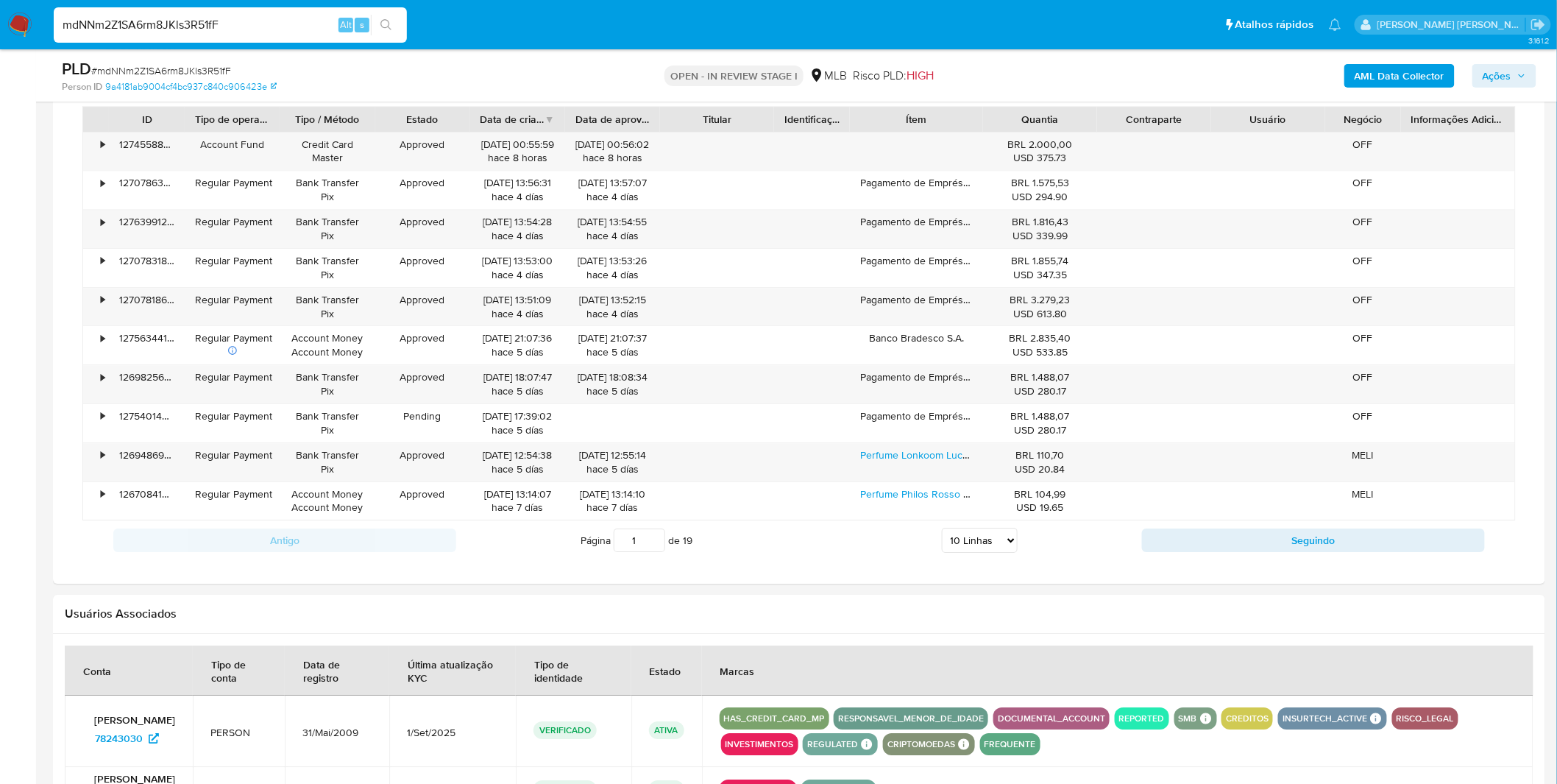
click at [990, 541] on select "5 Linhas 10 Linhas 20 Linhas 25 Linhas 50 Linhas 100 Linhas" at bounding box center [980, 539] width 76 height 25
select select "100"
click at [942, 530] on select "5 Linhas 10 Linhas 20 Linhas 25 Linhas 50 Linhas 100 Linhas" at bounding box center [980, 539] width 76 height 25
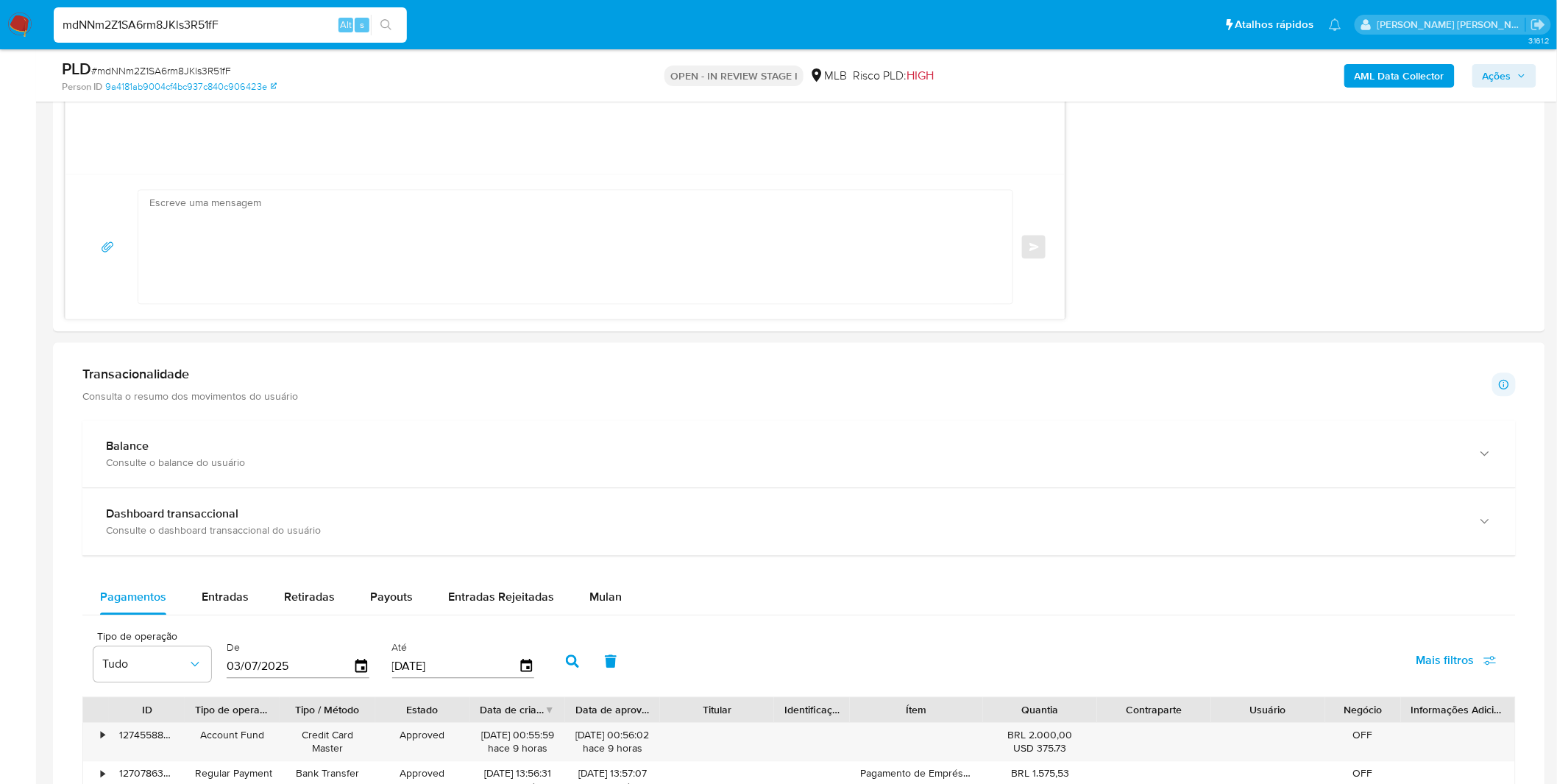
scroll to position [1307, 0]
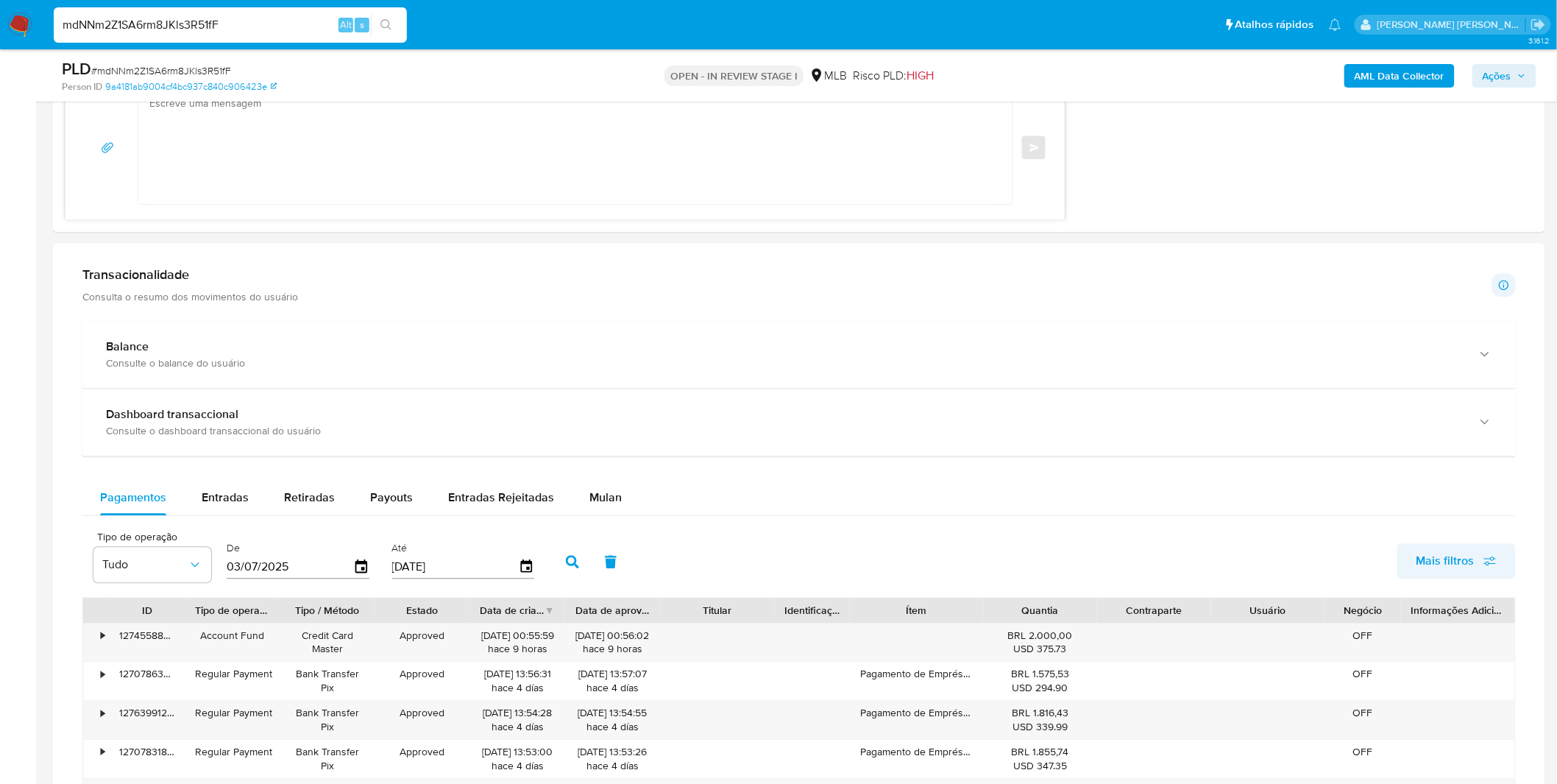
click at [1440, 571] on span "Mais filtros" at bounding box center [1446, 560] width 59 height 35
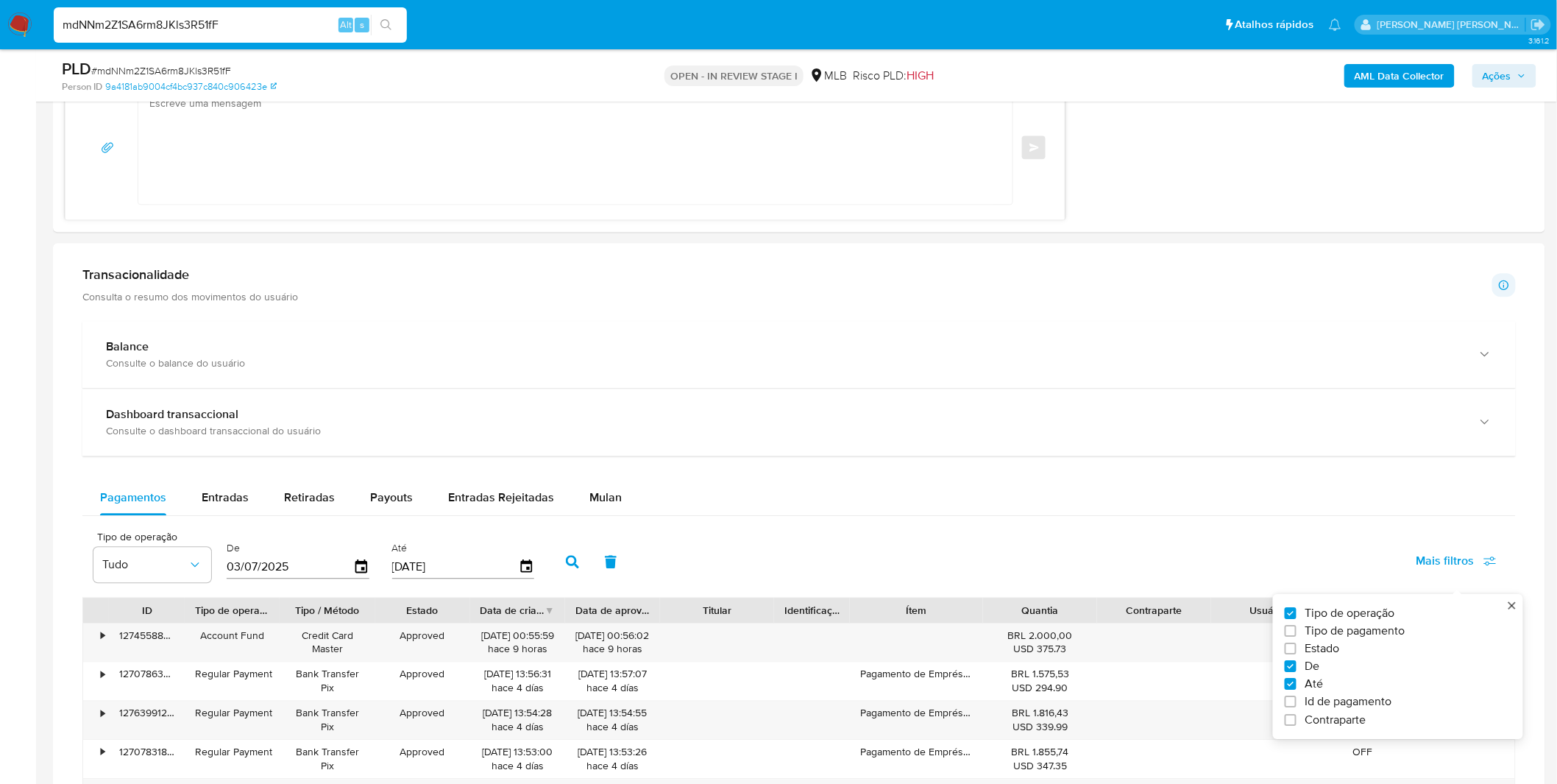
click at [1317, 656] on span "Estado" at bounding box center [1323, 648] width 35 height 15
click at [1296, 654] on input "Estado" at bounding box center [1291, 648] width 11 height 11
checkbox input "true"
type input "03/07/2025"
click at [221, 568] on div "Tipo de operação Tudo Estado Tudo De [DATE] Até [DATE]" at bounding box center [382, 560] width 592 height 59
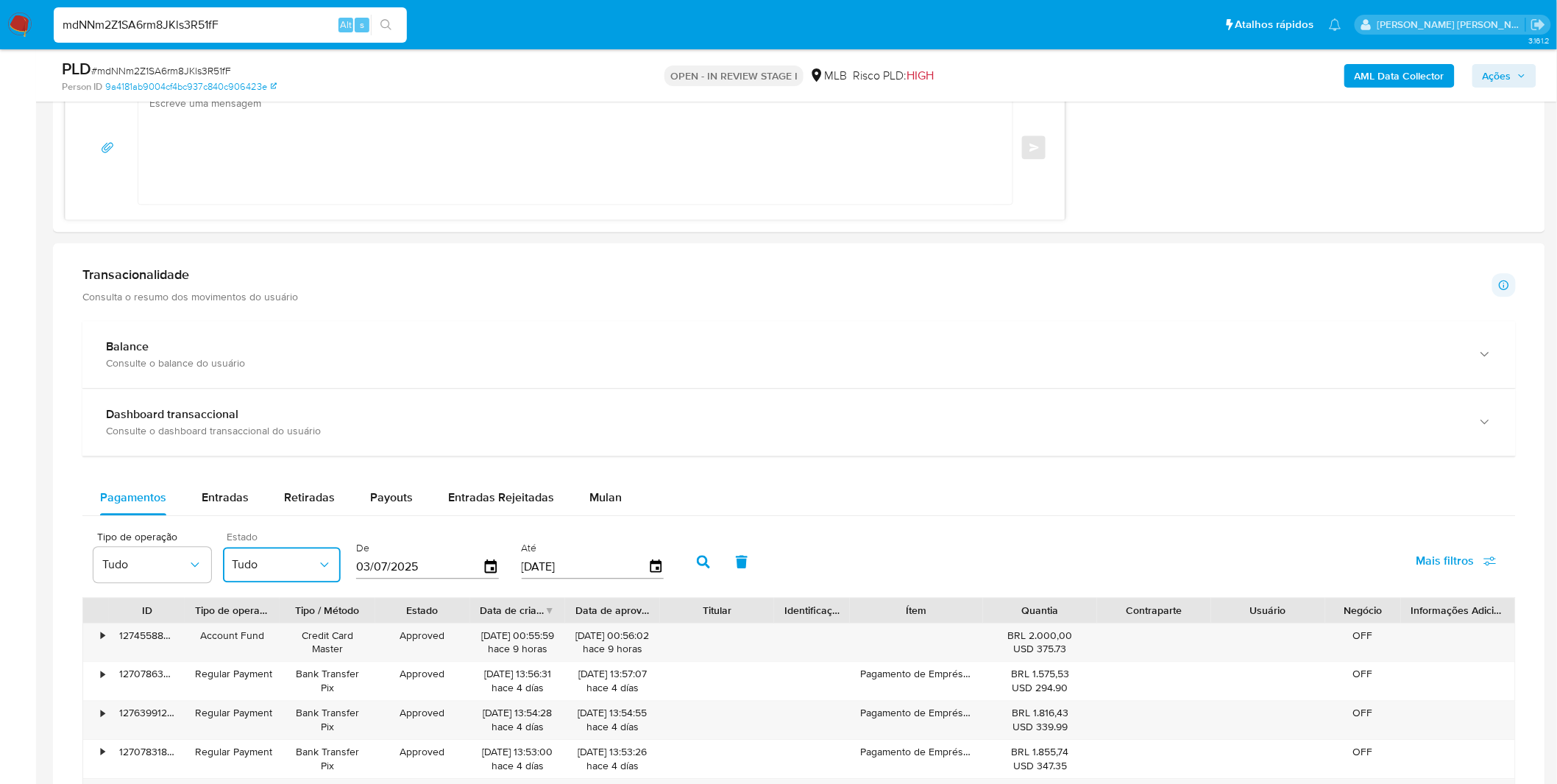
click at [271, 568] on span "Tudo" at bounding box center [274, 565] width 85 height 15
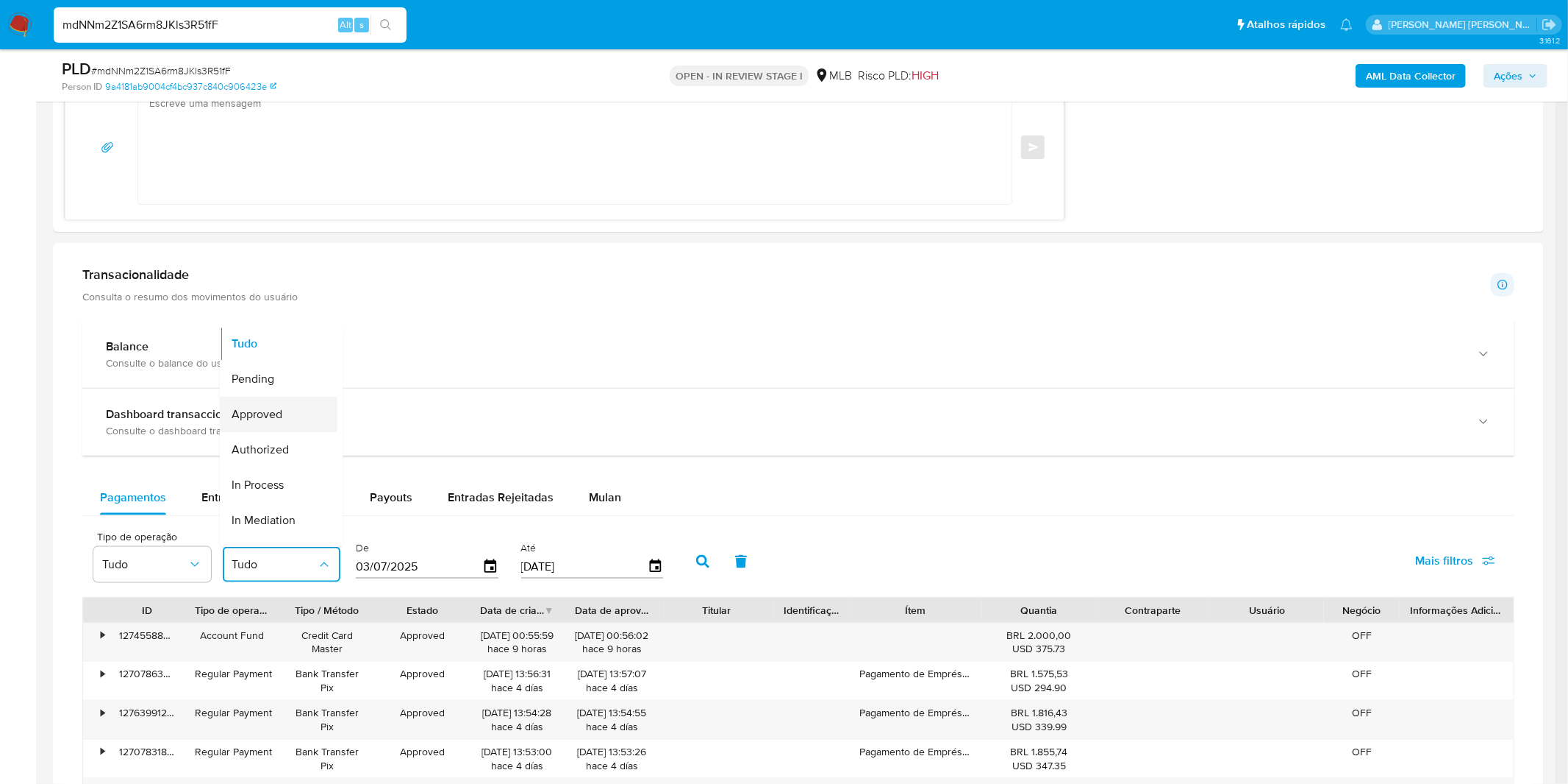
click at [277, 415] on span "Approved" at bounding box center [257, 415] width 51 height 15
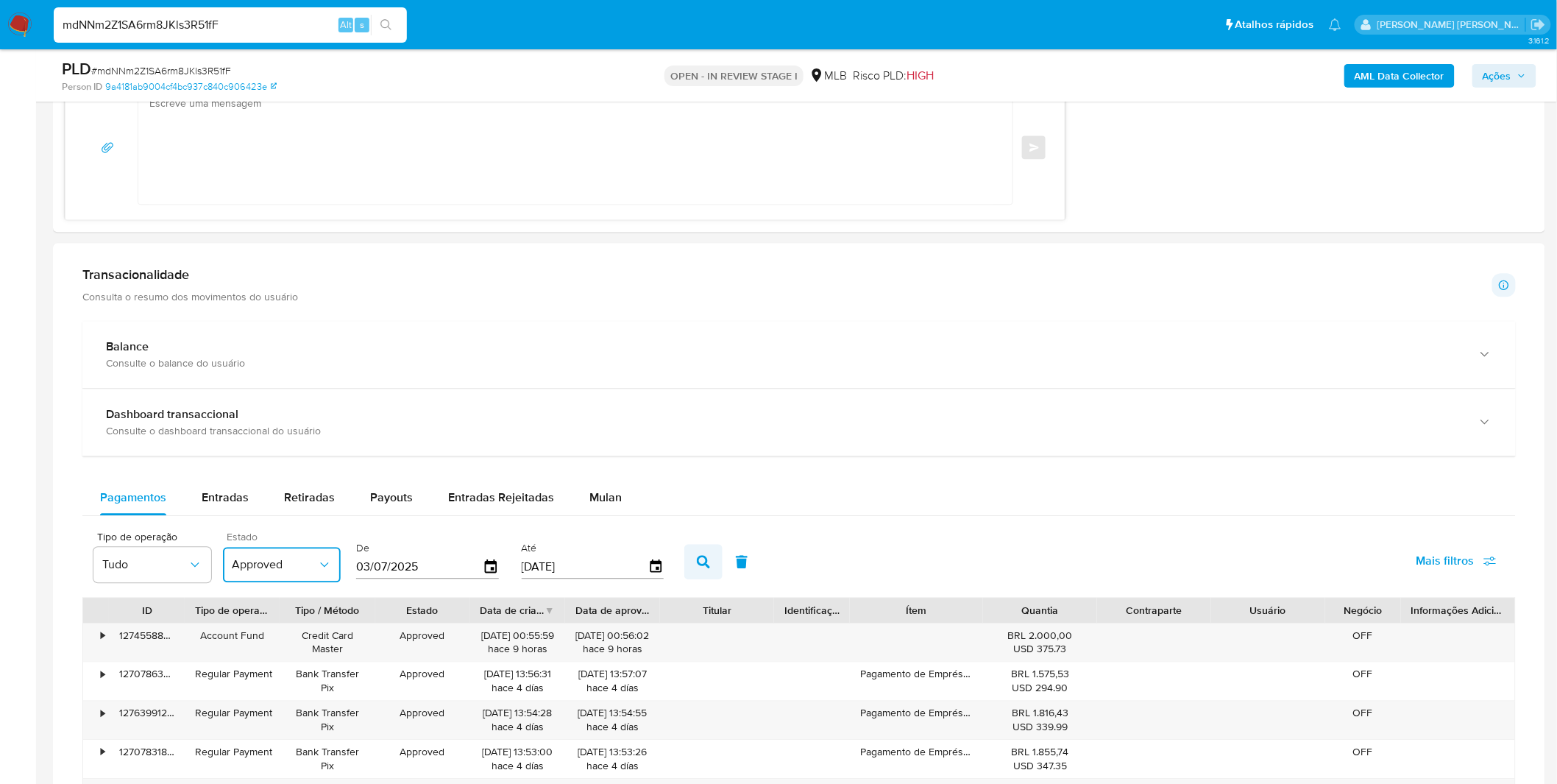
click at [700, 570] on button "button" at bounding box center [703, 561] width 39 height 35
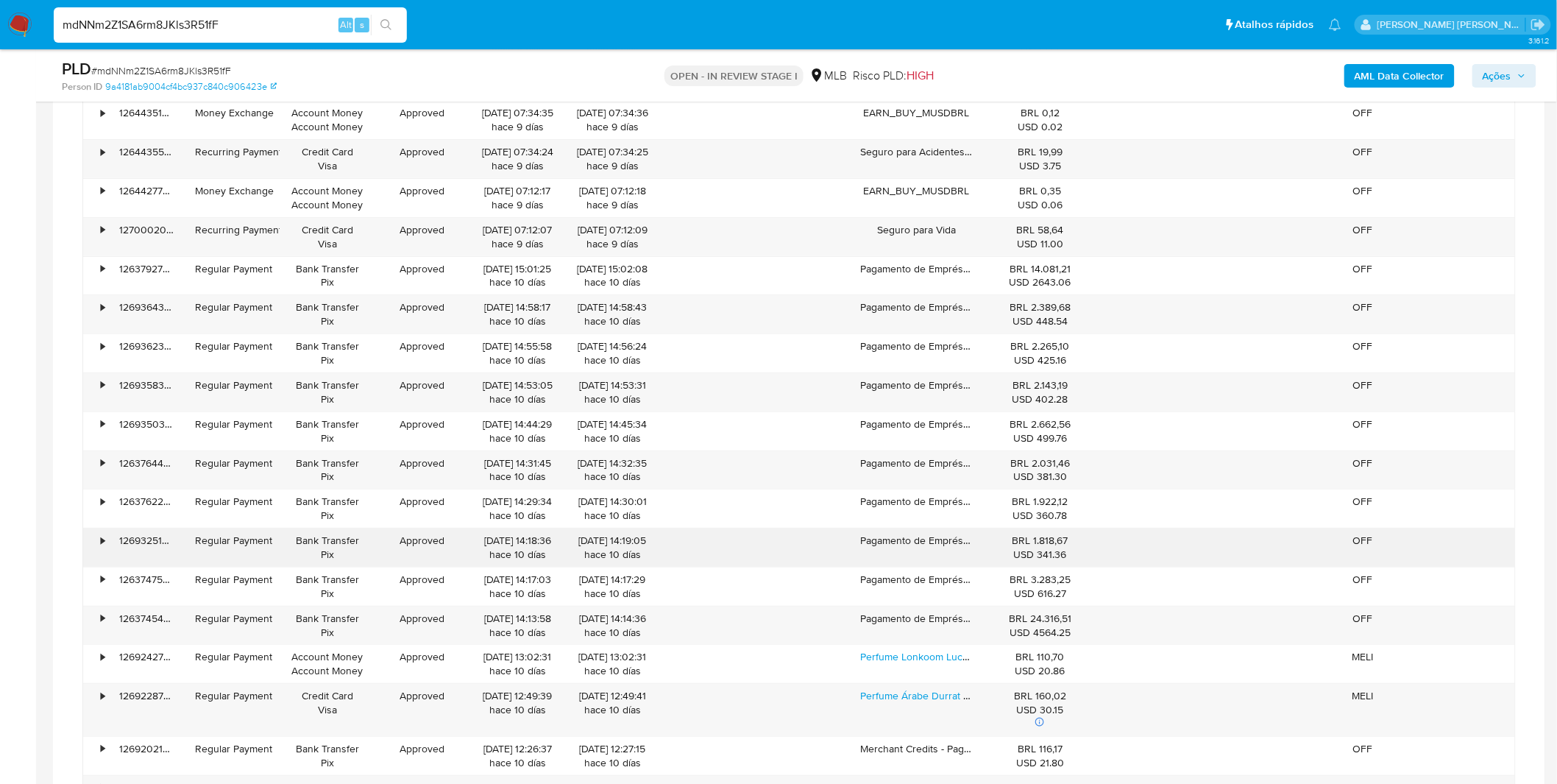
scroll to position [2371, 0]
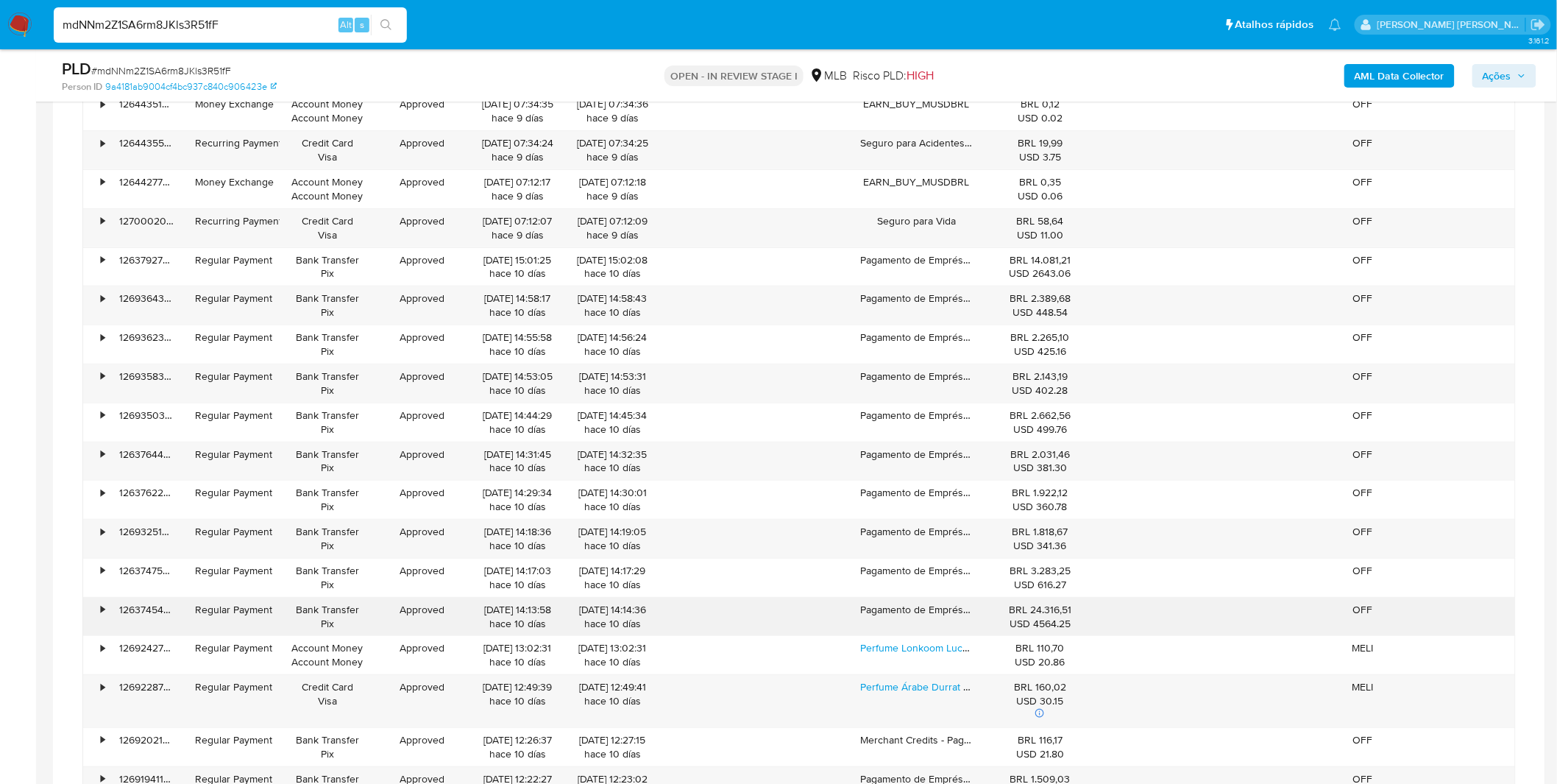
click at [93, 627] on div "•" at bounding box center [95, 616] width 26 height 39
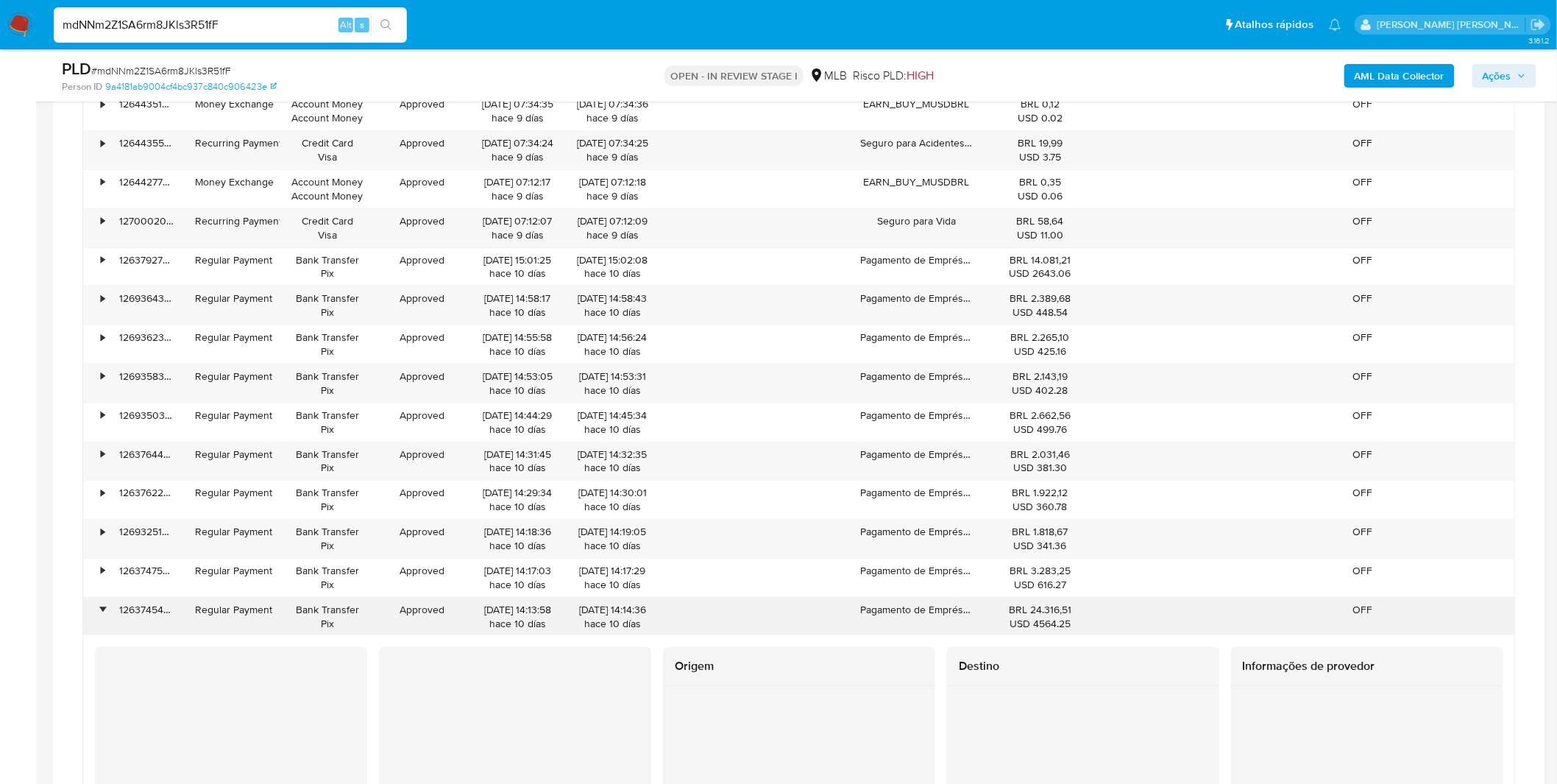
click at [93, 627] on div "•" at bounding box center [95, 616] width 26 height 39
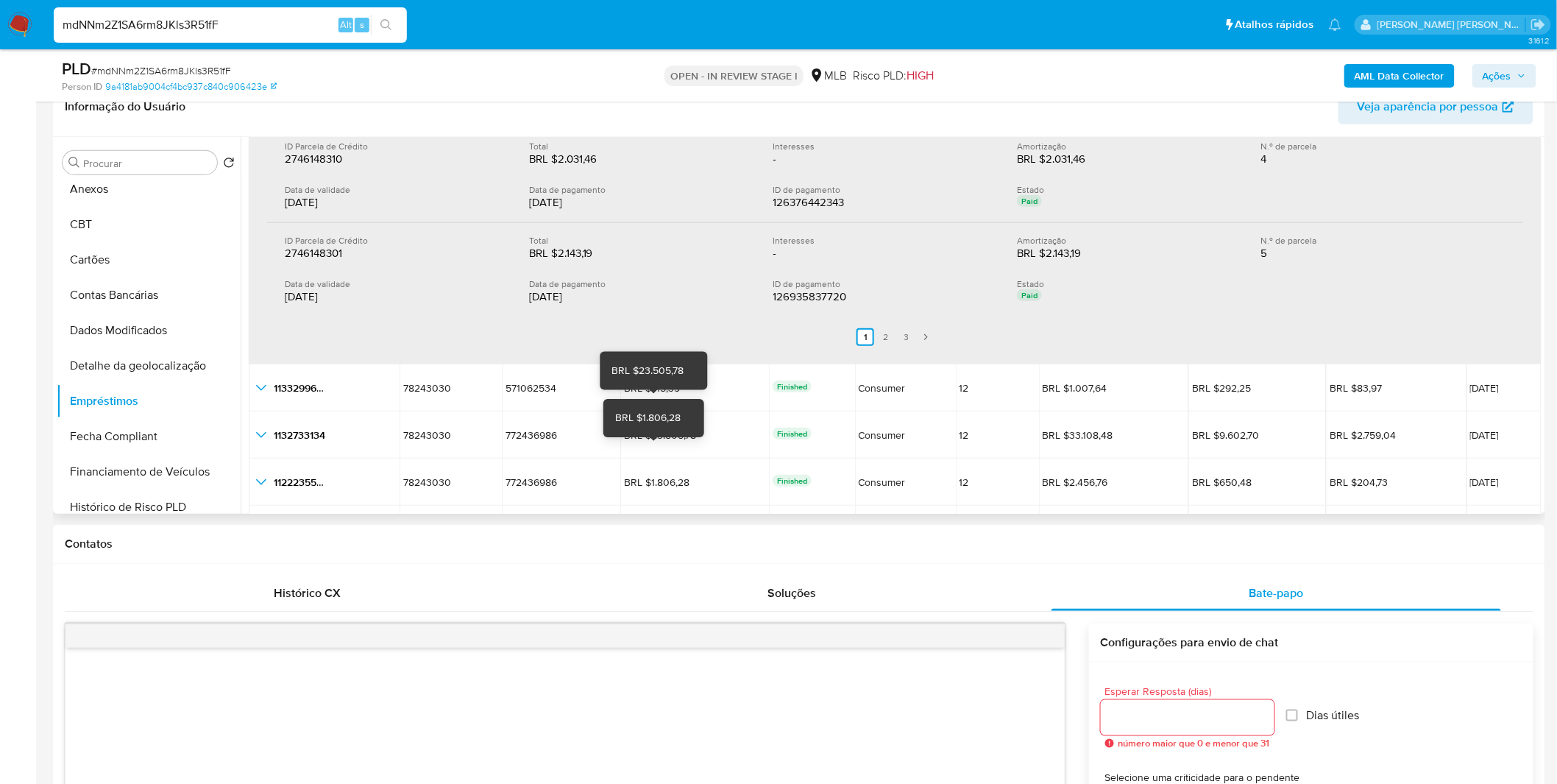
scroll to position [555, 0]
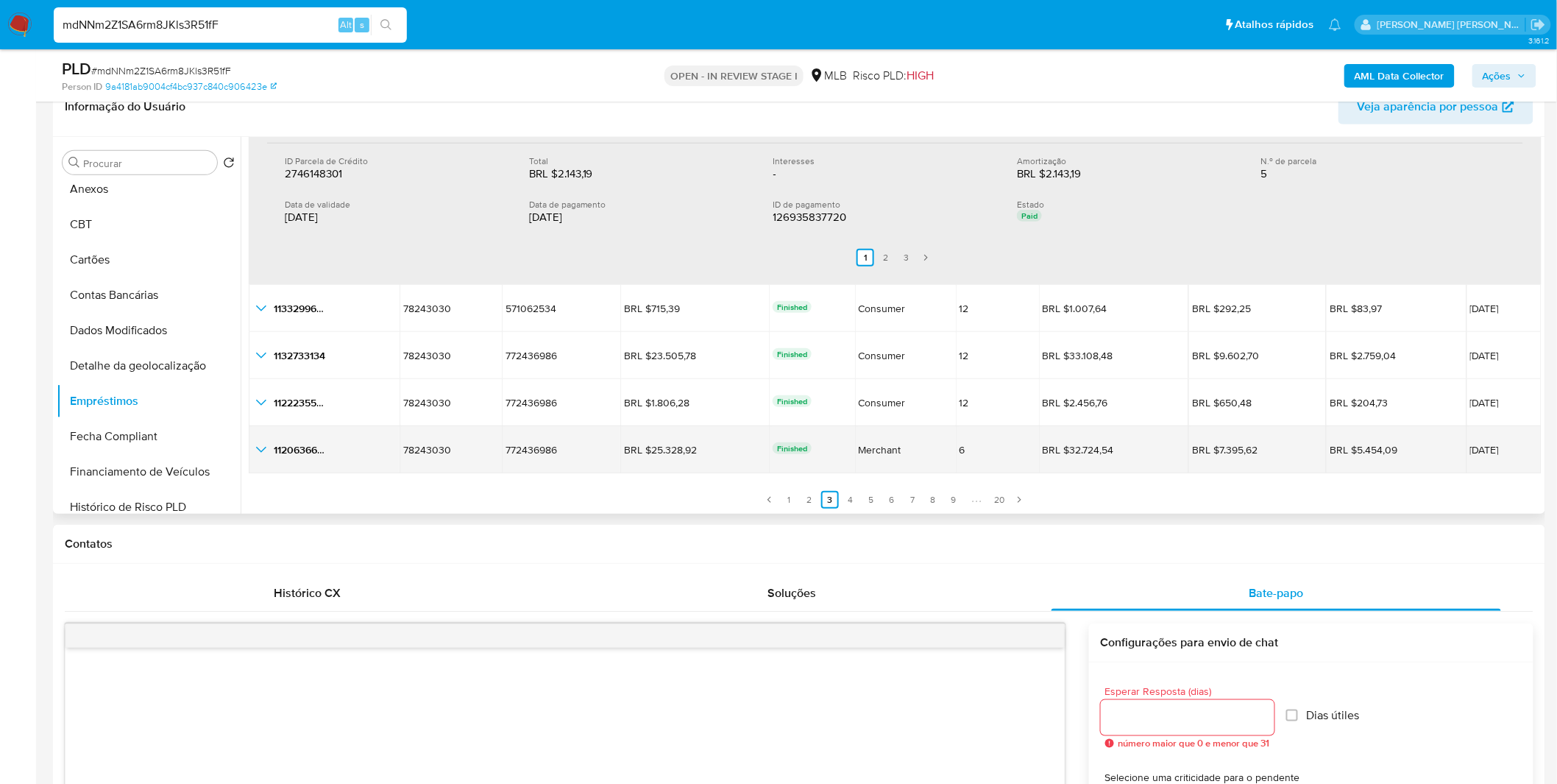
click at [259, 453] on icon "button_show_hidden_detail_by_id_4" at bounding box center [261, 450] width 18 height 18
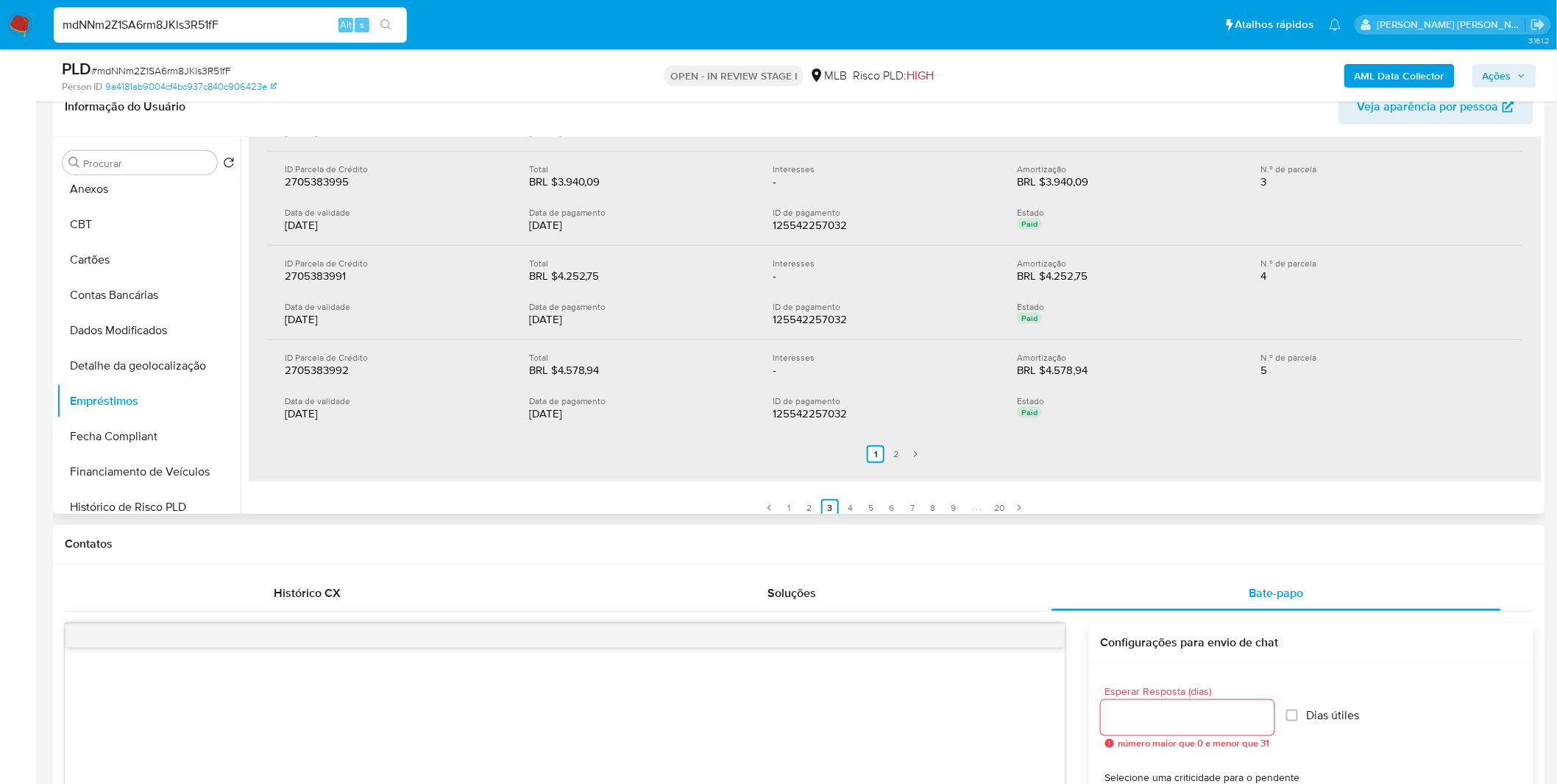
scroll to position [1079, 0]
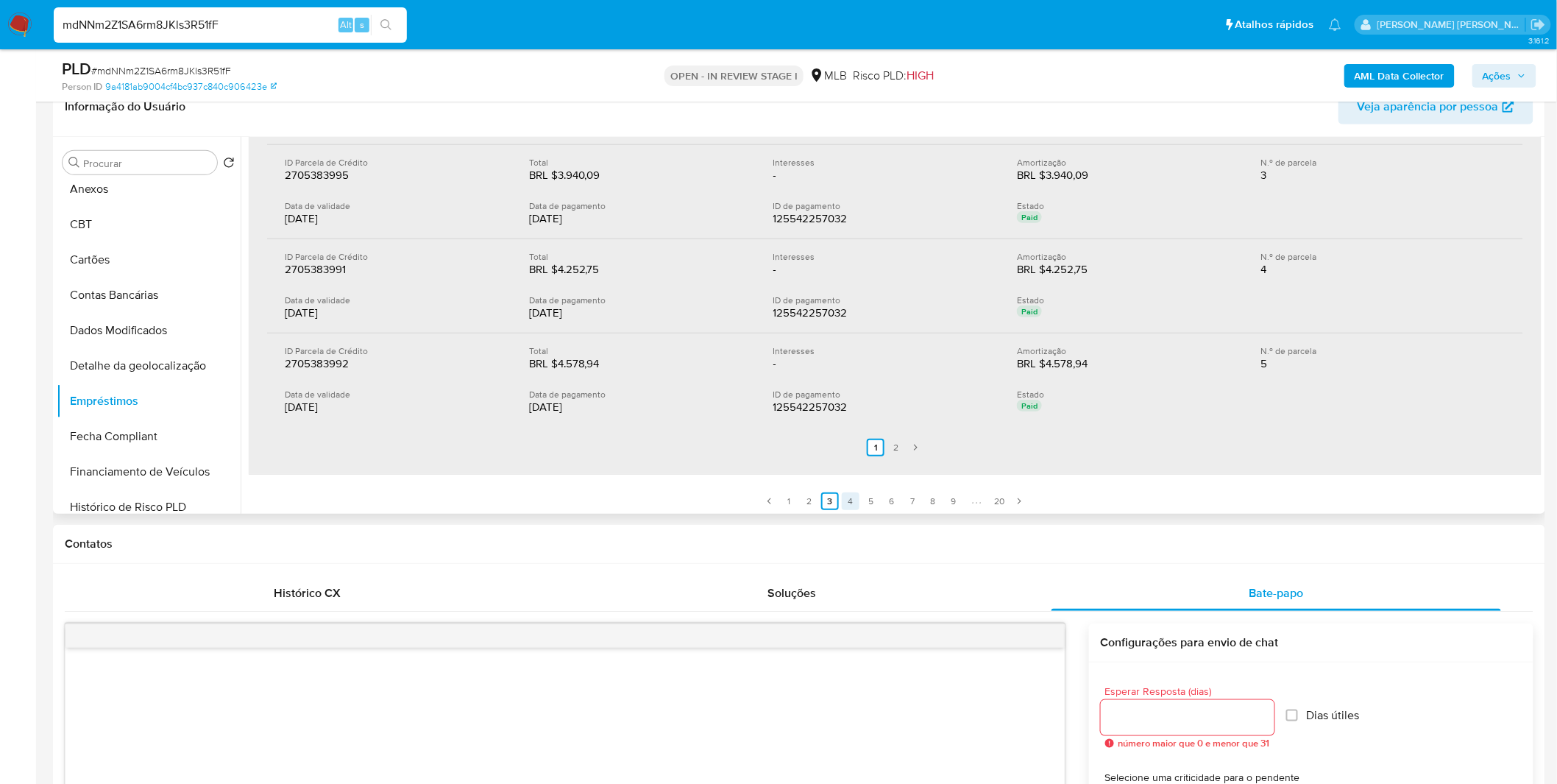
click at [843, 504] on link "4" at bounding box center [850, 501] width 18 height 18
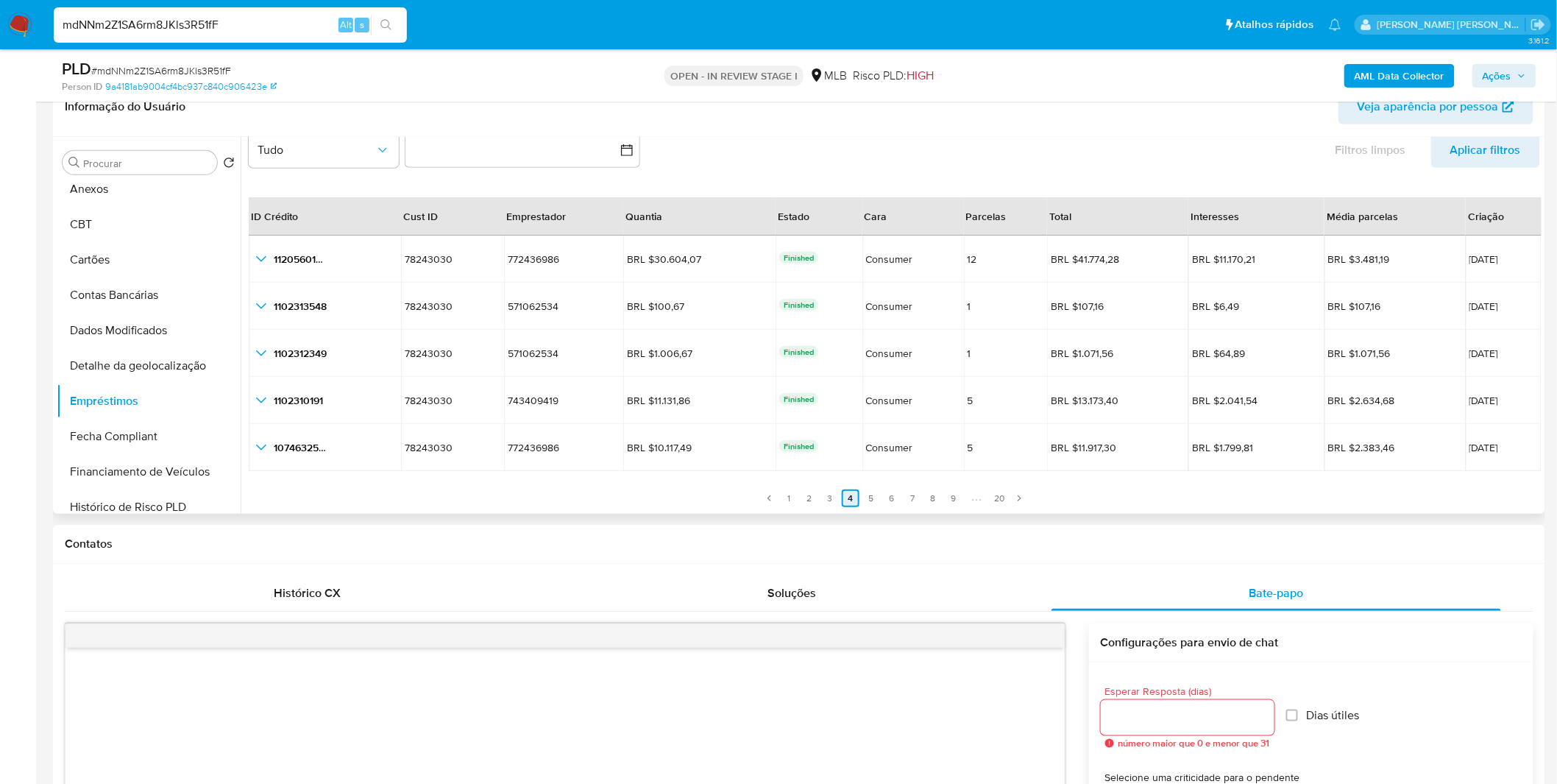
click at [843, 503] on link "4" at bounding box center [850, 498] width 18 height 18
click at [810, 499] on link "2" at bounding box center [809, 498] width 18 height 18
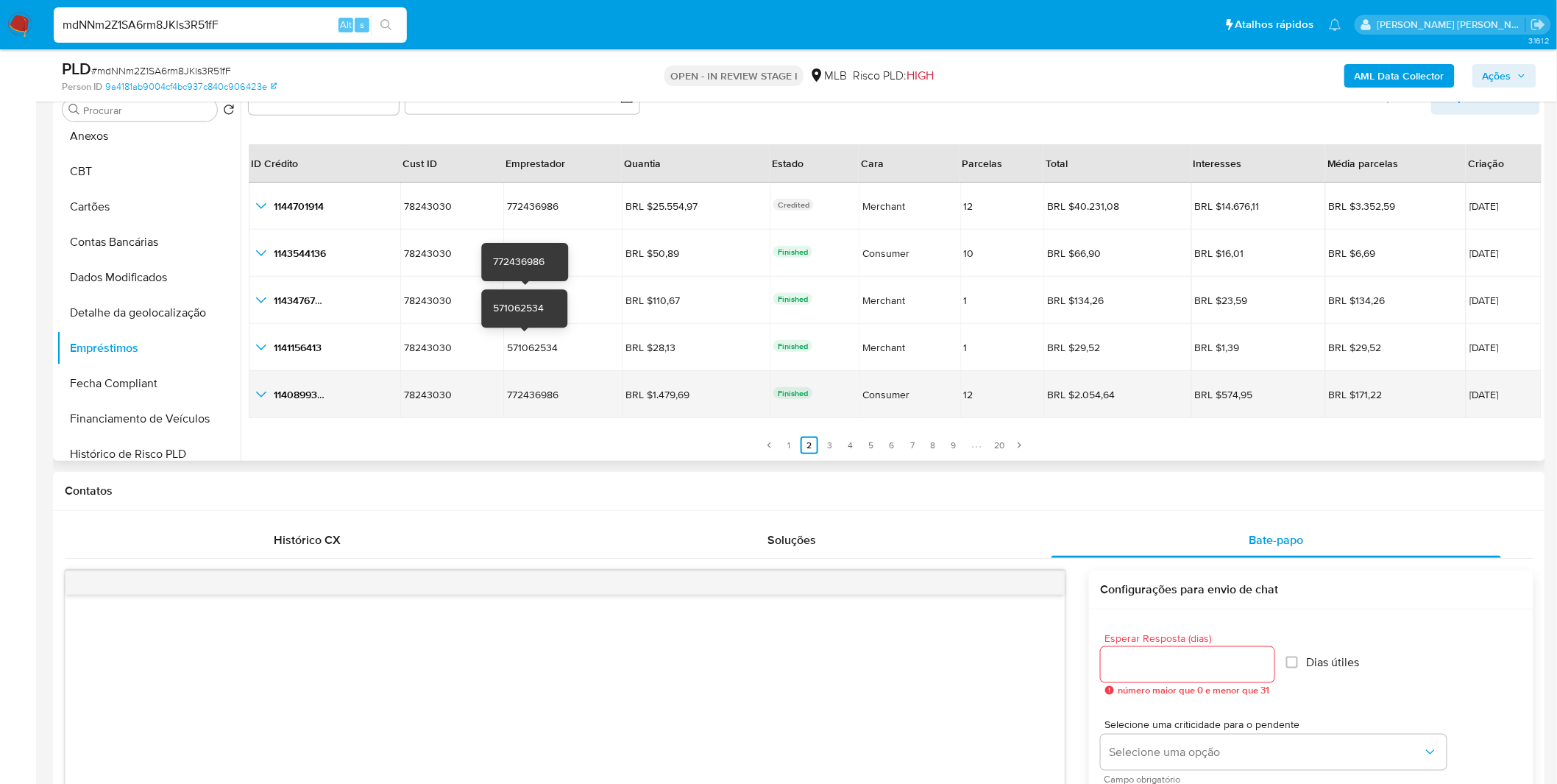
scroll to position [327, 0]
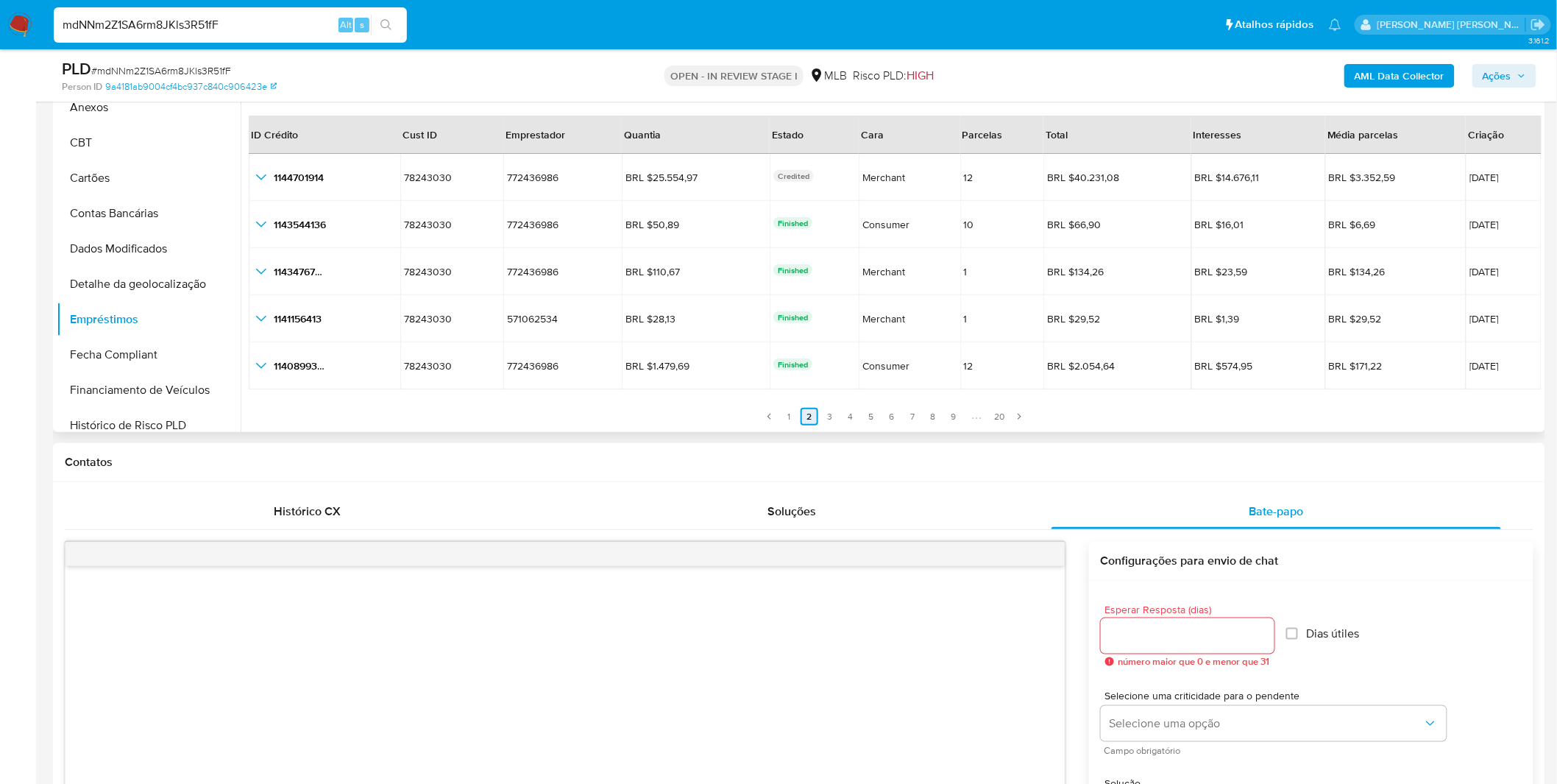
click at [791, 412] on link "1" at bounding box center [789, 417] width 18 height 18
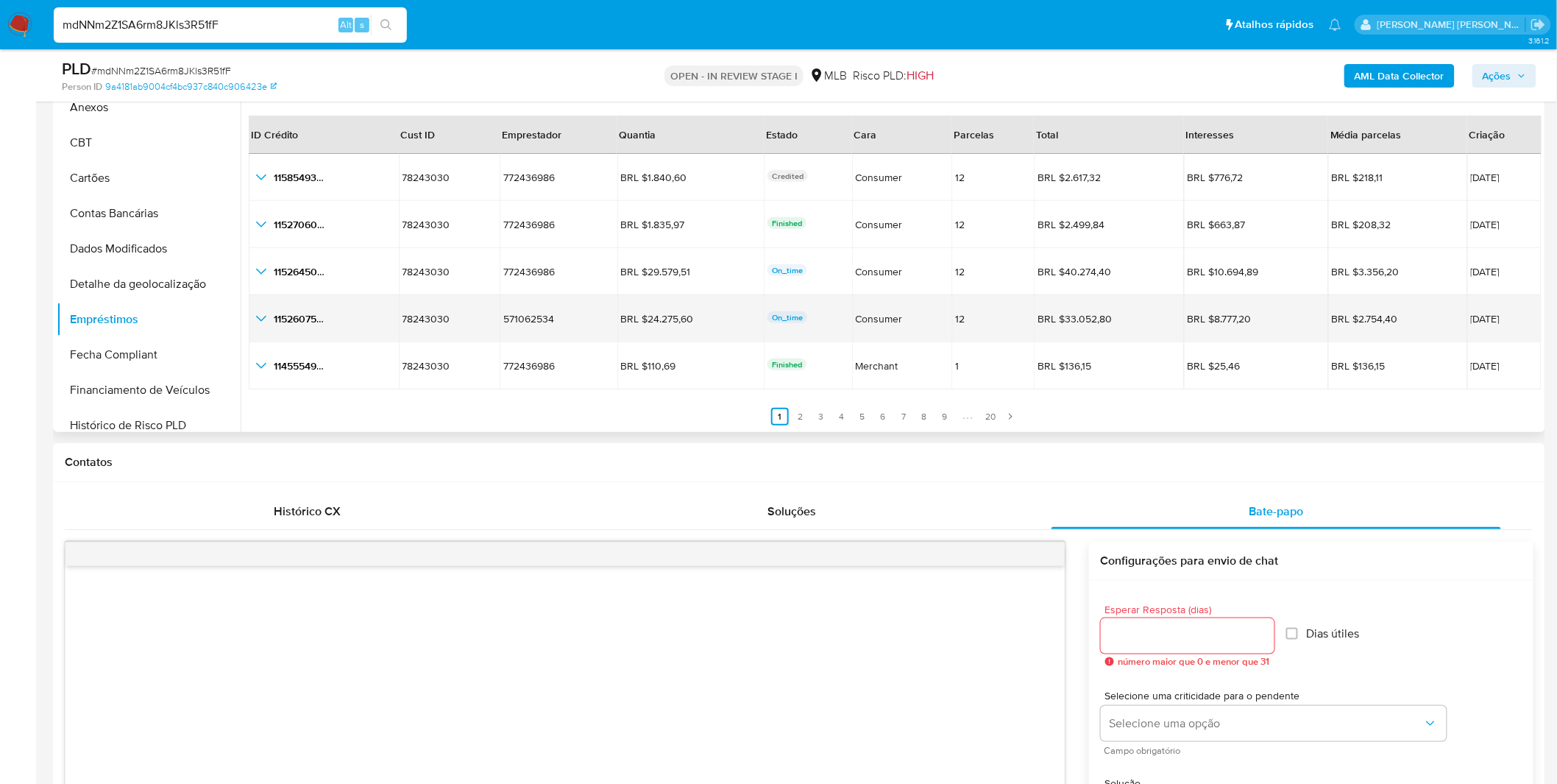
click at [275, 306] on td "1152607539 1152607539" at bounding box center [323, 318] width 150 height 47
click at [267, 312] on icon "button_show_hidden_detail_by_id_3" at bounding box center [261, 318] width 18 height 18
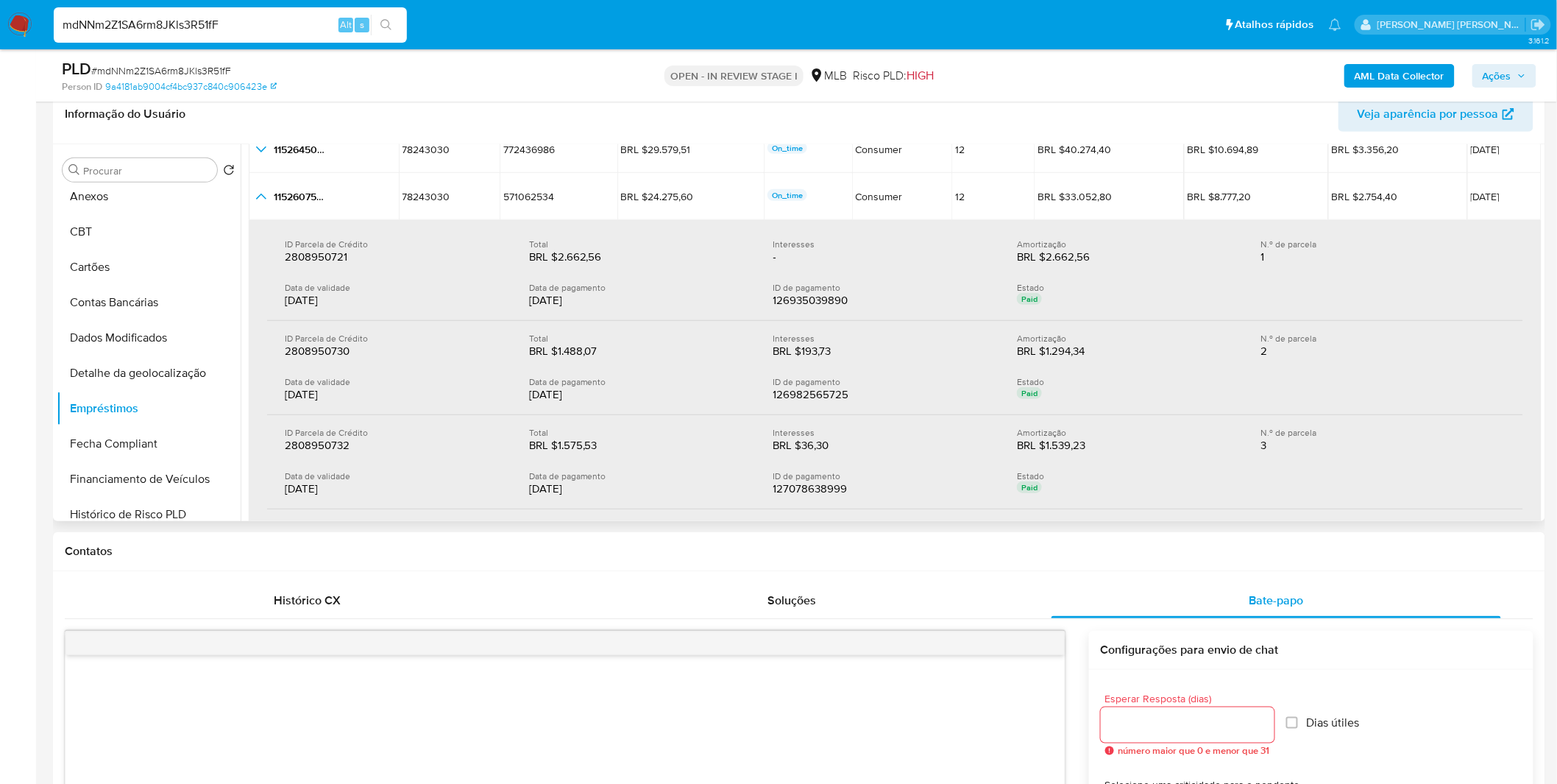
scroll to position [254, 0]
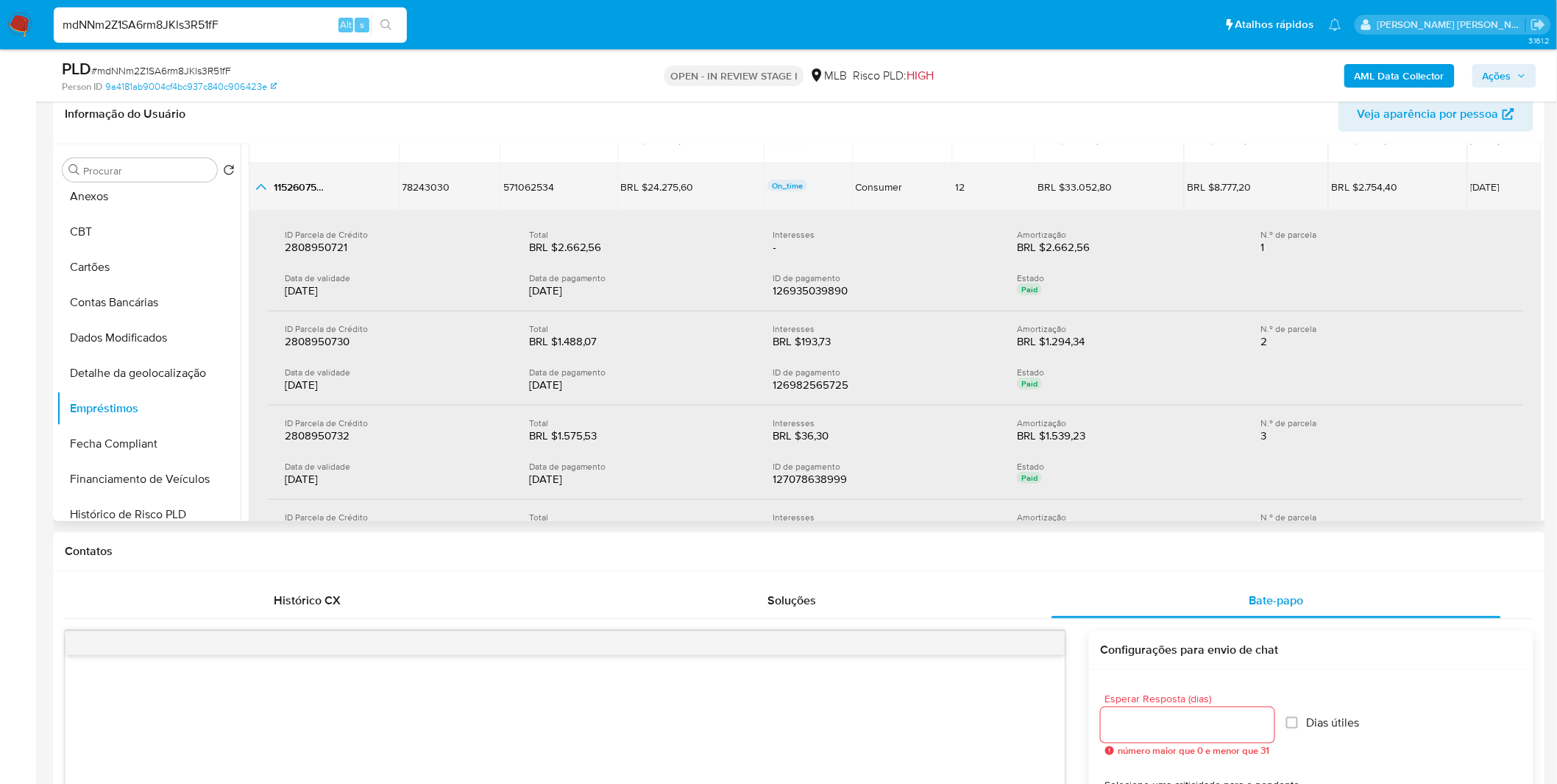
click at [262, 185] on icon "button_show_hidden_detail_by_id_3" at bounding box center [261, 187] width 10 height 6
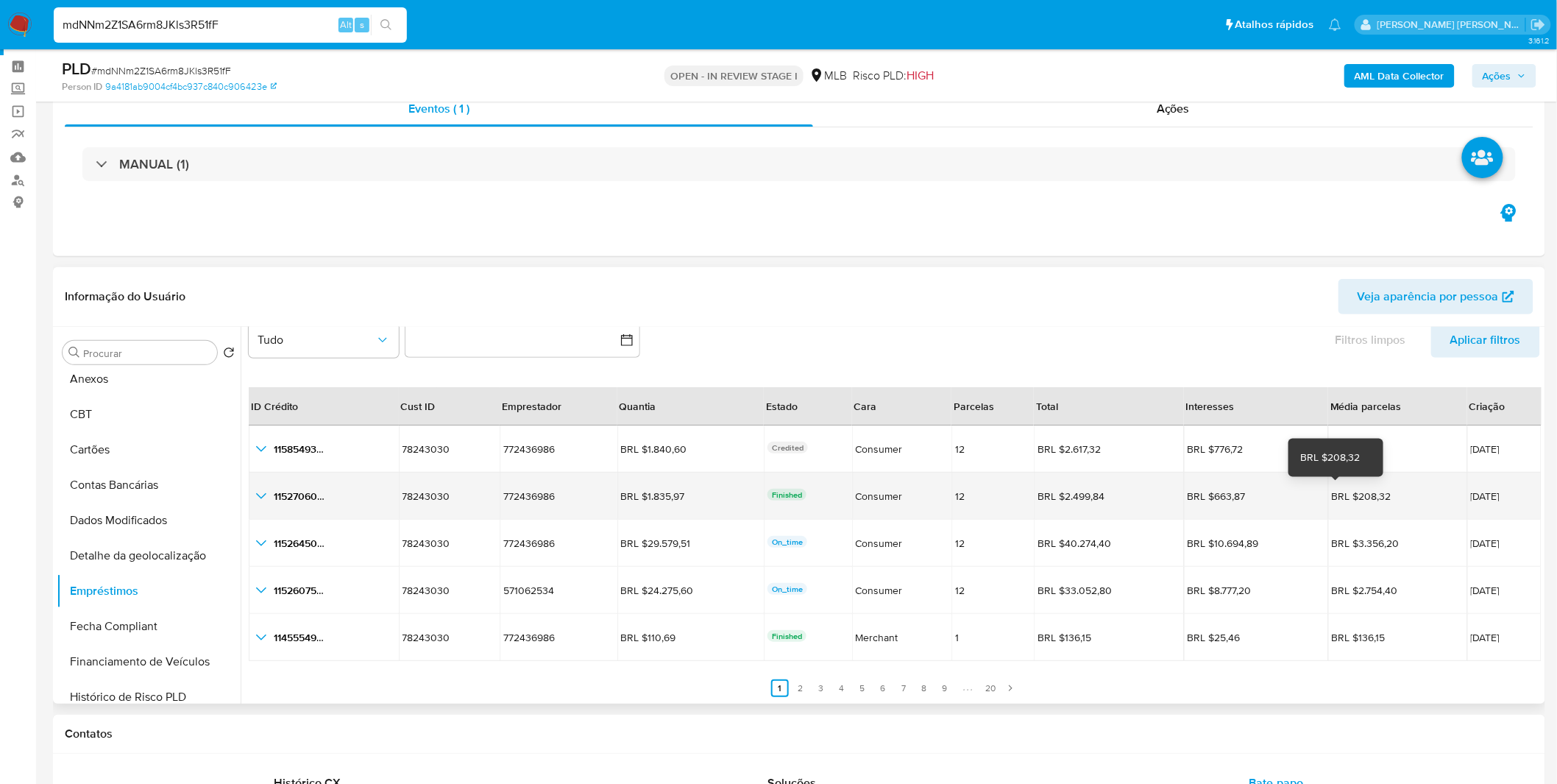
scroll to position [81, 0]
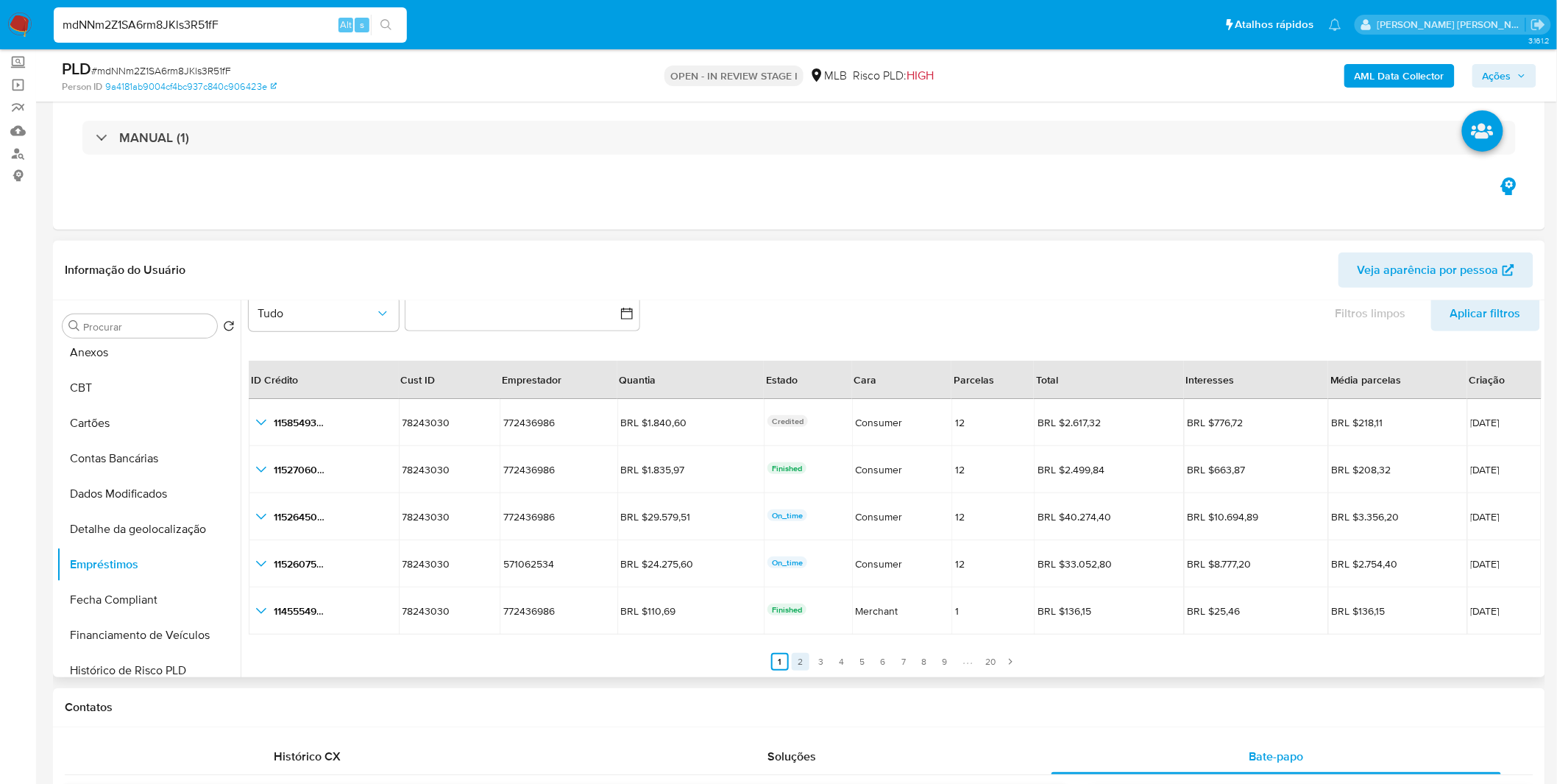
click at [806, 662] on link "2" at bounding box center [800, 661] width 18 height 18
click at [828, 658] on link "3" at bounding box center [830, 661] width 18 height 18
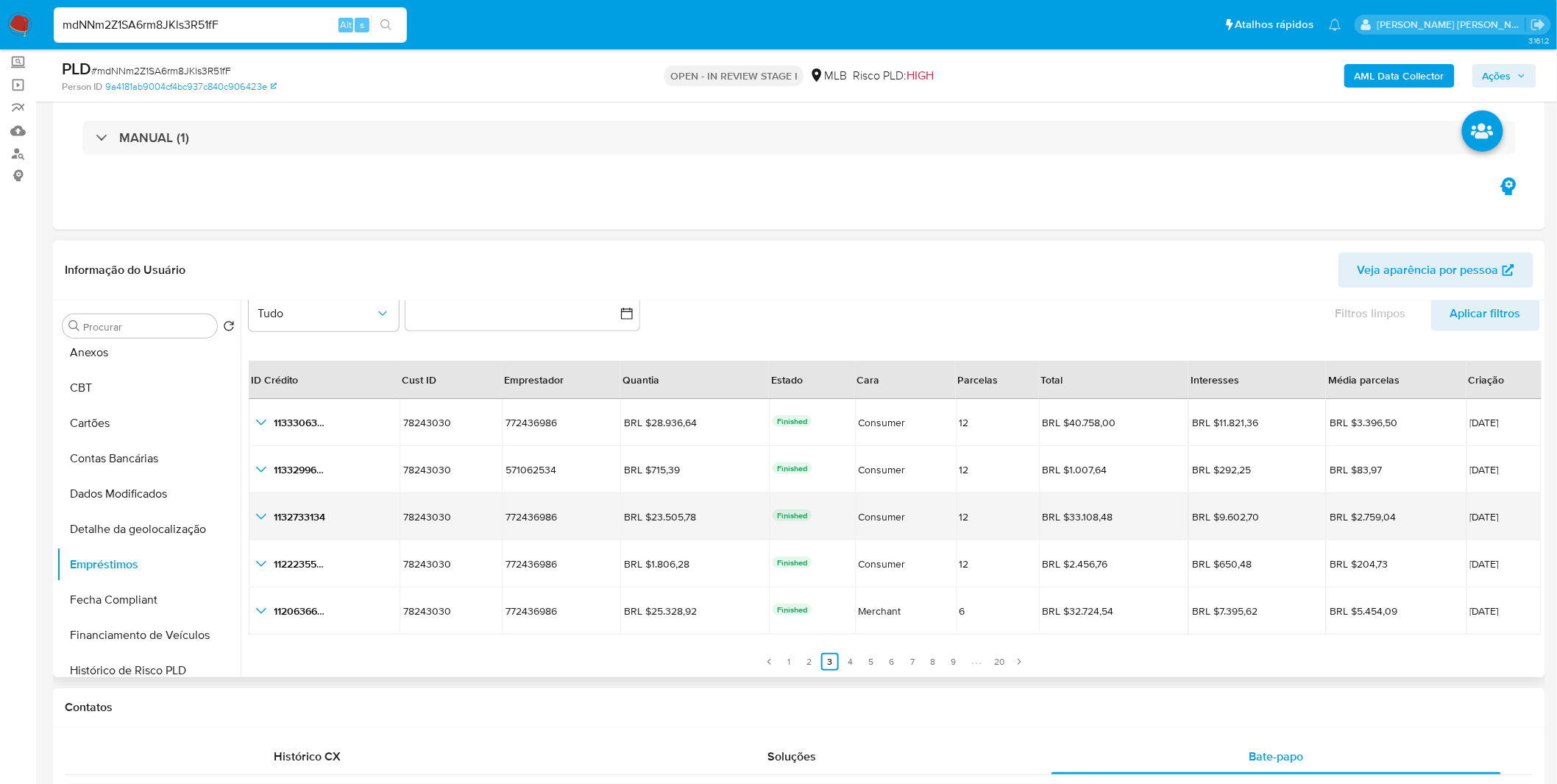
click at [272, 522] on div "1132733134 1132733134" at bounding box center [324, 516] width 144 height 18
click at [265, 514] on icon "button_show_hidden_detail_by_id_2" at bounding box center [261, 517] width 10 height 6
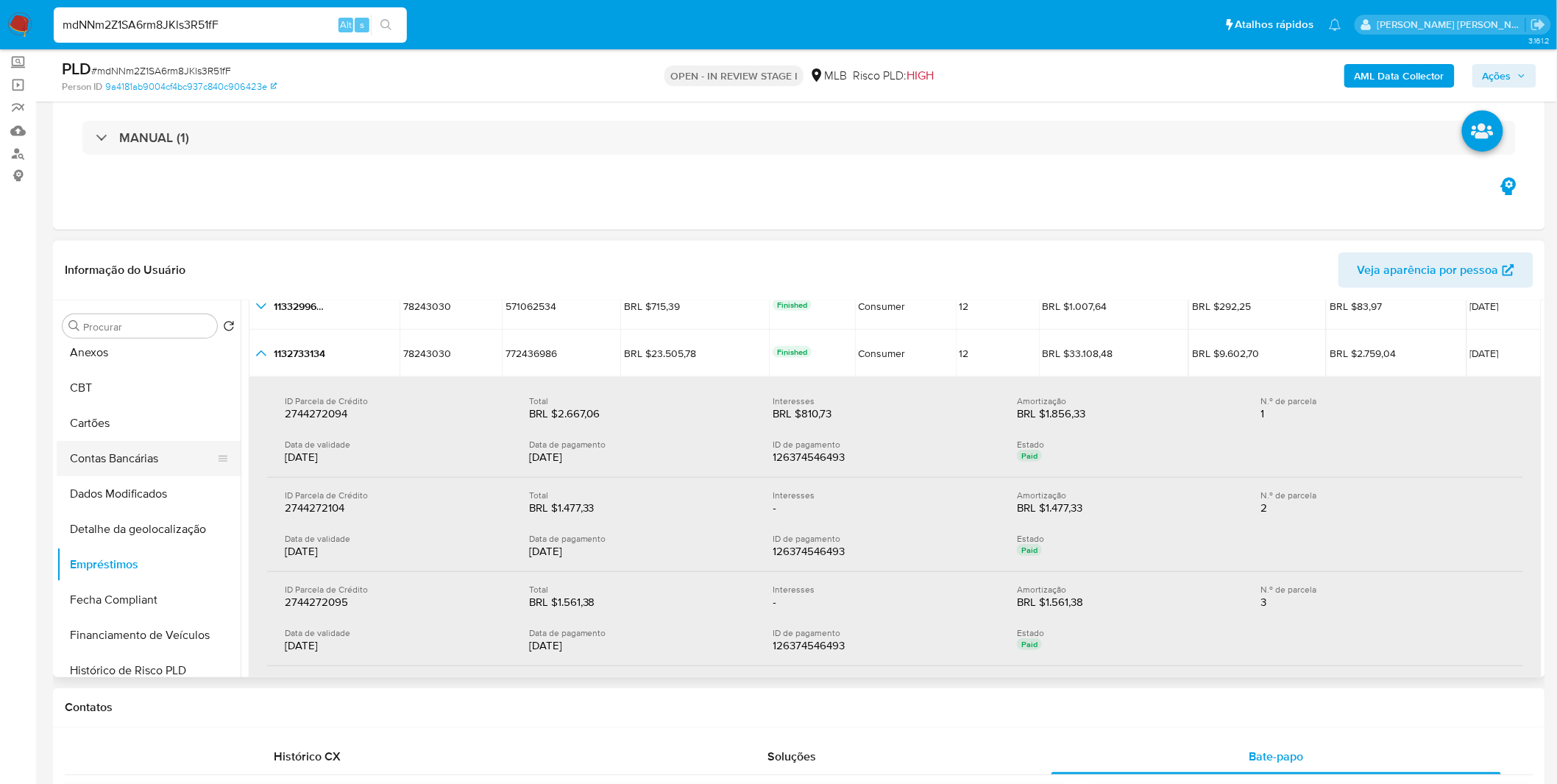
scroll to position [0, 0]
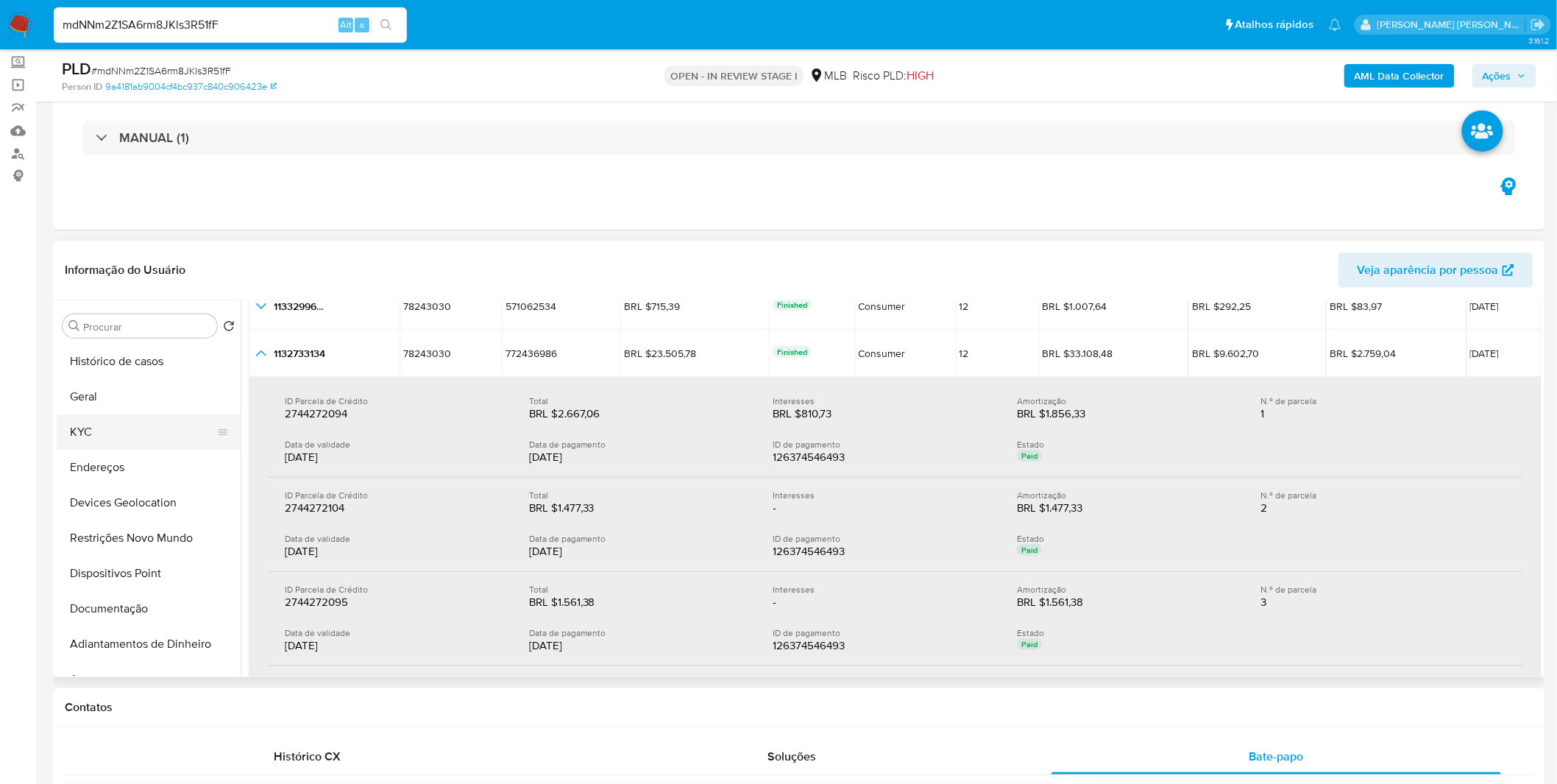
click at [129, 439] on button "KYC" at bounding box center [143, 432] width 172 height 35
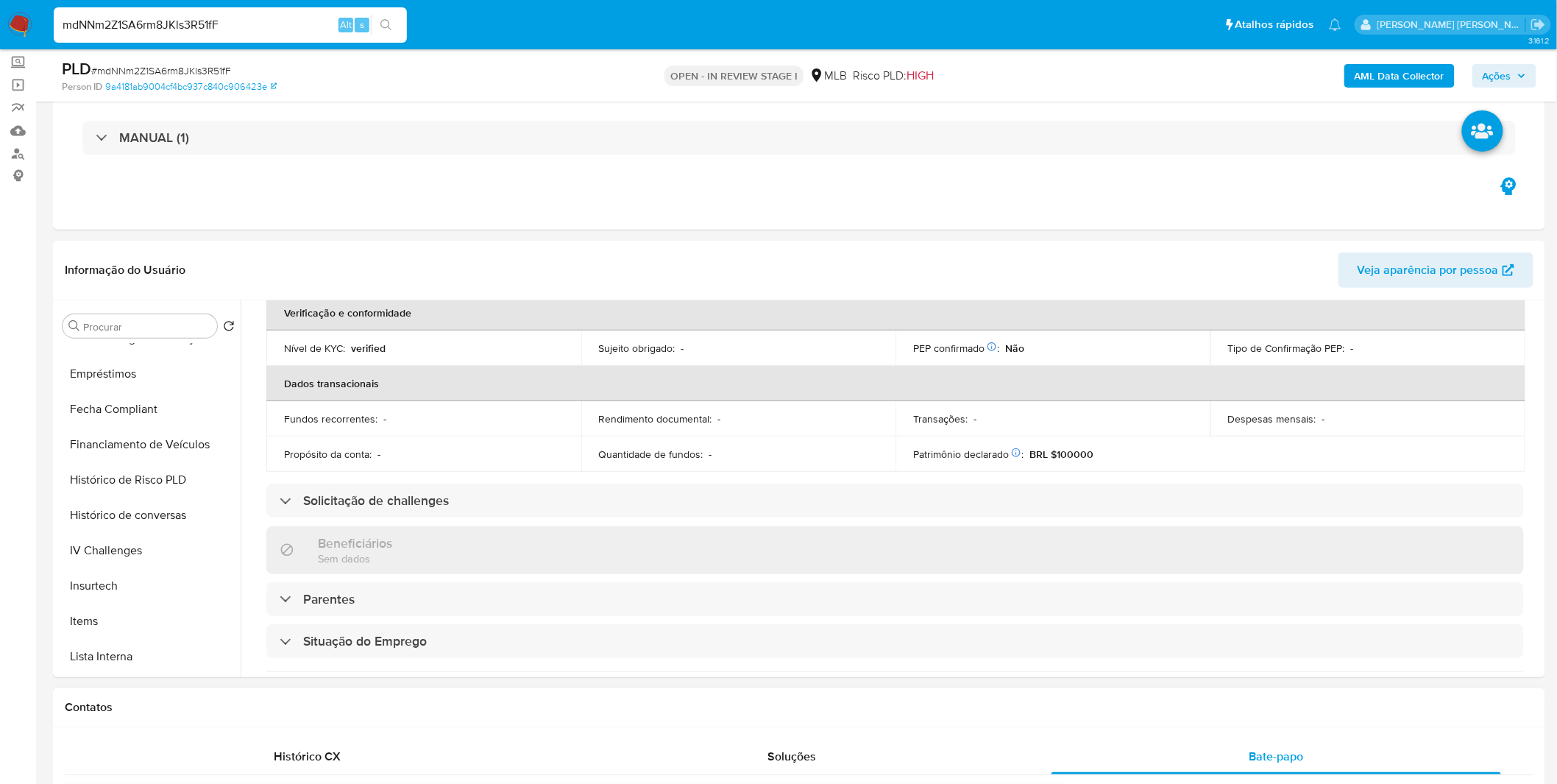
scroll to position [490, 0]
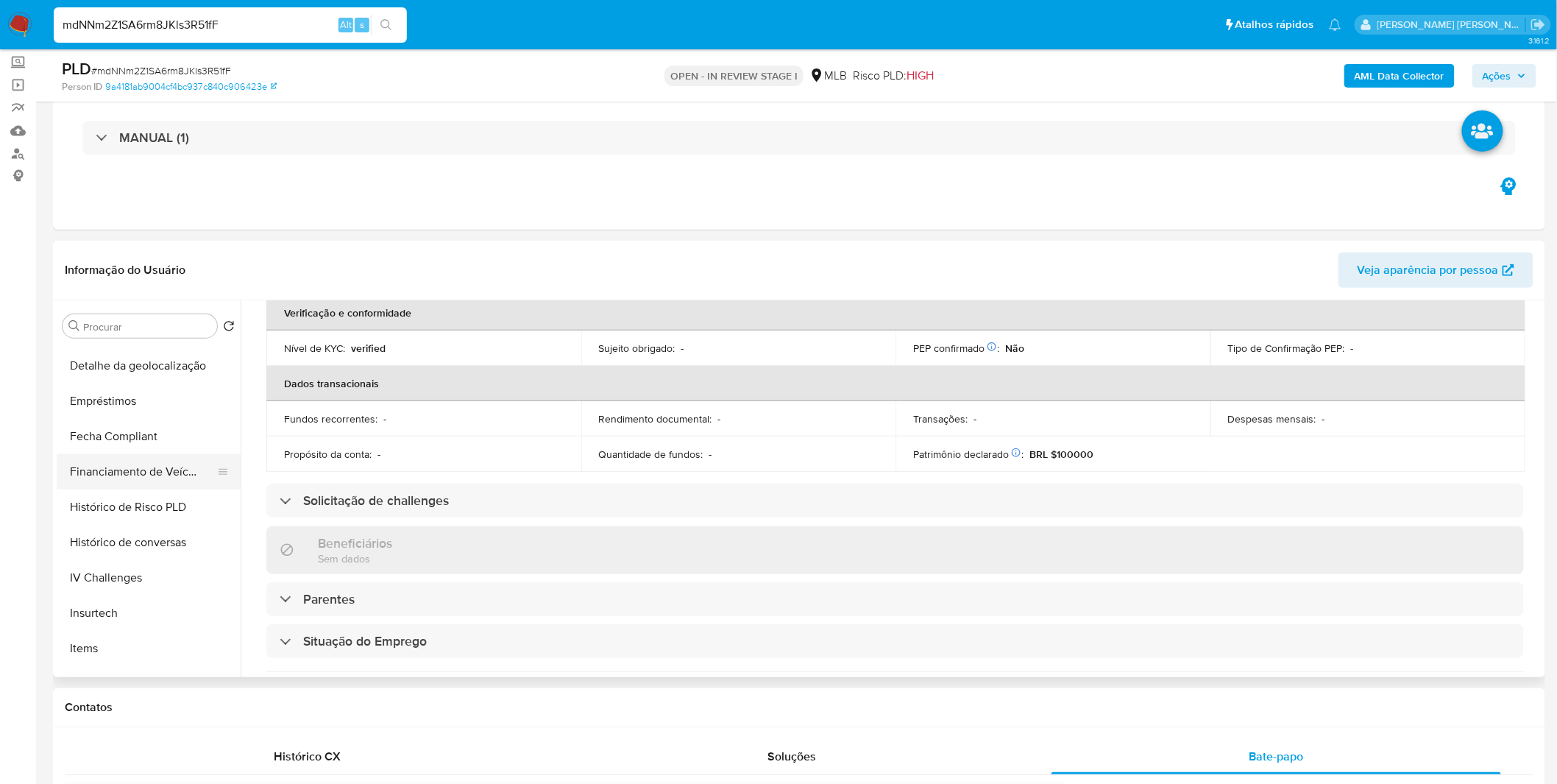
click at [145, 481] on button "Financiamento de Veículos" at bounding box center [143, 471] width 172 height 35
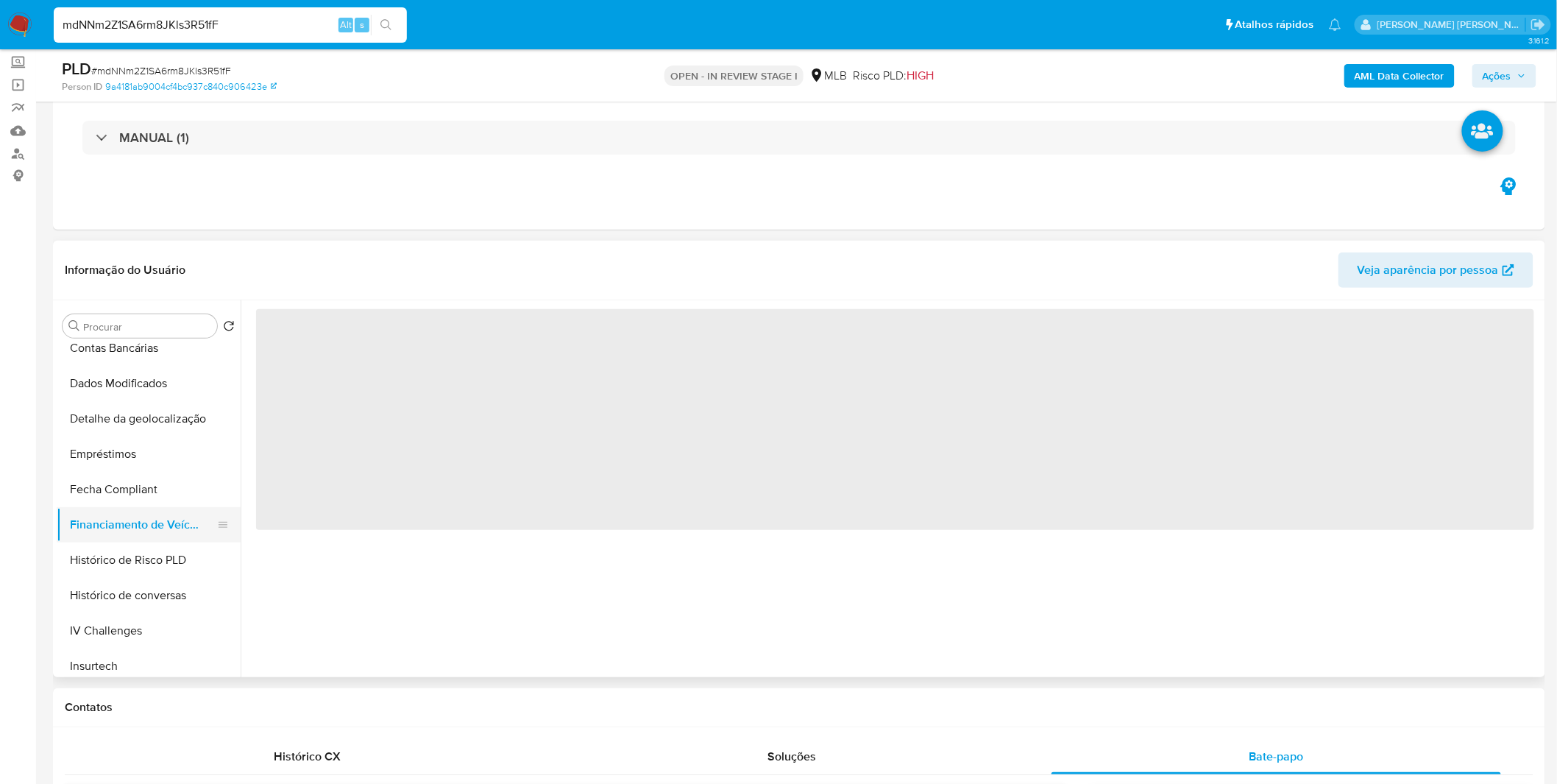
scroll to position [408, 0]
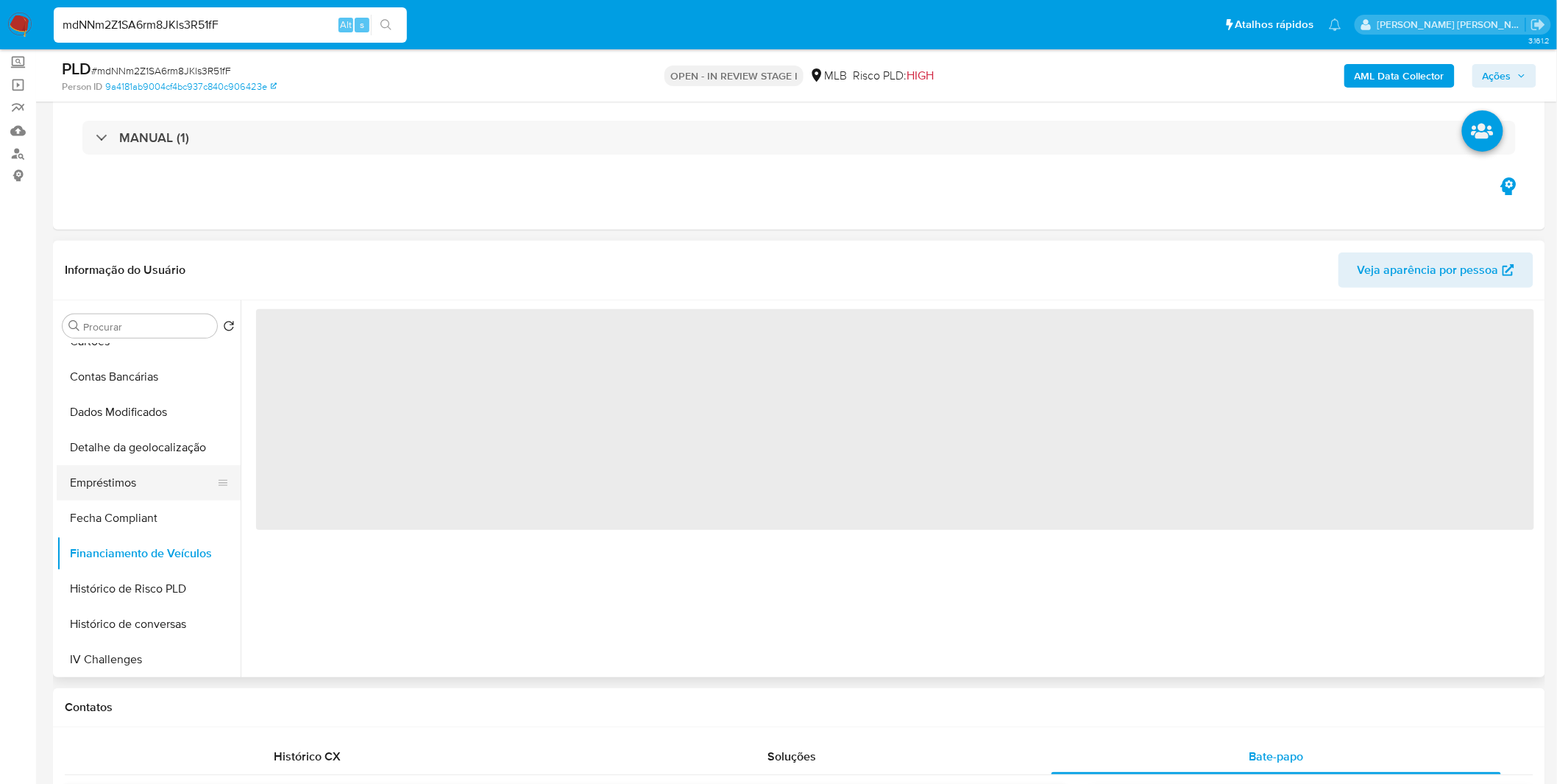
click at [143, 474] on button "Empréstimos" at bounding box center [143, 482] width 172 height 35
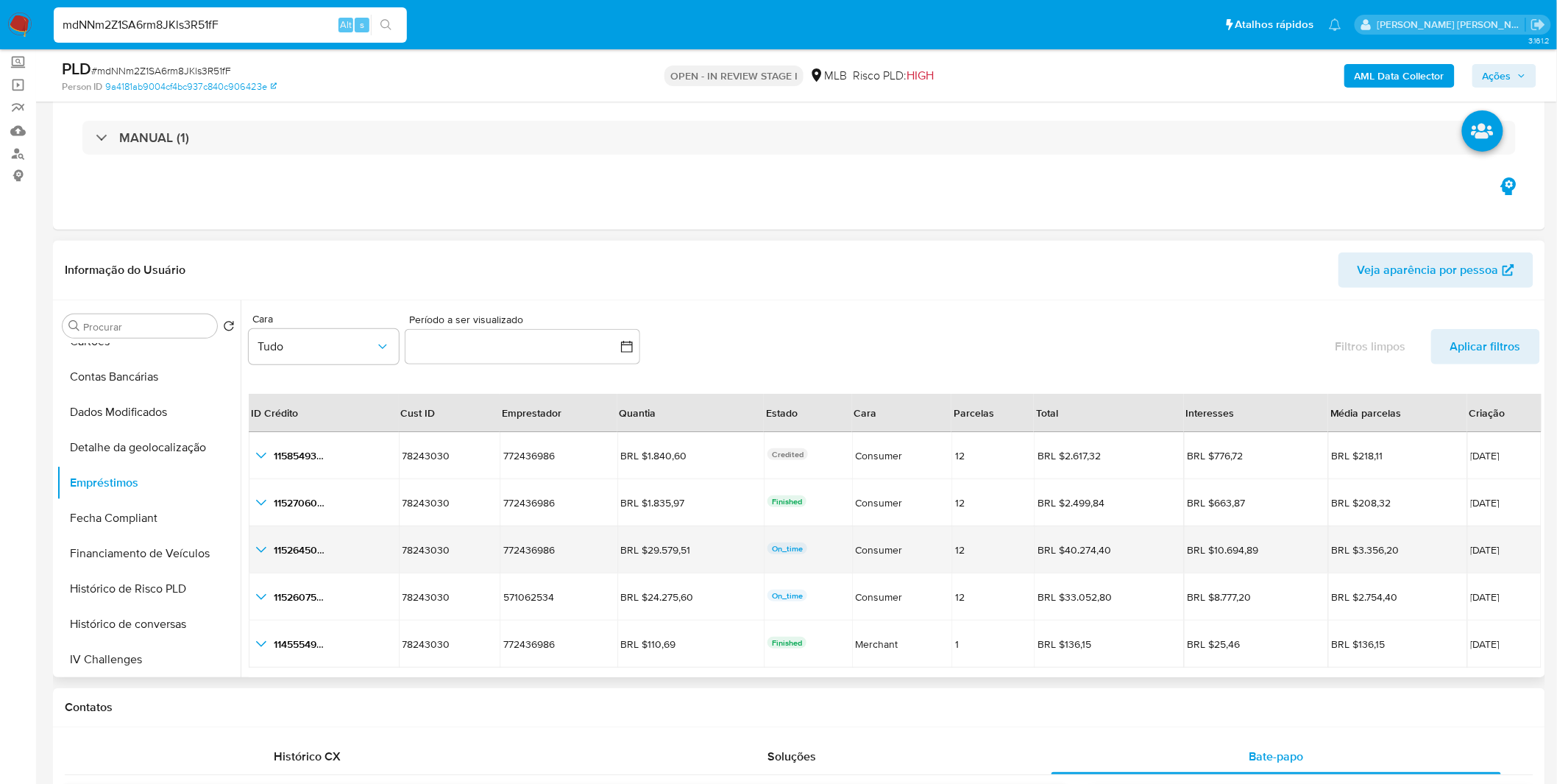
click at [268, 538] on td "1152645002 1152645002" at bounding box center [323, 550] width 150 height 47
click at [268, 547] on icon "button_show_hidden_detail_by_id_2" at bounding box center [261, 550] width 18 height 18
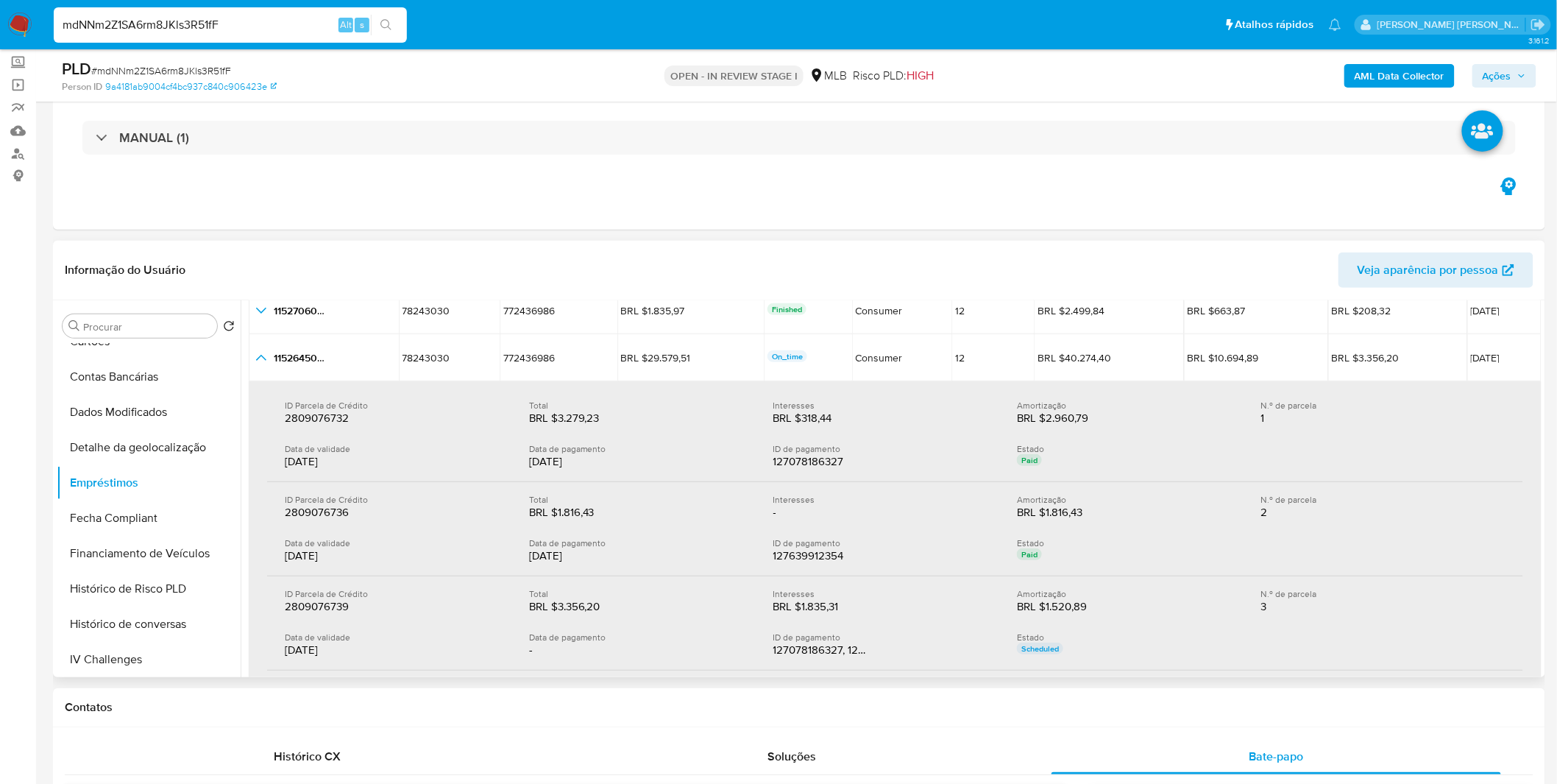
scroll to position [163, 0]
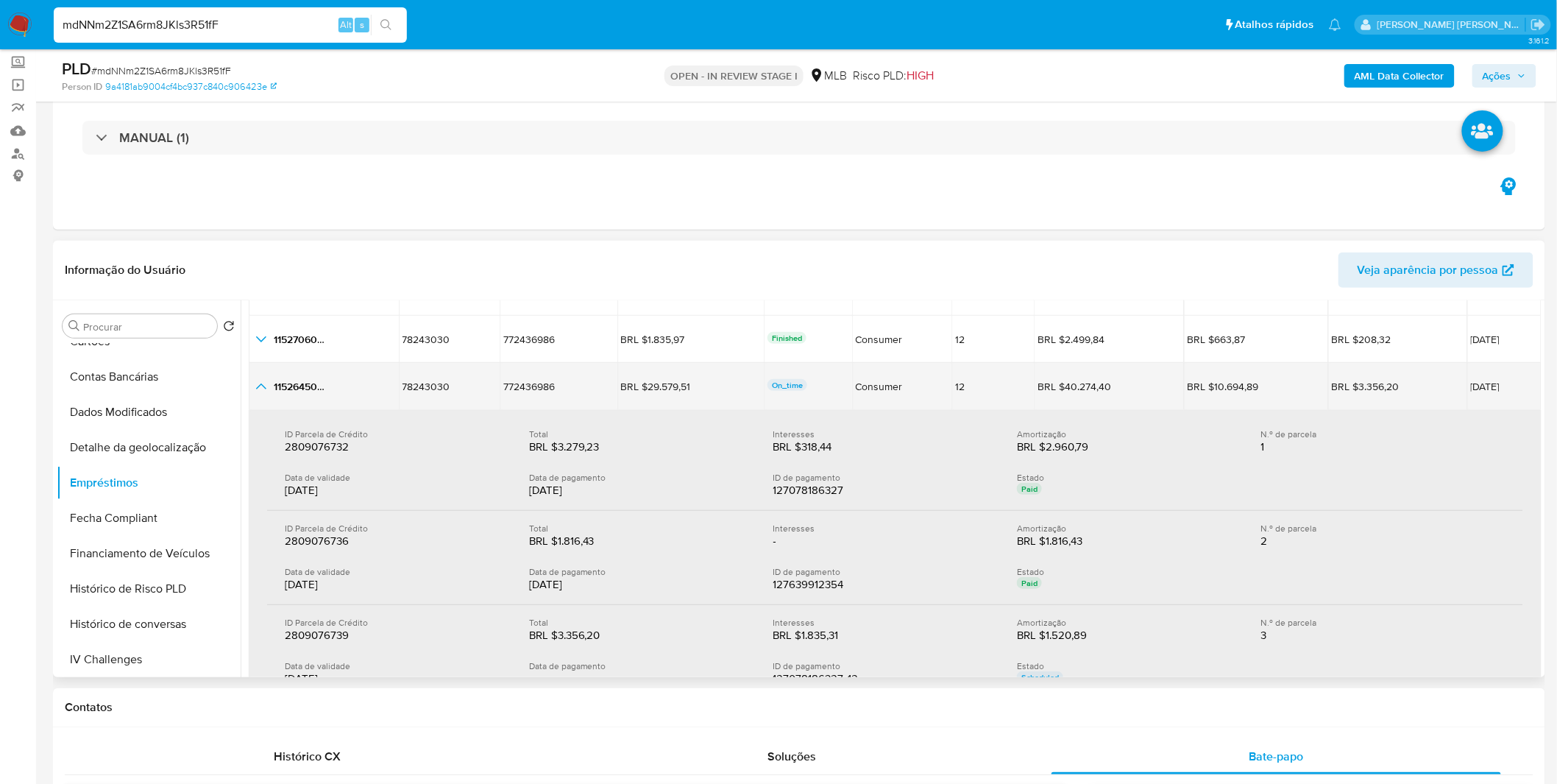
click at [265, 388] on icon "button_show_hidden_detail_by_id_2" at bounding box center [261, 386] width 18 height 18
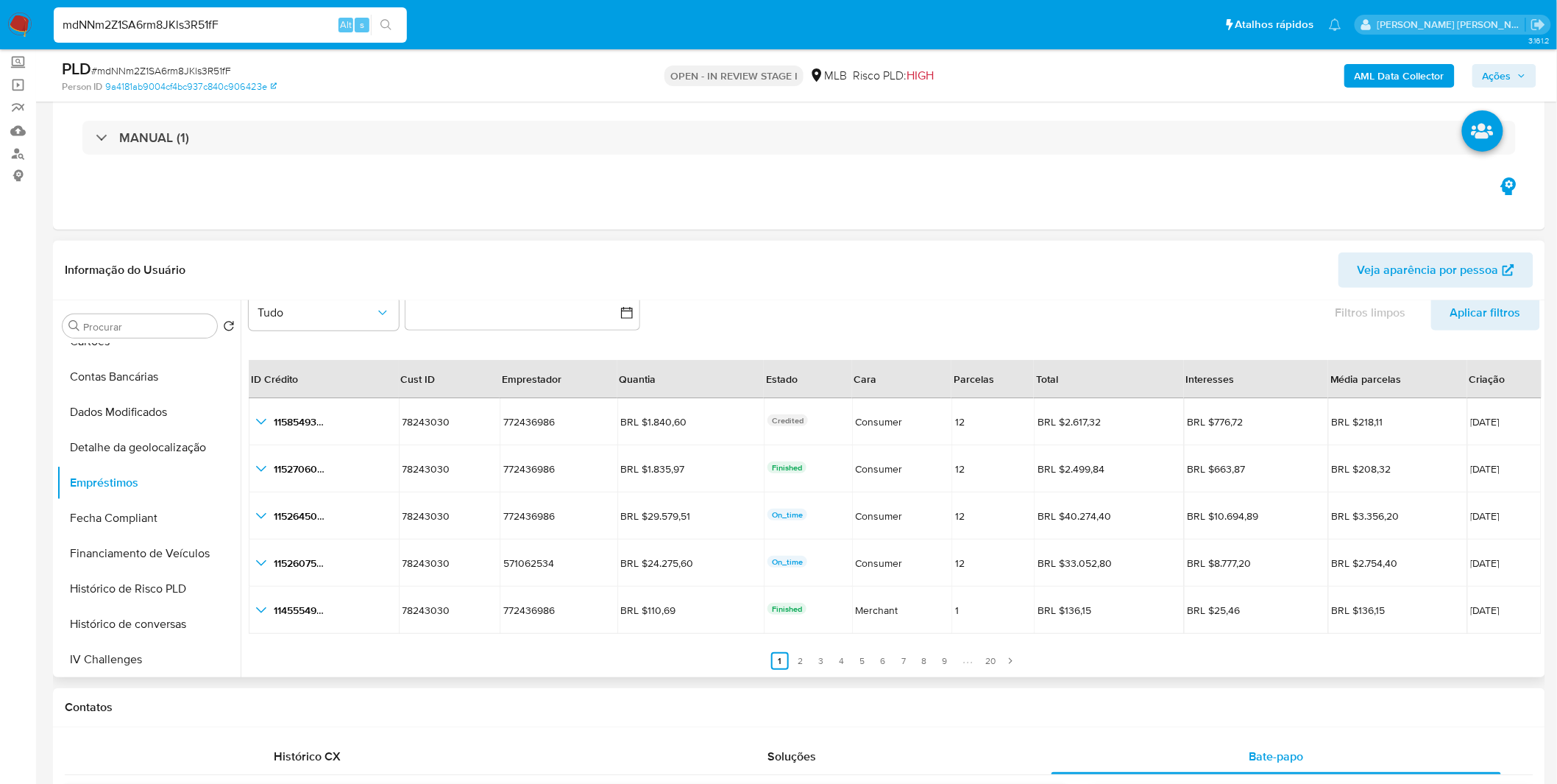
scroll to position [33, 0]
click at [823, 653] on link "3" at bounding box center [821, 661] width 18 height 18
click at [837, 653] on ul "Anterior 1 2 3 4 5 6 7 8 9 20 Siguiente" at bounding box center [894, 652] width 1292 height 35
click at [848, 655] on link "4" at bounding box center [850, 661] width 18 height 18
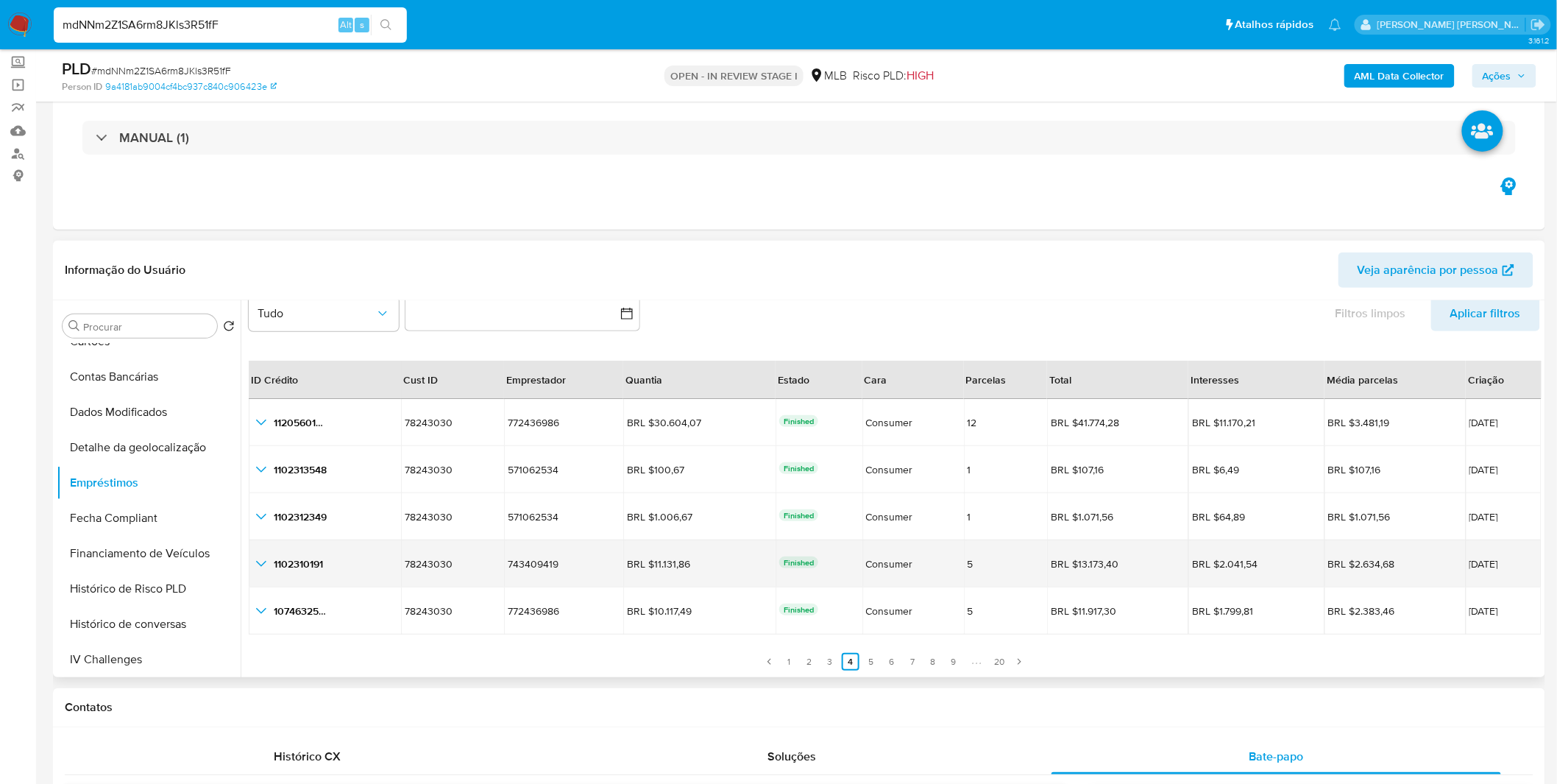
click at [268, 571] on td "1102310191 1102310191" at bounding box center [324, 564] width 152 height 47
click at [270, 568] on div "1102310191 1102310191" at bounding box center [324, 563] width 145 height 18
click at [268, 560] on icon "button_show_hidden_detail_by_id_3" at bounding box center [261, 563] width 18 height 18
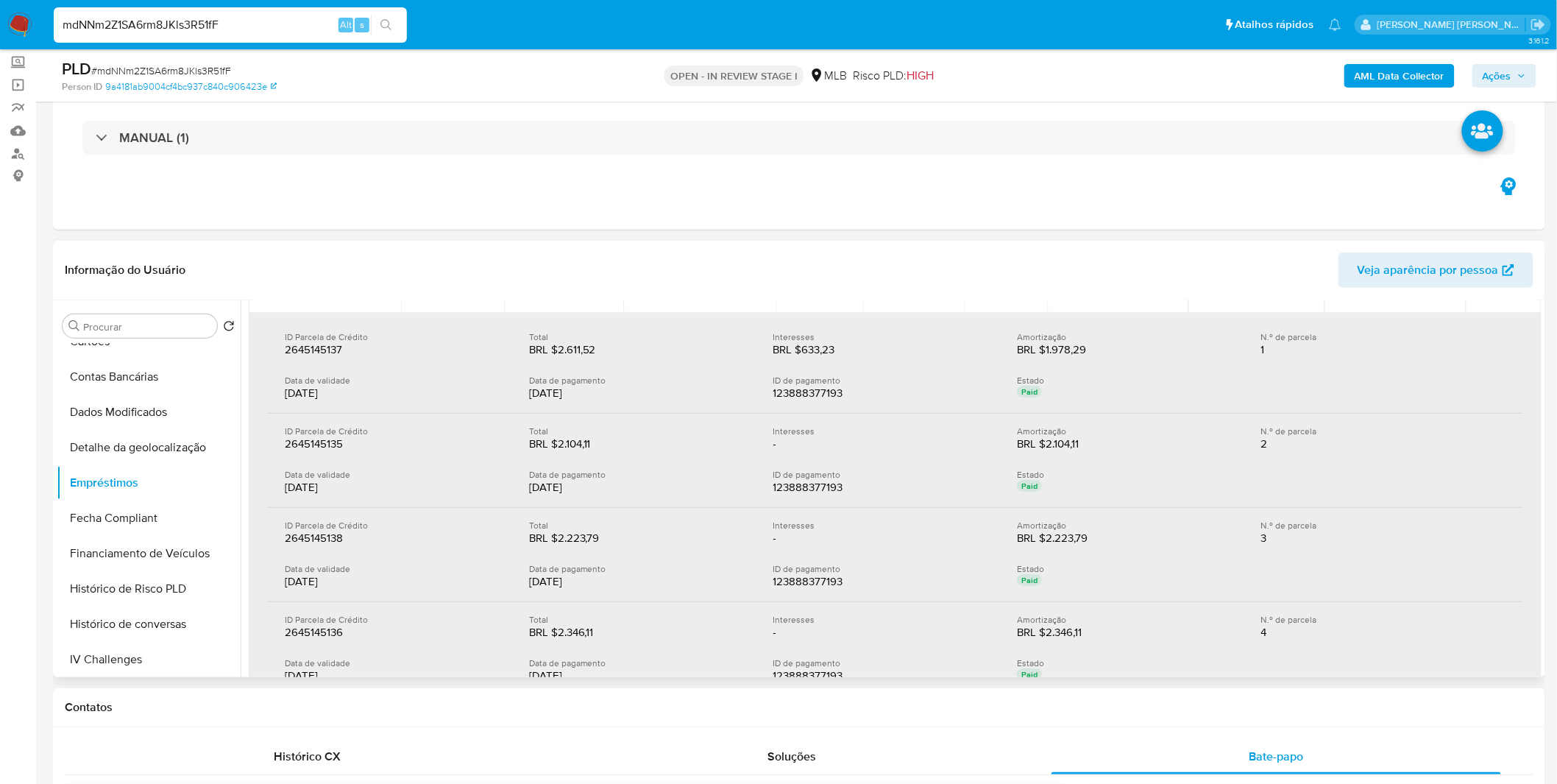
scroll to position [115, 0]
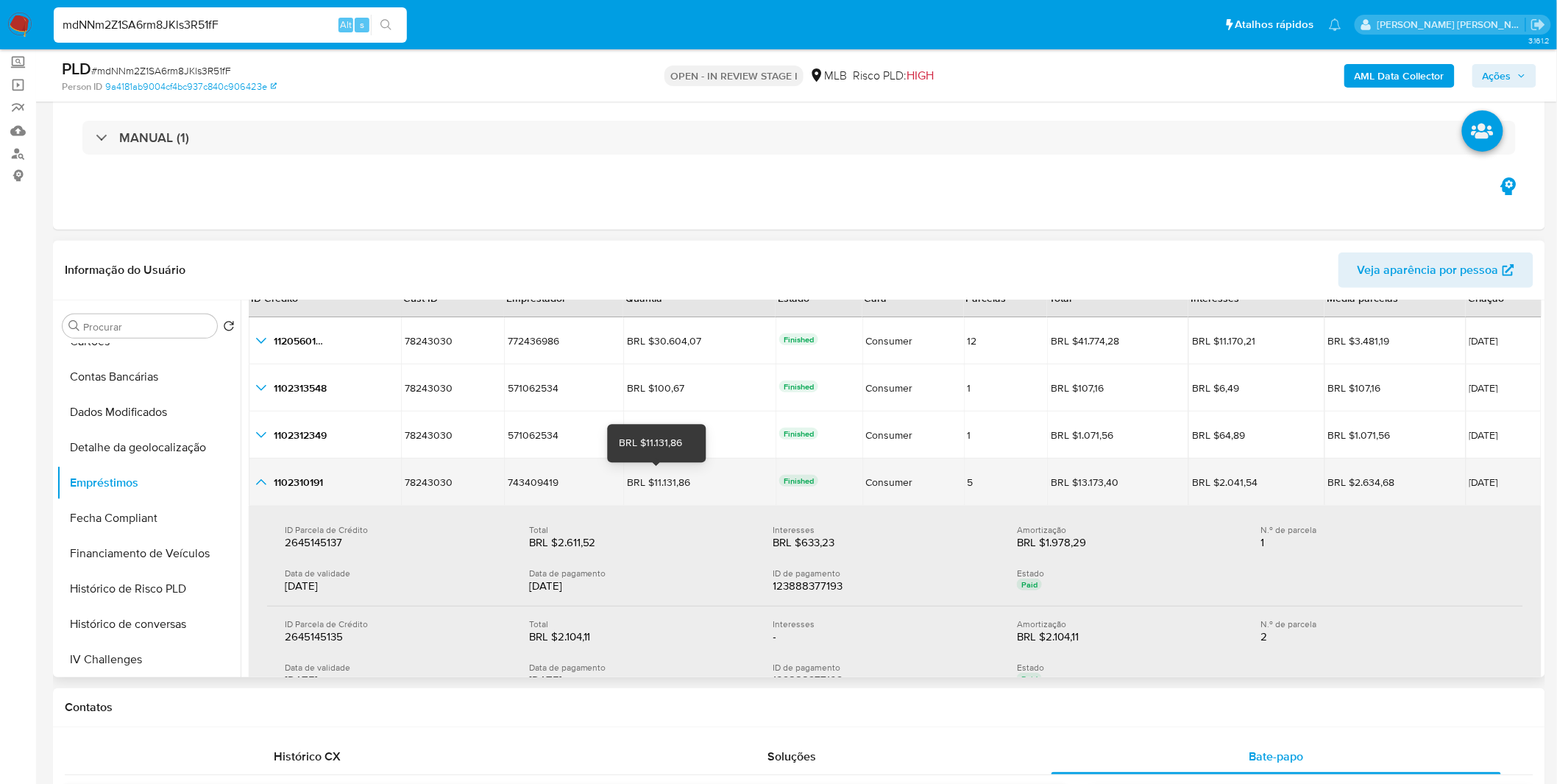
drag, startPoint x: 687, startPoint y: 480, endPoint x: 641, endPoint y: 482, distance: 46.0
click at [641, 482] on div "BRL $11.131,86" at bounding box center [668, 482] width 82 height 13
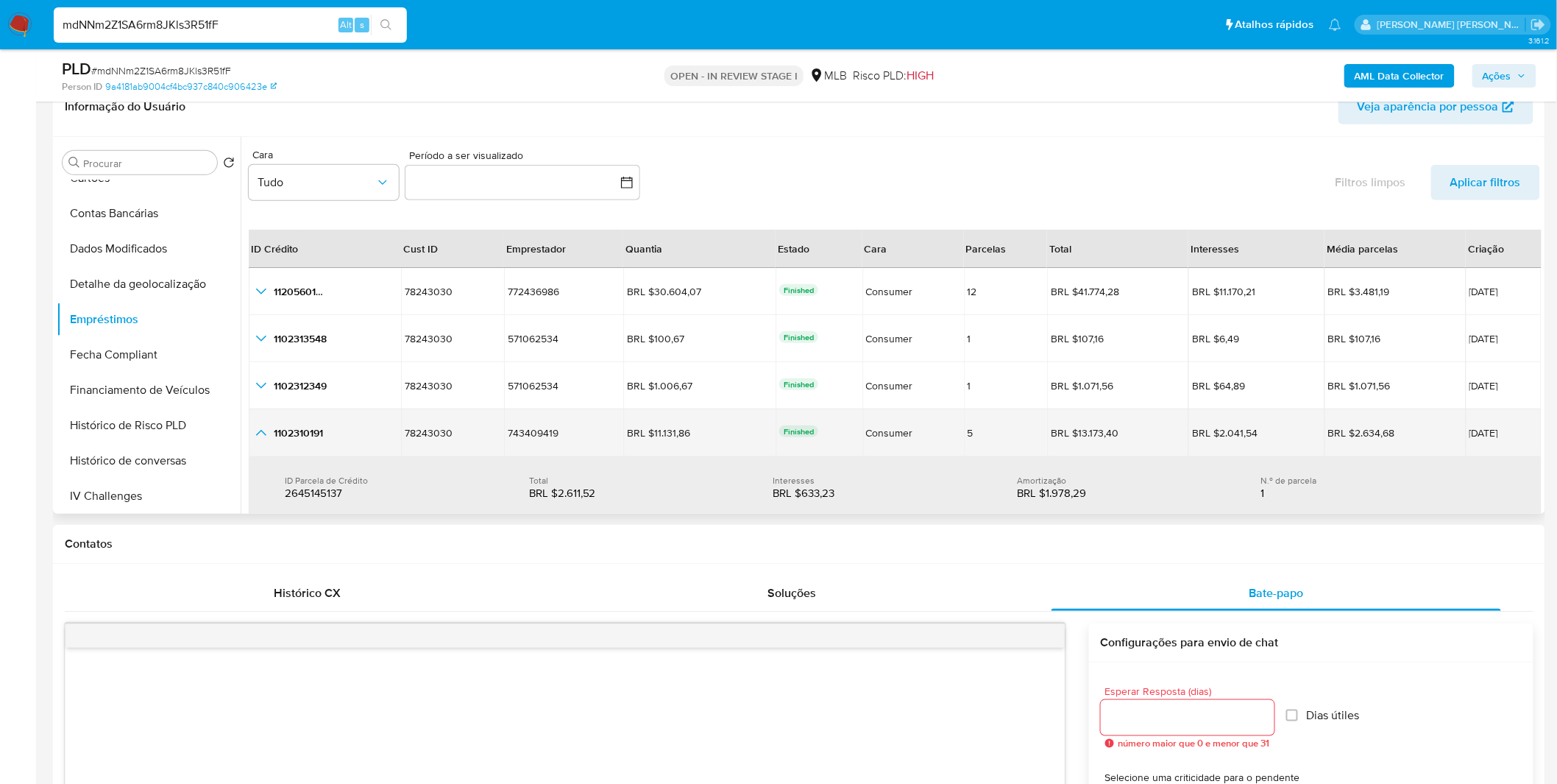
scroll to position [0, 0]
click at [590, 433] on div "743409419 743409419" at bounding box center [563, 434] width 111 height 13
drag, startPoint x: 707, startPoint y: 429, endPoint x: 646, endPoint y: 442, distance: 62.4
click at [641, 432] on div "BRL $11.131,86 BRL $11.131,86" at bounding box center [699, 434] width 145 height 13
click at [658, 449] on td "BRL $11.131,86 BRL $11.131,86" at bounding box center [699, 434] width 152 height 47
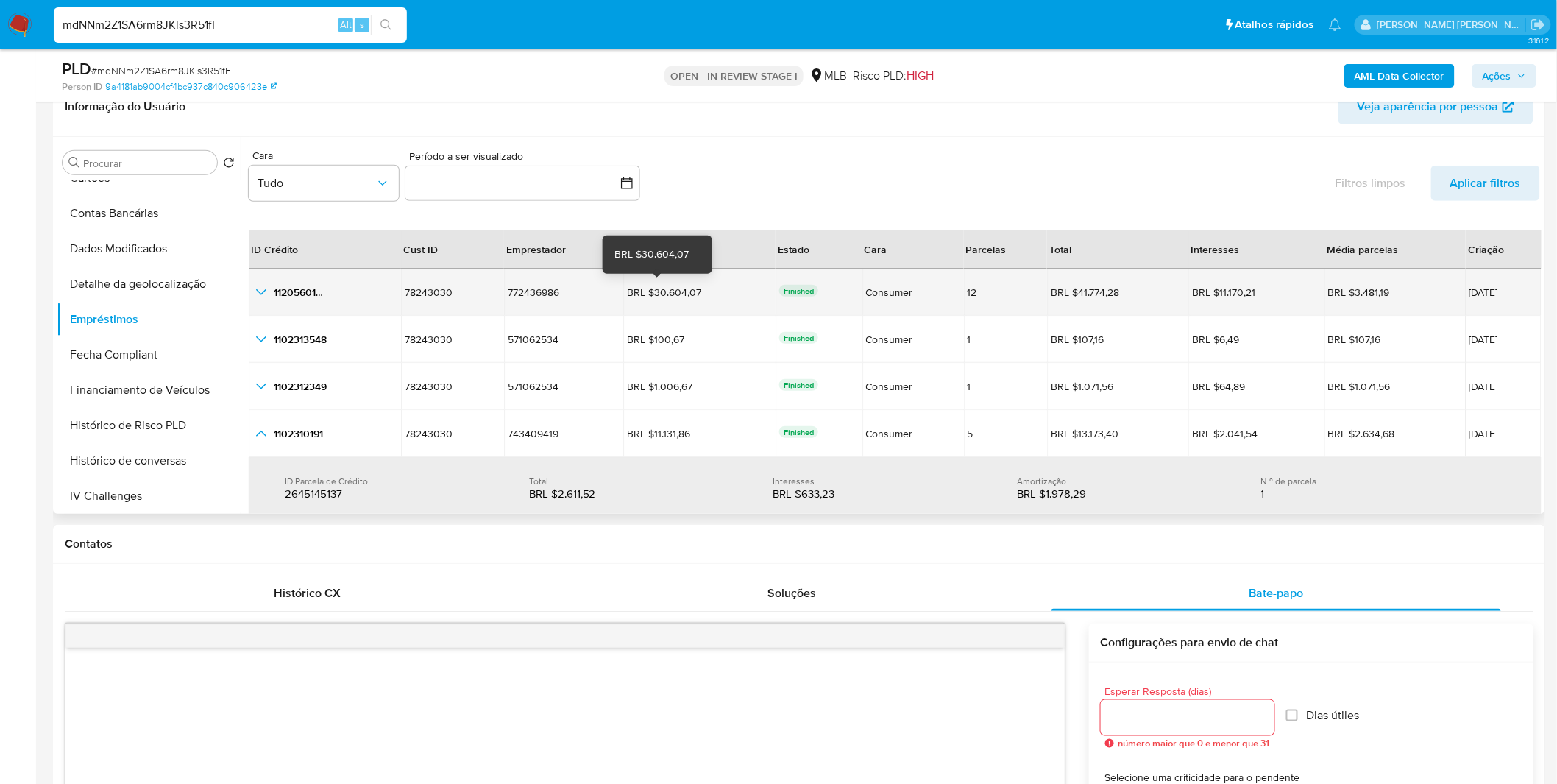
drag, startPoint x: 697, startPoint y: 291, endPoint x: 639, endPoint y: 295, distance: 58.1
click at [639, 295] on div "BRL $30.604,07 BRL $30.604,07" at bounding box center [699, 292] width 145 height 13
click at [639, 296] on div "BRL $30.604,07" at bounding box center [668, 292] width 82 height 13
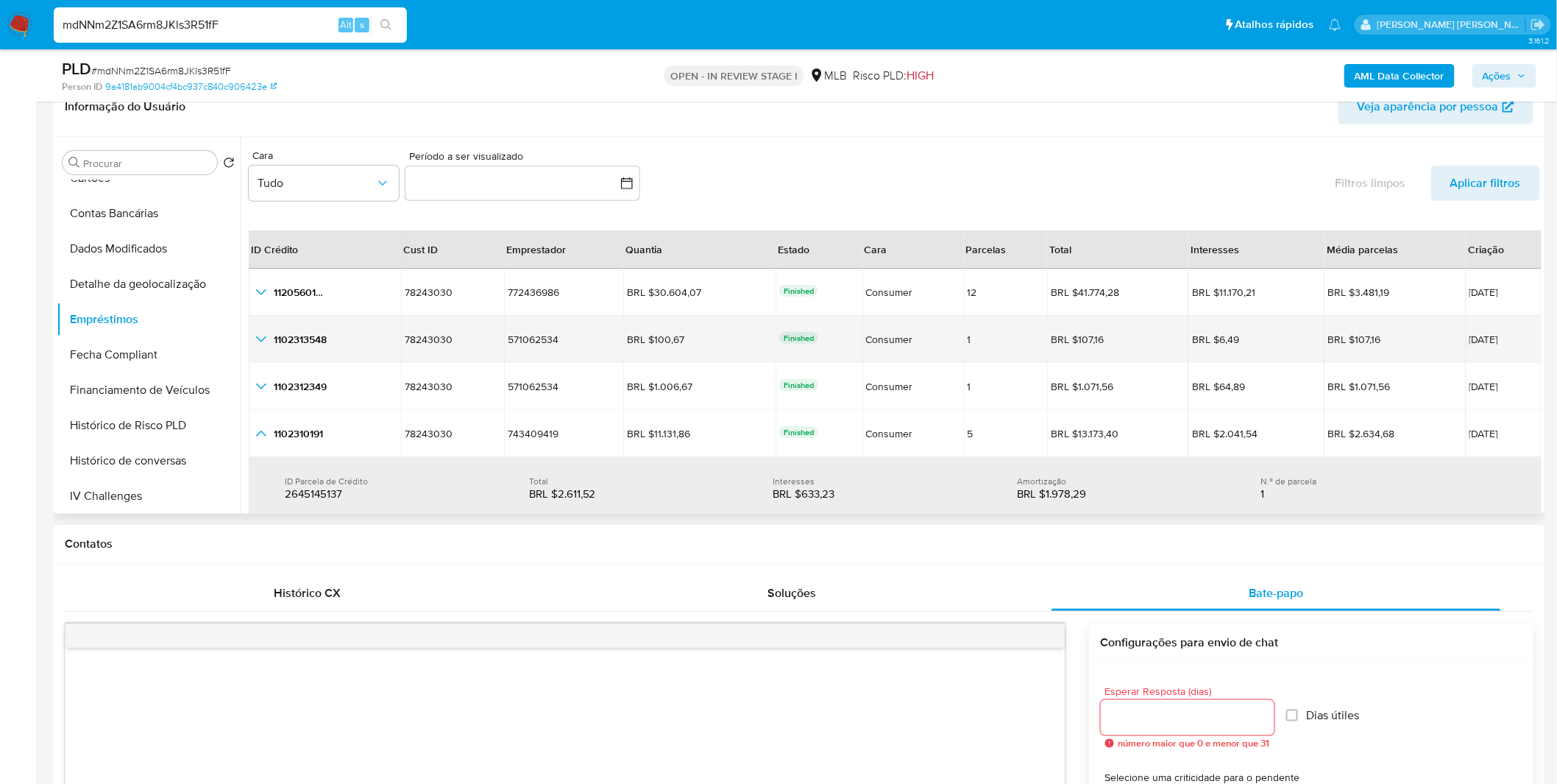
click at [690, 325] on td "BRL $100,67 BRL $100,67" at bounding box center [699, 339] width 152 height 47
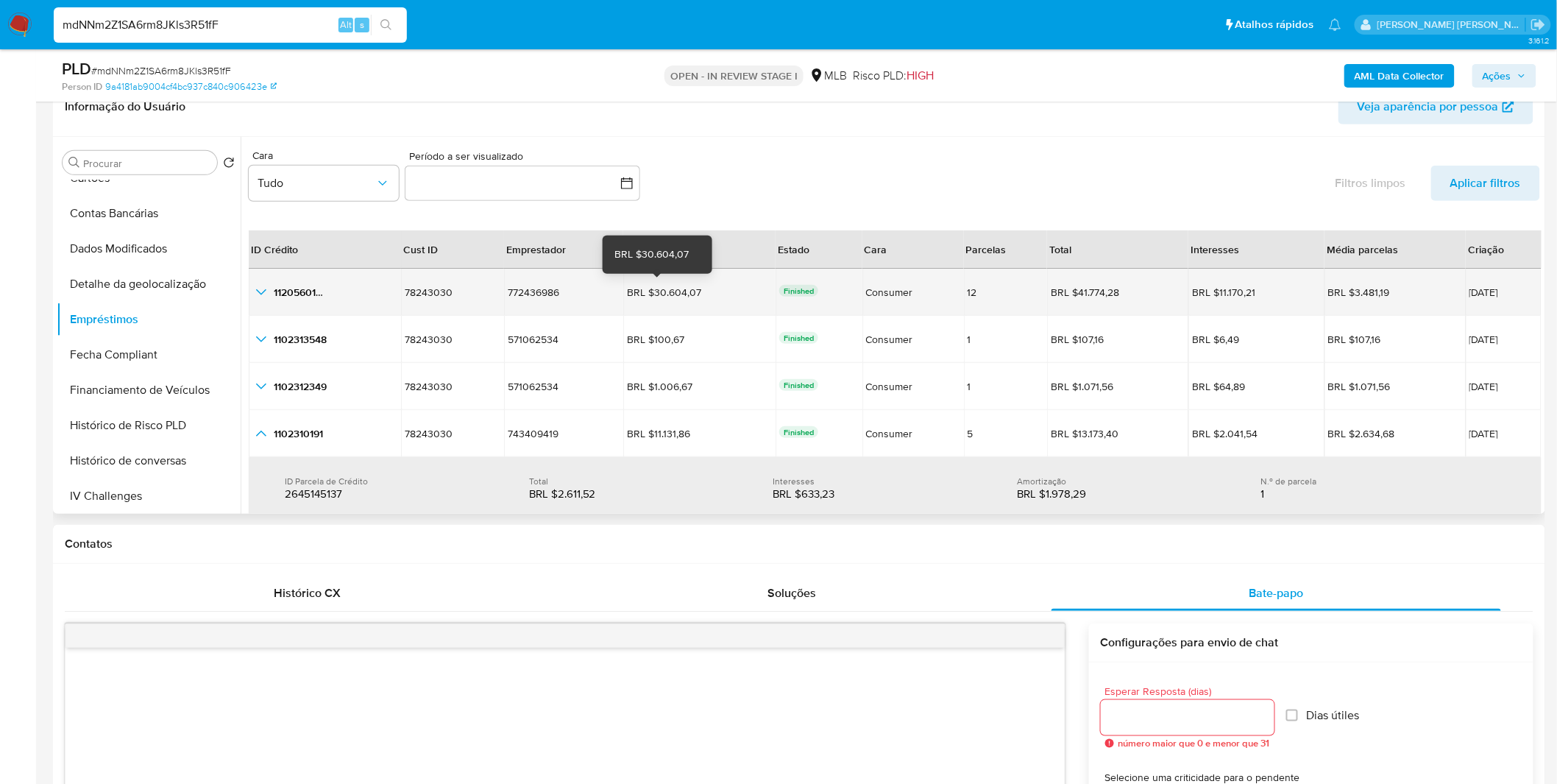
click at [685, 291] on div "BRL $30.604,07" at bounding box center [668, 292] width 82 height 13
click at [680, 305] on td "BRL $30.604,07 BRL $30.604,07" at bounding box center [699, 292] width 152 height 47
click at [688, 295] on div "BRL $30.604,07" at bounding box center [668, 292] width 82 height 13
click at [697, 305] on td "BRL $30.604,07 BRL $30.604,07" at bounding box center [699, 292] width 152 height 47
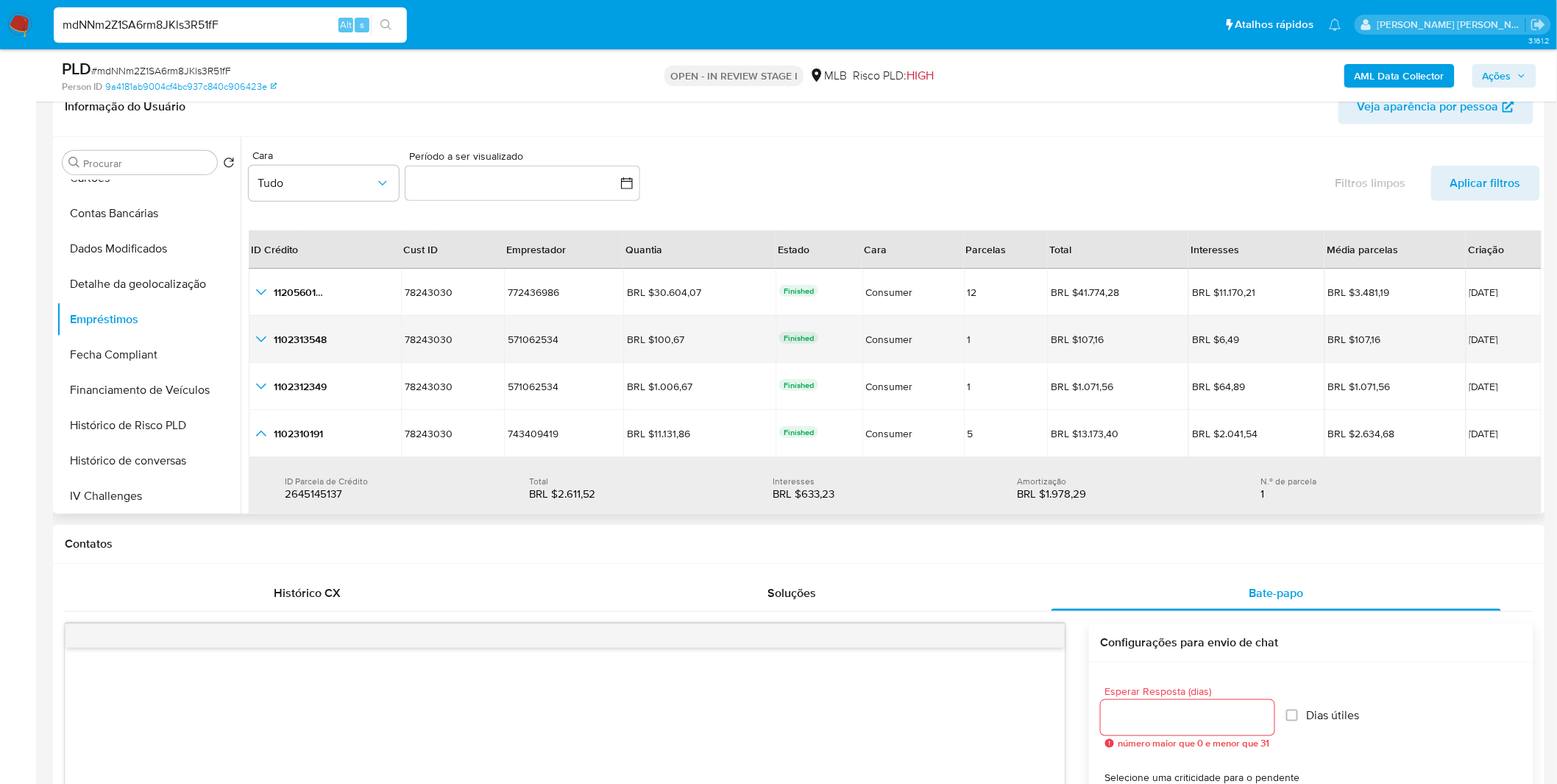
click at [682, 320] on td "BRL $100,67 BRL $100,67" at bounding box center [699, 339] width 152 height 47
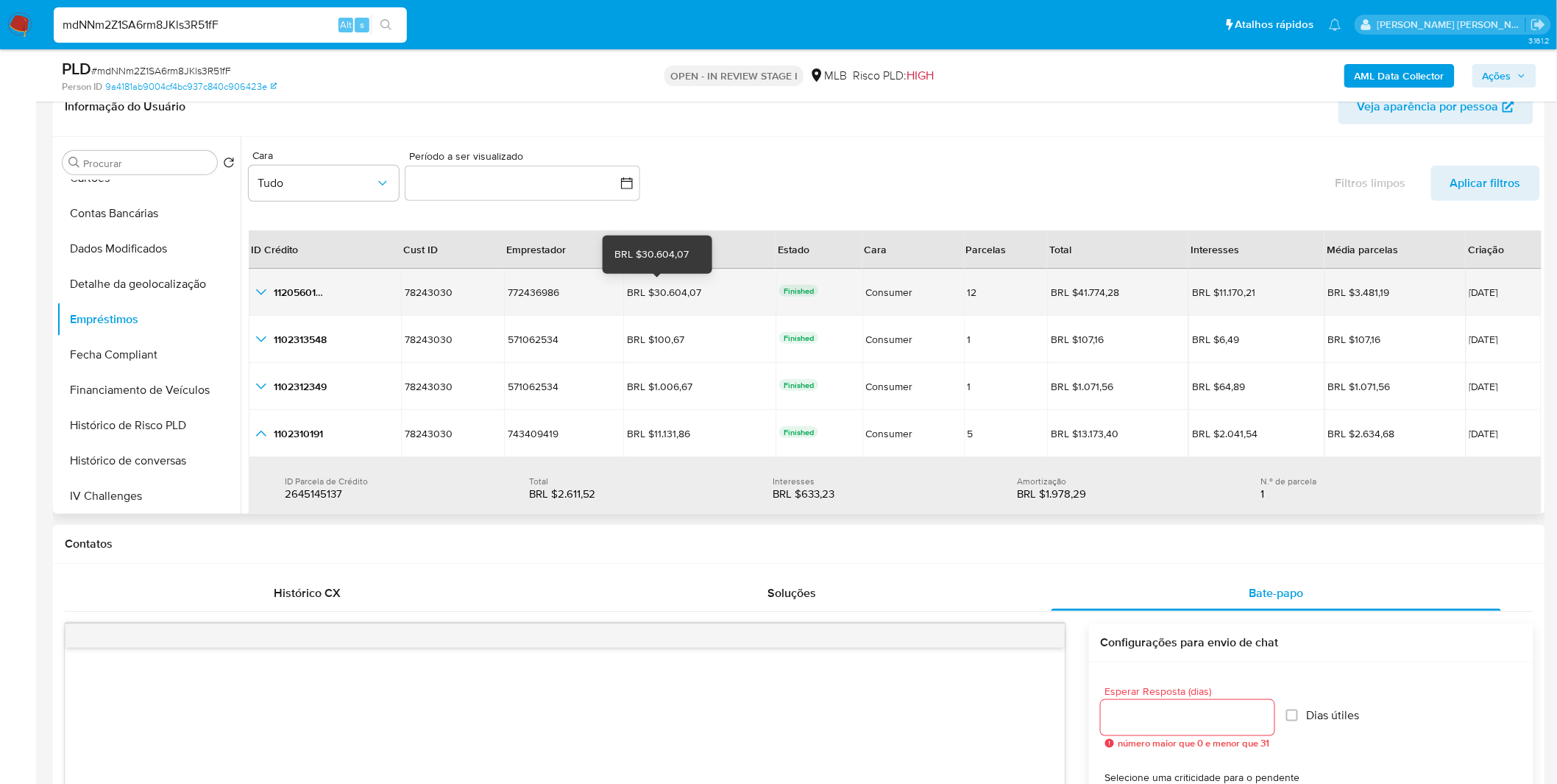
drag, startPoint x: 642, startPoint y: 293, endPoint x: 687, endPoint y: 297, distance: 45.2
click at [687, 297] on div "BRL $30.604,07" at bounding box center [668, 292] width 82 height 13
click at [266, 293] on icon "button_show_hidden_detail_by_id_0" at bounding box center [261, 292] width 18 height 18
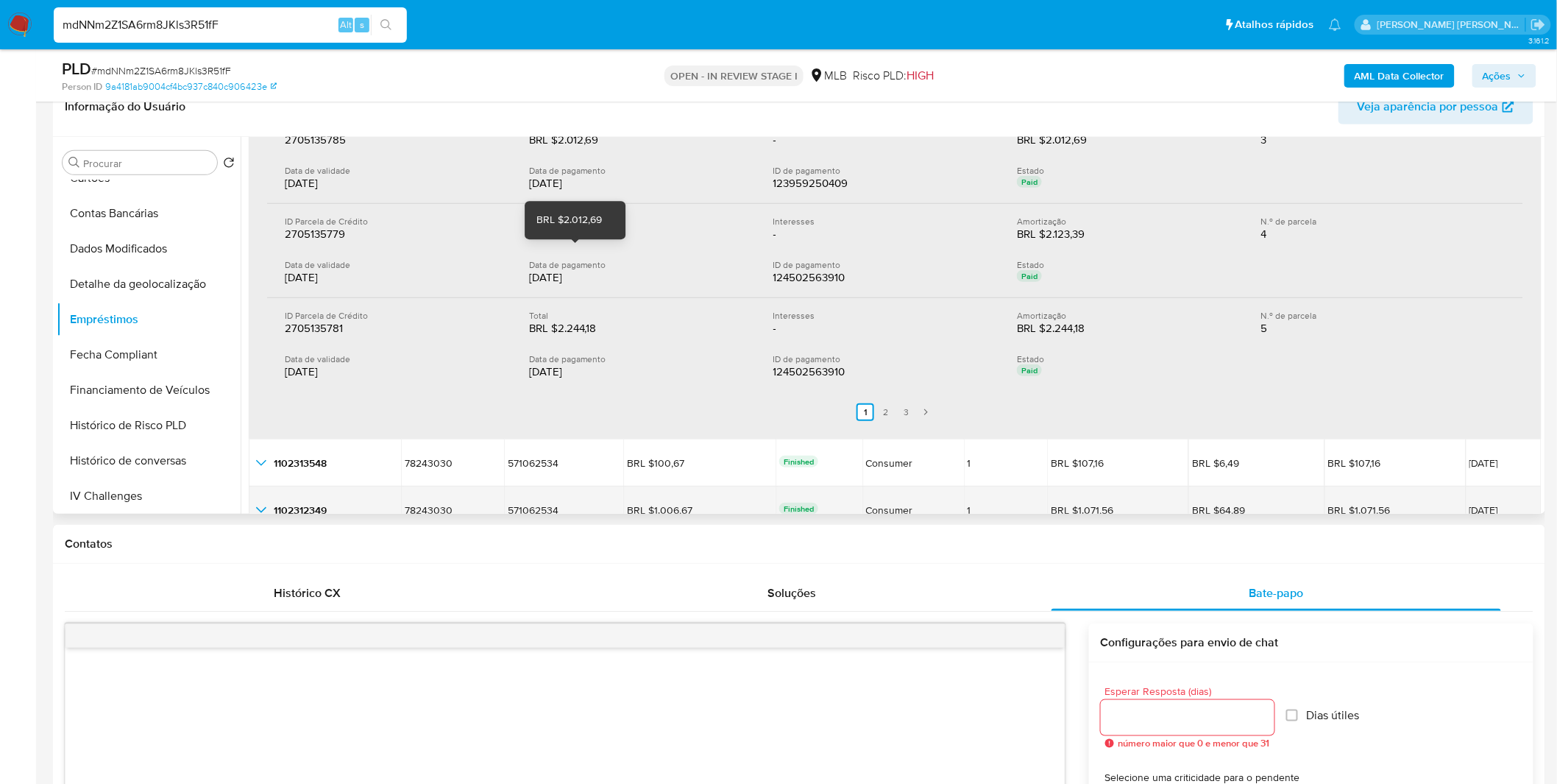
scroll to position [490, 0]
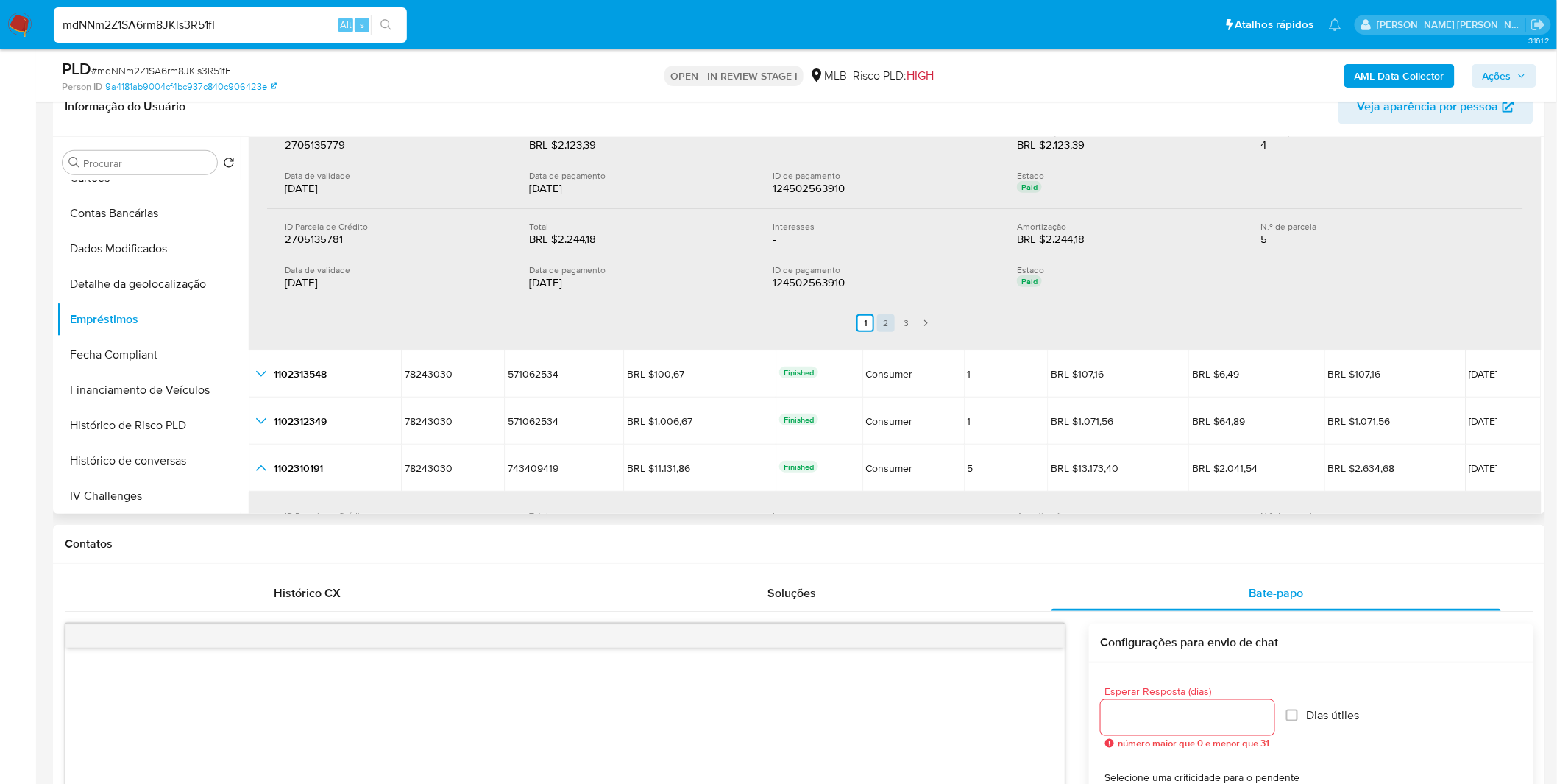
click at [891, 317] on link "2" at bounding box center [885, 323] width 18 height 18
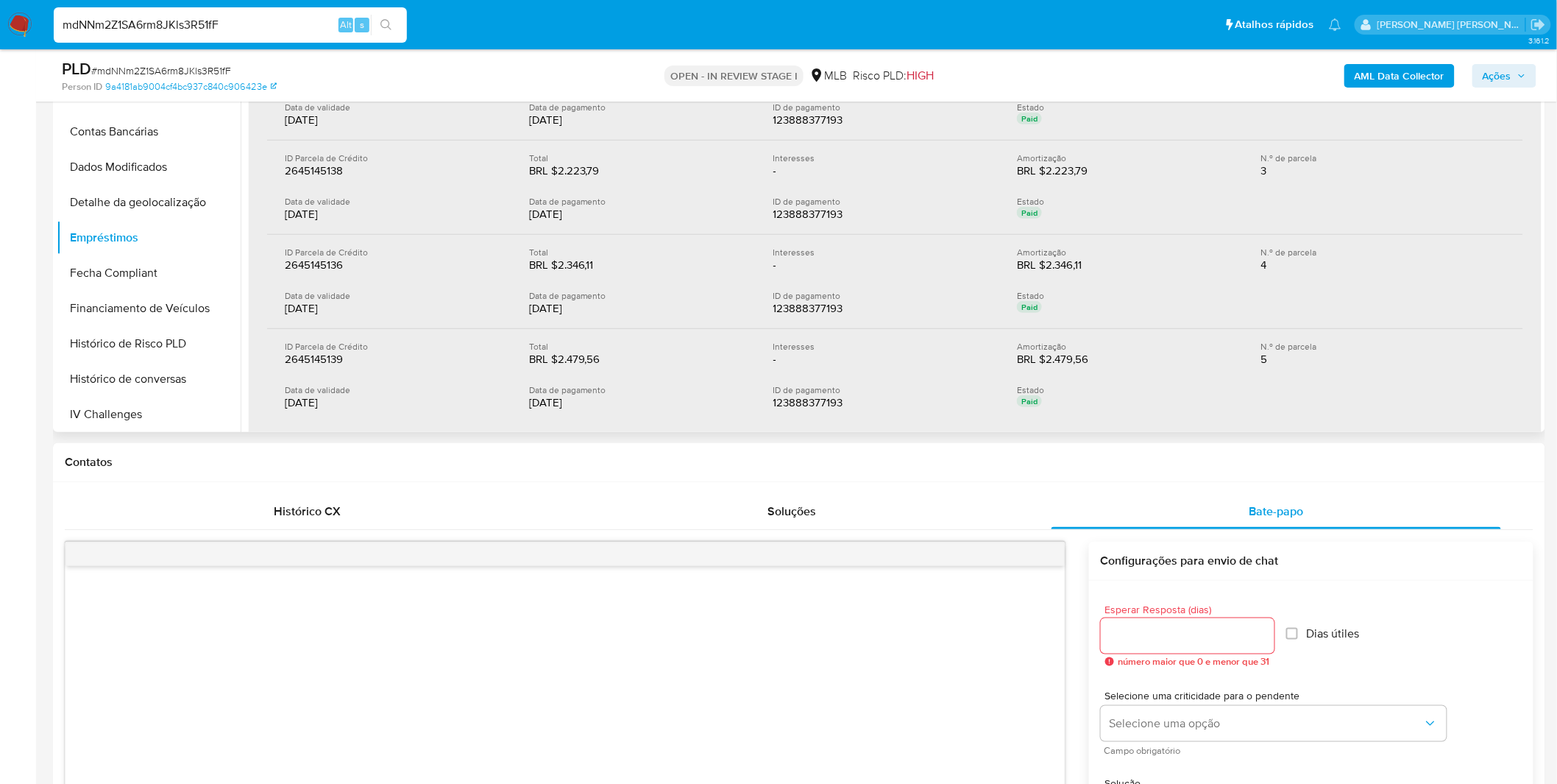
scroll to position [1079, 0]
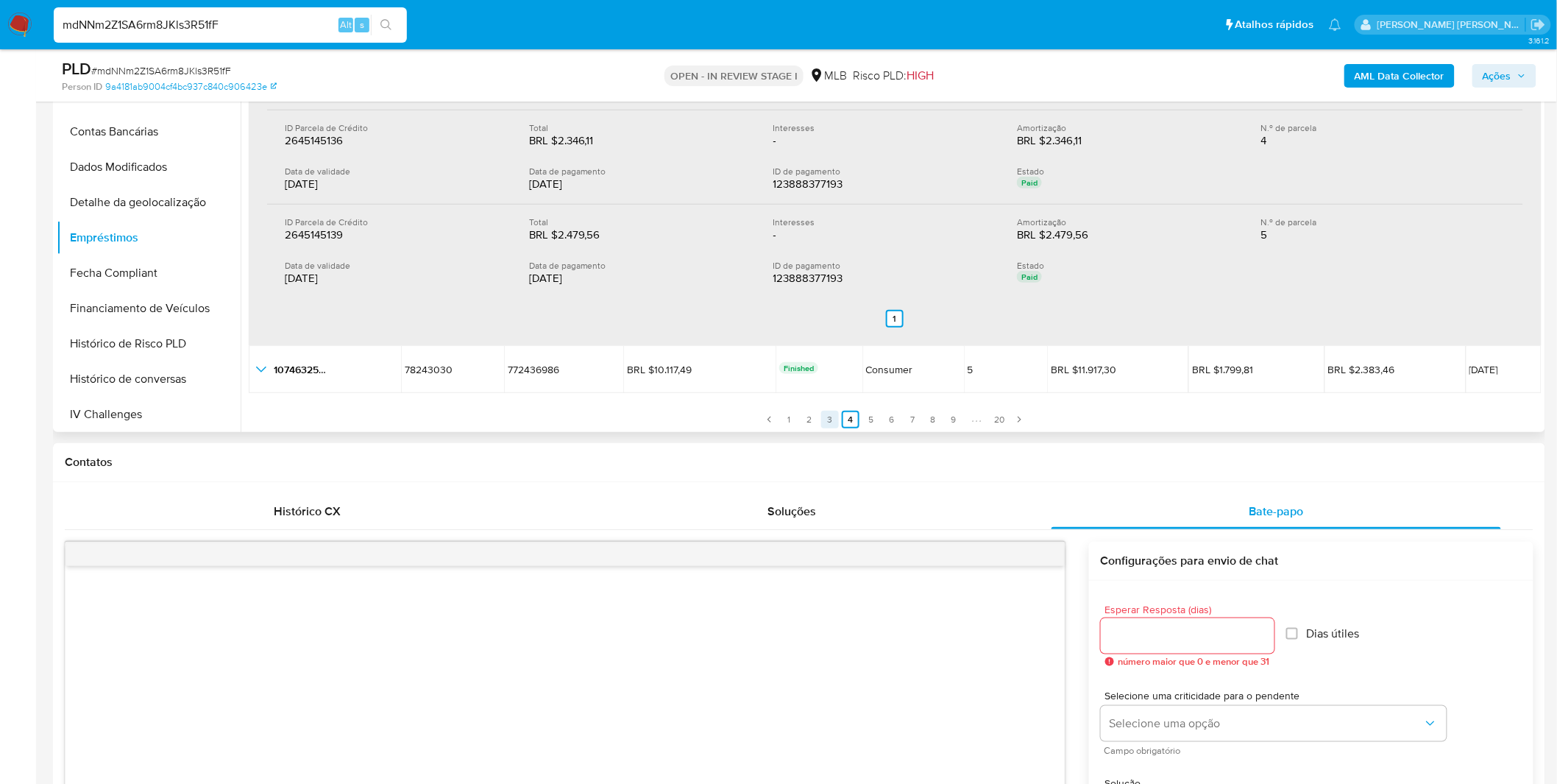
click at [834, 412] on link "3" at bounding box center [830, 419] width 18 height 18
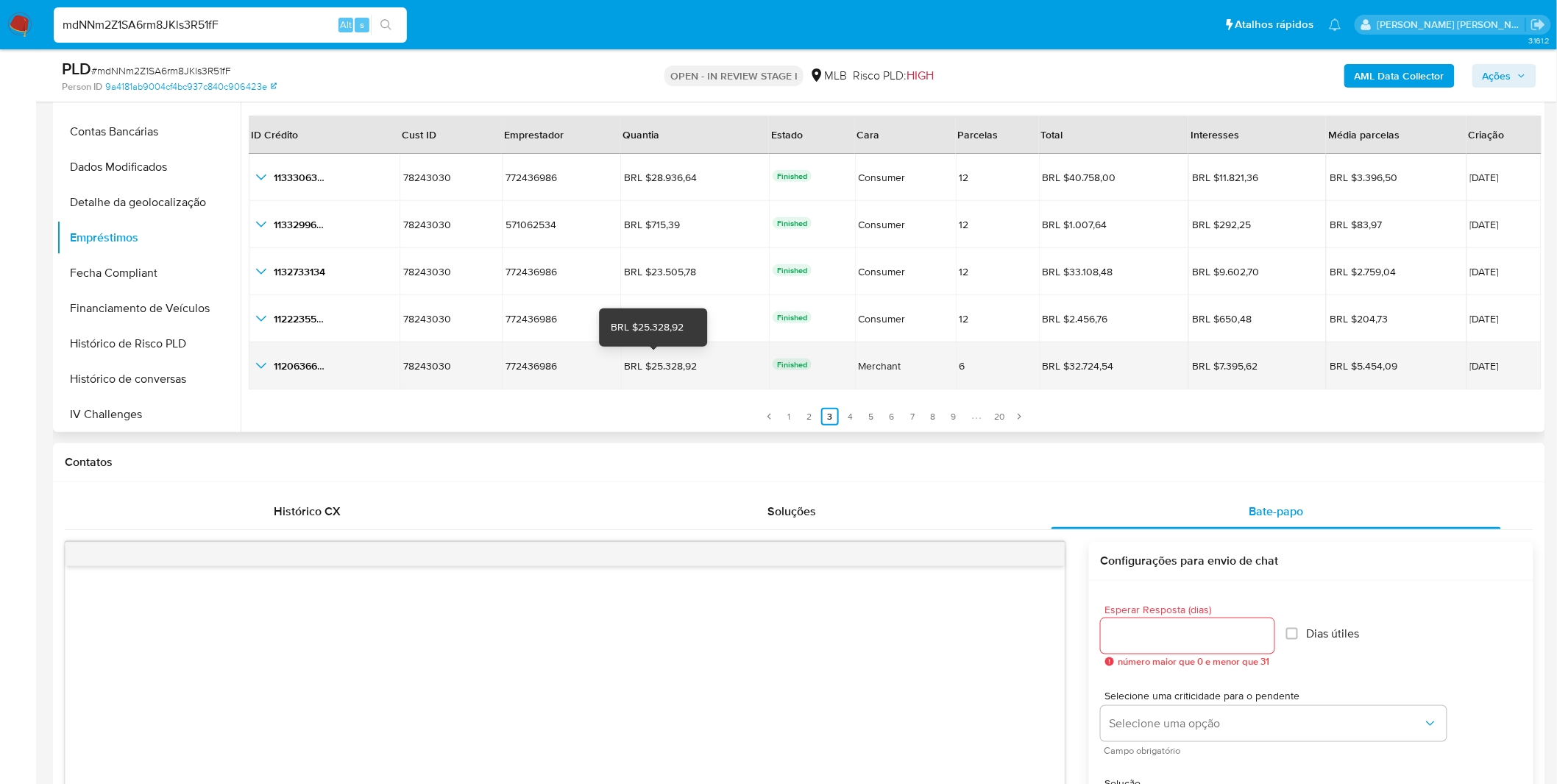
drag, startPoint x: 702, startPoint y: 367, endPoint x: 638, endPoint y: 365, distance: 64.0
click at [638, 365] on div "BRL $25.328,92 BRL $25.328,92" at bounding box center [695, 366] width 142 height 13
click at [256, 365] on icon "button_show_hidden_detail_by_id_4" at bounding box center [261, 366] width 18 height 18
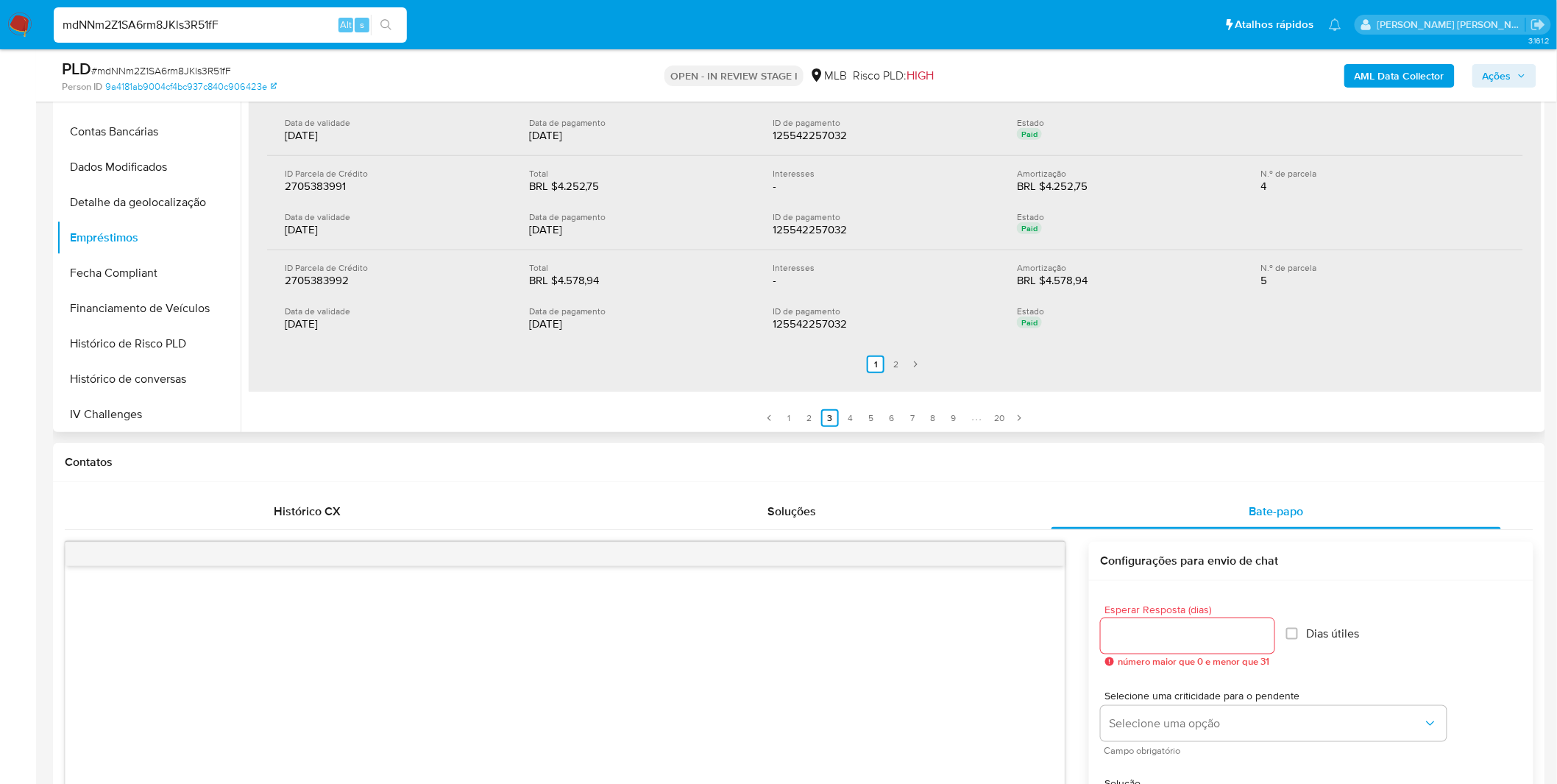
scroll to position [408, 0]
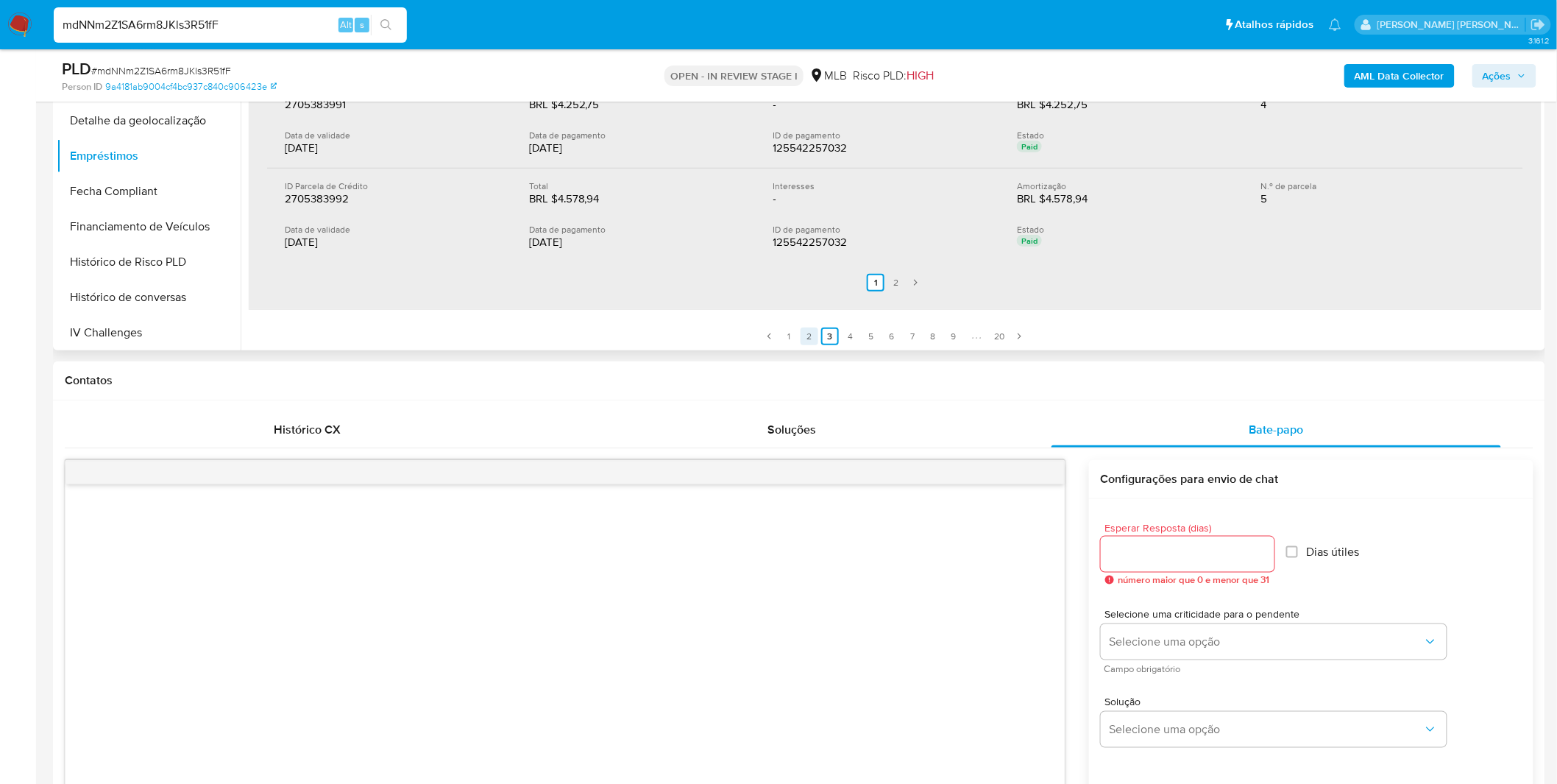
click at [813, 328] on link "2" at bounding box center [809, 336] width 18 height 18
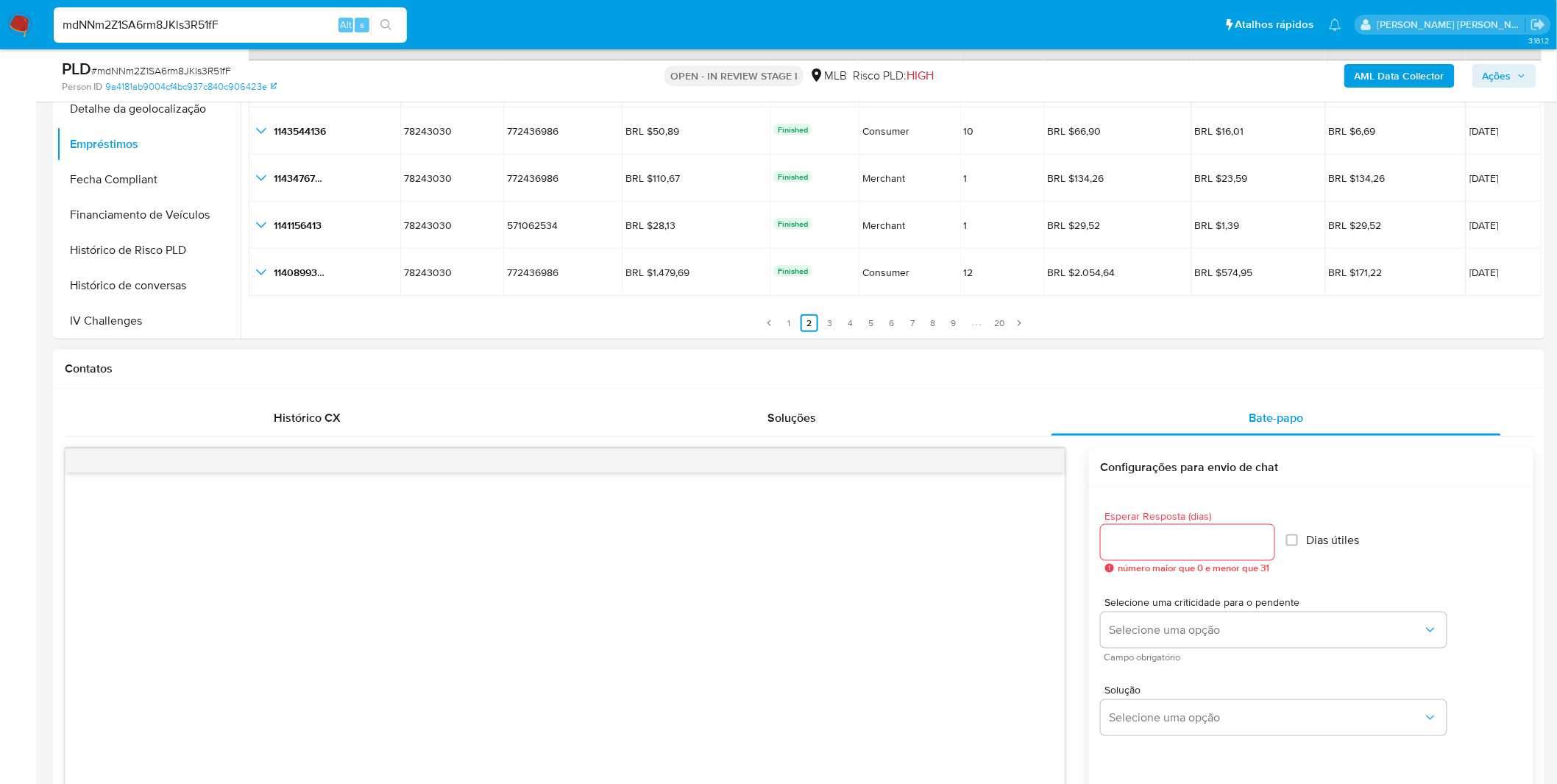
scroll to position [490, 0]
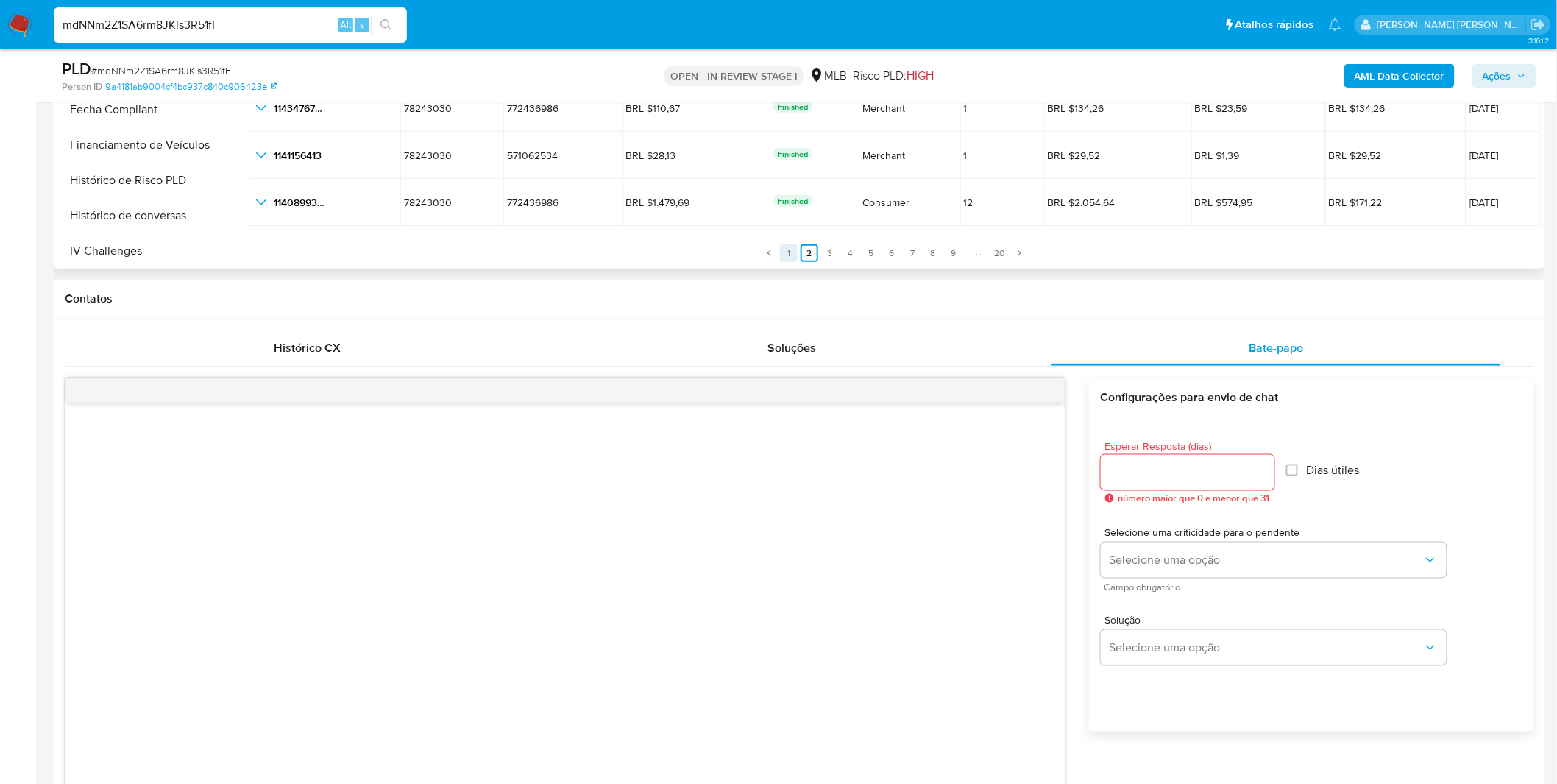
click at [789, 258] on link "1" at bounding box center [789, 253] width 18 height 18
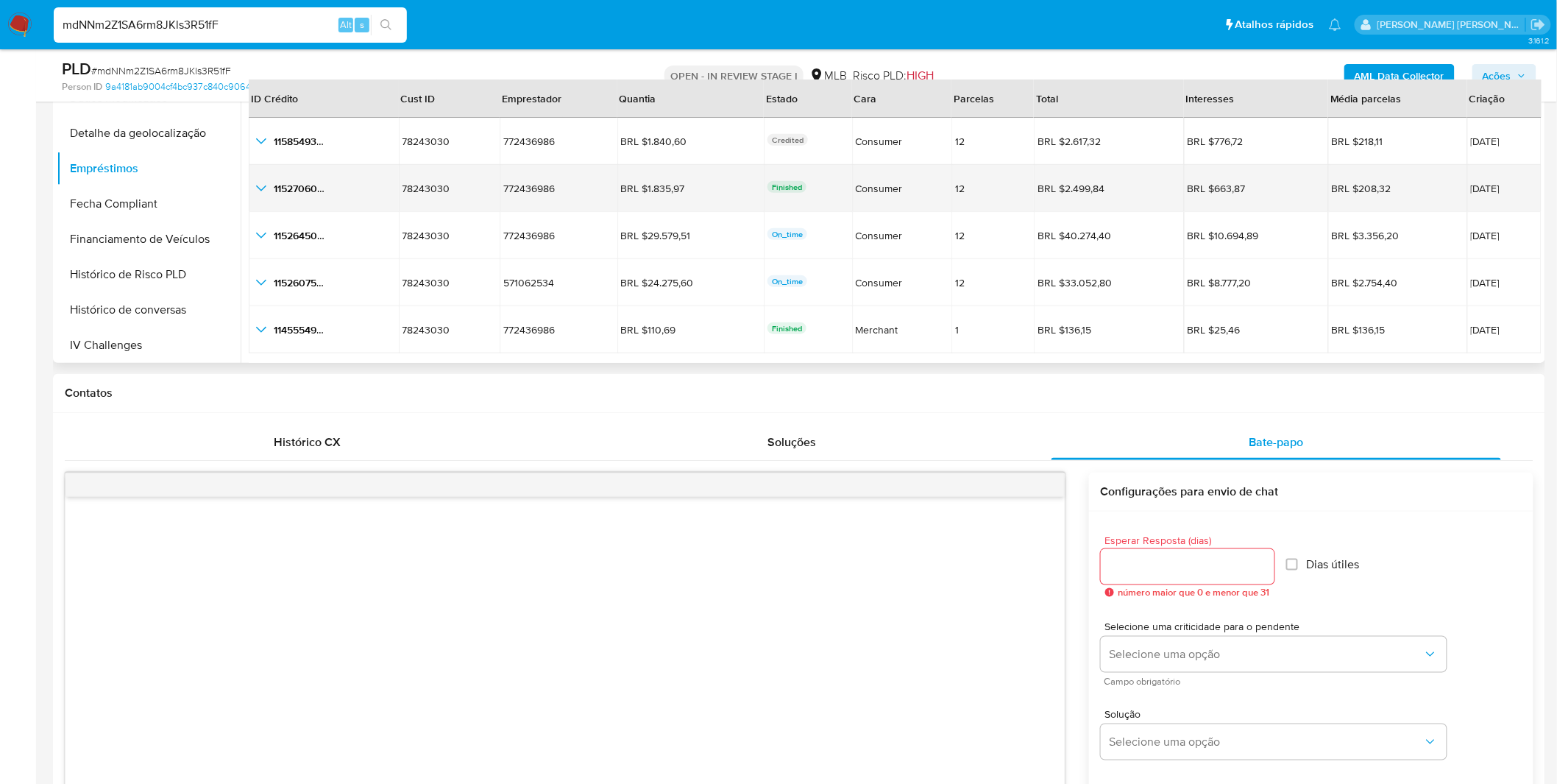
scroll to position [245, 0]
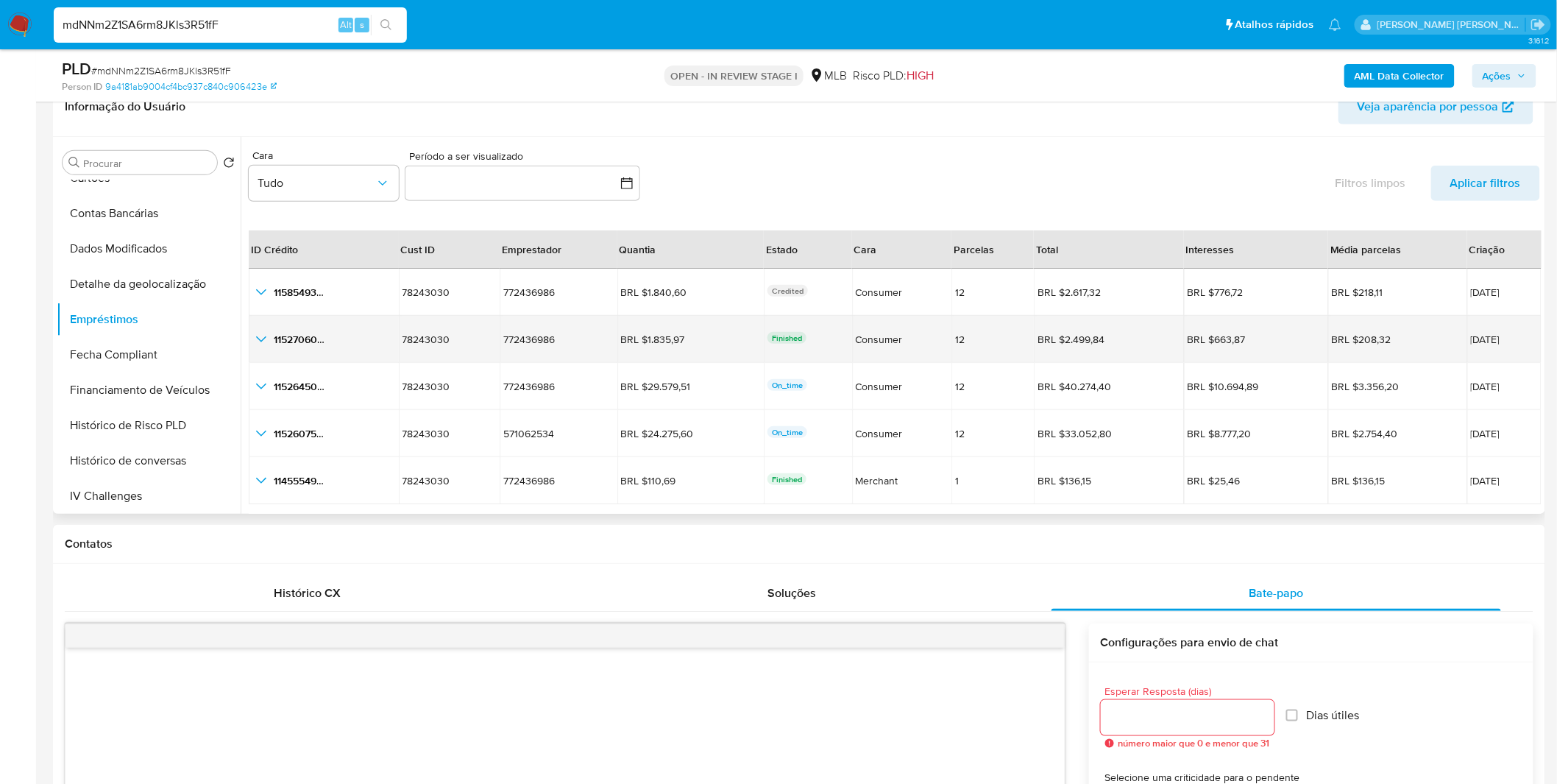
click at [951, 355] on td "12" at bounding box center [992, 339] width 82 height 47
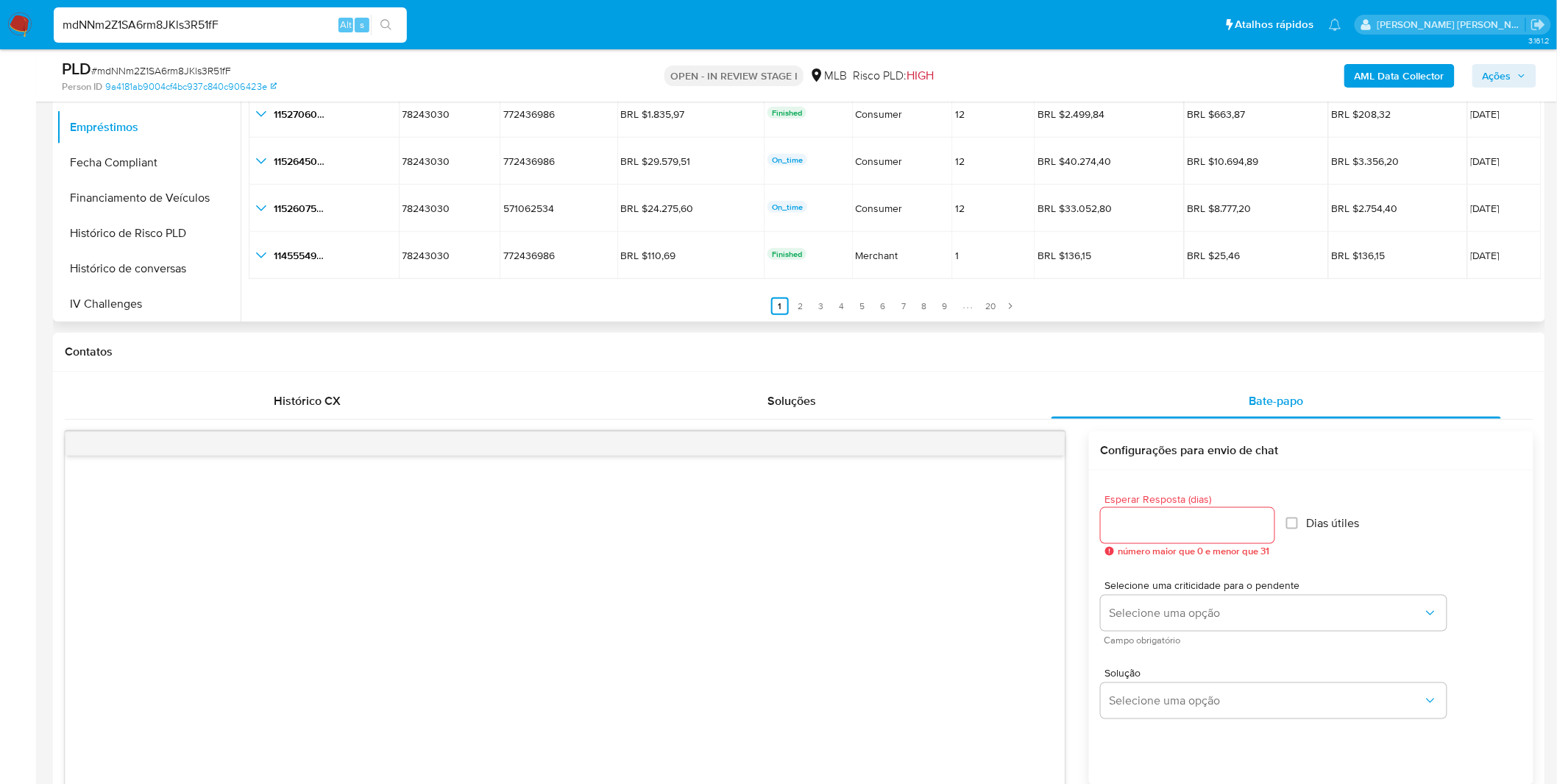
scroll to position [408, 0]
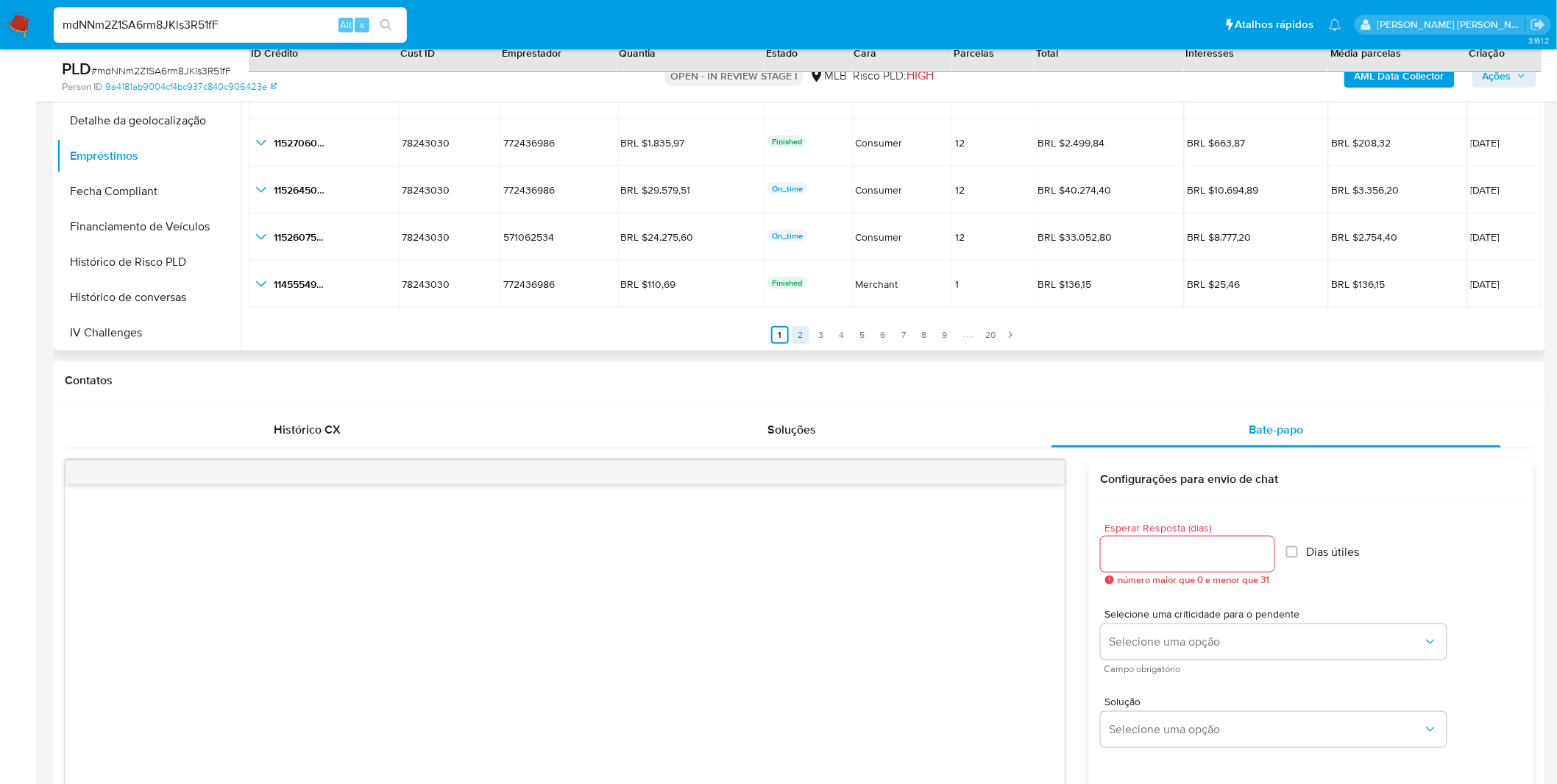
click at [796, 332] on link "2" at bounding box center [800, 334] width 18 height 18
click at [813, 333] on link "2" at bounding box center [809, 334] width 18 height 18
click at [821, 334] on link "3" at bounding box center [830, 334] width 18 height 18
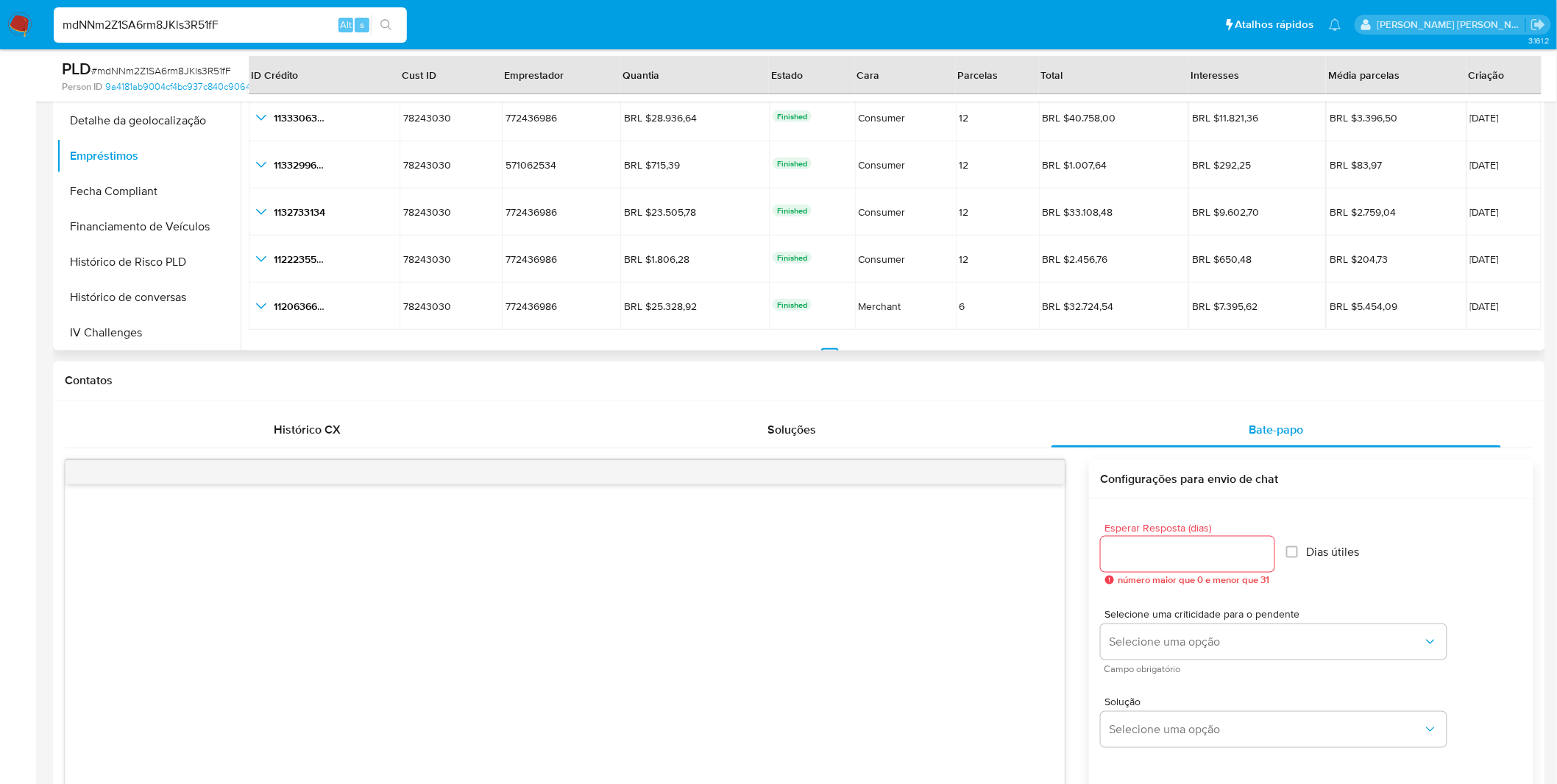
scroll to position [0, 0]
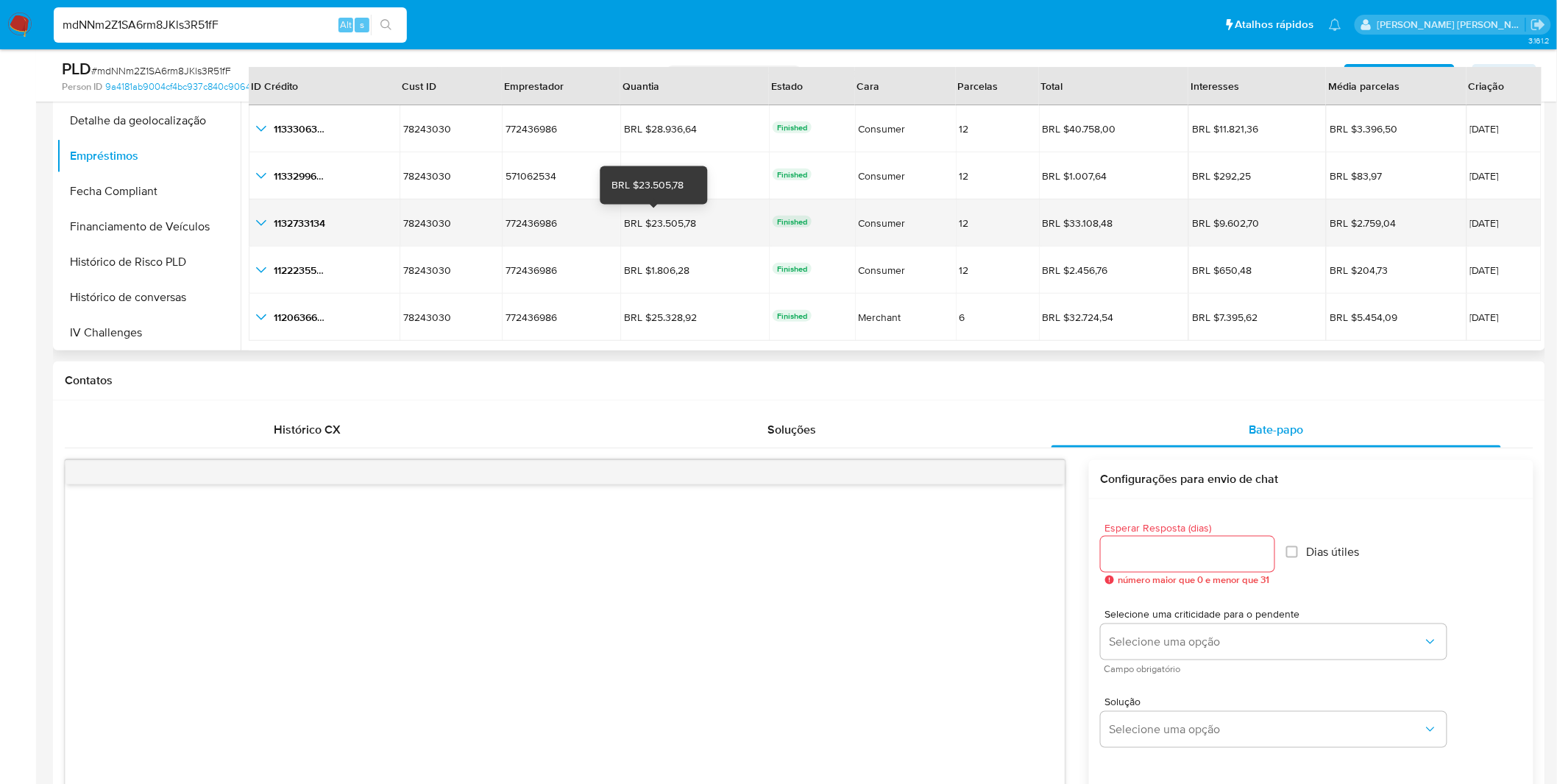
drag, startPoint x: 691, startPoint y: 221, endPoint x: 641, endPoint y: 226, distance: 50.2
click at [641, 226] on div "BRL $23.505,78" at bounding box center [665, 223] width 82 height 13
click at [259, 228] on icon "button_show_hidden_detail_by_id_2" at bounding box center [261, 223] width 18 height 18
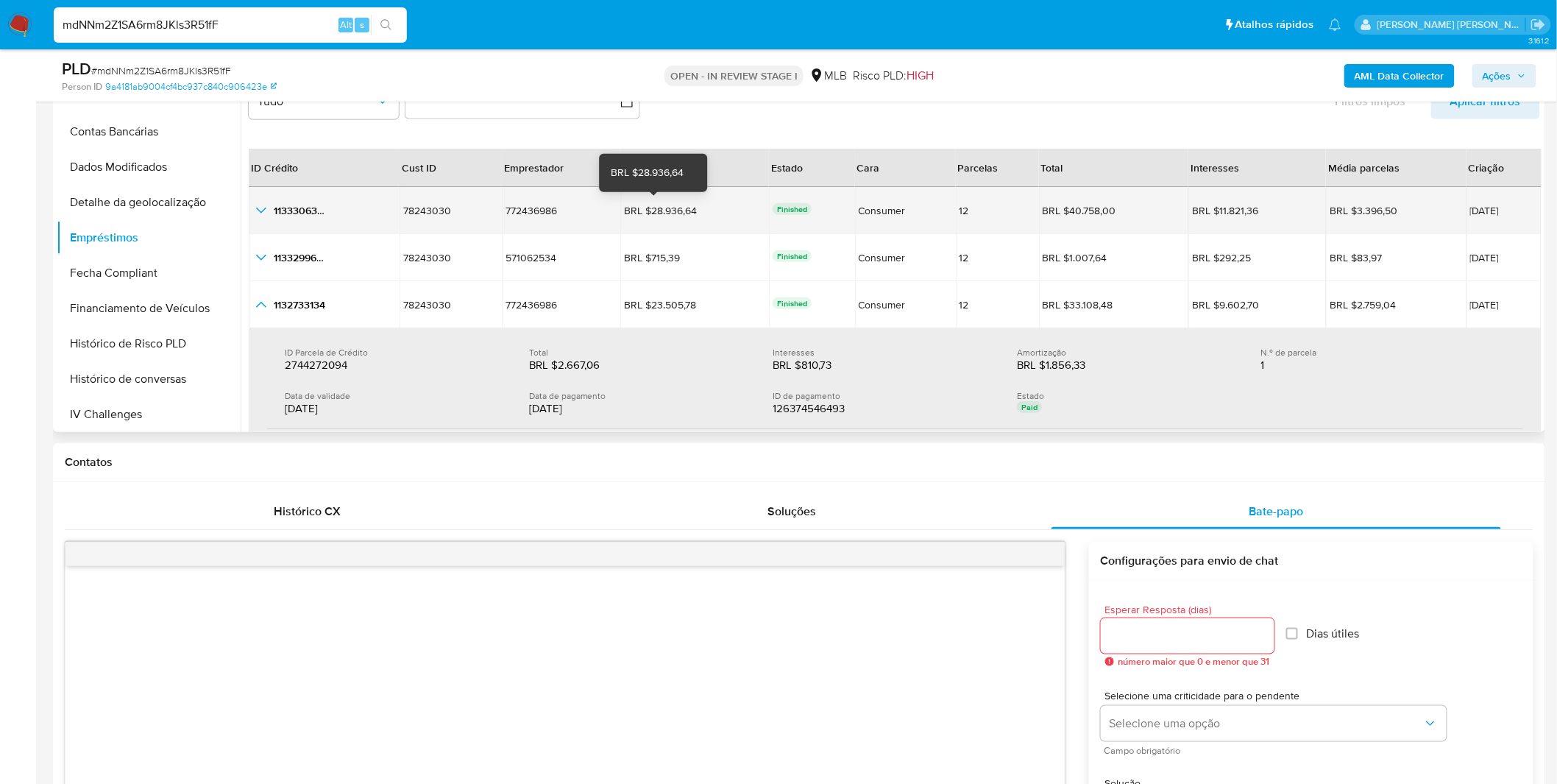
drag, startPoint x: 693, startPoint y: 211, endPoint x: 639, endPoint y: 214, distance: 54.1
click at [639, 214] on div "BRL $28.936,64 BRL $28.936,64" at bounding box center [695, 211] width 142 height 13
click at [268, 211] on icon "button_show_hidden_detail_by_id_0" at bounding box center [261, 210] width 18 height 18
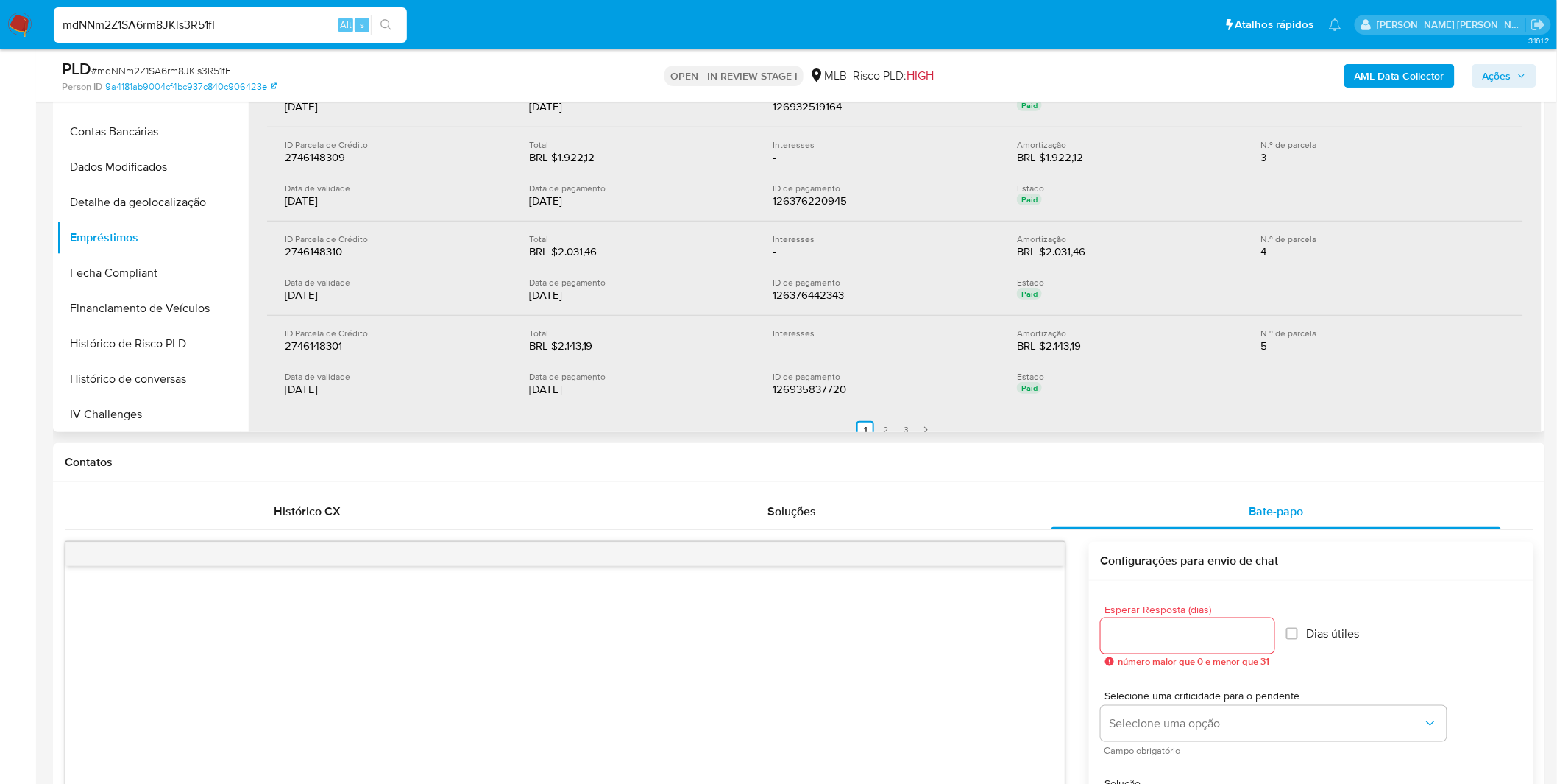
scroll to position [327, 0]
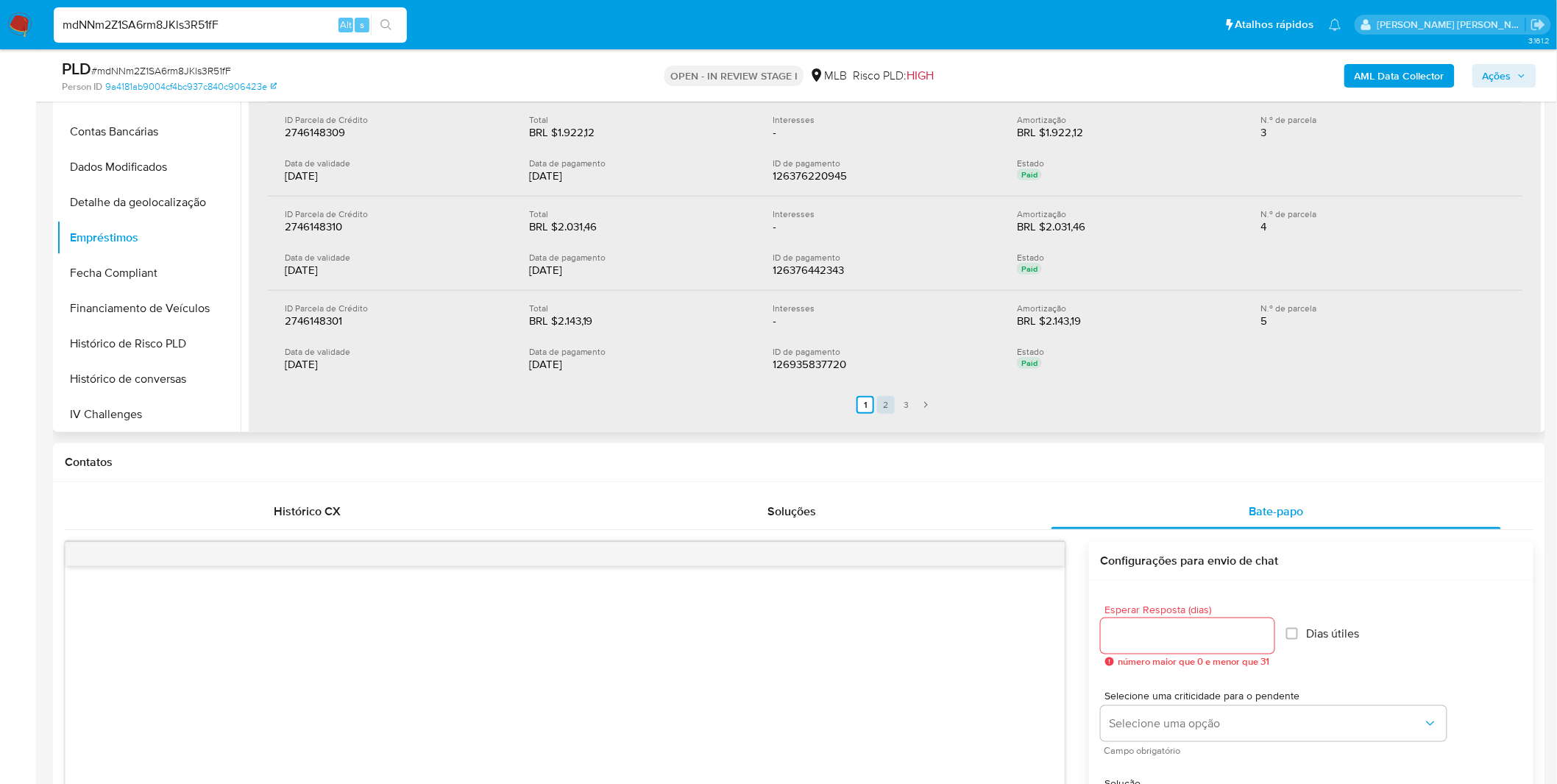
click at [884, 396] on link "2" at bounding box center [885, 404] width 18 height 18
click at [903, 401] on ul "Anterior 1 2 3 Siguiente" at bounding box center [896, 405] width 1257 height 42
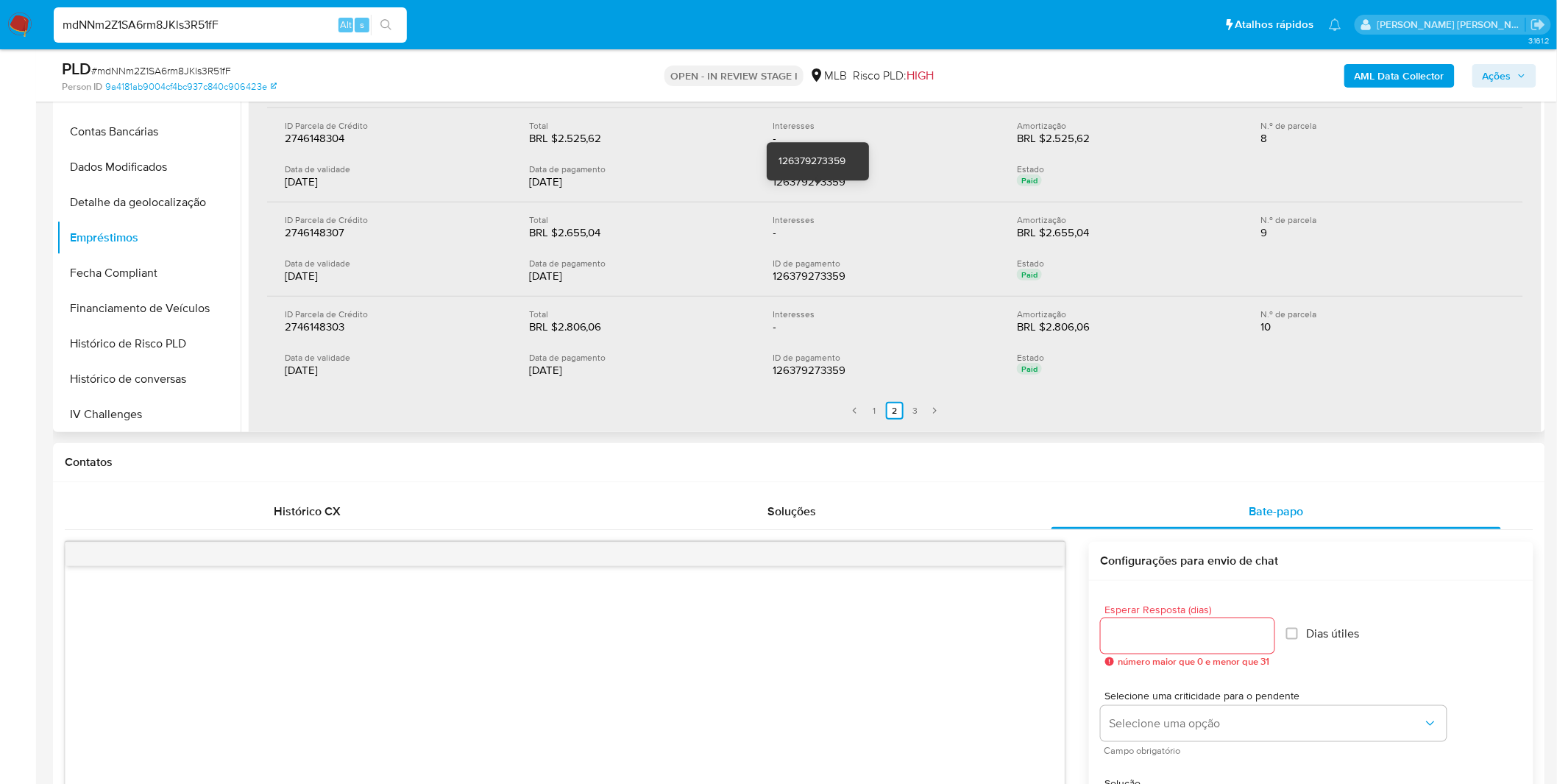
scroll to position [408, 0]
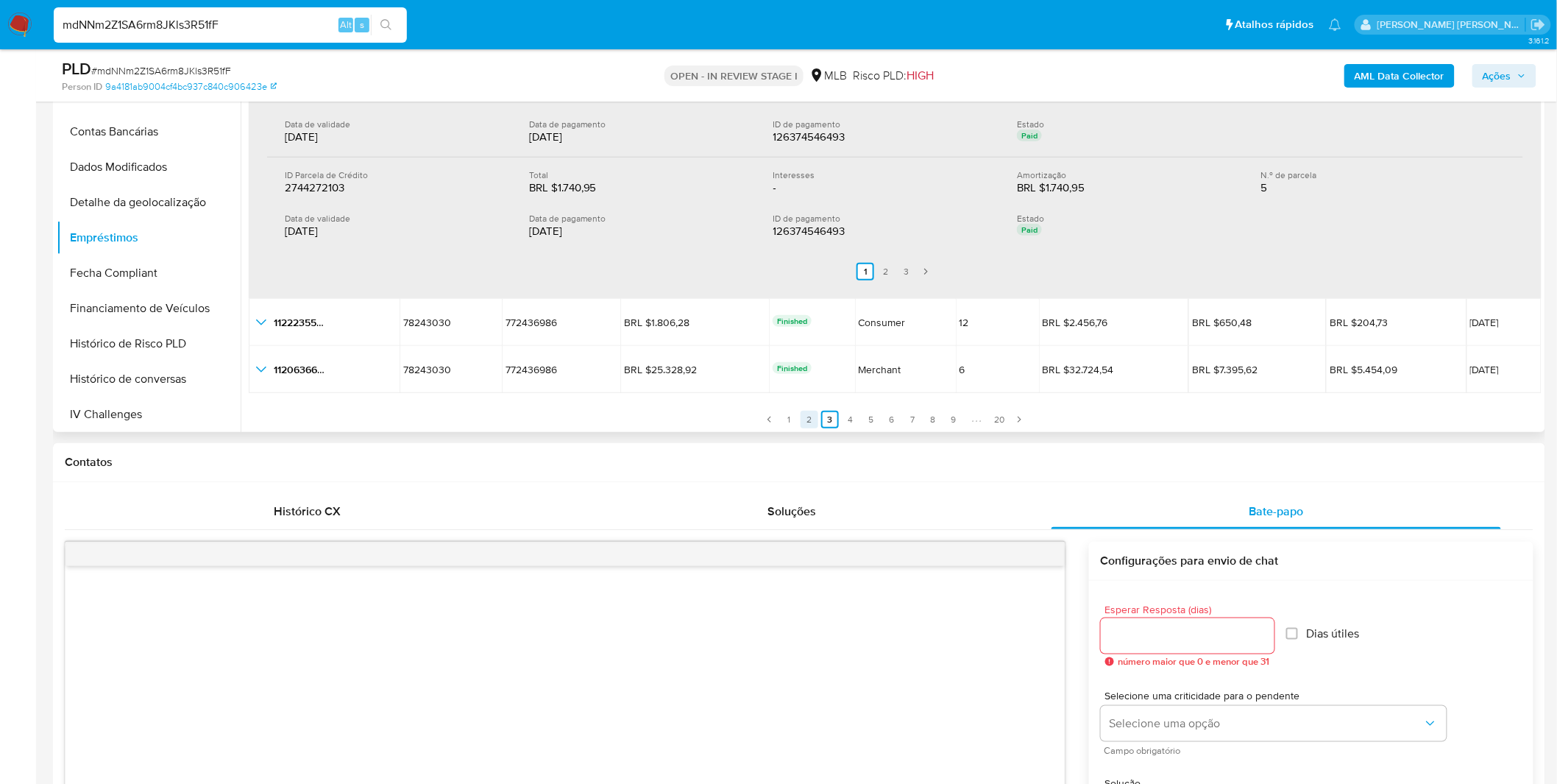
click at [806, 416] on link "2" at bounding box center [809, 419] width 18 height 18
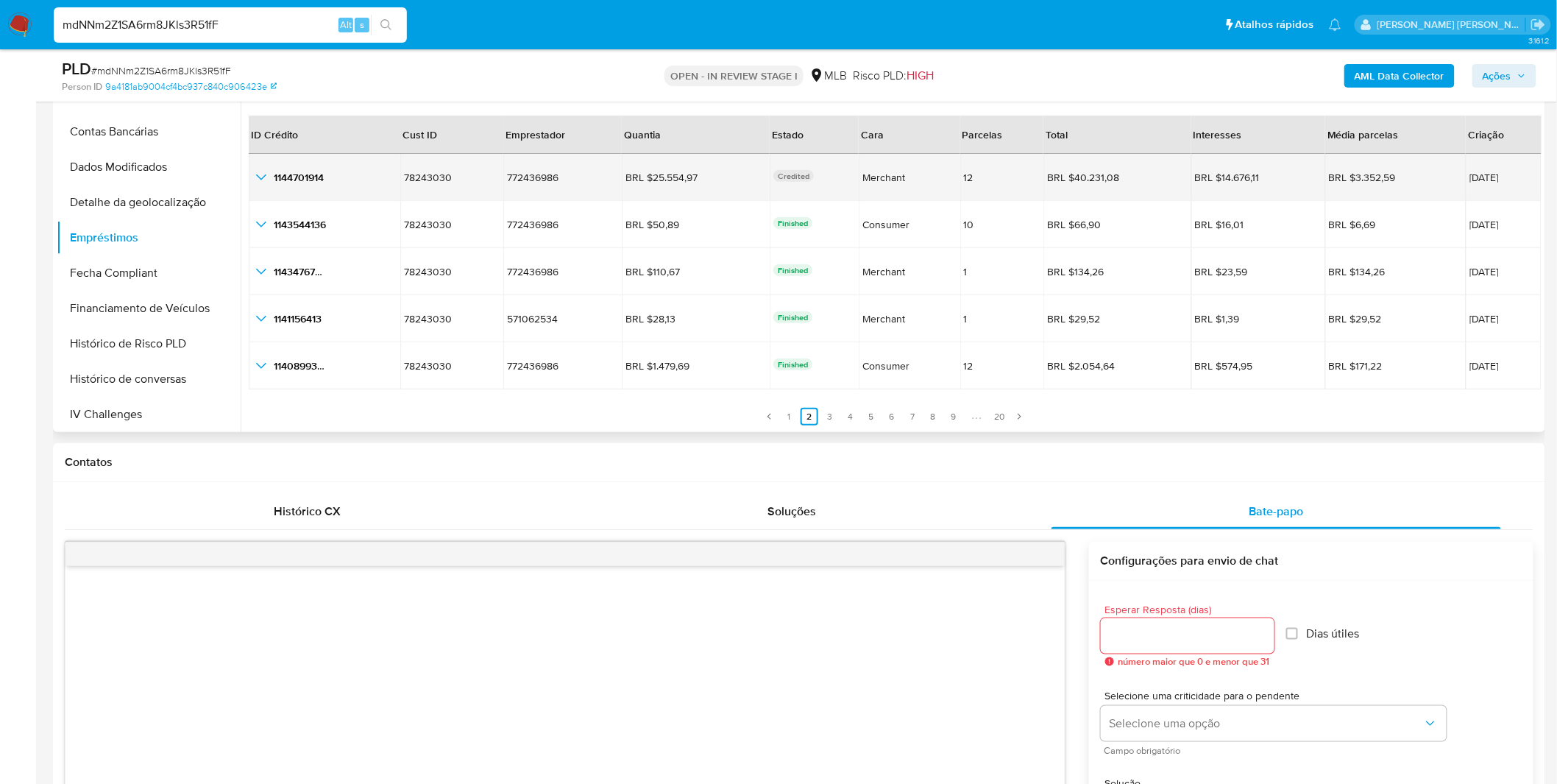
click at [264, 181] on icon "button_show_hidden_detail_by_id_0" at bounding box center [261, 177] width 18 height 18
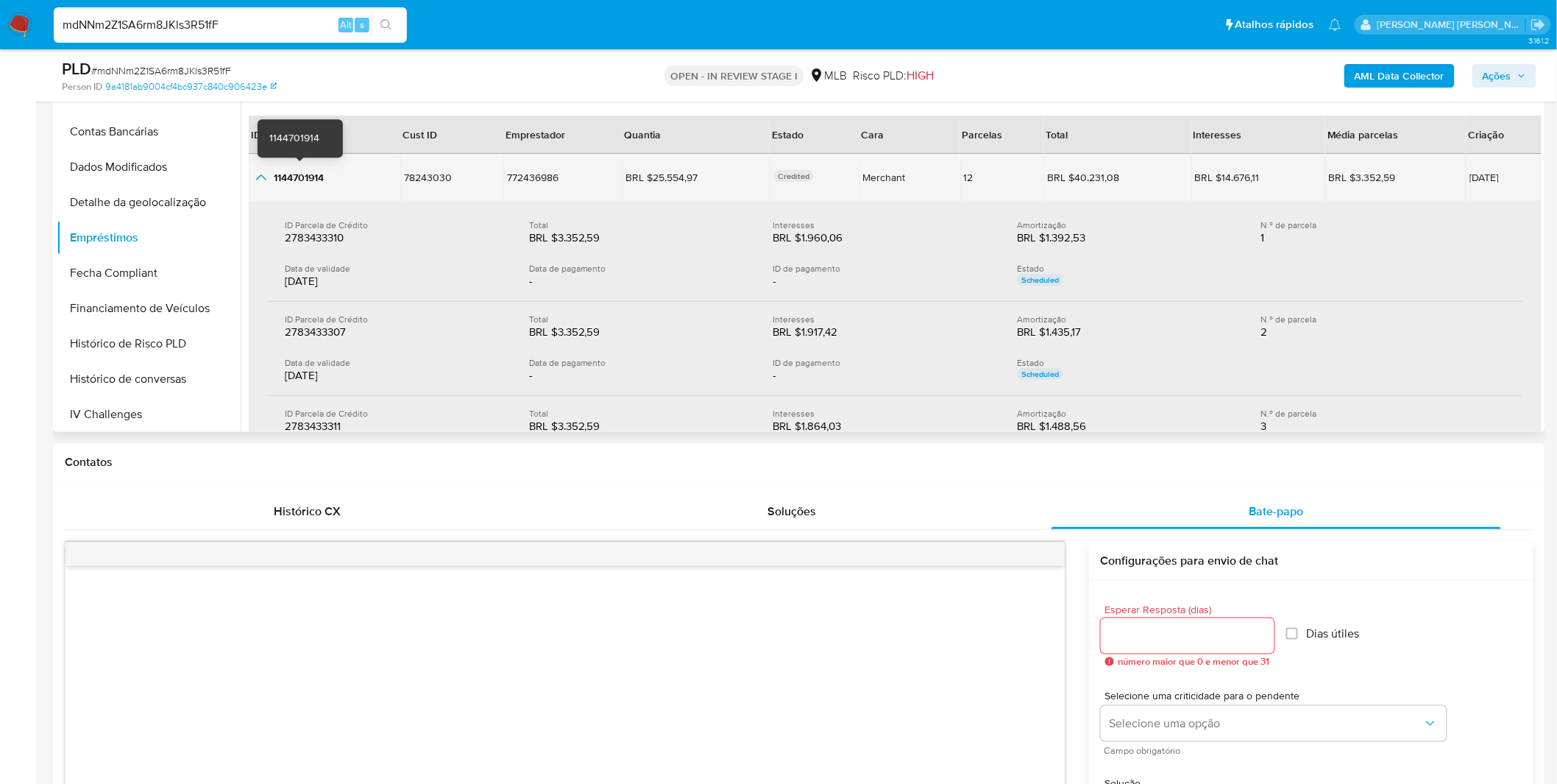
click at [258, 171] on icon "button_show_hidden_detail_by_id_0" at bounding box center [261, 177] width 18 height 18
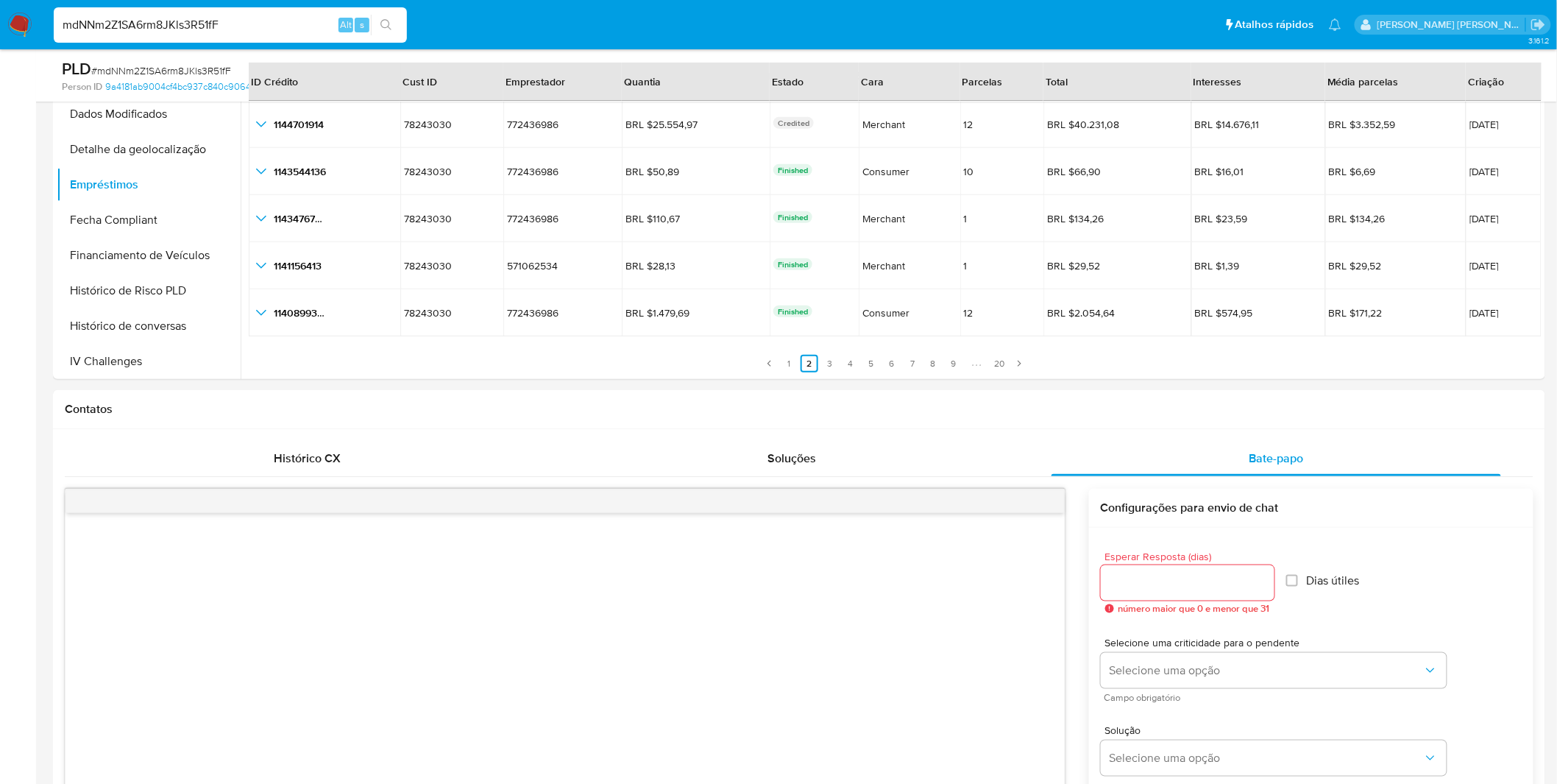
scroll to position [408, 0]
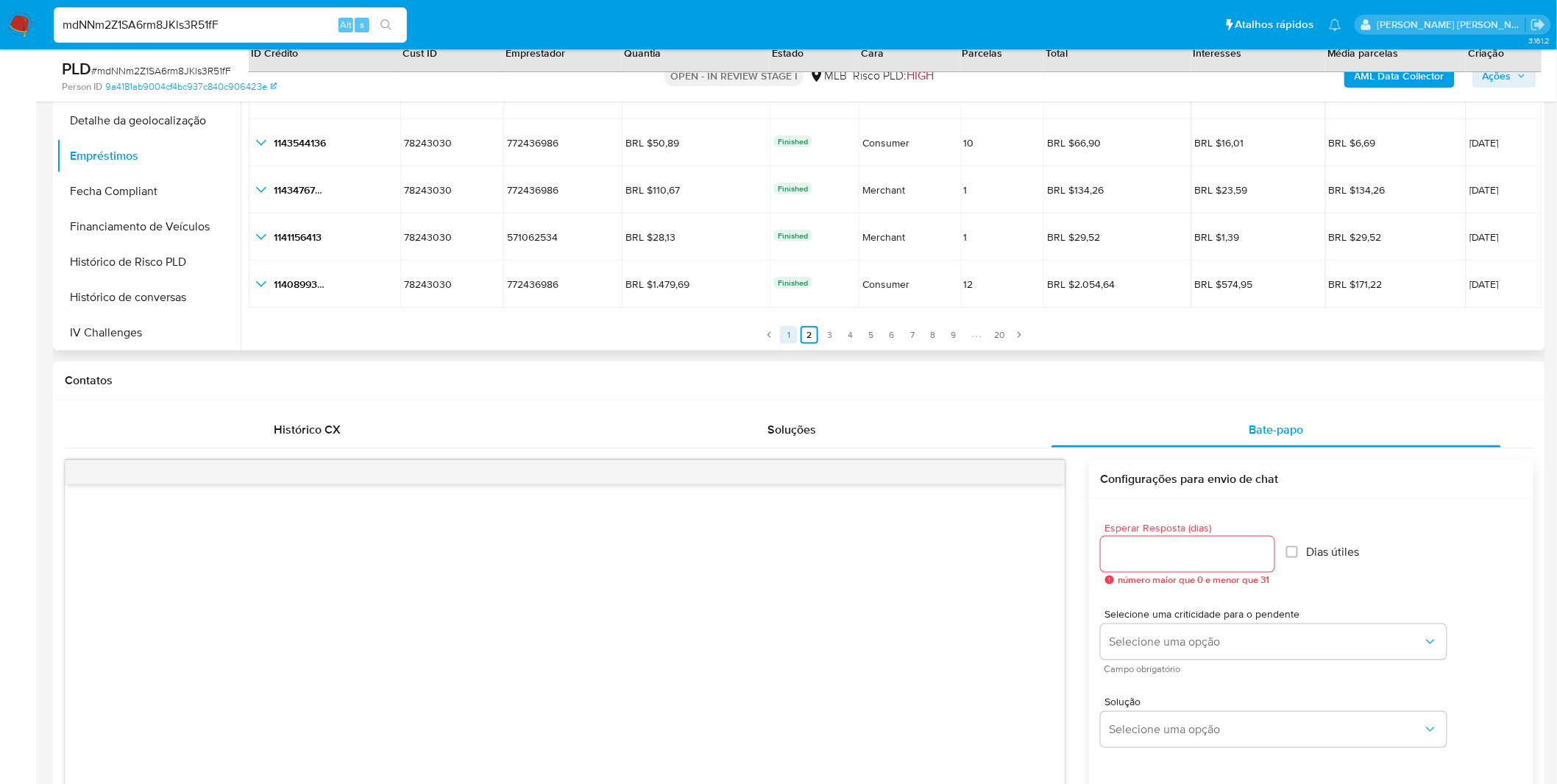
click at [792, 330] on link "1" at bounding box center [789, 334] width 18 height 18
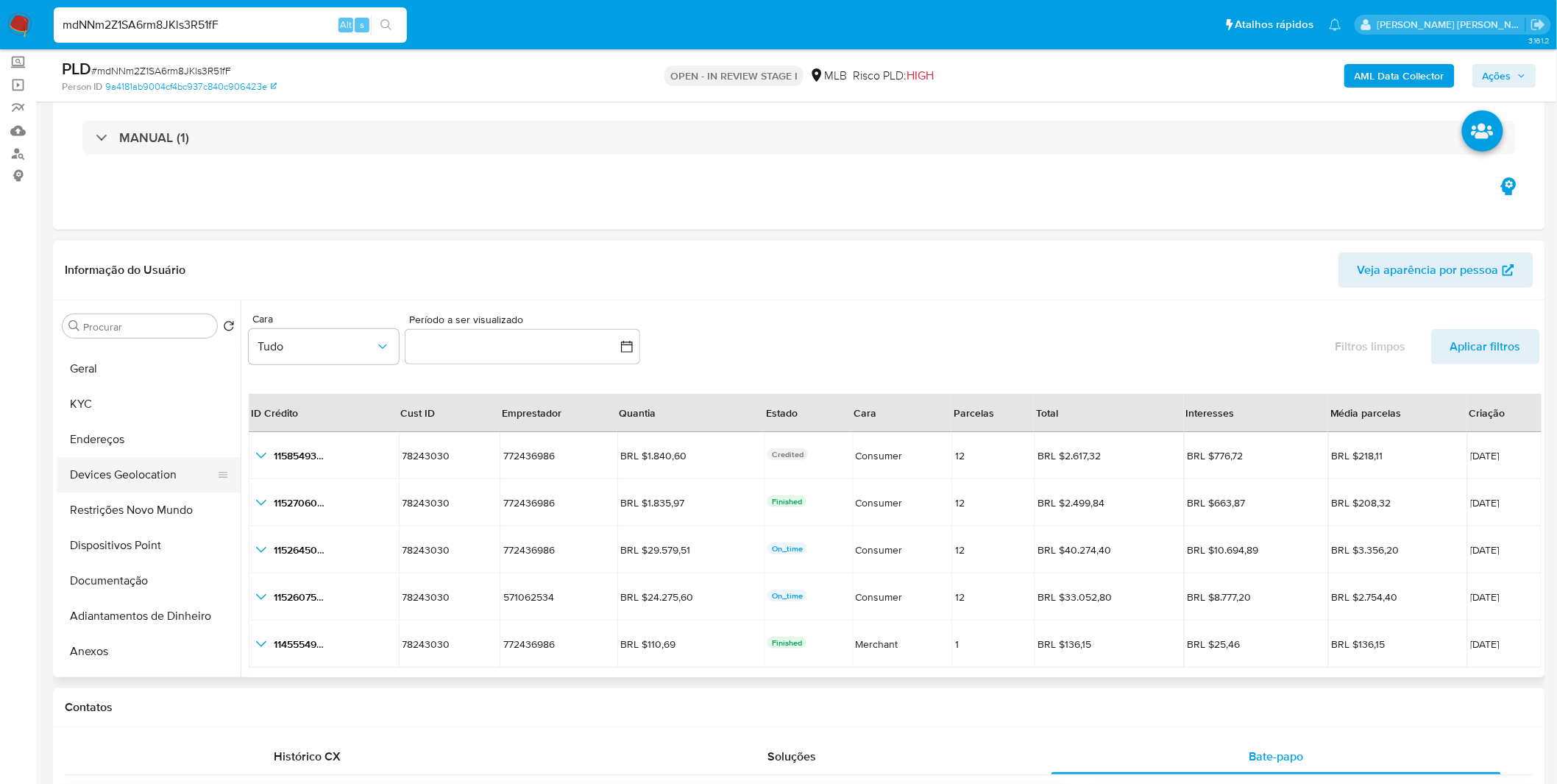
scroll to position [0, 0]
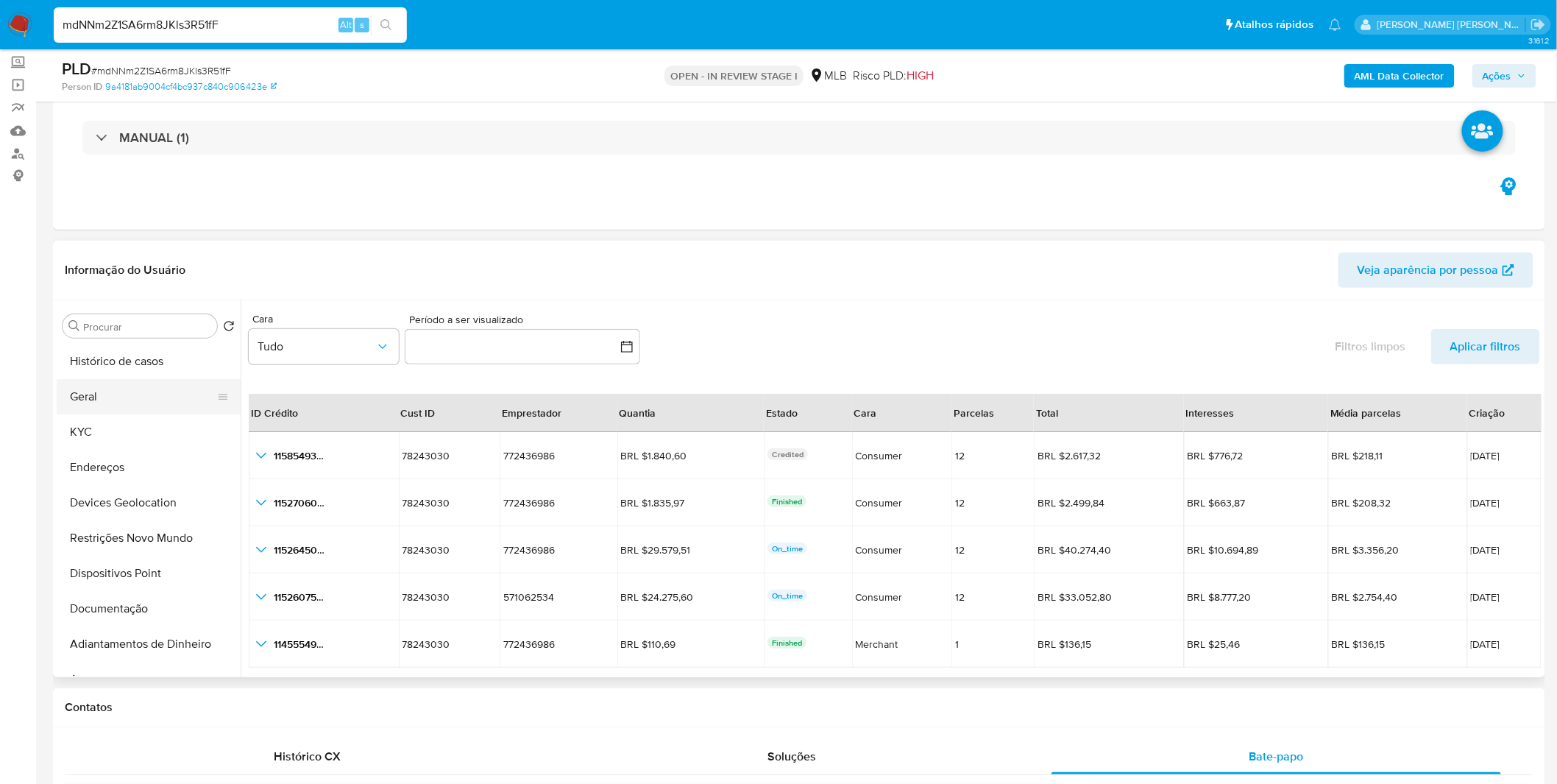
click at [128, 399] on button "Geral" at bounding box center [143, 396] width 172 height 35
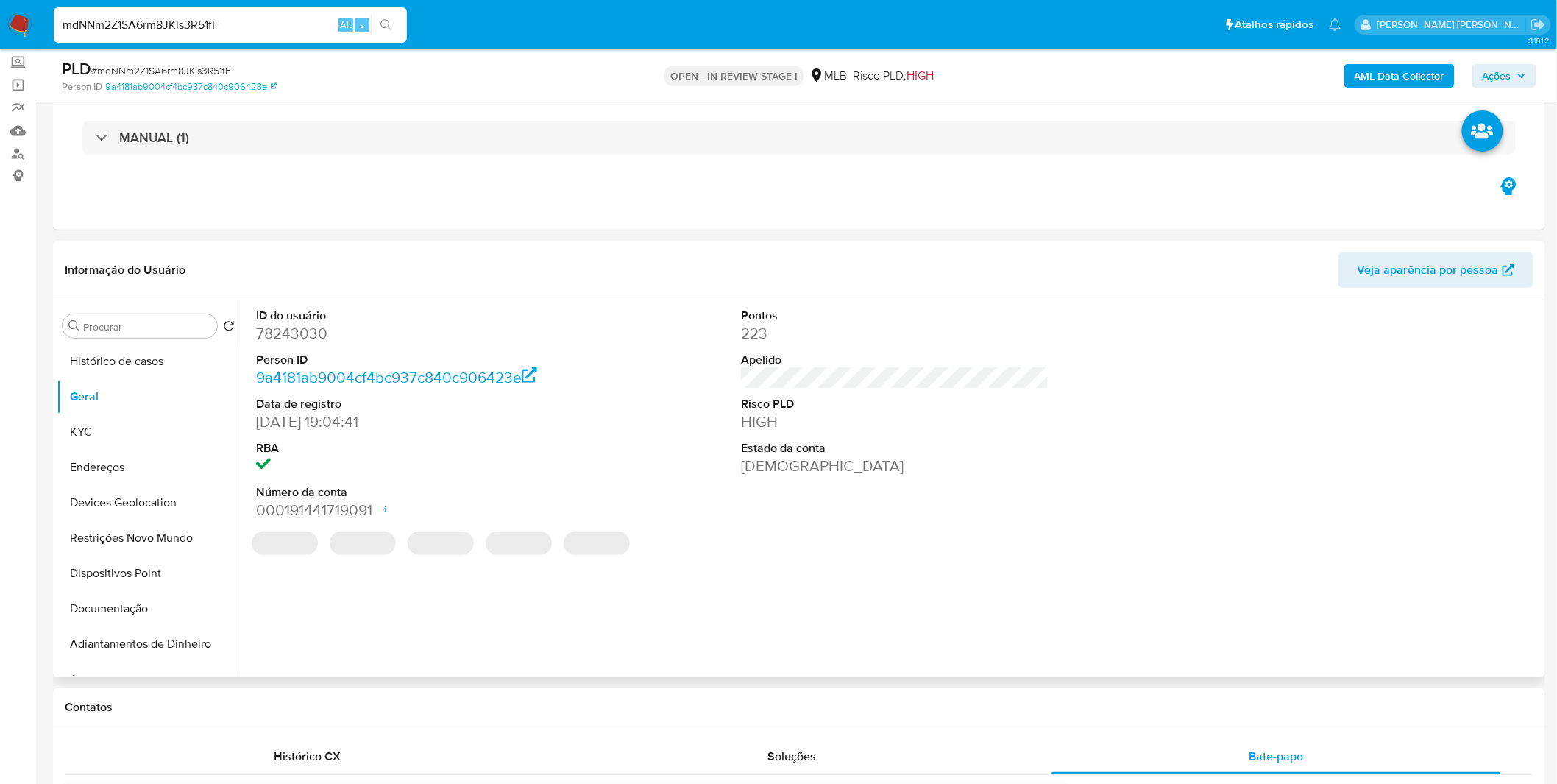
click at [314, 332] on dd "78243030" at bounding box center [410, 333] width 308 height 21
copy dd "78243030"
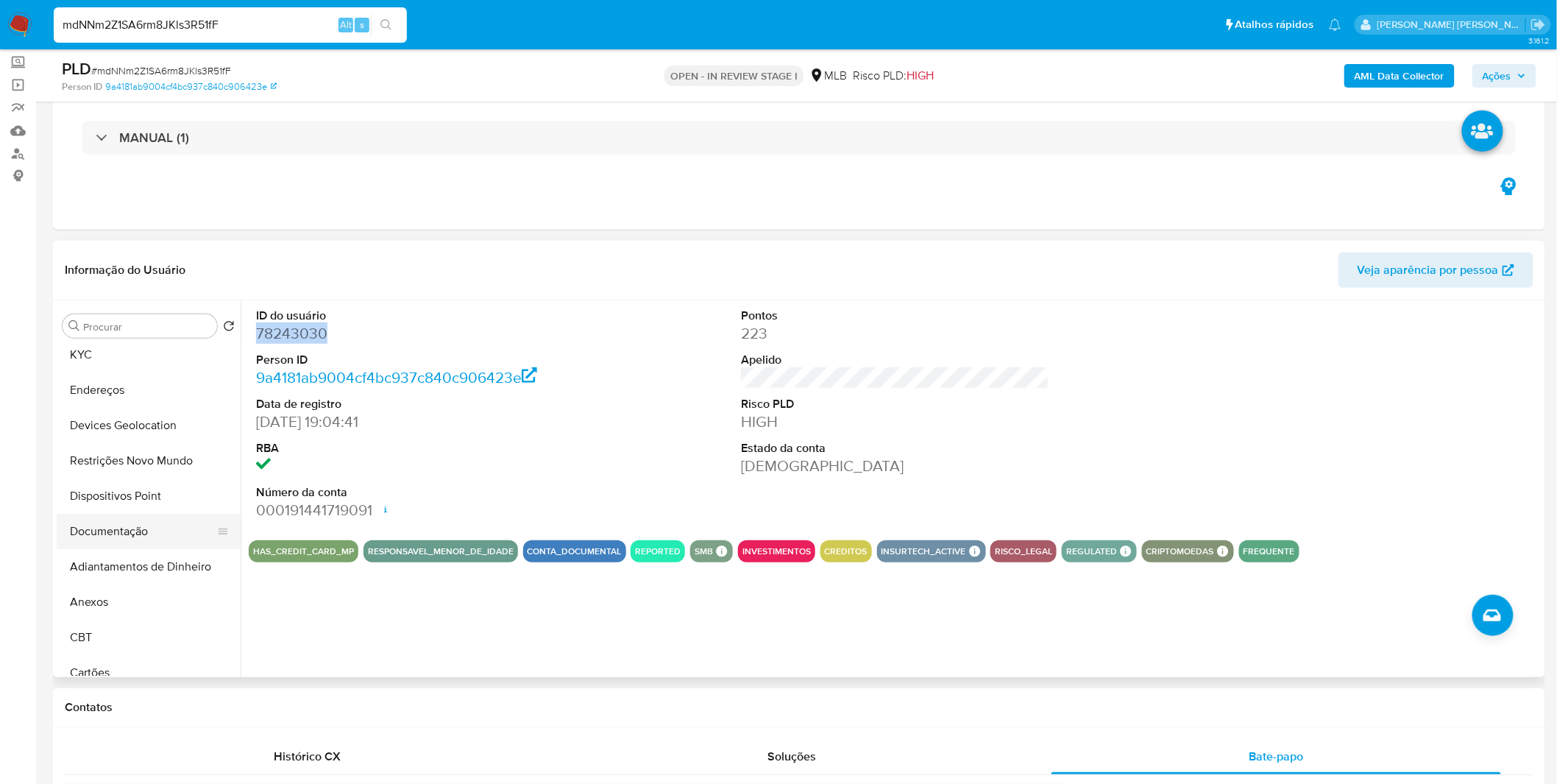
scroll to position [163, 0]
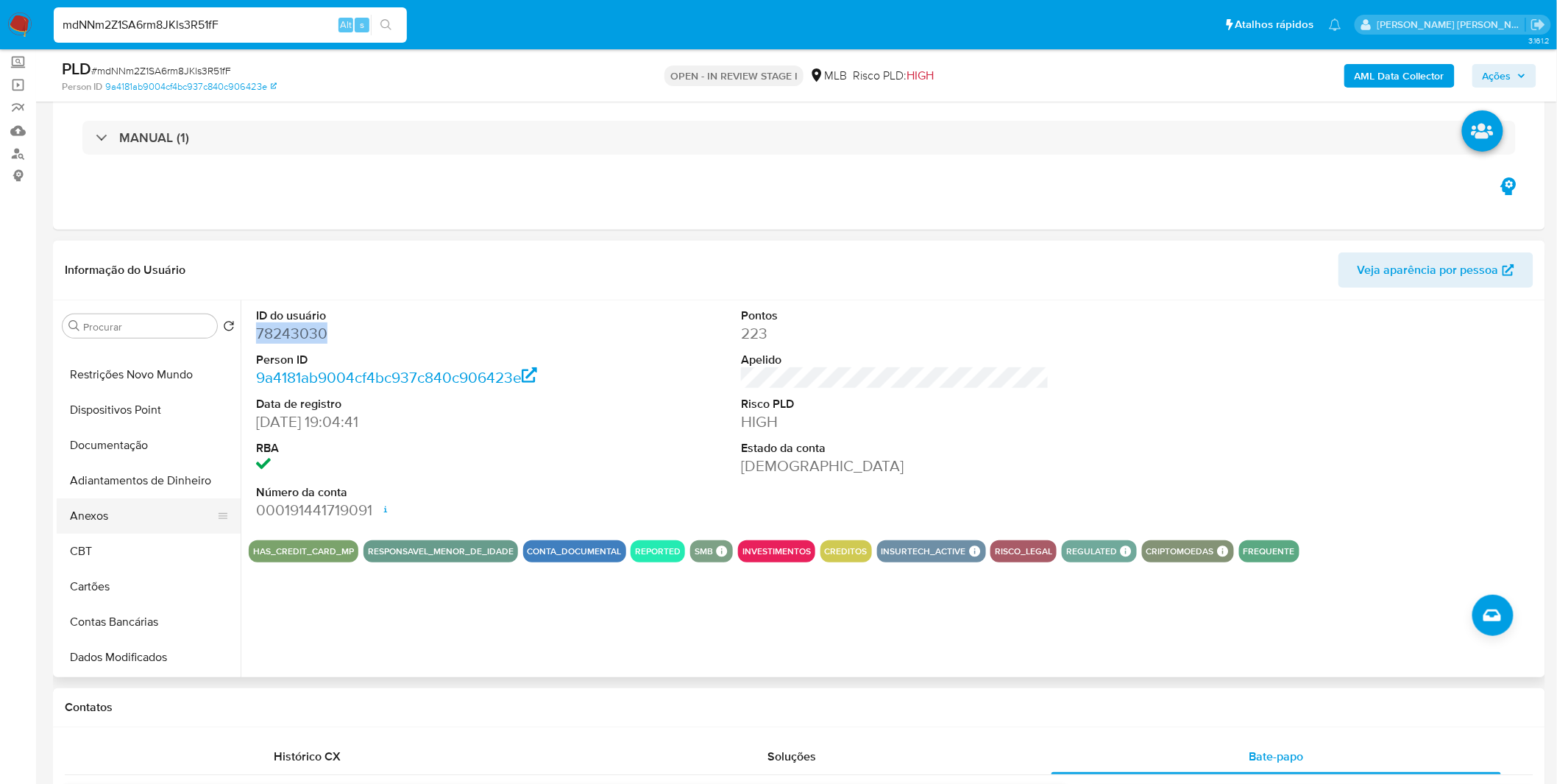
click at [120, 525] on button "Anexos" at bounding box center [143, 515] width 172 height 35
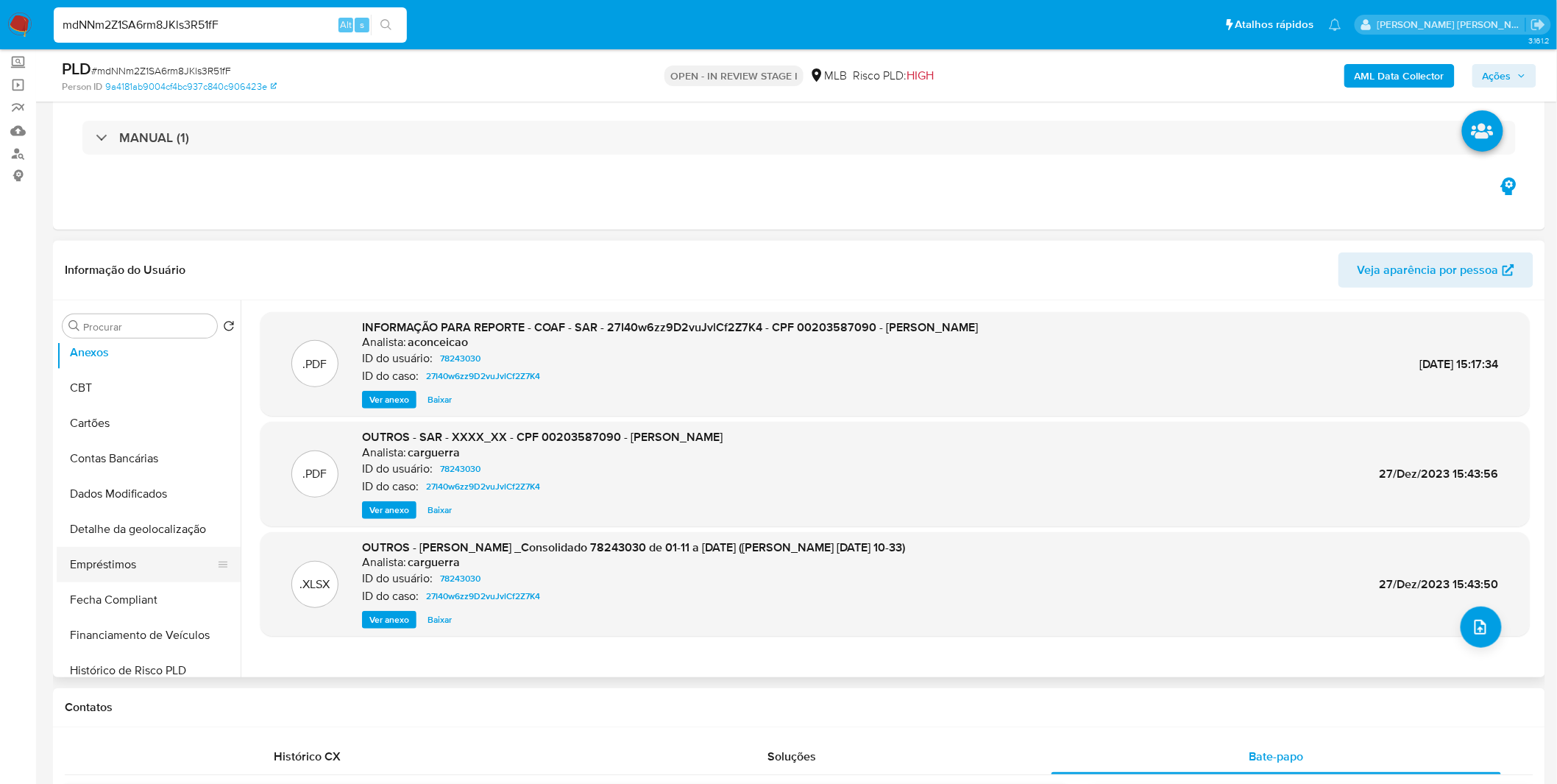
scroll to position [81, 0]
click at [385, 399] on span "Ver anexo" at bounding box center [389, 400] width 40 height 15
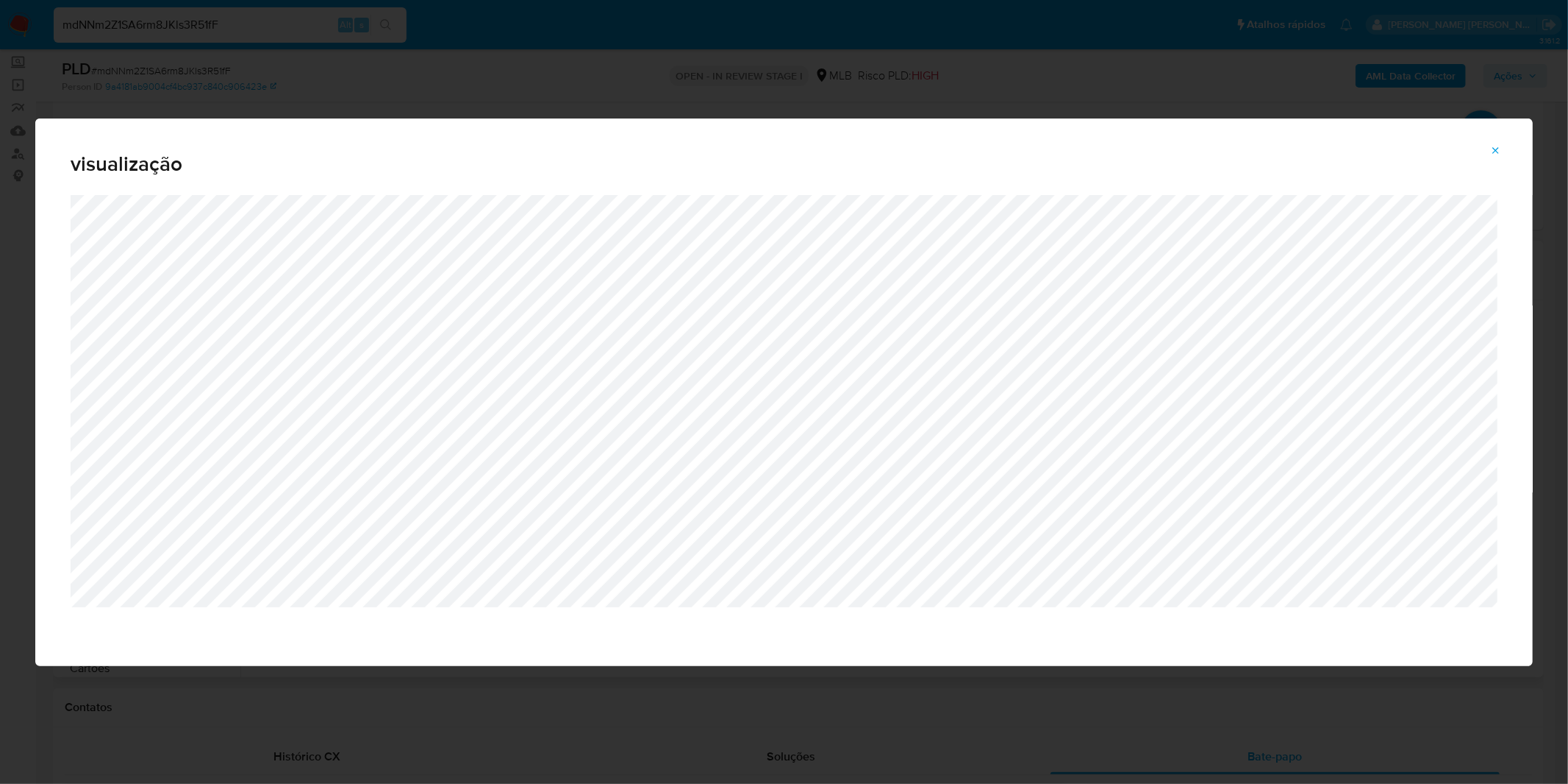
click at [1500, 151] on icon "Attachment preview" at bounding box center [1496, 150] width 11 height 11
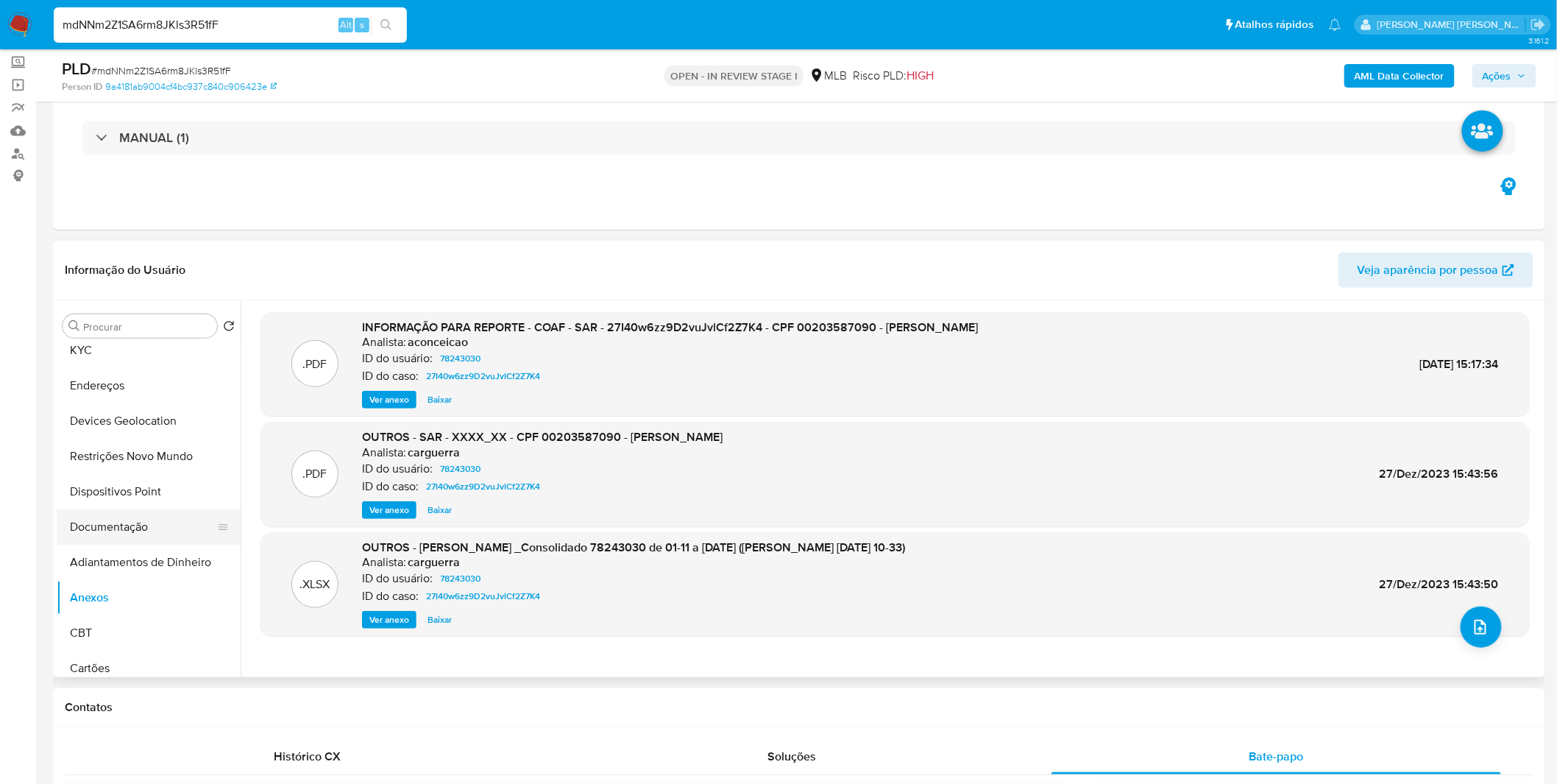
click at [129, 530] on button "Documentação" at bounding box center [143, 526] width 172 height 35
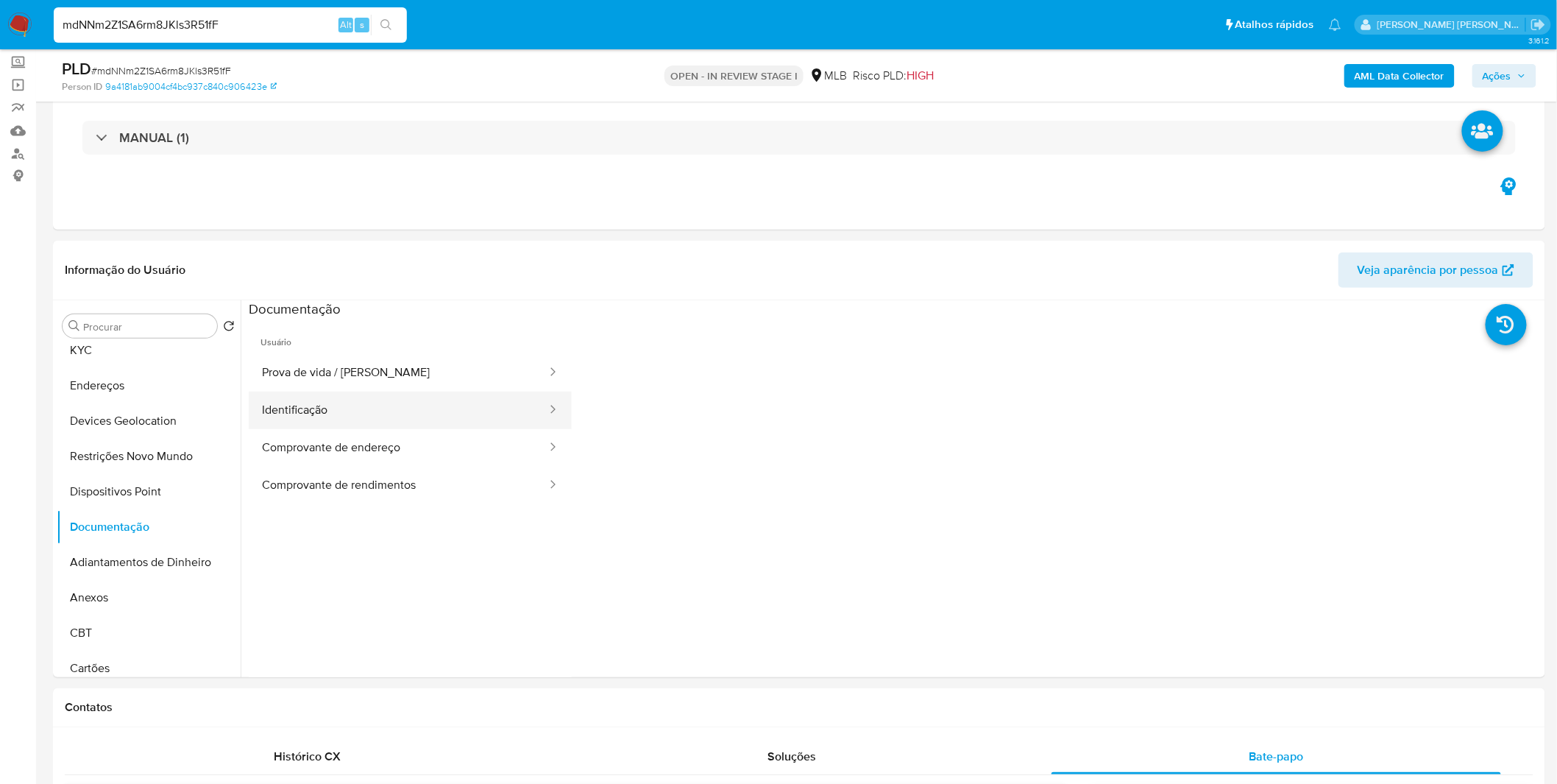
click at [395, 412] on button "Identificação" at bounding box center [398, 410] width 299 height 38
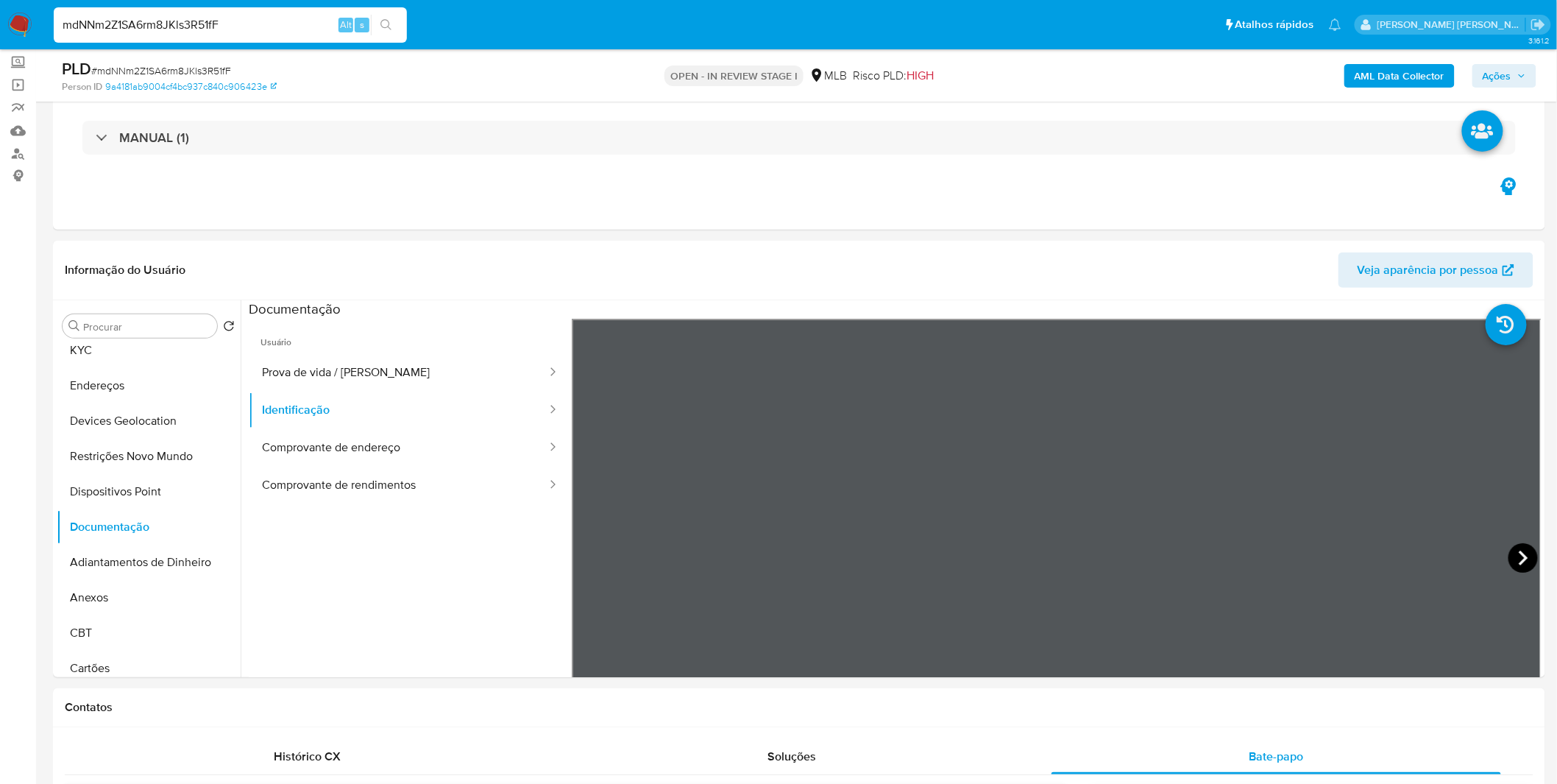
click at [1524, 561] on icon at bounding box center [1523, 557] width 29 height 29
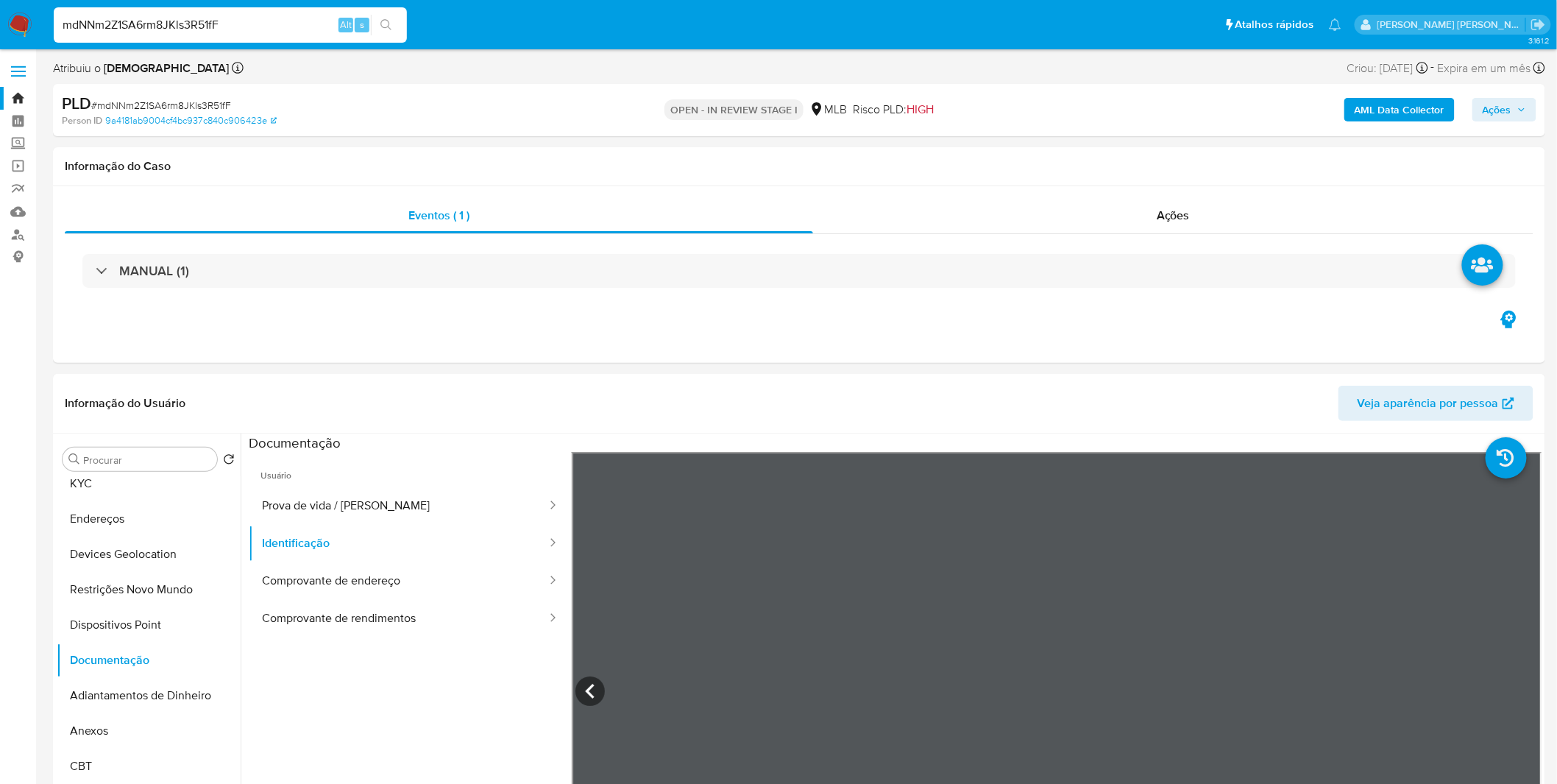
scroll to position [0, 0]
click at [107, 503] on button "Endereços" at bounding box center [143, 519] width 172 height 35
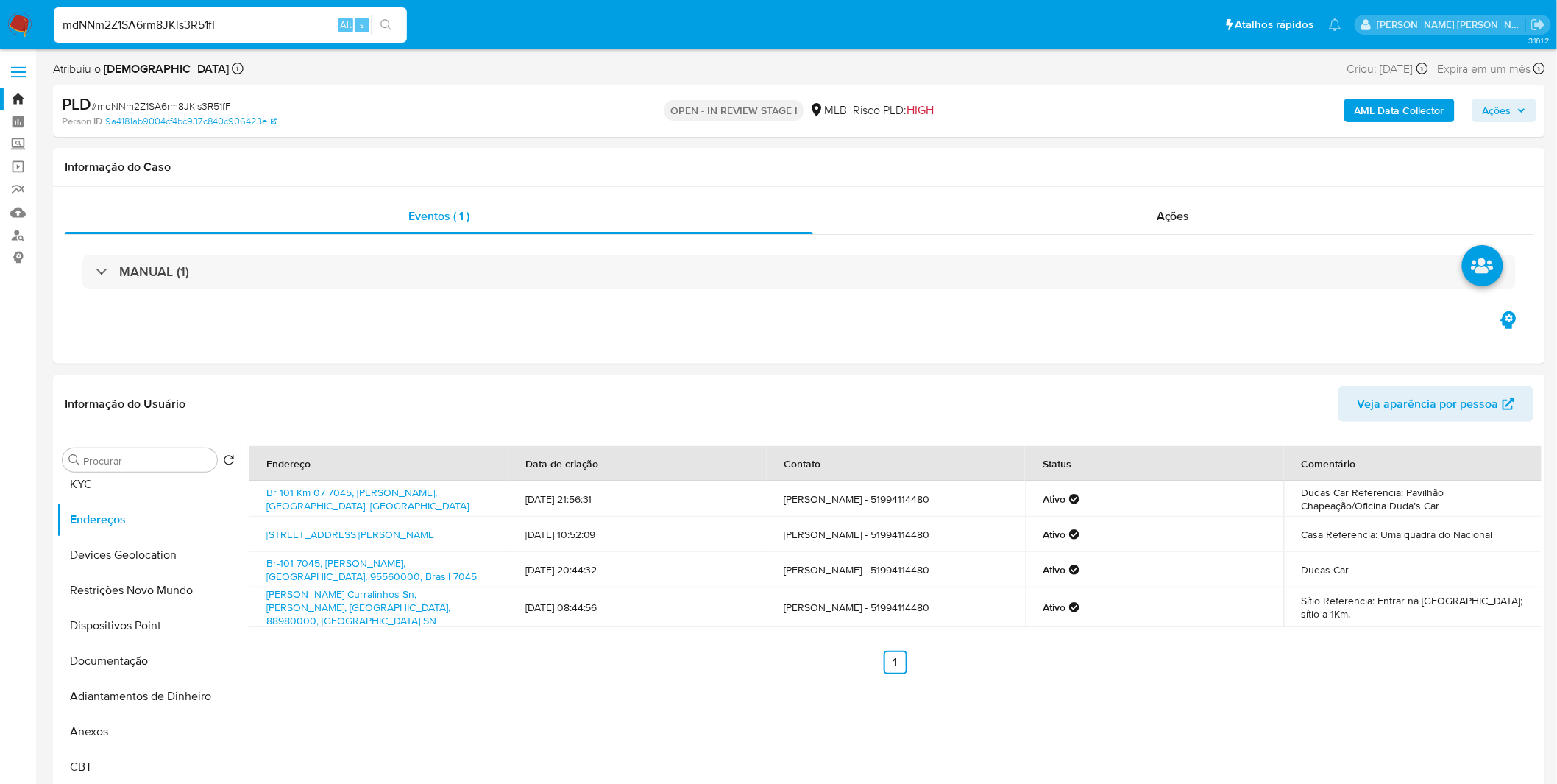
click at [250, 31] on input "mdNNm2Z1SA6rm8JKls3R51fF" at bounding box center [231, 25] width 353 height 19
paste input "MKZ8YLMag1g7vh4ZkAYEHL4H"
type input "MKZ8YLMag1g7vh4ZkAYEHL4H"
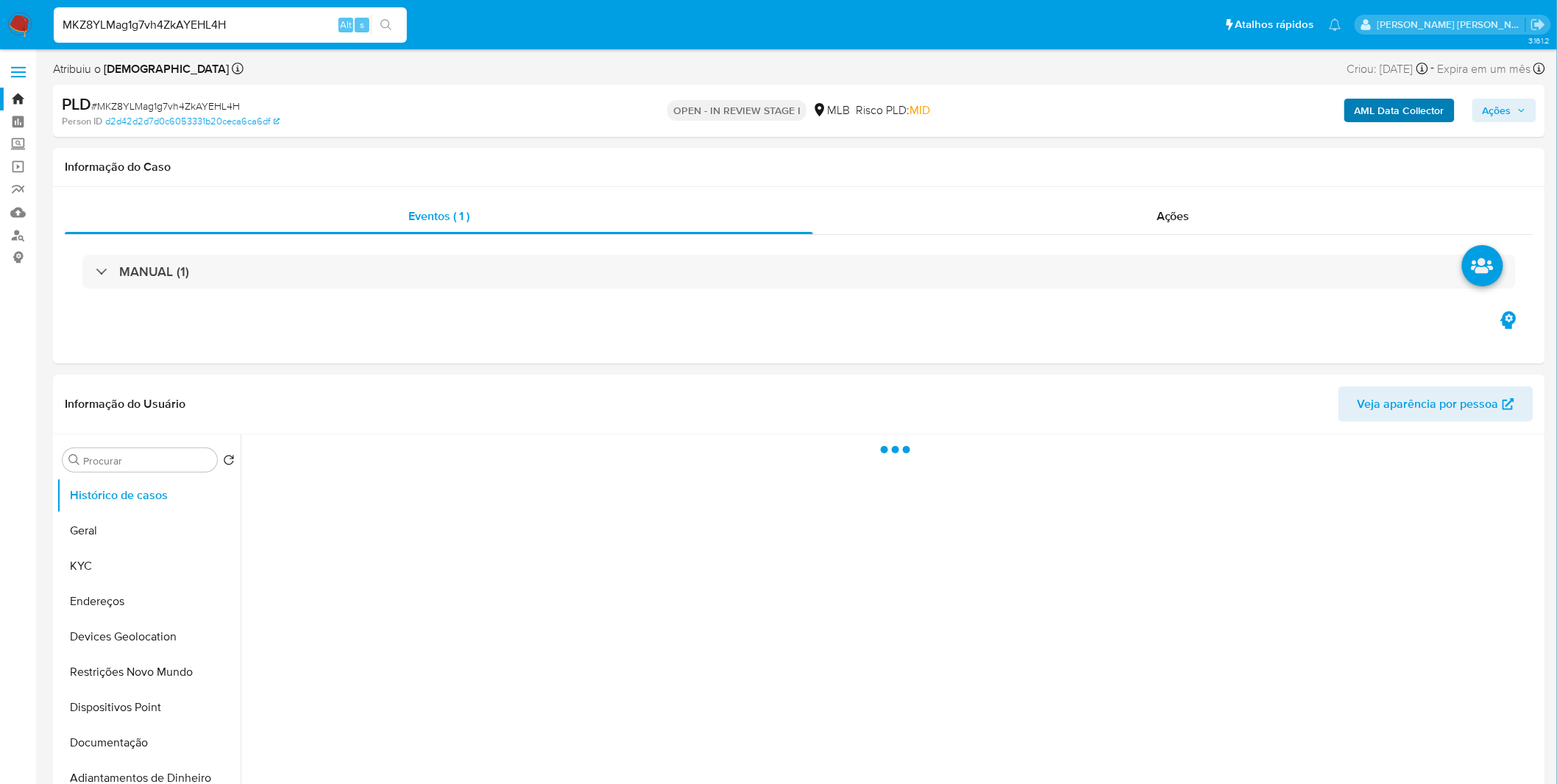
select select "10"
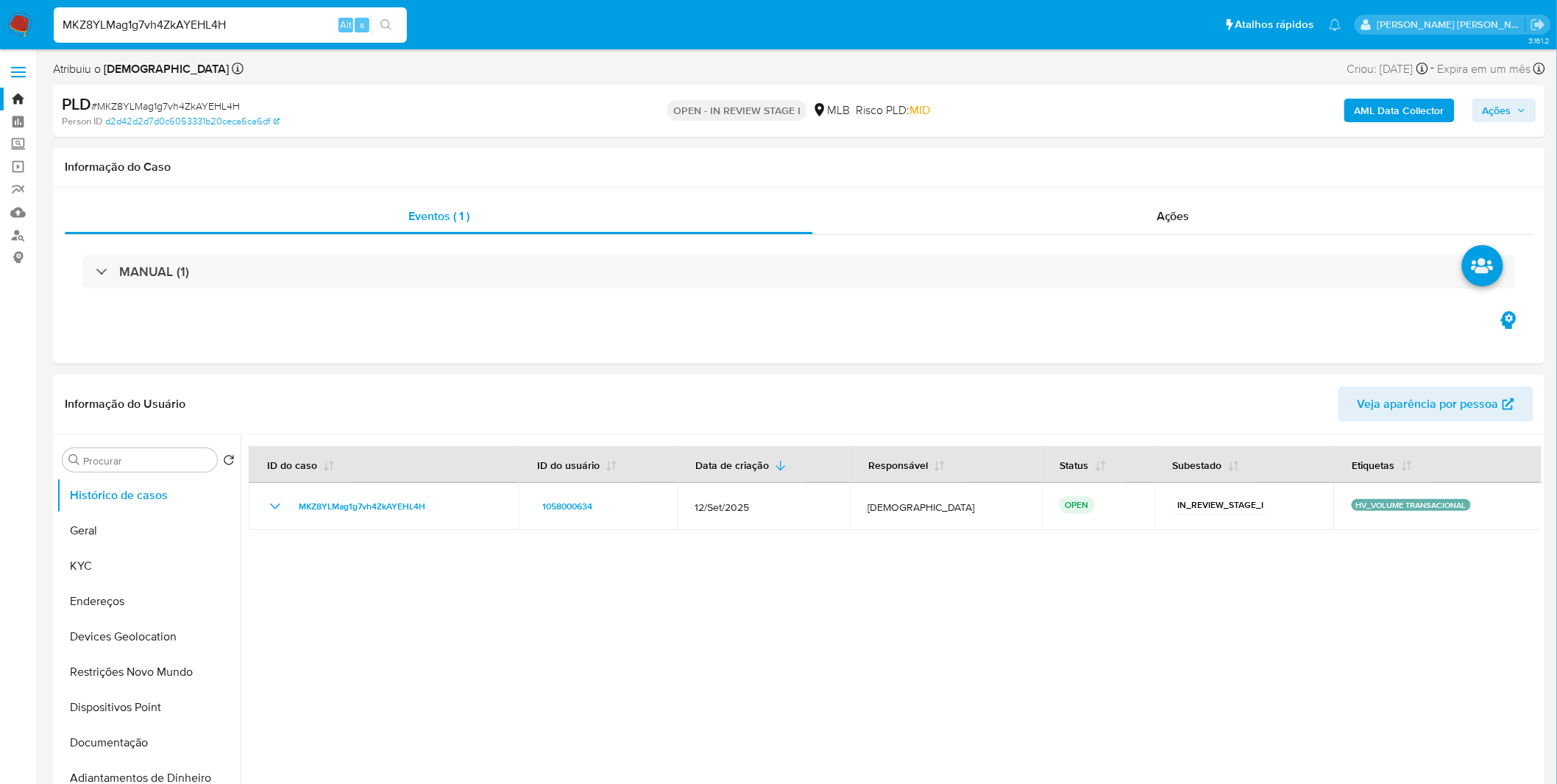
click at [1380, 111] on b "AML Data Collector" at bounding box center [1399, 110] width 90 height 24
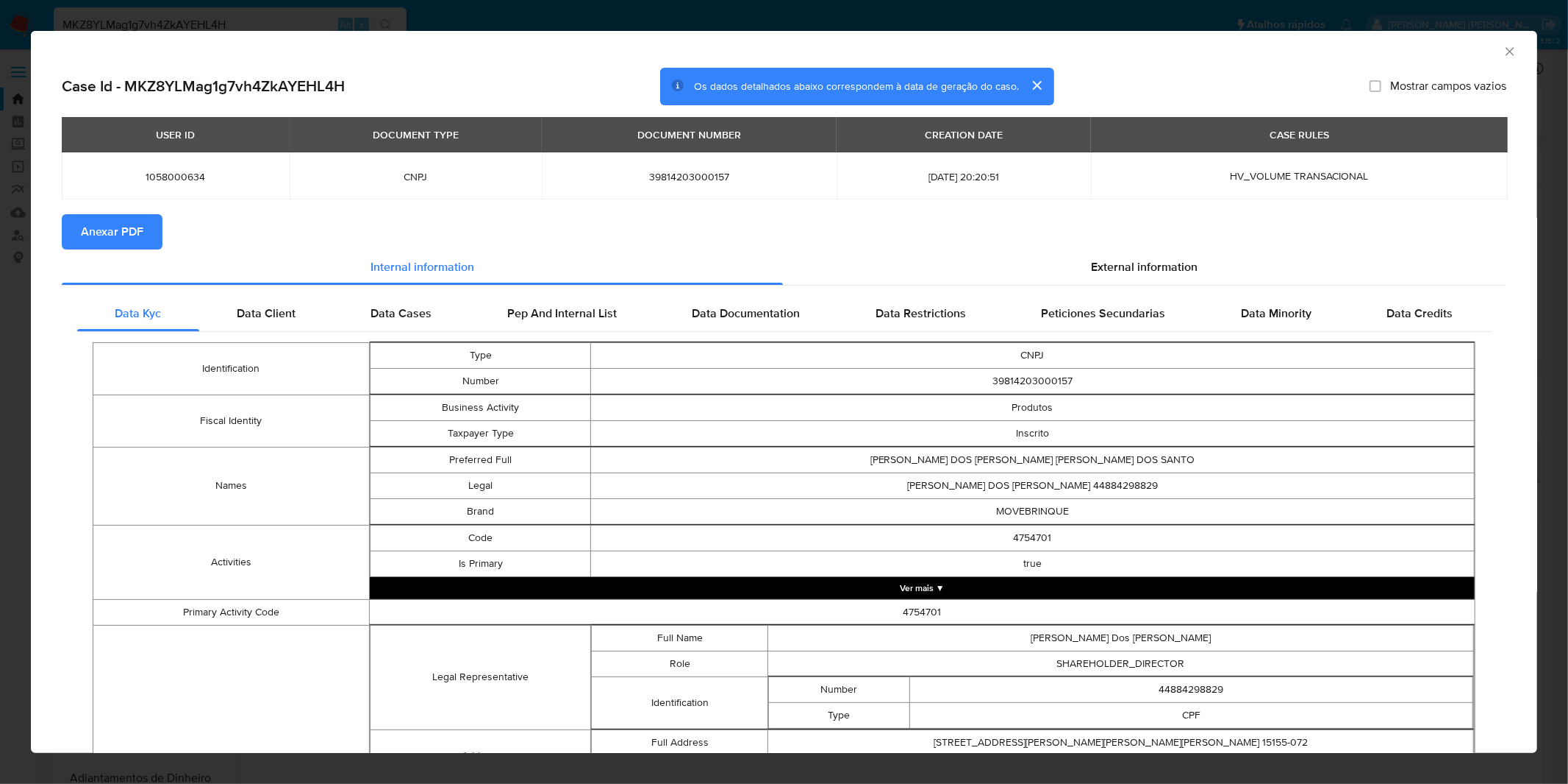
click at [138, 234] on span "Anexar PDF" at bounding box center [112, 231] width 62 height 32
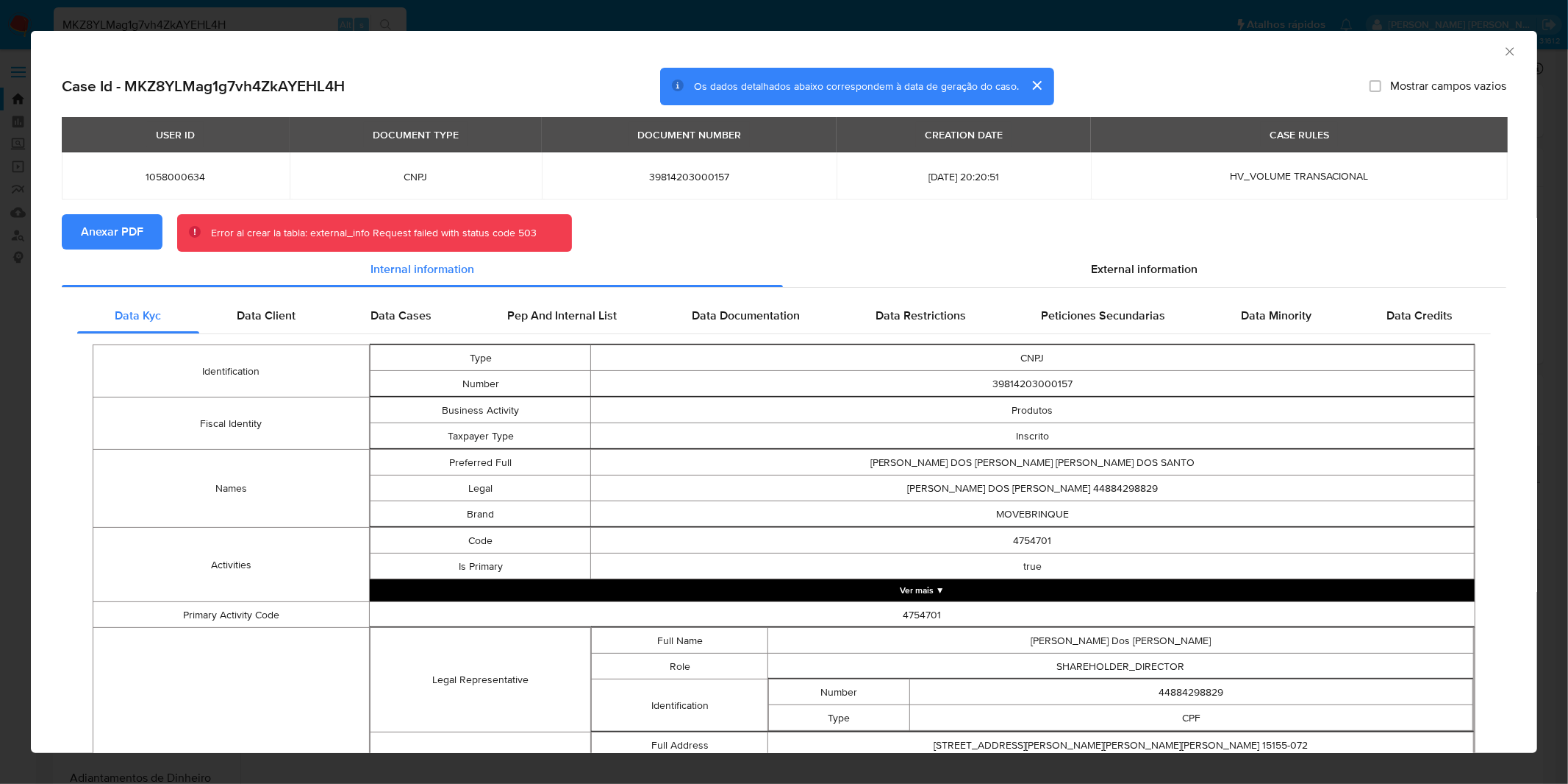
click at [1126, 11] on div "AML Data Collector Case Id - MKZ8YLMag1g7vh4ZkAYEHL4H Os dados detalhados abaix…" at bounding box center [784, 392] width 1568 height 784
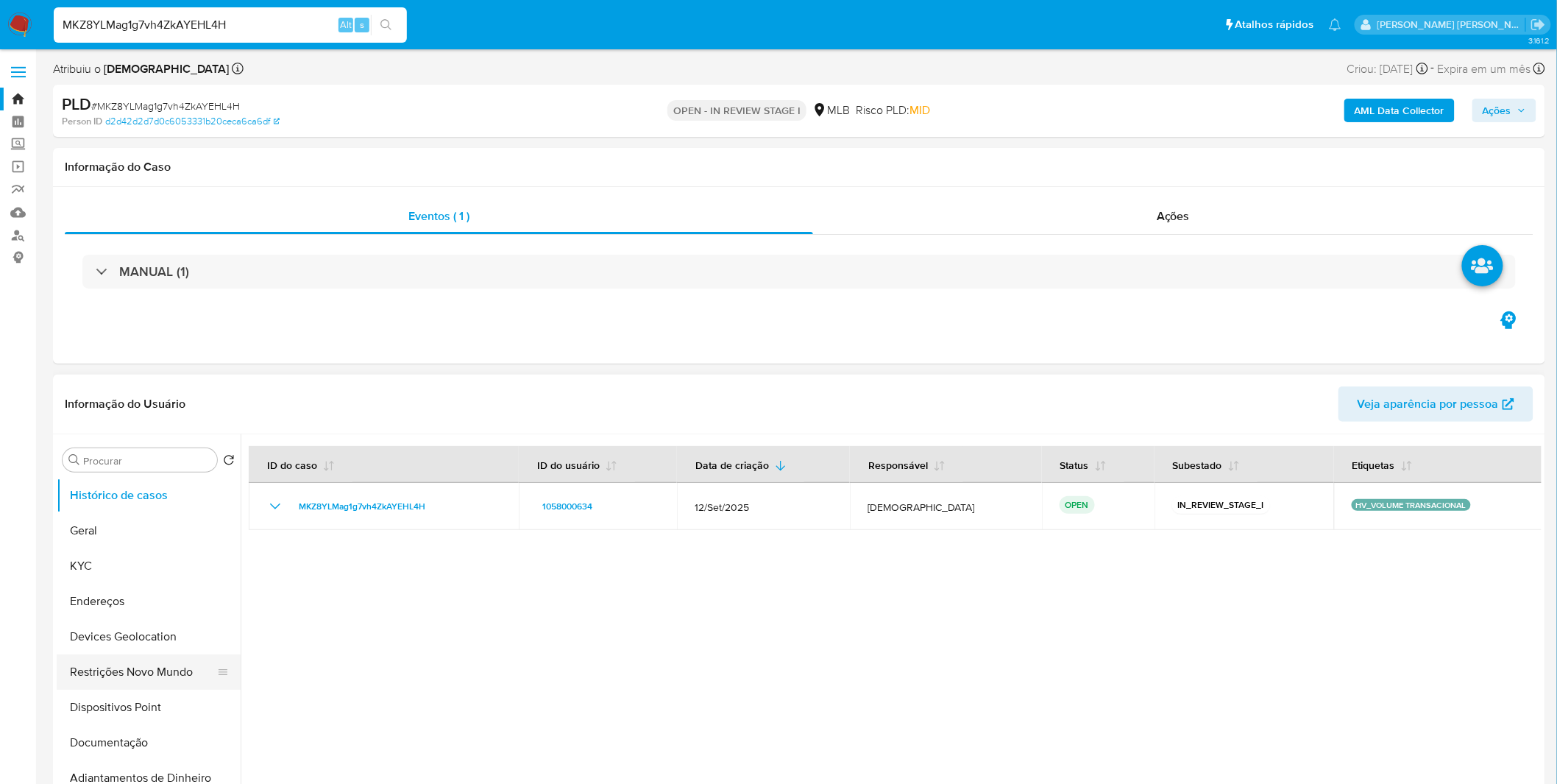
scroll to position [163, 0]
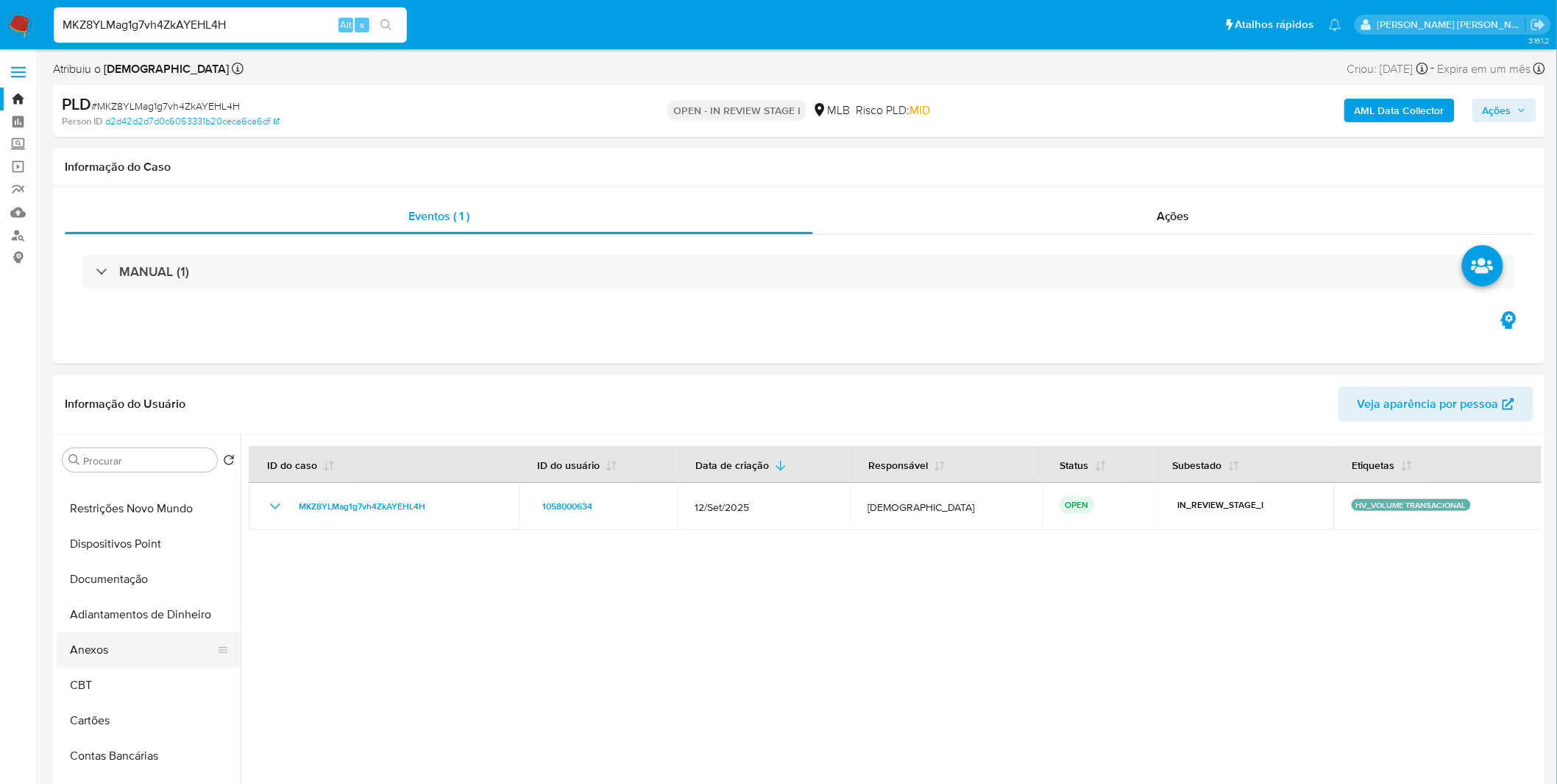
click at [113, 651] on button "Anexos" at bounding box center [143, 649] width 172 height 35
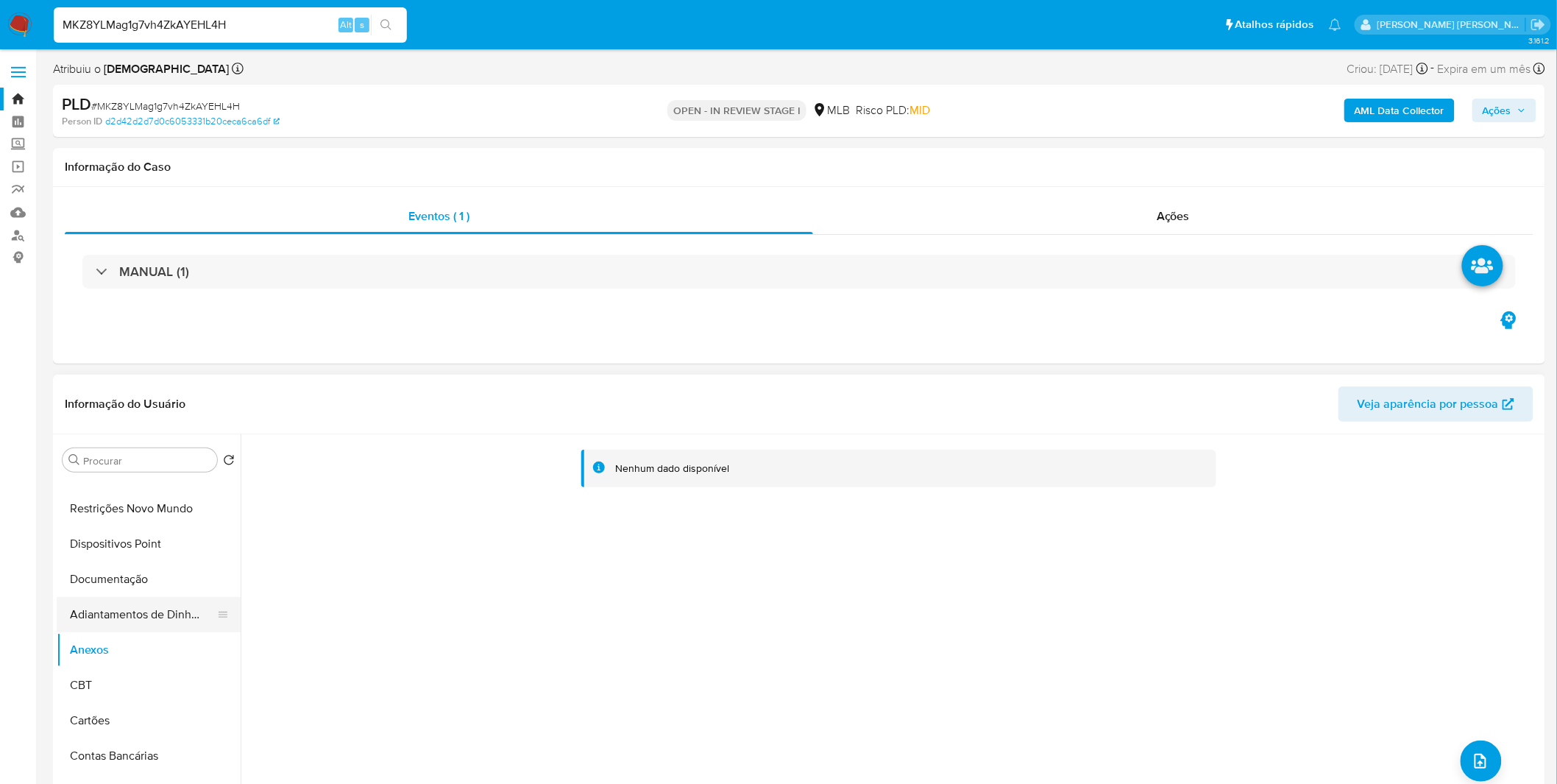
click at [178, 629] on button "Adiantamentos de Dinheiro" at bounding box center [143, 614] width 172 height 35
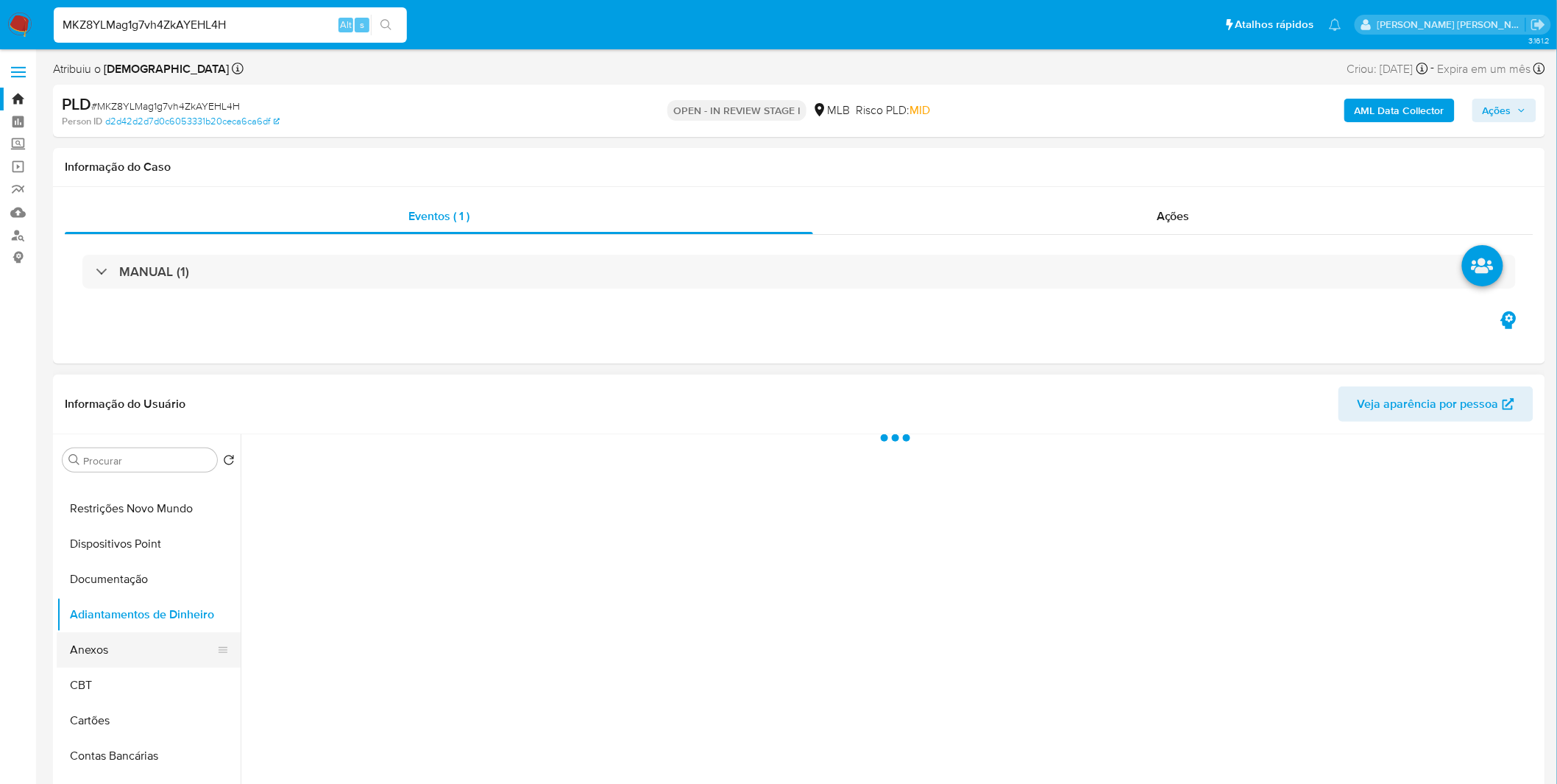
click at [167, 643] on button "Anexos" at bounding box center [143, 649] width 172 height 35
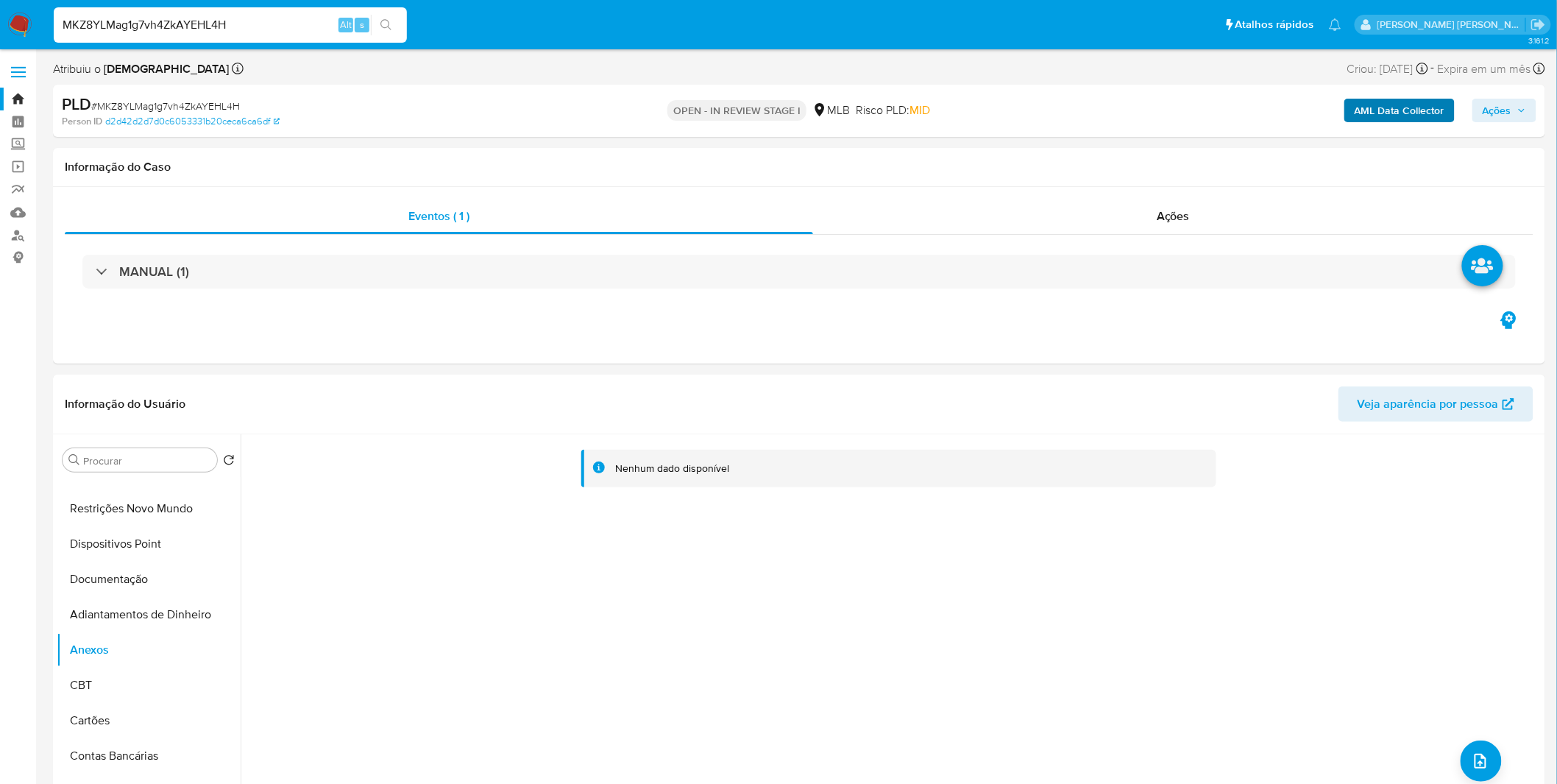
drag, startPoint x: 1379, startPoint y: 129, endPoint x: 1390, endPoint y: 119, distance: 14.9
click at [1387, 123] on div "PLD # MKZ8YLMag1g7vh4ZkAYEHL4H Person ID d2d42d2d7d0c6053331b20ceca6ca6df OPEN …" at bounding box center [799, 111] width 1493 height 52
click at [1390, 119] on b "AML Data Collector" at bounding box center [1399, 110] width 90 height 24
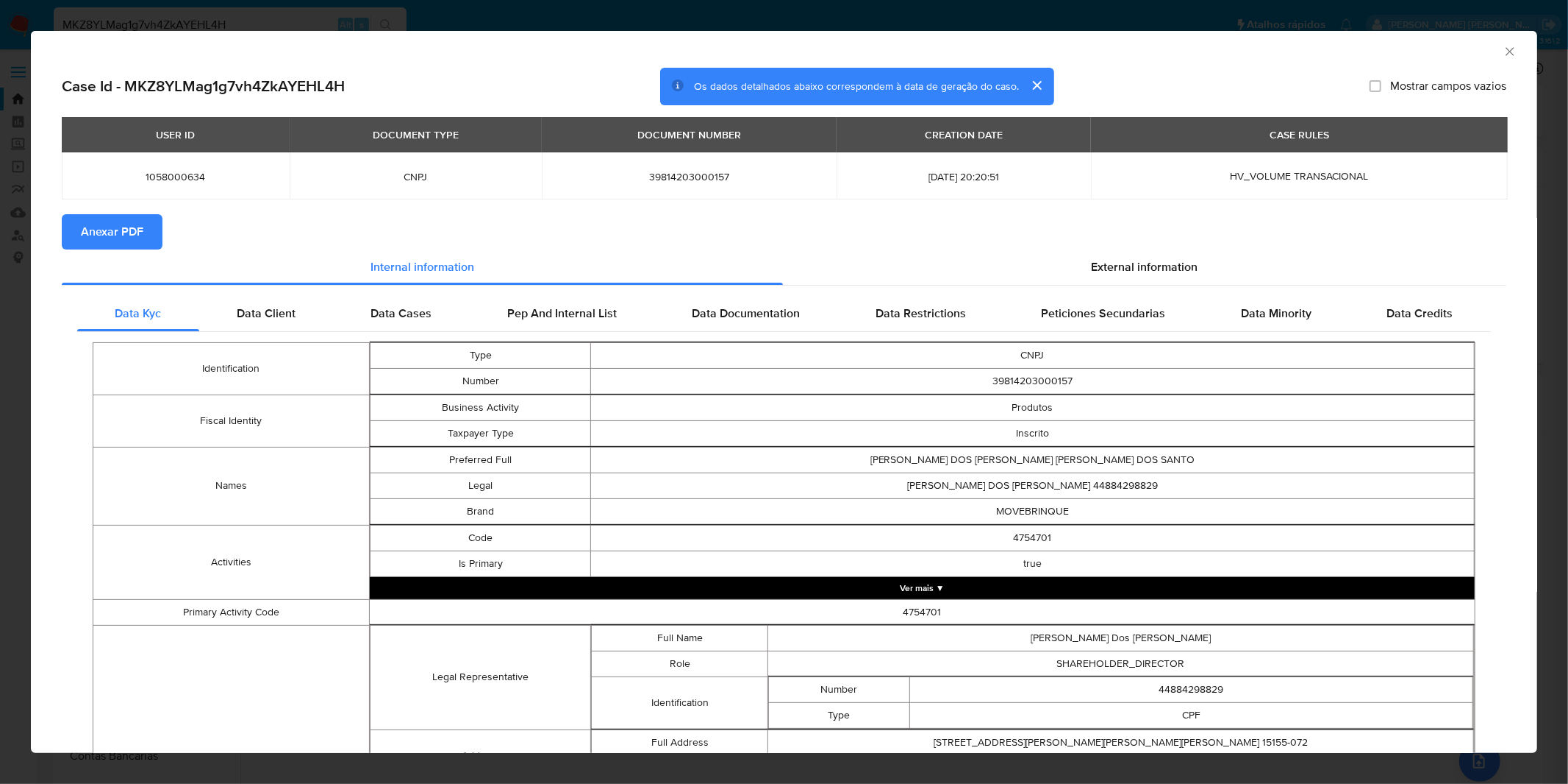
click at [147, 216] on button "Anexar PDF" at bounding box center [111, 231] width 101 height 35
click at [454, 11] on div "AML Data Collector Case Id - MKZ8YLMag1g7vh4ZkAYEHL4H Os dados detalhados abaix…" at bounding box center [784, 392] width 1568 height 784
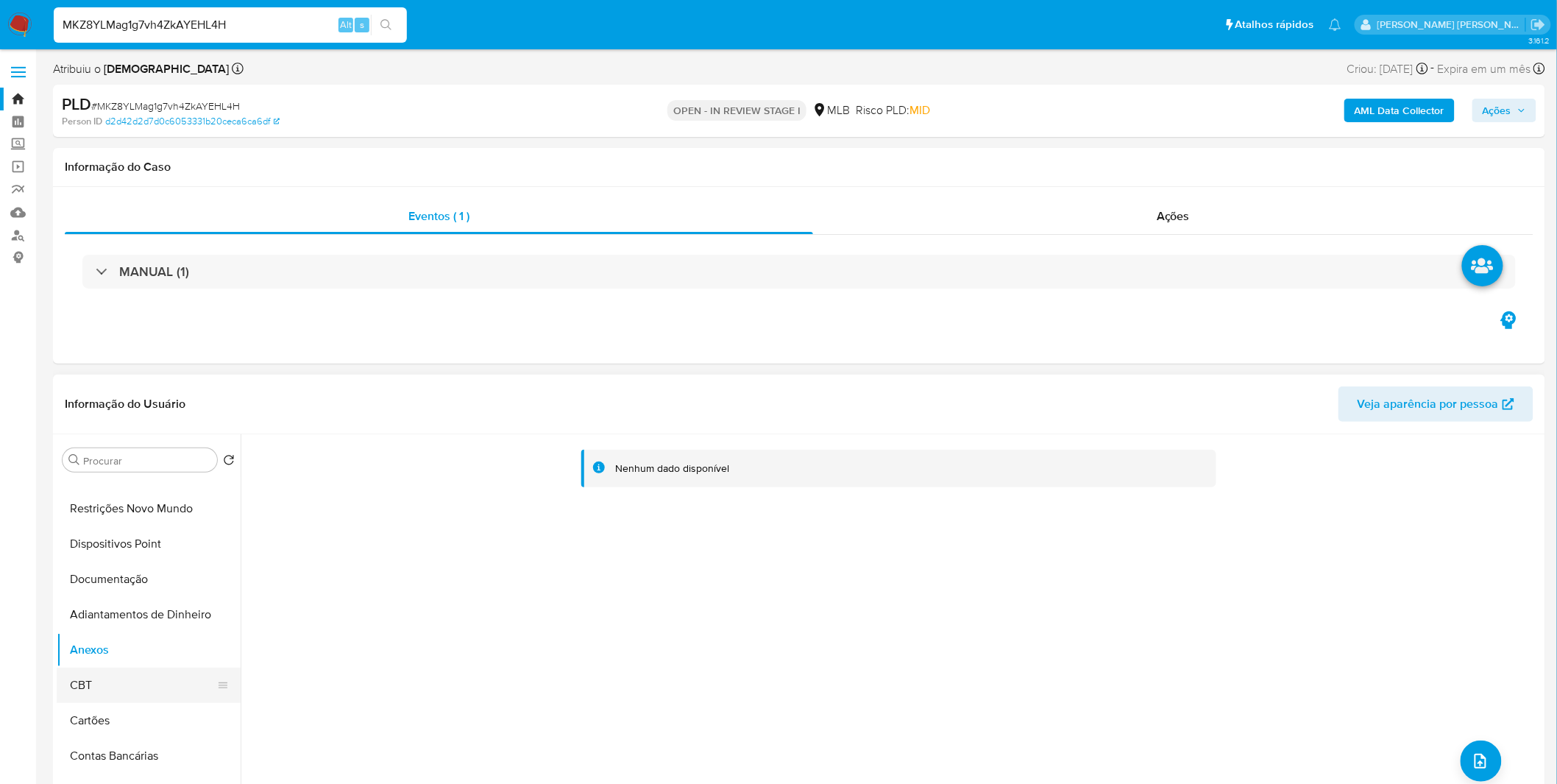
click at [155, 673] on button "CBT" at bounding box center [143, 684] width 172 height 35
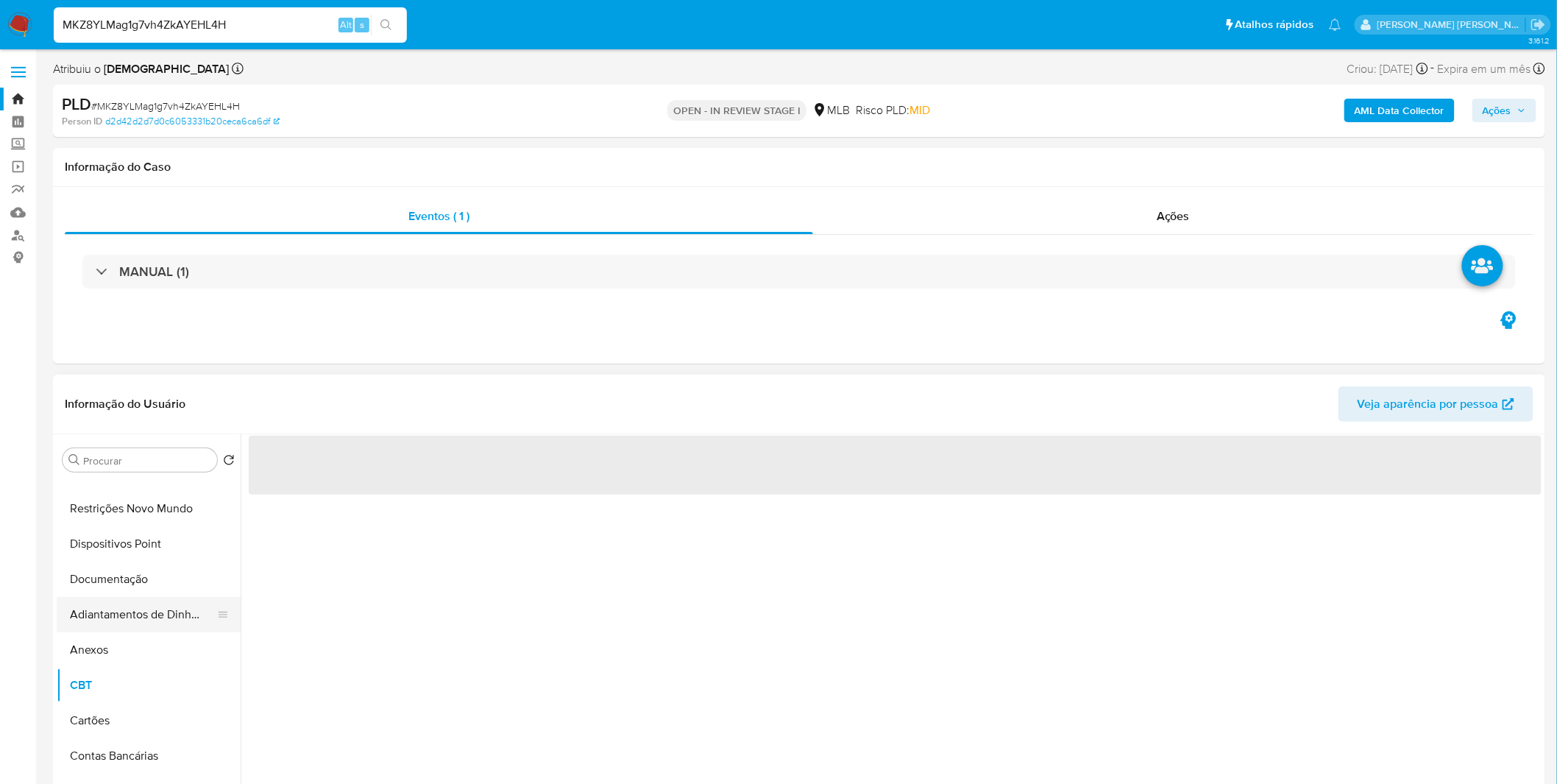
click at [109, 598] on button "Adiantamentos de Dinheiro" at bounding box center [143, 614] width 172 height 35
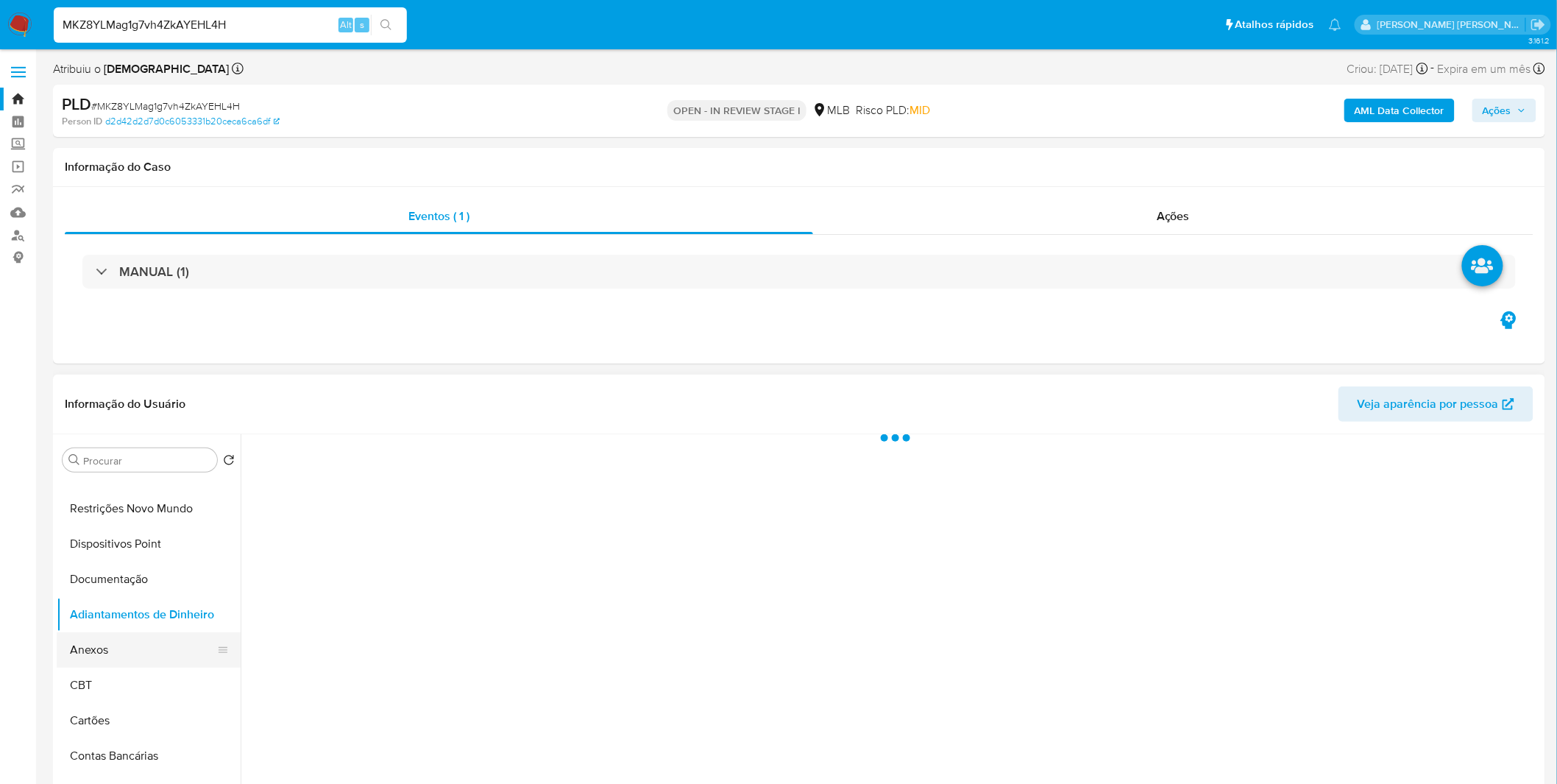
click at [106, 650] on button "Anexos" at bounding box center [143, 649] width 172 height 35
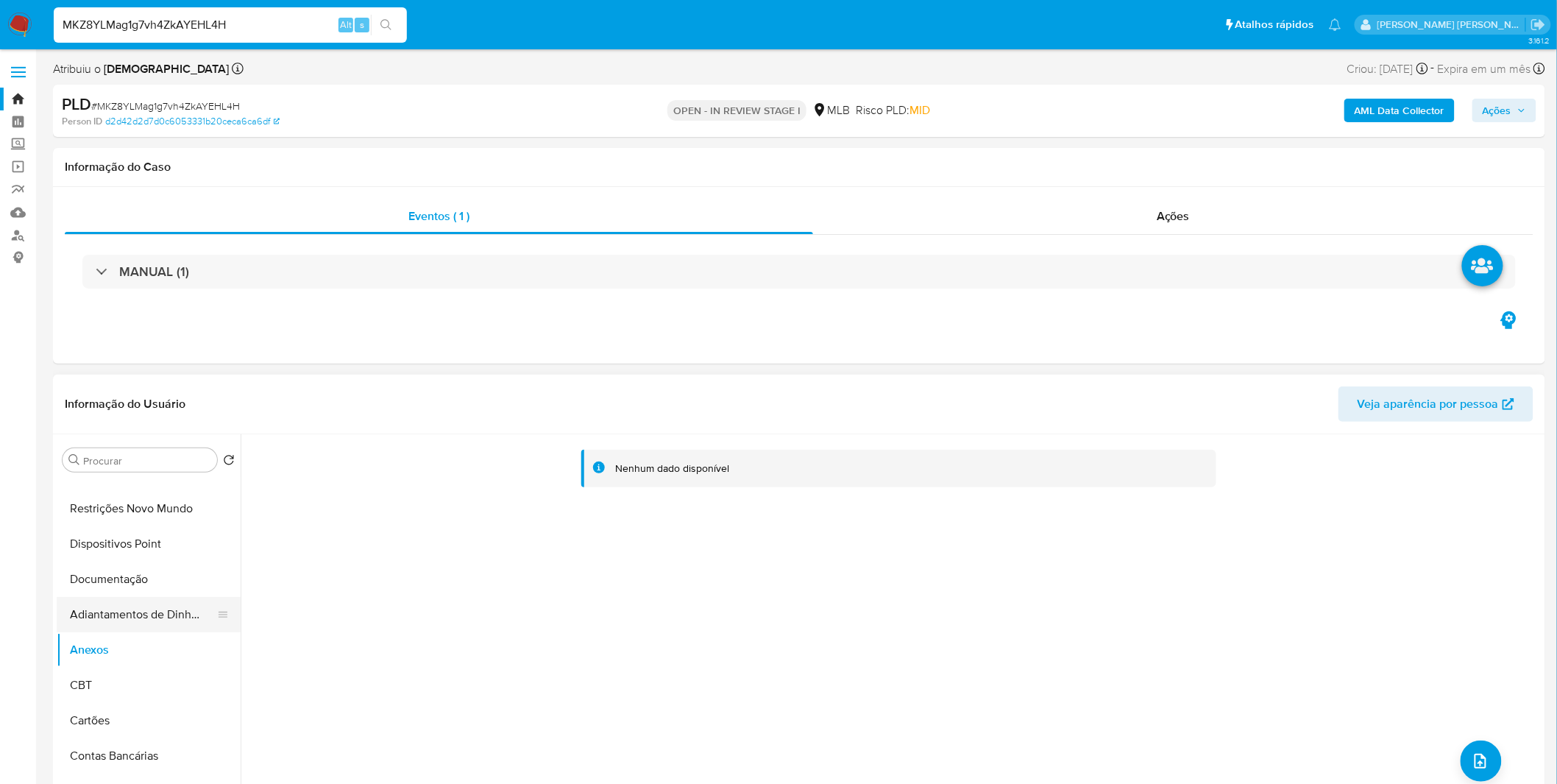
click at [134, 620] on button "Adiantamentos de Dinheiro" at bounding box center [143, 614] width 172 height 35
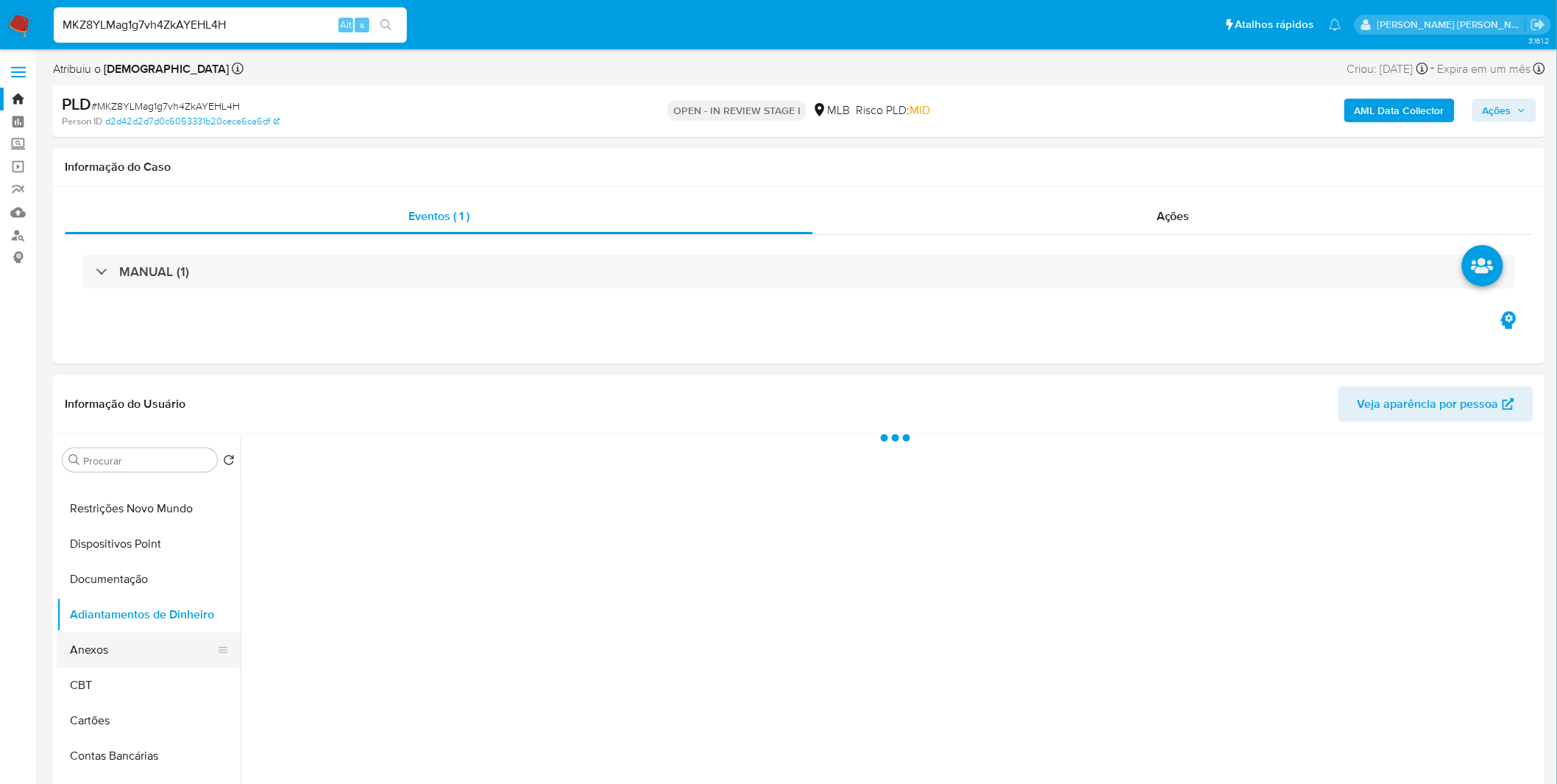
click at [127, 649] on button "Anexos" at bounding box center [143, 649] width 172 height 35
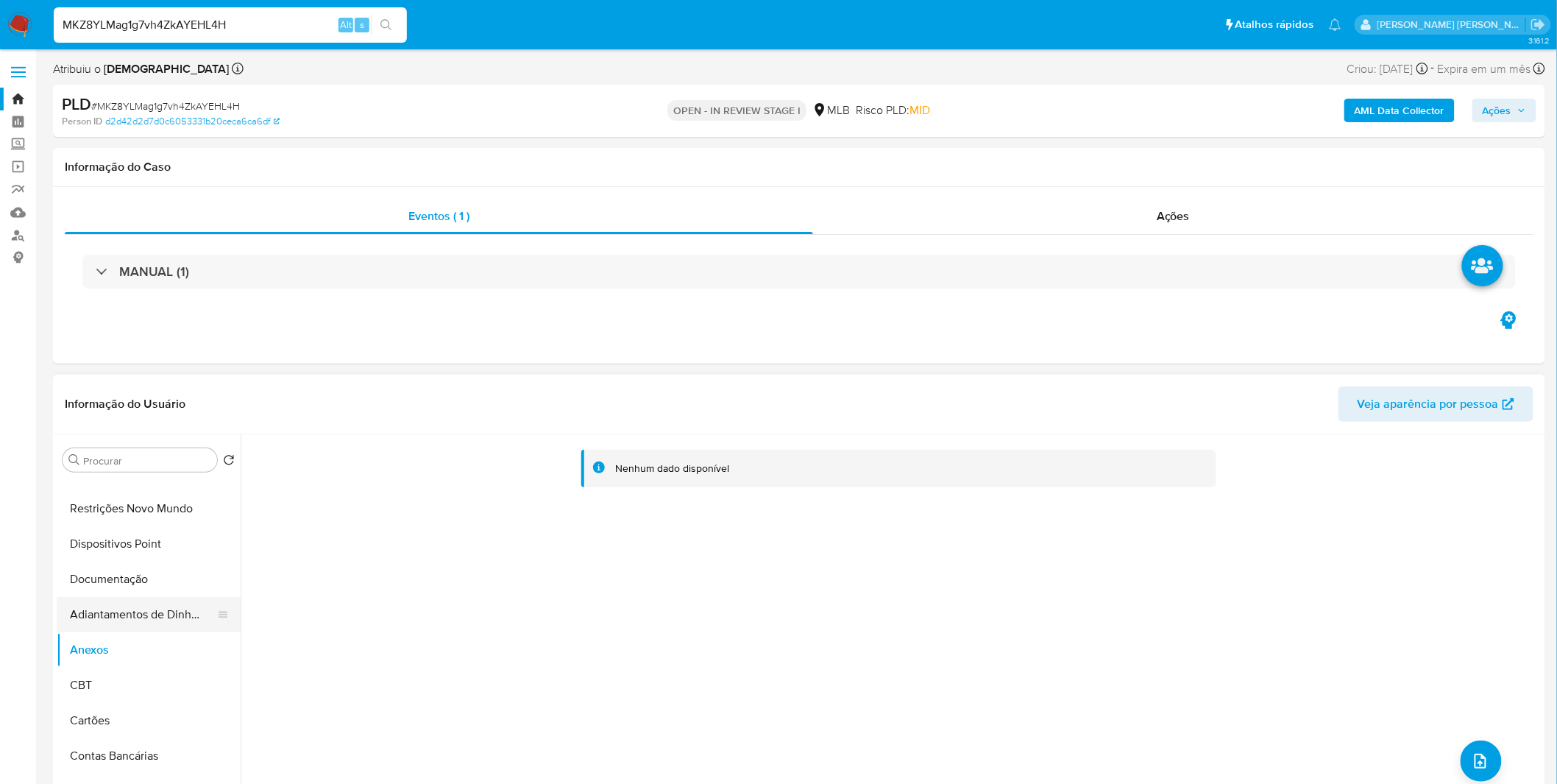
click at [136, 614] on button "Adiantamentos de Dinheiro" at bounding box center [143, 614] width 172 height 35
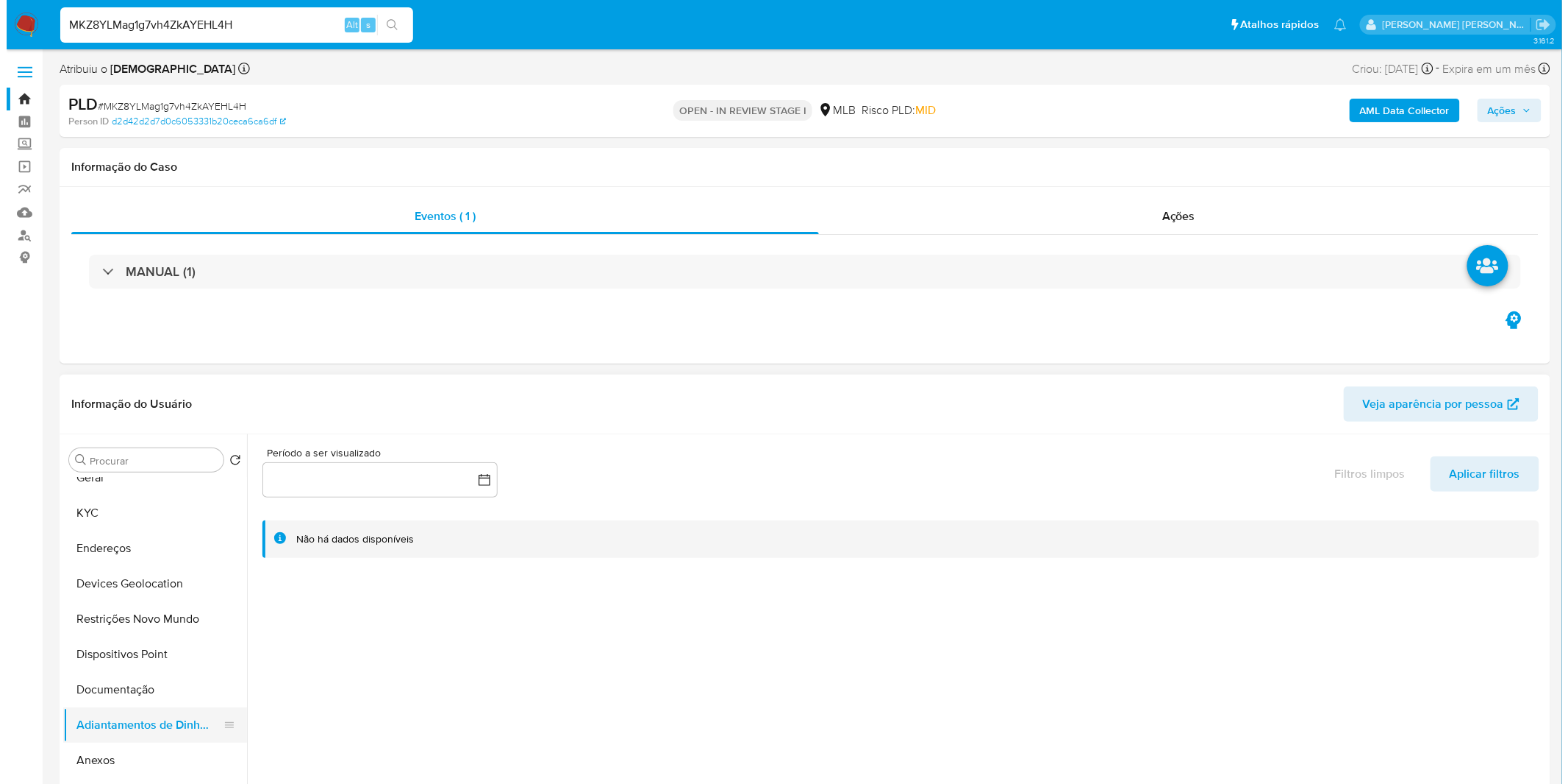
scroll to position [81, 0]
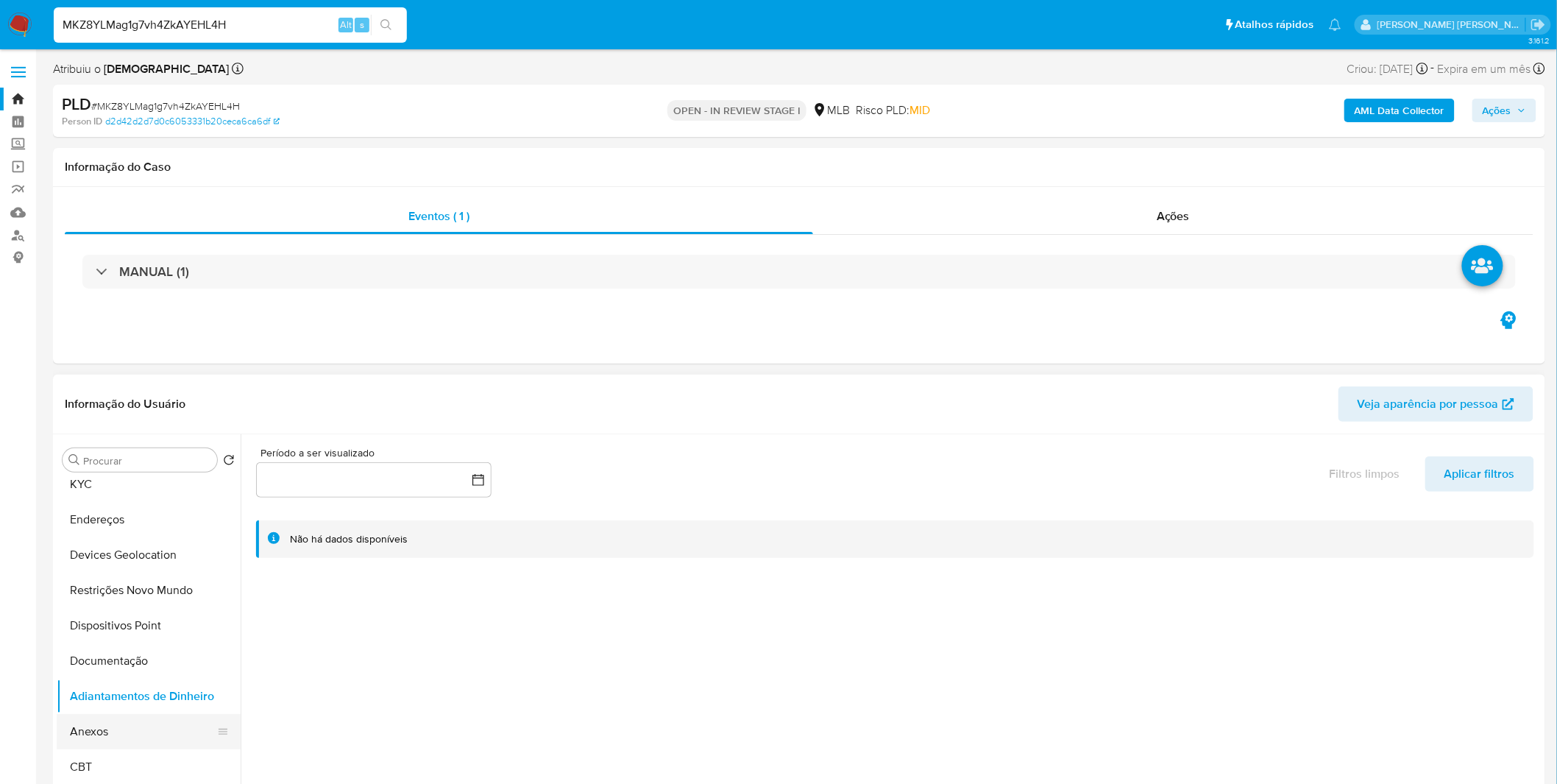
click at [135, 730] on button "Anexos" at bounding box center [143, 731] width 172 height 35
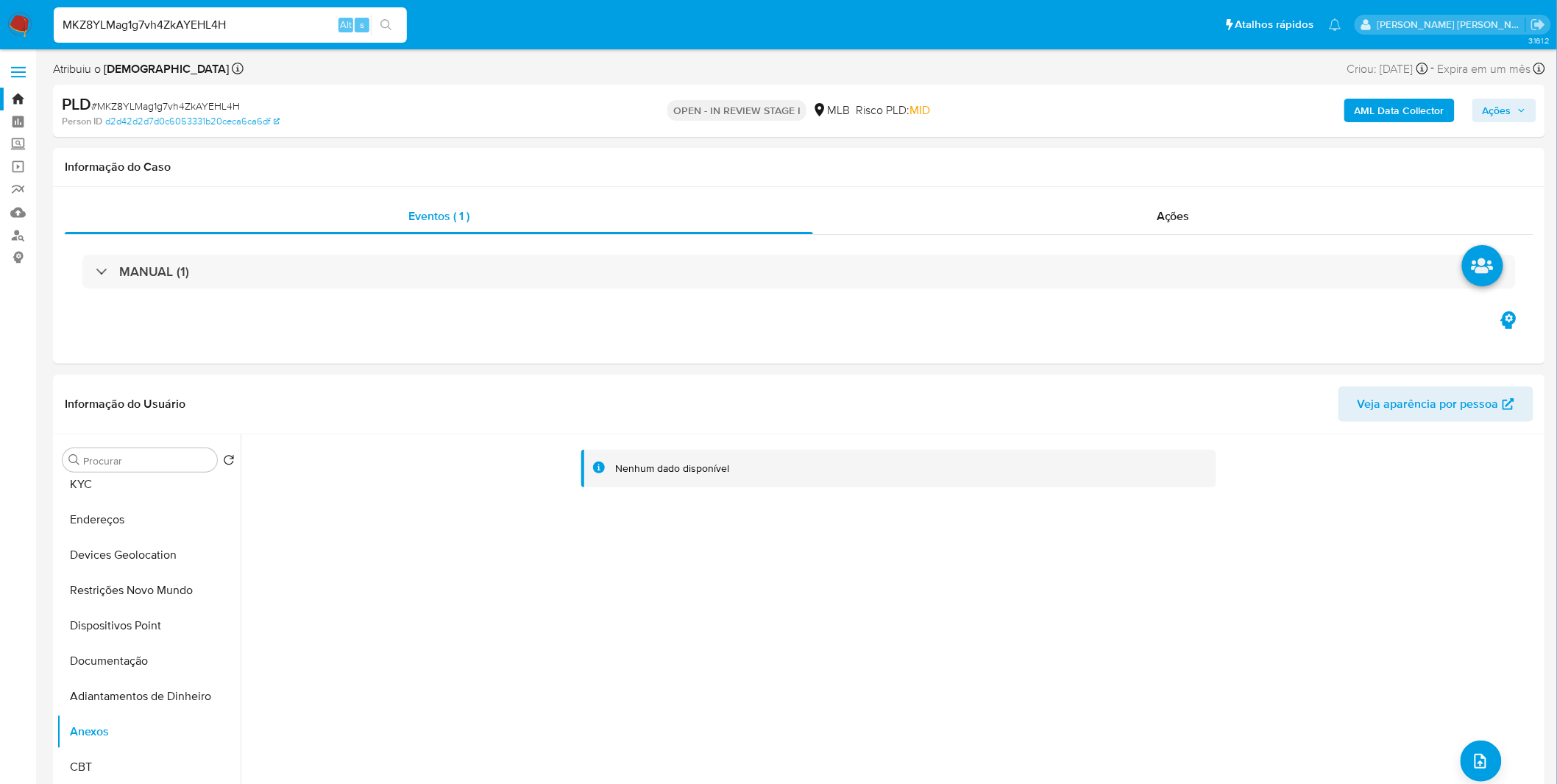
click at [1369, 104] on b "AML Data Collector" at bounding box center [1399, 110] width 90 height 24
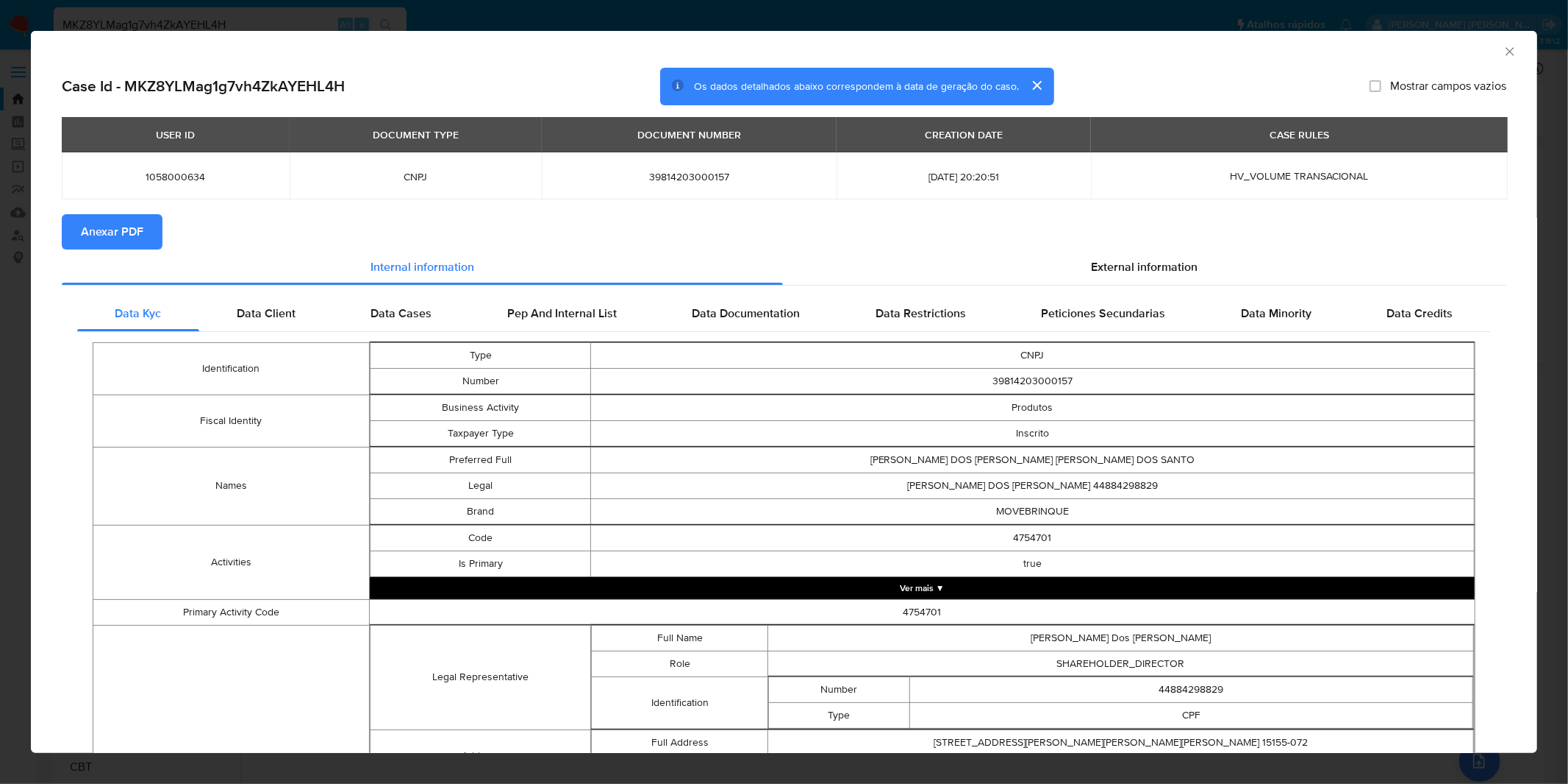
click at [126, 241] on span "Anexar PDF" at bounding box center [112, 231] width 62 height 32
click at [1503, 57] on icon "Fechar a janela" at bounding box center [1510, 52] width 15 height 15
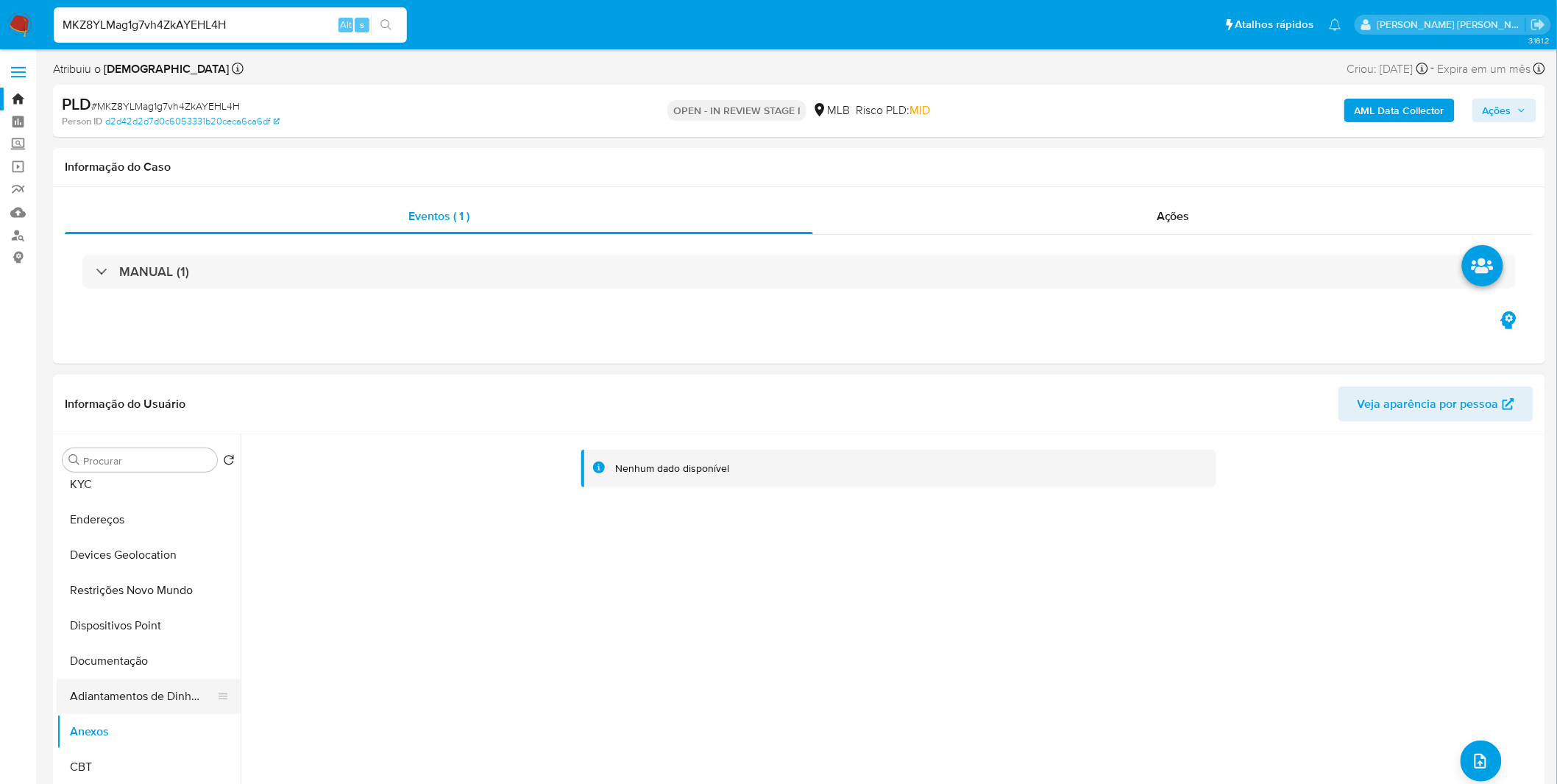
click at [155, 694] on button "Adiantamentos de Dinheiro" at bounding box center [143, 695] width 172 height 35
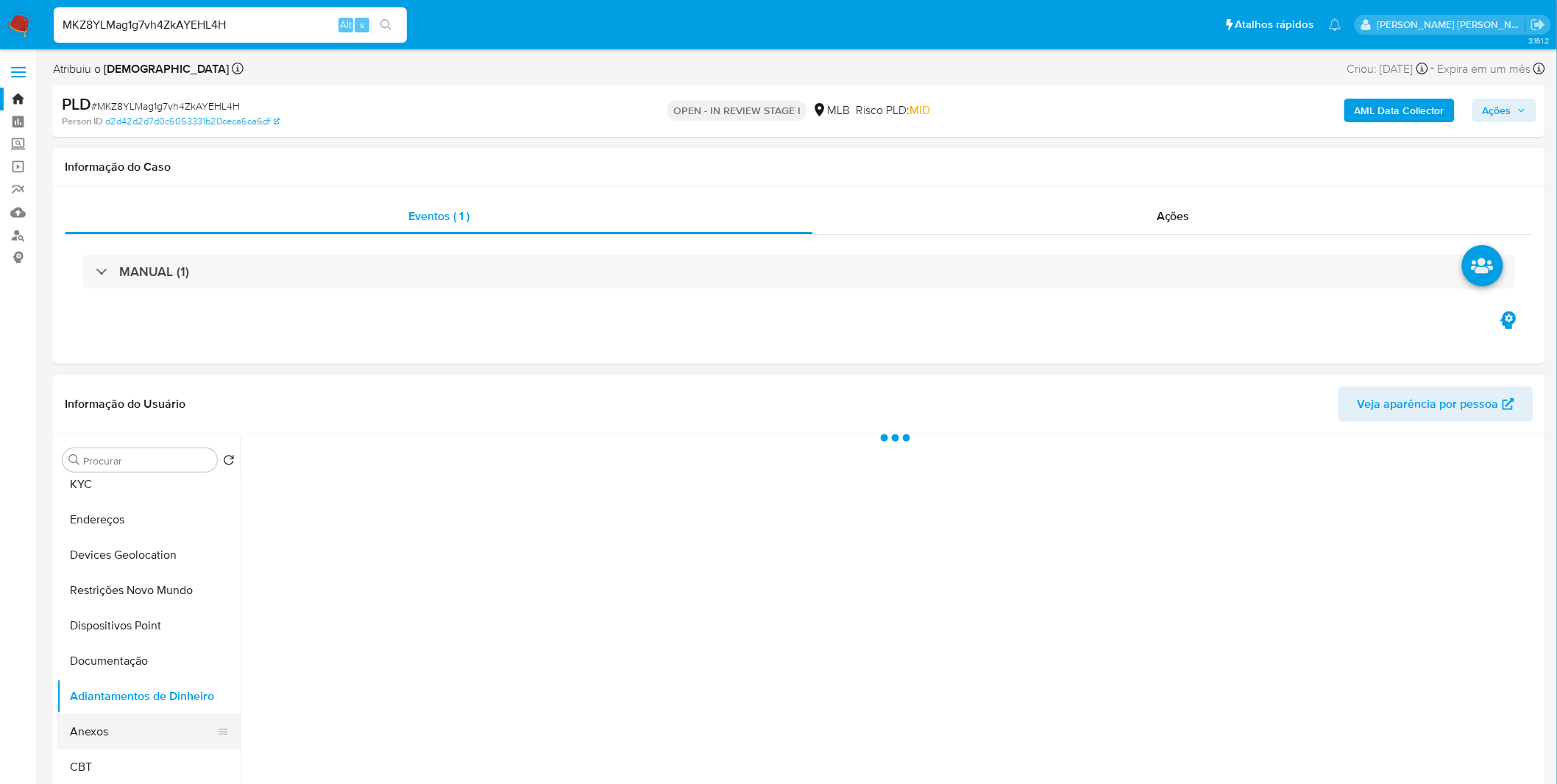
click at [128, 725] on button "Anexos" at bounding box center [143, 731] width 172 height 35
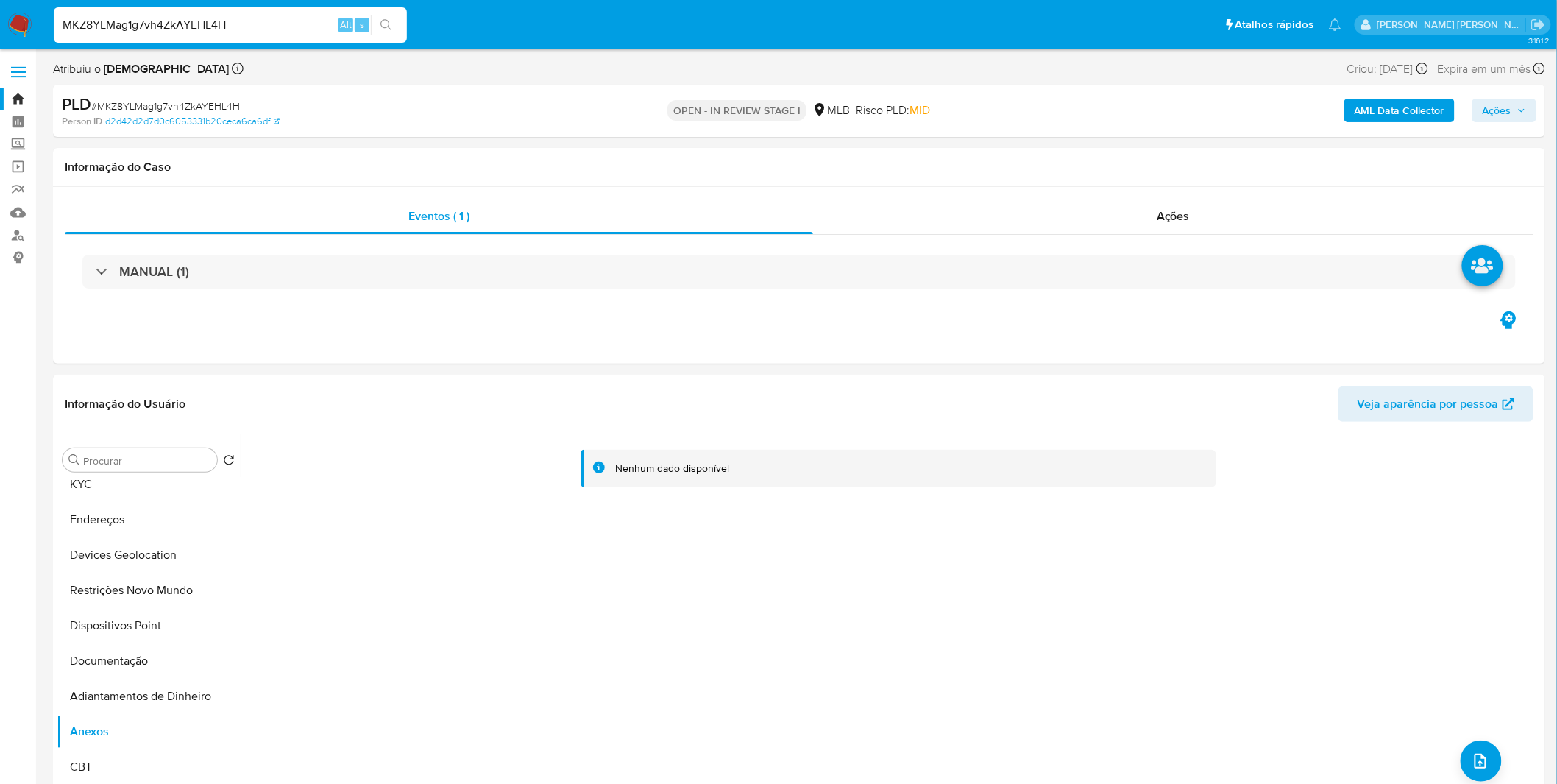
click at [1391, 111] on b "AML Data Collector" at bounding box center [1399, 110] width 90 height 24
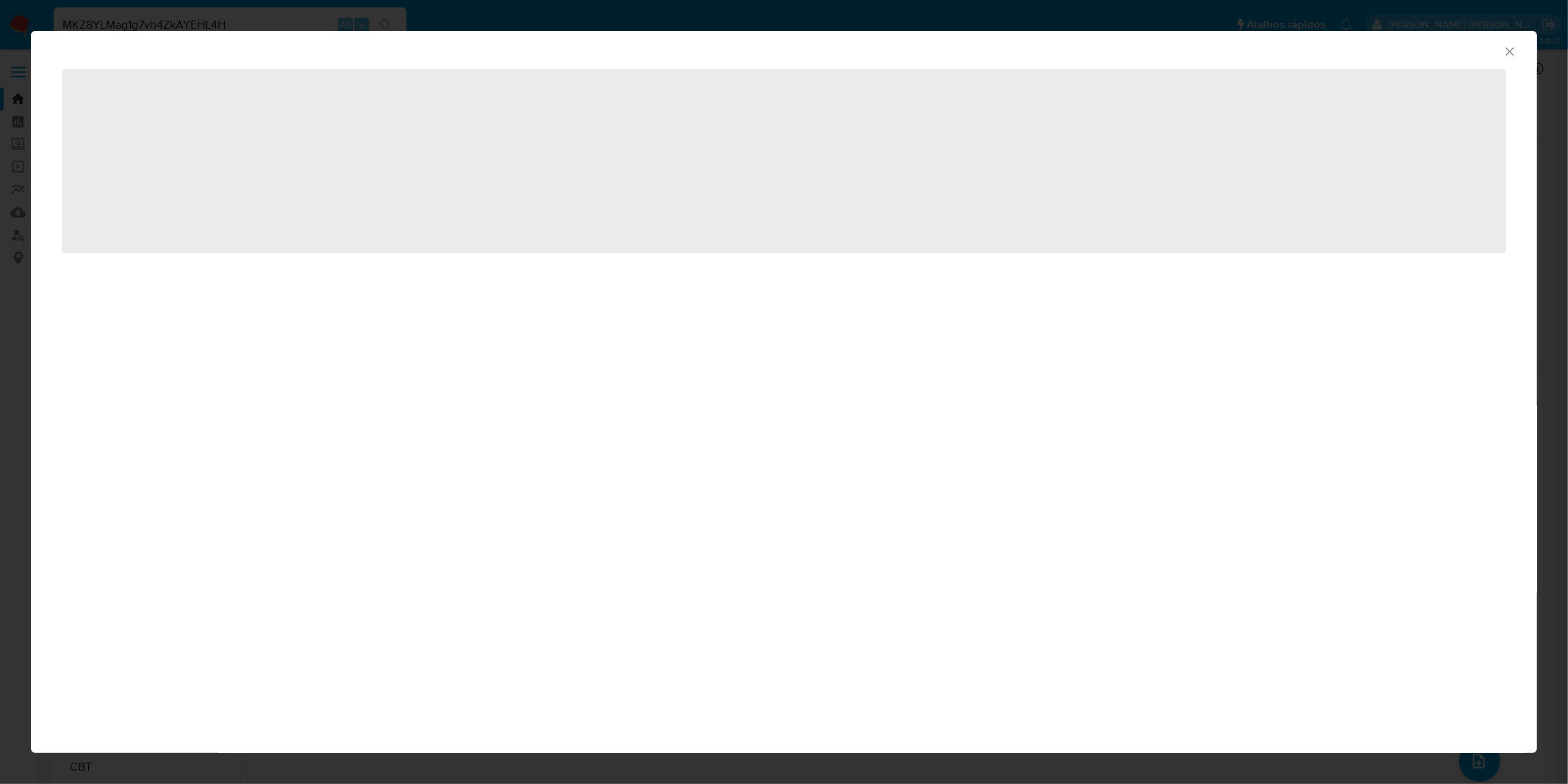
click at [1505, 56] on icon "Fechar a janela" at bounding box center [1510, 52] width 15 height 15
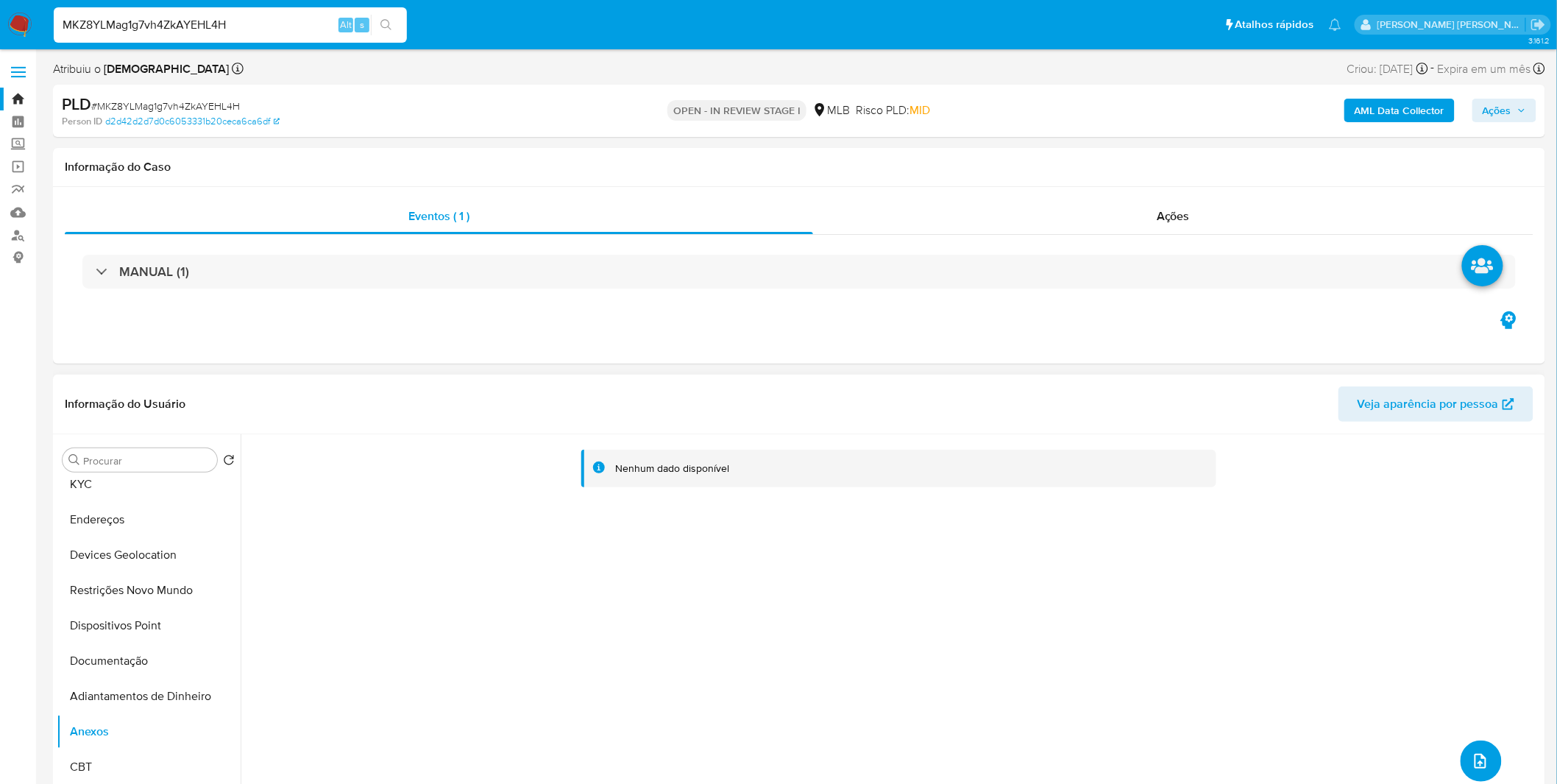
click at [1473, 752] on span "upload-file" at bounding box center [1480, 760] width 16 height 18
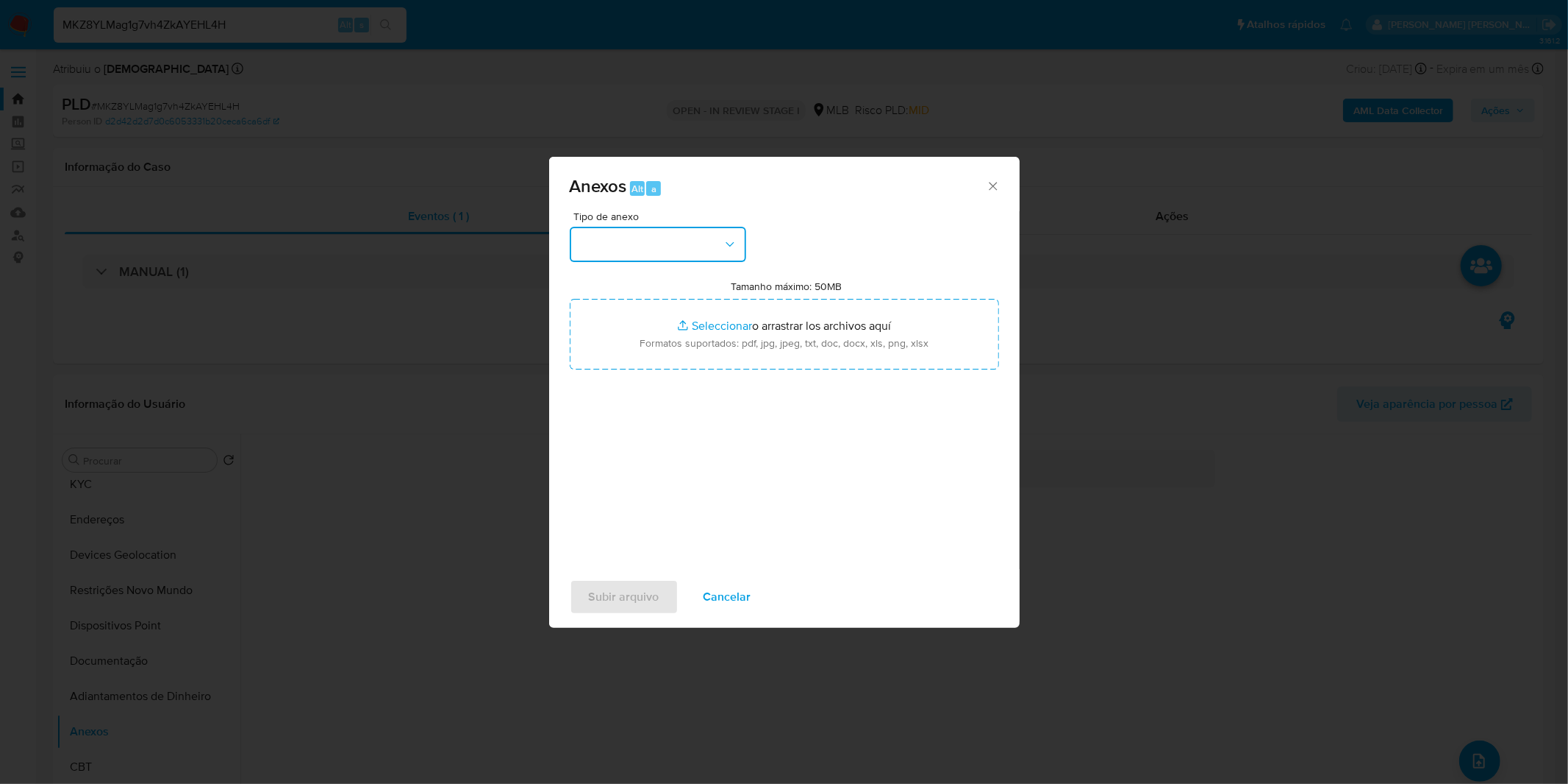
click at [716, 244] on button "button" at bounding box center [658, 244] width 177 height 35
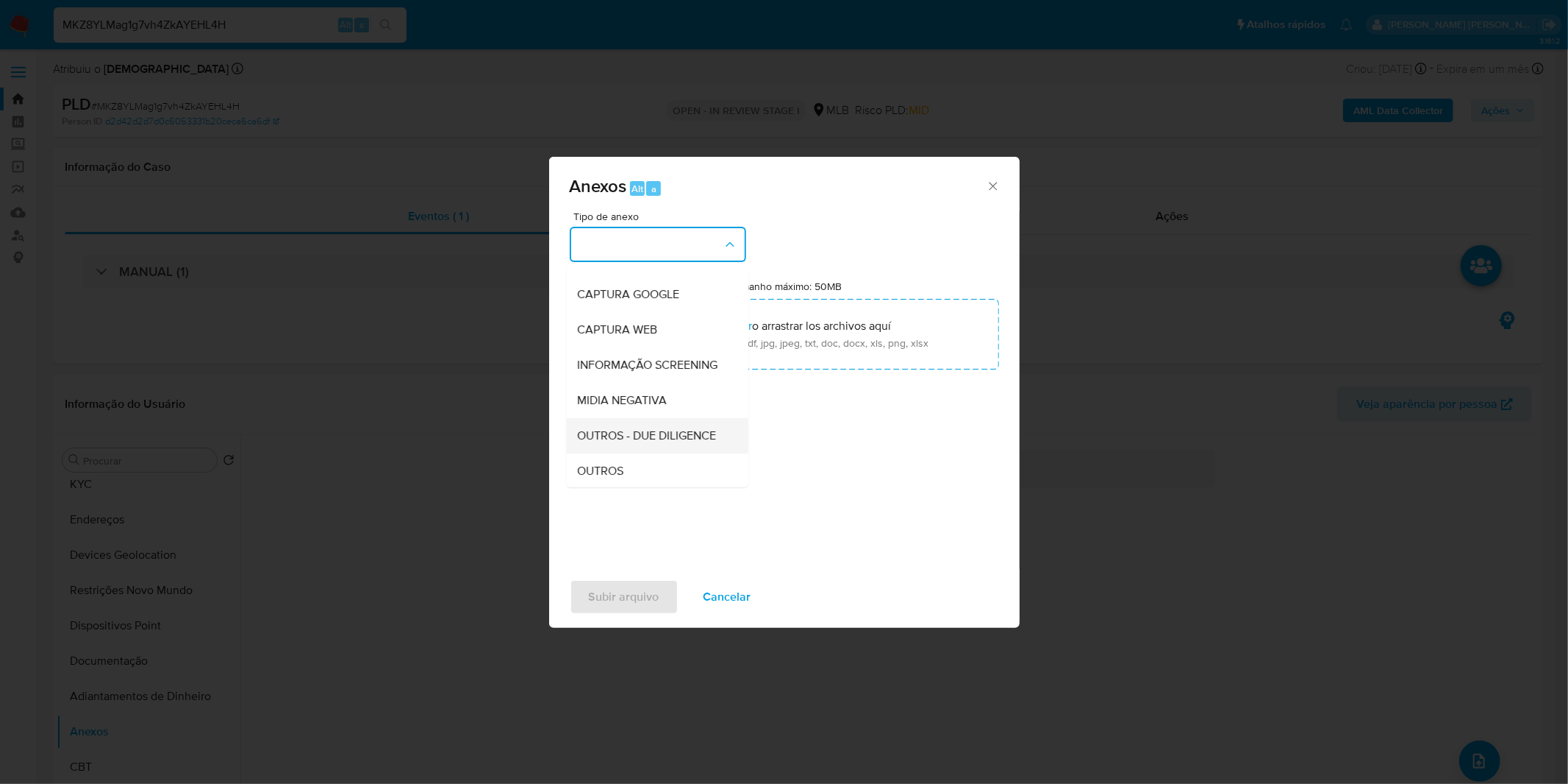
scroll to position [163, 0]
click at [638, 385] on div "OUTROS" at bounding box center [652, 367] width 150 height 35
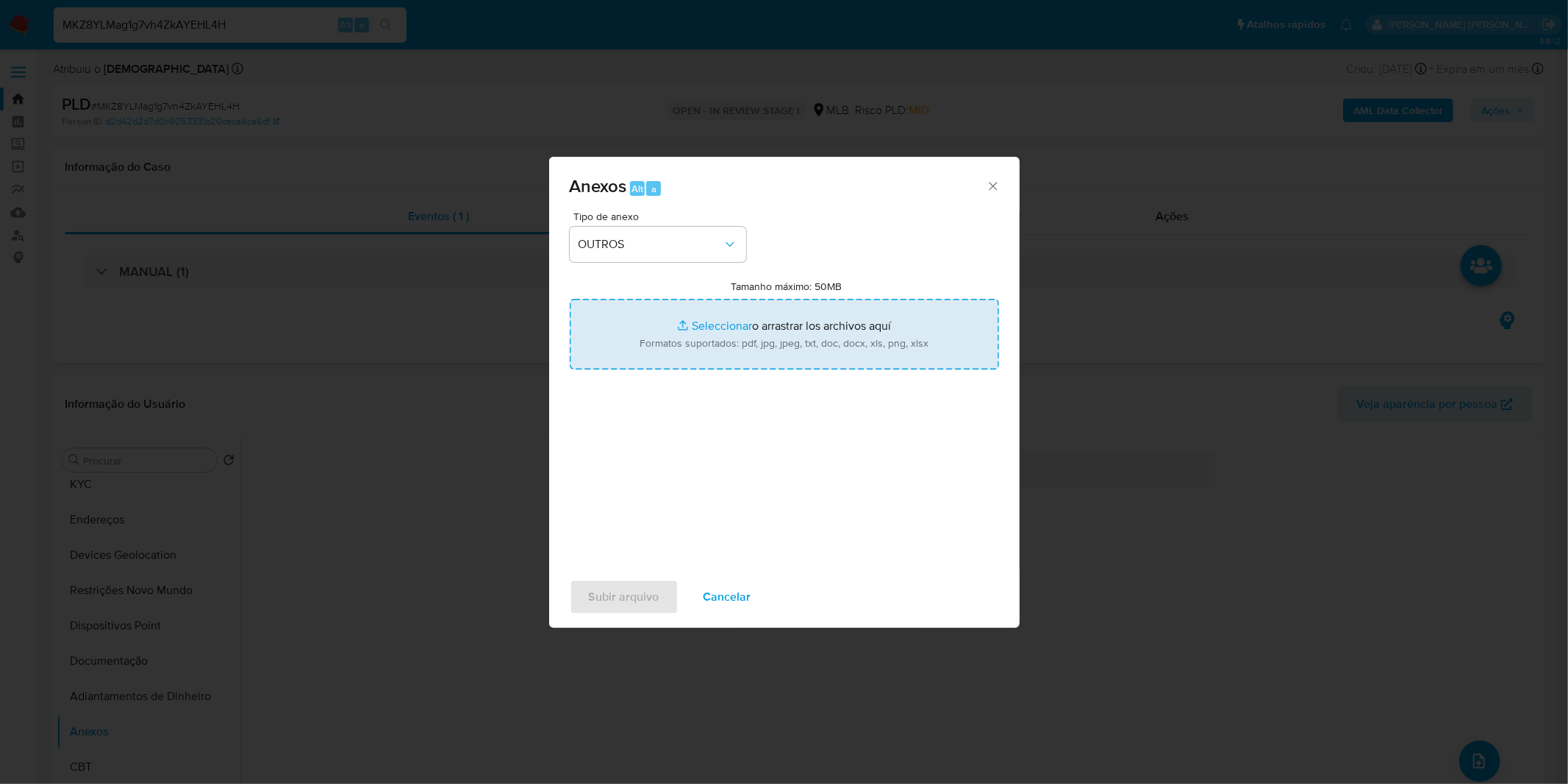
click at [694, 353] on input "Tamanho máximo: 50MB Seleccionar archivos" at bounding box center [784, 333] width 430 height 71
type input "C:\fakepath\Captura de tela [DATE] 112343.png"
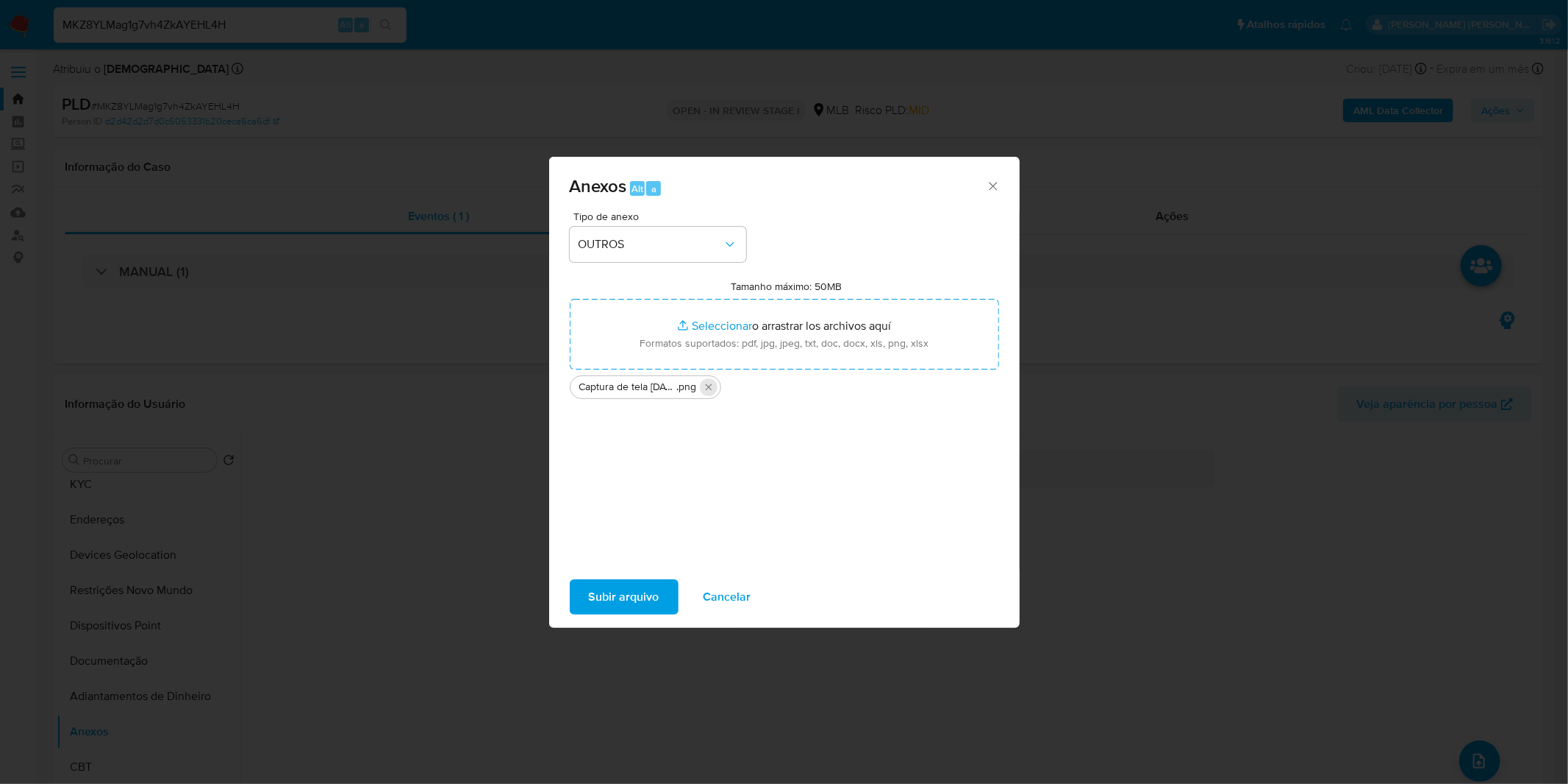
click at [710, 388] on icon "Eliminar Captura de tela 2025-09-30 112343.png" at bounding box center [709, 386] width 11 height 11
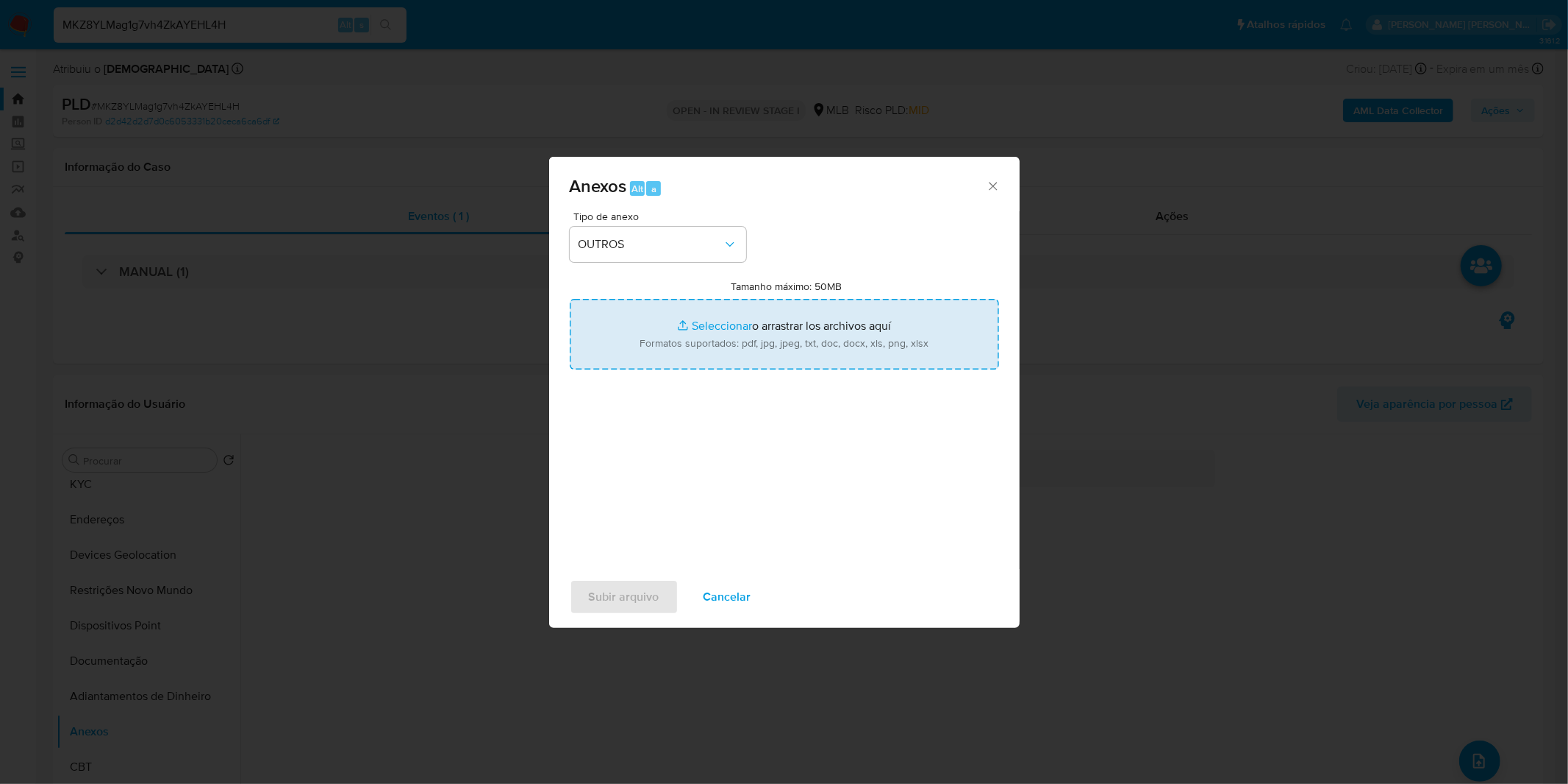
click at [704, 354] on input "Tamanho máximo: 50MB Seleccionar archivos" at bounding box center [784, 333] width 430 height 71
type input "C:\fakepath\Captura de tela [DATE] 112343.png"
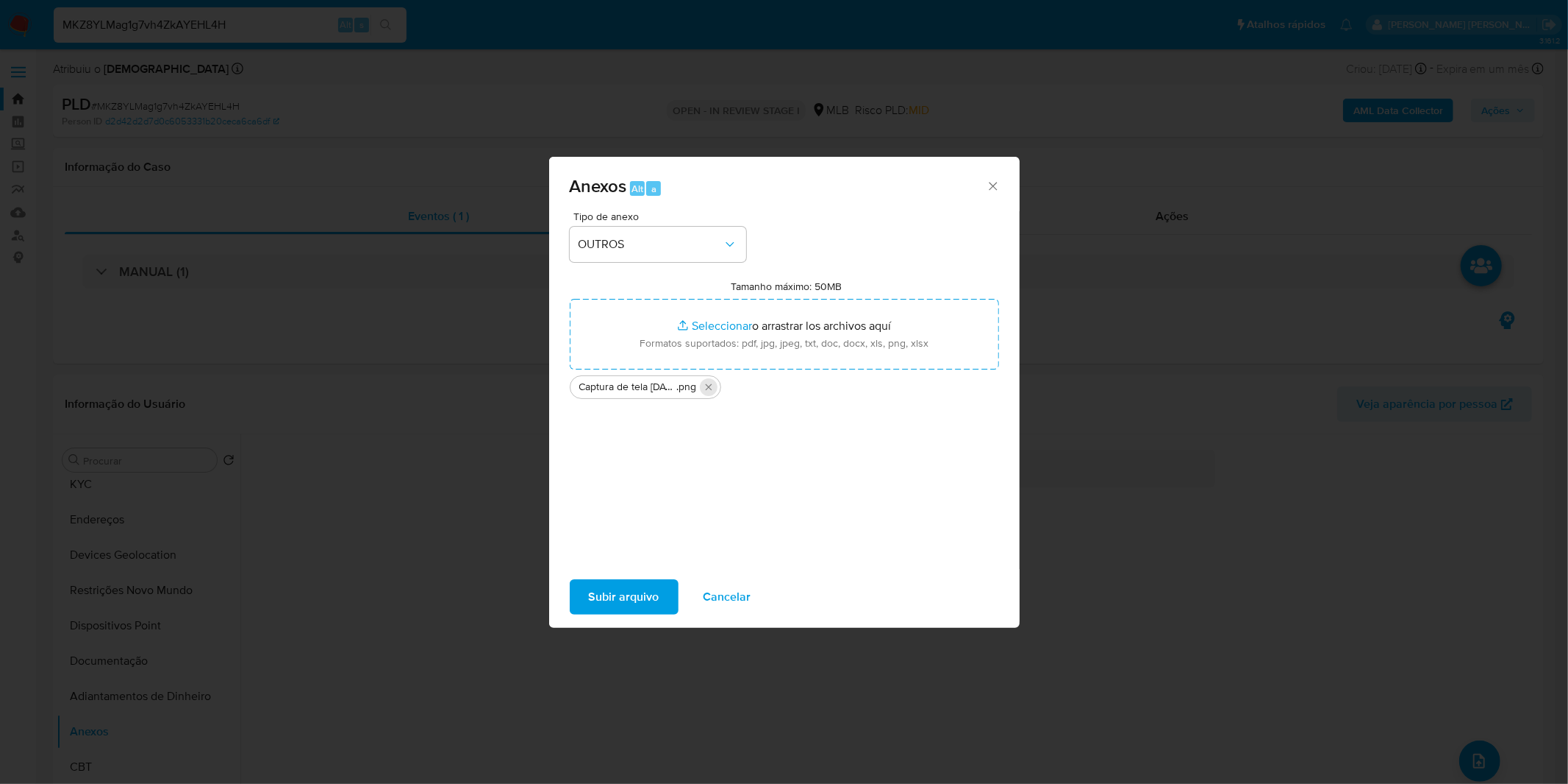
click at [708, 381] on icon "Eliminar Captura de tela 2025-09-30 112343.png" at bounding box center [709, 386] width 11 height 11
click at [617, 264] on div "Tipo de anexo OUTROS Tamanho máximo: 50MB Seleccionar archivos Seleccionar o ar…" at bounding box center [784, 385] width 430 height 348
click at [621, 258] on button "OUTROS" at bounding box center [658, 244] width 177 height 35
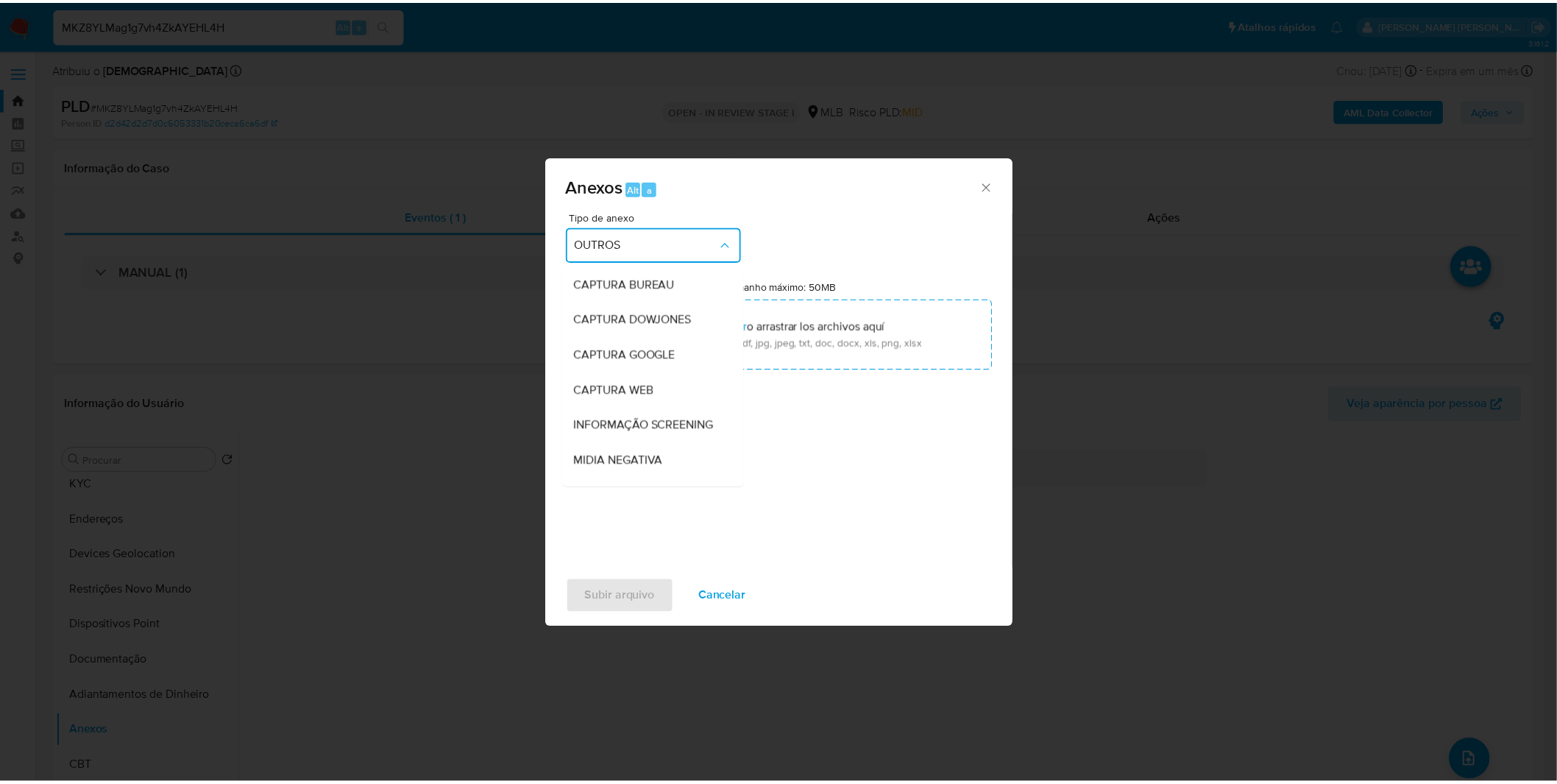
scroll to position [184, 0]
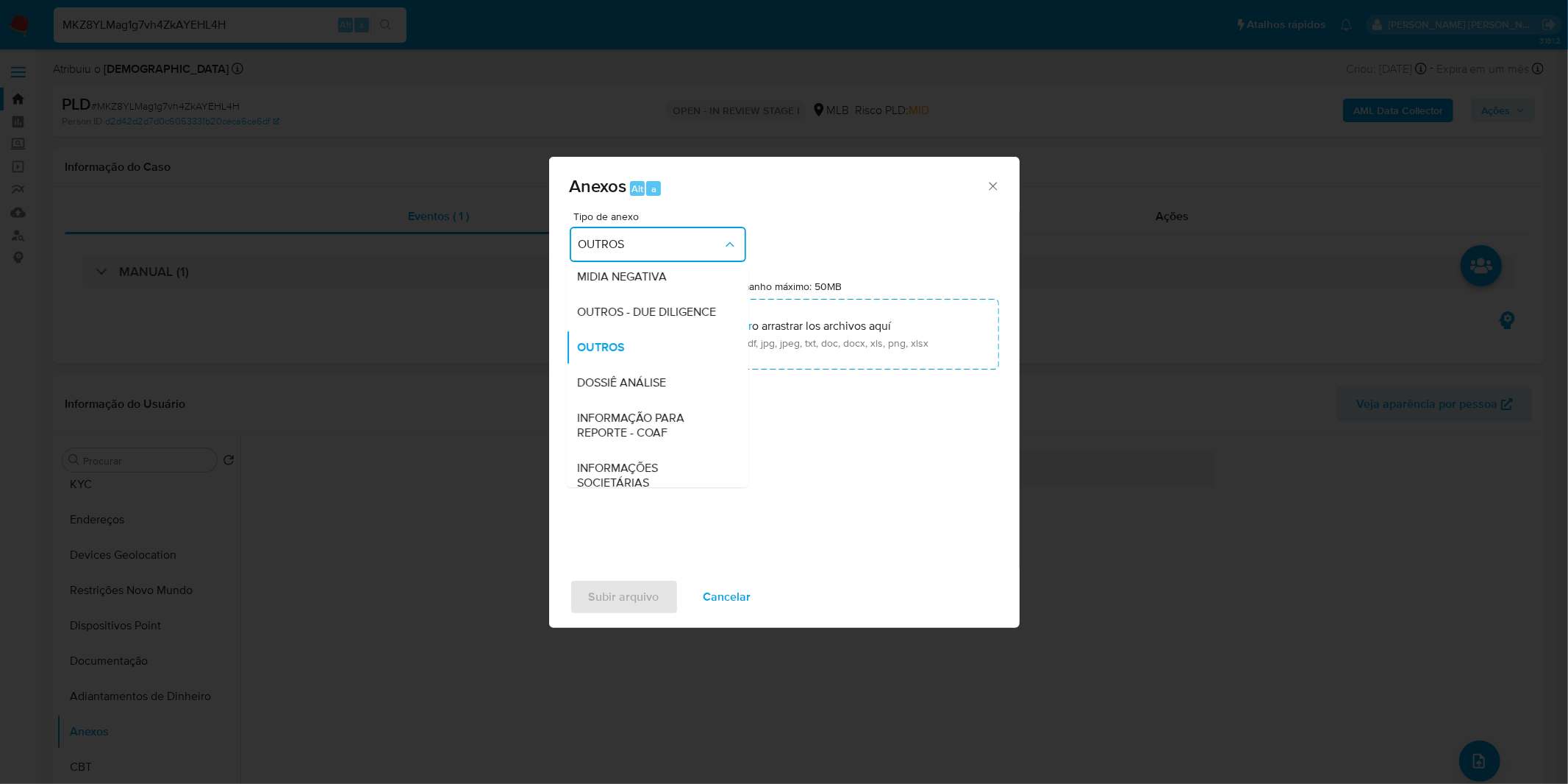
click at [817, 536] on div "Tipo de anexo OUTROS CAPTURA BUREAU CAPTURA DOWJONES CAPTURA GOOGLE CAPTURA WEB…" at bounding box center [784, 385] width 430 height 348
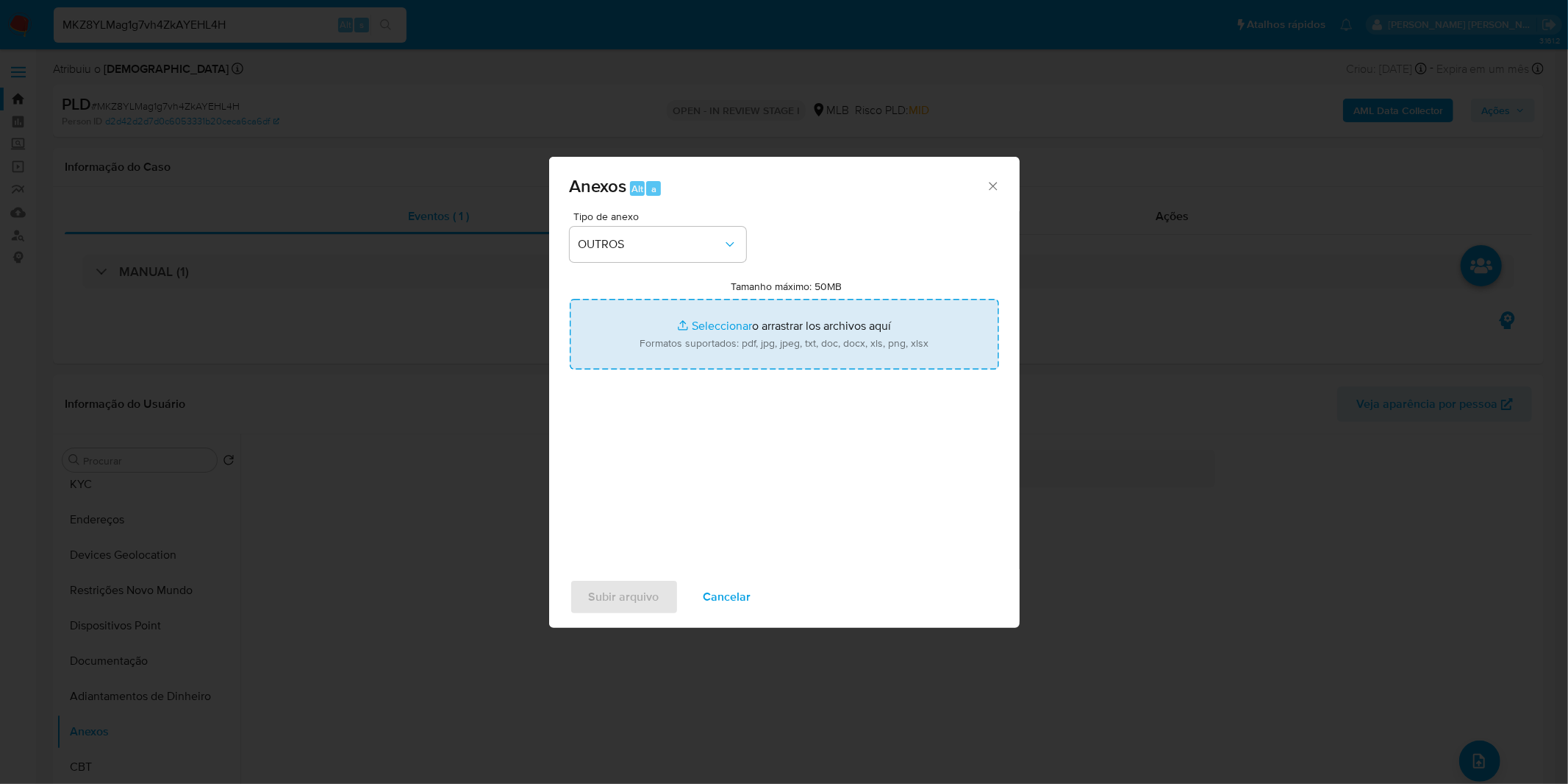
click at [787, 349] on input "Tamanho máximo: 50MB Seleccionar archivos" at bounding box center [784, 333] width 430 height 71
type input "C:\fakepath\Captura de tela [DATE] 112343.png"
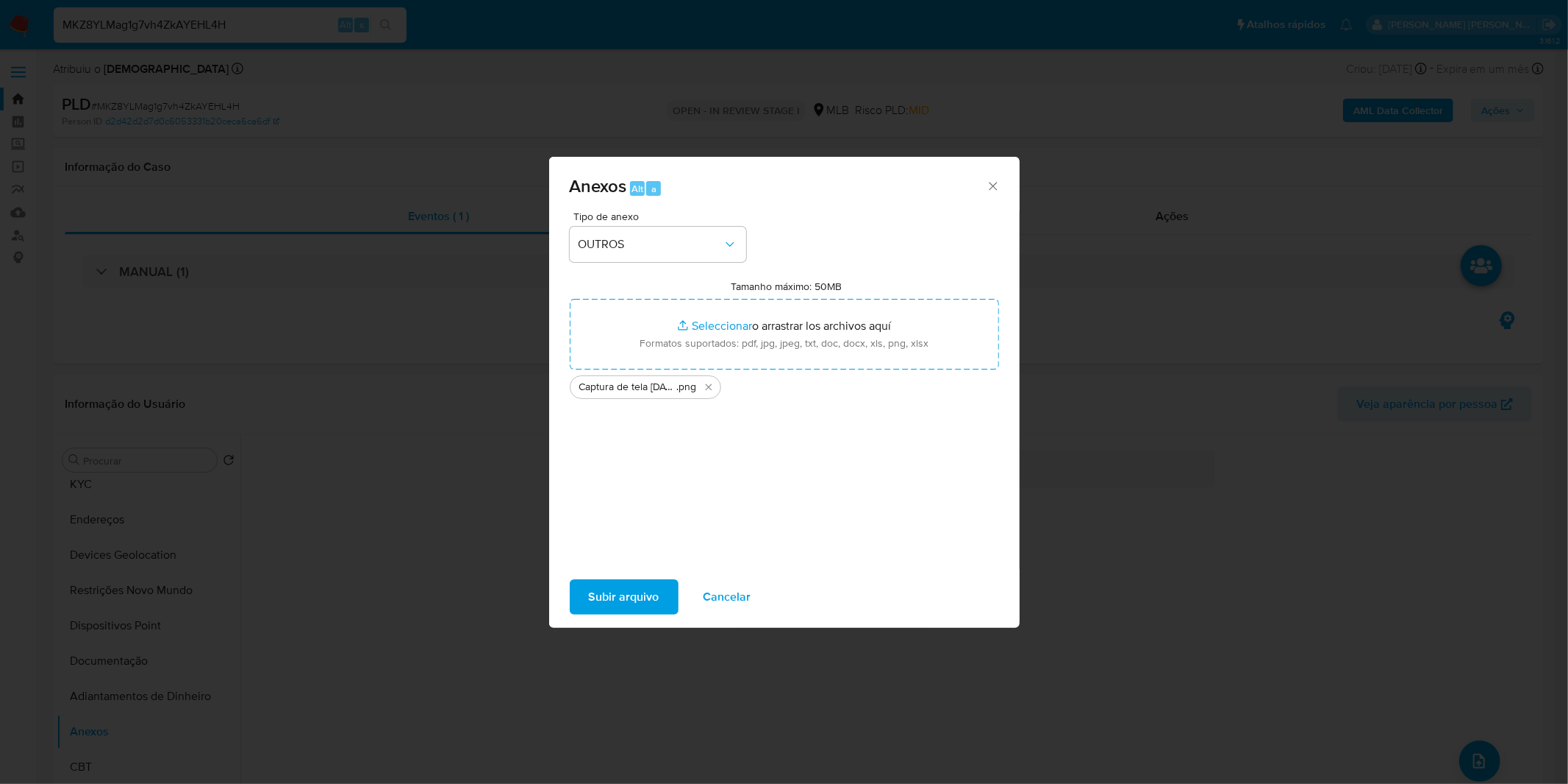
click at [605, 589] on span "Subir arquivo" at bounding box center [624, 597] width 71 height 32
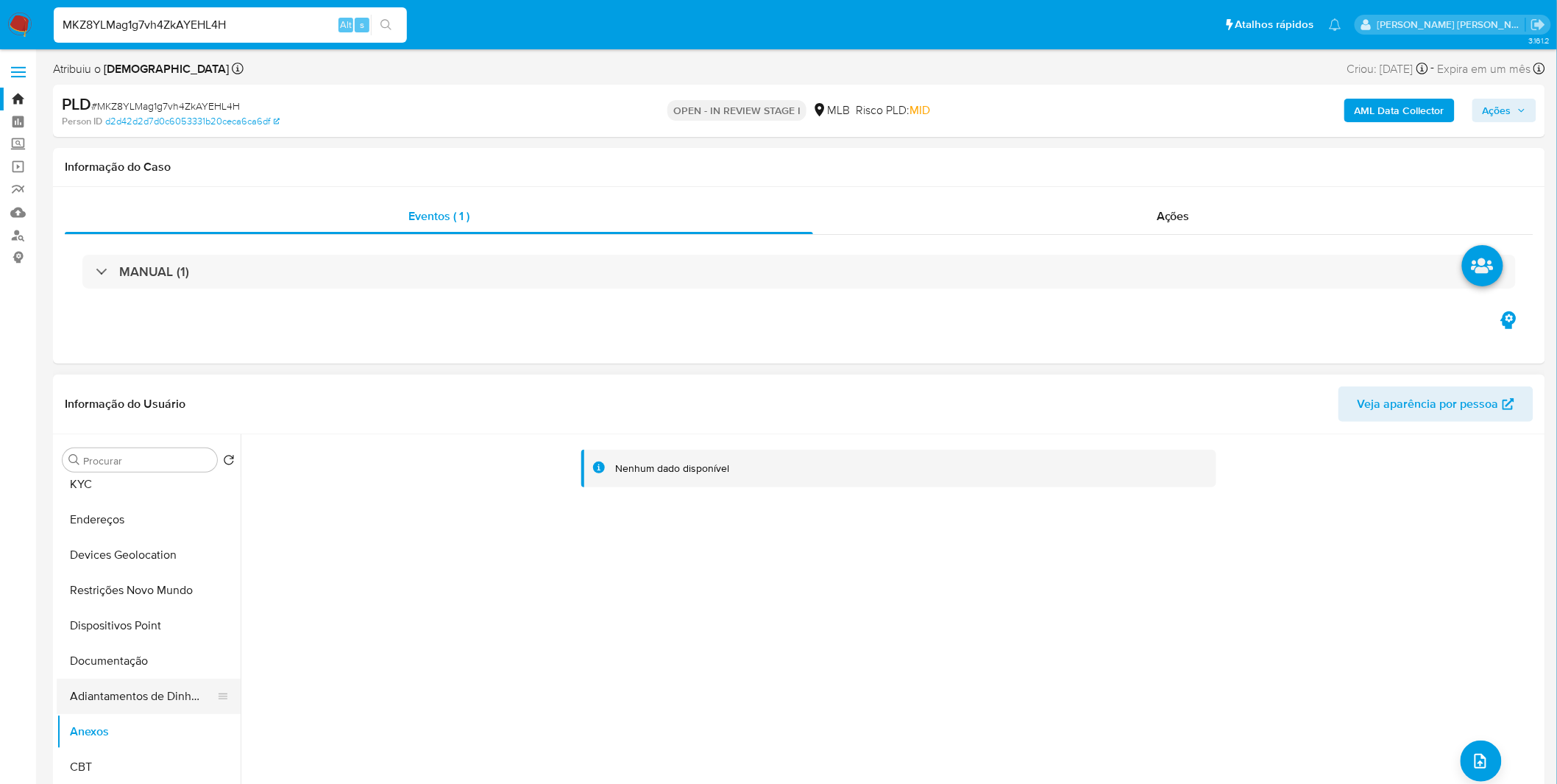
click at [113, 687] on button "Adiantamentos de Dinheiro" at bounding box center [143, 695] width 172 height 35
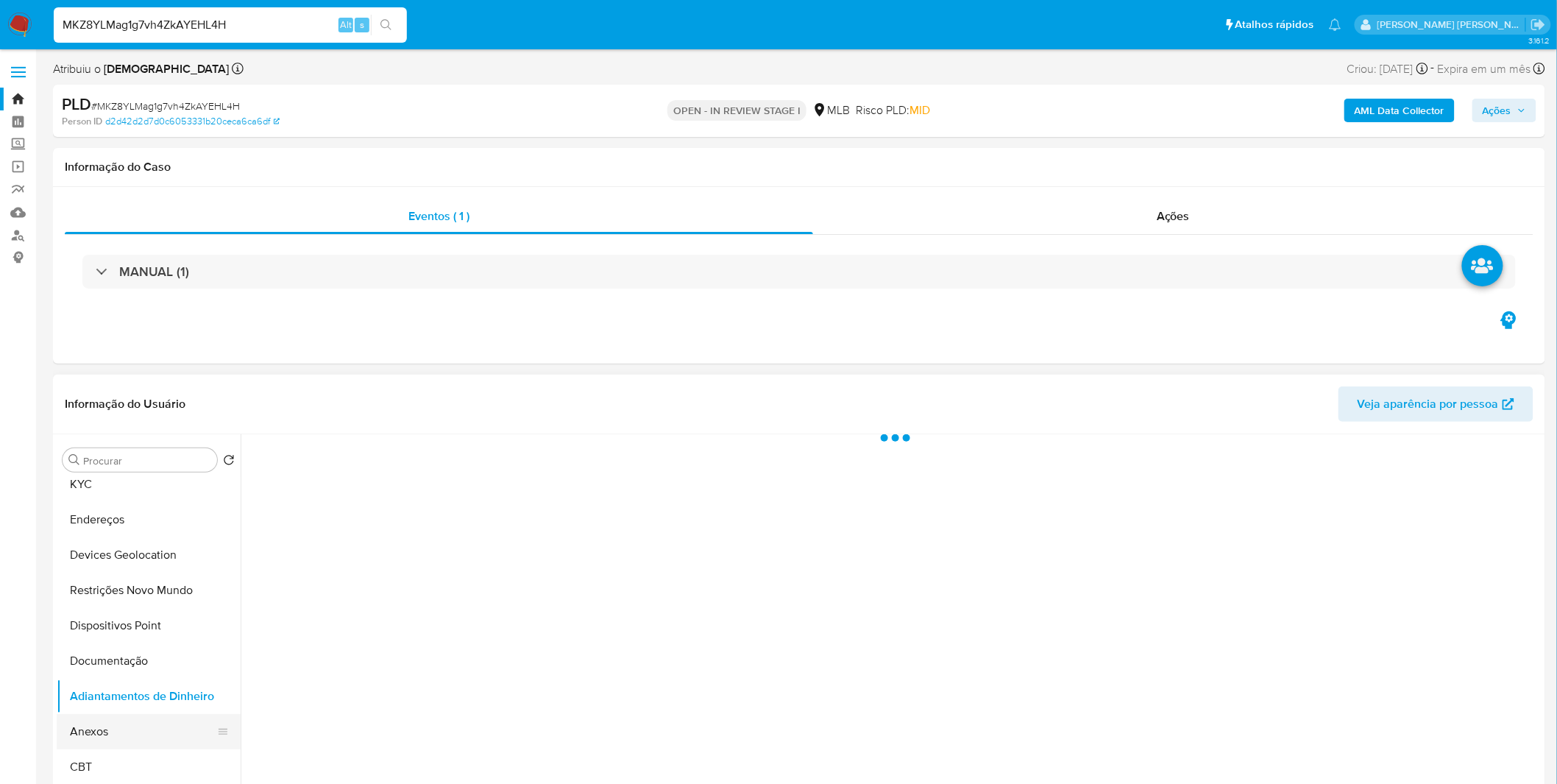
click at [98, 737] on button "Anexos" at bounding box center [143, 731] width 172 height 35
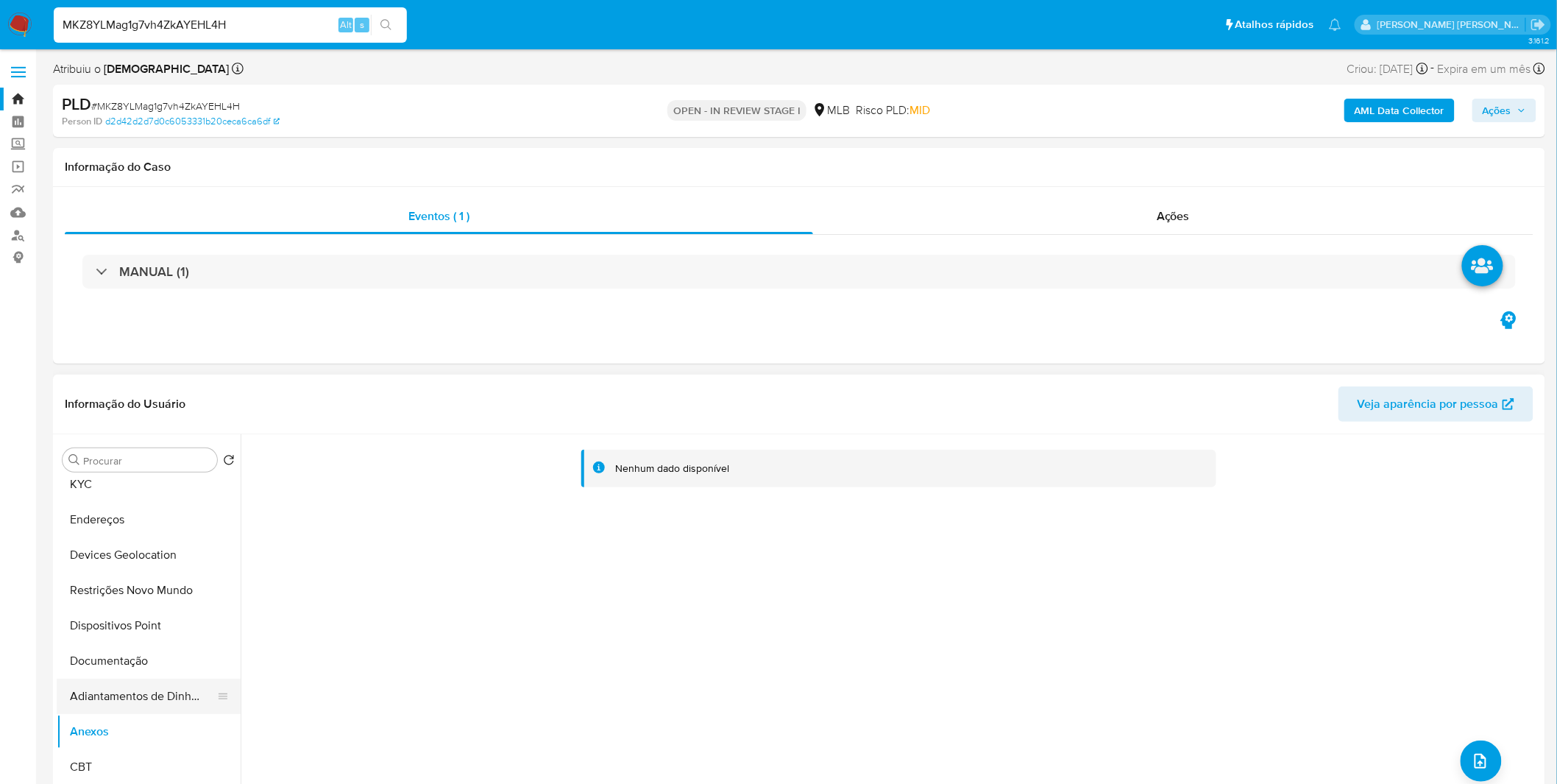
click at [118, 695] on button "Adiantamentos de Dinheiro" at bounding box center [143, 695] width 172 height 35
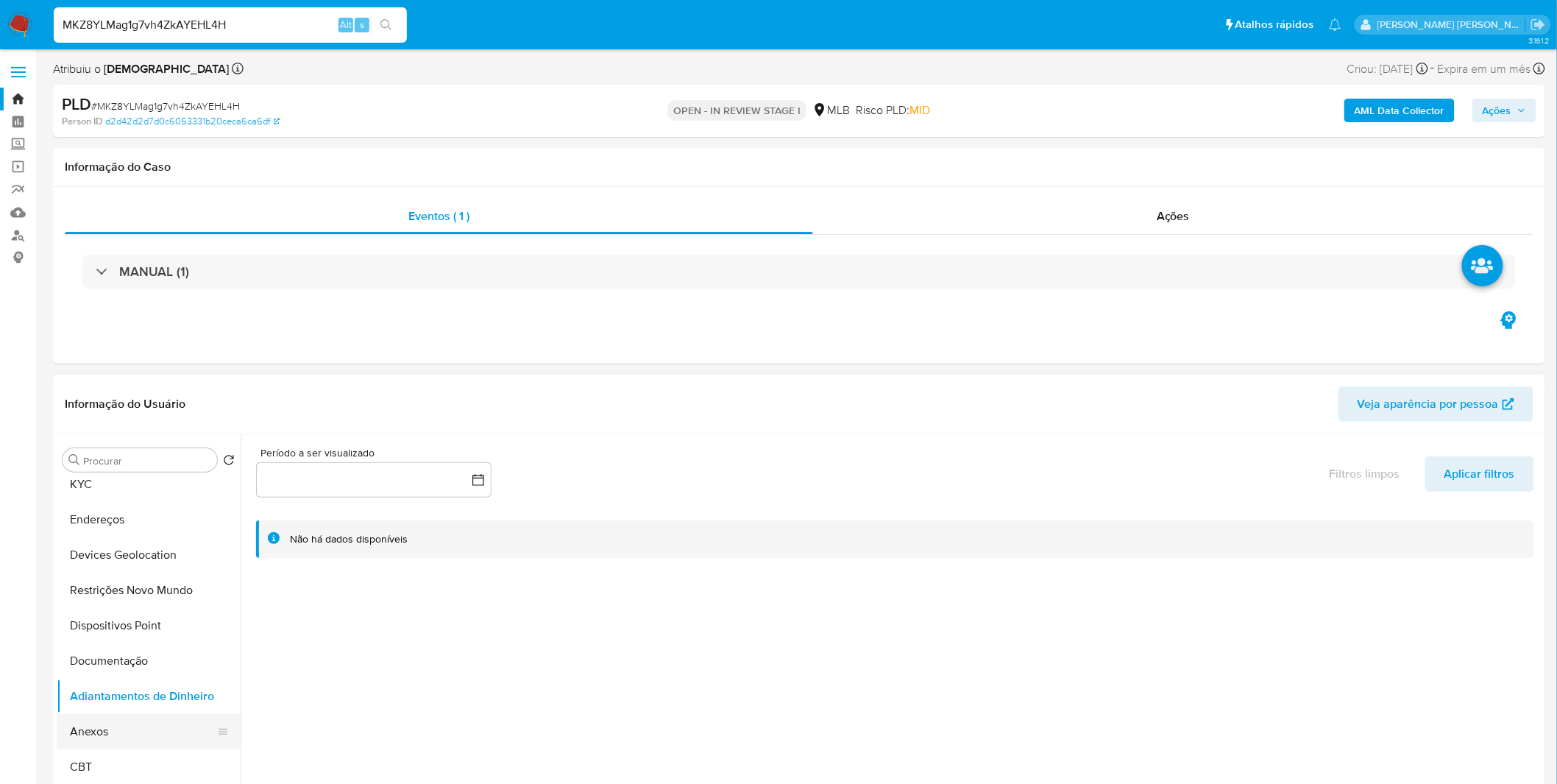
click at [115, 716] on button "Anexos" at bounding box center [143, 731] width 172 height 35
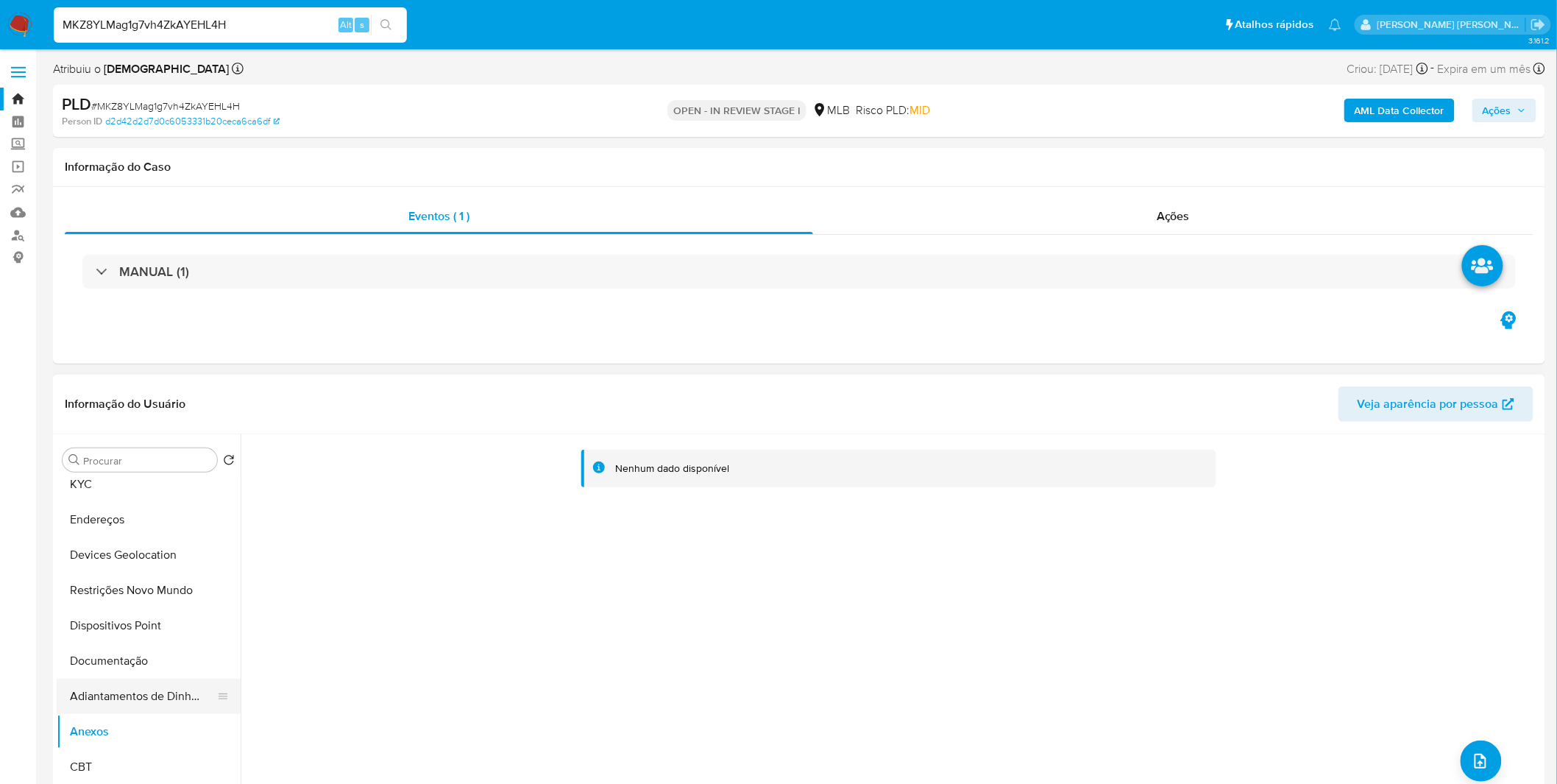
drag, startPoint x: 155, startPoint y: 693, endPoint x: 153, endPoint y: 704, distance: 11.2
click at [155, 701] on button "Adiantamentos de Dinheiro" at bounding box center [143, 695] width 172 height 35
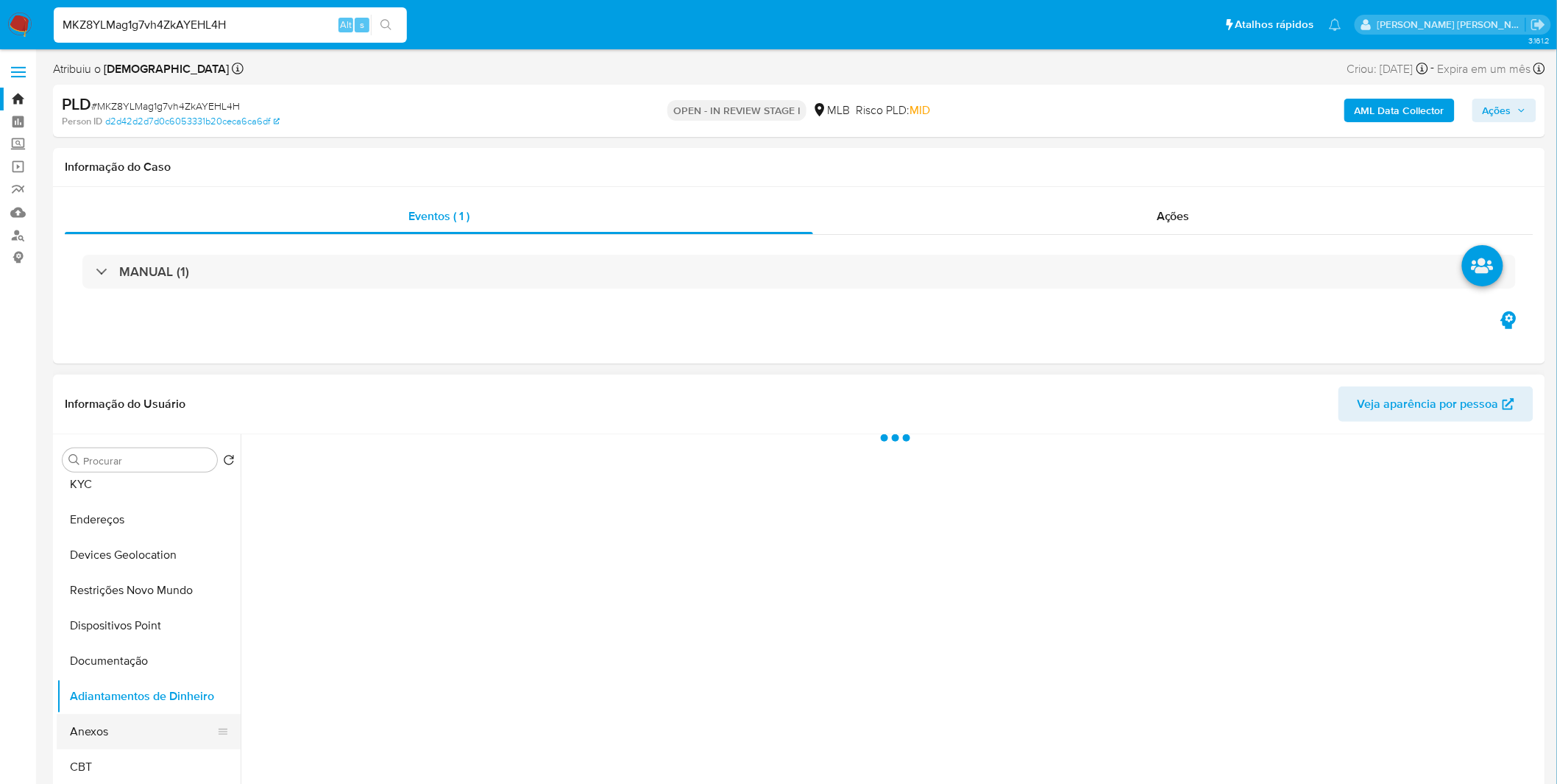
click at [145, 721] on button "Anexos" at bounding box center [143, 731] width 172 height 35
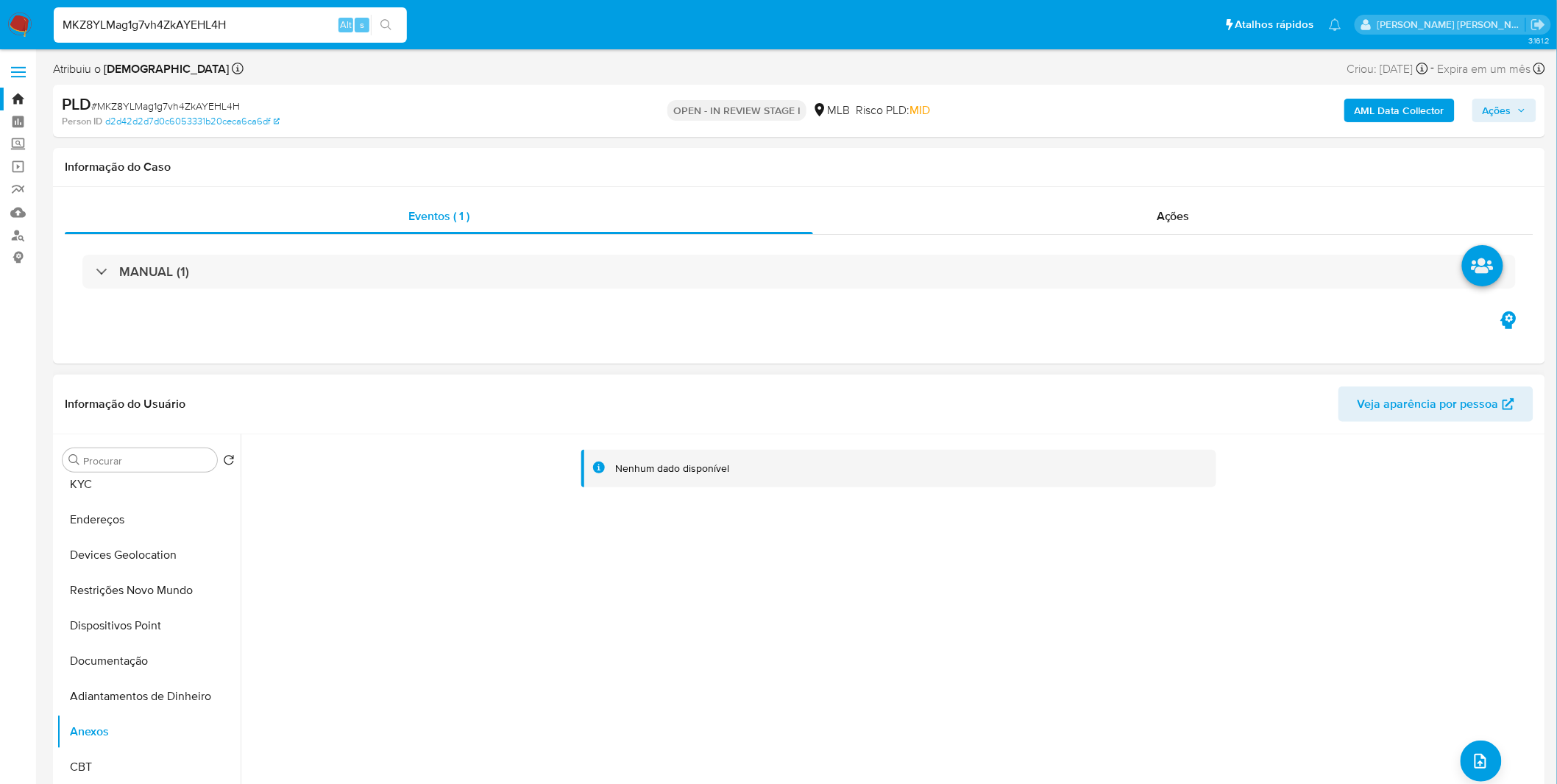
click at [523, 532] on div "Nenhum dado disponível" at bounding box center [891, 622] width 1301 height 377
click at [147, 691] on button "Adiantamentos de Dinheiro" at bounding box center [143, 695] width 172 height 35
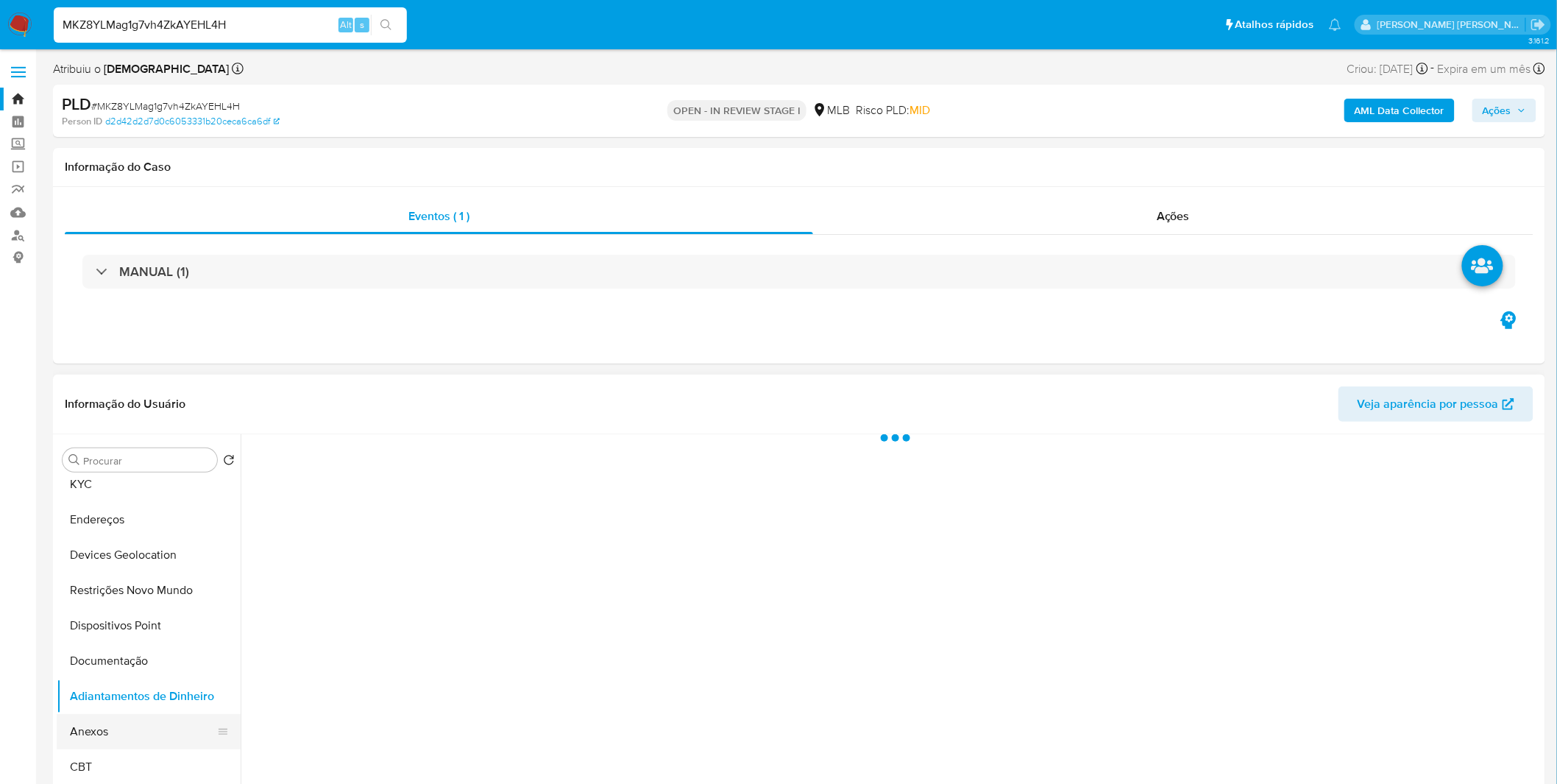
click at [138, 729] on button "Anexos" at bounding box center [143, 731] width 172 height 35
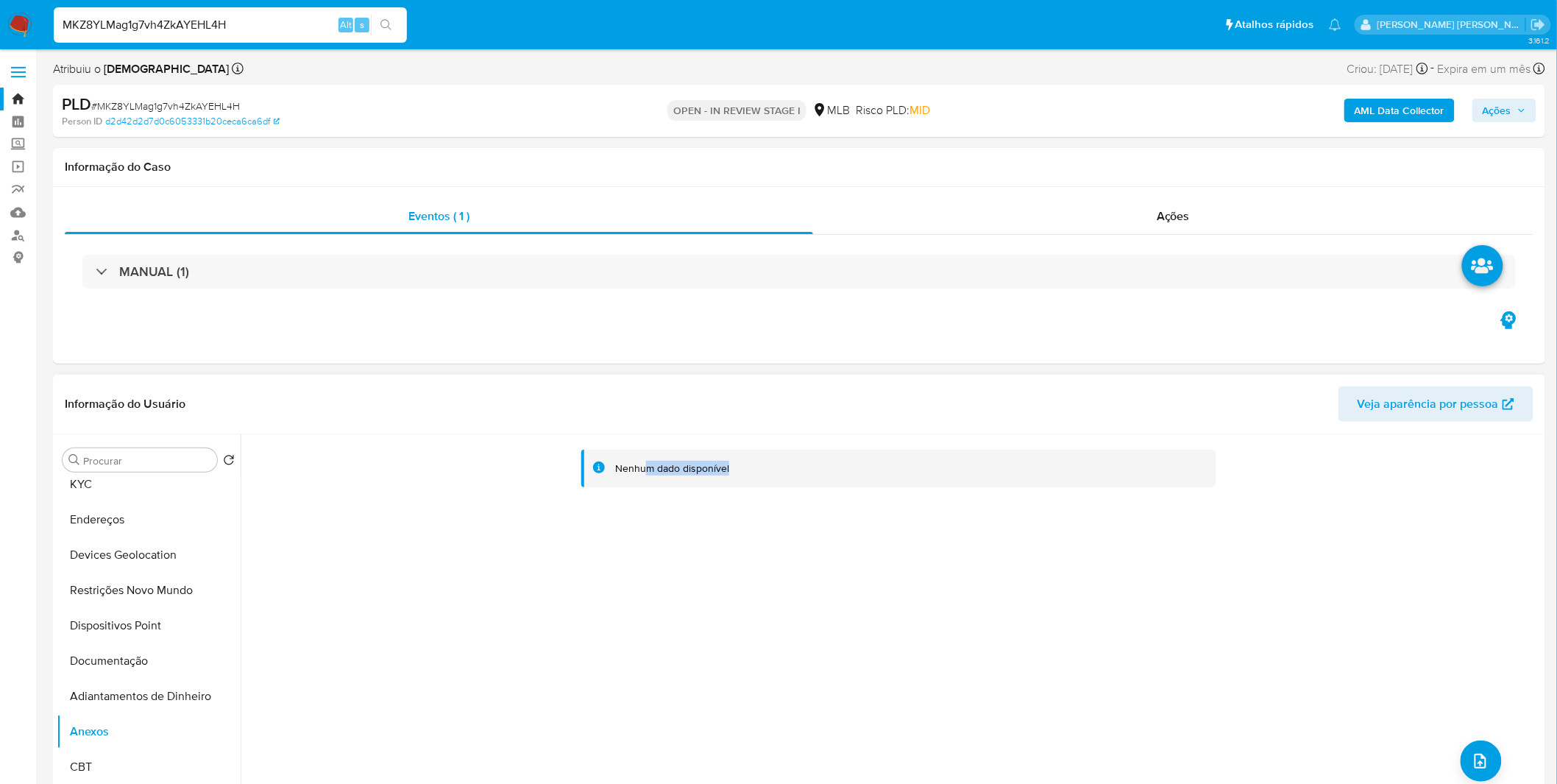
drag, startPoint x: 734, startPoint y: 477, endPoint x: 647, endPoint y: 461, distance: 88.5
click at [647, 461] on div "Nenhum dado disponível" at bounding box center [898, 469] width 635 height 38
click at [647, 461] on div "Nenhum dado disponível" at bounding box center [672, 468] width 114 height 14
click at [91, 520] on button "Endereços" at bounding box center [143, 519] width 172 height 35
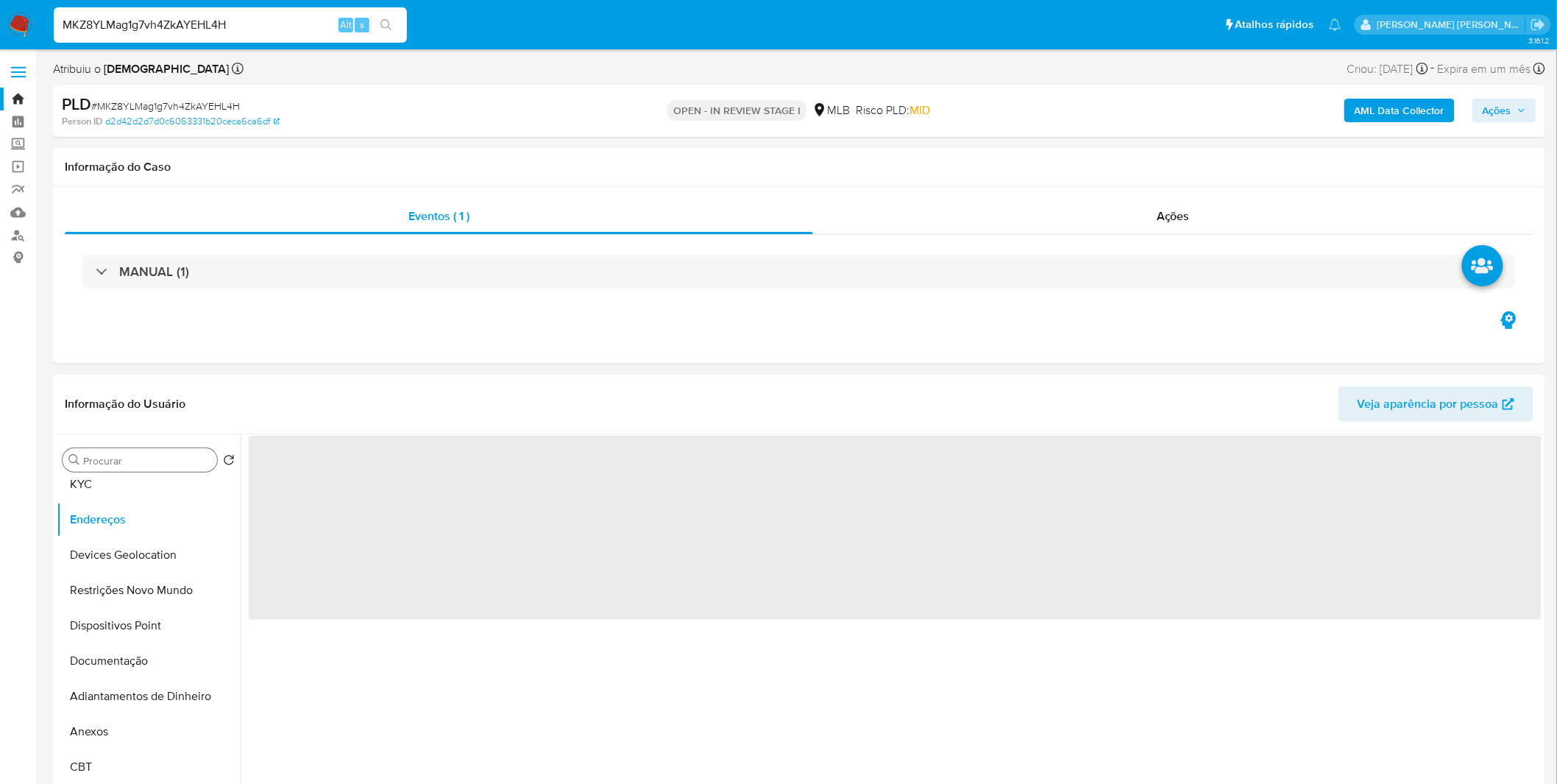
click at [105, 471] on div "Procurar" at bounding box center [140, 459] width 155 height 24
click at [81, 717] on button "Anexos" at bounding box center [143, 731] width 172 height 35
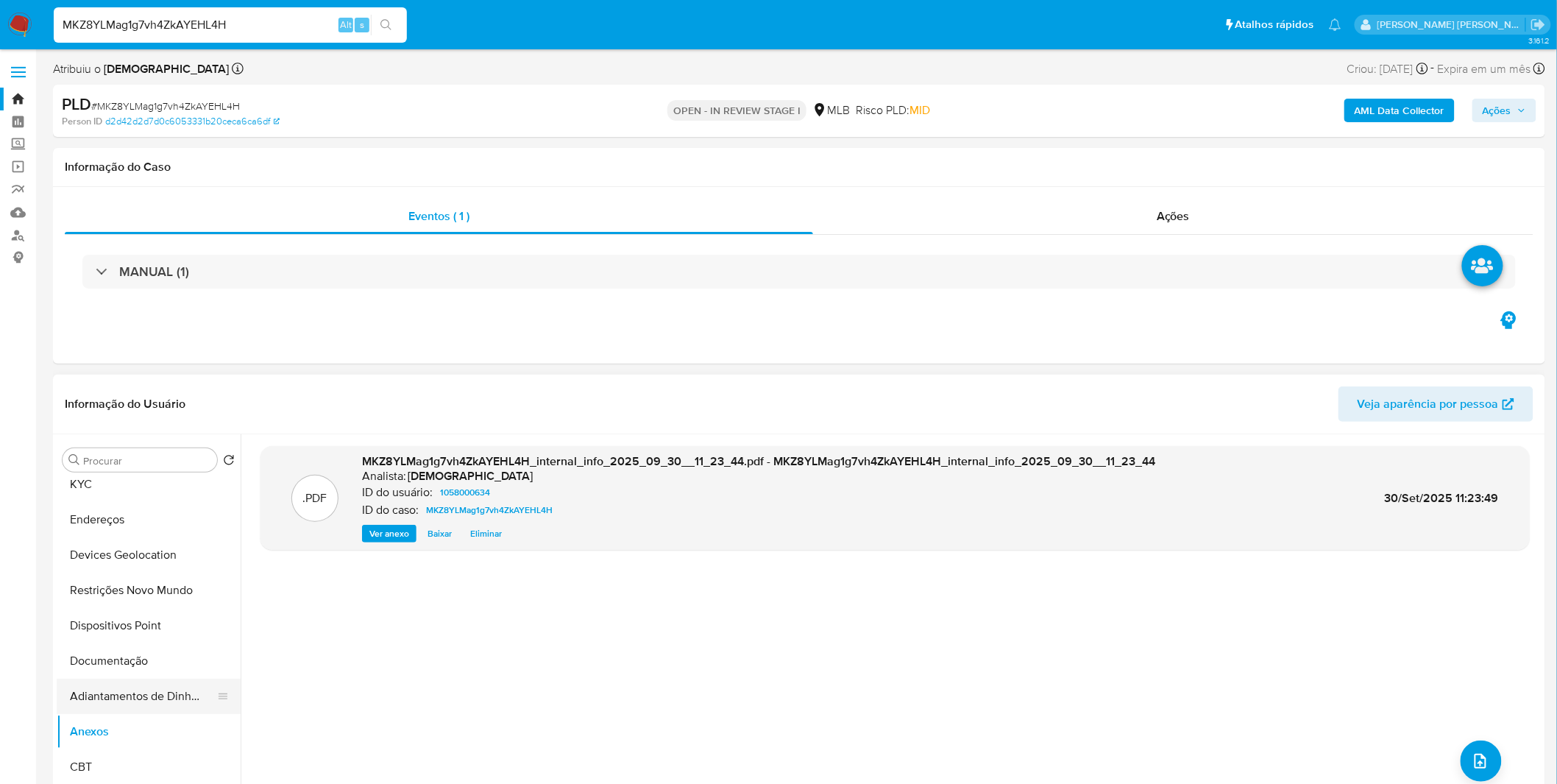
click at [108, 688] on button "Adiantamentos de Dinheiro" at bounding box center [143, 695] width 172 height 35
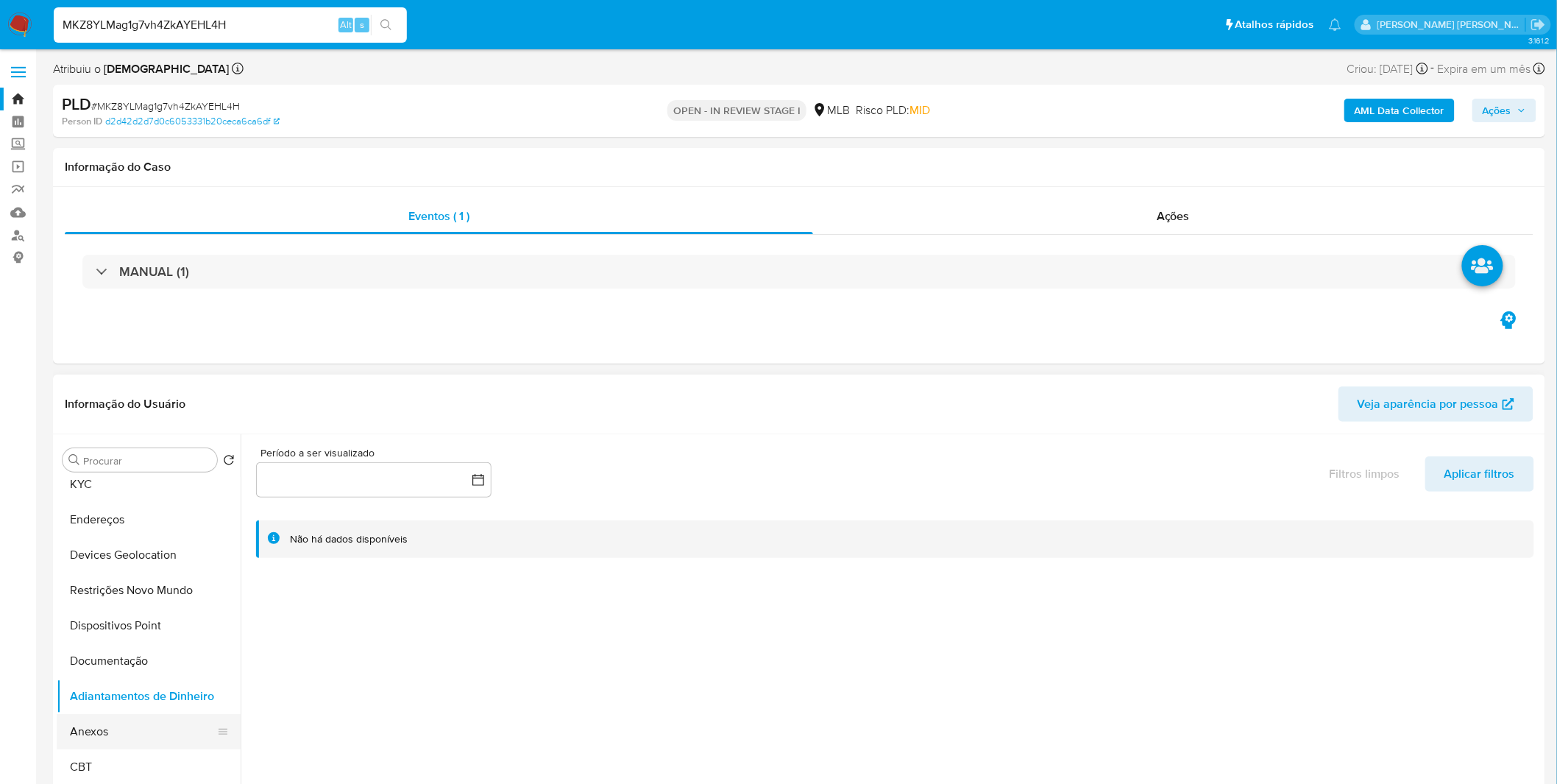
click at [96, 719] on button "Anexos" at bounding box center [143, 731] width 172 height 35
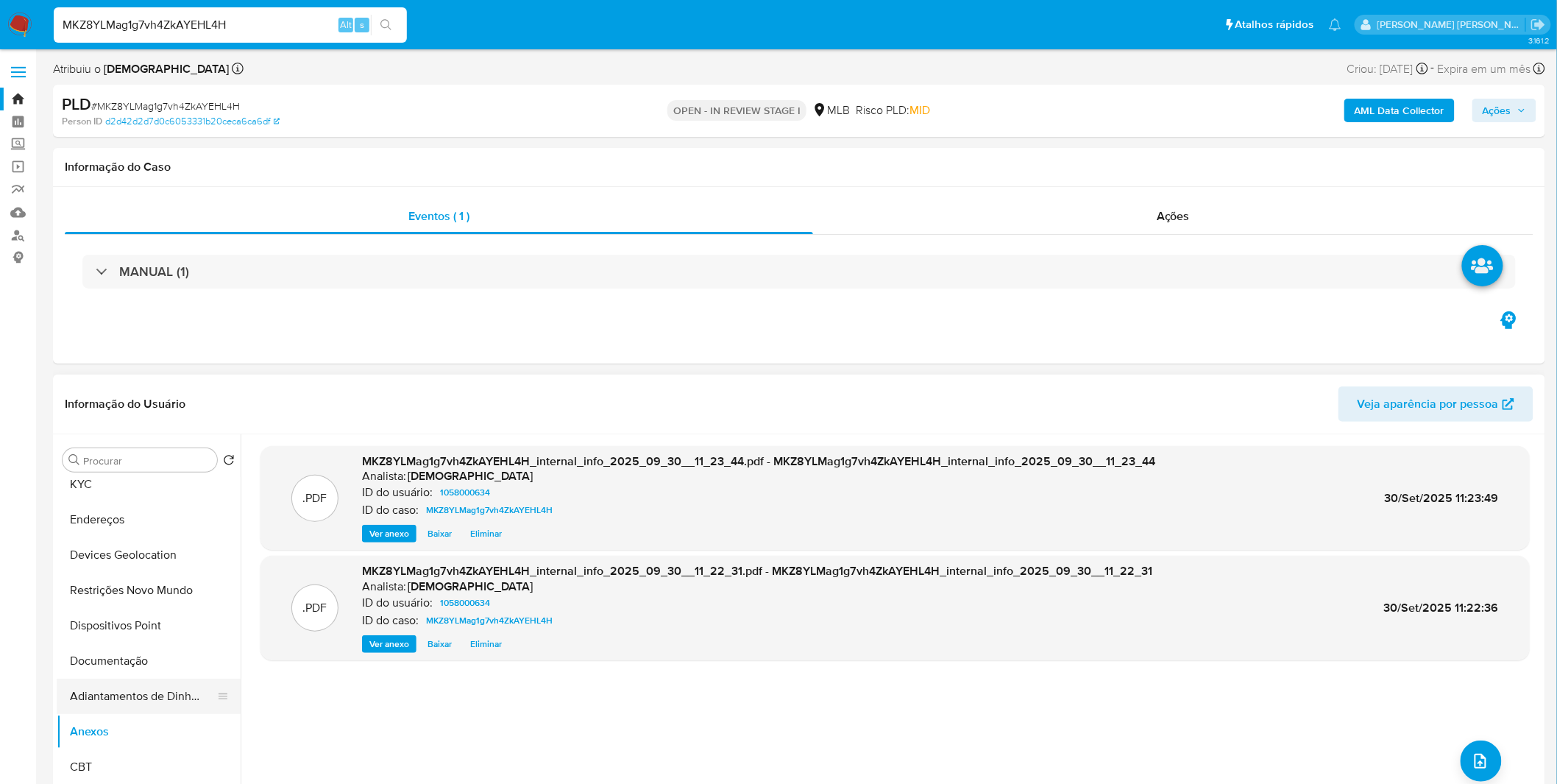
click at [137, 707] on button "Adiantamentos de Dinheiro" at bounding box center [143, 695] width 172 height 35
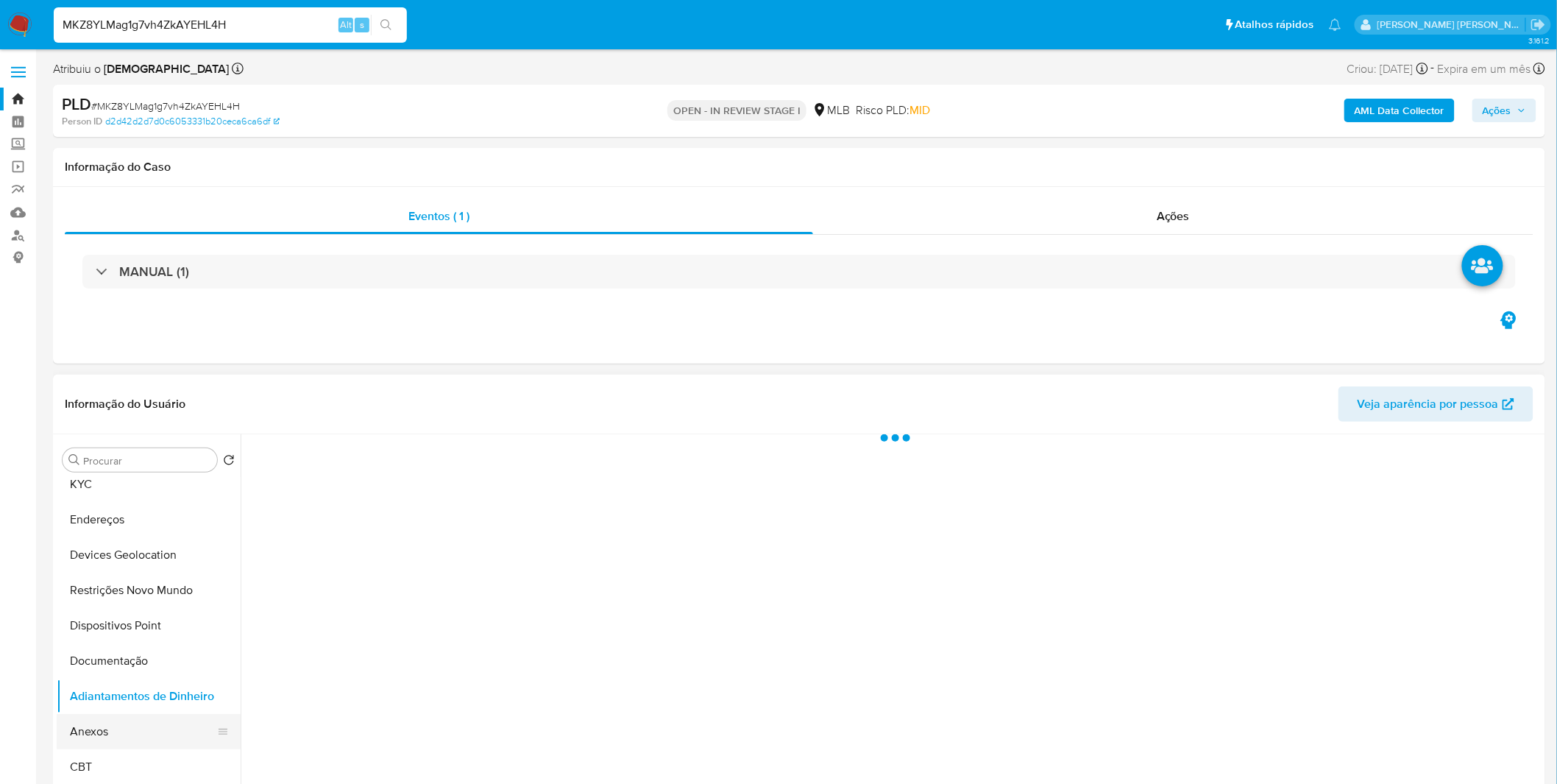
click at [129, 728] on button "Anexos" at bounding box center [143, 731] width 172 height 35
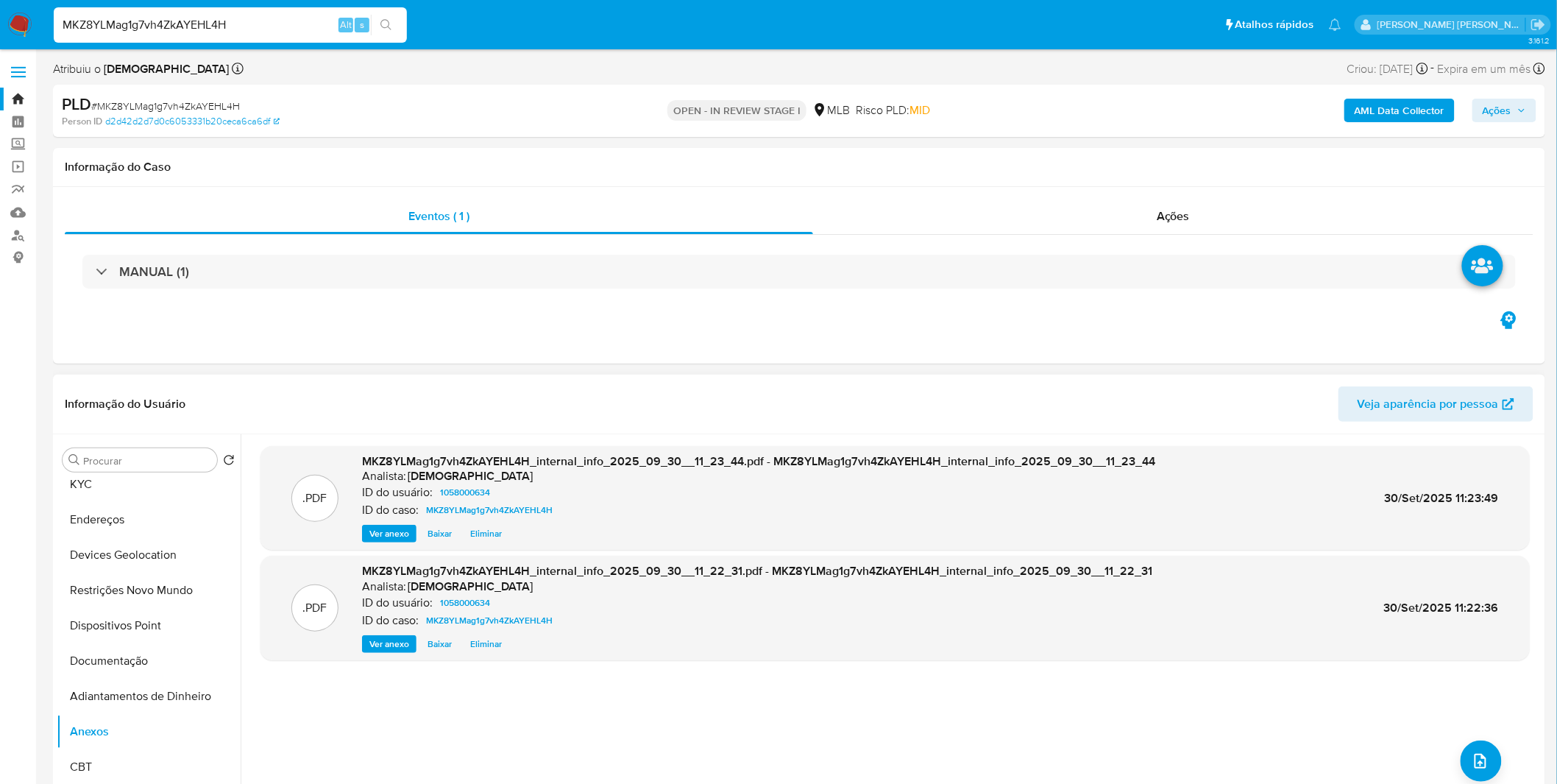
click at [390, 527] on span "Ver anexo" at bounding box center [389, 534] width 40 height 15
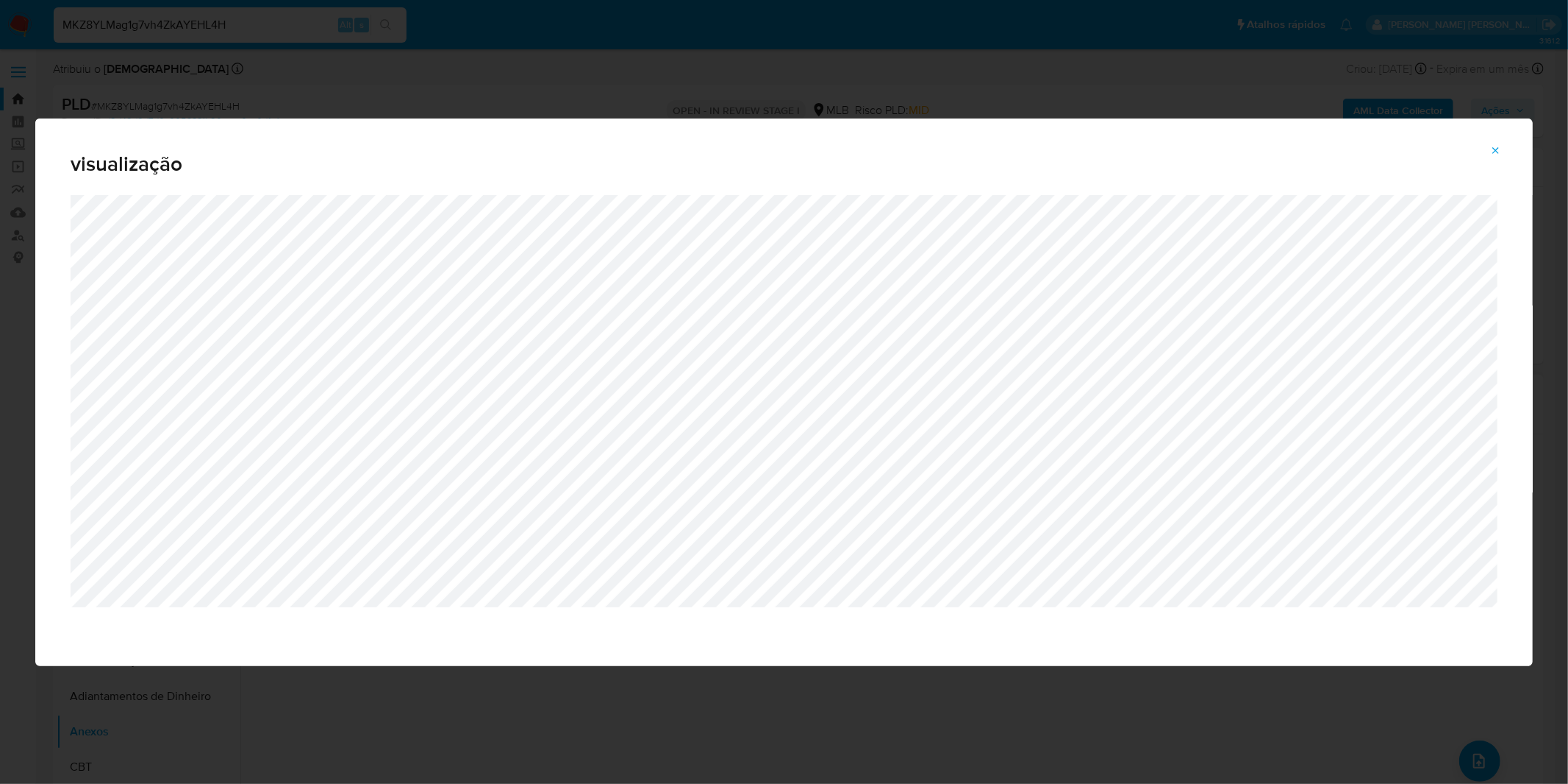
click at [1504, 152] on button "Attachment preview" at bounding box center [1496, 150] width 32 height 24
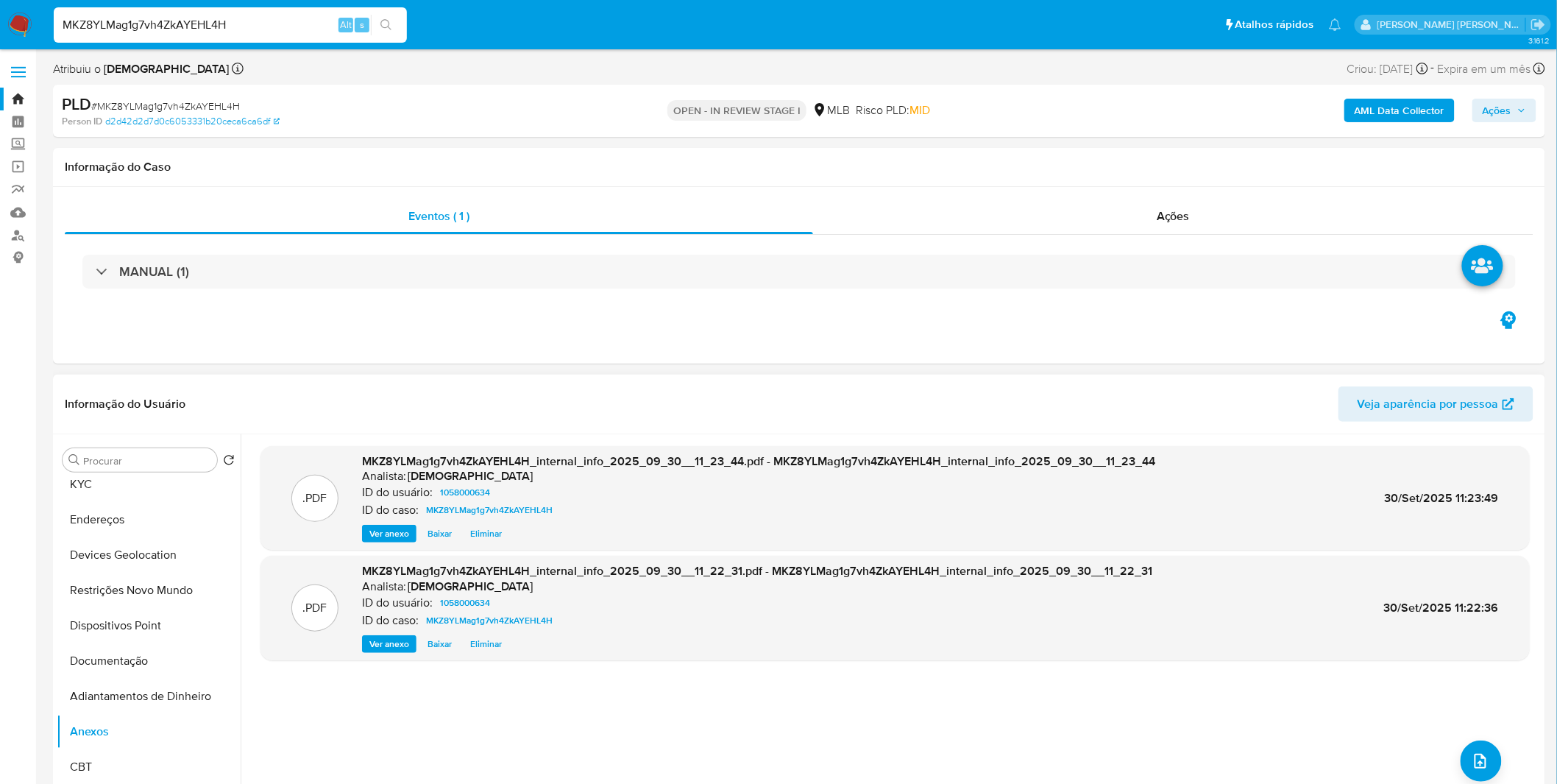
click at [188, 108] on span "# MKZ8YLMag1g7vh4ZkAYEHL4H" at bounding box center [165, 106] width 148 height 15
copy span "MKZ8YLMag1g7vh4ZkAYEHL4H"
click at [92, 695] on button "Adiantamentos de Dinheiro" at bounding box center [143, 695] width 172 height 35
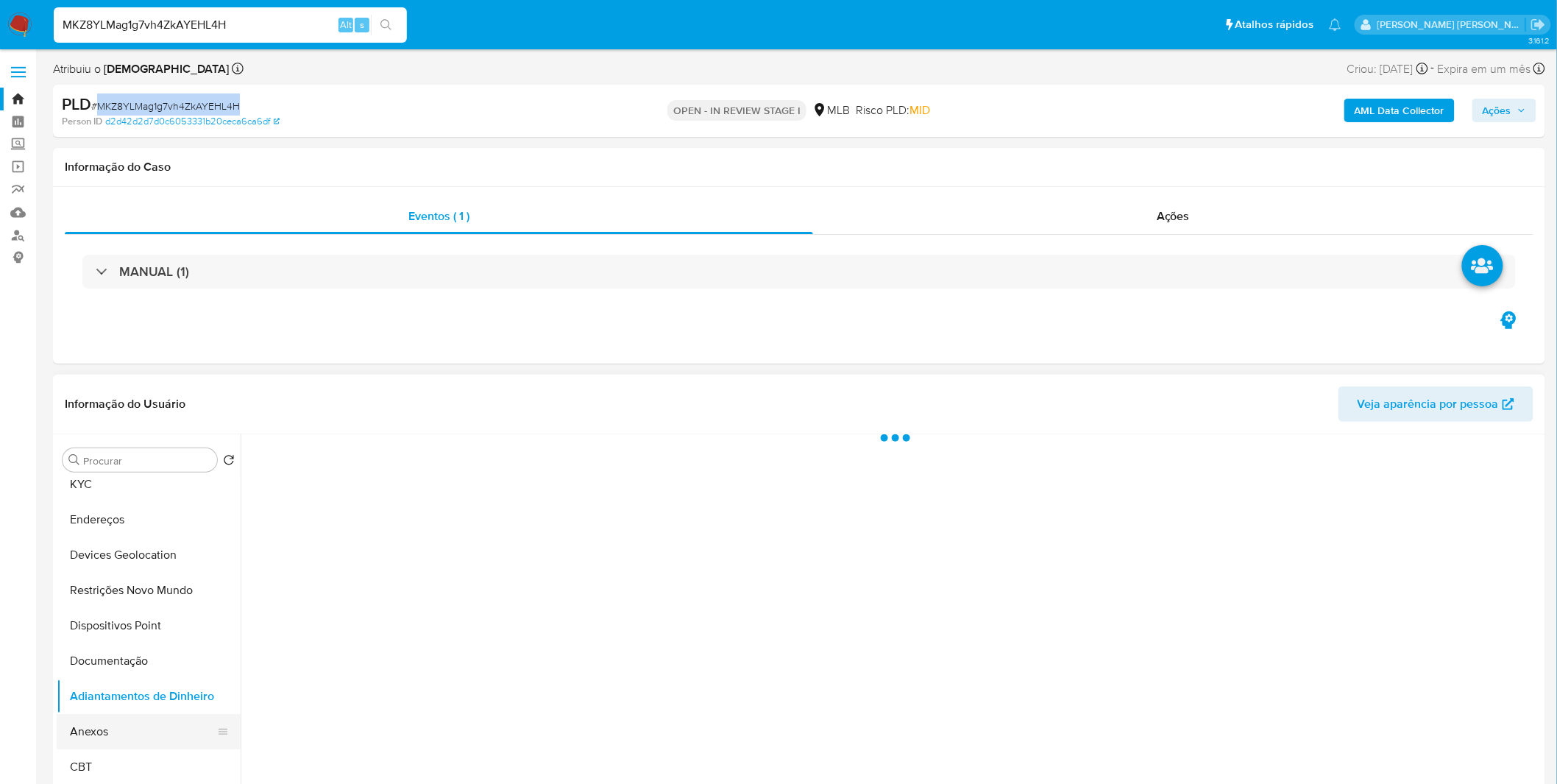
click at [98, 714] on button "Anexos" at bounding box center [143, 731] width 172 height 35
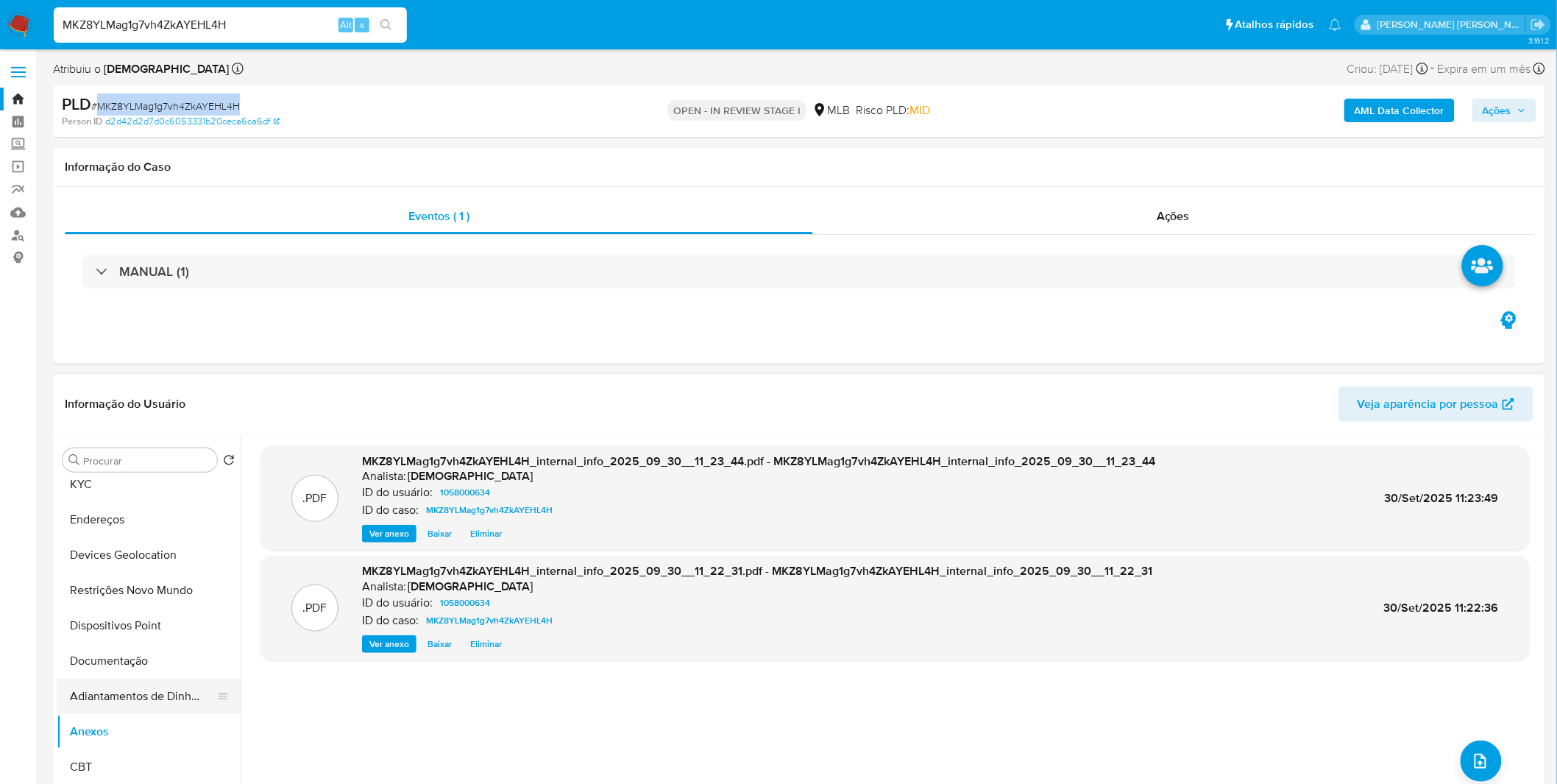
drag, startPoint x: 92, startPoint y: 701, endPoint x: 92, endPoint y: 712, distance: 11.0
click at [92, 701] on button "Adiantamentos de Dinheiro" at bounding box center [143, 695] width 172 height 35
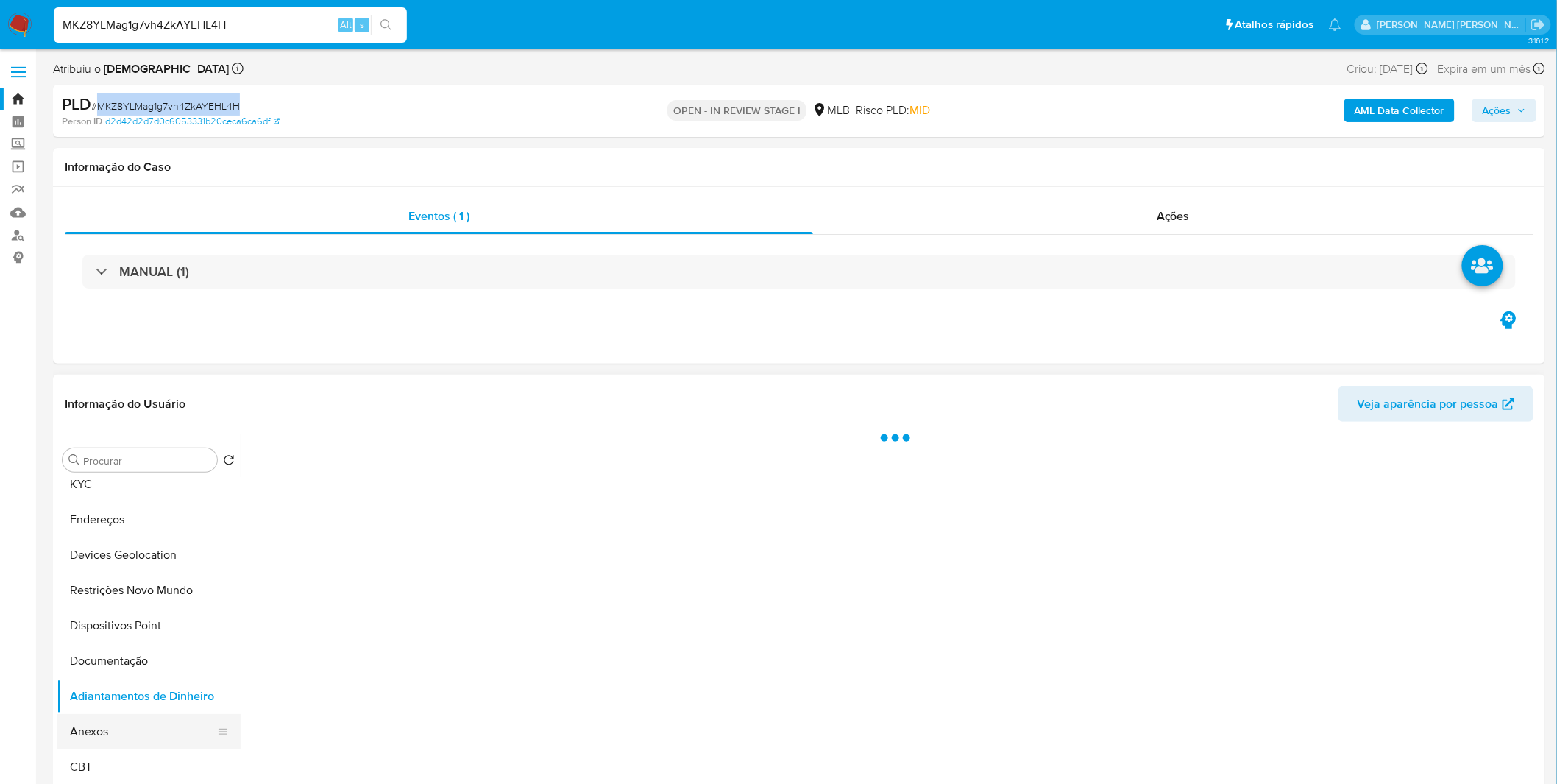
click at [95, 731] on button "Anexos" at bounding box center [143, 731] width 172 height 35
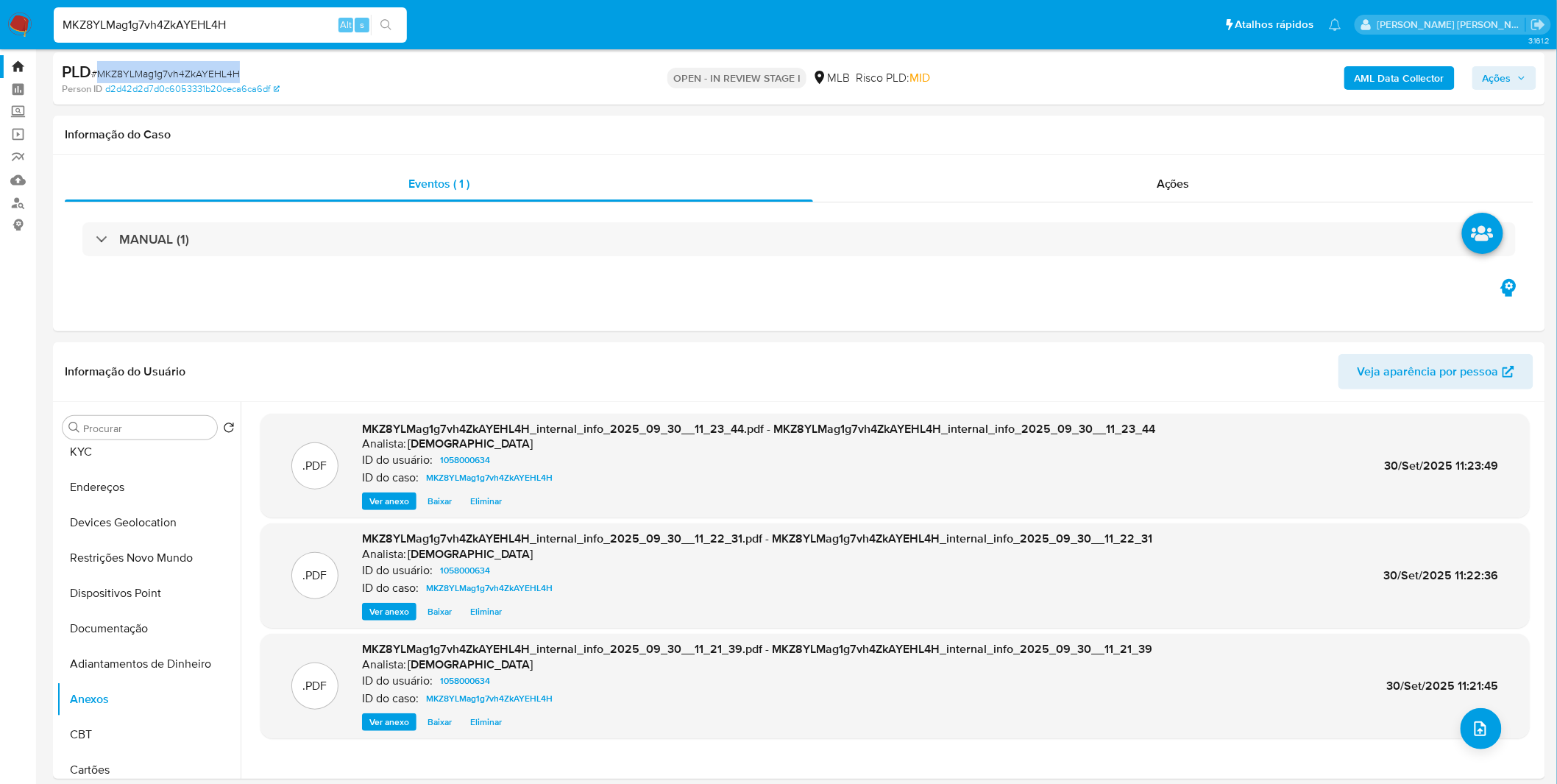
scroll to position [81, 0]
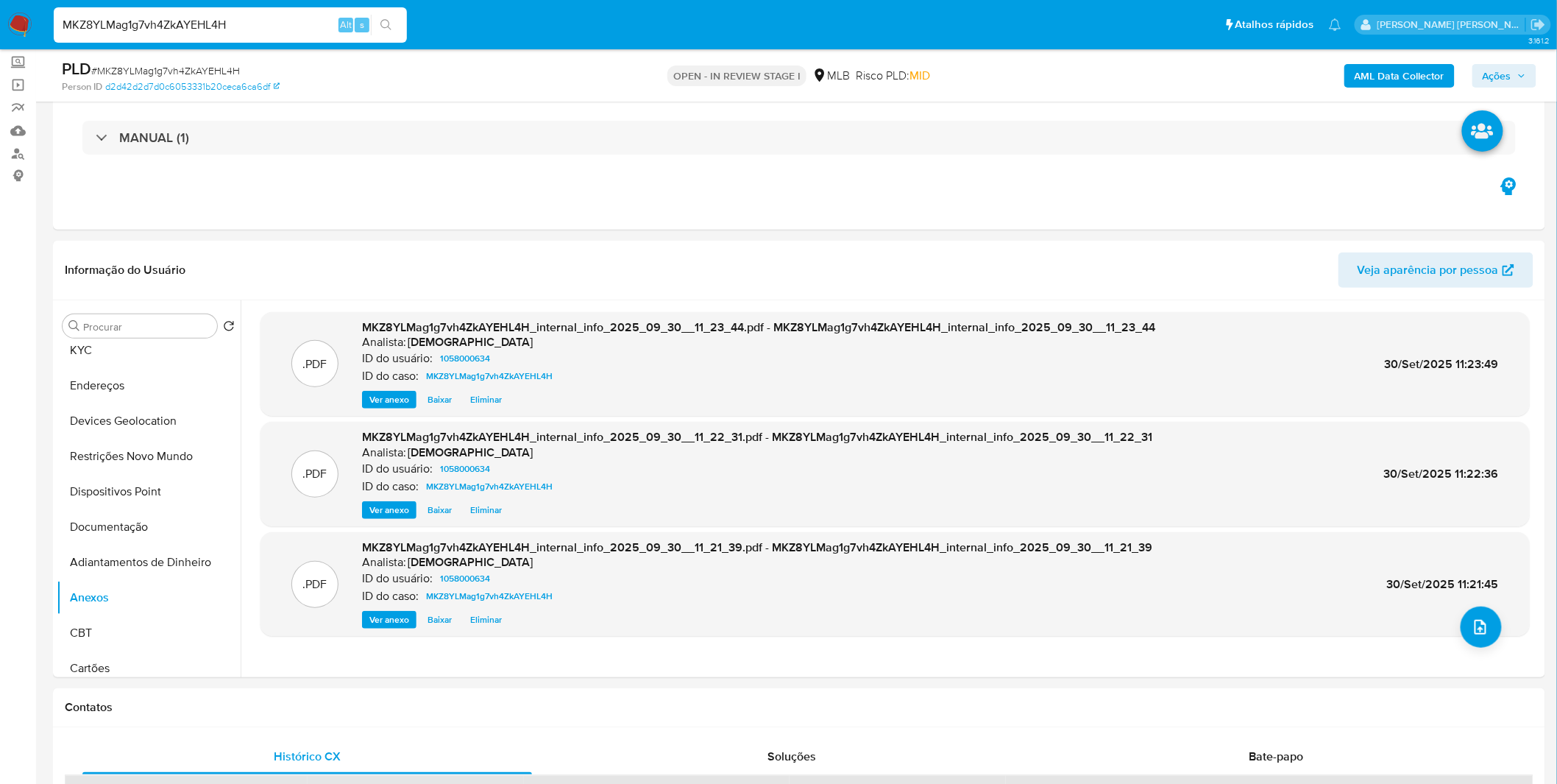
click at [764, 518] on div "Ver anexo [GEOGRAPHIC_DATA]" at bounding box center [757, 509] width 791 height 18
drag, startPoint x: 773, startPoint y: 519, endPoint x: 711, endPoint y: 501, distance: 64.6
click at [710, 502] on div "Ver anexo [GEOGRAPHIC_DATA]" at bounding box center [757, 509] width 791 height 18
drag, startPoint x: 1257, startPoint y: 511, endPoint x: 1178, endPoint y: 516, distance: 79.2
click at [1292, 520] on div ".PDF MKZ8YLMag1g7vh4ZkAYEHL4H_internal_info_2025_09_30__11_22_31.pdf - MKZ8YLMa…" at bounding box center [896, 473] width 1270 height 105
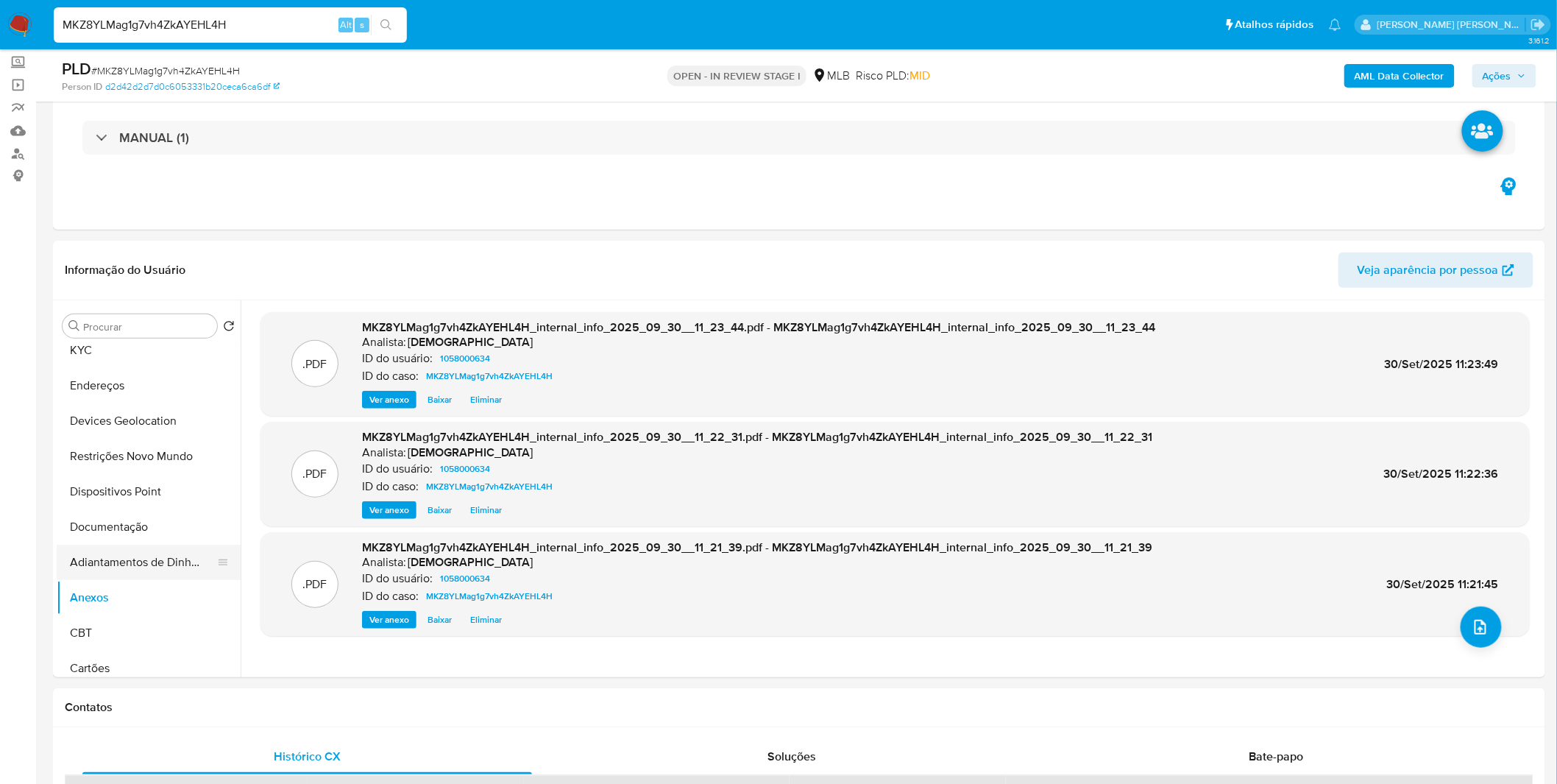
click at [170, 555] on button "Adiantamentos de Dinheiro" at bounding box center [143, 561] width 172 height 35
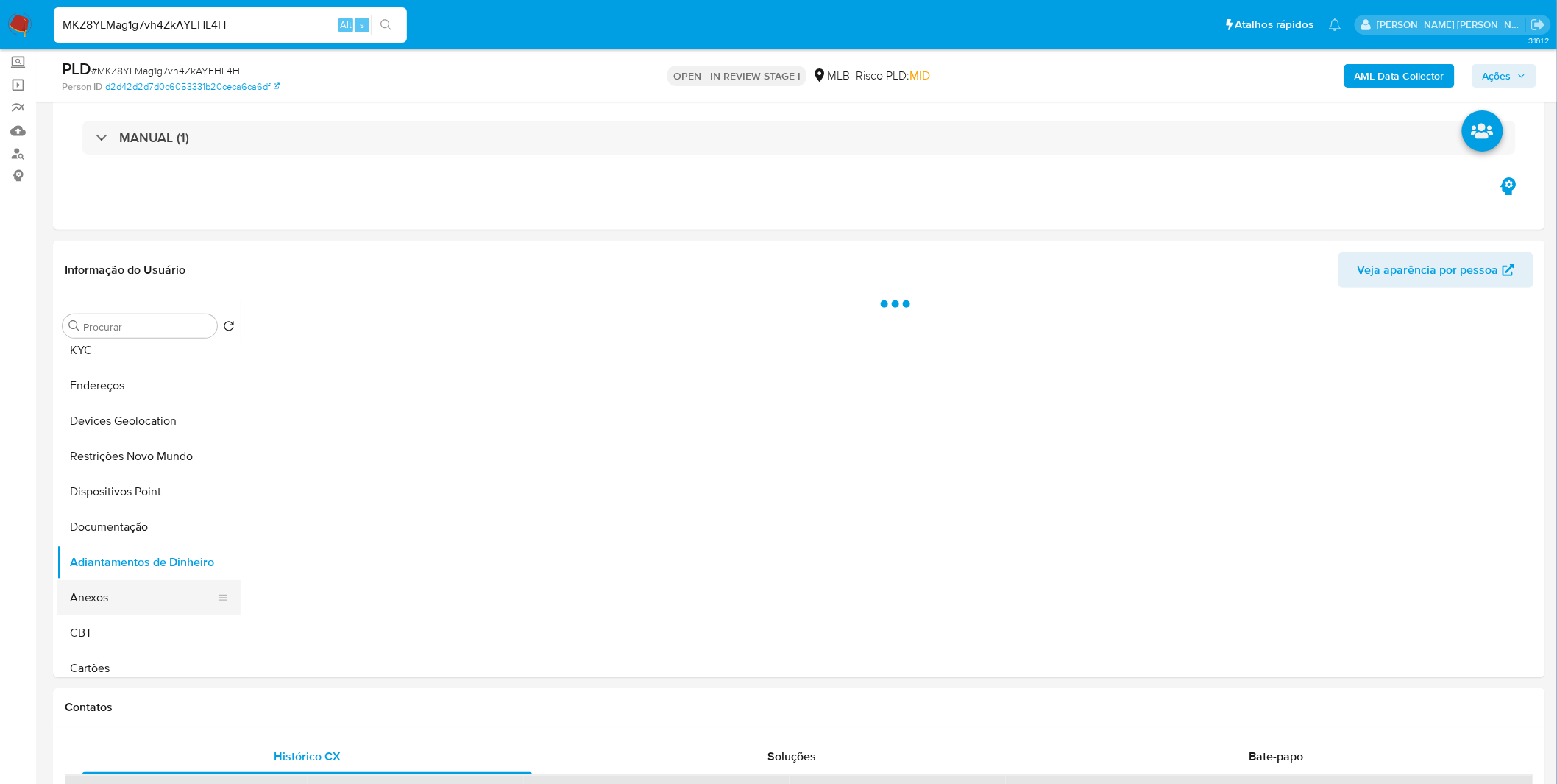
click at [151, 588] on button "Anexos" at bounding box center [143, 597] width 172 height 35
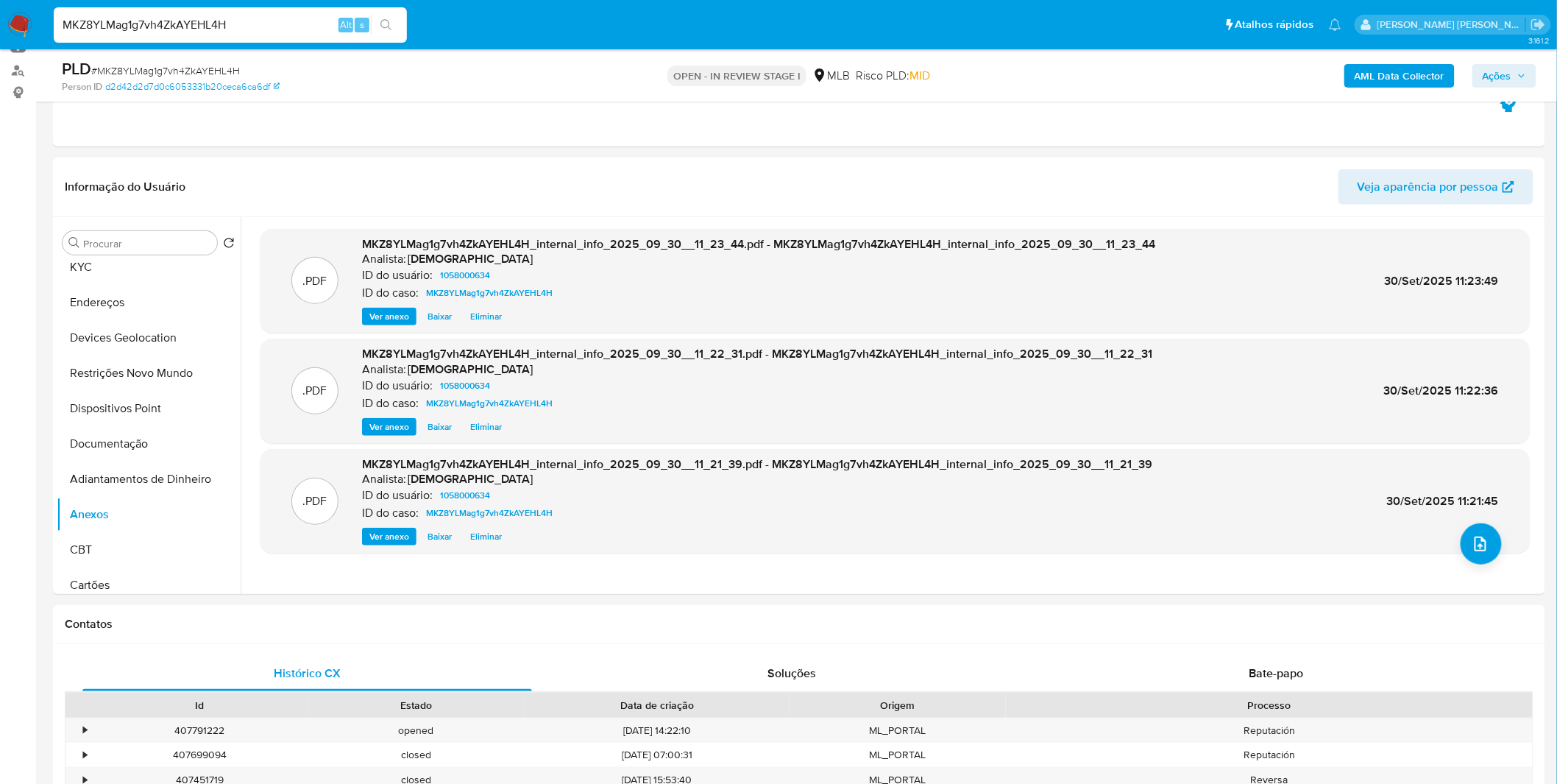
scroll to position [163, 0]
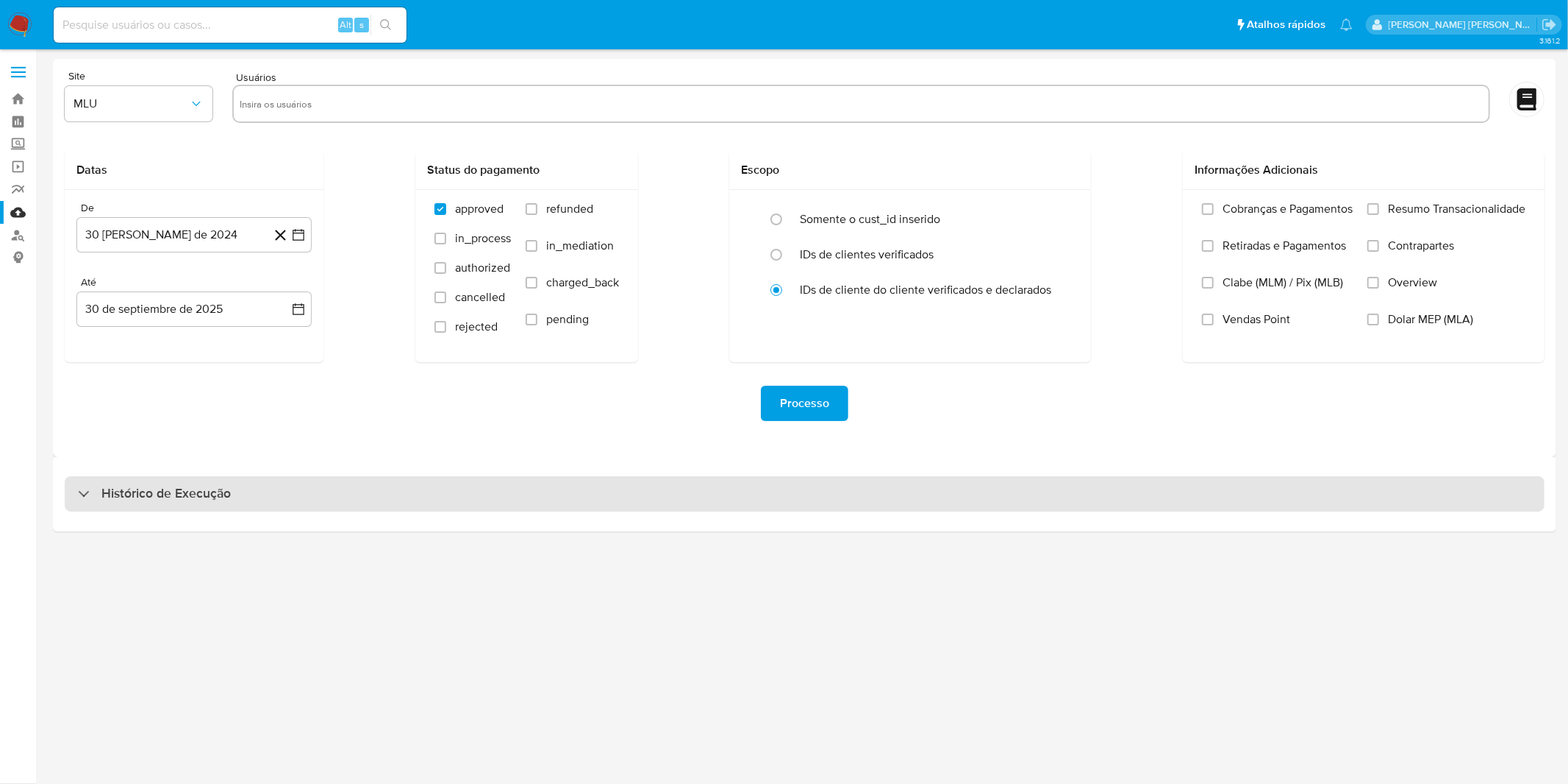
click at [386, 494] on div "Histórico de Execução" at bounding box center [805, 493] width 1480 height 35
select select "10"
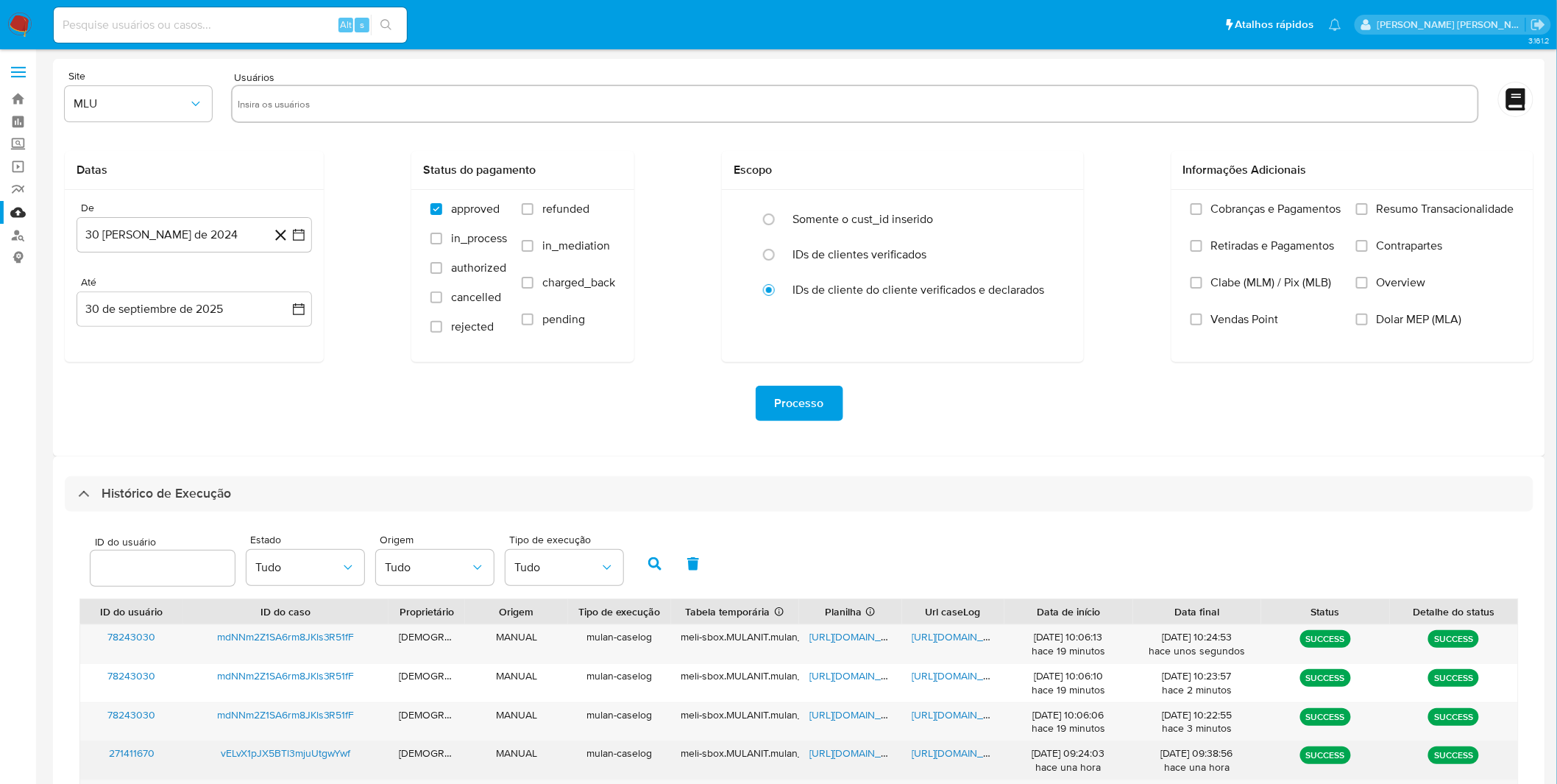
scroll to position [163, 0]
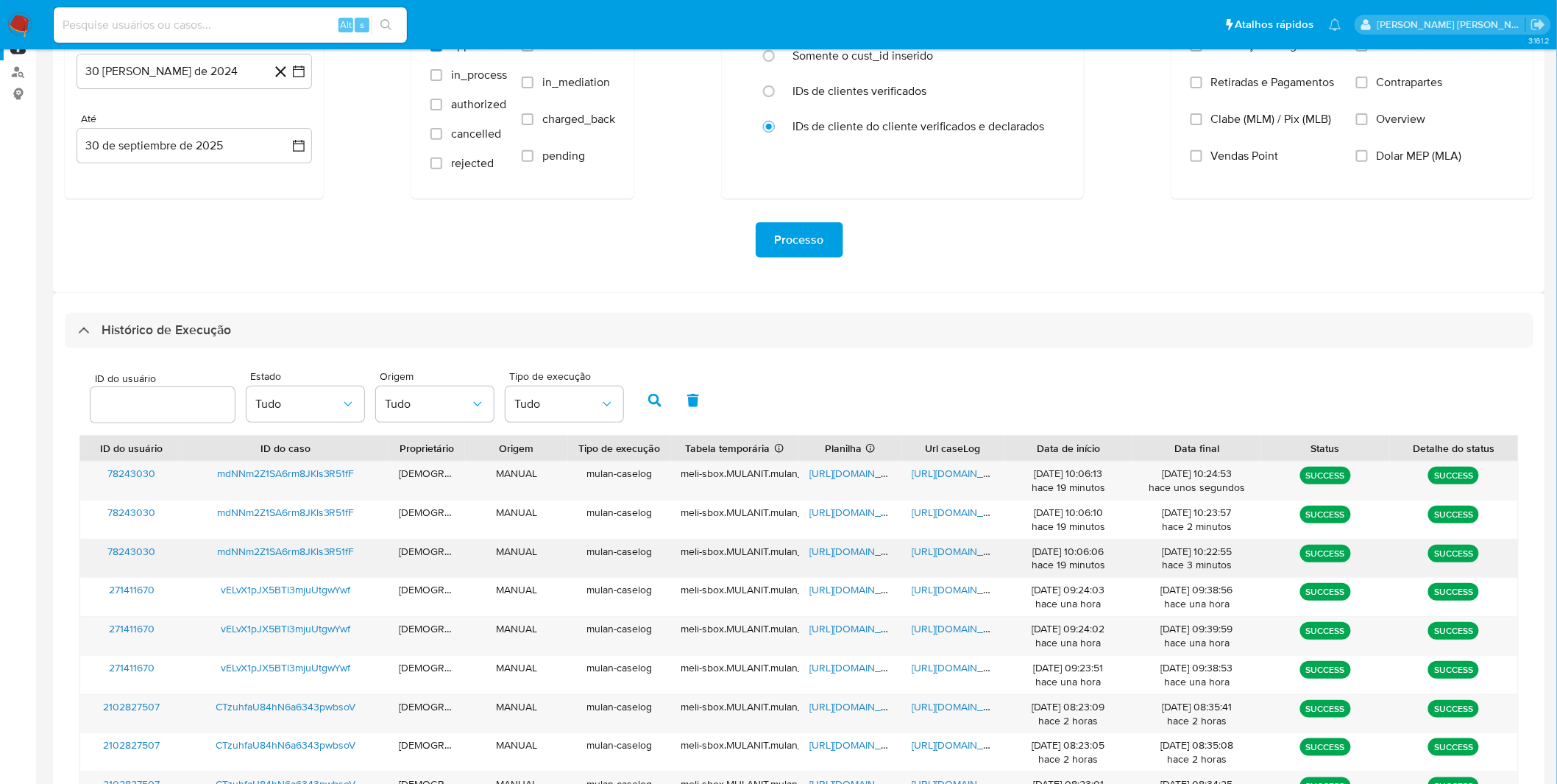
click at [970, 567] on div "https://docs.google.com/document/d/1a_pbzhuR-C-C59rwBl6bTVjBDA5l1yqT2n-FQyGkCCw…" at bounding box center [953, 558] width 103 height 39
click at [967, 561] on div "https://docs.google.com/document/d/1a_pbzhuR-C-C59rwBl6bTVjBDA5l1yqT2n-FQyGkCCw…" at bounding box center [953, 558] width 103 height 39
click at [964, 557] on span "https://docs.google.com/document/d/1a_pbzhuR-C-C59rwBl6bTVjBDA5l1yqT2n-FQyGkCCw…" at bounding box center [963, 552] width 101 height 15
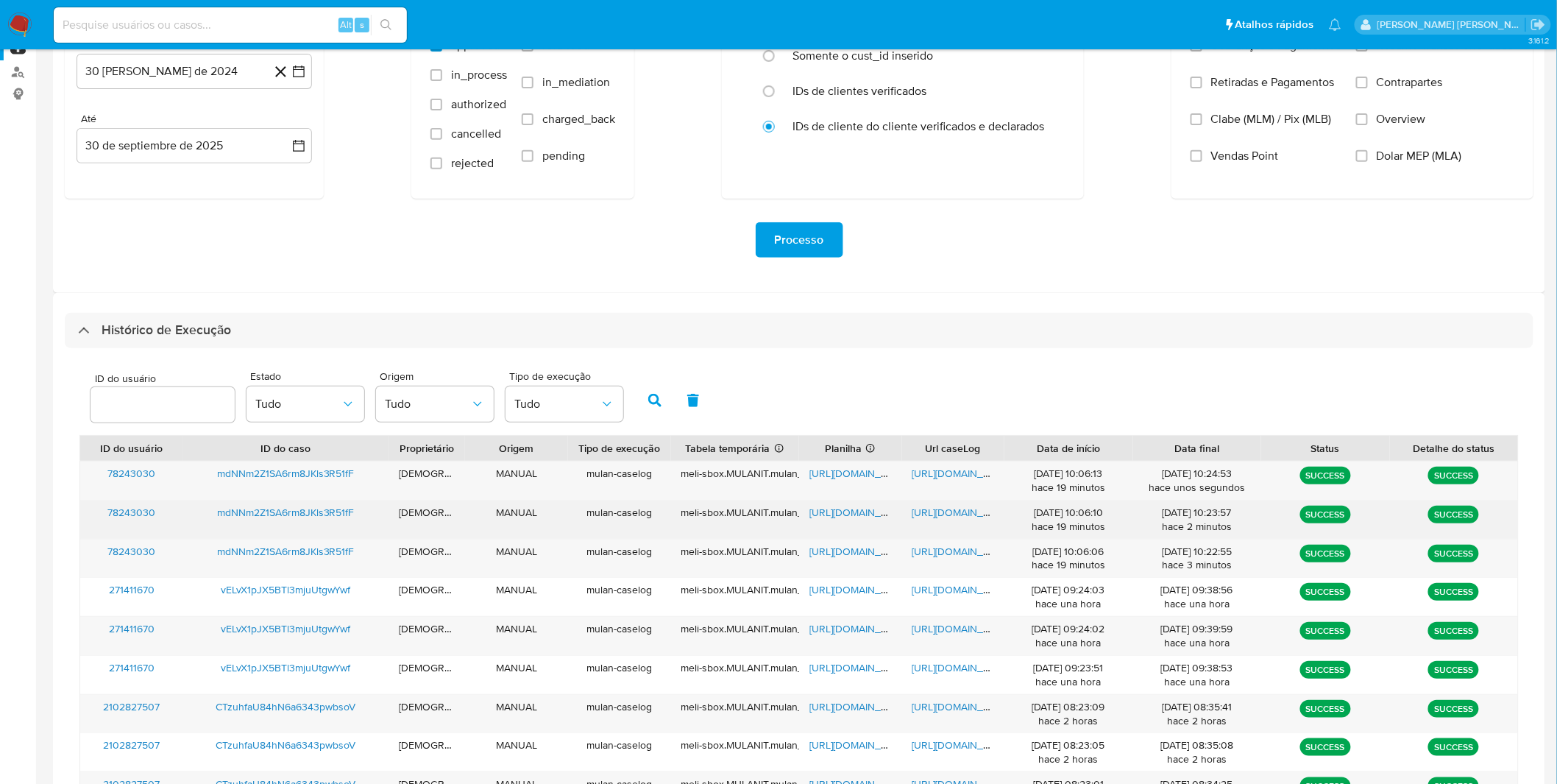
click at [939, 515] on span "https://docs.google.com/document/d/1zpmq54tw50jYDt_uOhohQiqLuRMYUHqNPtndkLCauxQ…" at bounding box center [963, 512] width 101 height 15
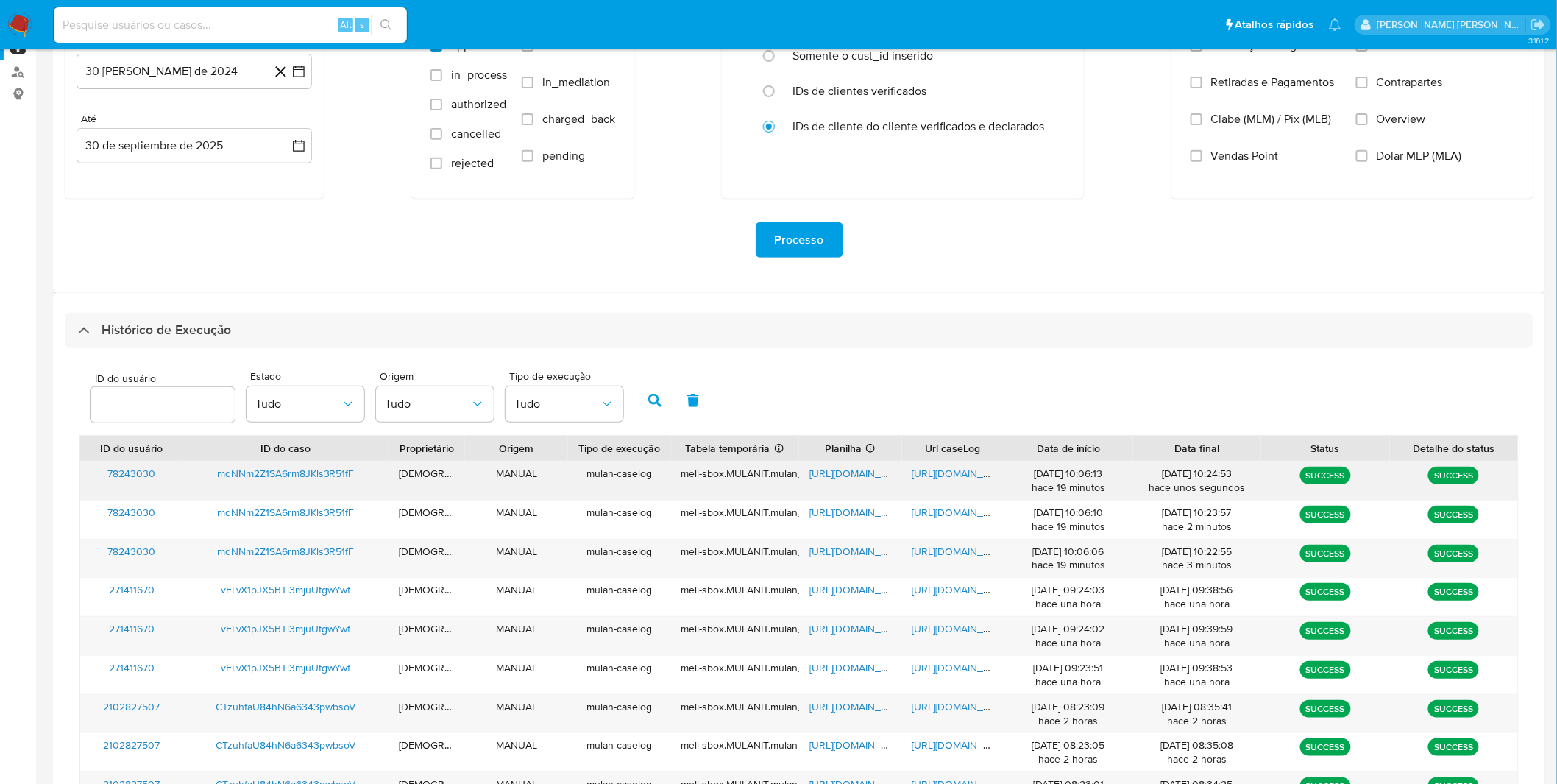
click at [929, 484] on div "https://docs.google.com/document/d/17TBP-CotR60URKyg6Dce4xhDB1XqXQnLs28-jwqPWIk…" at bounding box center [953, 480] width 103 height 39
click at [931, 478] on span "https://docs.google.com/document/d/17TBP-CotR60URKyg6Dce4xhDB1XqXQnLs28-jwqPWIk…" at bounding box center [963, 473] width 101 height 15
